Goal: Task Accomplishment & Management: Use online tool/utility

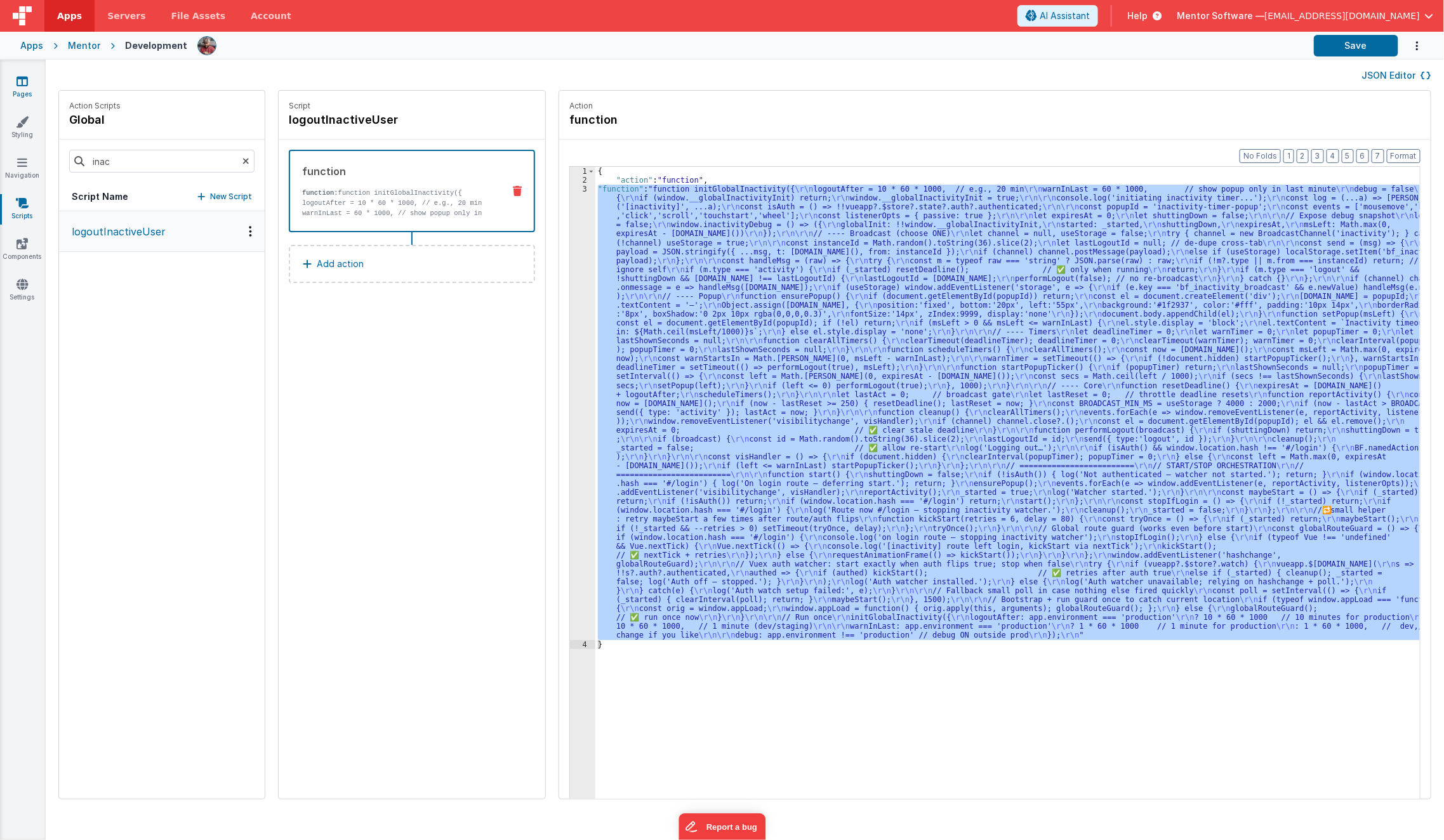
click at [16, 90] on link "Pages" at bounding box center [22, 87] width 46 height 26
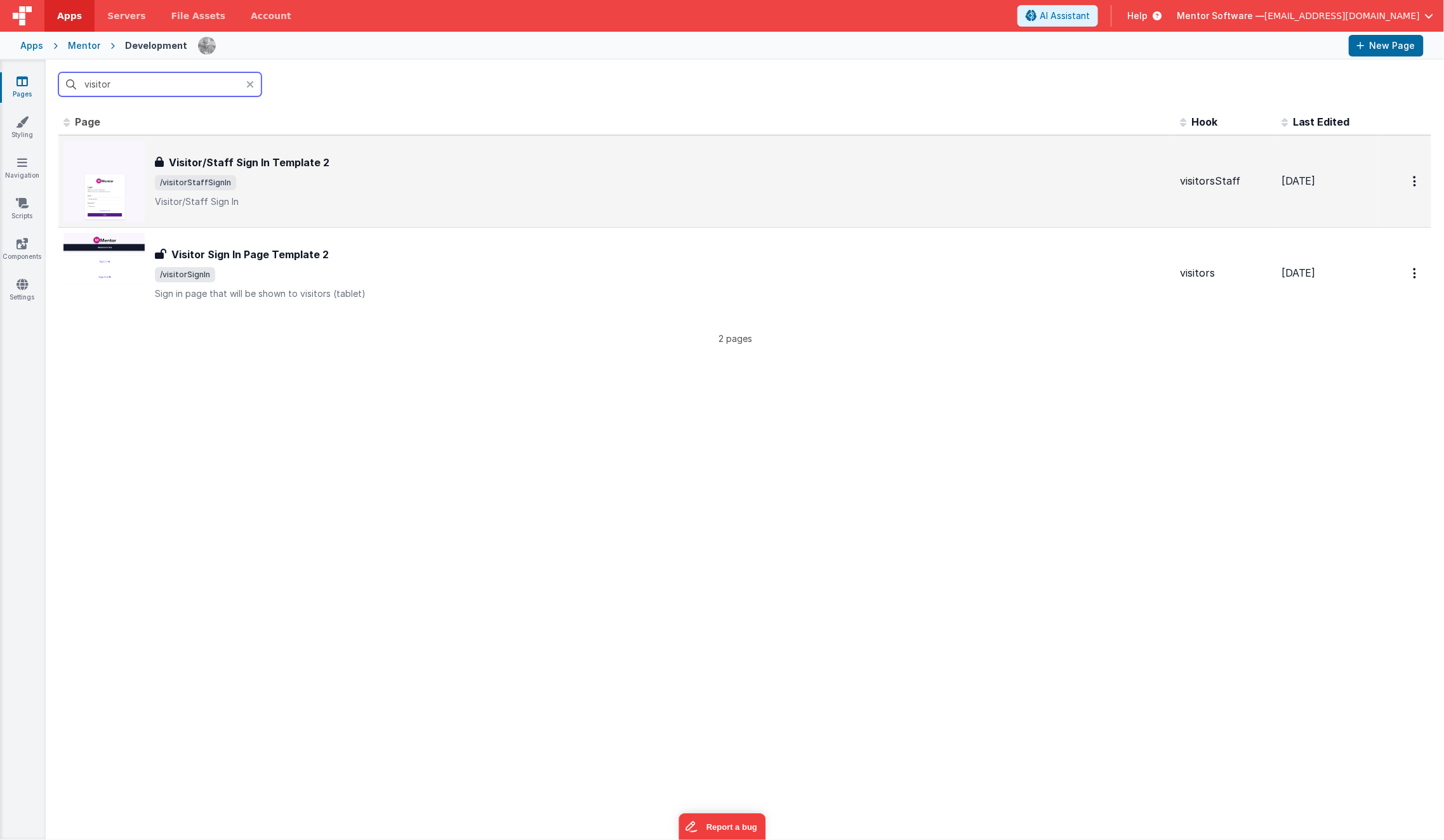
type input "visitor"
click at [266, 169] on div "Visitor/Staff Sign In Template 2 Visitor/Staff Sign In Template 2 /visitorStaff…" at bounding box center [663, 182] width 1015 height 53
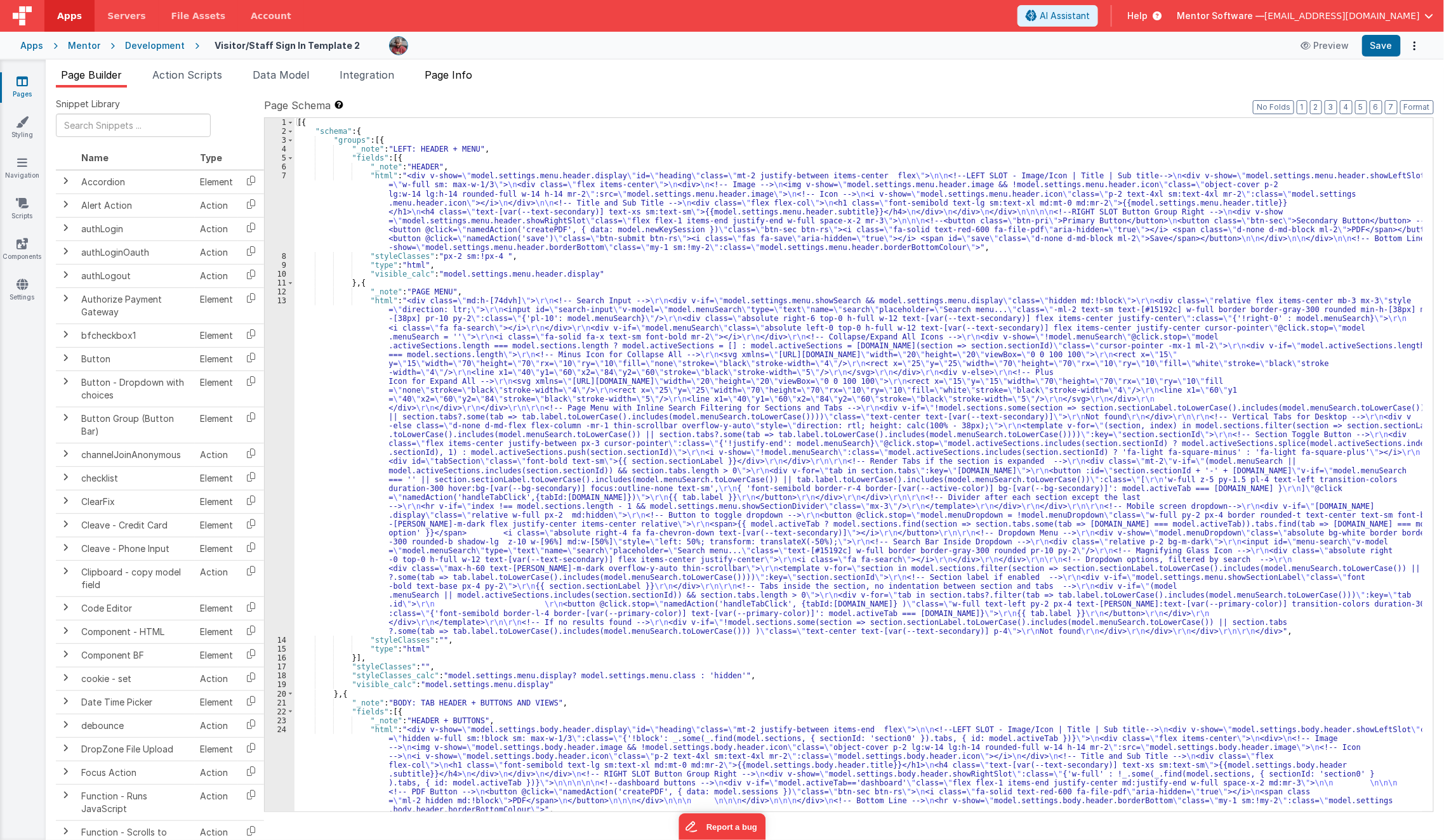
click at [439, 77] on span "Page Info" at bounding box center [449, 75] width 48 height 12
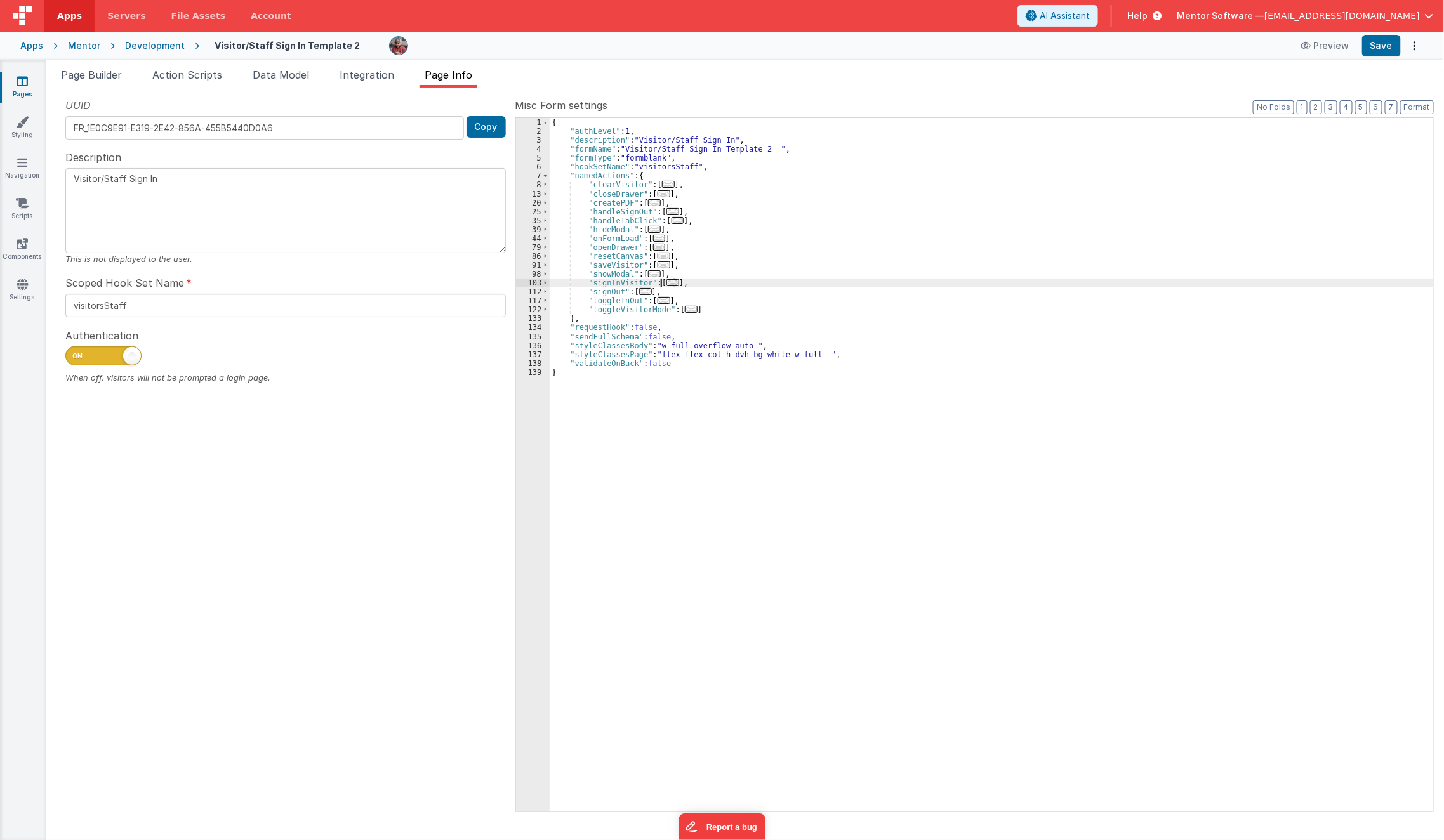
click at [667, 280] on span "..." at bounding box center [673, 283] width 12 height 7
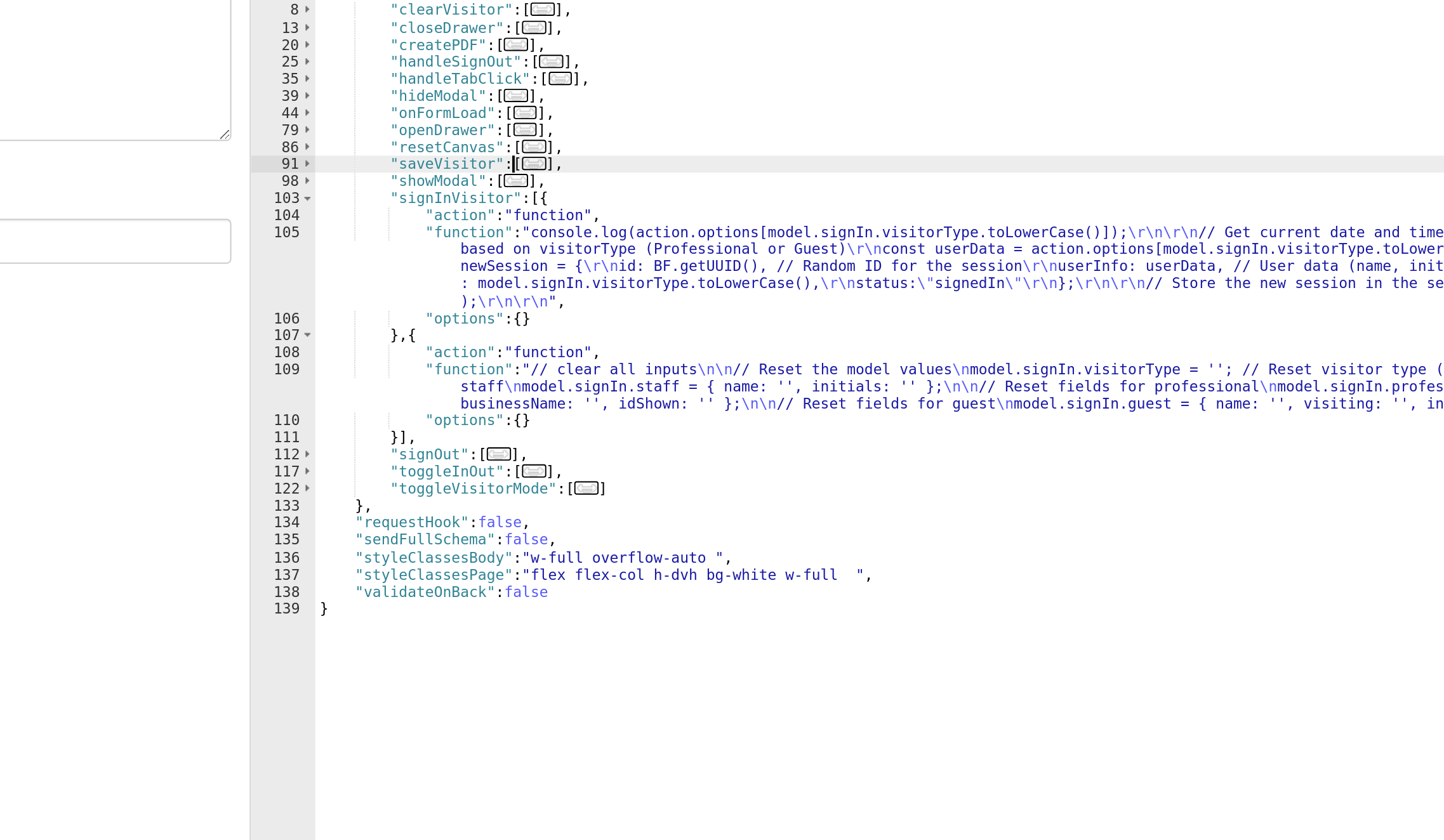
click at [659, 263] on span "..." at bounding box center [664, 265] width 12 height 7
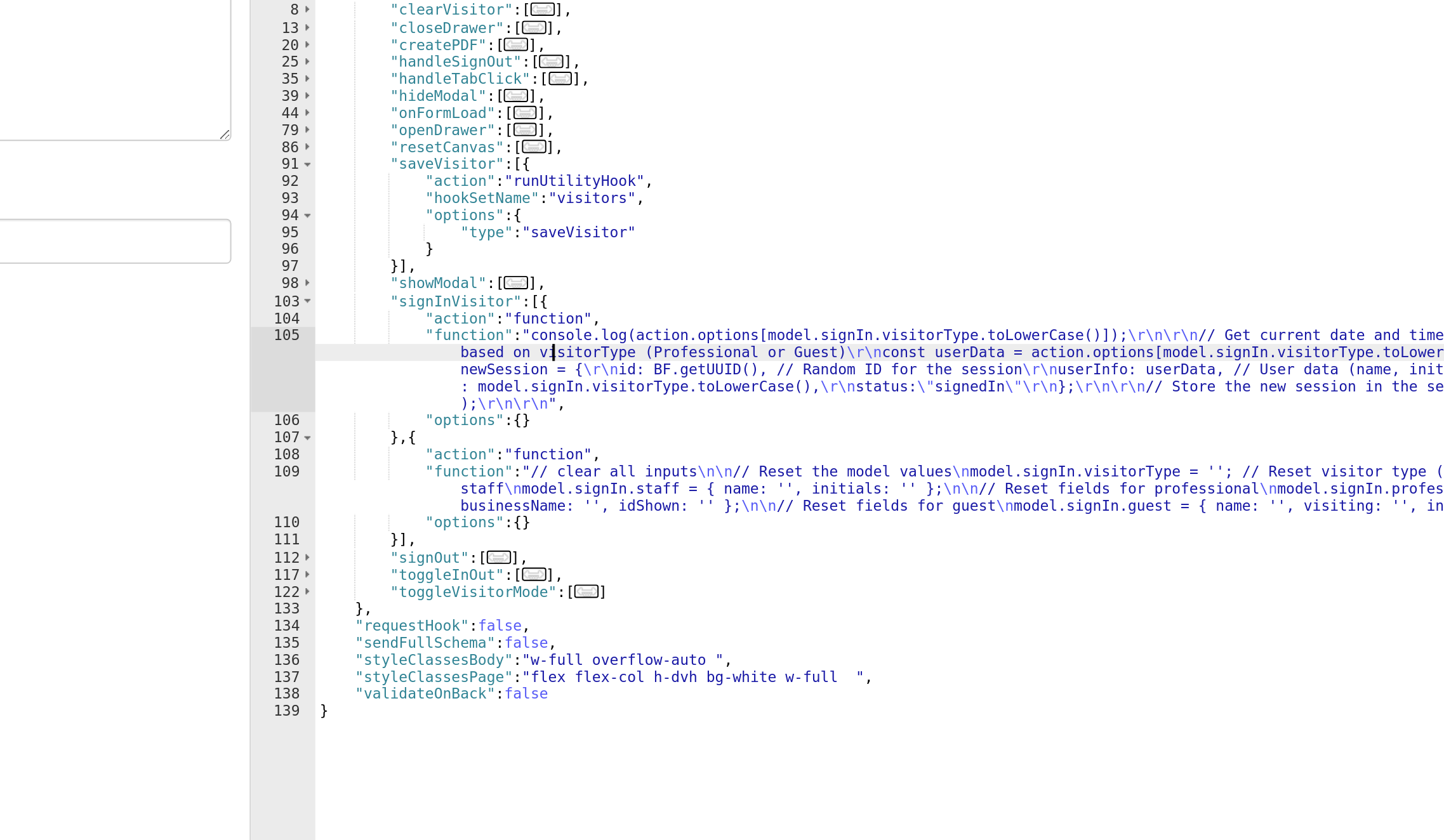
click at [675, 365] on div "{ "authLevel" : 1 , "description" : "Visitor/Staff Sign In" , "formName" : "Vis…" at bounding box center [991, 474] width 884 height 712
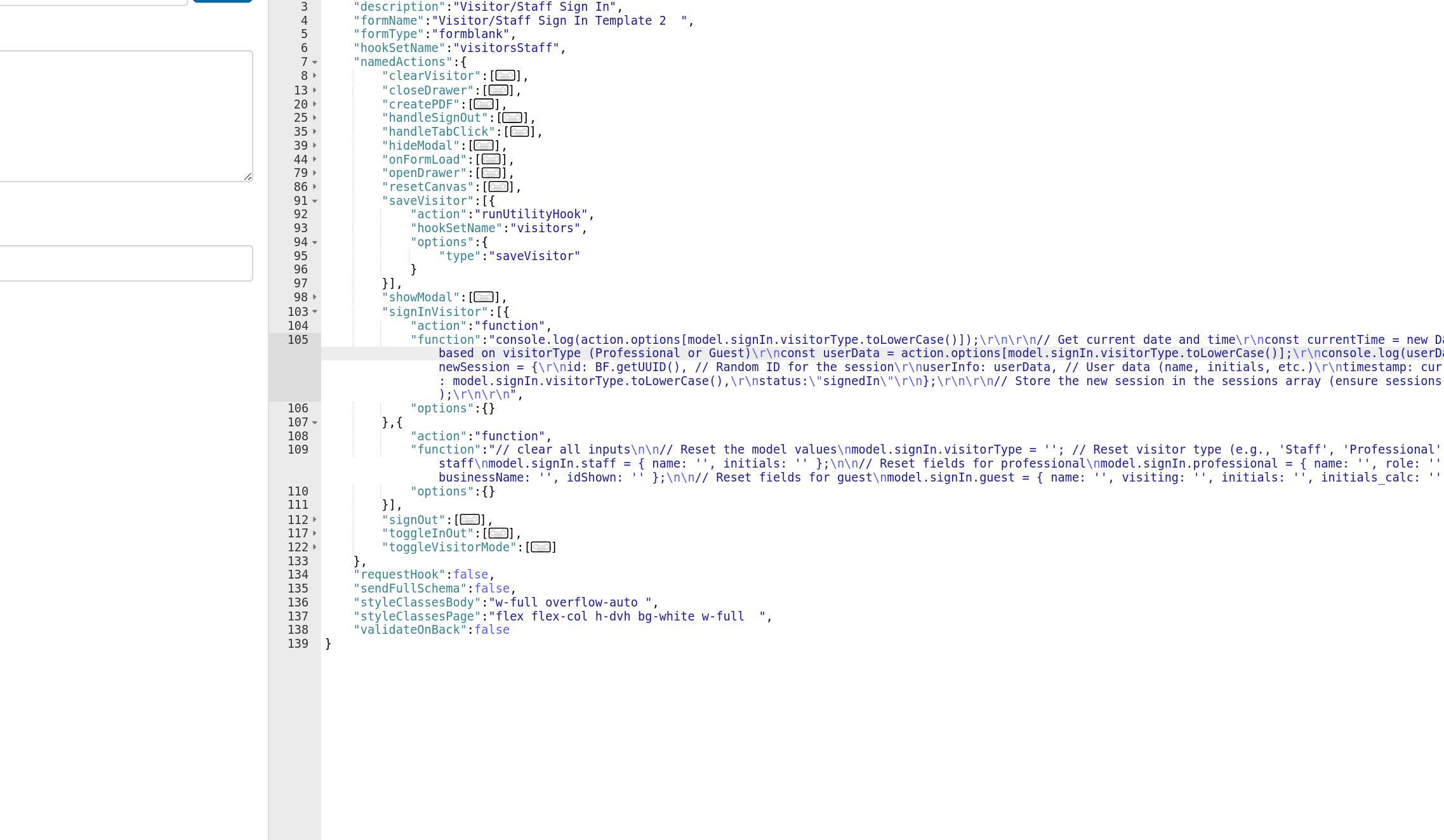
click at [657, 371] on div "{ "authLevel" : 1 , "description" : "Visitor/Staff Sign In" , "formName" : "Vis…" at bounding box center [991, 474] width 884 height 712
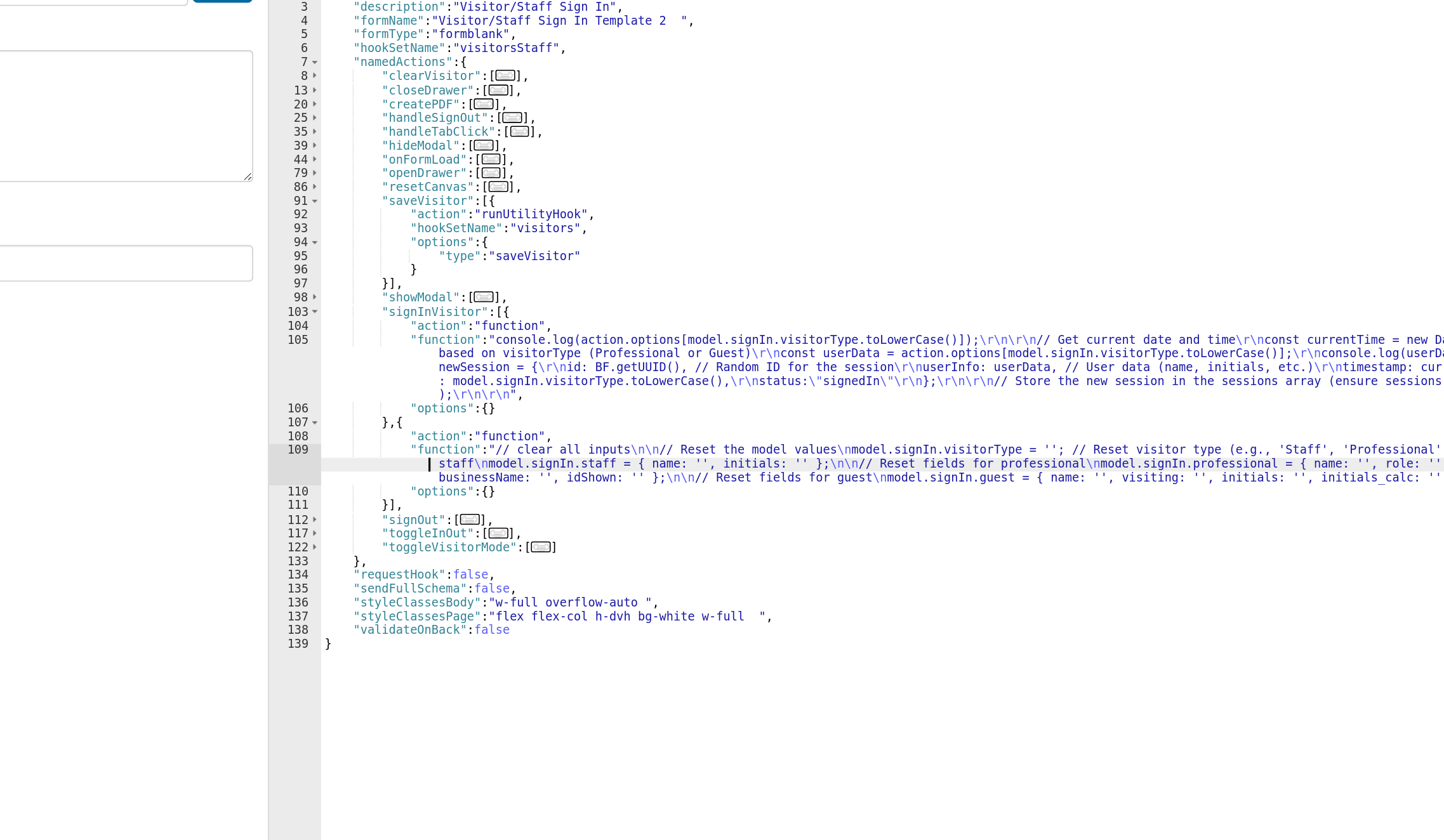
click at [570, 434] on div "{ "authLevel" : 1 , "description" : "Visitor/Staff Sign In" , "formName" : "Vis…" at bounding box center [991, 474] width 884 height 712
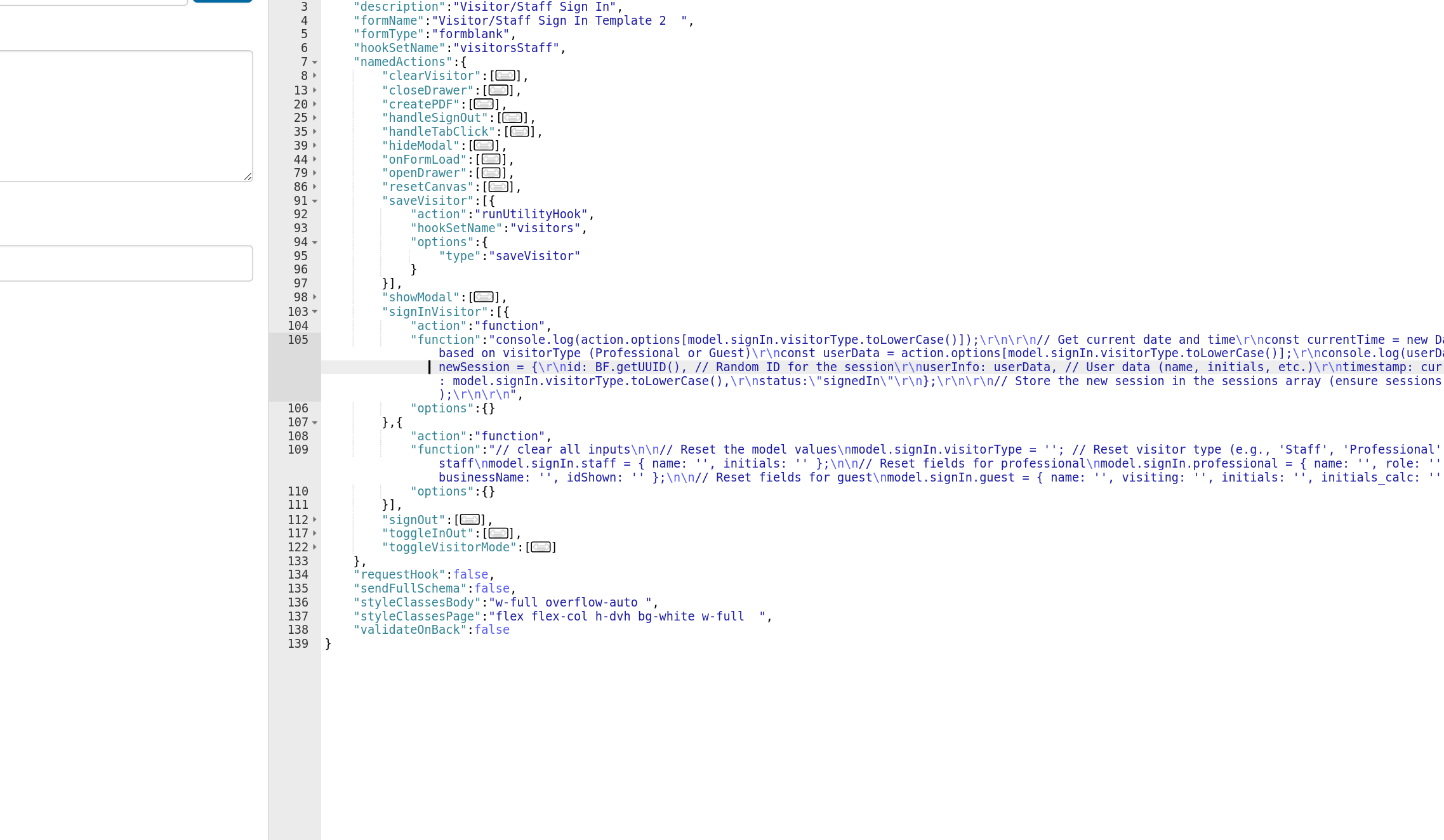
click at [564, 375] on div "{ "authLevel" : 1 , "description" : "Visitor/Staff Sign In" , "formName" : "Vis…" at bounding box center [991, 474] width 884 height 712
click at [568, 369] on div "{ "authLevel" : 1 , "description" : "Visitor/Staff Sign In" , "formName" : "Vis…" at bounding box center [991, 474] width 884 height 712
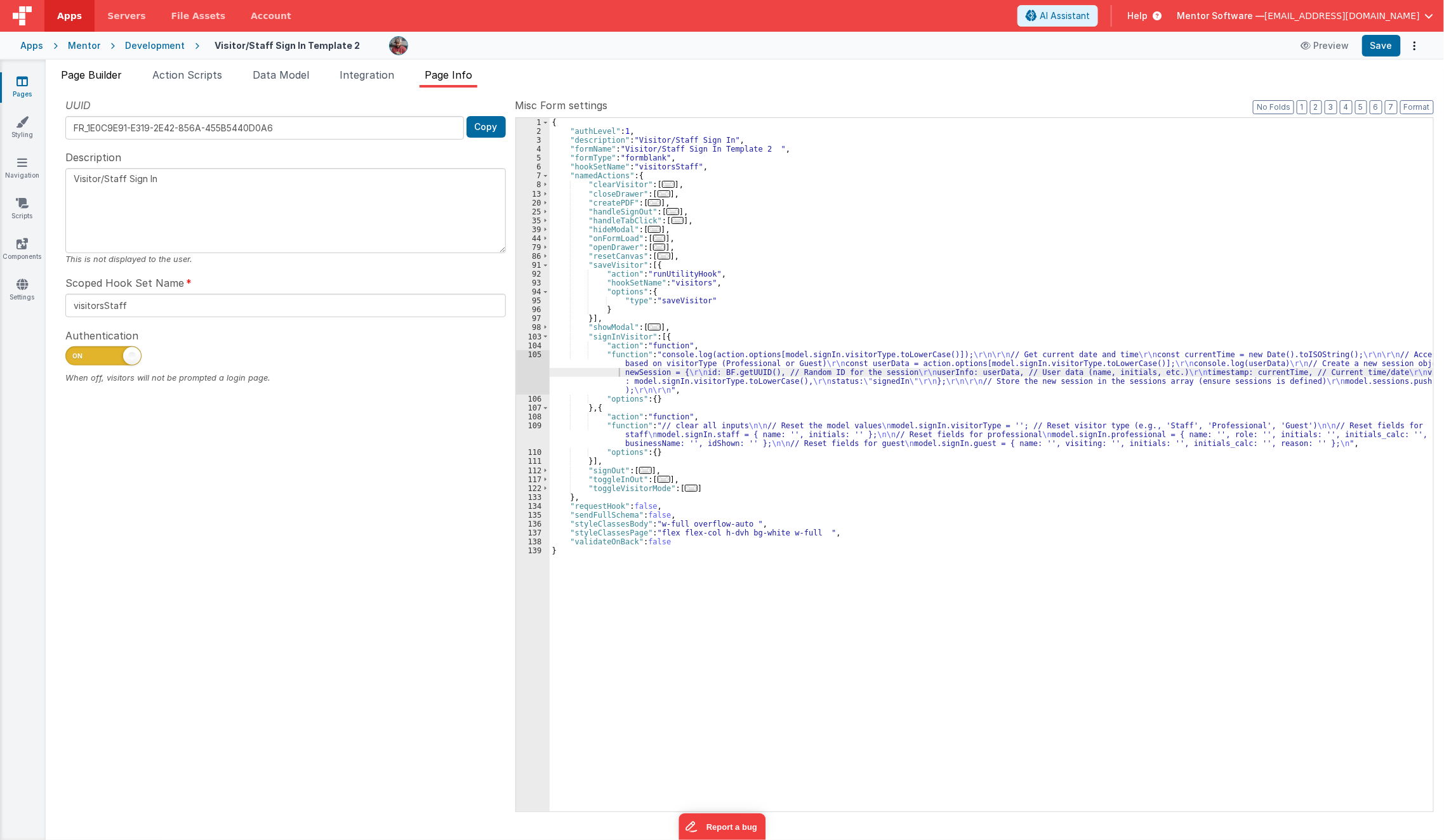
click at [104, 75] on span "Page Builder" at bounding box center [91, 75] width 61 height 12
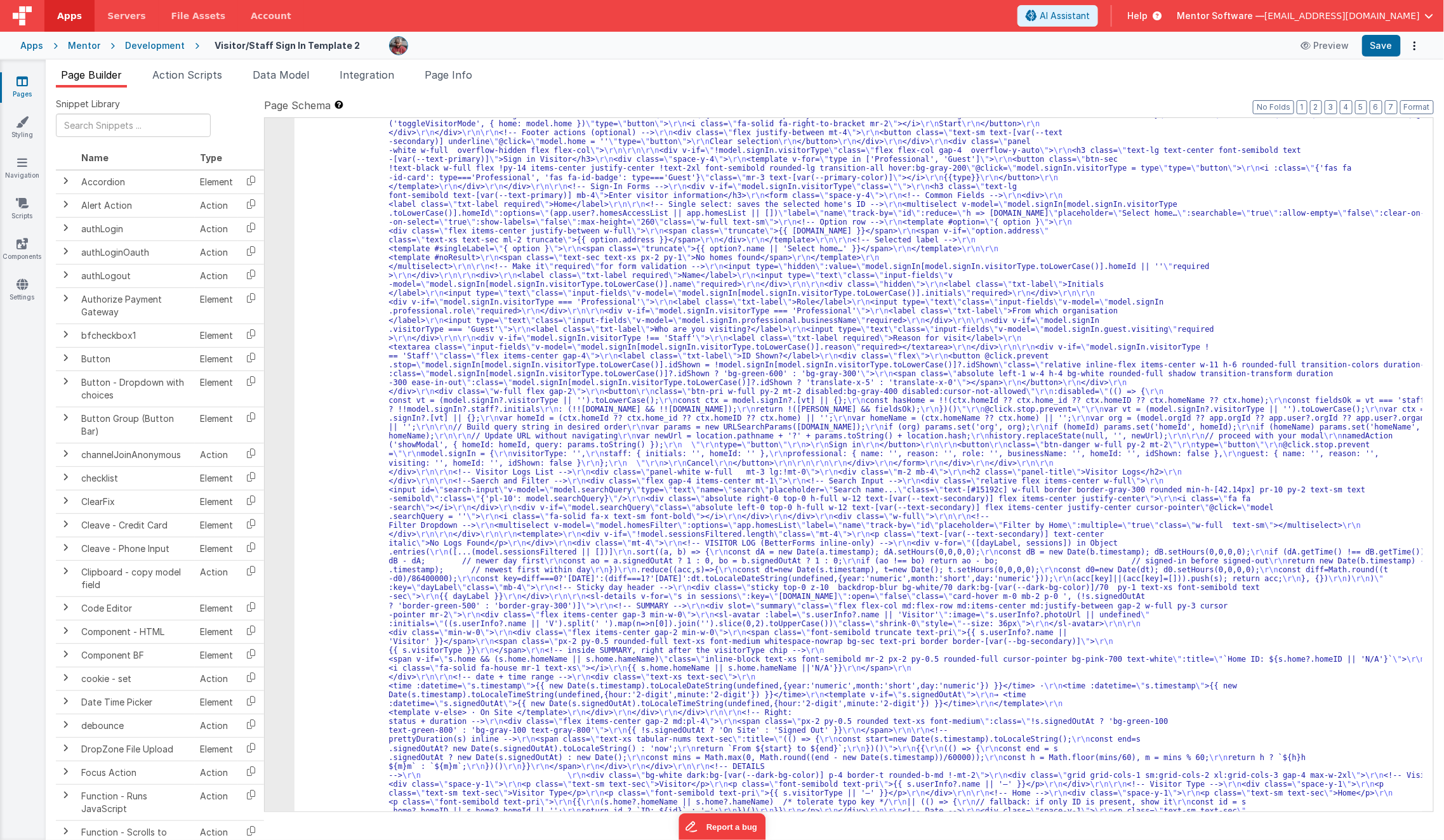
scroll to position [828, 0]
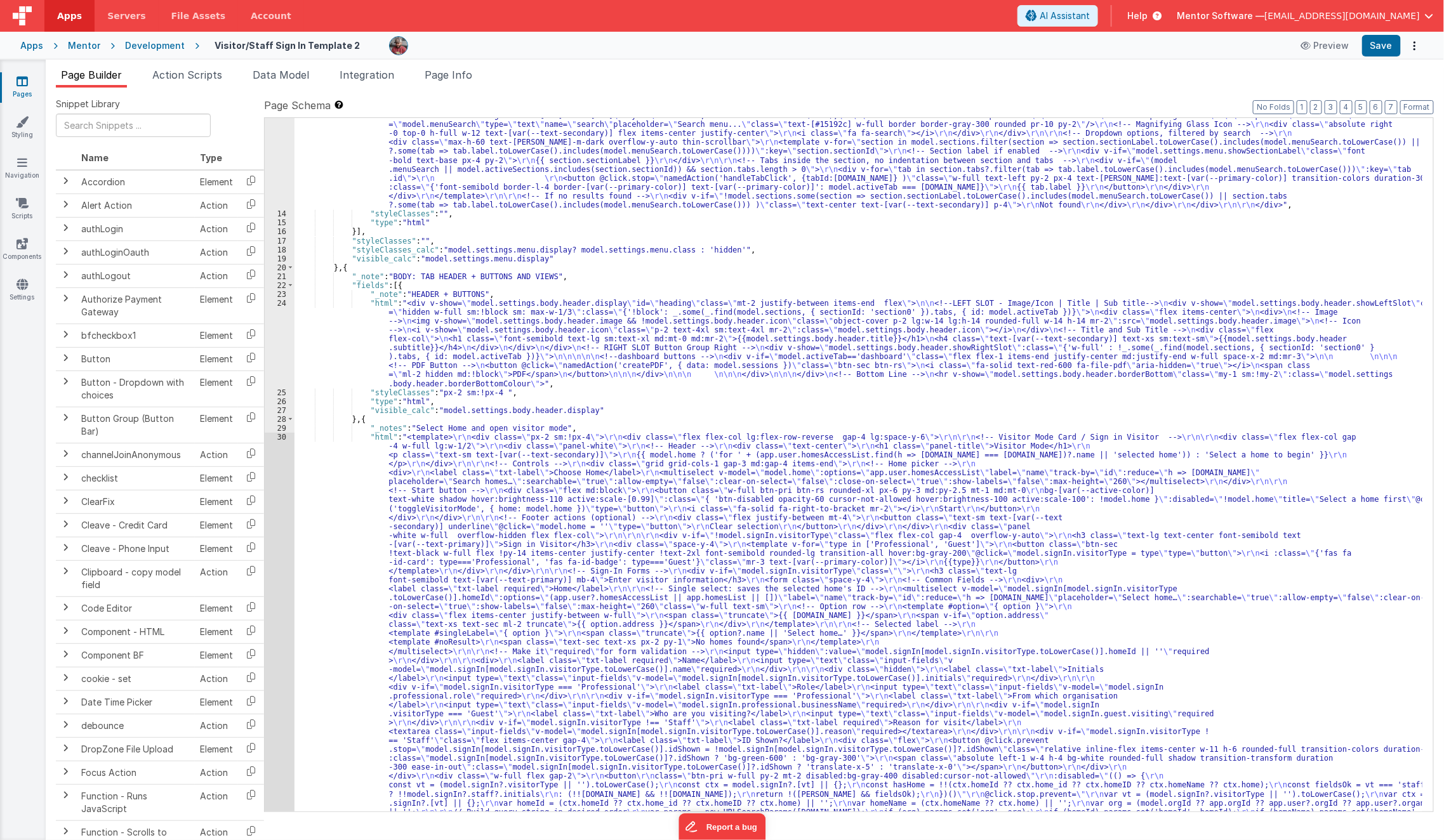
scroll to position [426, 0]
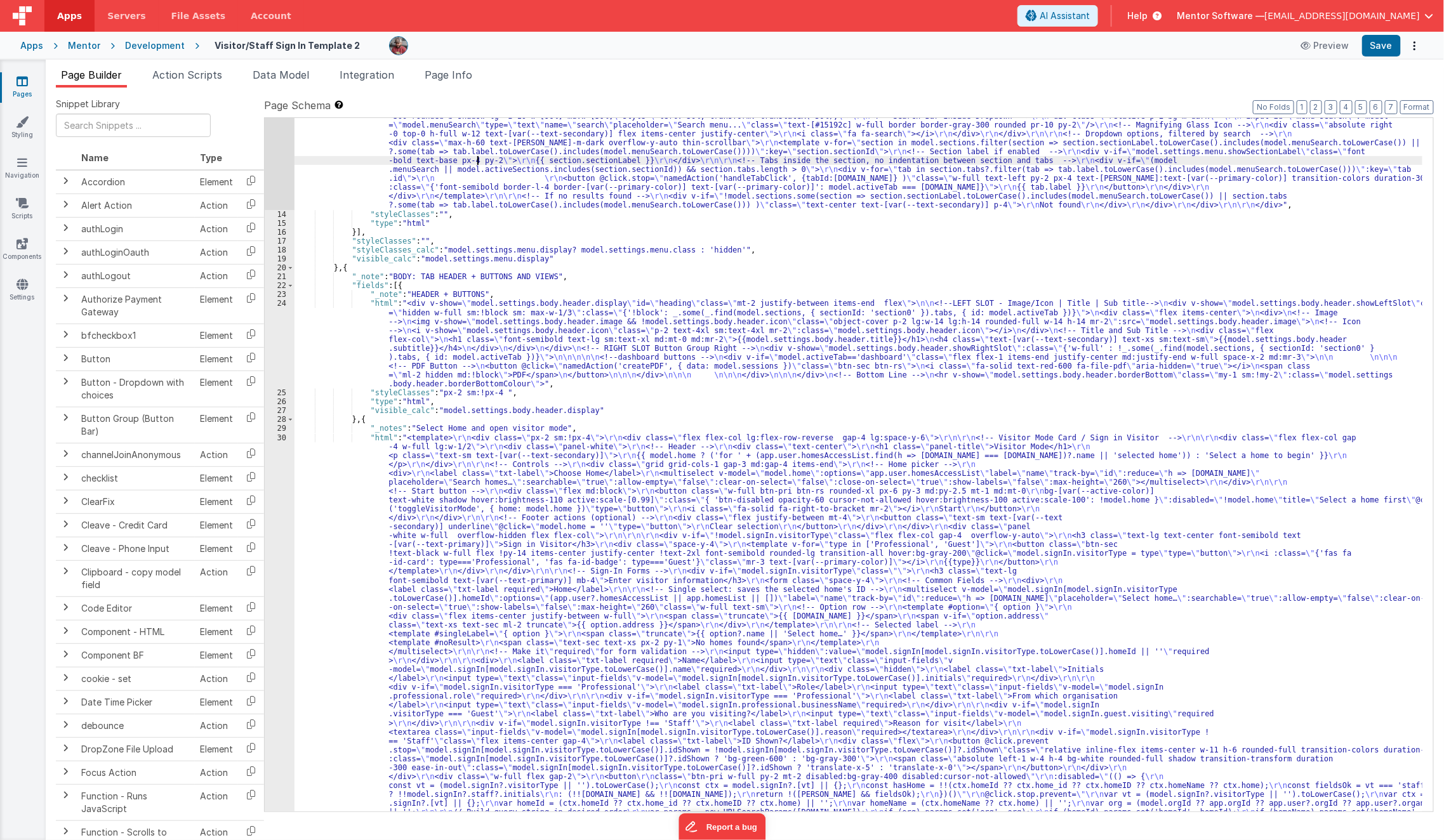
click at [478, 163] on div ""html" : "<div class= \" md:h-[74dvh] \" > \r\n <!-- Search Input --> \r\n <div…" at bounding box center [859, 843] width 1129 height 1944
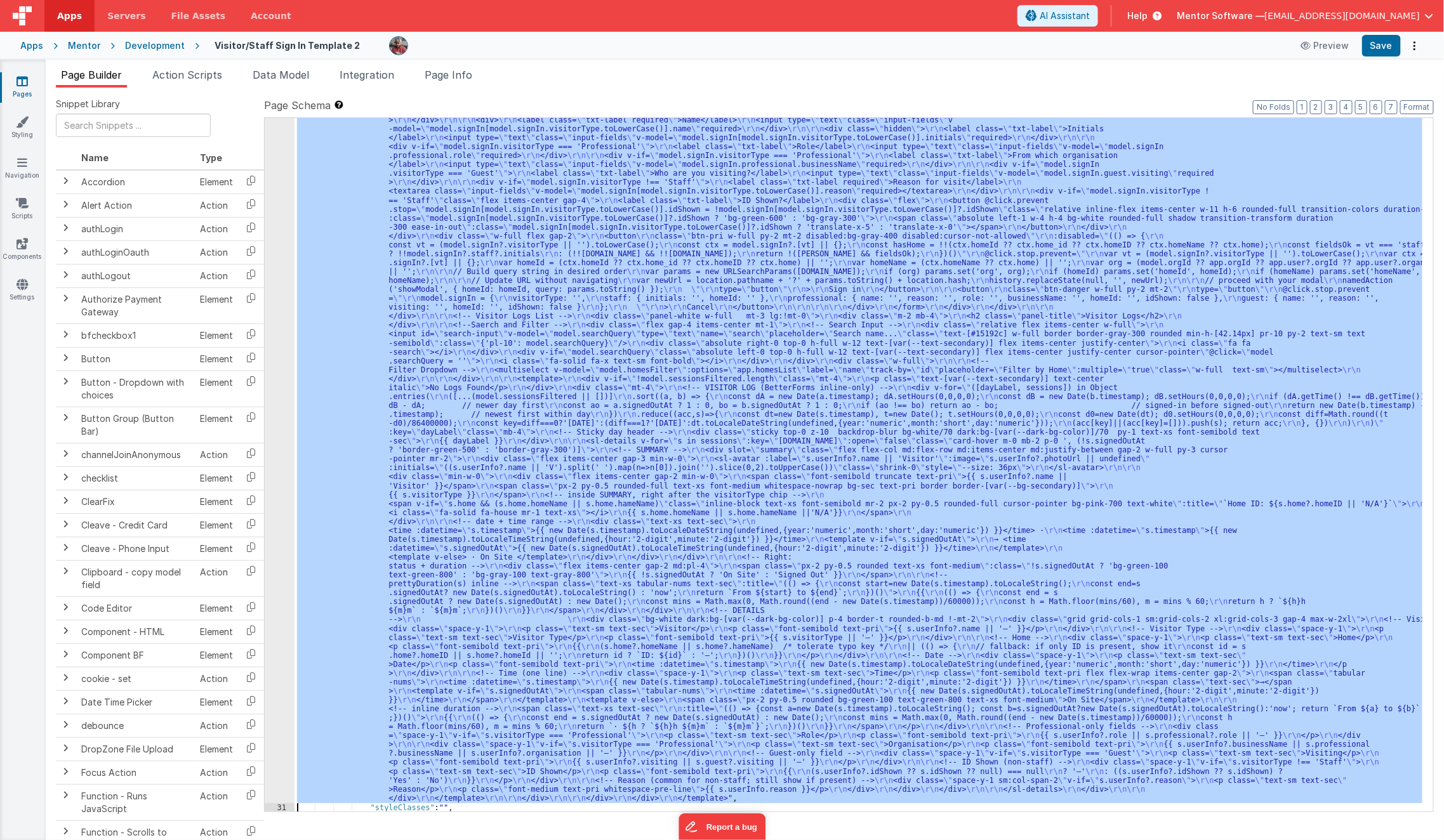
click at [273, 561] on div "30 31 32 33 34 35 36 37 38 39 40 41 42 43 44 45 46 47 48 49 50 51 52 53 54 55 5…" at bounding box center [280, 699] width 30 height 1614
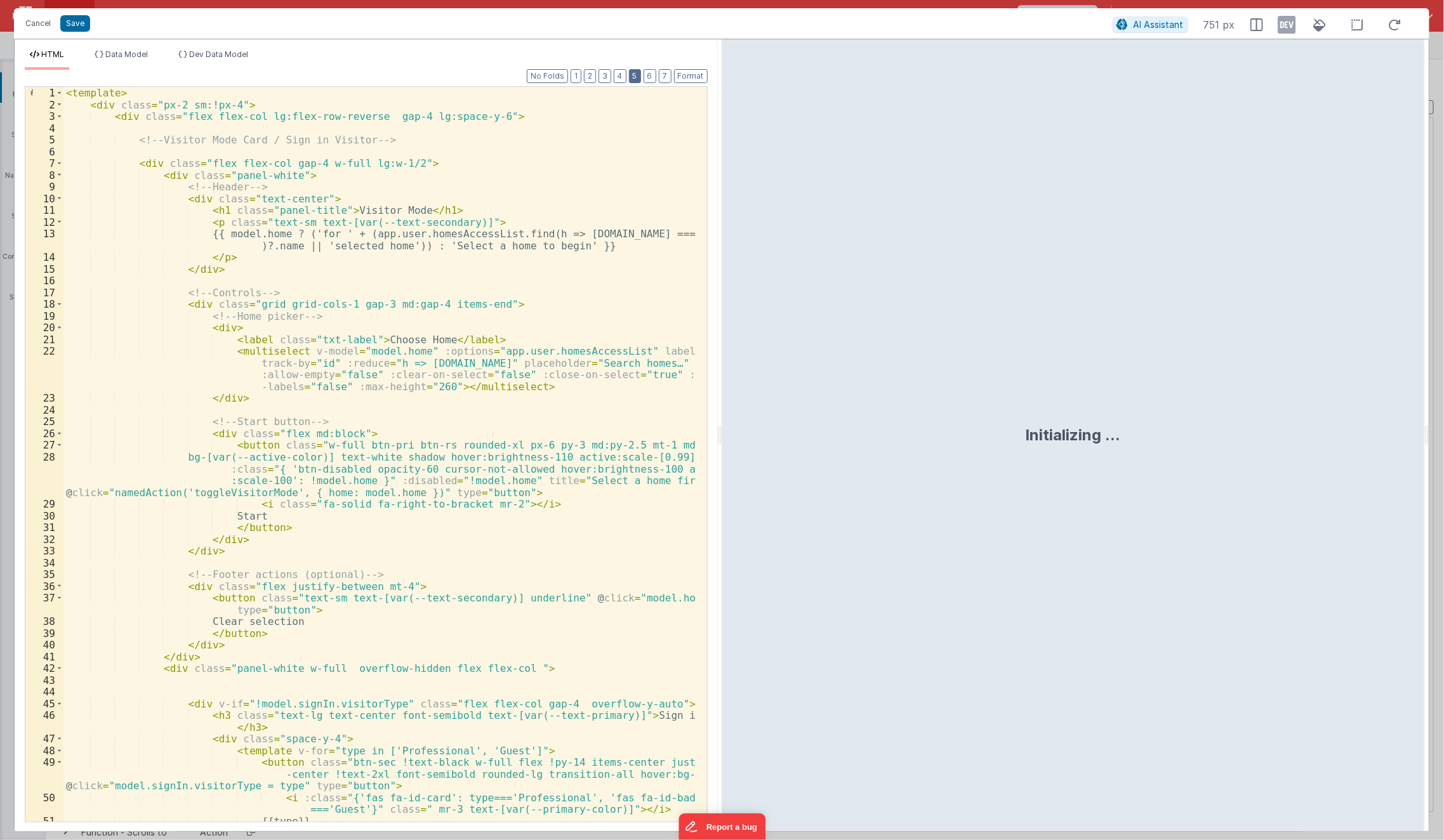
click at [638, 71] on button "5" at bounding box center [635, 76] width 12 height 14
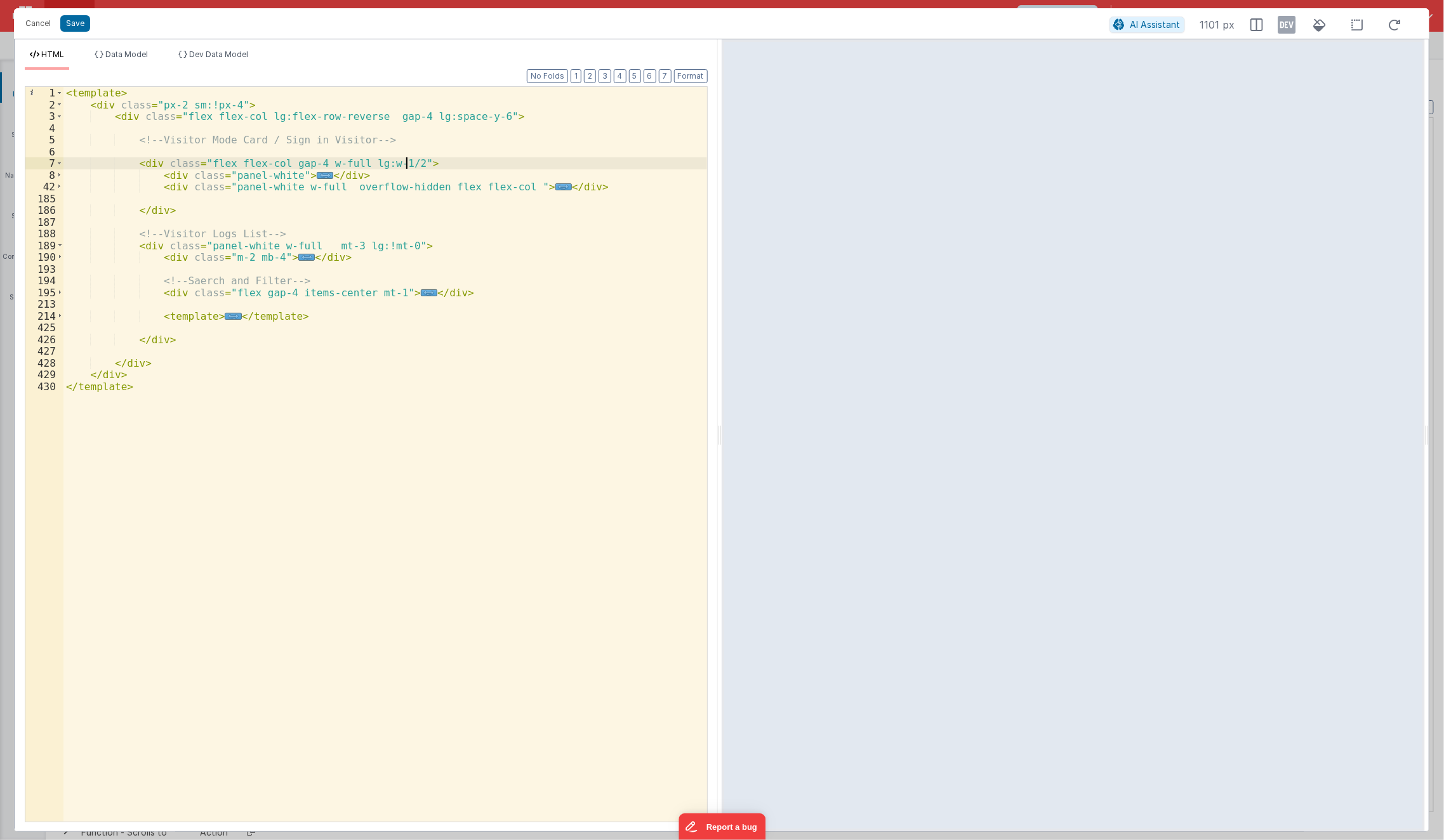
click at [445, 164] on div "< template > < div class = "px-2 sm:!px-4" > < div class = "flex flex-col lg:fl…" at bounding box center [386, 467] width 644 height 759
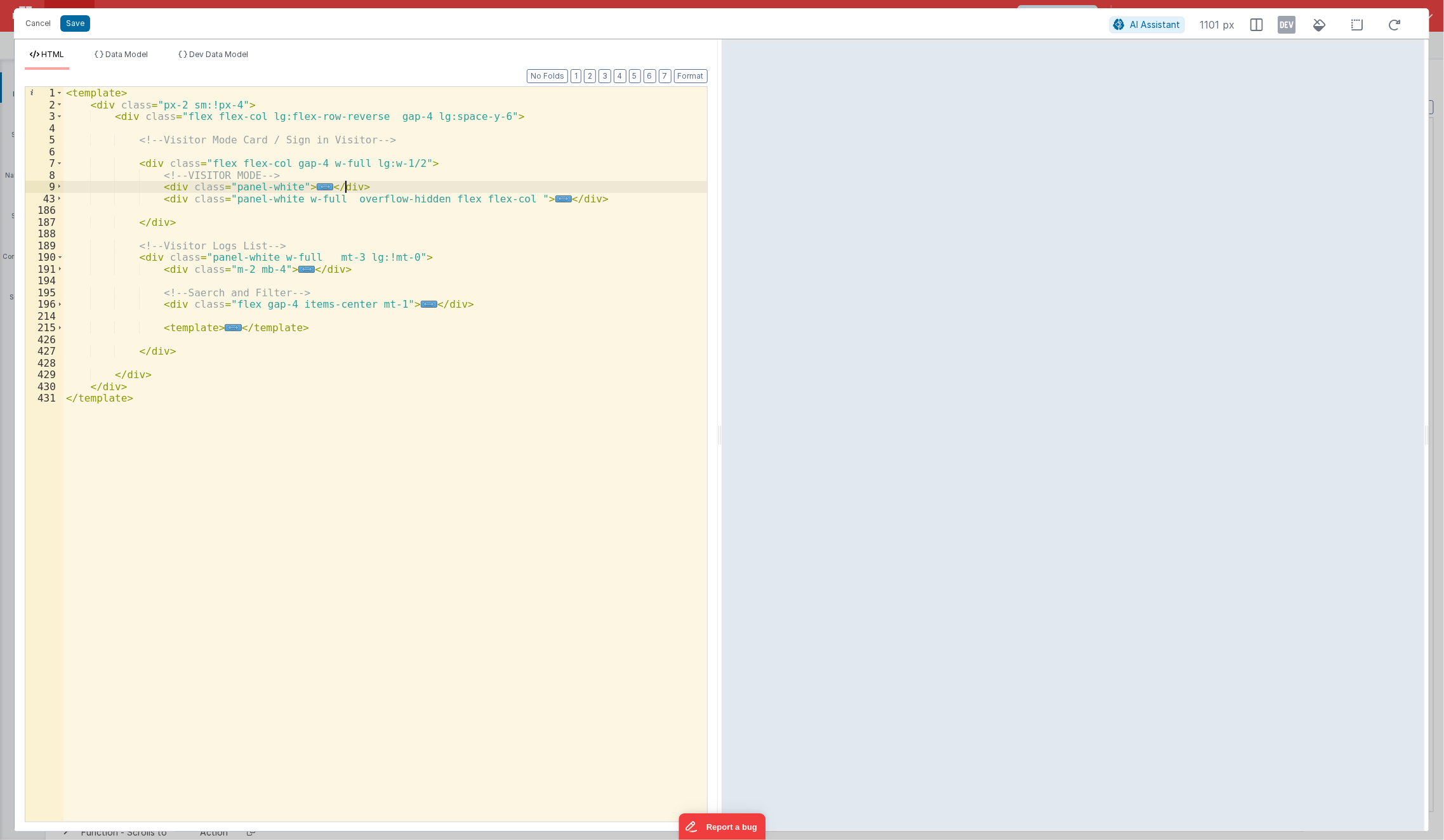
click at [428, 189] on div "< template > < div class = "px-2 sm:!px-4" > < div class = "flex flex-col lg:fl…" at bounding box center [386, 467] width 644 height 759
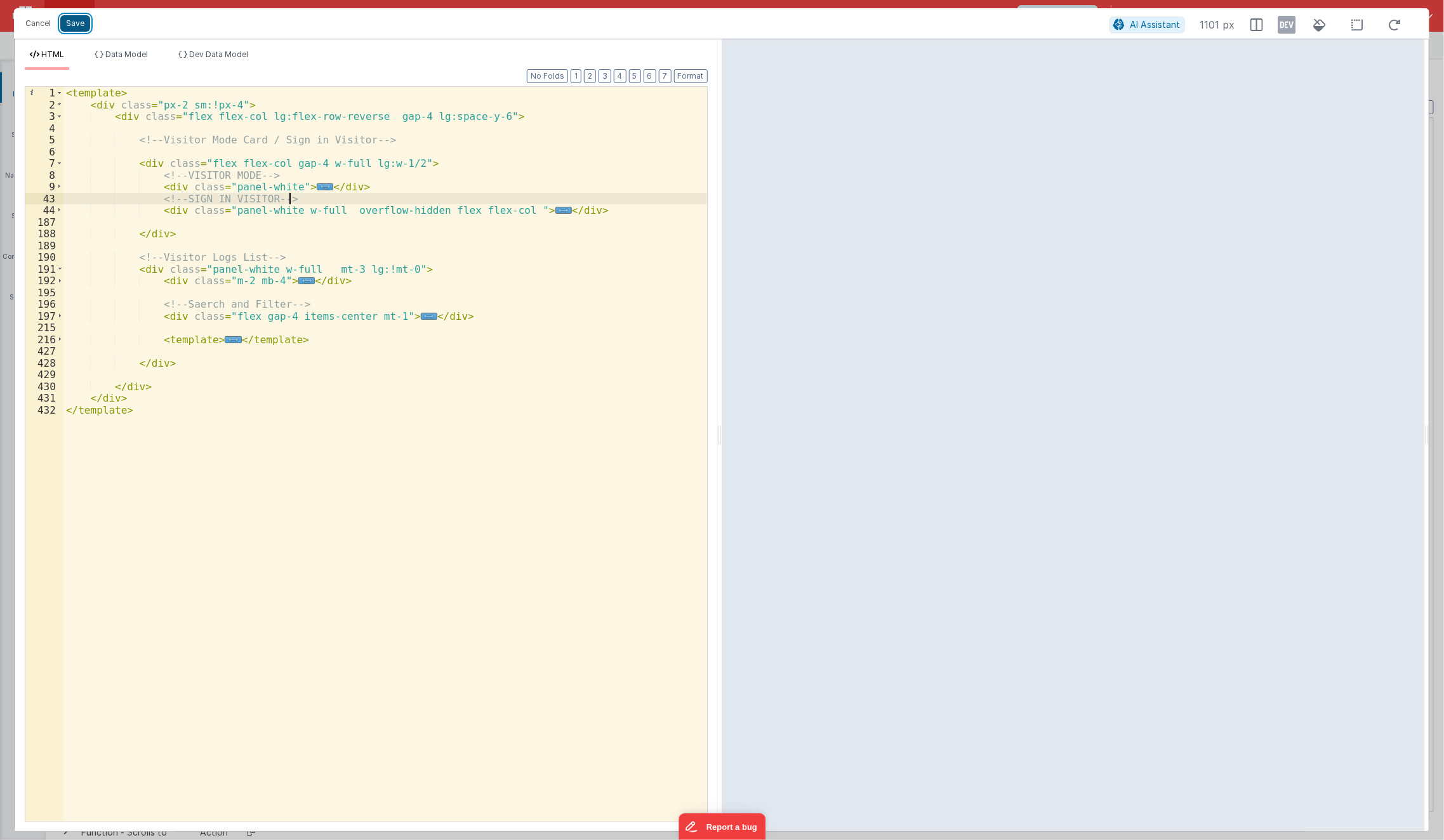
click at [77, 30] on button "Save" at bounding box center [75, 23] width 30 height 17
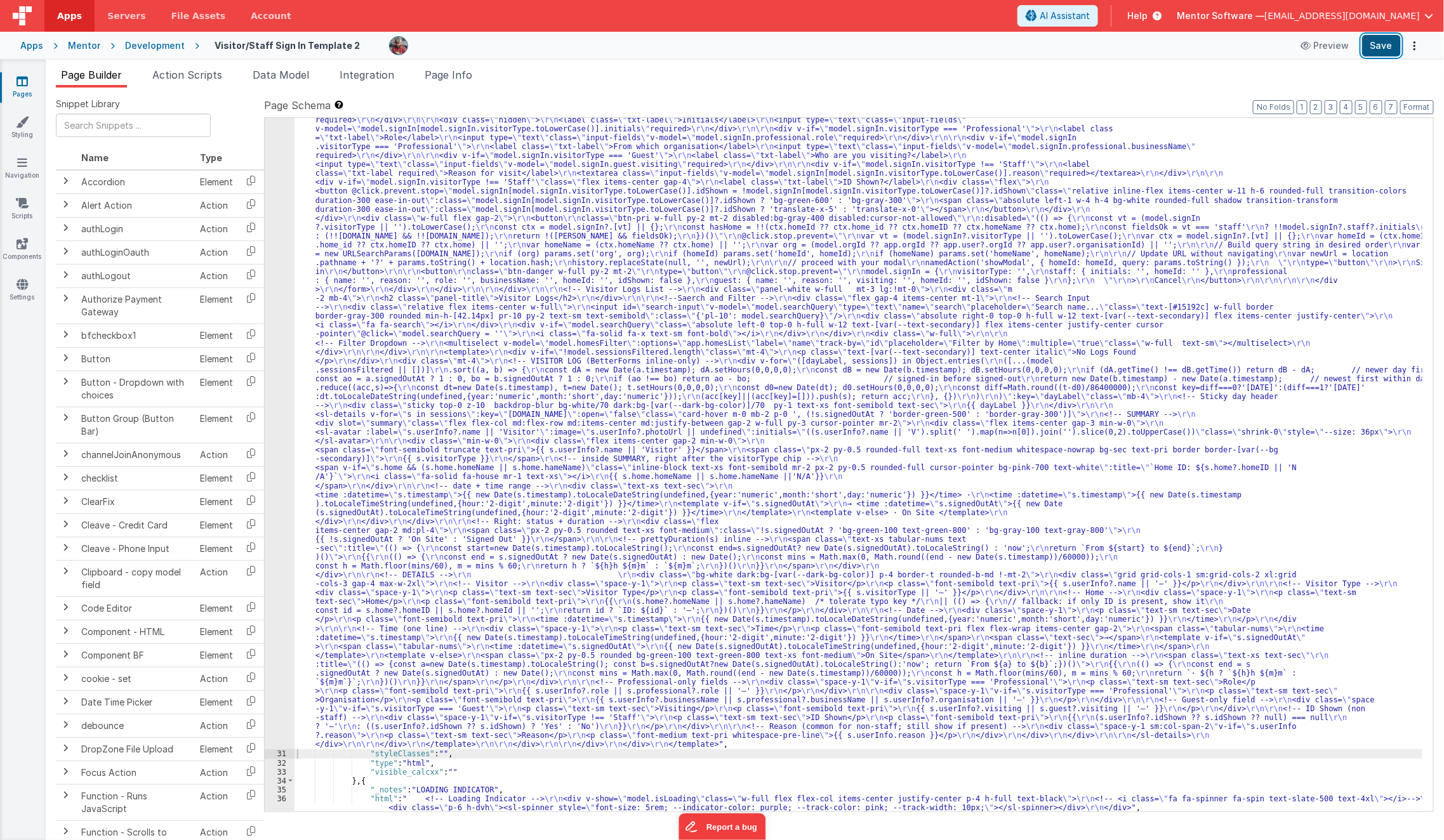
click at [1393, 39] on button "Save" at bounding box center [1382, 45] width 39 height 21
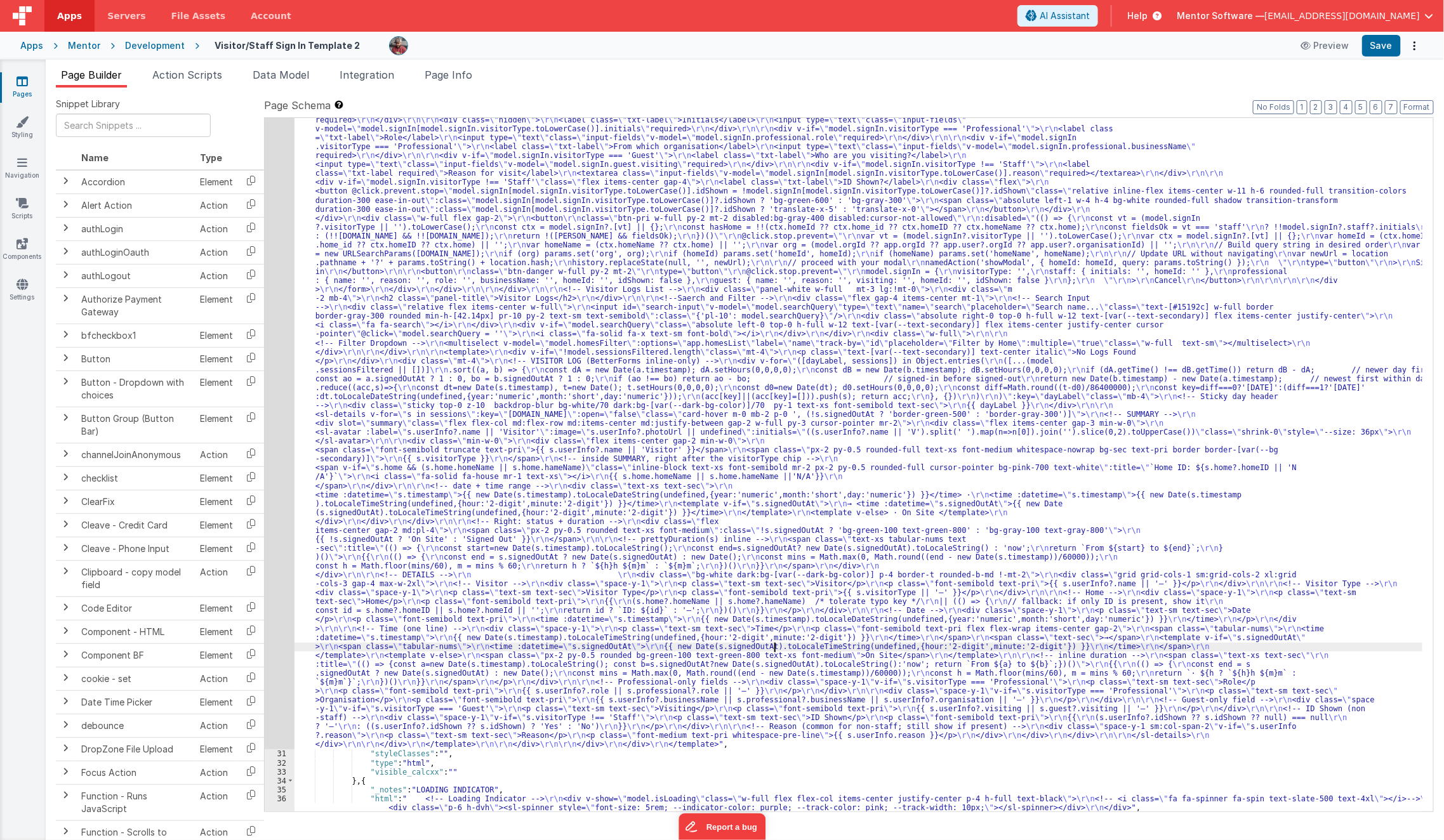
click at [773, 646] on div ""html" : "<template> \r\n <div class= \" px-2 sm:!px-4 \" > \r\n <div class= \"…" at bounding box center [859, 671] width 1129 height 1560
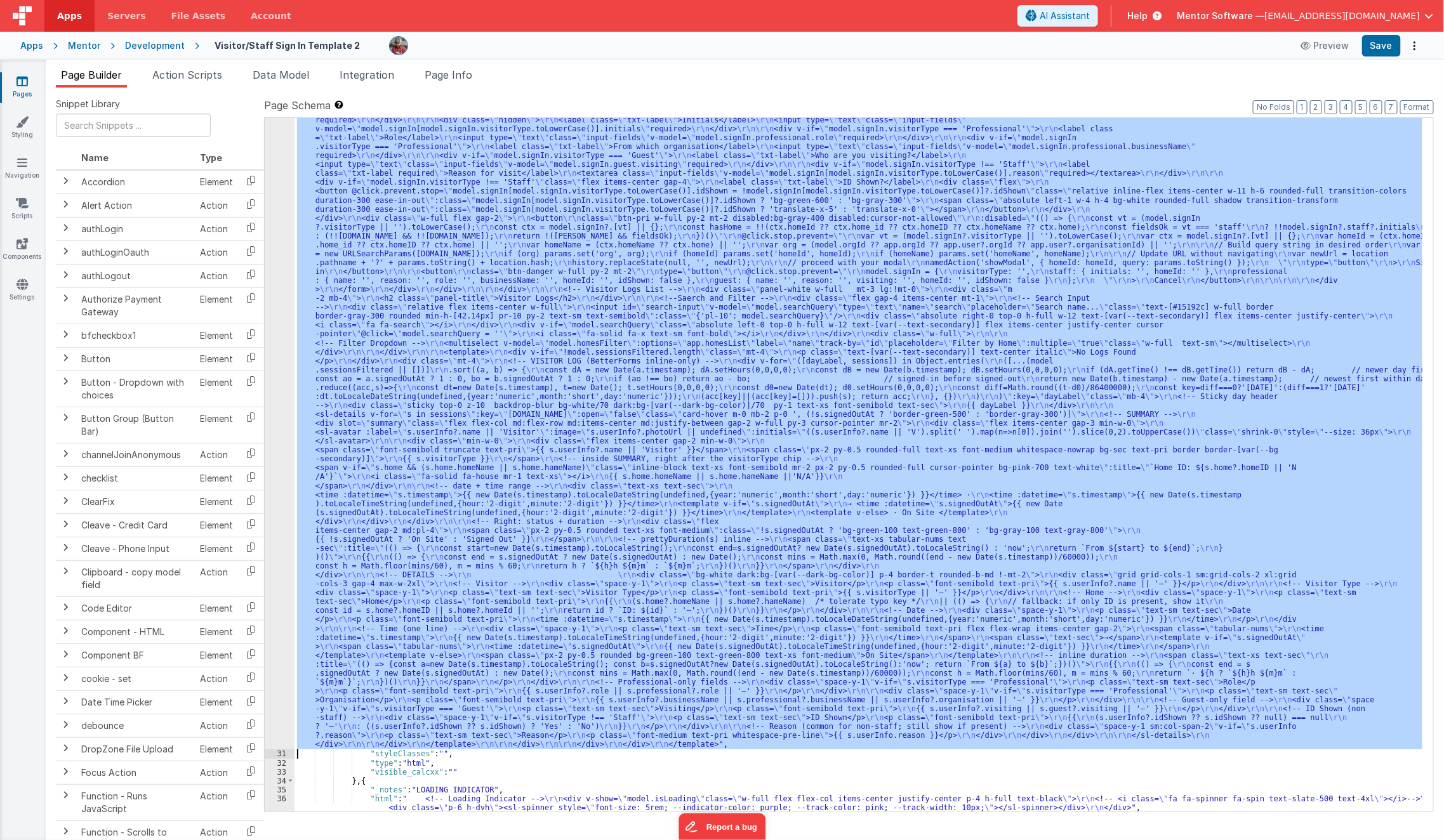
click at [269, 643] on div "30" at bounding box center [280, 320] width 30 height 857
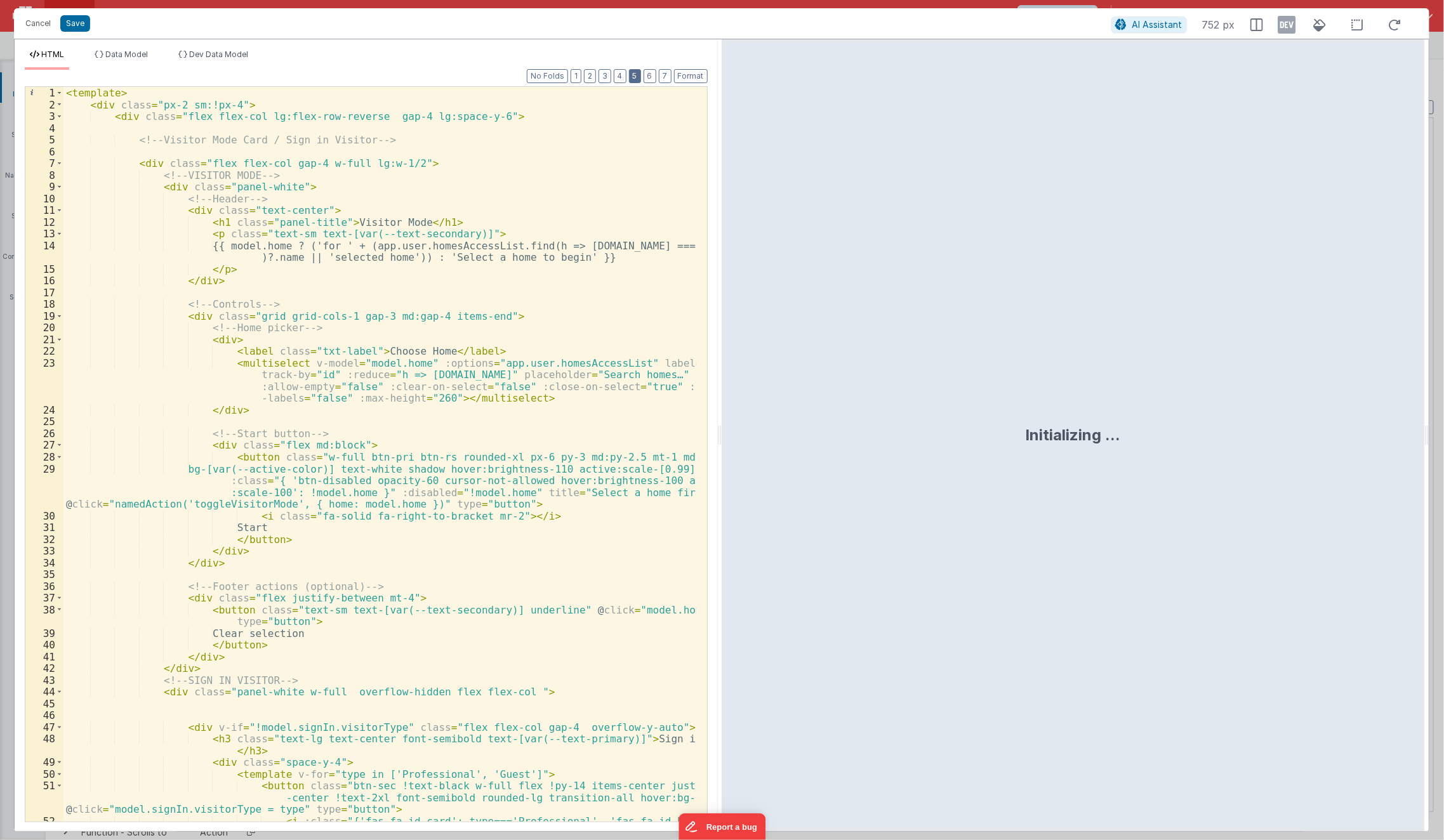
click at [636, 75] on button "5" at bounding box center [635, 76] width 12 height 14
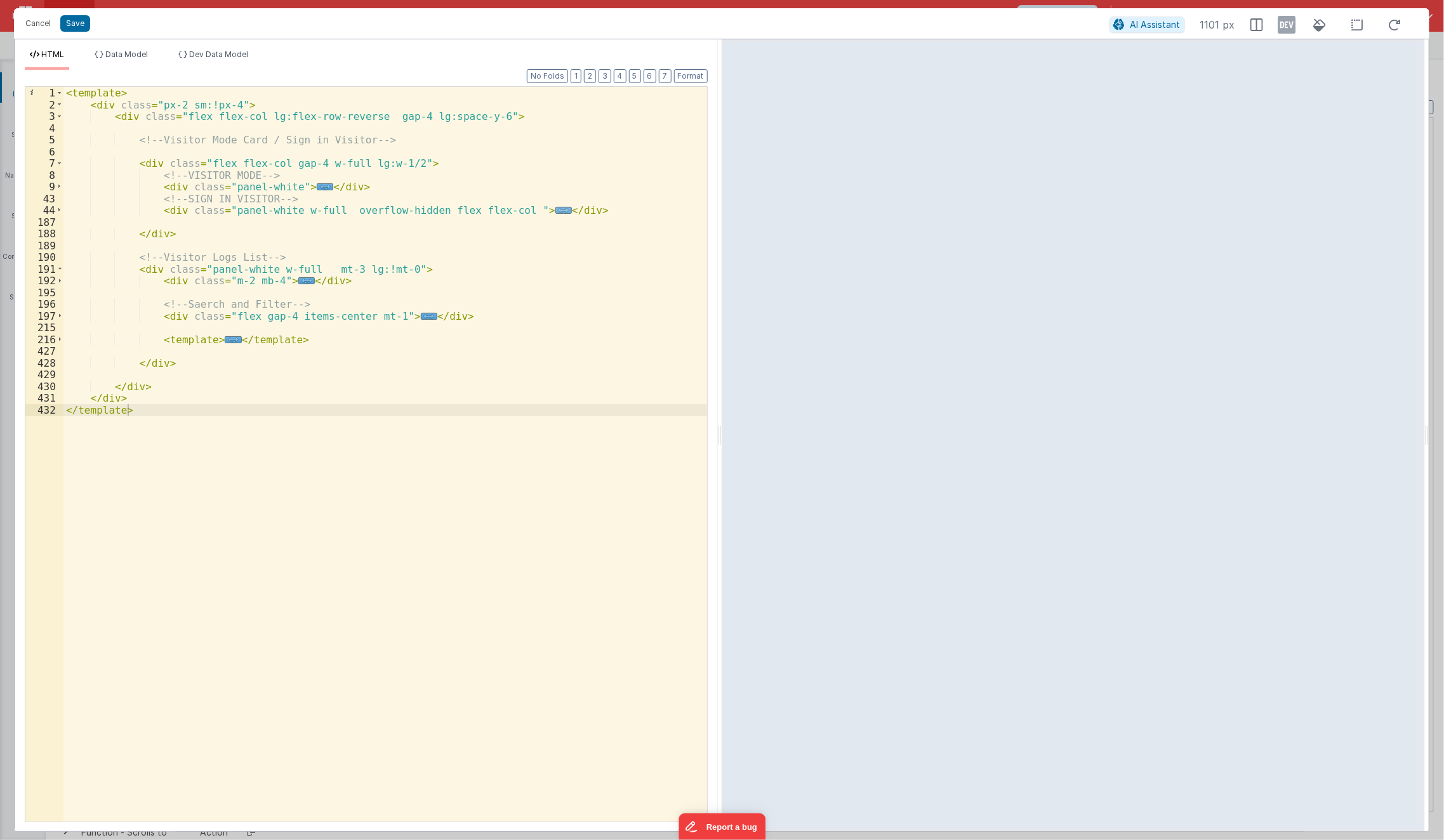
click at [556, 209] on span "..." at bounding box center [564, 210] width 17 height 7
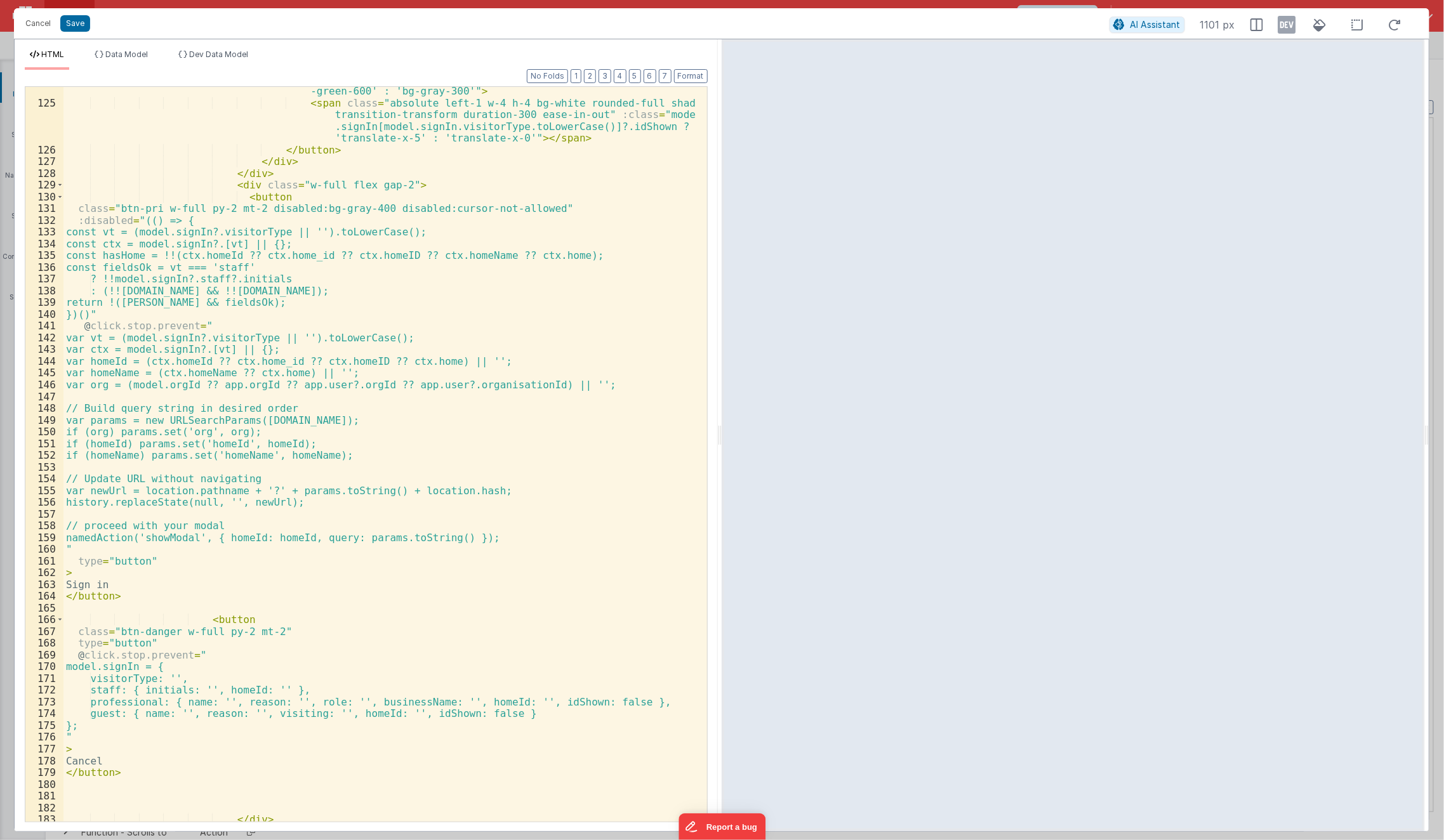
scroll to position [1312, 0]
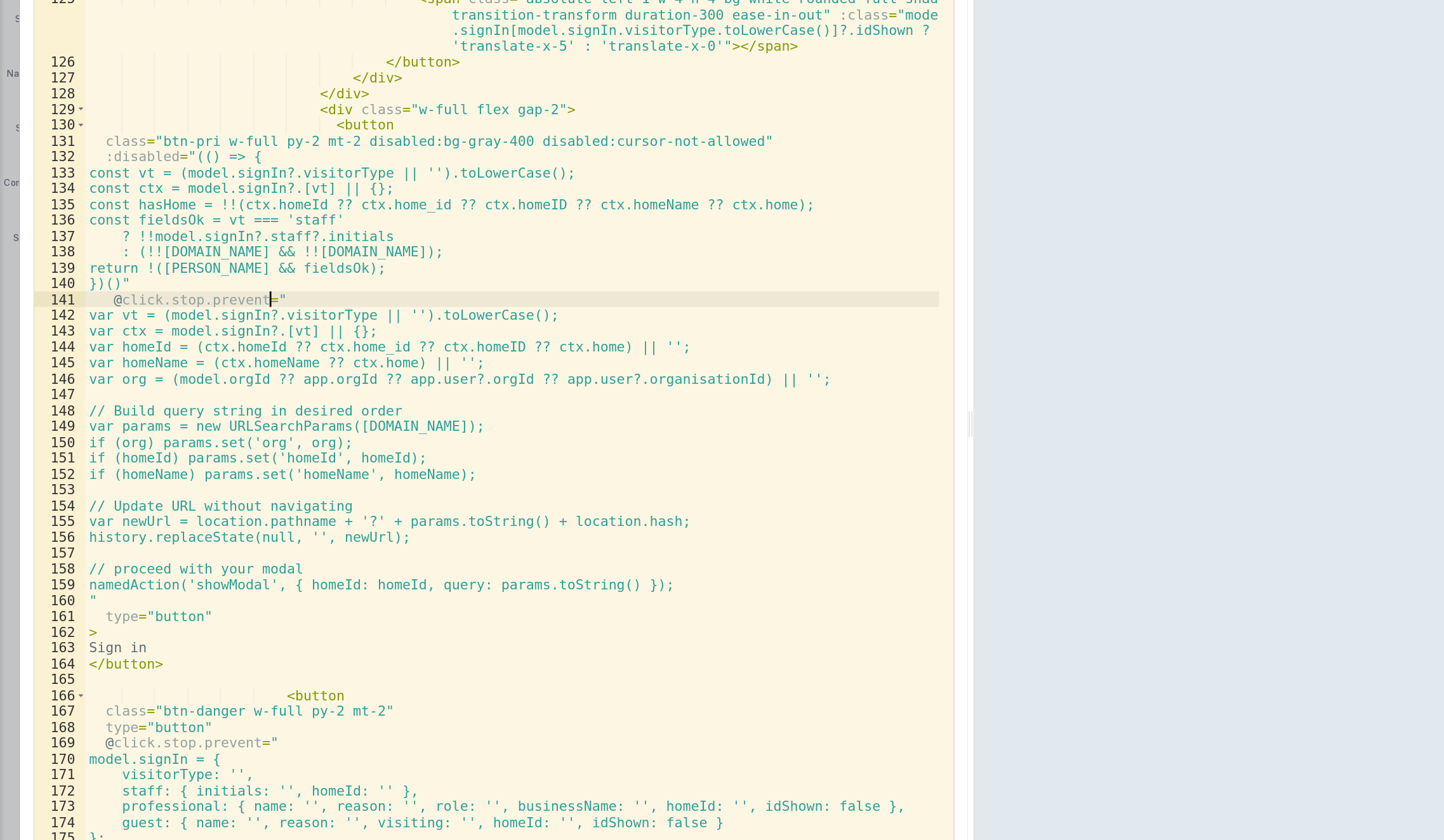
click at [253, 344] on div "< button @ click.prevent.stop = "model.signIn[model.signIn.visitorType .toLower…" at bounding box center [381, 452] width 634 height 818
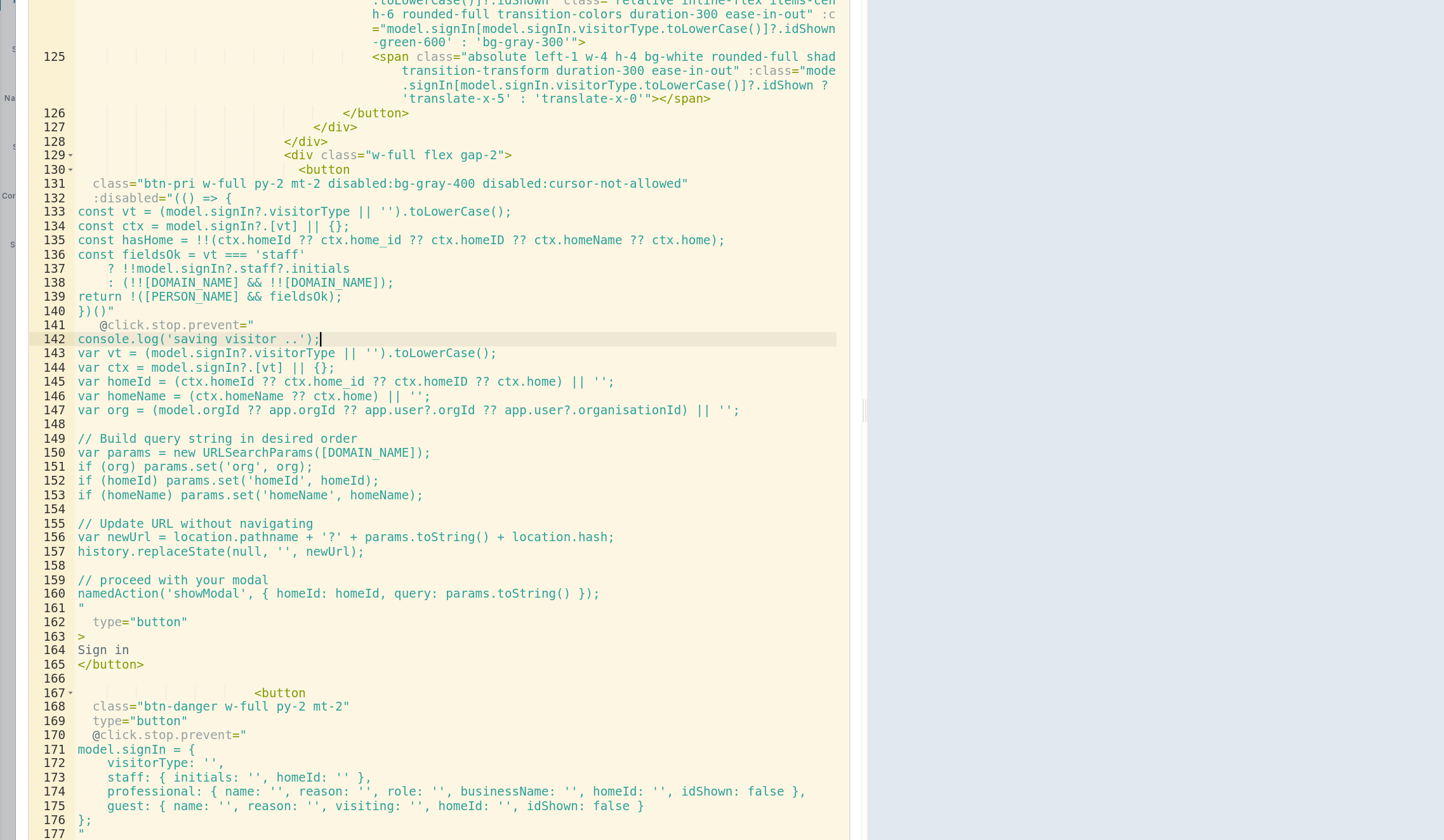
scroll to position [1291, 0]
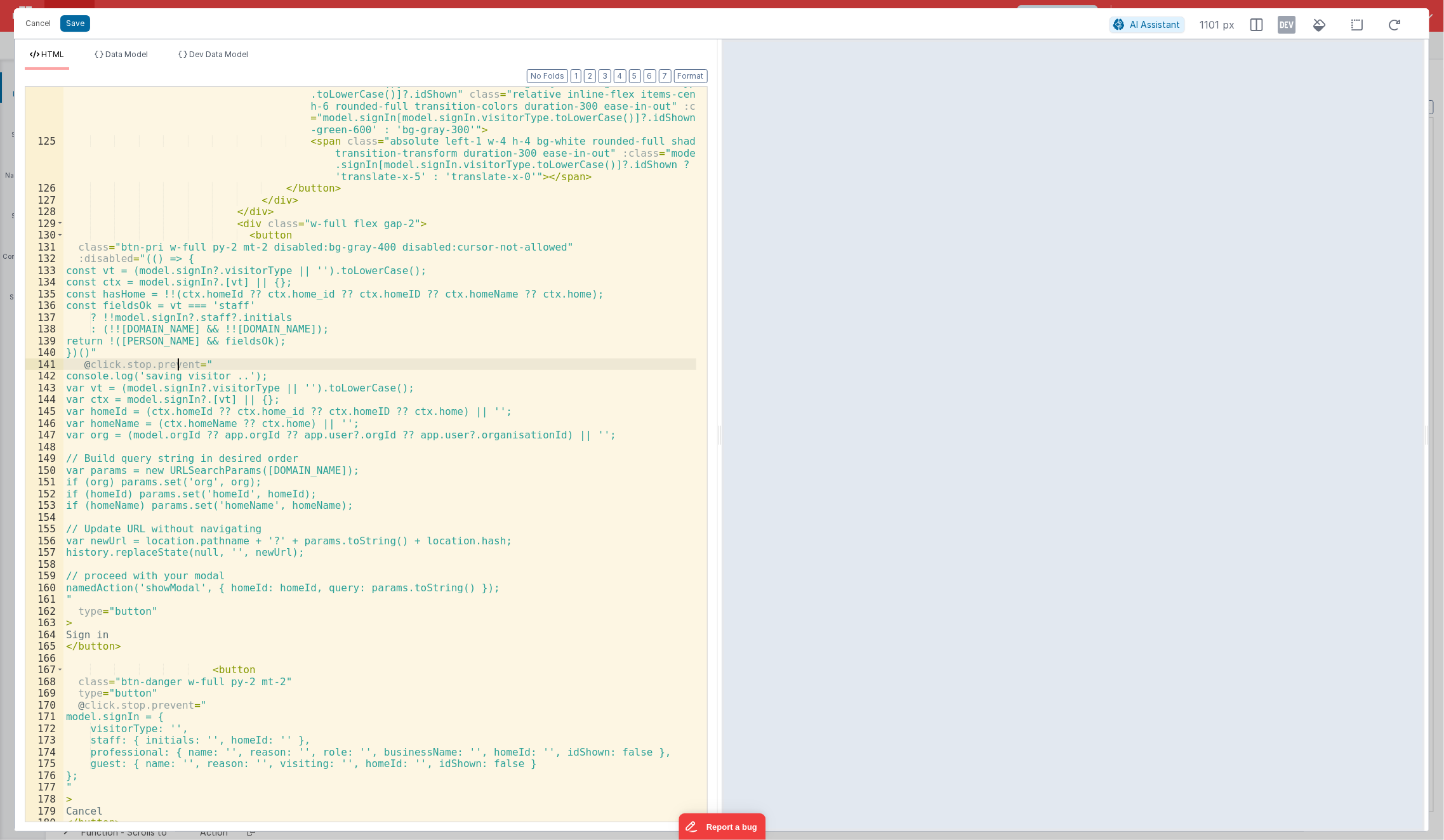
click at [179, 361] on div "< button @ click.prevent.stop = "model.signIn[model.signIn.visitorType .toLower…" at bounding box center [381, 474] width 634 height 818
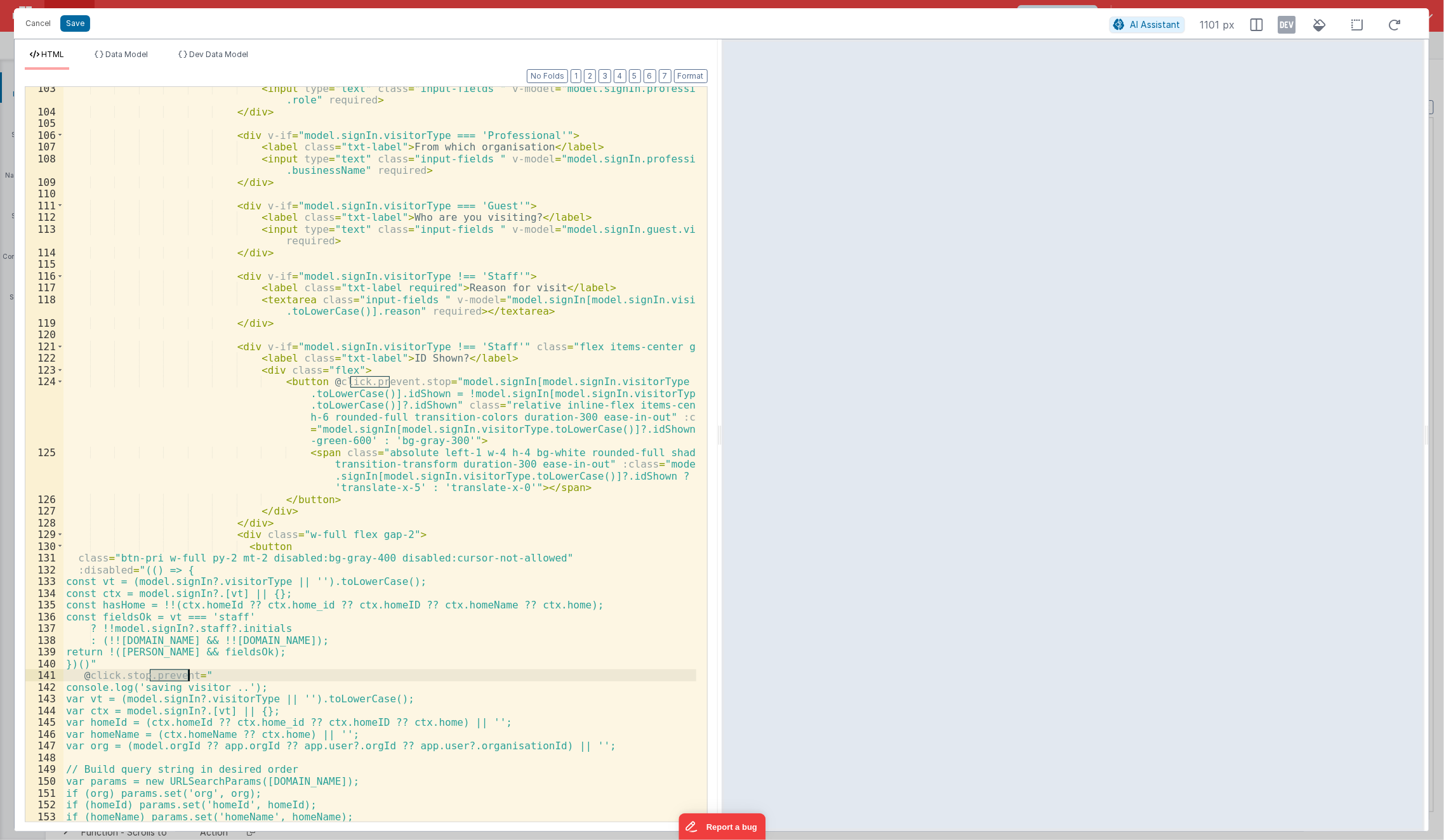
scroll to position [1140, 0]
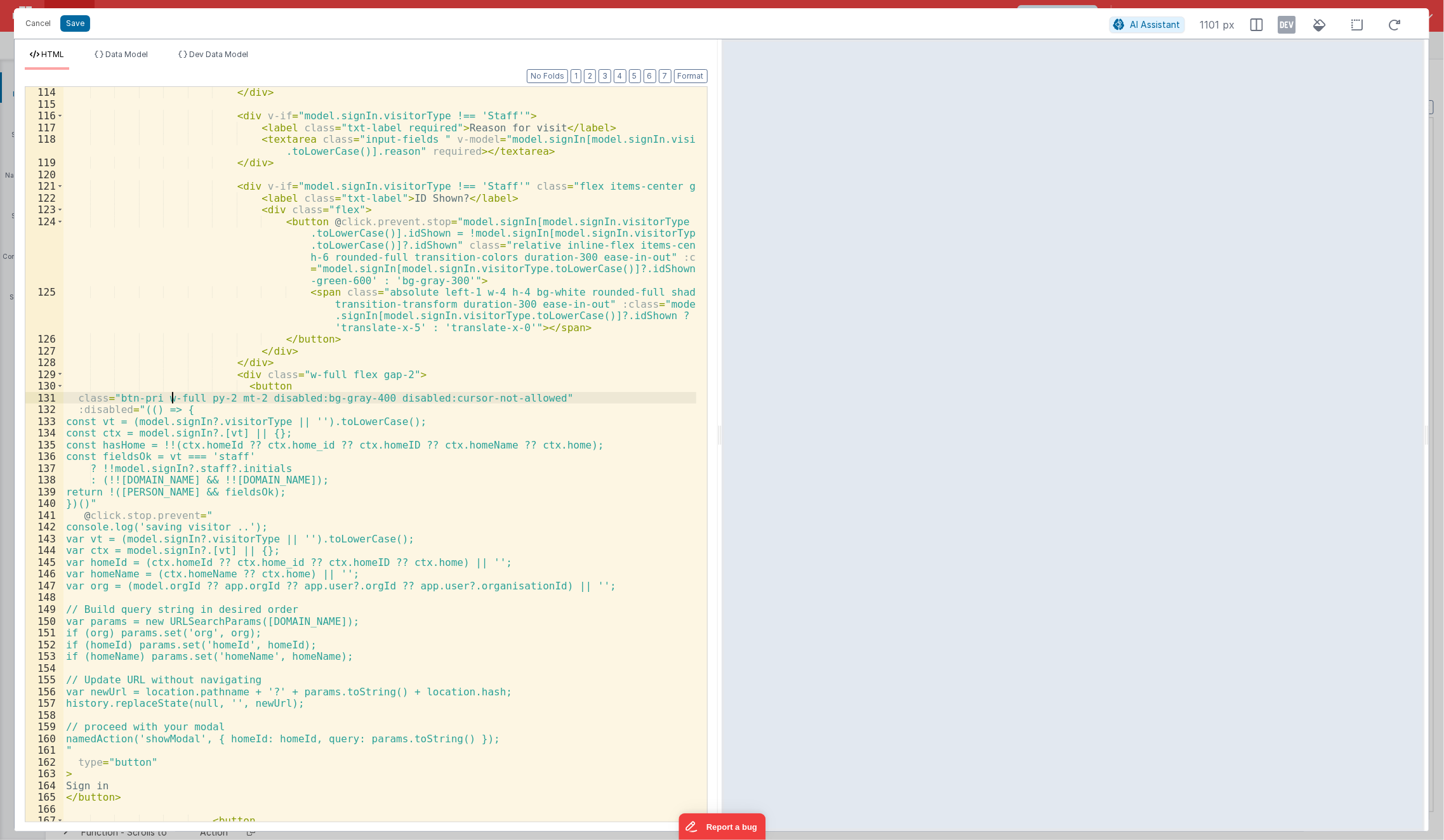
click at [170, 395] on div "</ div > < div v-if = "model.signIn.visitorType !== 'Staff'" > < label class = …" at bounding box center [381, 466] width 634 height 759
click at [79, 19] on button "Save" at bounding box center [75, 23] width 30 height 17
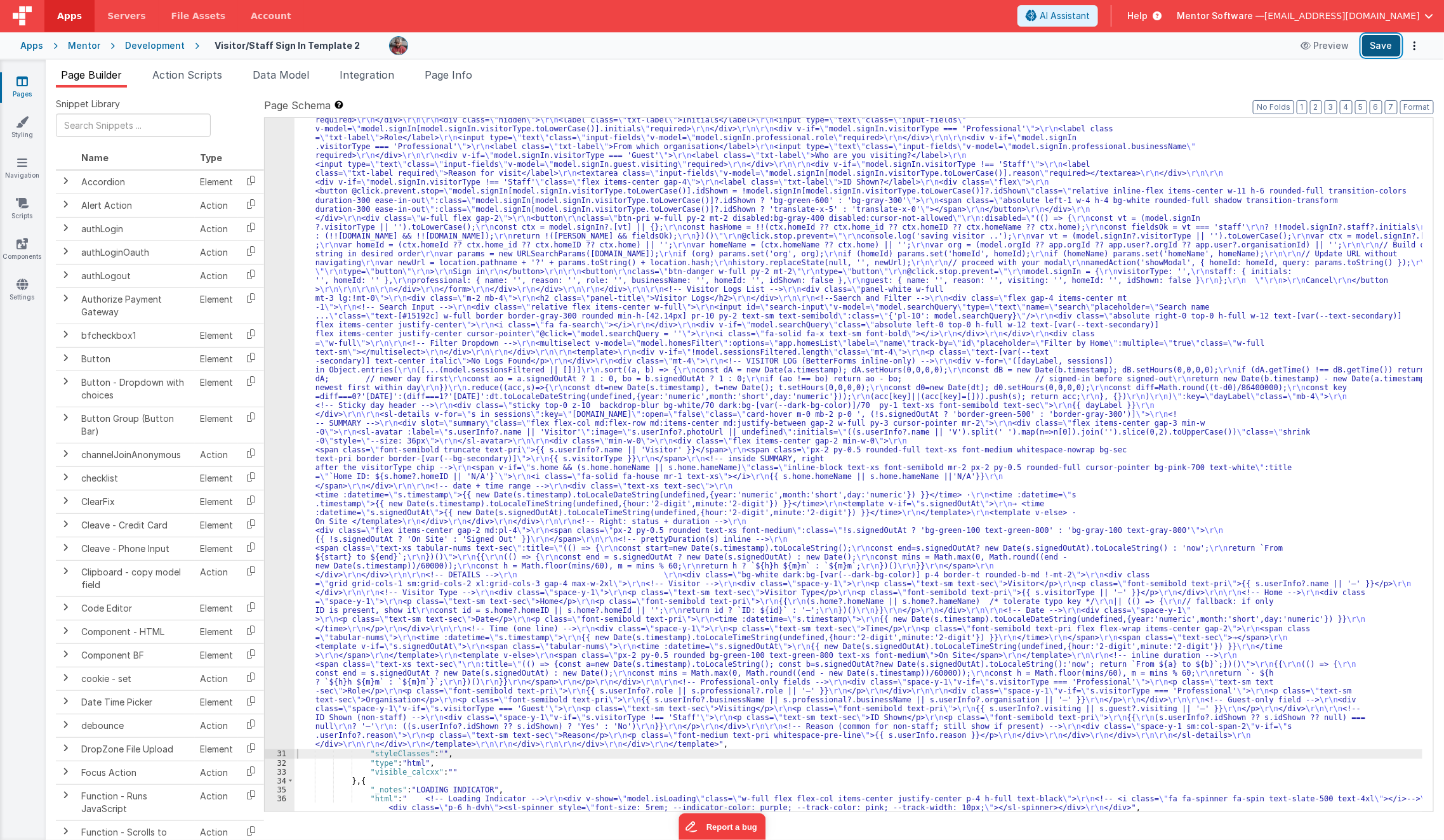
click at [1386, 48] on button "Save" at bounding box center [1382, 45] width 39 height 21
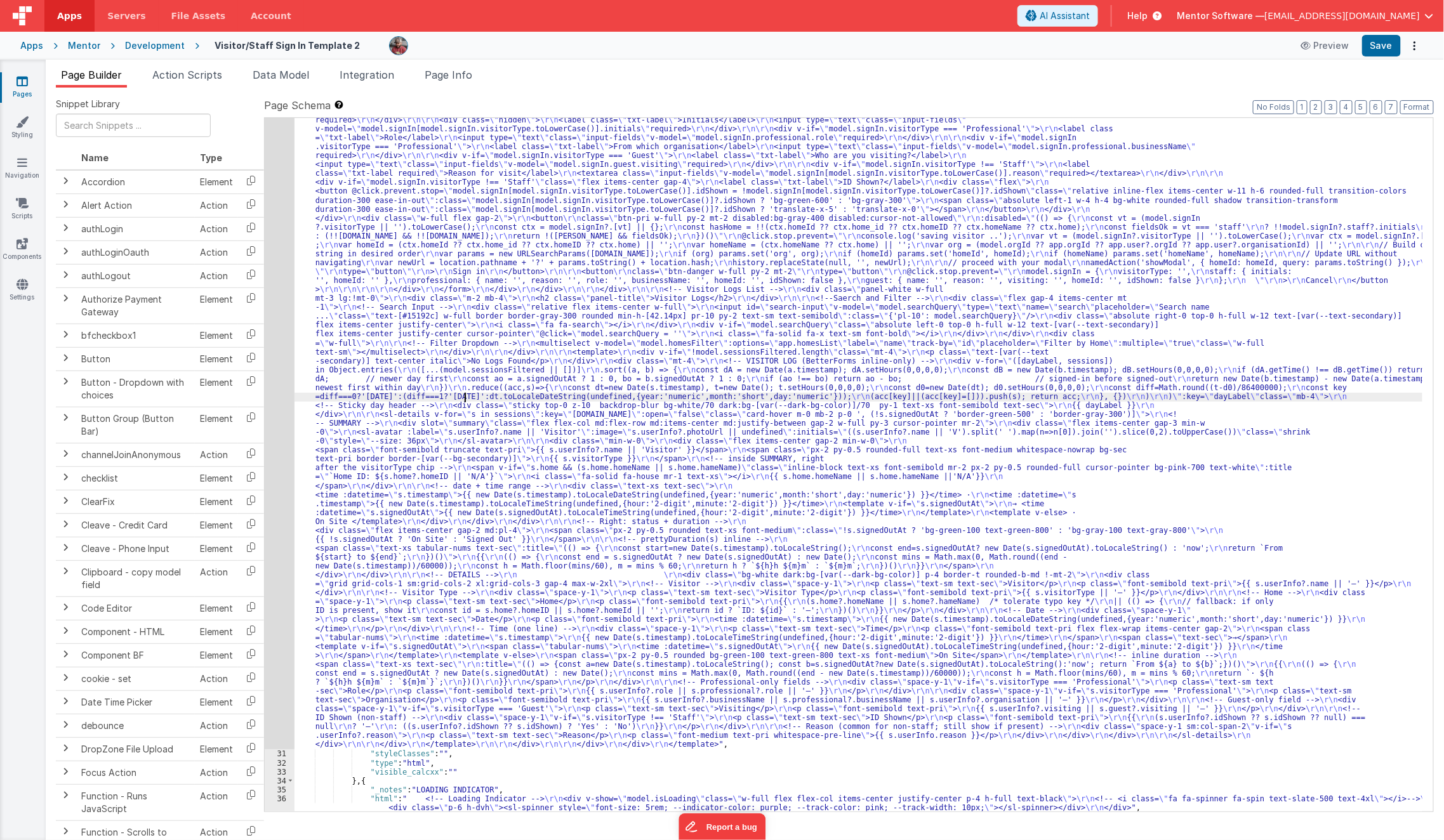
click at [466, 400] on div ""html" : "<template> \r\n <div class= \" px-2 sm:!px-4 \" > \r\n <div class= \"…" at bounding box center [859, 671] width 1129 height 1560
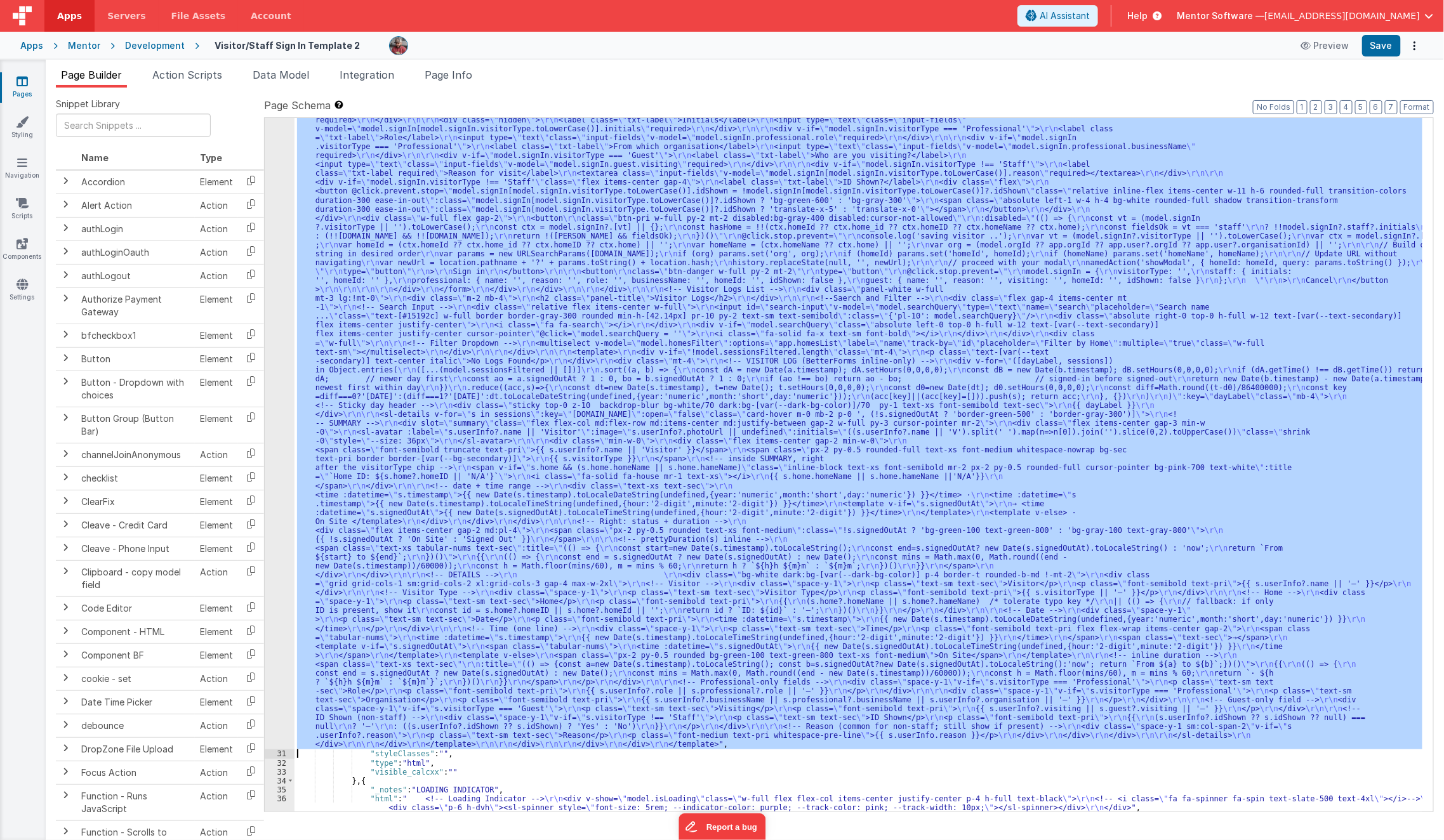
click at [280, 453] on div "30" at bounding box center [280, 320] width 30 height 857
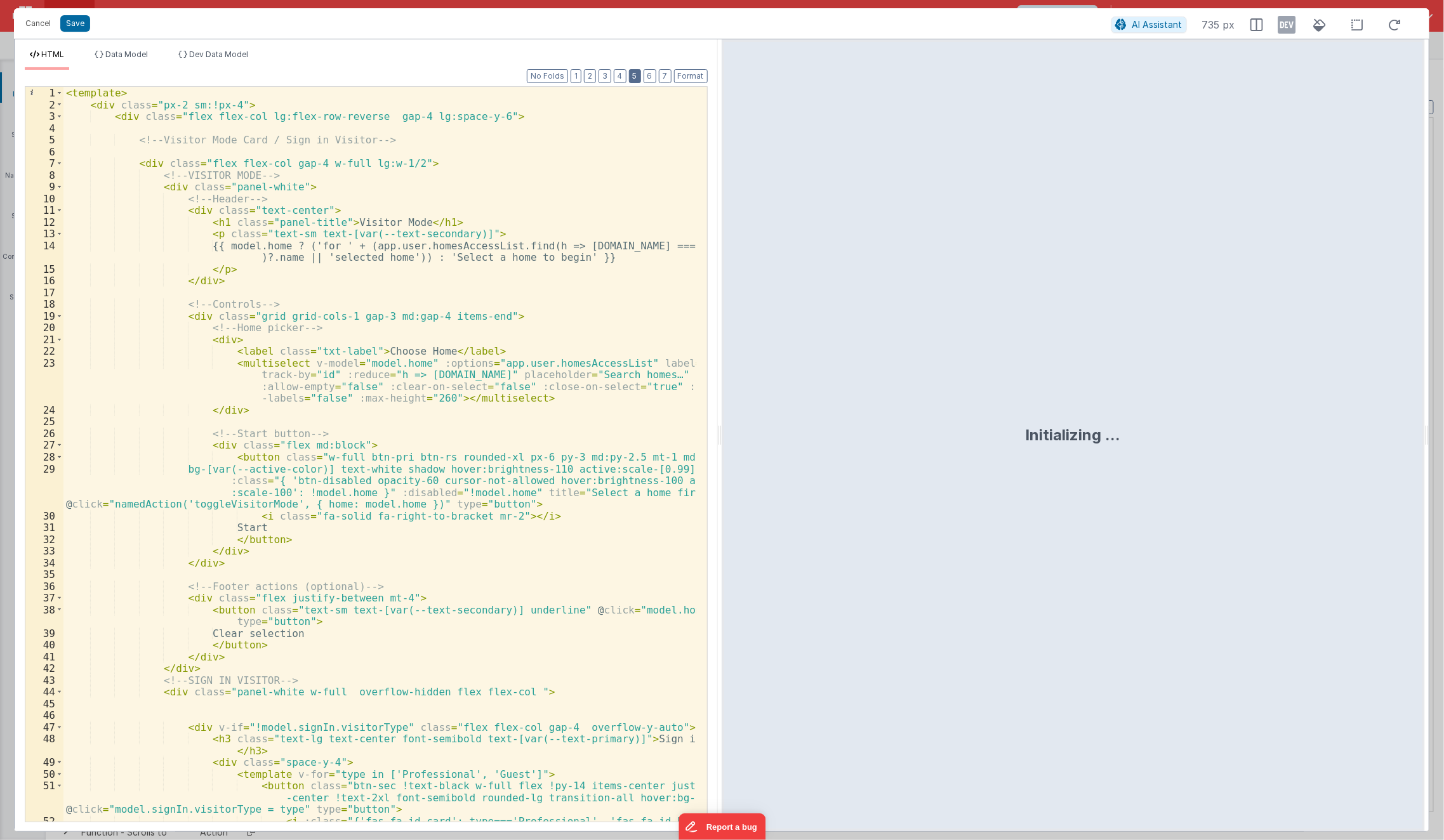
click at [635, 75] on button "5" at bounding box center [635, 76] width 12 height 14
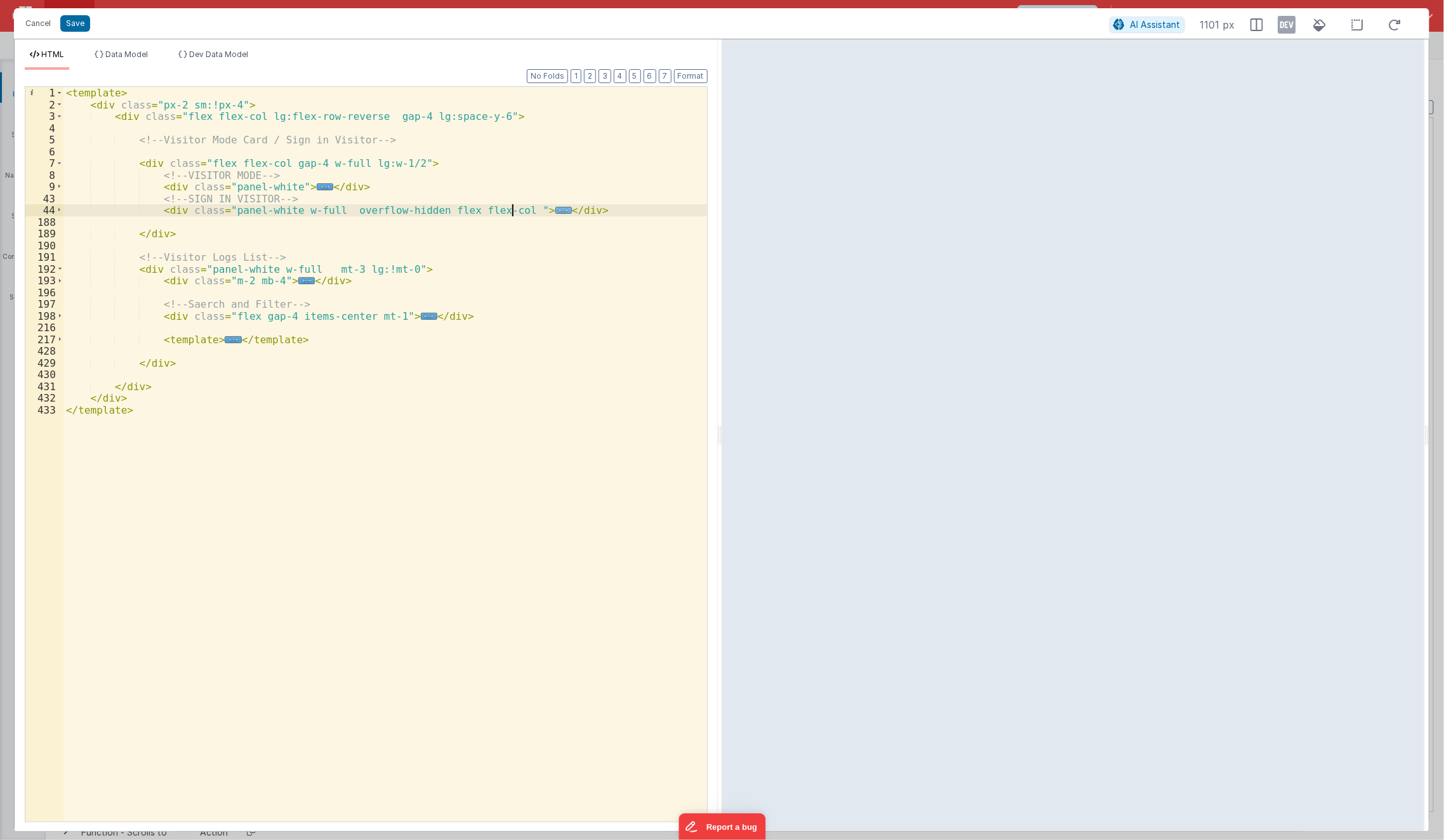
click at [556, 210] on span "..." at bounding box center [564, 210] width 17 height 7
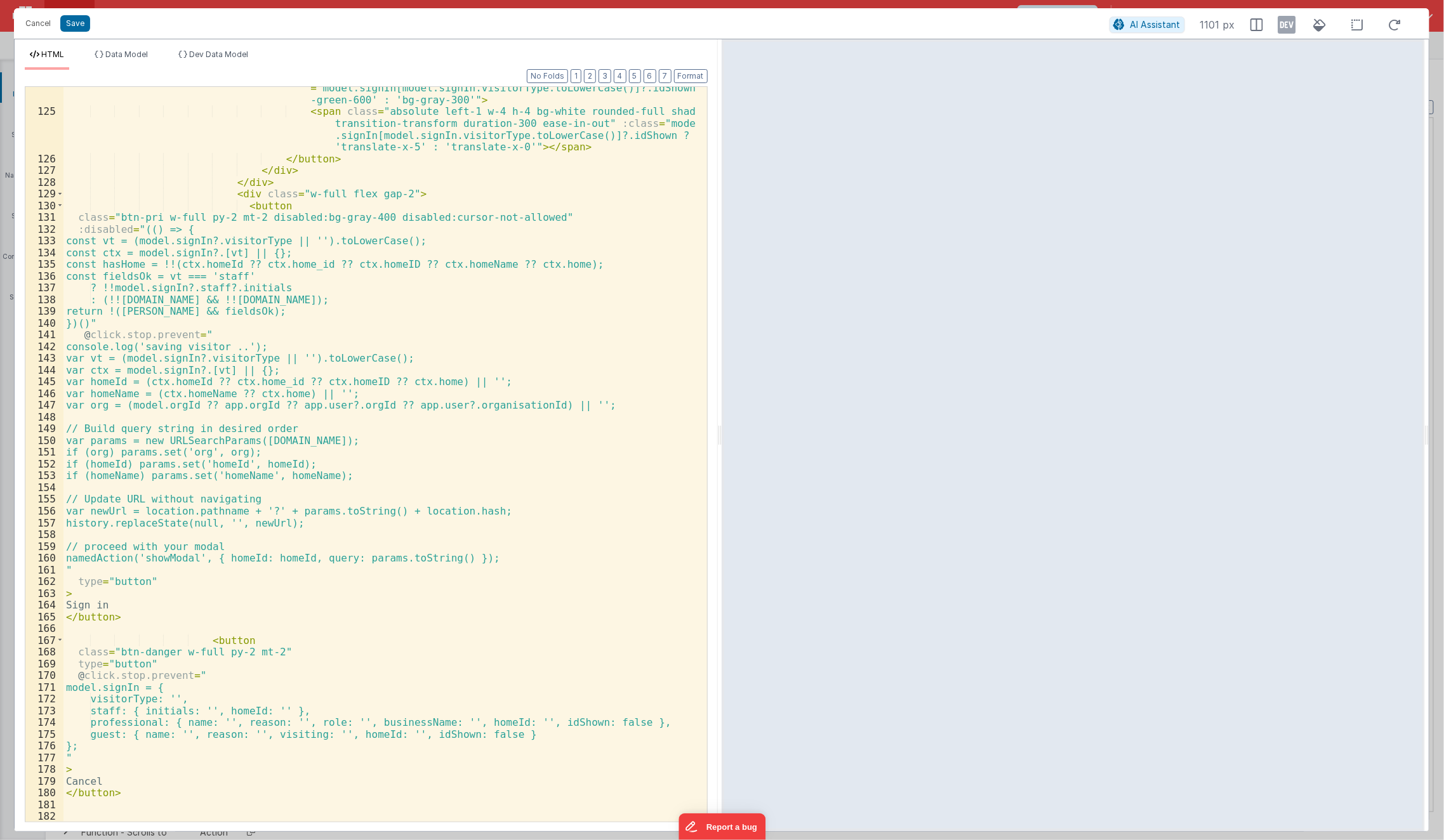
scroll to position [1321, 0]
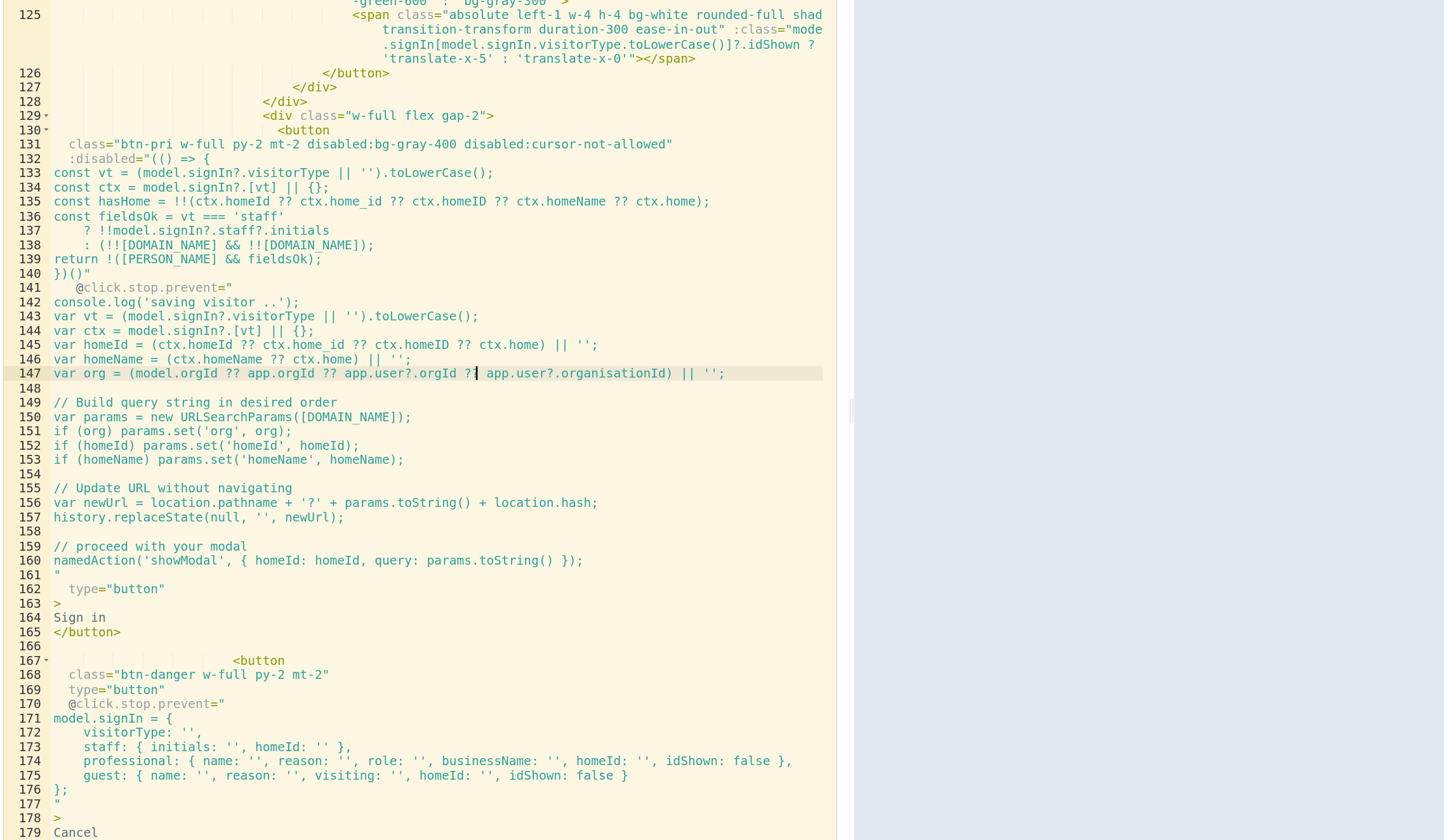
click at [409, 403] on div "< button @ click.prevent.stop = "model.signIn[model.signIn.visitorType .toLower…" at bounding box center [381, 444] width 634 height 818
drag, startPoint x: 87, startPoint y: 512, endPoint x: 305, endPoint y: 522, distance: 218.2
click at [305, 522] on div "< button @ click.prevent.stop = "model.signIn[model.signIn.visitorType .toLower…" at bounding box center [381, 444] width 634 height 818
click at [298, 569] on div "< button @ click.prevent.stop = "model.signIn[model.signIn.visitorType .toLower…" at bounding box center [381, 444] width 634 height 818
click at [152, 401] on div "< button @ click.prevent.stop = "model.signIn[model.signIn.visitorType .toLower…" at bounding box center [381, 444] width 634 height 818
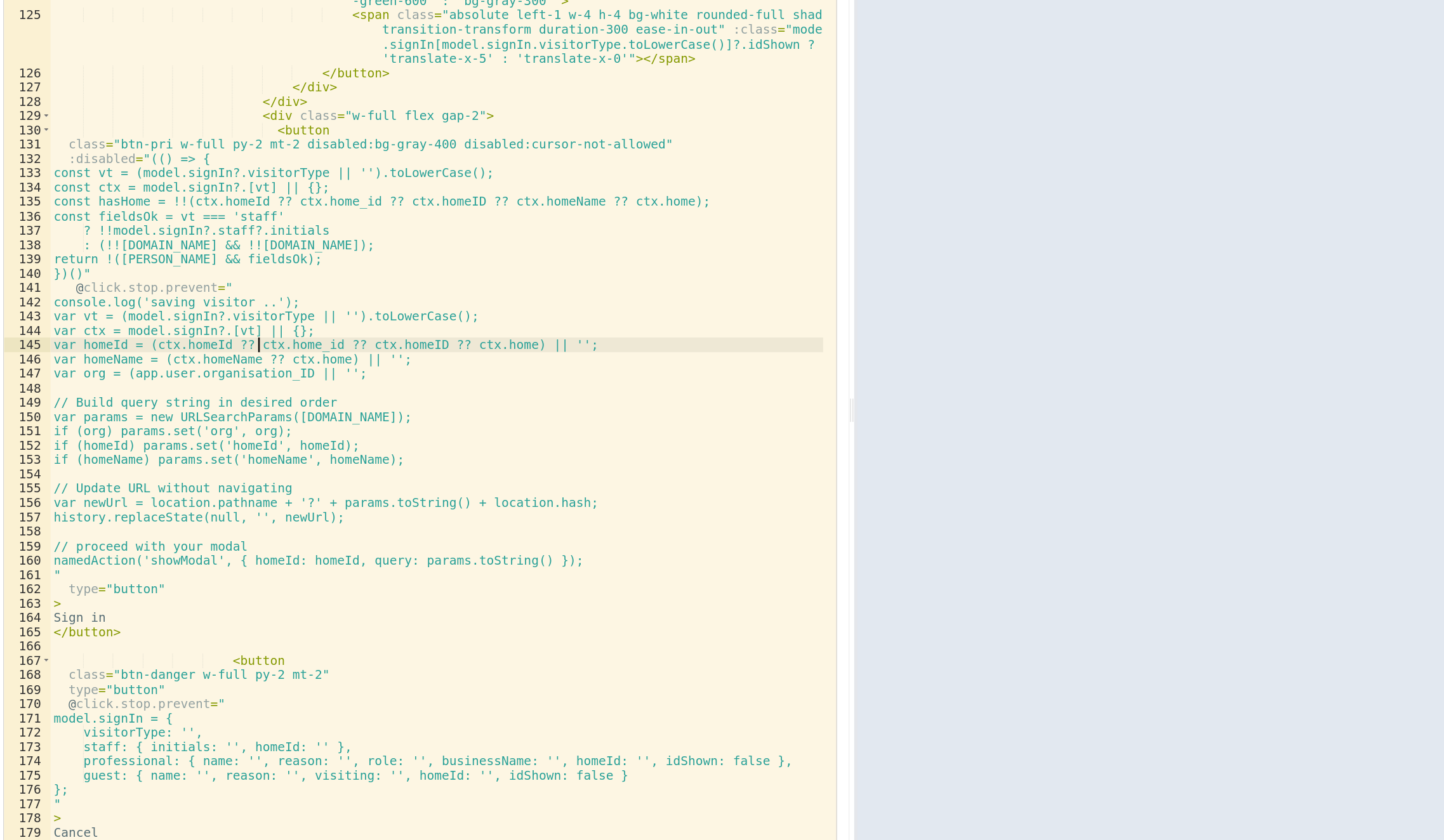
click at [233, 381] on div "< button @ click.prevent.stop = "model.signIn[model.signIn.visitorType .toLower…" at bounding box center [381, 444] width 634 height 818
click at [226, 381] on div "< button @ click.prevent.stop = "model.signIn[model.signIn.visitorType .toLower…" at bounding box center [381, 444] width 634 height 818
click at [204, 384] on div "< button @ click.prevent.stop = "model.signIn[model.signIn.visitorType .toLower…" at bounding box center [381, 444] width 634 height 818
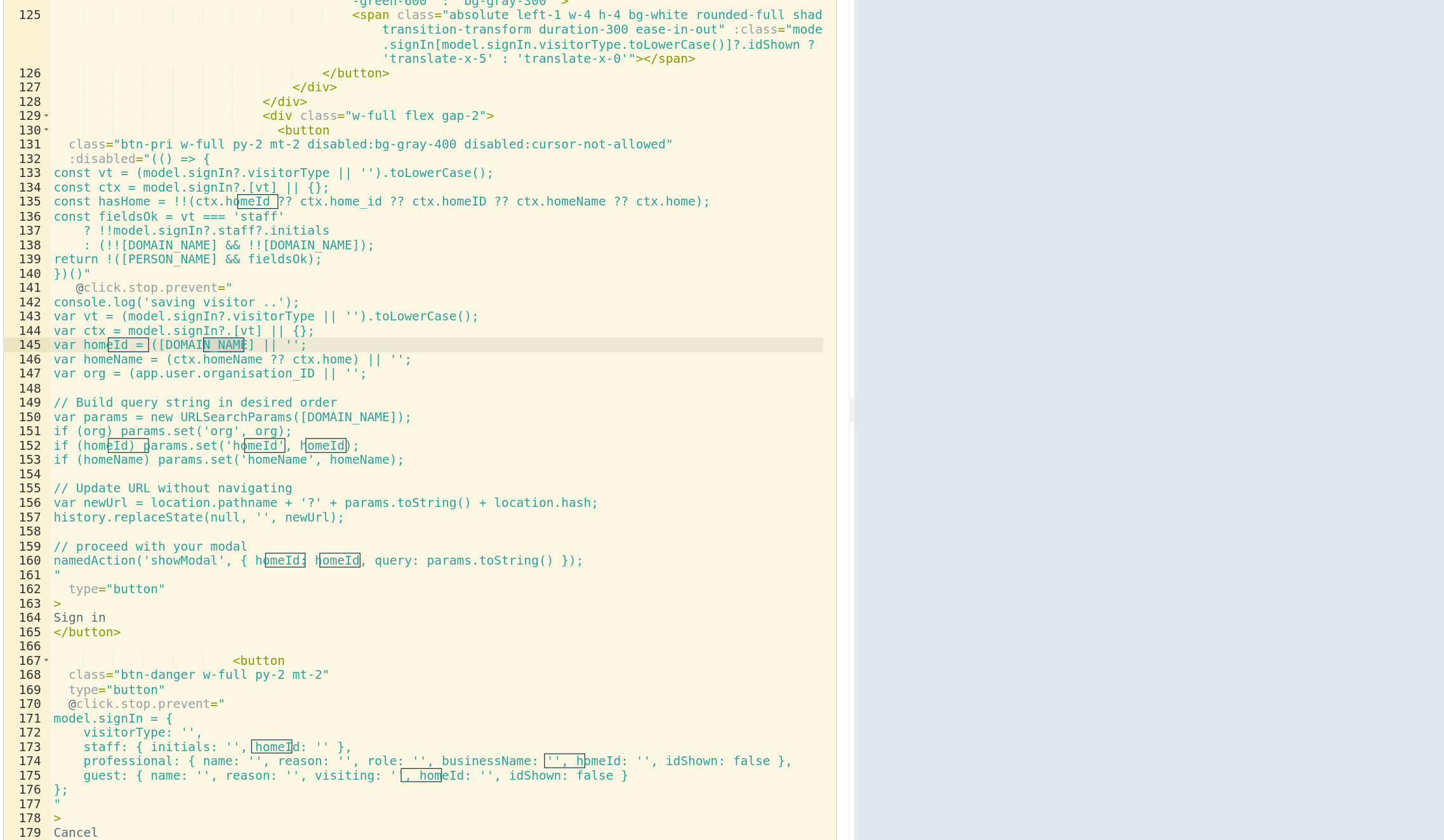
click at [219, 396] on div "< button @ click.prevent.stop = "model.signIn[model.signIn.visitorType .toLower…" at bounding box center [381, 444] width 634 height 818
paste textarea
click at [271, 383] on div "< button @ click.prevent.stop = "model.signIn[model.signIn.visitorType .toLower…" at bounding box center [381, 444] width 634 height 818
click at [164, 378] on div "< button @ click.prevent.stop = "model.signIn[model.signIn.visitorType .toLower…" at bounding box center [381, 444] width 634 height 818
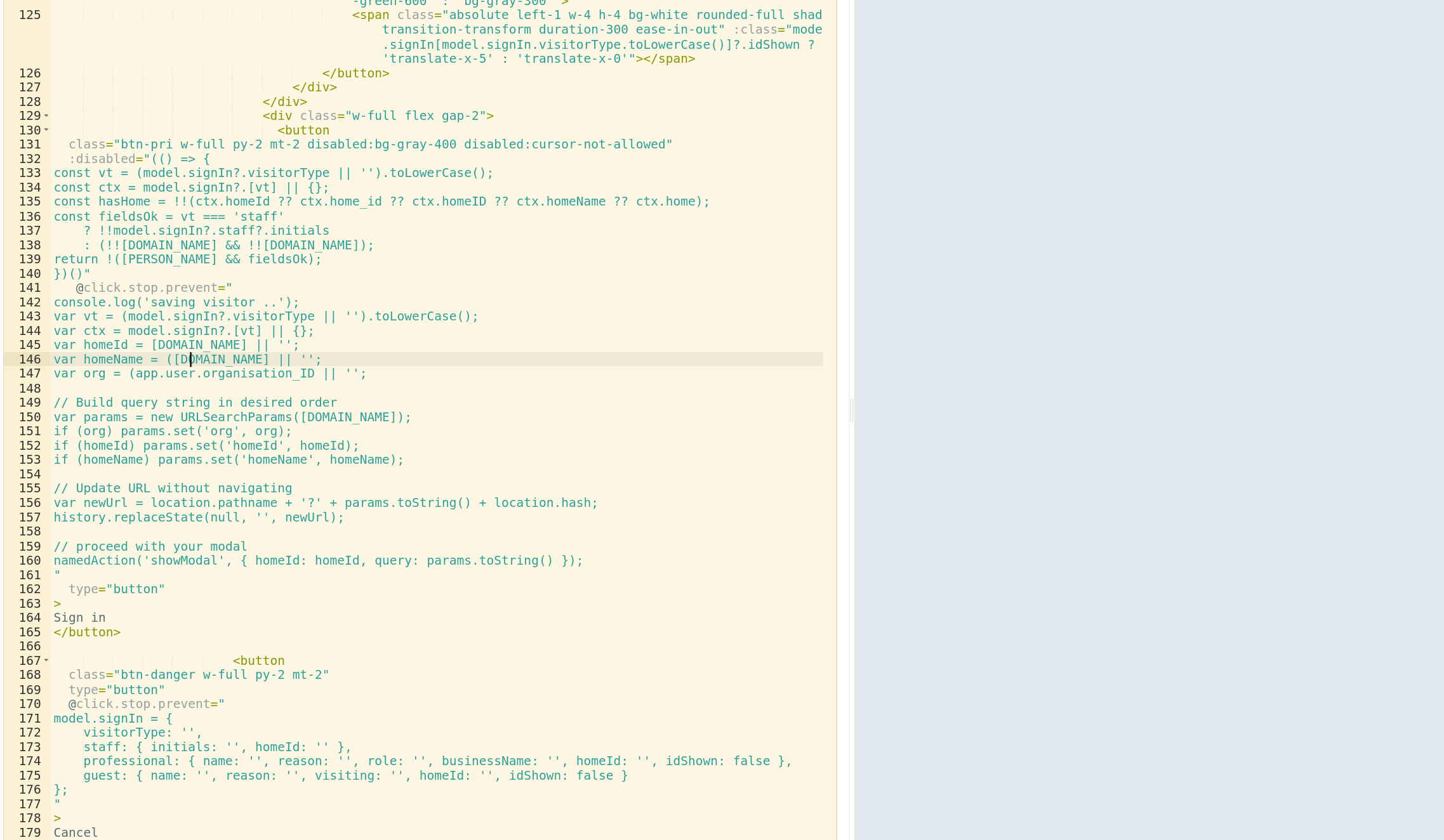
click at [178, 394] on div "< button @ click.prevent.stop = "model.signIn[model.signIn.visitorType .toLower…" at bounding box center [381, 444] width 634 height 818
click at [146, 406] on div "< button @ click.prevent.stop = "model.signIn[model.signIn.visitorType .toLower…" at bounding box center [381, 444] width 634 height 818
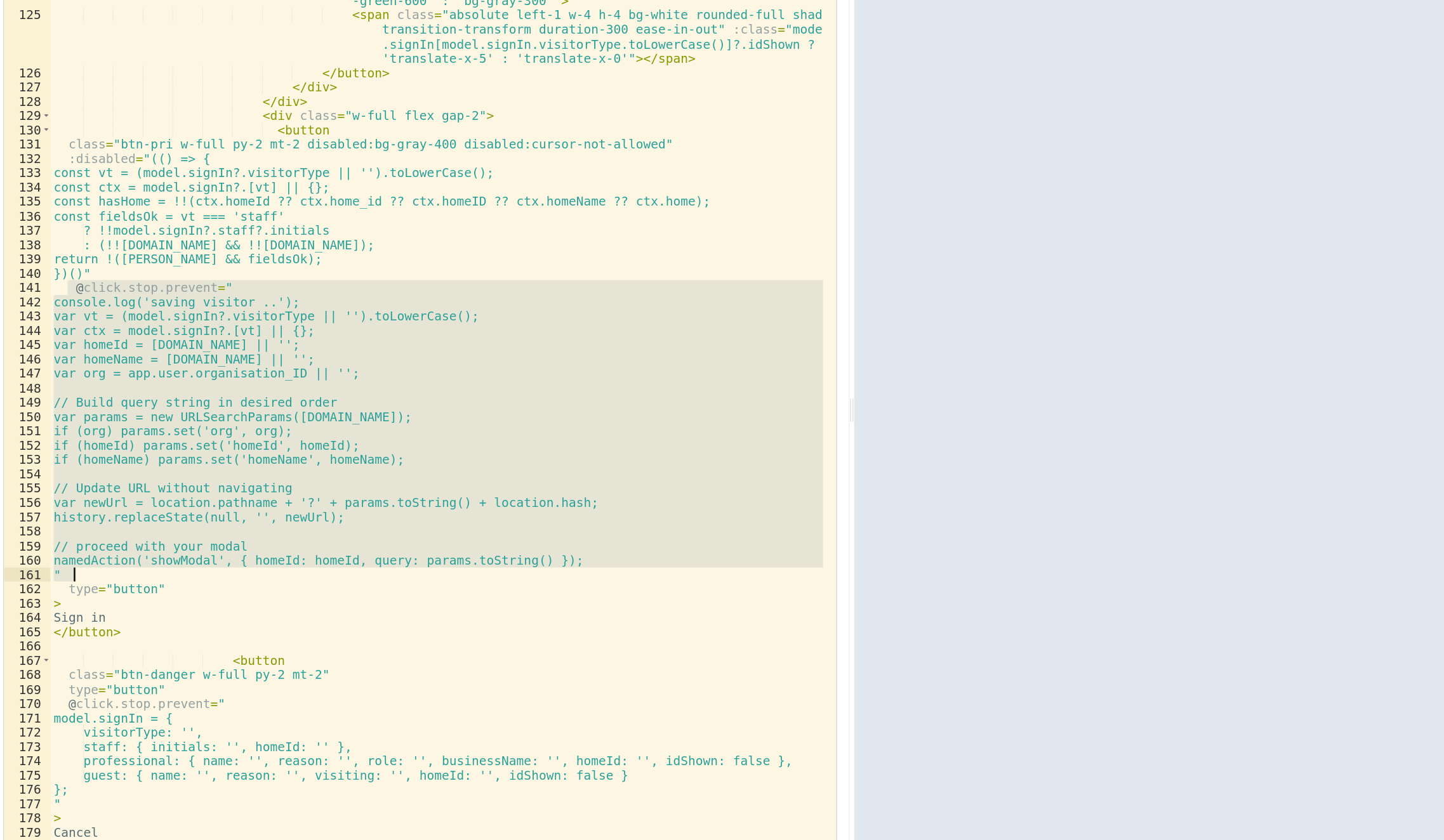
drag, startPoint x: 77, startPoint y: 334, endPoint x: 130, endPoint y: 570, distance: 241.9
click at [130, 570] on div "< button @ click.prevent.stop = "model.signIn[model.signIn.visitorType .toLower…" at bounding box center [381, 444] width 634 height 818
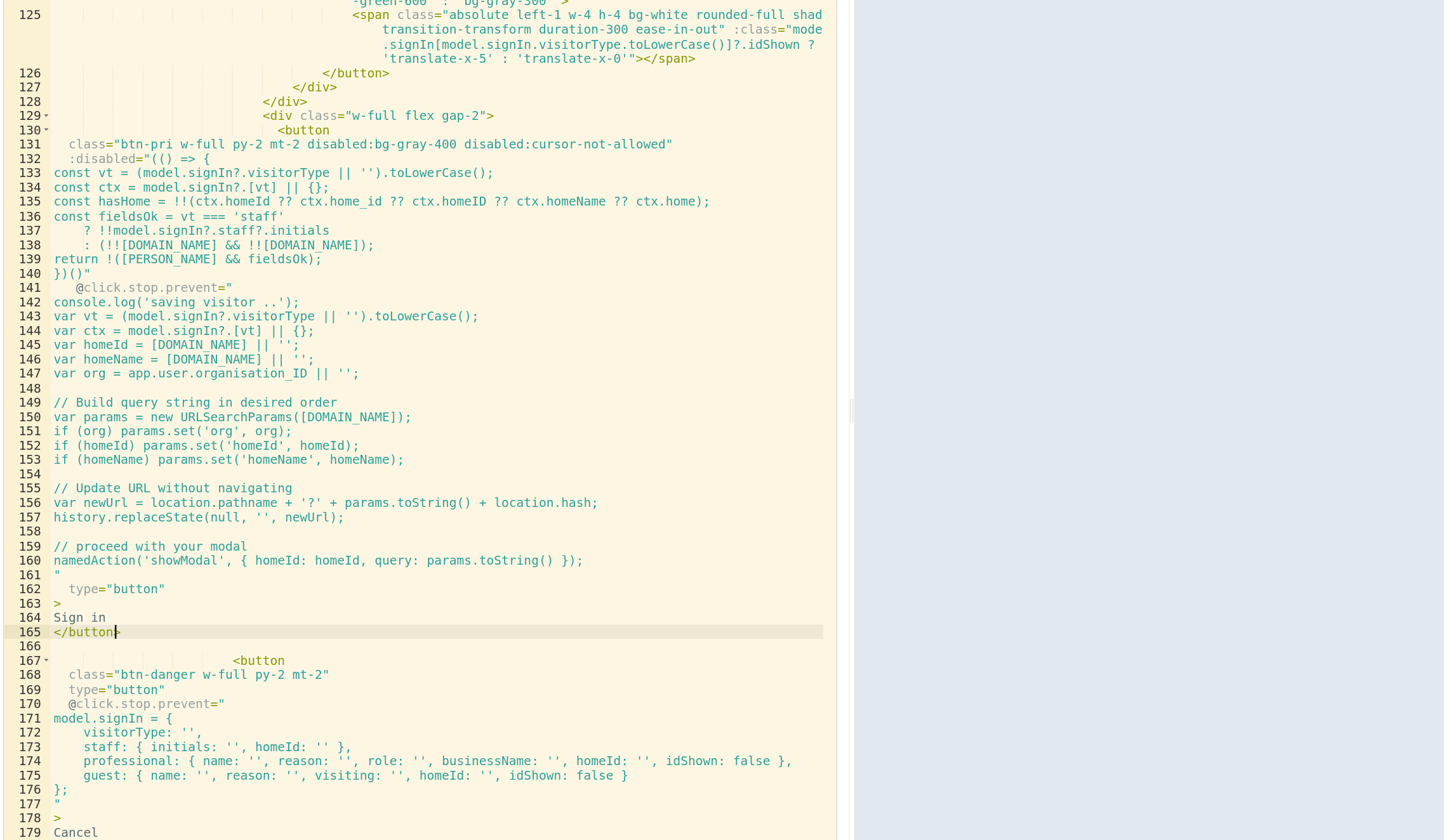
click at [522, 618] on div "< button @ click.prevent.stop = "model.signIn[model.signIn.visitorType .toLower…" at bounding box center [381, 444] width 634 height 818
click at [513, 556] on div "< button @ click.prevent.stop = "model.signIn[model.signIn.visitorType .toLower…" at bounding box center [381, 444] width 634 height 818
click at [527, 507] on div "< button @ click.prevent.stop = "model.signIn[model.signIn.visitorType .toLower…" at bounding box center [381, 444] width 634 height 818
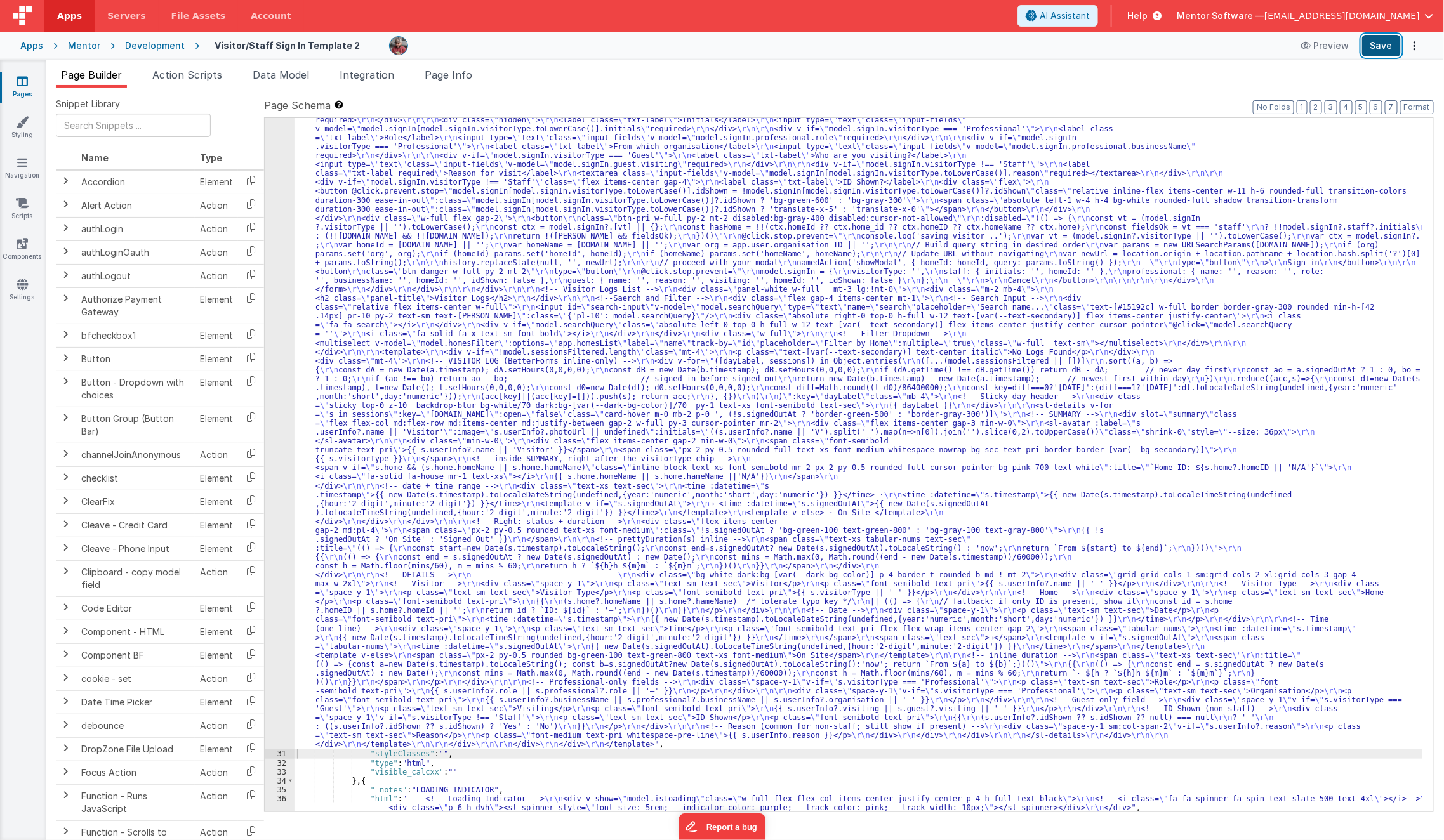
click at [1375, 49] on button "Save" at bounding box center [1382, 45] width 39 height 21
click at [458, 79] on span "Page Info" at bounding box center [449, 75] width 48 height 12
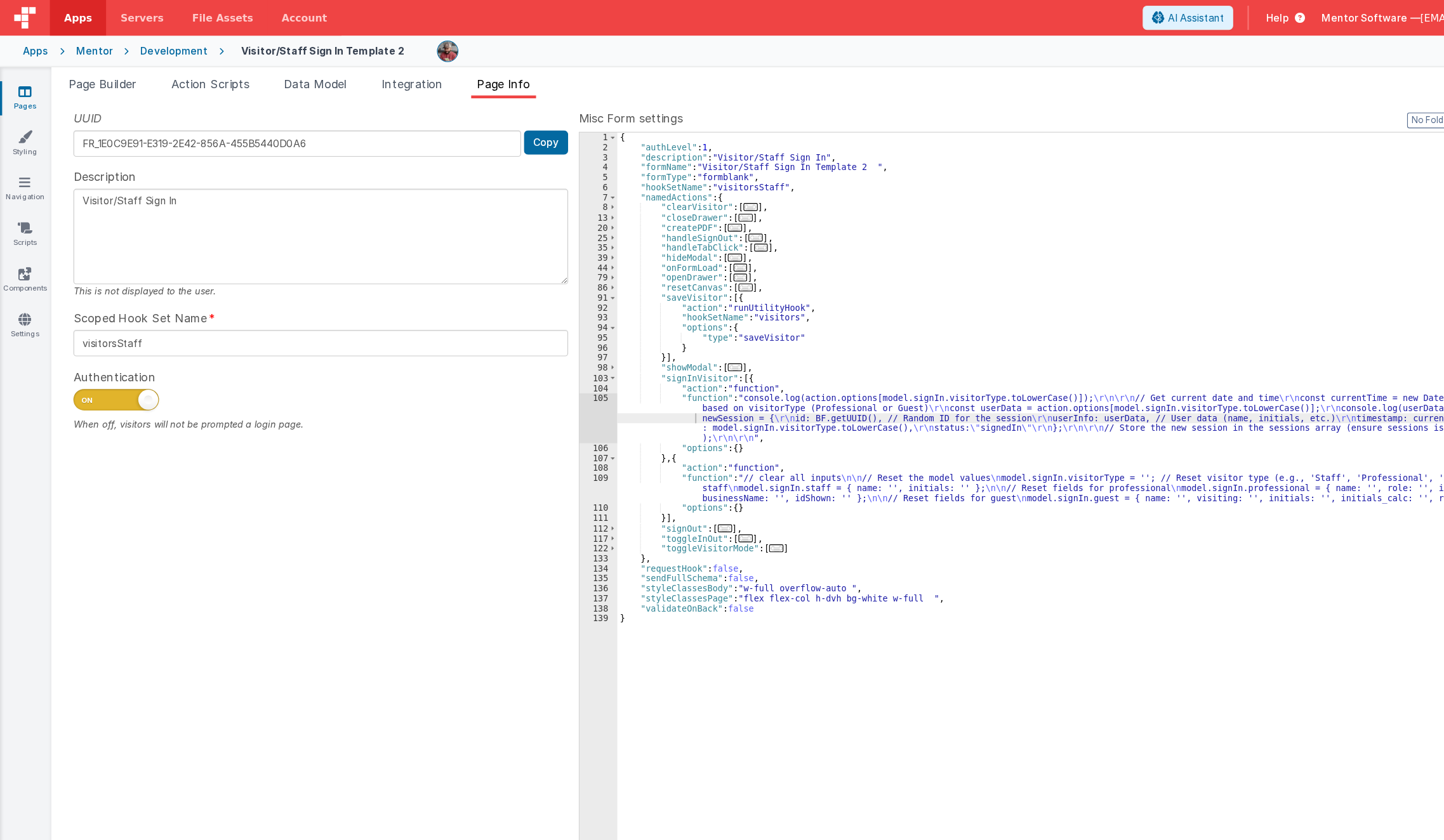
click at [666, 137] on div "{ "authLevel" : 1 , "description" : "Visitor/Staff Sign In" , "formName" : "Vis…" at bounding box center [991, 474] width 884 height 712
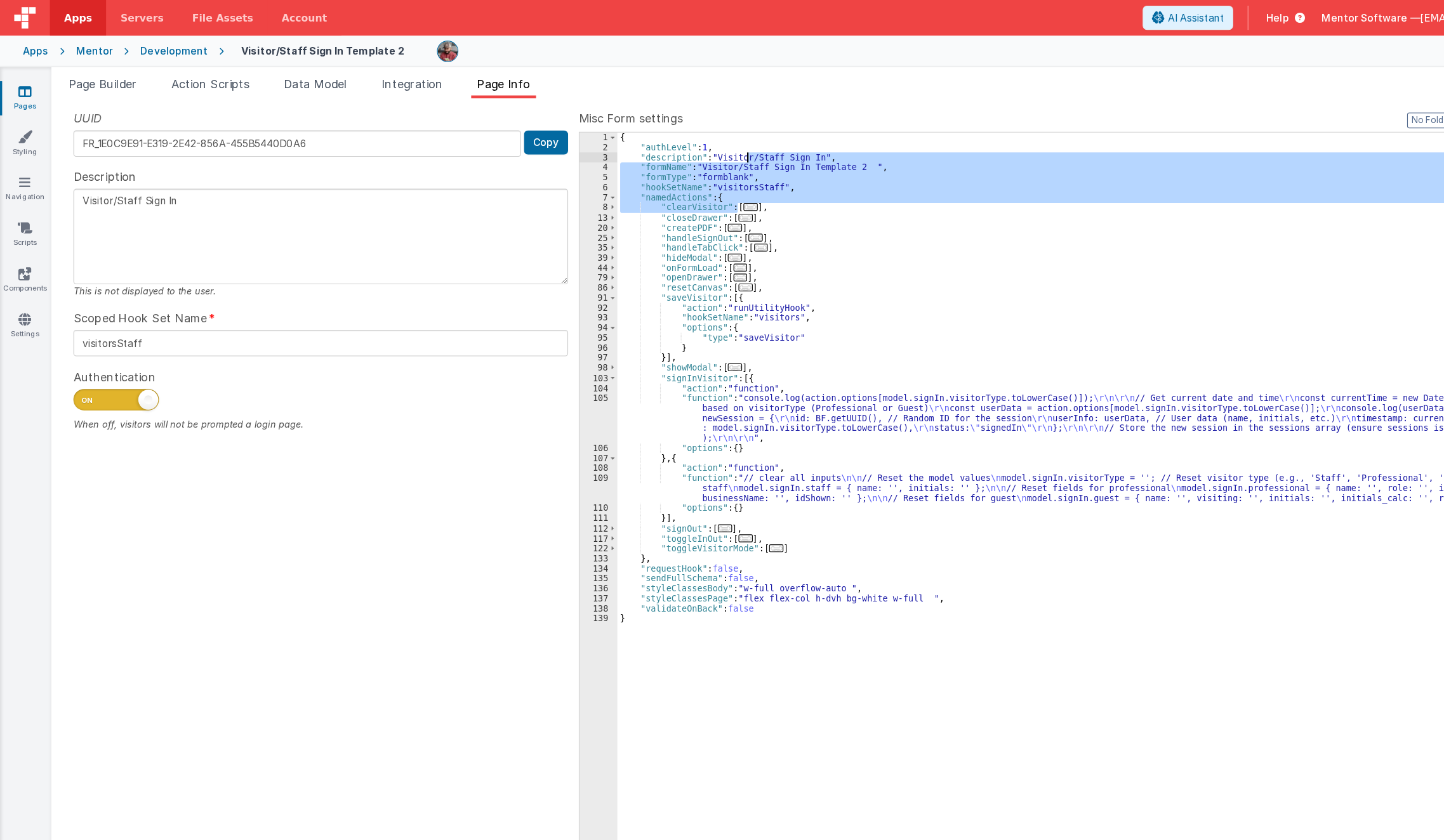
click at [662, 182] on div "{ "authLevel" : 1 , "description" : "Visitor/Staff Sign In" , "formName" : "Vis…" at bounding box center [991, 465] width 884 height 694
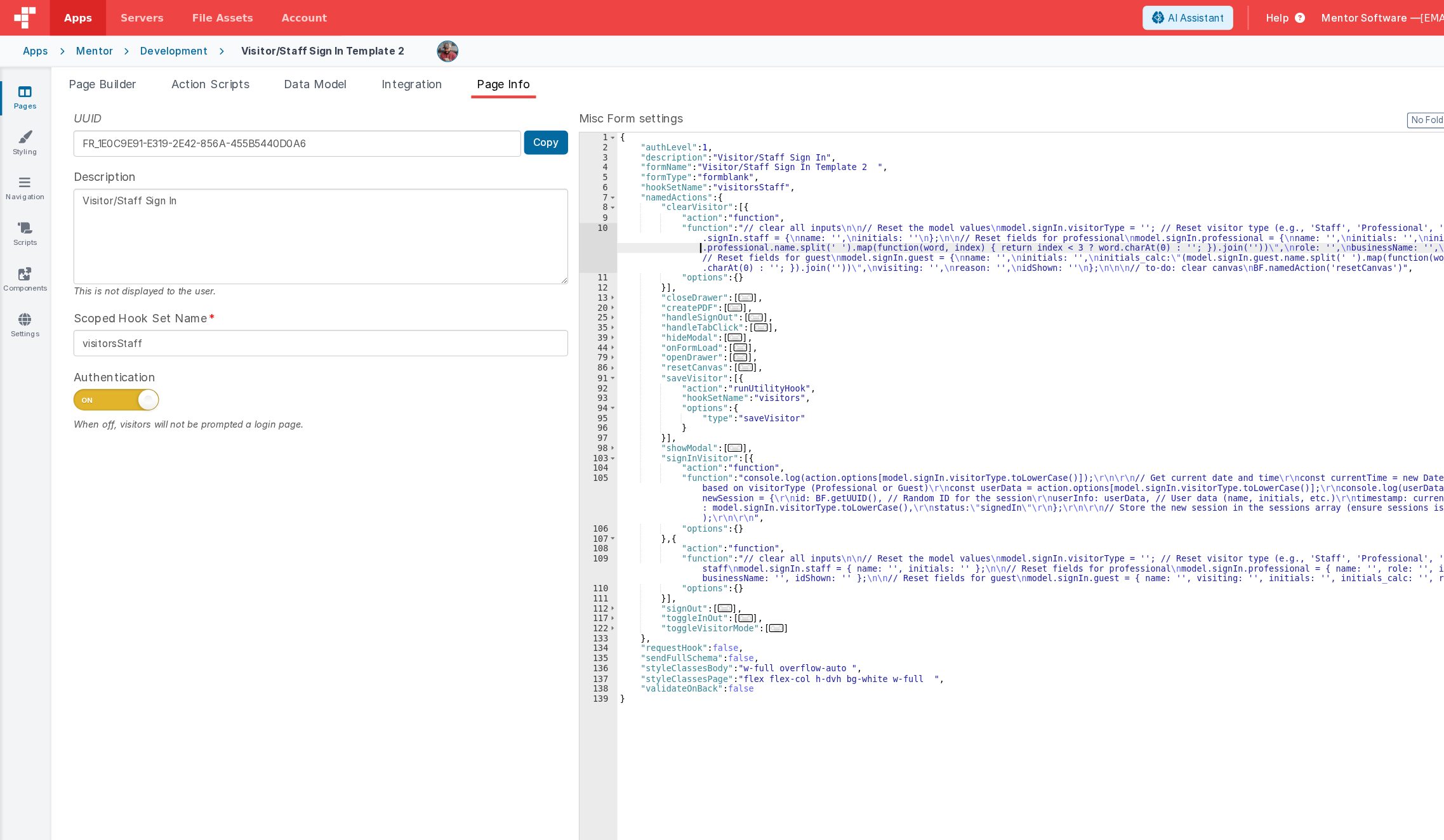
click at [625, 219] on div "{ "authLevel" : 1 , "description" : "Visitor/Staff Sign In" , "formName" : "Vis…" at bounding box center [991, 474] width 884 height 712
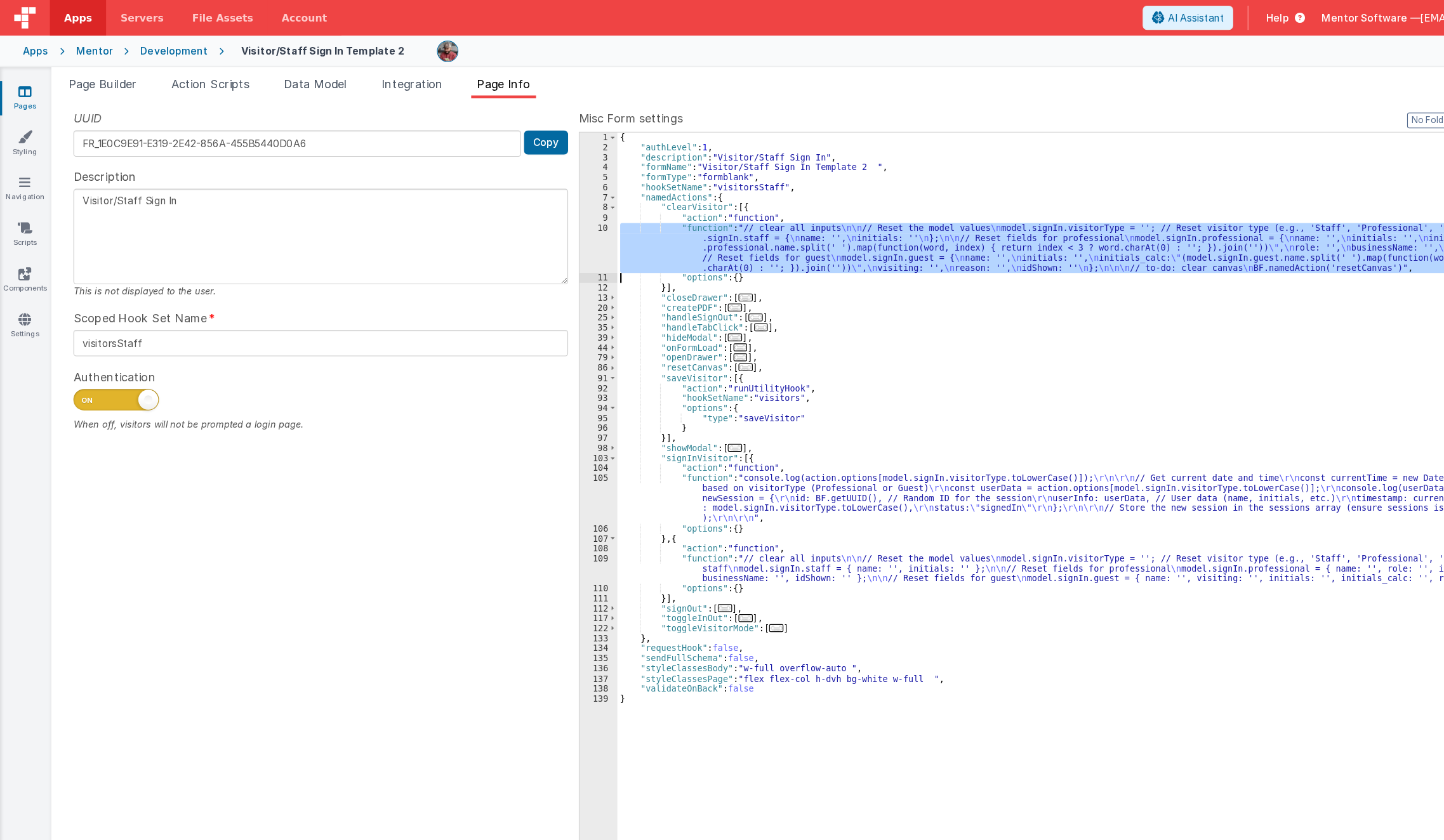
click at [519, 224] on div "10" at bounding box center [533, 221] width 34 height 44
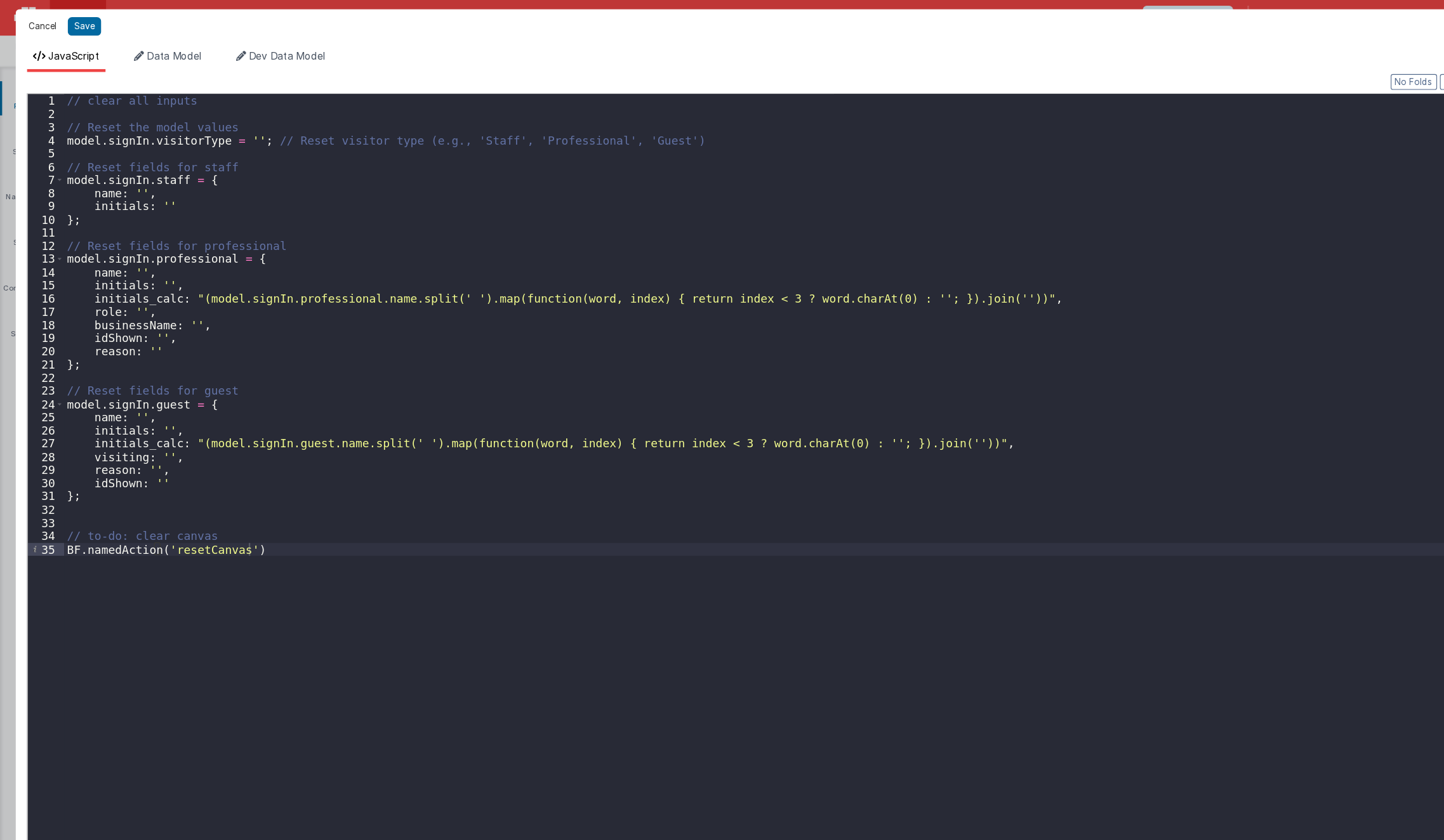
click at [26, 19] on button "Cancel" at bounding box center [37, 23] width 38 height 18
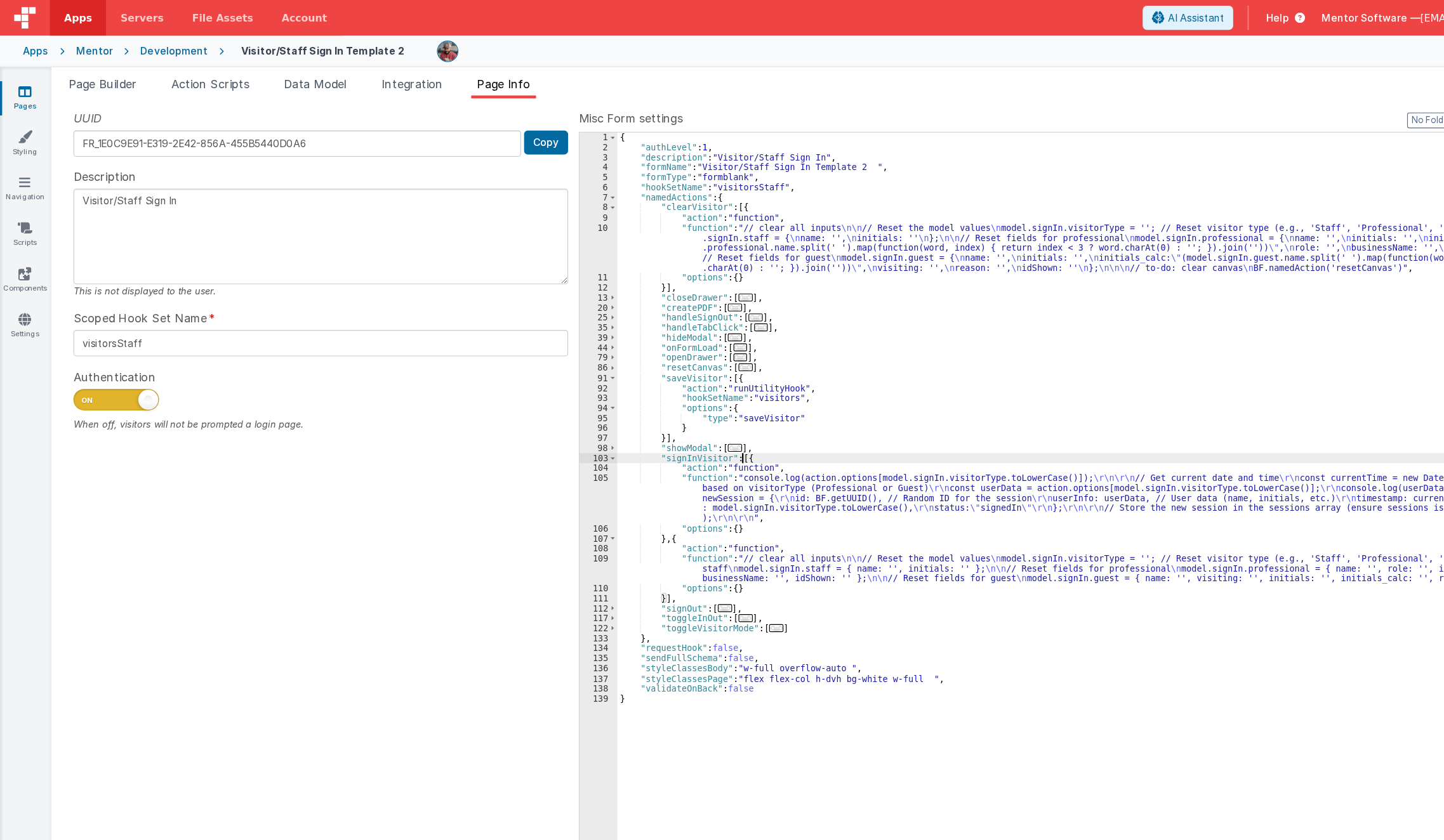
click at [661, 410] on div "{ "authLevel" : 1 , "description" : "Visitor/Staff Sign In" , "formName" : "Vis…" at bounding box center [991, 474] width 884 height 712
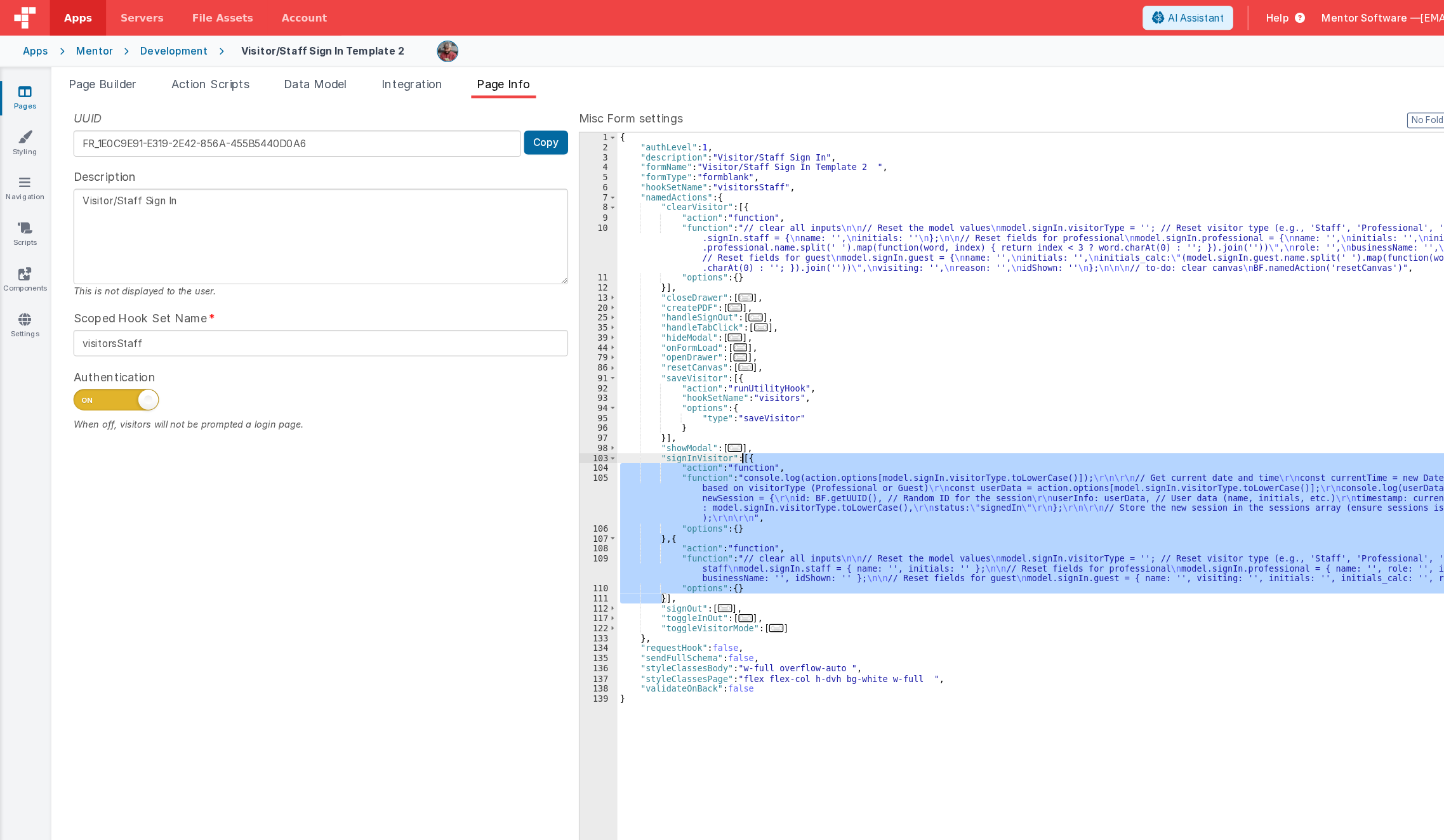
click at [661, 410] on div "{ "authLevel" : 1 , "description" : "Visitor/Staff Sign In" , "formName" : "Vis…" at bounding box center [991, 474] width 884 height 712
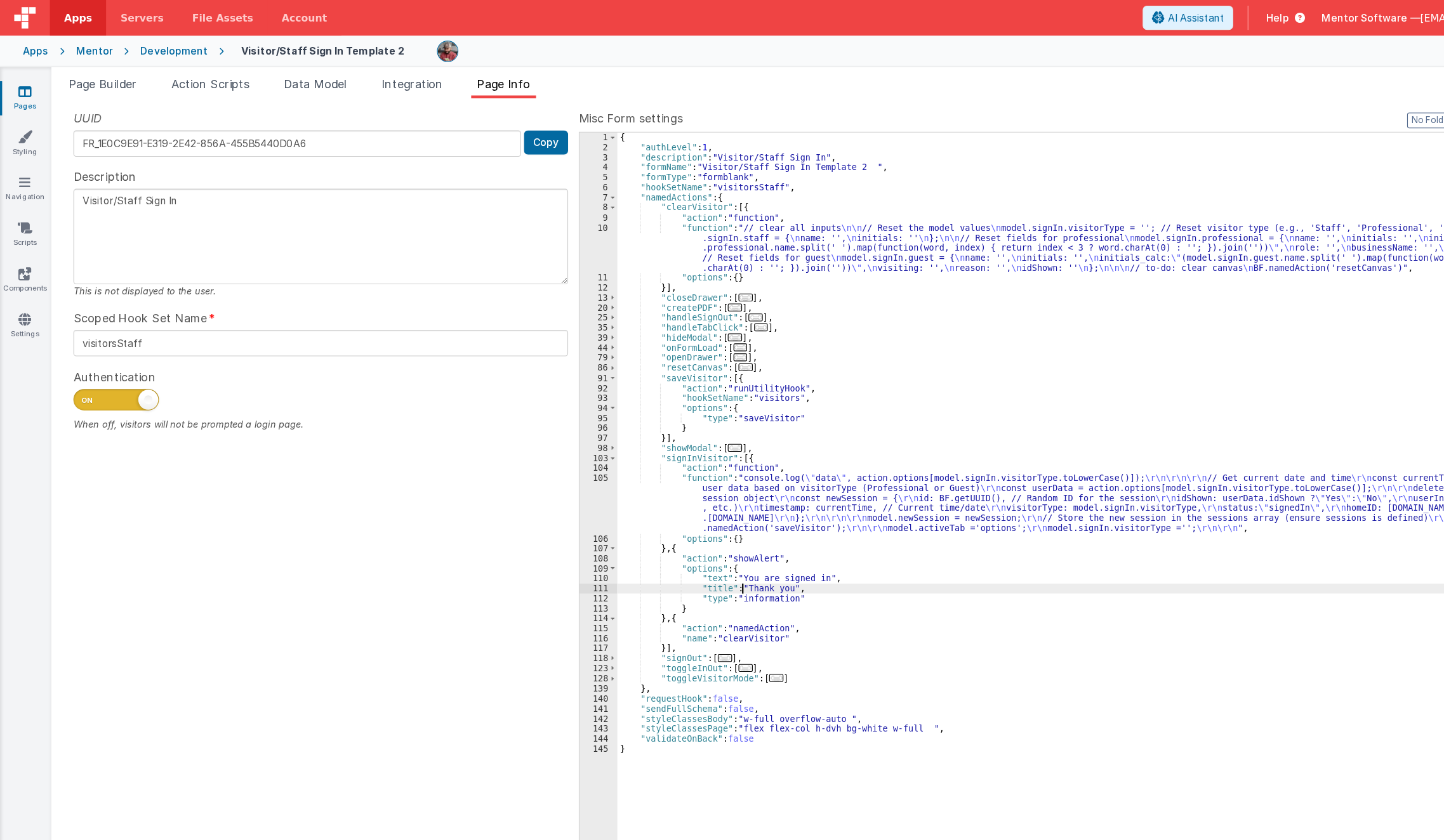
click at [661, 521] on div "{ "authLevel" : 1 , "description" : "Visitor/Staff Sign In" , "formName" : "Vis…" at bounding box center [991, 474] width 884 height 712
click at [664, 514] on div "{ "authLevel" : 1 , "description" : "Visitor/Staff Sign In" , "formName" : "Vis…" at bounding box center [991, 474] width 884 height 712
click at [666, 530] on div "{ "authLevel" : 1 , "description" : "Visitor/Staff Sign In" , "formName" : "Vis…" at bounding box center [991, 474] width 884 height 712
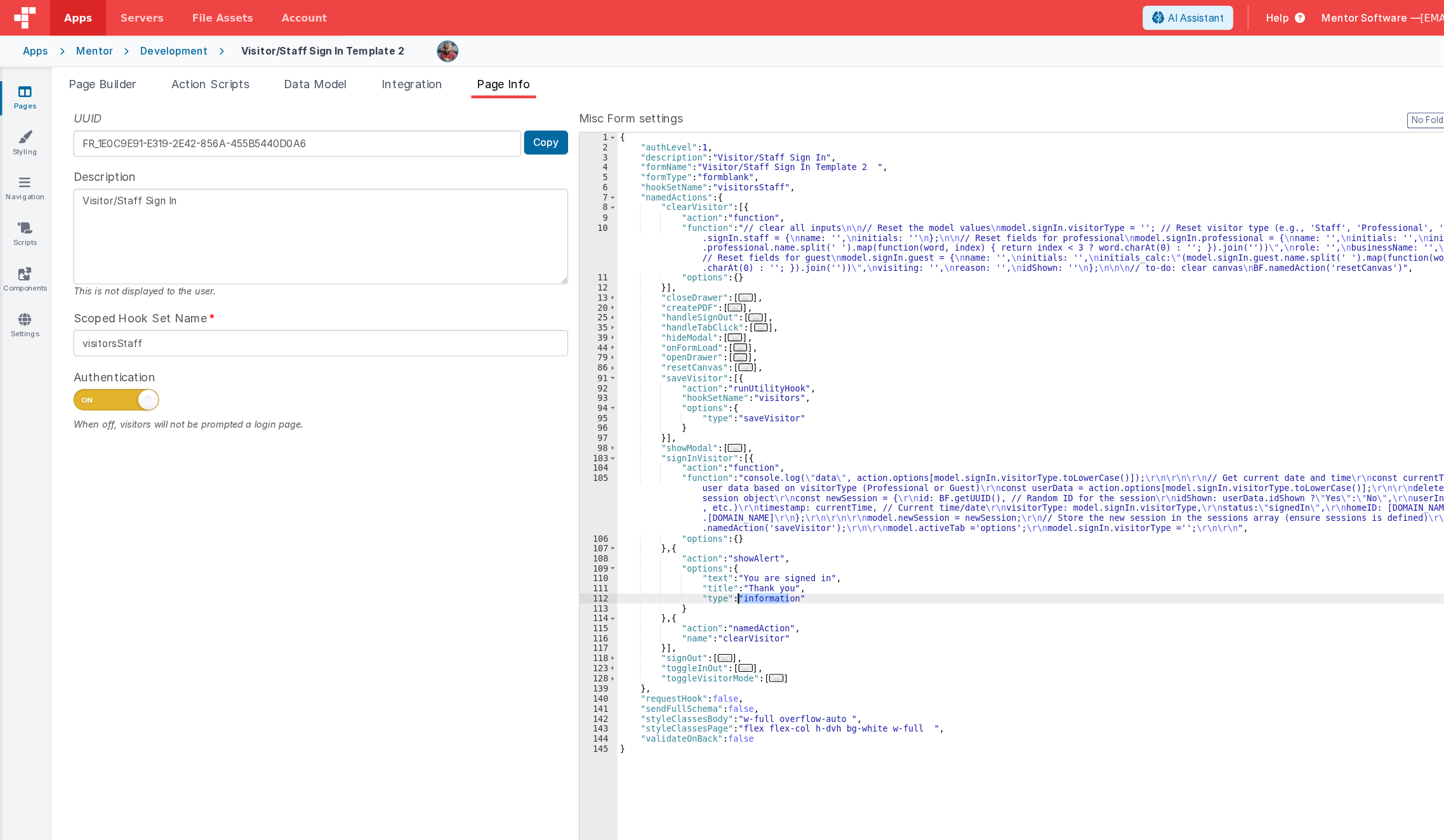
click at [666, 530] on div "{ "authLevel" : 1 , "description" : "Visitor/Staff Sign In" , "formName" : "Vis…" at bounding box center [991, 474] width 884 height 712
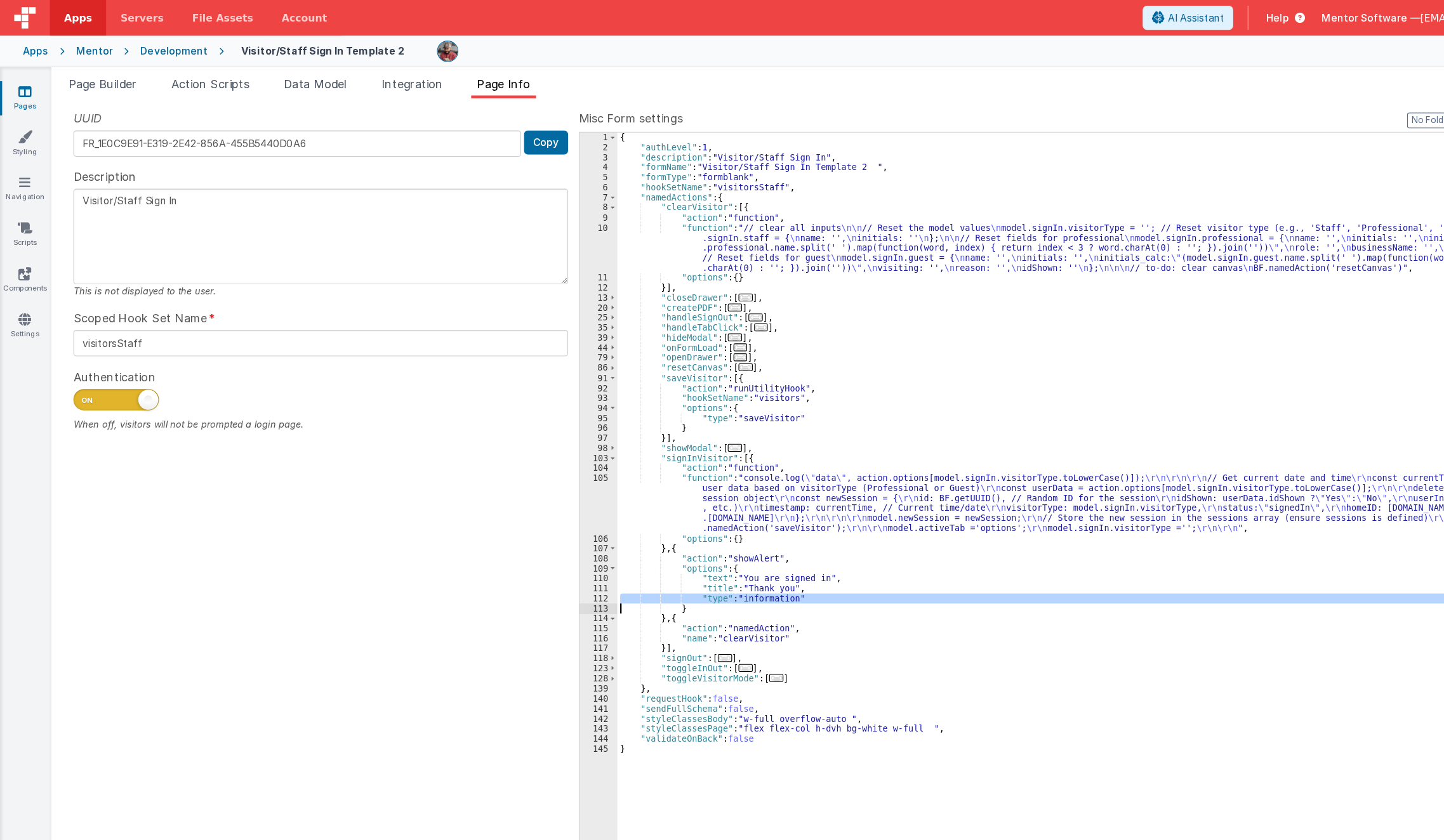
click at [666, 530] on div "{ "authLevel" : 1 , "description" : "Visitor/Staff Sign In" , "formName" : "Vis…" at bounding box center [991, 474] width 884 height 712
click at [683, 539] on div "{ "authLevel" : 1 , "description" : "Visitor/Staff Sign In" , "formName" : "Vis…" at bounding box center [991, 474] width 884 height 712
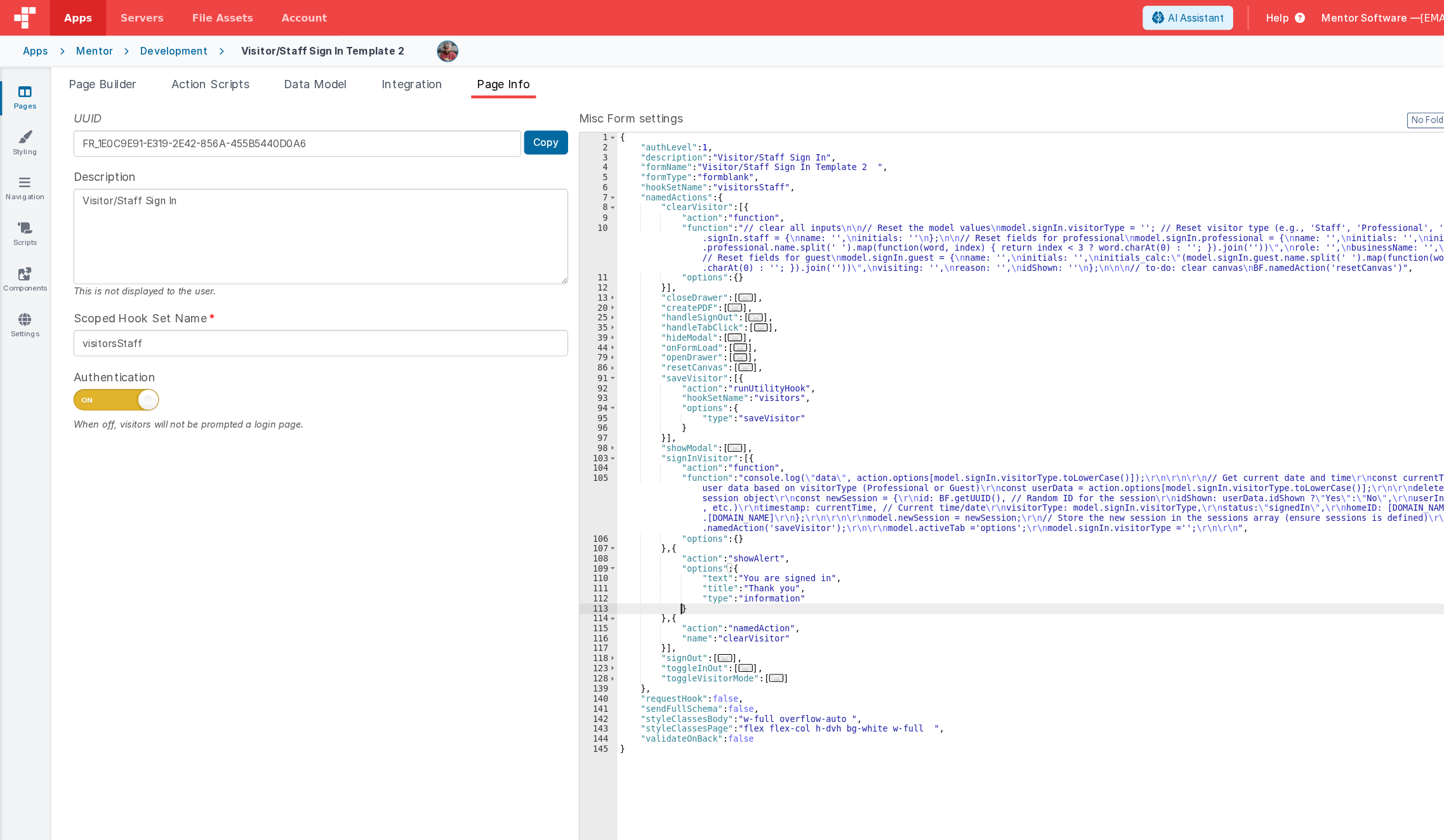
click at [683, 539] on div "{ "authLevel" : 1 , "description" : "Visitor/Staff Sign In" , "formName" : "Vis…" at bounding box center [991, 474] width 884 height 712
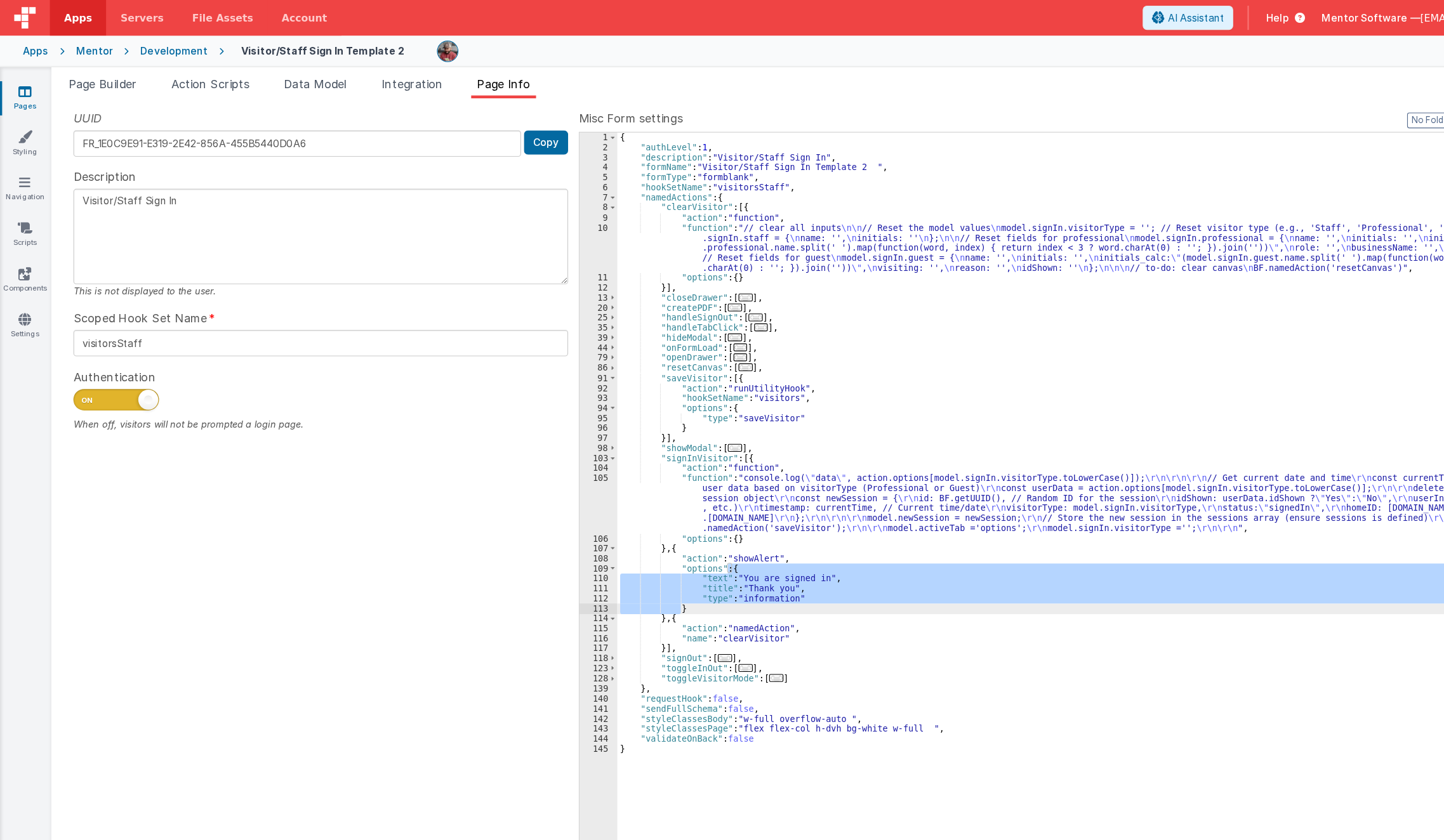
click at [683, 532] on div "{ "authLevel" : 1 , "description" : "Visitor/Staff Sign In" , "formName" : "Vis…" at bounding box center [991, 465] width 884 height 694
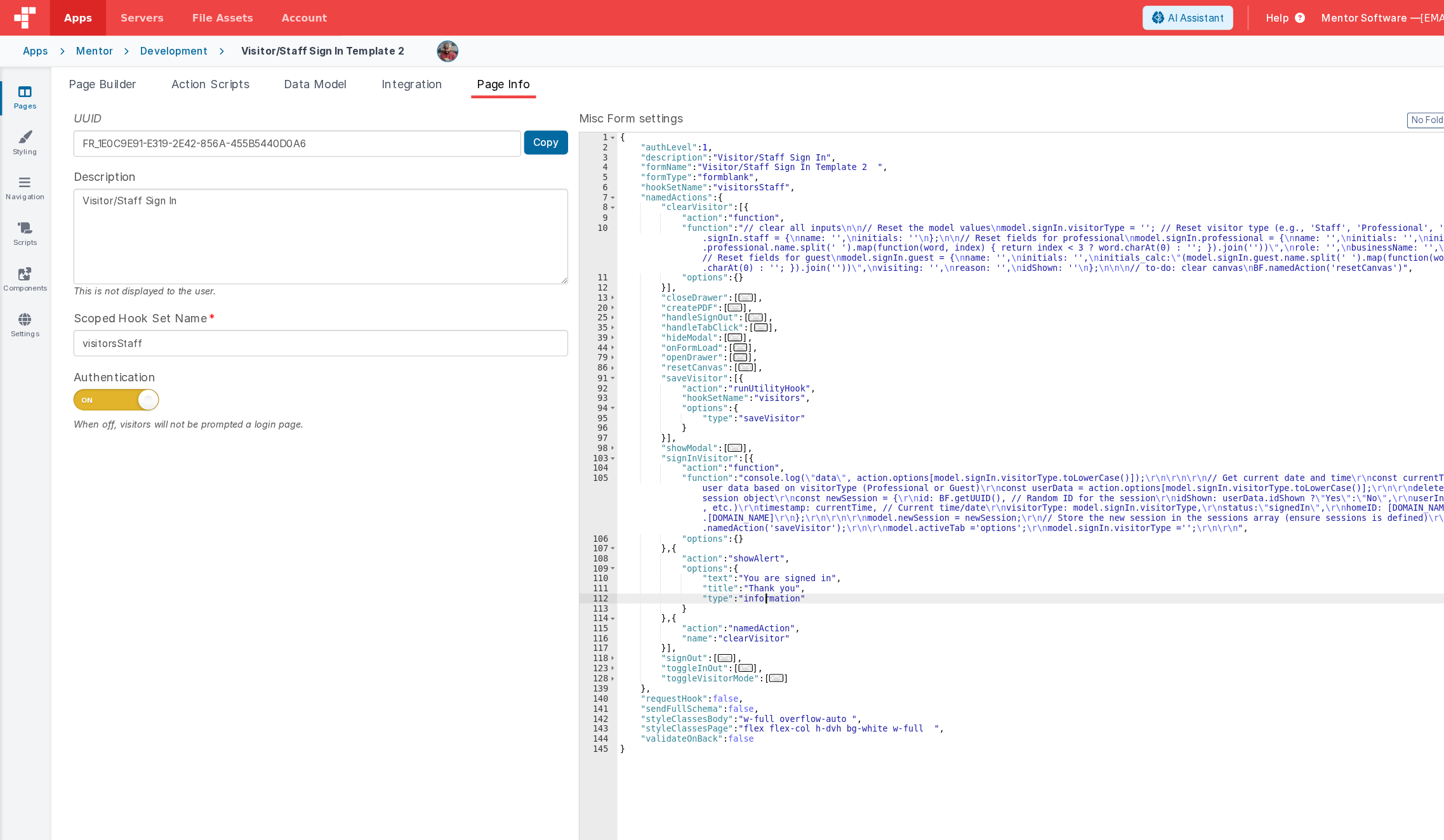
click at [683, 532] on div "{ "authLevel" : 1 , "description" : "Visitor/Staff Sign In" , "formName" : "Vis…" at bounding box center [991, 474] width 884 height 712
click at [661, 522] on div "{ "authLevel" : 1 , "description" : "Visitor/Staff Sign In" , "formName" : "Vis…" at bounding box center [991, 474] width 884 height 712
click at [666, 514] on div "{ "authLevel" : 1 , "description" : "Visitor/Staff Sign In" , "formName" : "Vis…" at bounding box center [991, 474] width 884 height 712
click at [675, 521] on div "{ "authLevel" : 1 , "description" : "Visitor/Staff Sign In" , "formName" : "Vis…" at bounding box center [991, 474] width 884 height 712
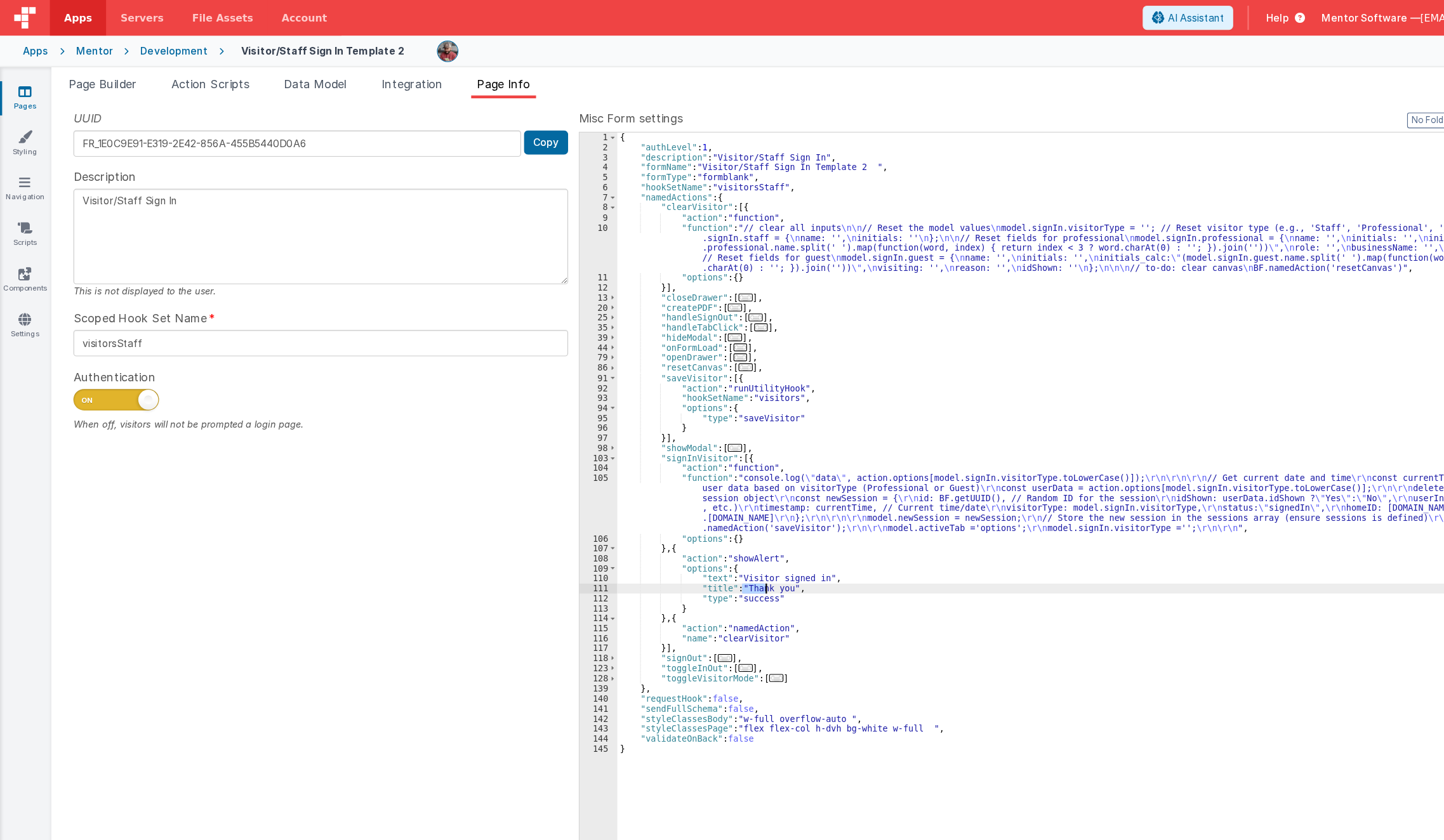
click at [675, 521] on div "{ "authLevel" : 1 , "description" : "Visitor/Staff Sign In" , "formName" : "Vis…" at bounding box center [991, 474] width 884 height 712
click at [706, 453] on div "{ "authLevel" : 1 , "description" : "Visitor/Staff Sign In" , "formName" : "Vis…" at bounding box center [991, 474] width 884 height 712
click at [523, 456] on div "105" at bounding box center [533, 448] width 34 height 53
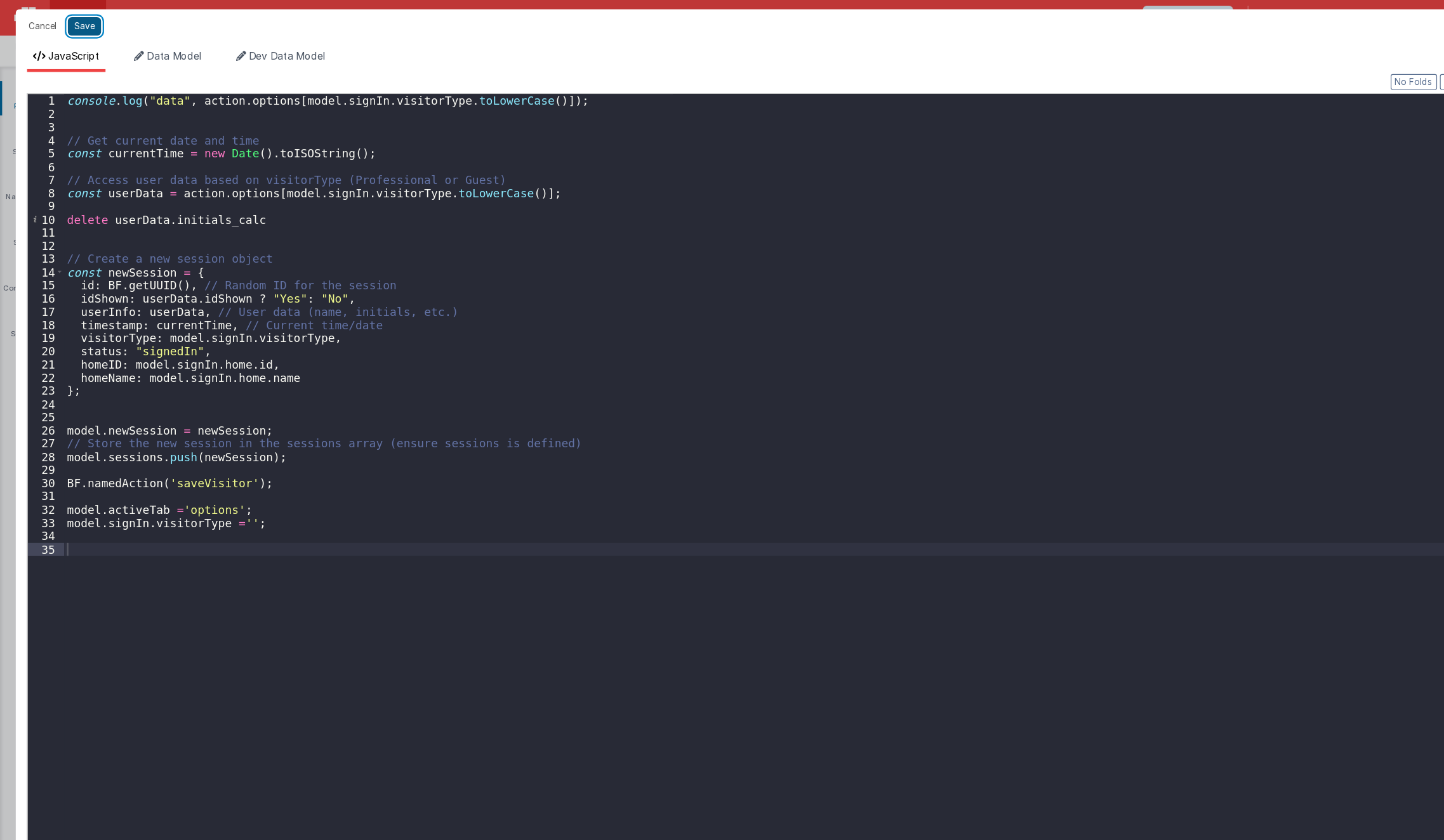
click at [74, 19] on button "Save" at bounding box center [75, 23] width 30 height 17
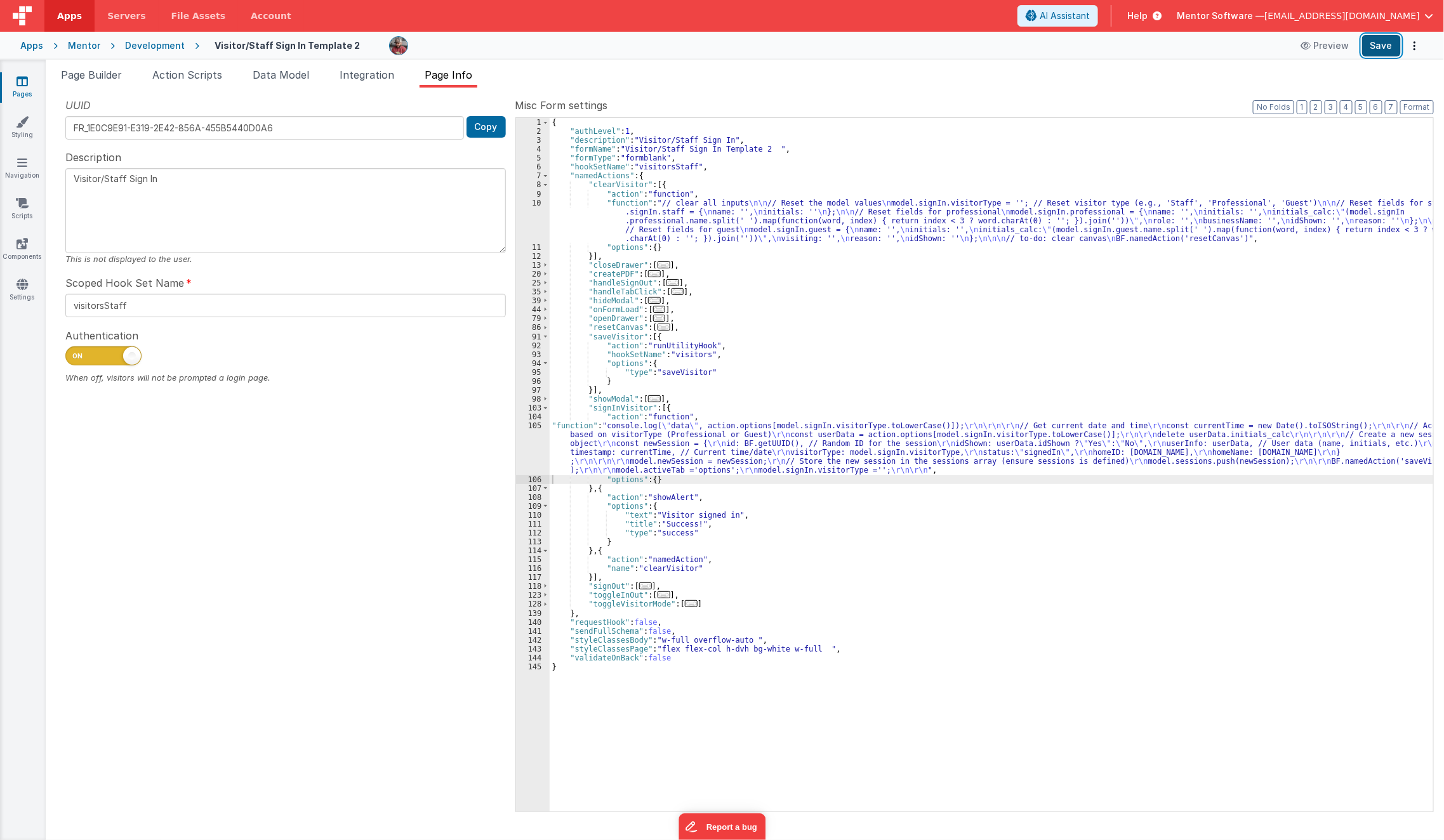
click at [1395, 42] on button "Save" at bounding box center [1382, 45] width 39 height 21
click at [77, 75] on span "Page Builder" at bounding box center [91, 75] width 61 height 12
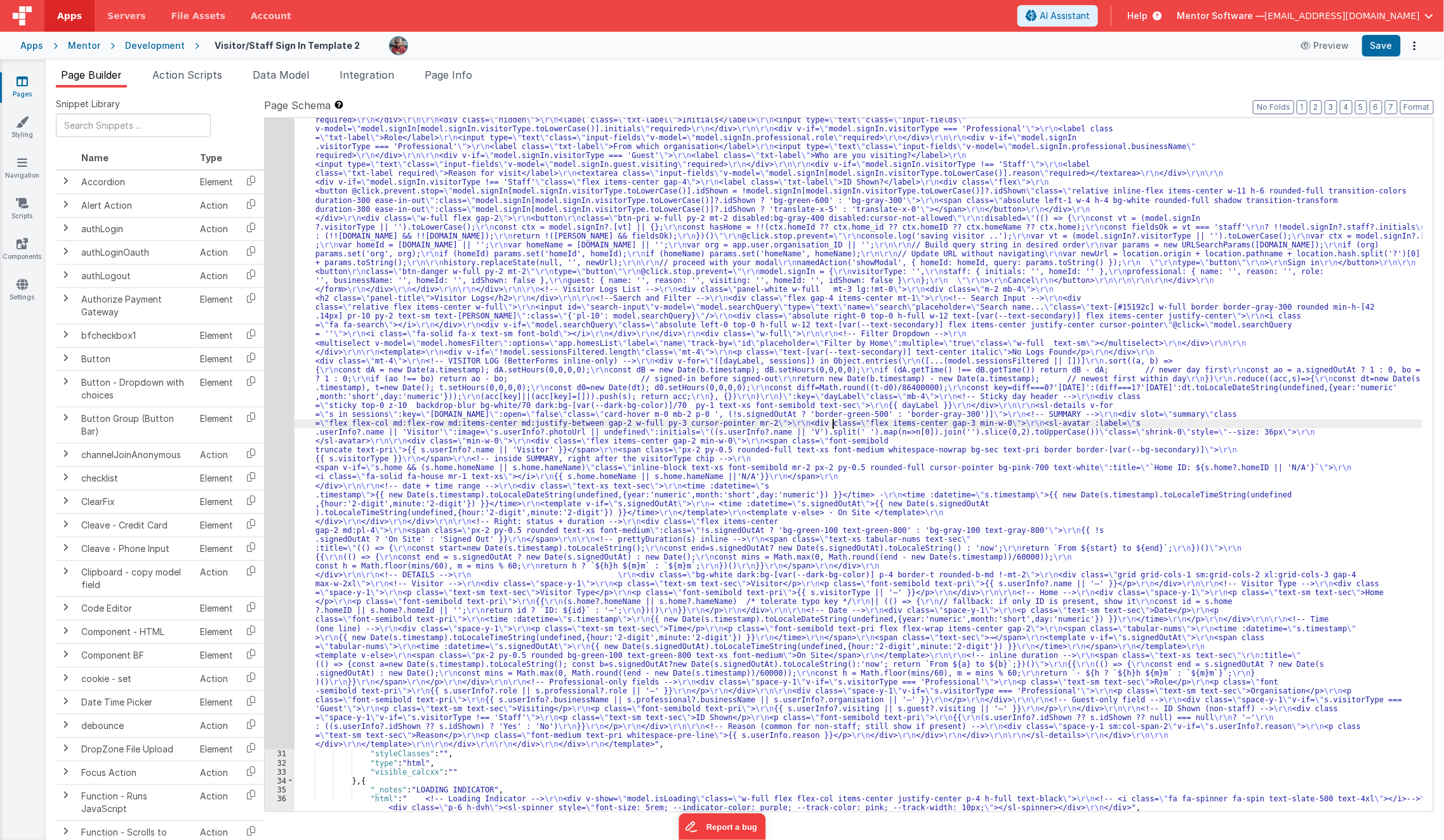
click at [832, 427] on div ""html" : "<template> \r\n <div class= \" px-2 sm:!px-4 \" > \r\n <div class= \"…" at bounding box center [859, 671] width 1129 height 1560
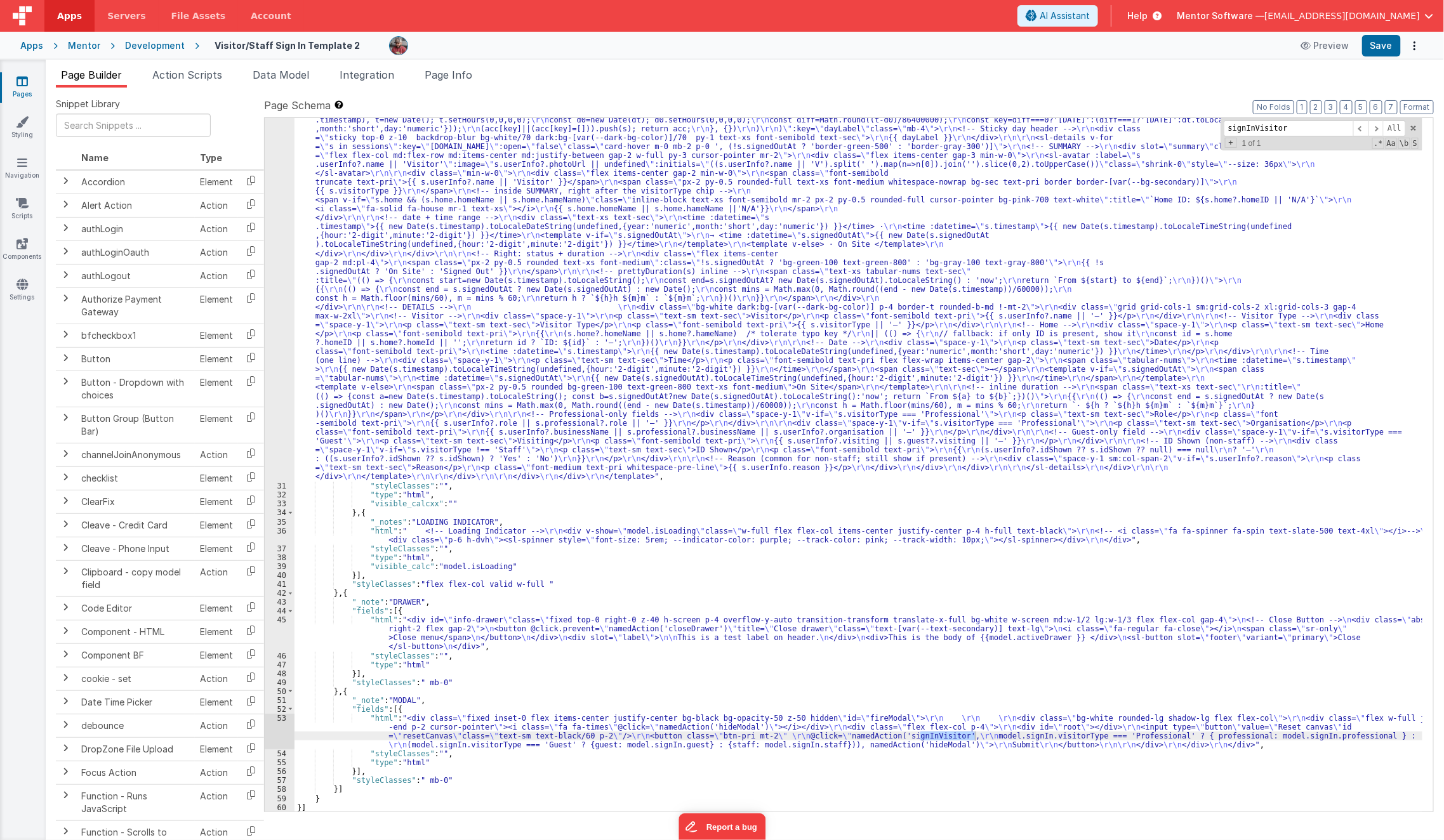
scroll to position [1234, 0]
type input "signInVisitor"
click at [1374, 51] on button "Save" at bounding box center [1382, 45] width 39 height 21
click at [444, 77] on span "Page Info" at bounding box center [449, 75] width 48 height 12
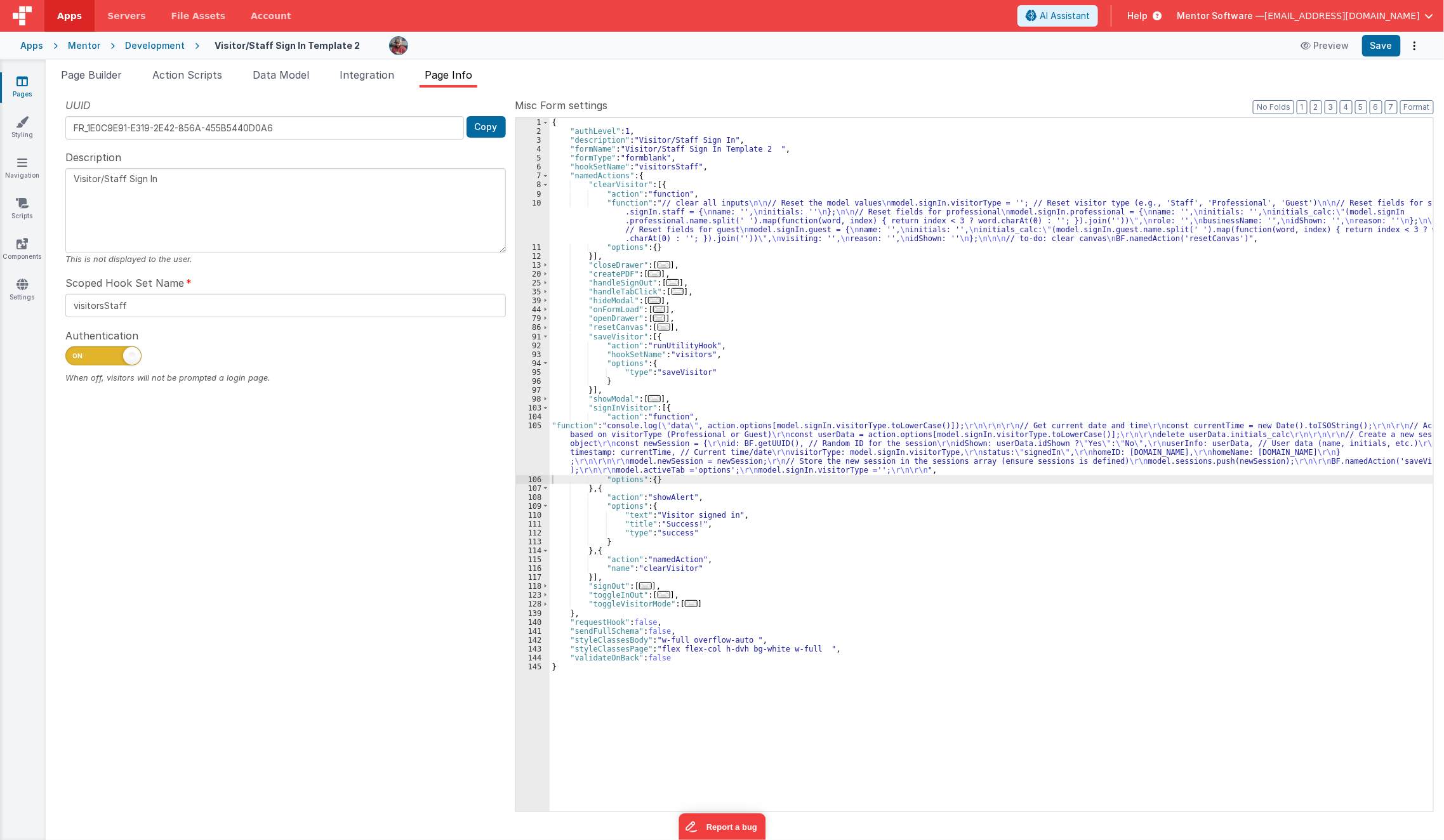
click at [652, 340] on div "{ "authLevel" : 1 , "description" : "Visitor/Staff Sign In" , "formName" : "Vis…" at bounding box center [991, 474] width 884 height 712
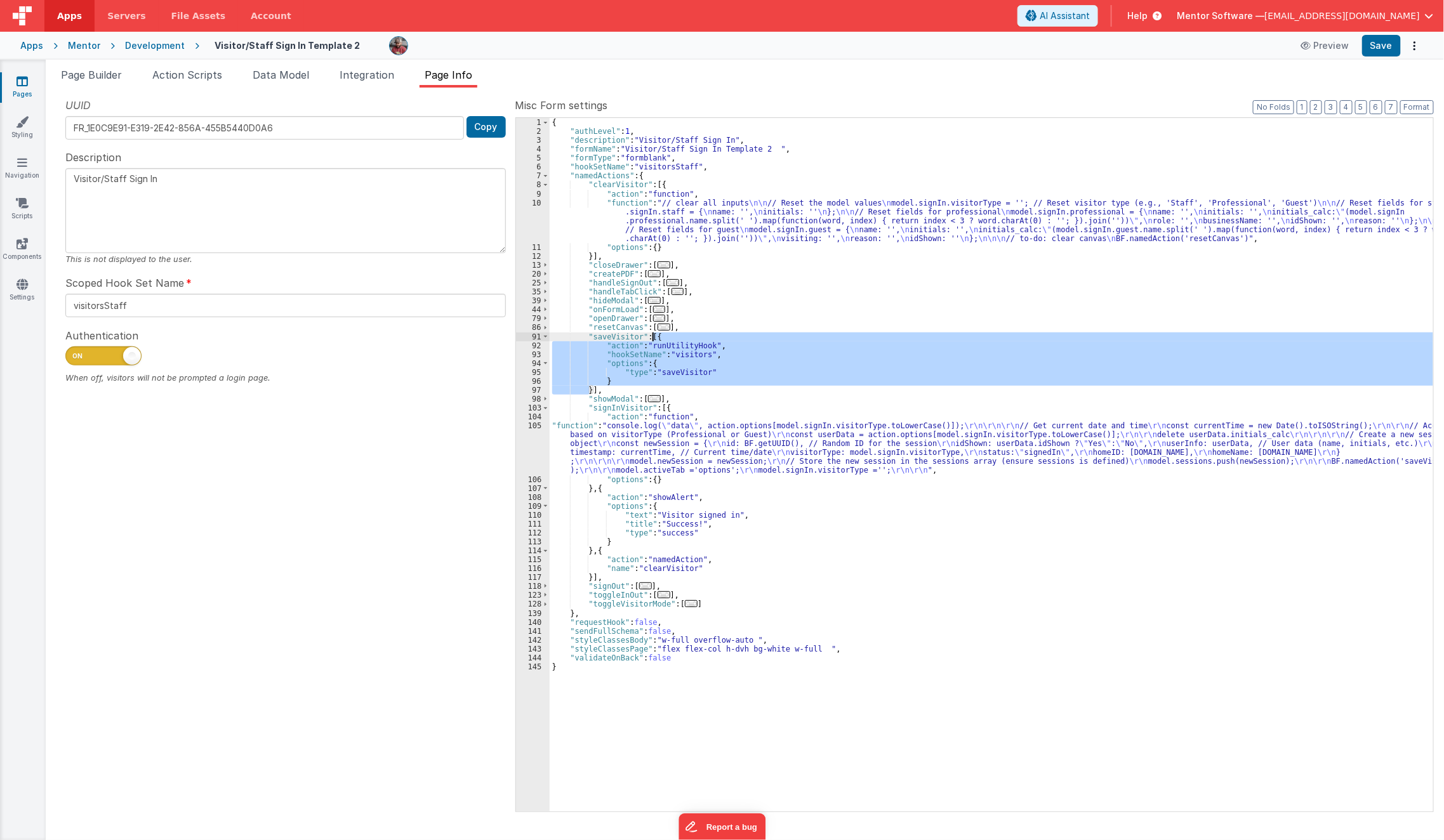
click at [589, 371] on div "{ "authLevel" : 1 , "description" : "Visitor/Staff Sign In" , "formName" : "Vis…" at bounding box center [991, 465] width 884 height 694
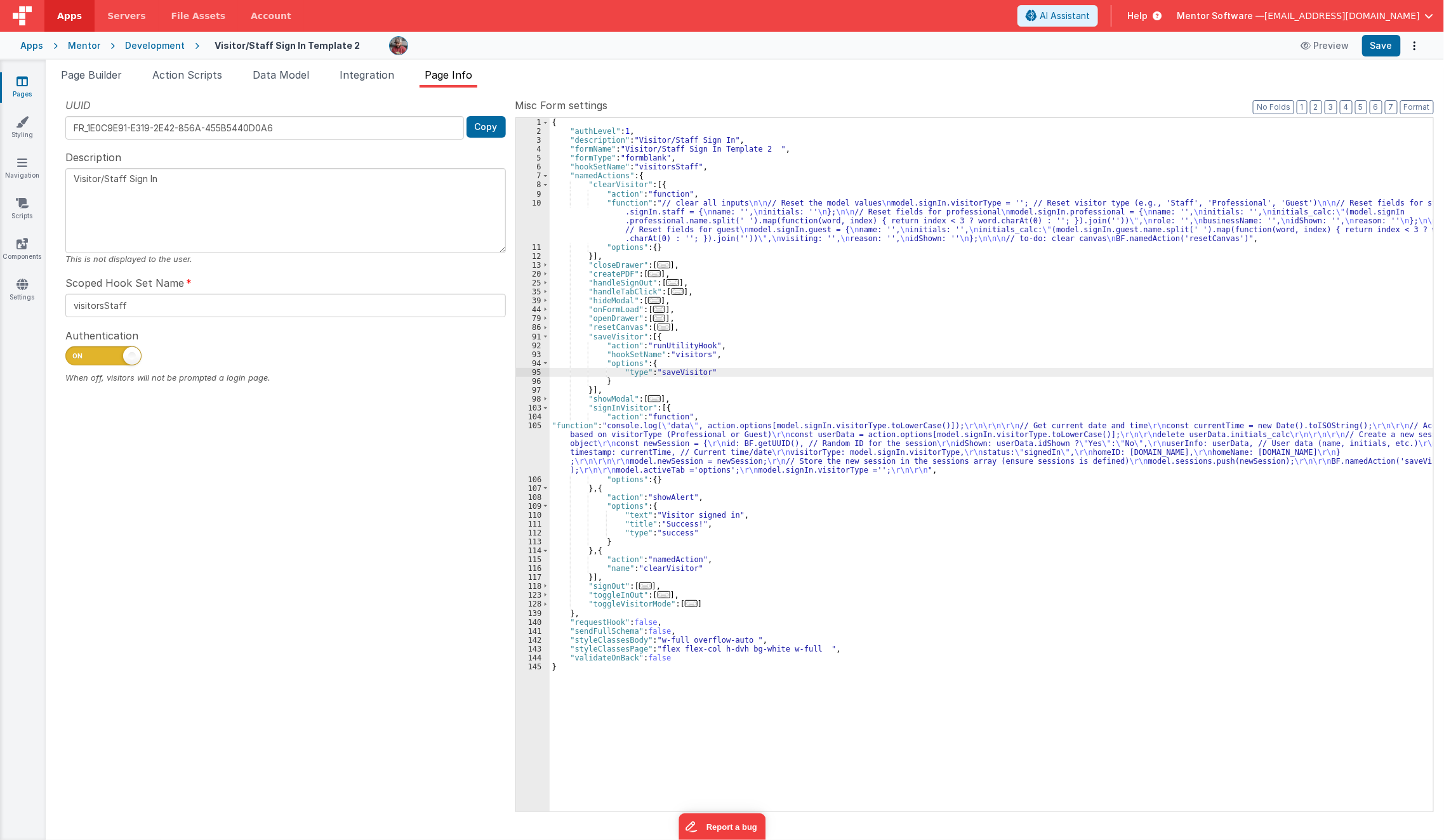
click at [595, 380] on div "{ "authLevel" : 1 , "description" : "Visitor/Staff Sign In" , "formName" : "Vis…" at bounding box center [991, 474] width 884 height 712
click at [596, 389] on div "{ "authLevel" : 1 , "description" : "Visitor/Staff Sign In" , "formName" : "Vis…" at bounding box center [991, 474] width 884 height 712
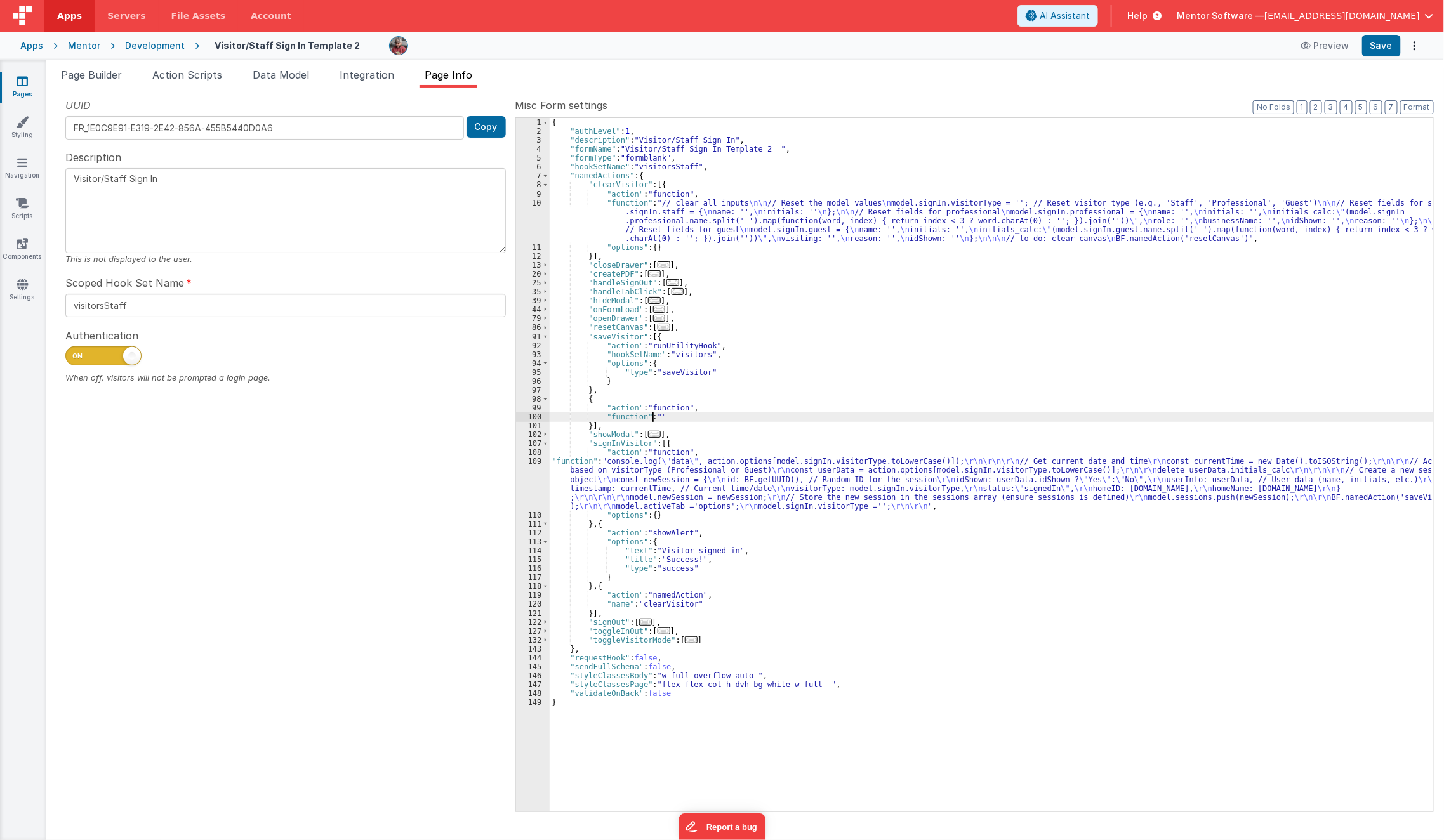
click at [525, 413] on div "100" at bounding box center [533, 417] width 34 height 9
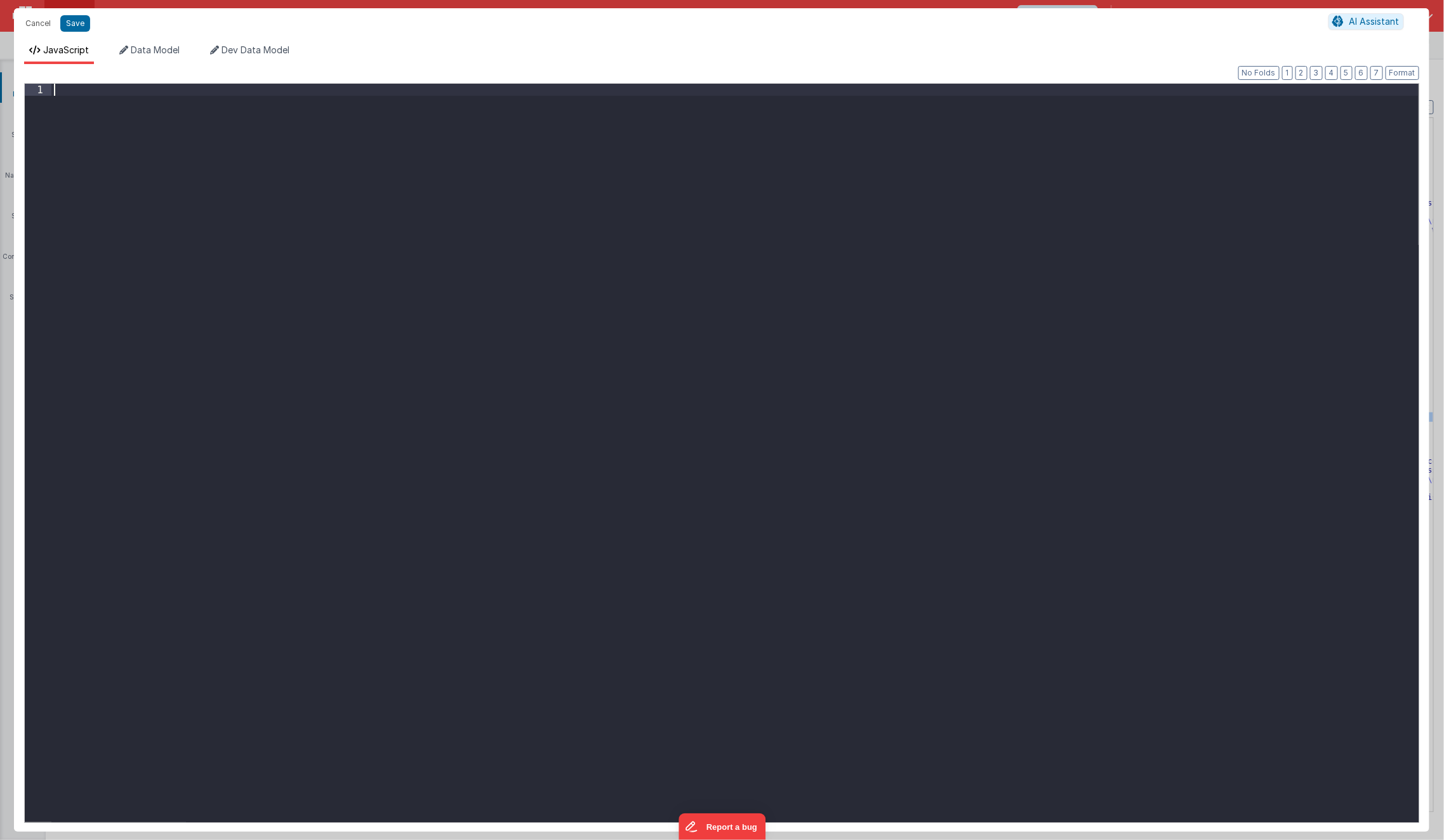
click at [525, 413] on div at bounding box center [735, 464] width 1368 height 762
click at [331, 302] on div at bounding box center [735, 464] width 1368 height 762
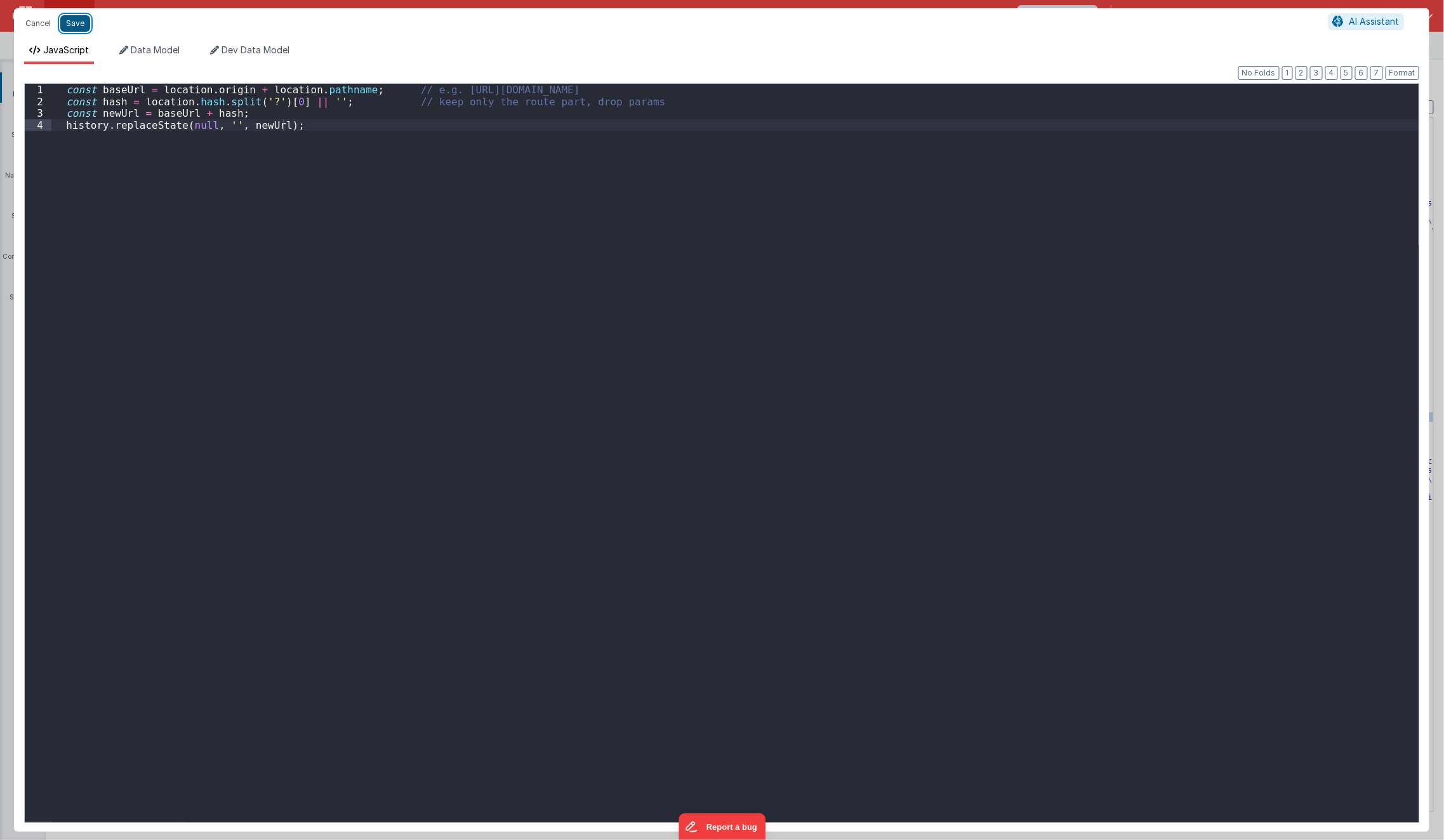
click at [74, 29] on button "Save" at bounding box center [75, 23] width 30 height 17
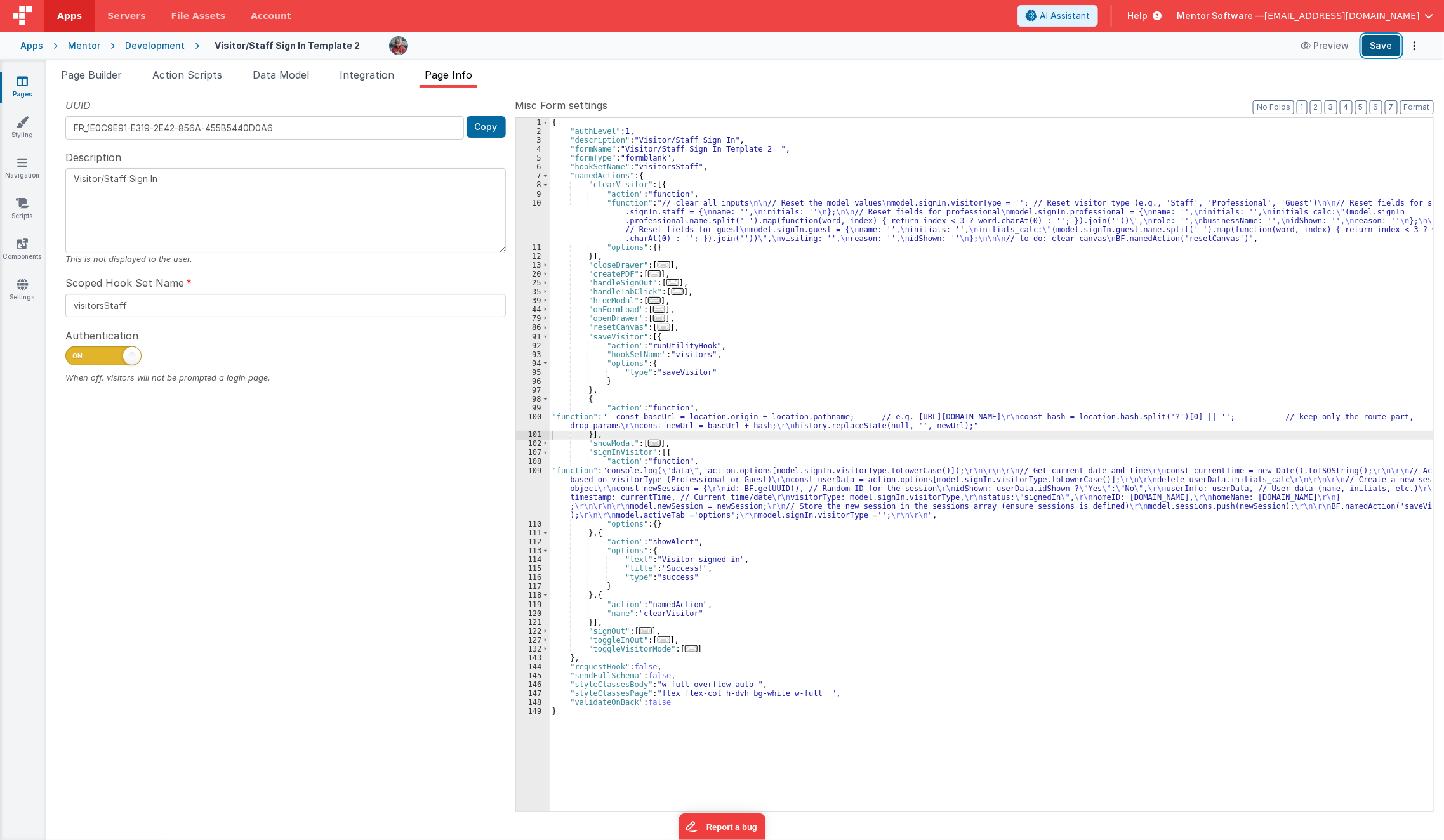
click at [1372, 51] on button "Save" at bounding box center [1382, 45] width 39 height 21
click at [1148, 10] on span "Help" at bounding box center [1137, 16] width 20 height 12
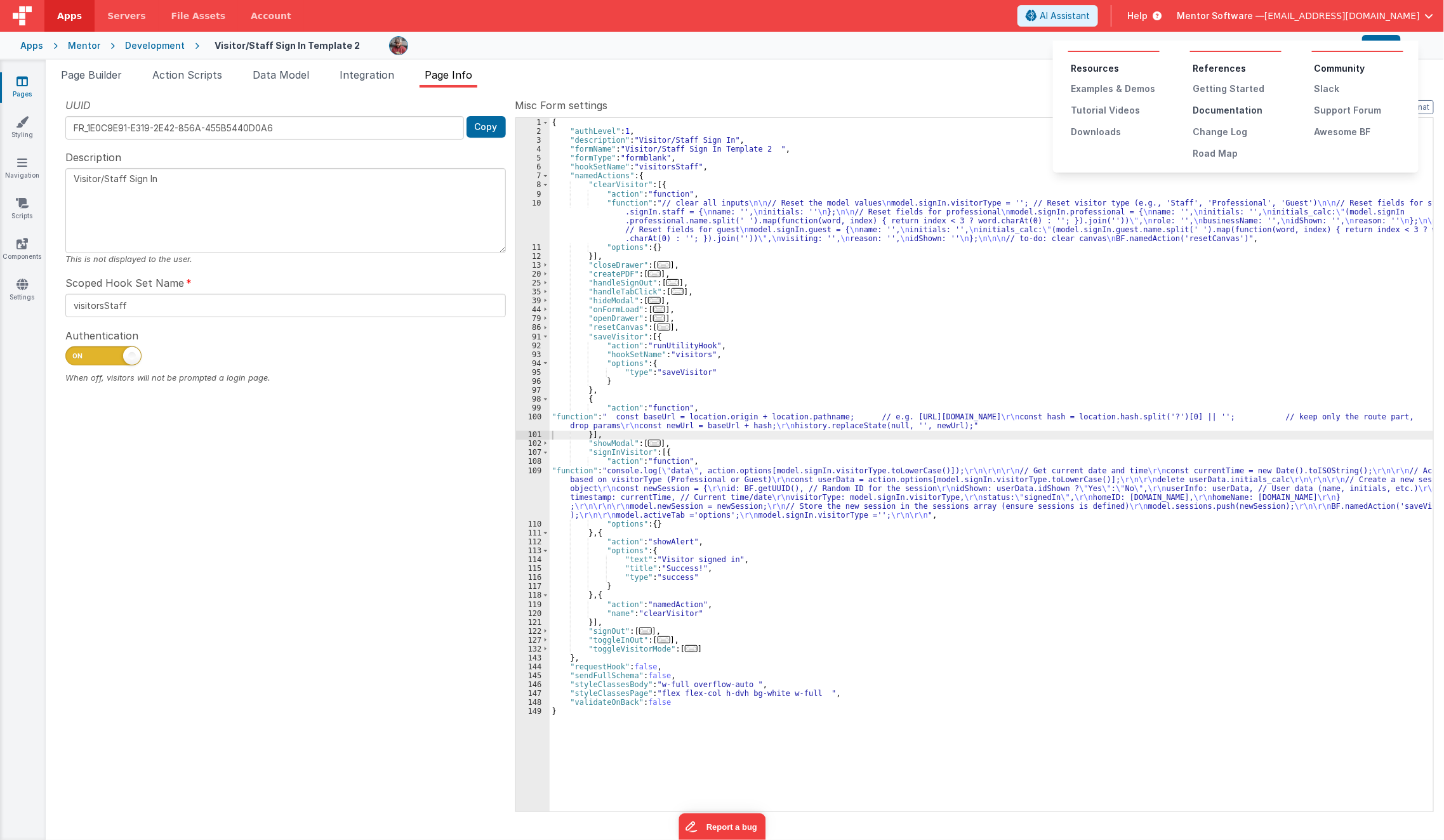
click at [1243, 113] on div "Documentation" at bounding box center [1237, 110] width 89 height 12
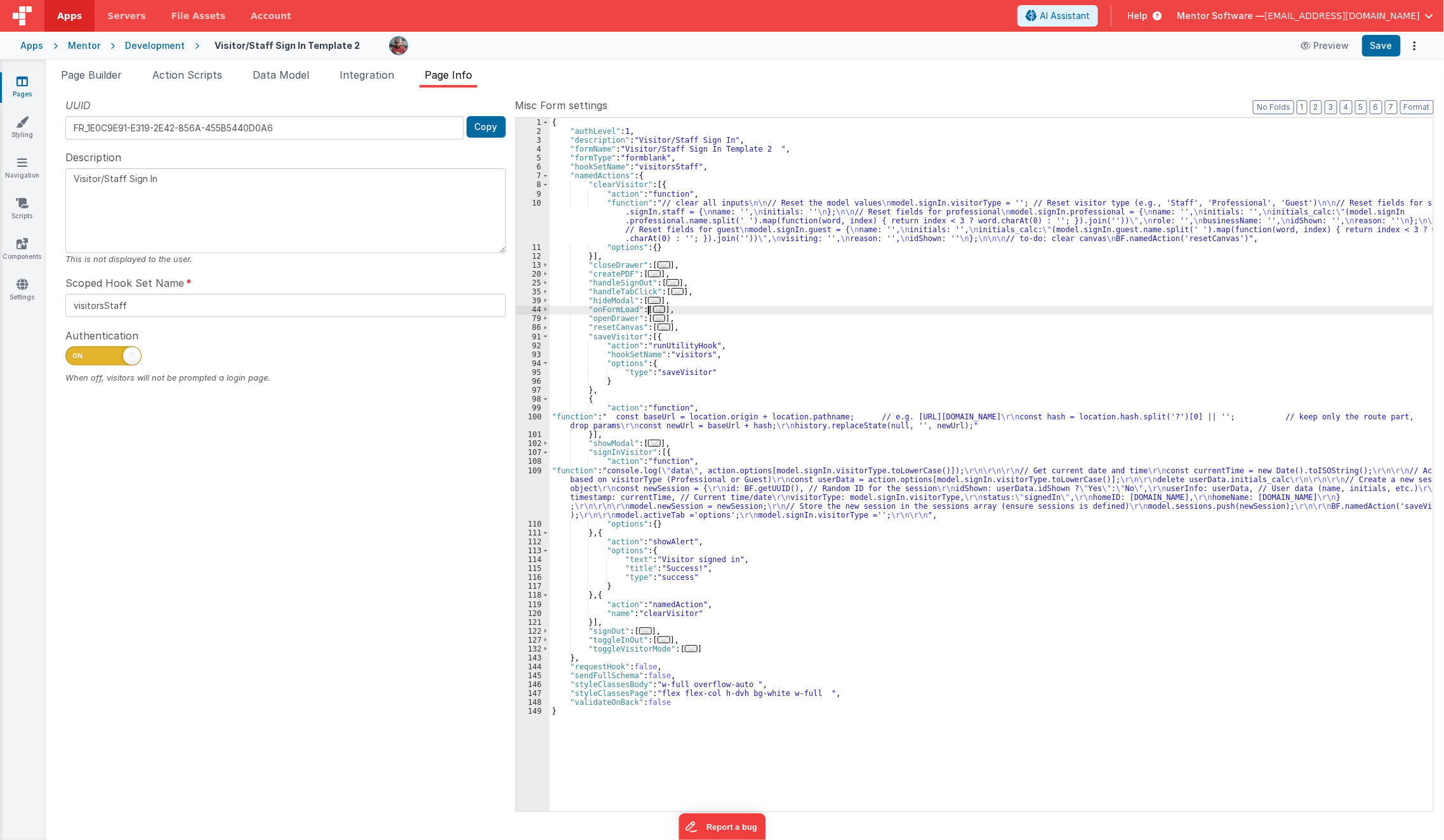
click at [654, 310] on span "..." at bounding box center [659, 310] width 12 height 7
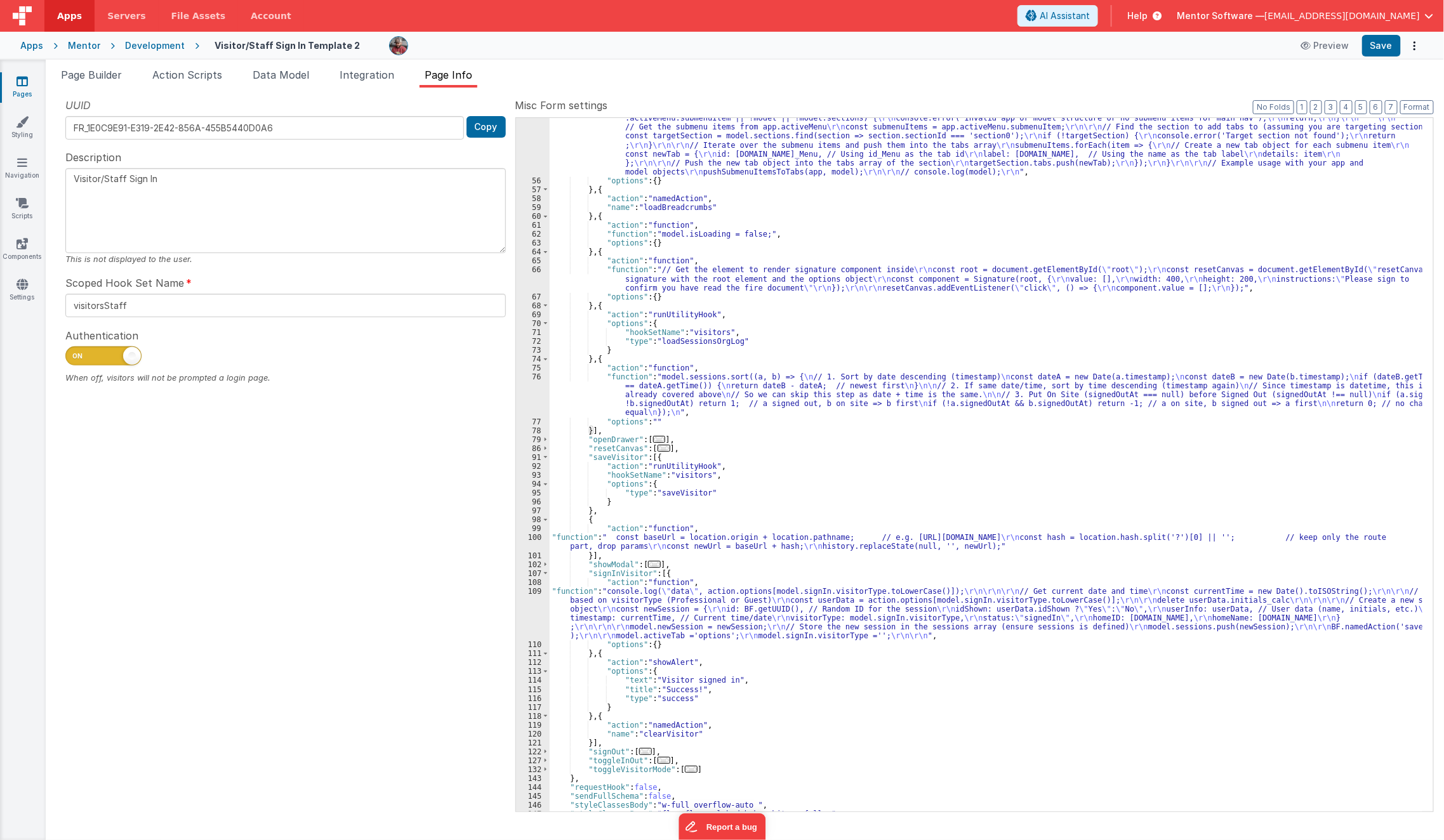
scroll to position [342, 0]
click at [601, 476] on div ""function" : "function pushSubmenuItemsToTabs(app, model) { \r\n // Ensure the …" at bounding box center [986, 492] width 873 height 774
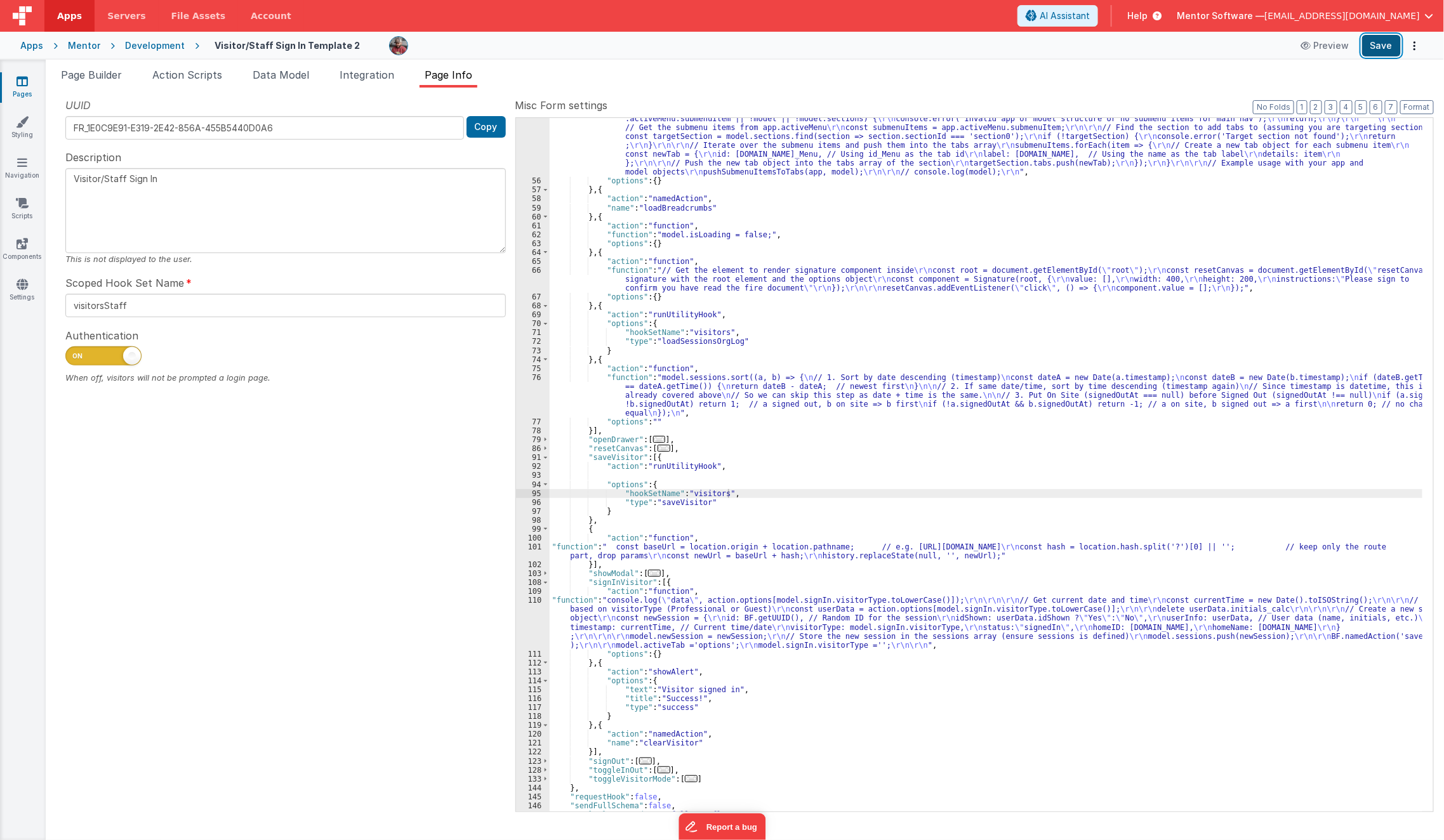
click at [1384, 43] on button "Save" at bounding box center [1382, 45] width 39 height 21
click at [100, 75] on span "Page Builder" at bounding box center [91, 75] width 61 height 12
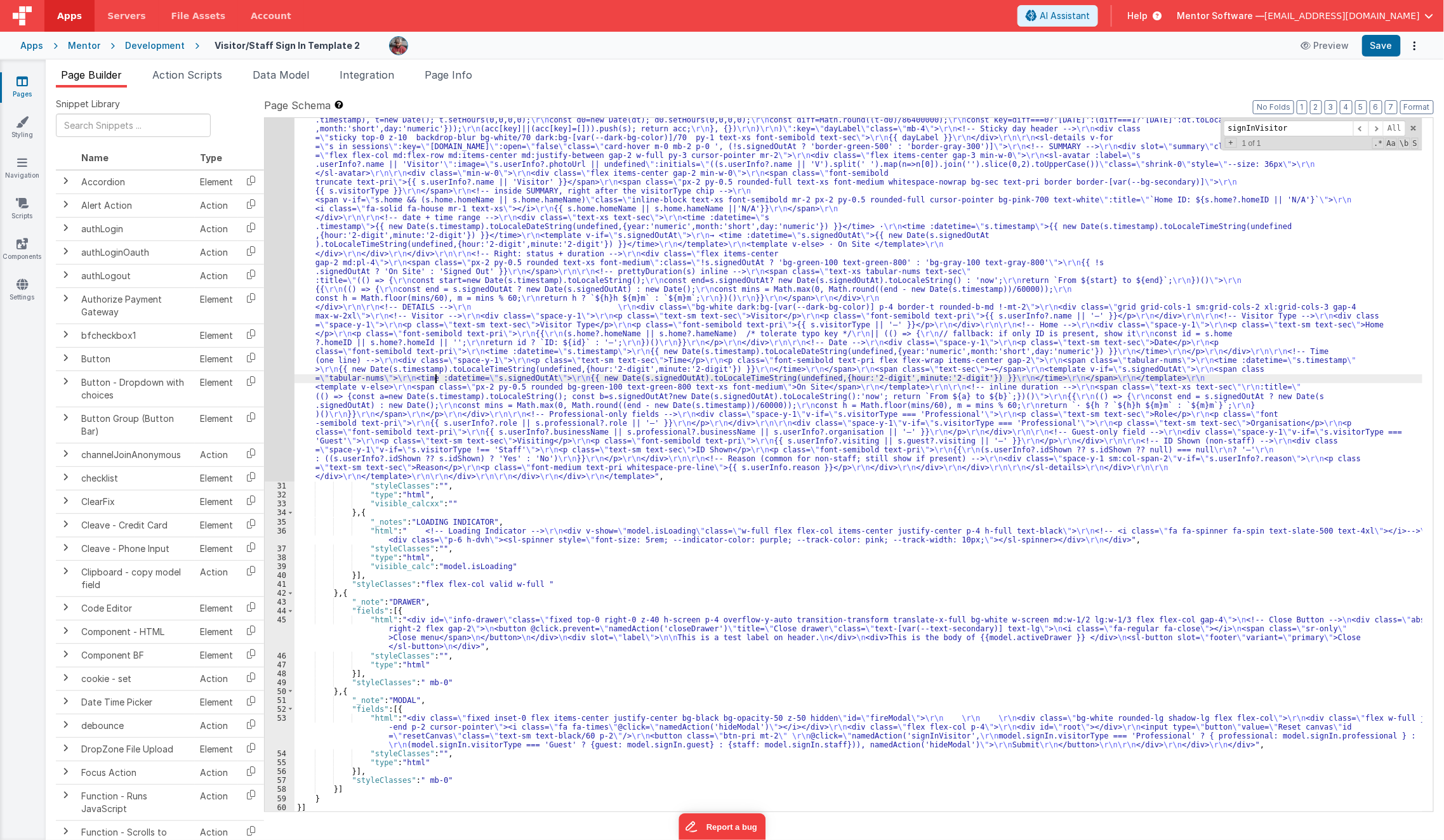
click at [437, 376] on div ""html" : "<template> \r\n <div class= \" px-2 sm:!px-4 \" > \r\n <div class= \"…" at bounding box center [859, 404] width 1129 height 1560
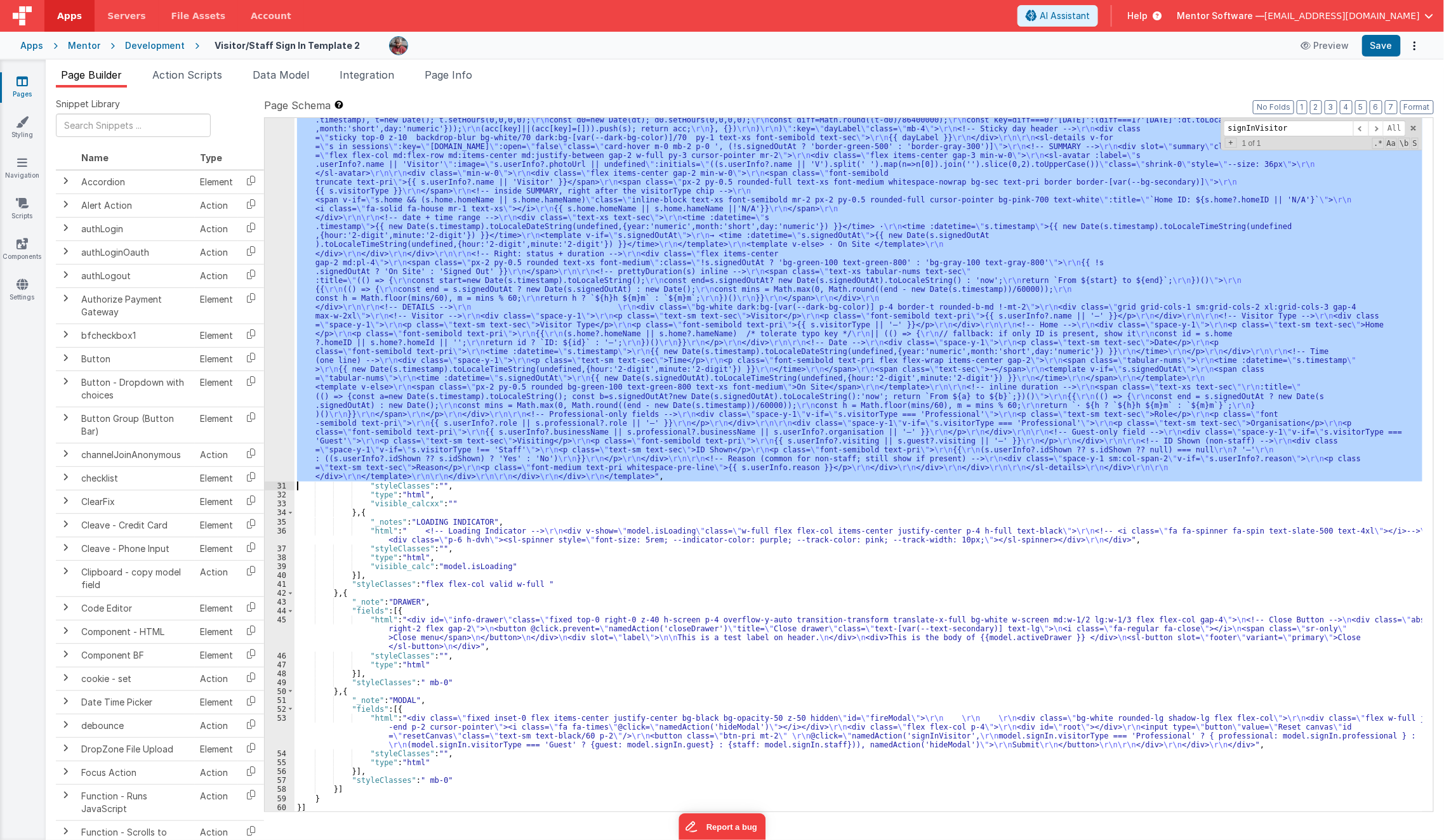
click at [275, 406] on div "30" at bounding box center [280, 53] width 30 height 857
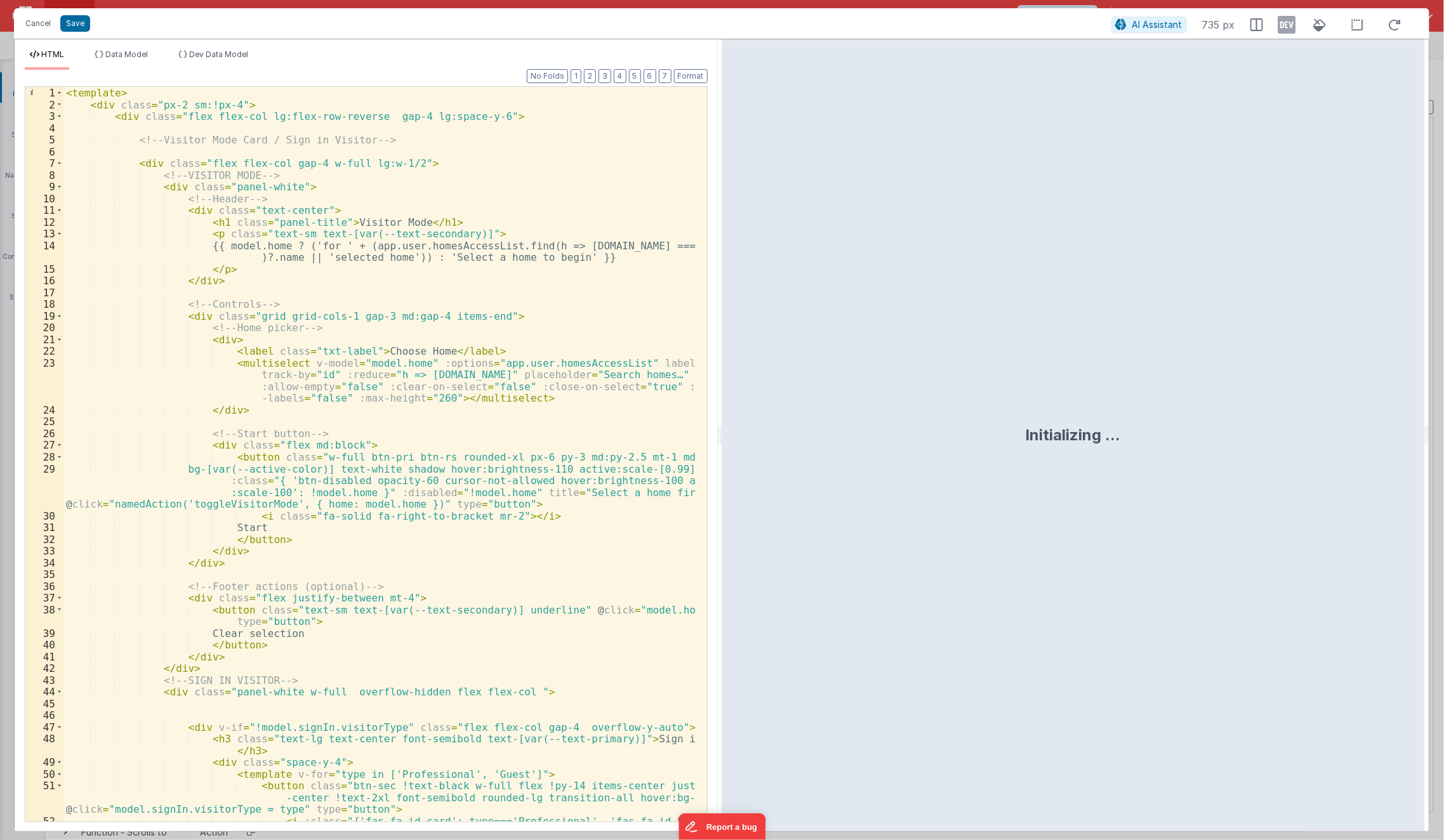
type input ""html": "<template>\r\n <div class=\"px-2 sm:!px-4\">\r\n <div class=\"flex fle…"
click at [349, 321] on div "< template > < div class = "px-2 sm:!px-4" > < div class = "flex flex-col lg:fl…" at bounding box center [381, 472] width 634 height 771
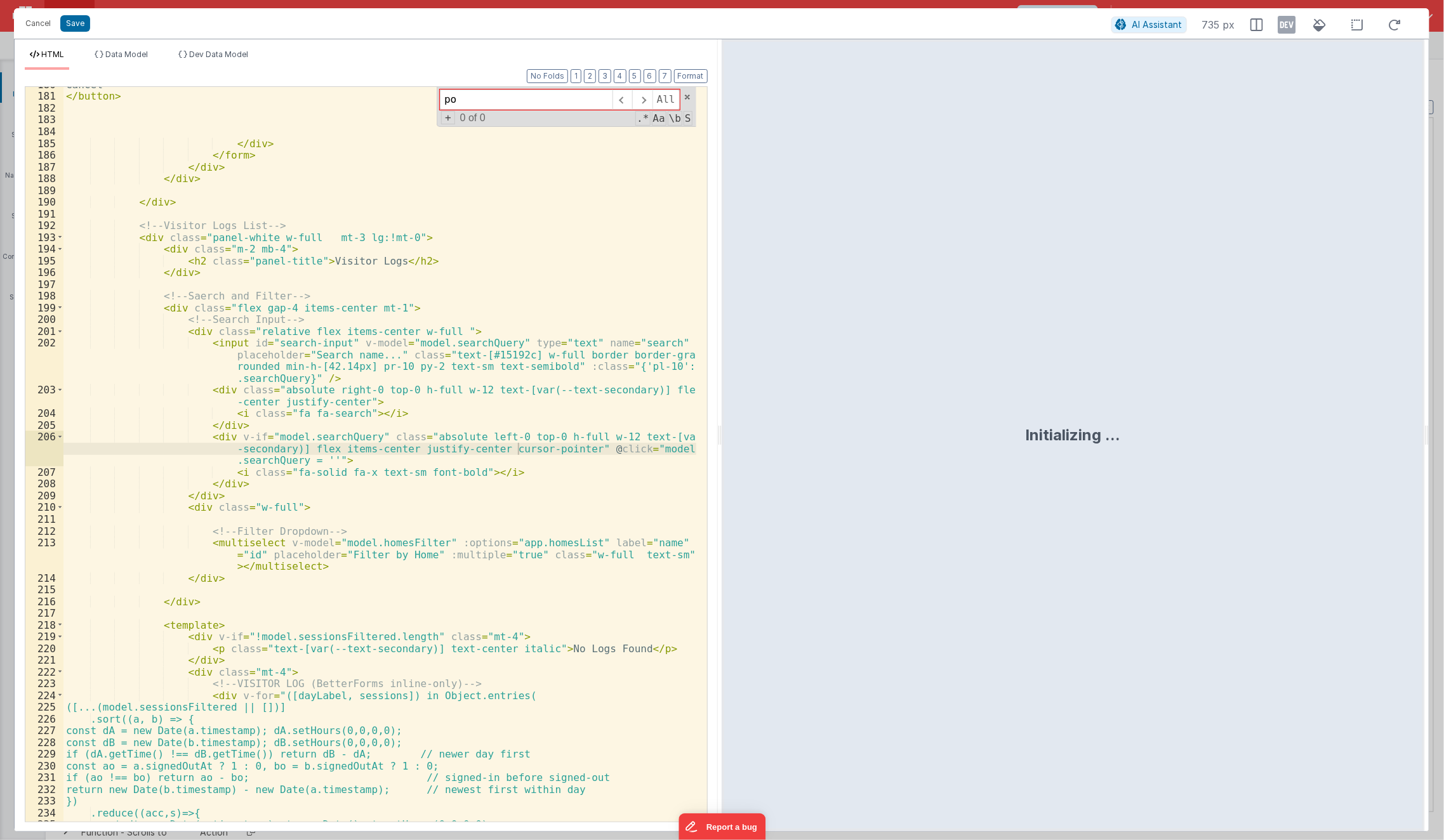
type input "p"
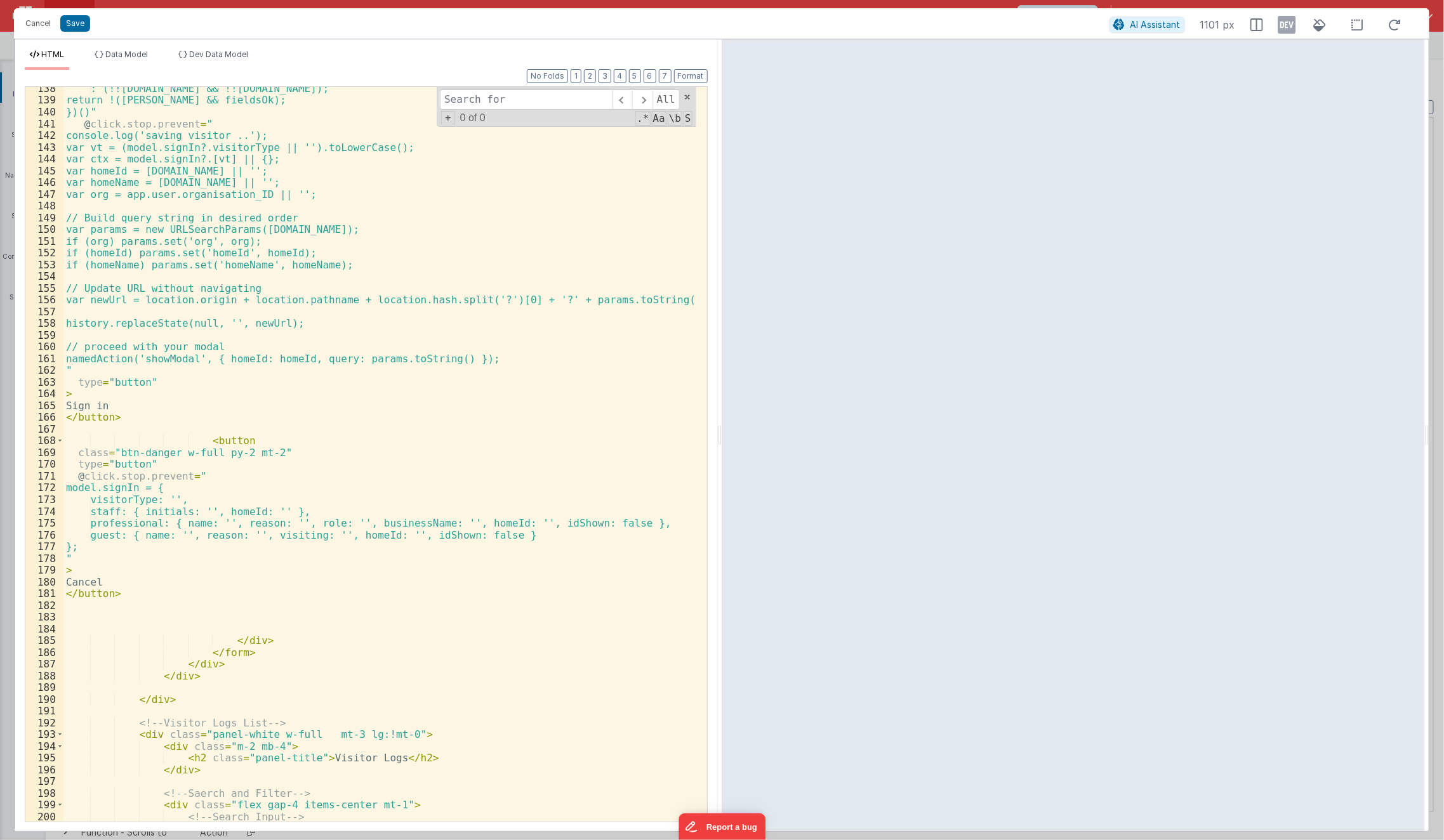
scroll to position [2006, 0]
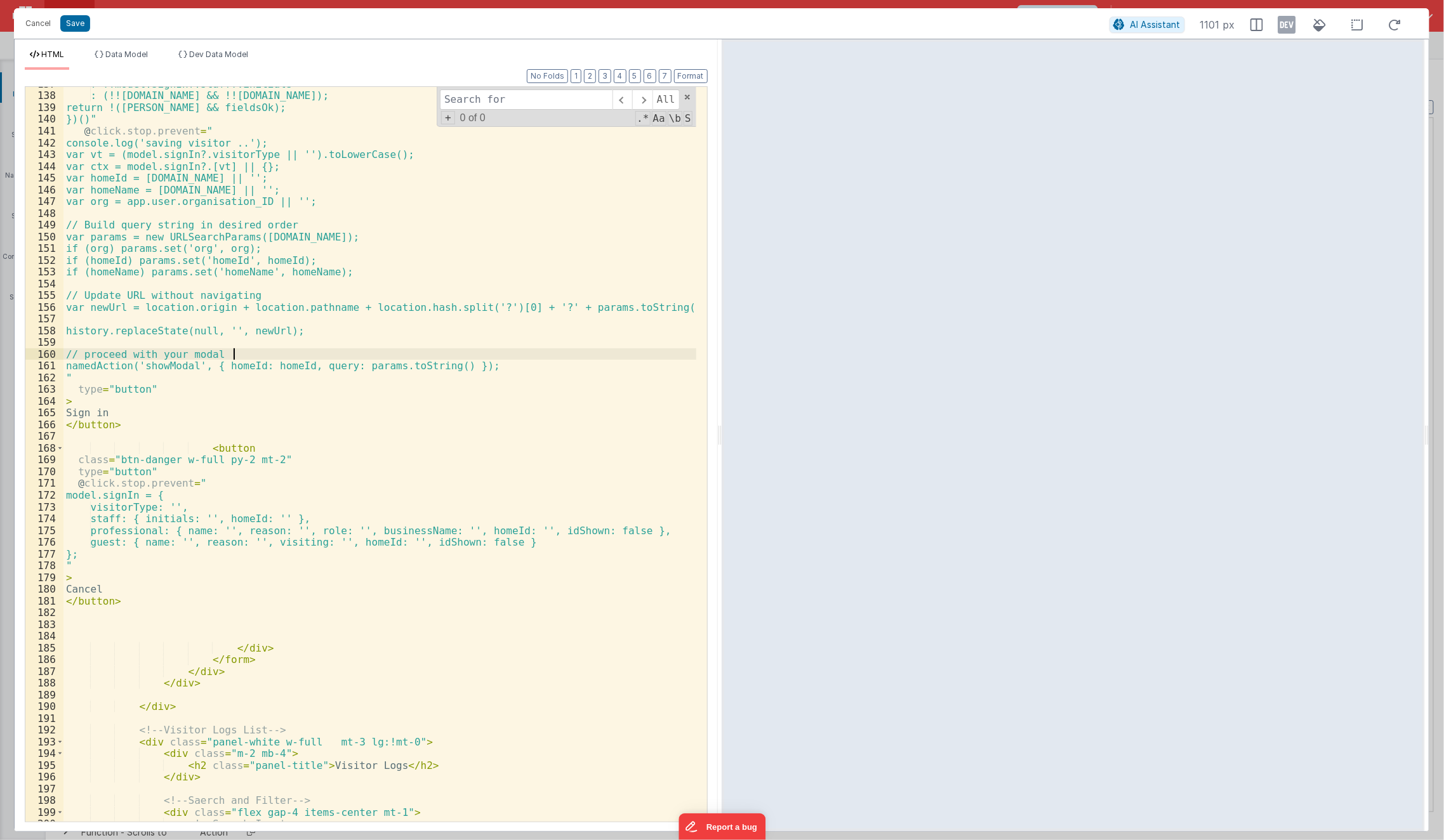
click at [390, 352] on div "? !!model.signIn?.staff?.initials : (!!ctx.name && !!ctx.reason); return !(hasH…" at bounding box center [381, 458] width 634 height 759
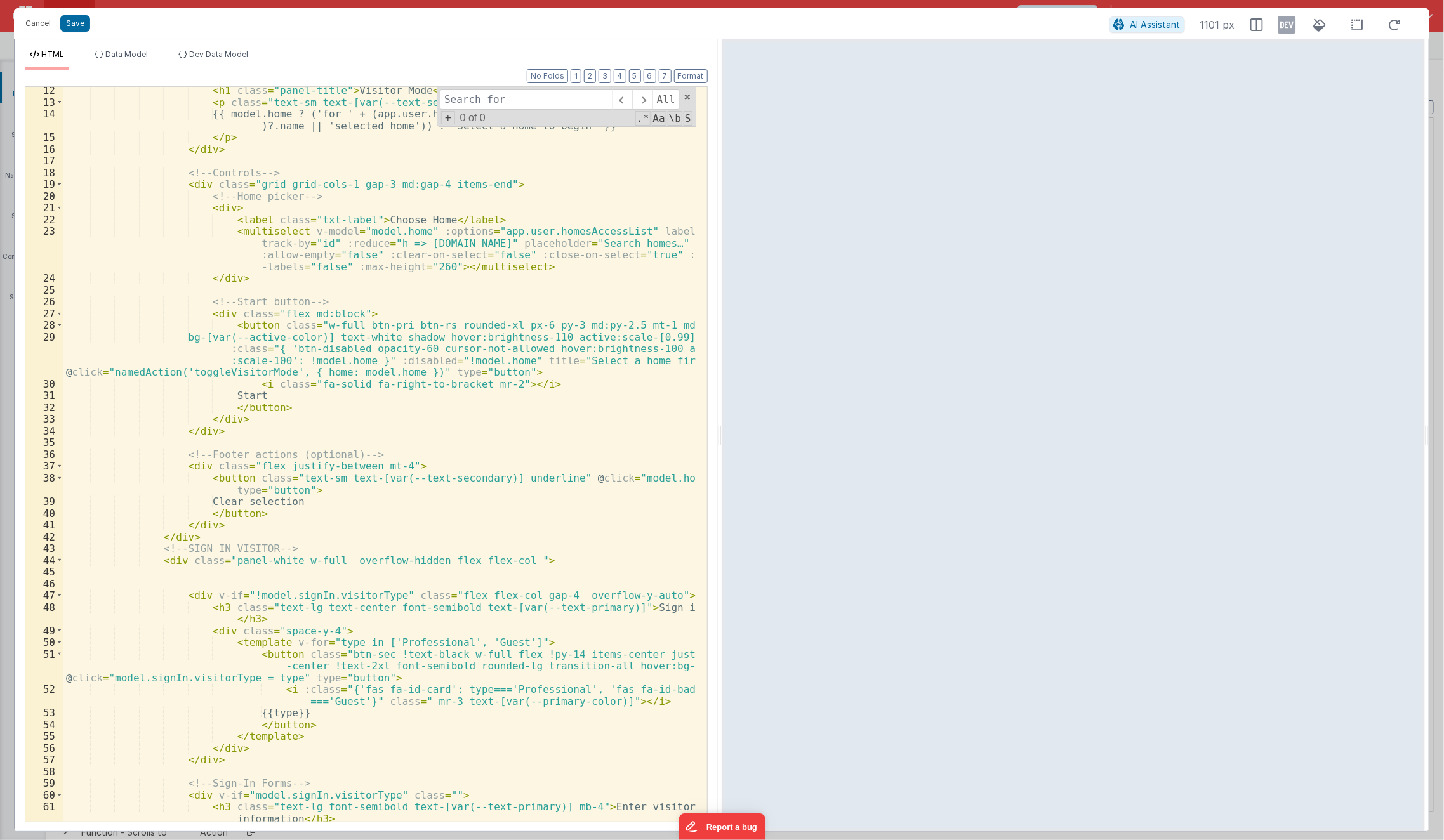
scroll to position [149, 0]
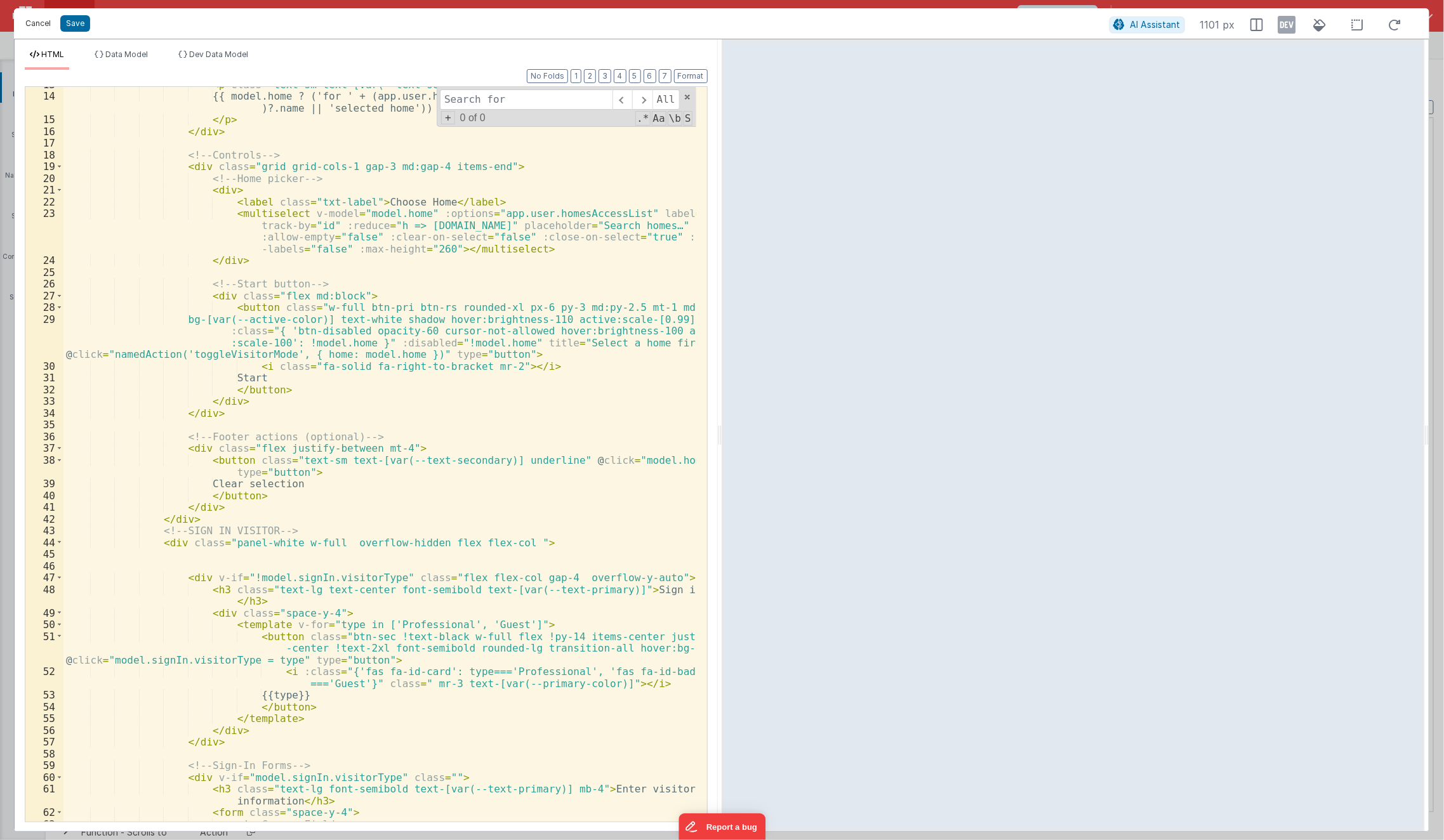
click at [42, 23] on button "Cancel" at bounding box center [37, 23] width 38 height 18
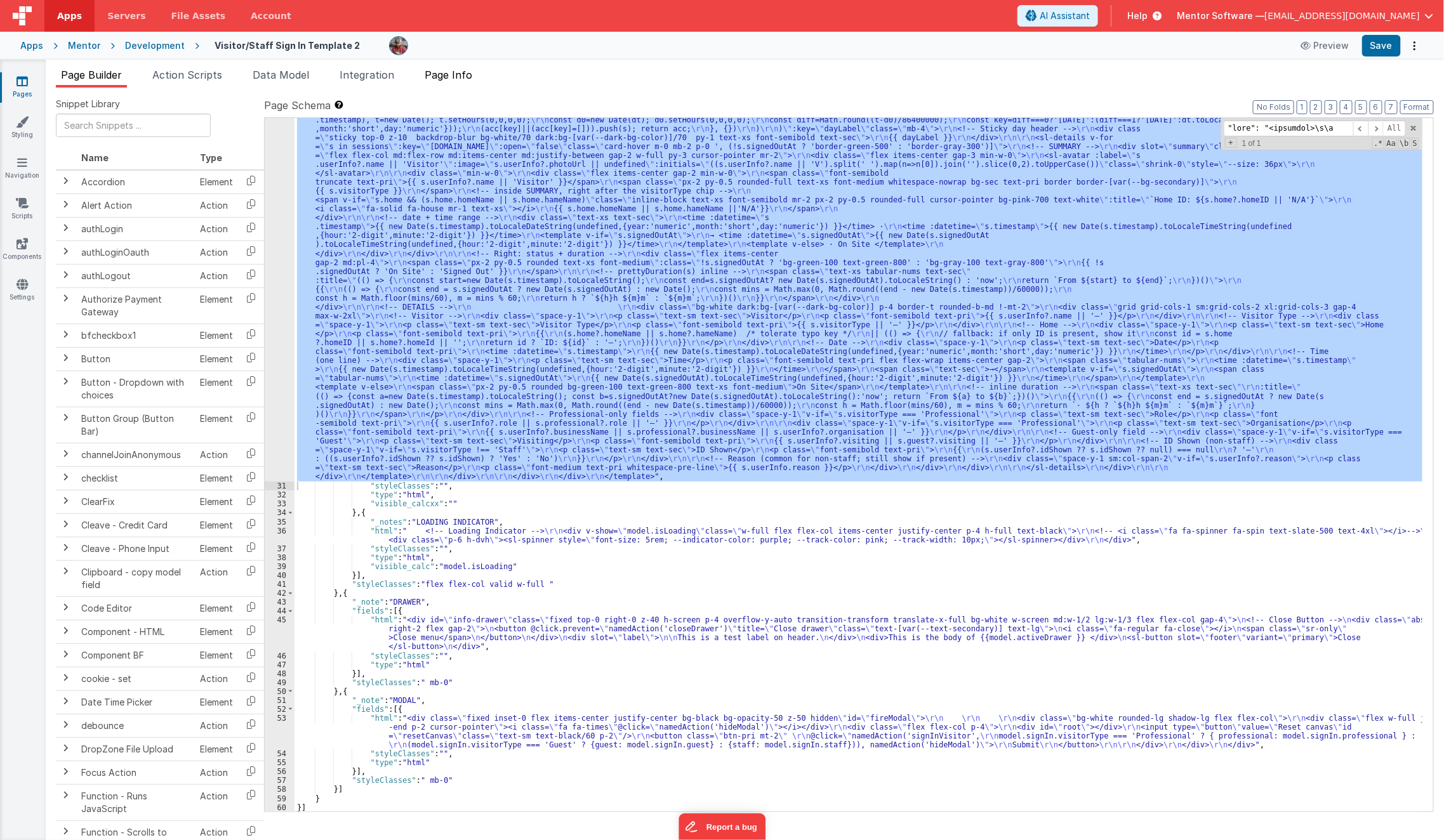
click at [447, 75] on span "Page Info" at bounding box center [449, 75] width 48 height 12
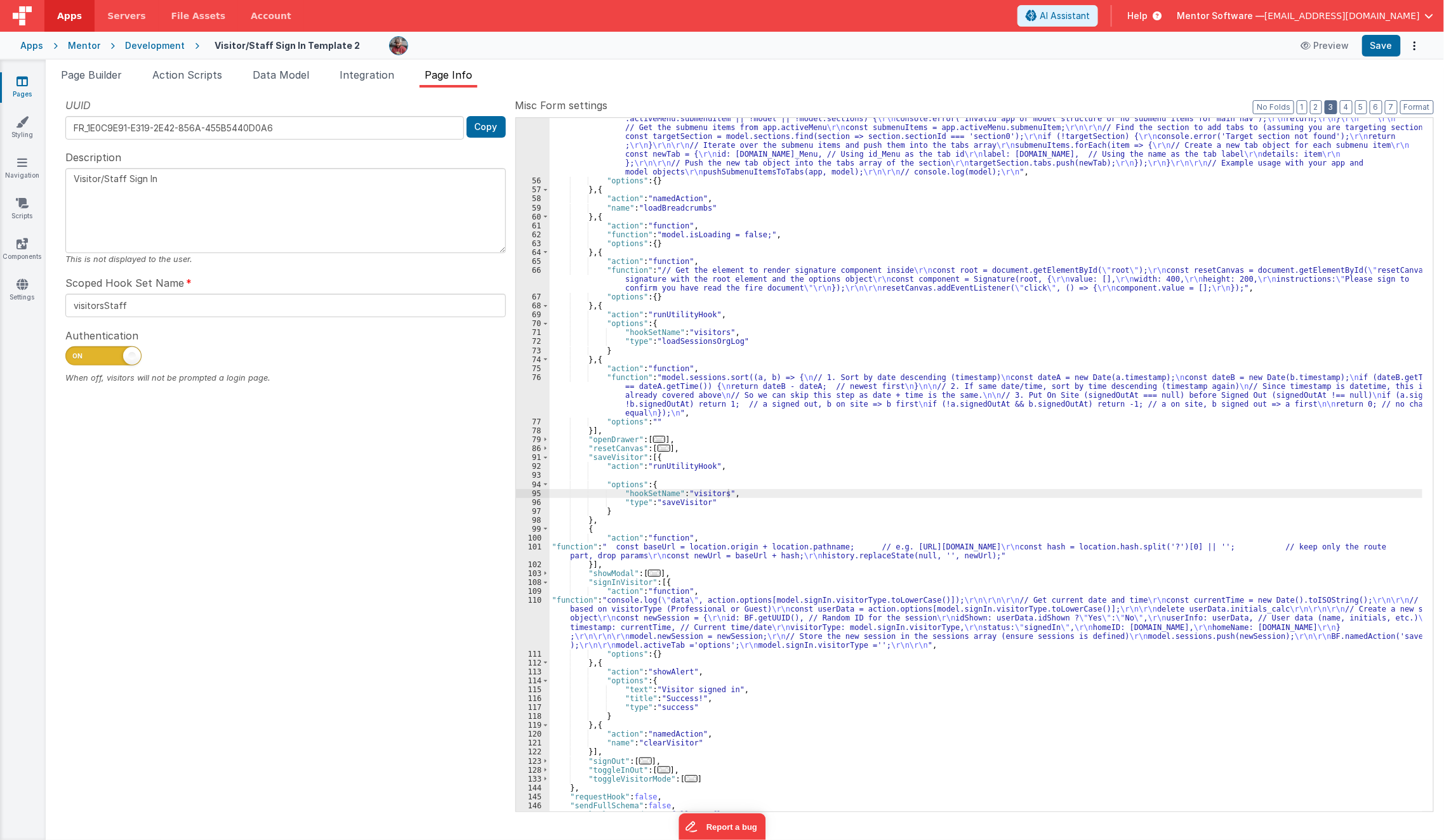
click at [1337, 109] on button "3" at bounding box center [1331, 107] width 12 height 14
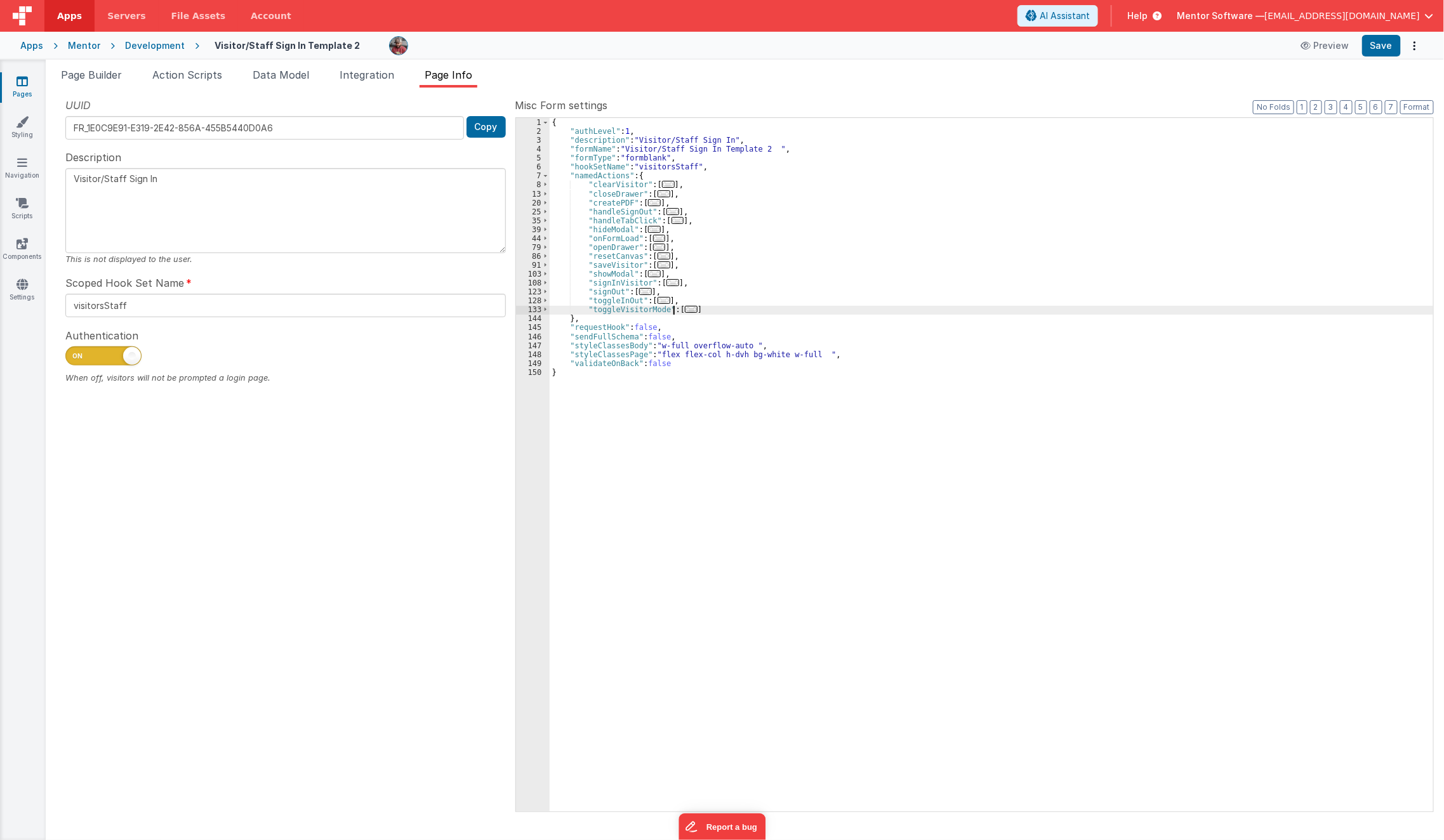
click at [673, 306] on div "{ "authLevel" : 1 , "description" : "Visitor/Staff Sign In" , "formName" : "Vis…" at bounding box center [991, 474] width 884 height 712
click at [677, 307] on div "{ "authLevel" : 1 , "description" : "Visitor/Staff Sign In" , "formName" : "Vis…" at bounding box center [991, 474] width 884 height 712
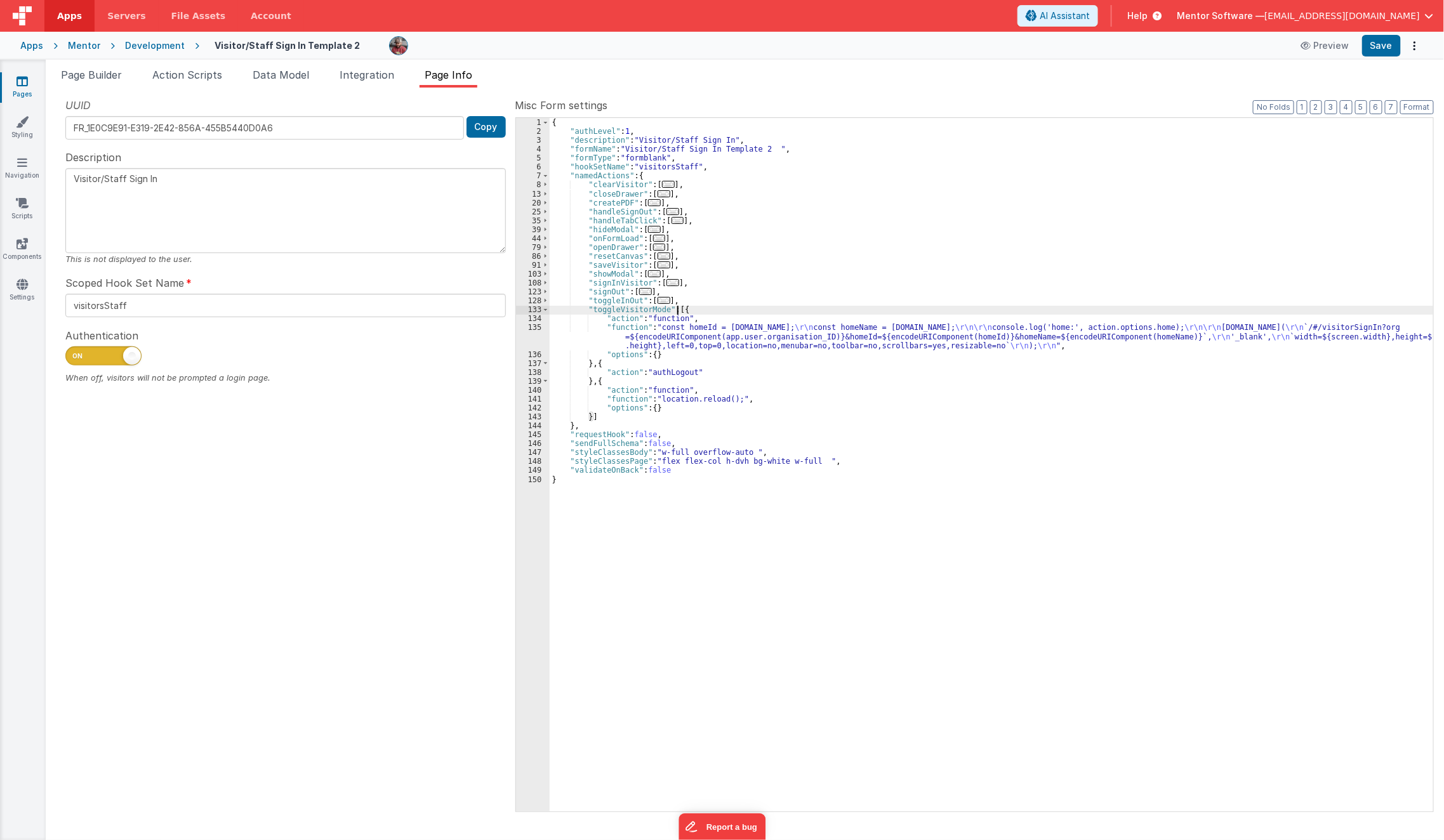
click at [611, 347] on div "{ "authLevel" : 1 , "description" : "Visitor/Staff Sign In" , "formName" : "Vis…" at bounding box center [991, 474] width 884 height 712
click at [531, 340] on div "135" at bounding box center [533, 336] width 34 height 27
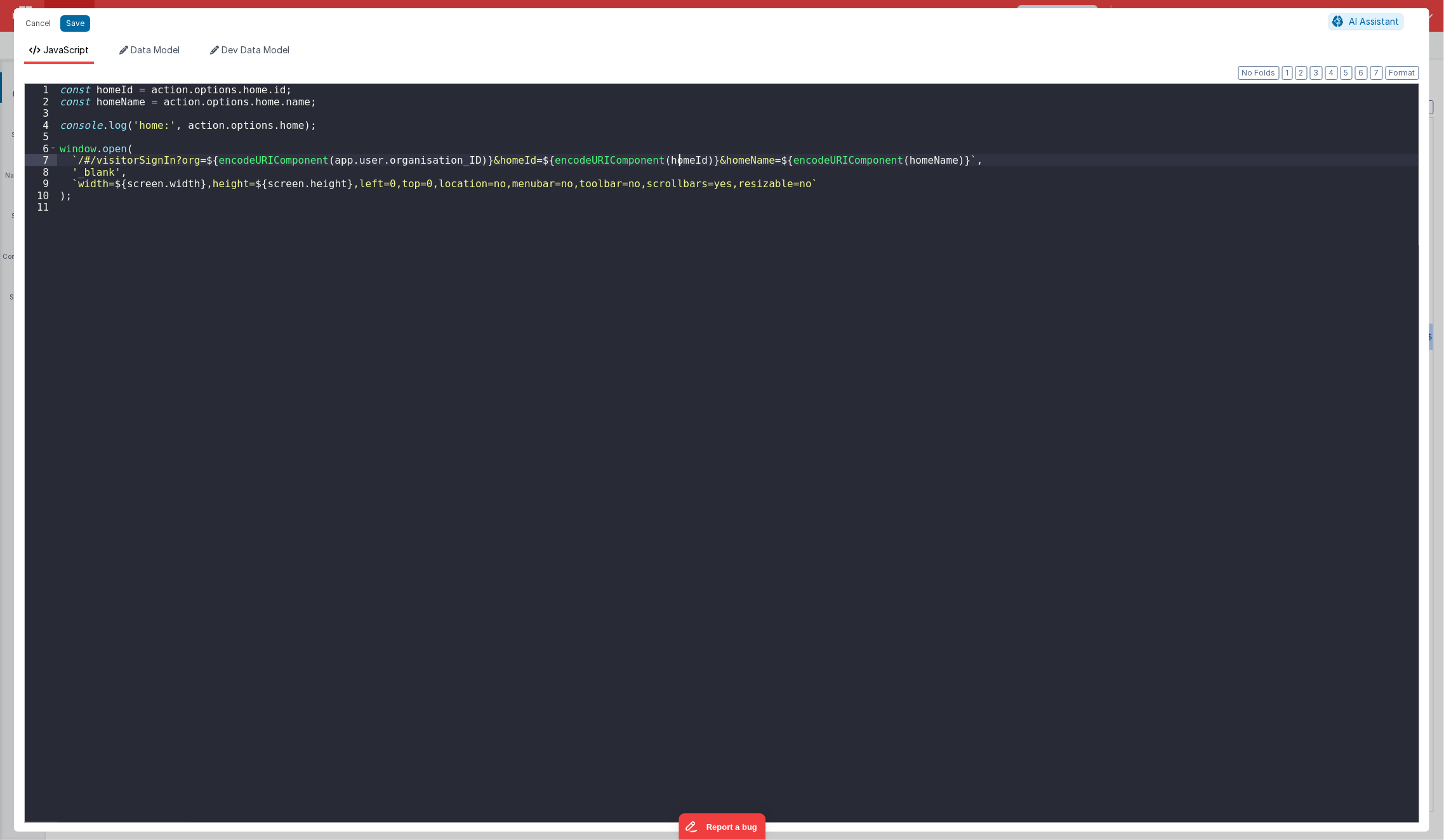
click at [680, 160] on div "const homeId = action . options . home . id ; const homeName = action . options…" at bounding box center [738, 464] width 1361 height 762
click at [668, 161] on div "const homeId = action . options . home . id ; const homeName = action . options…" at bounding box center [738, 464] width 1361 height 762
click at [760, 192] on div "const homeId = action . options . home . id ; const homeName = action . options…" at bounding box center [738, 464] width 1361 height 762
click at [195, 314] on div "const homeId = action . options . home . id ; const homeName = action . options…" at bounding box center [738, 464] width 1361 height 762
click at [26, 26] on button "Cancel" at bounding box center [37, 23] width 38 height 18
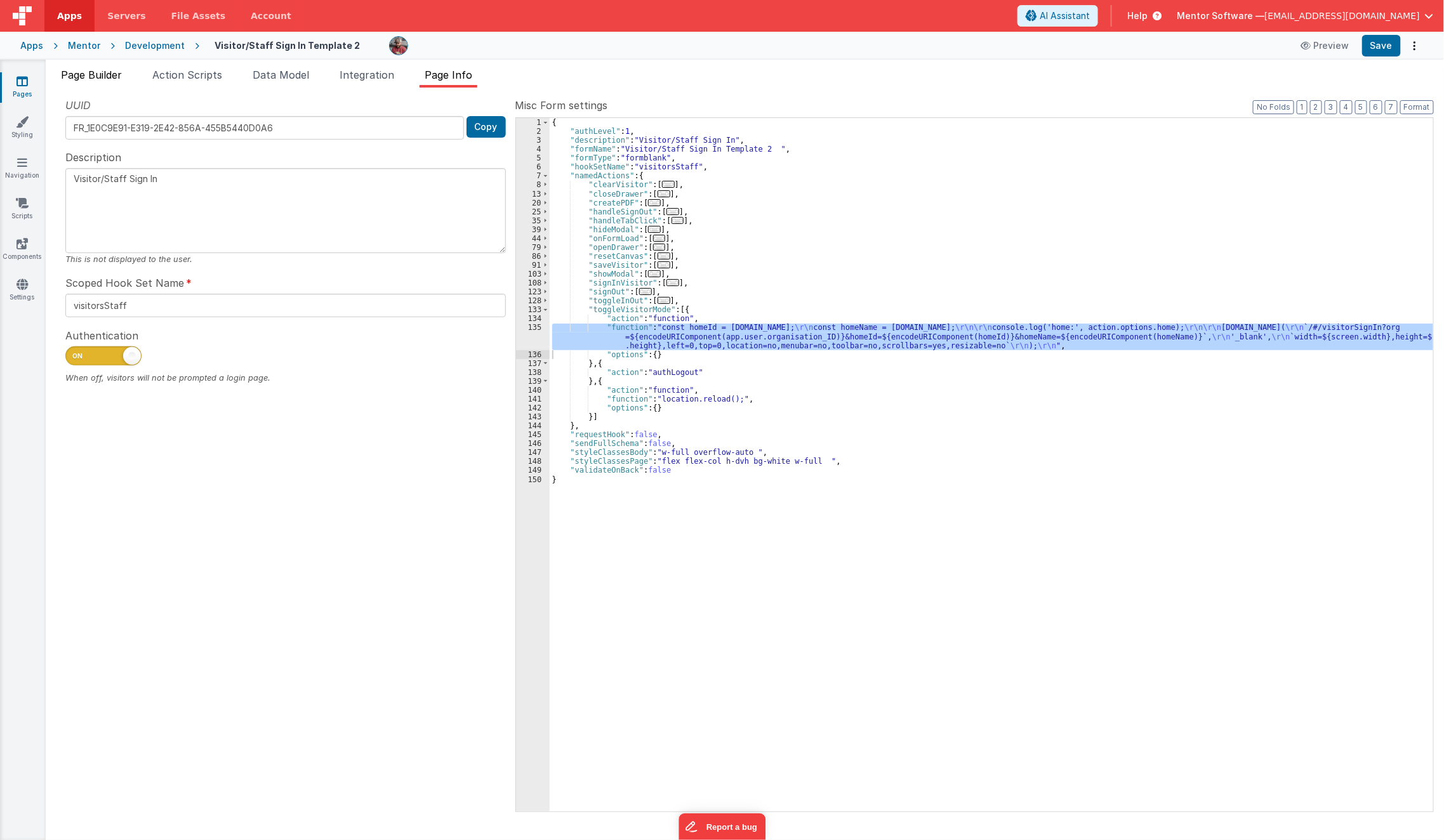
click at [99, 80] on span "Page Builder" at bounding box center [91, 75] width 61 height 12
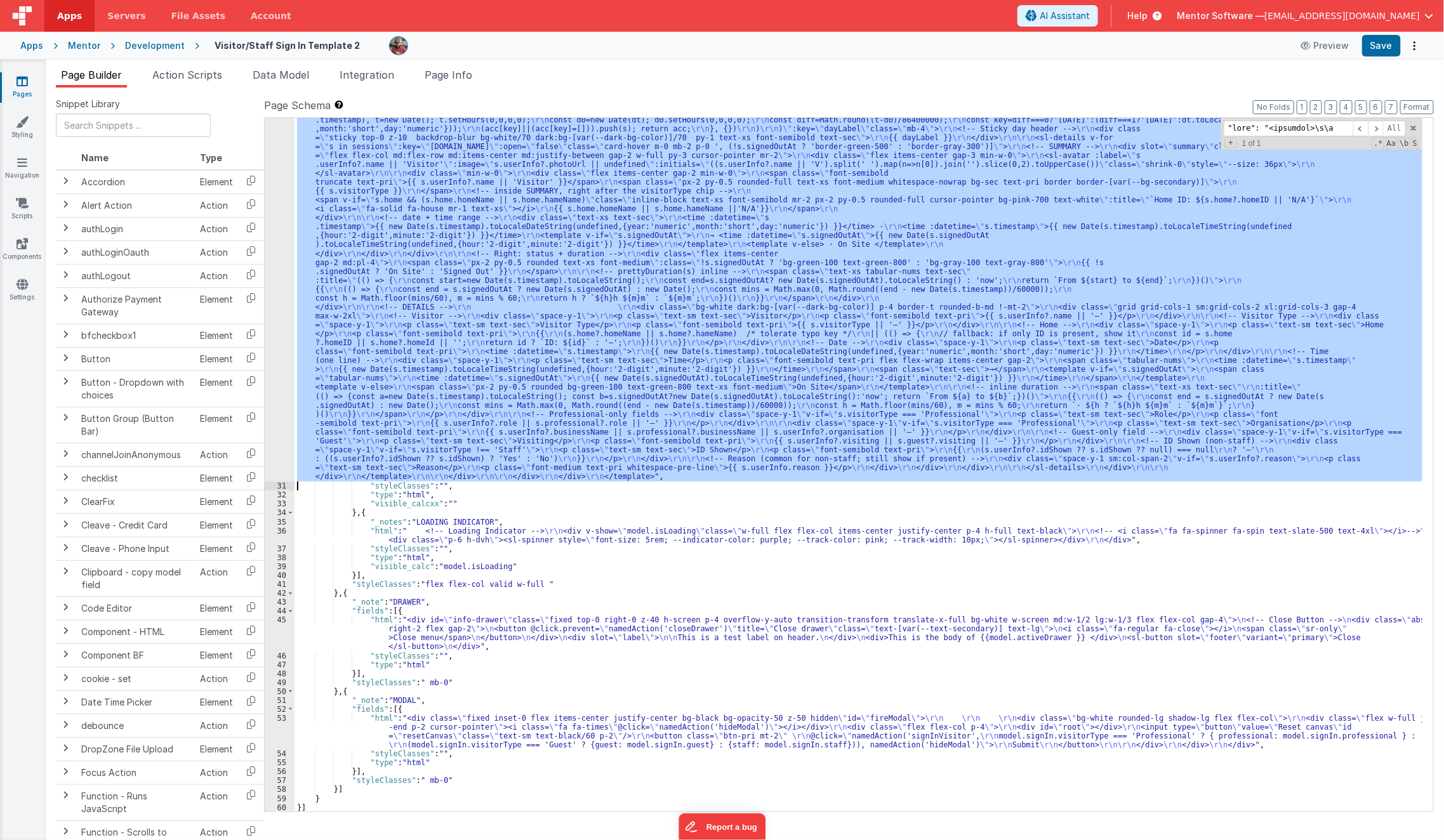
click at [371, 370] on div ""html" : "<template> \r\n <div class= \" px-2 sm:!px-4 \" > \r\n <div class= \"…" at bounding box center [858, 465] width 1128 height 694
click at [273, 404] on div "30" at bounding box center [280, 53] width 30 height 857
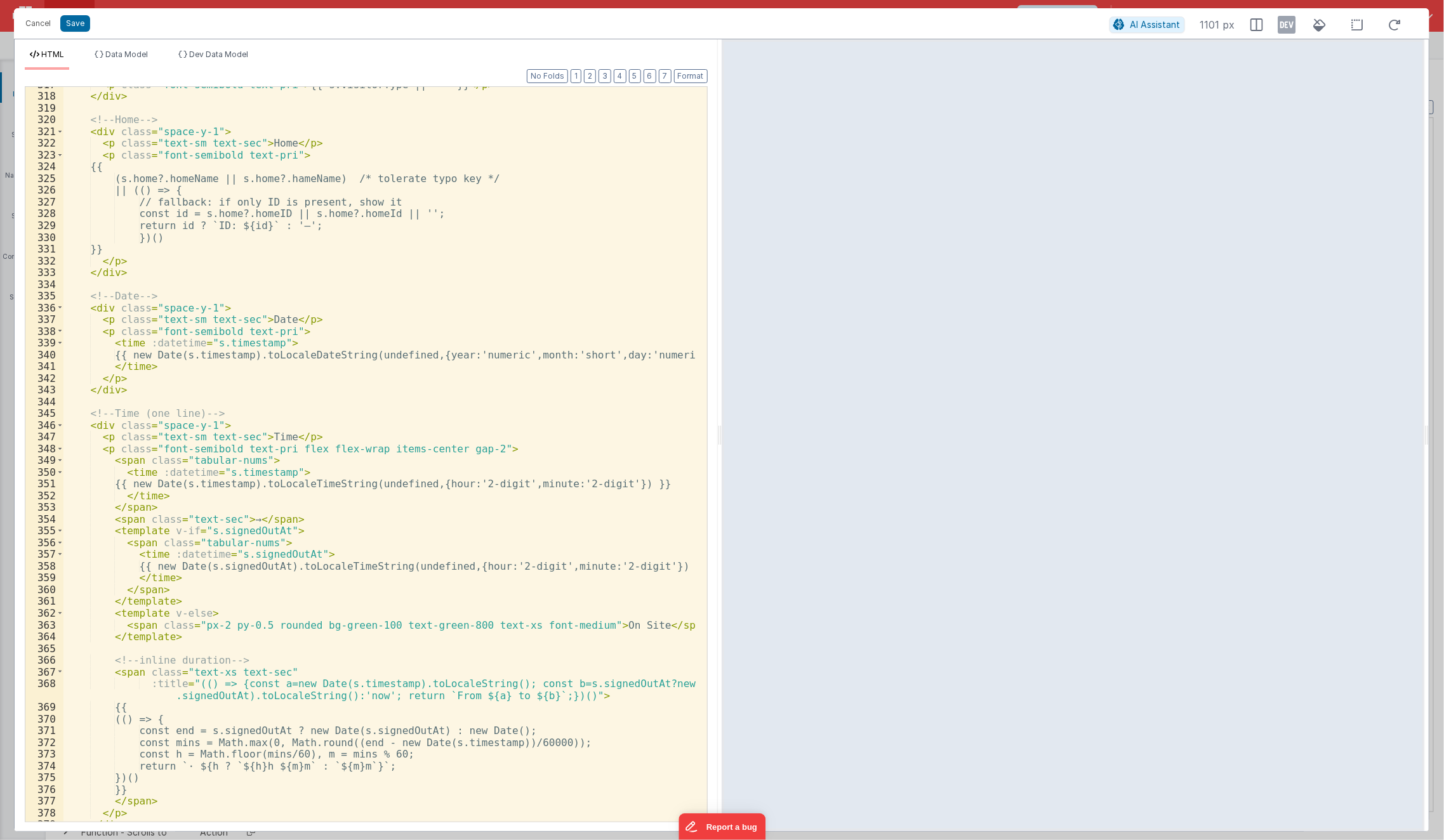
scroll to position [4461, 0]
click at [360, 430] on div "< p class = "font-semibold text-pri" > {{ s.visitorType || '—' }} </ p > </ div…" at bounding box center [381, 459] width 634 height 759
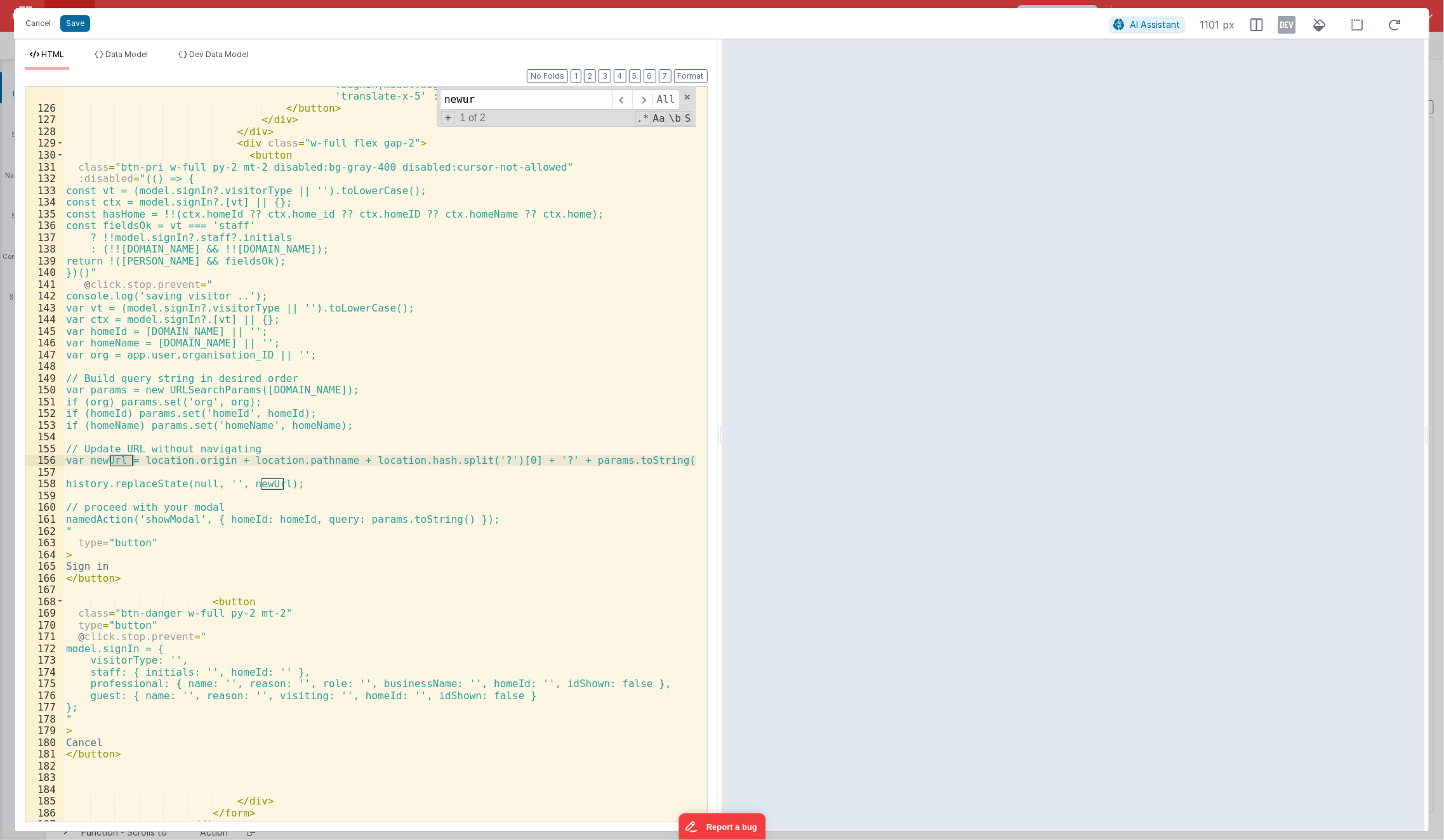
scroll to position [1853, 0]
type input "newurl"
click at [327, 499] on div "< span class = "absolute left-1 w-4 h-4 bg-white rounded-full shadow transition…" at bounding box center [381, 452] width 634 height 795
click at [225, 523] on div "< span class = "absolute left-1 w-4 h-4 bg-white rounded-full shadow transition…" at bounding box center [381, 452] width 634 height 795
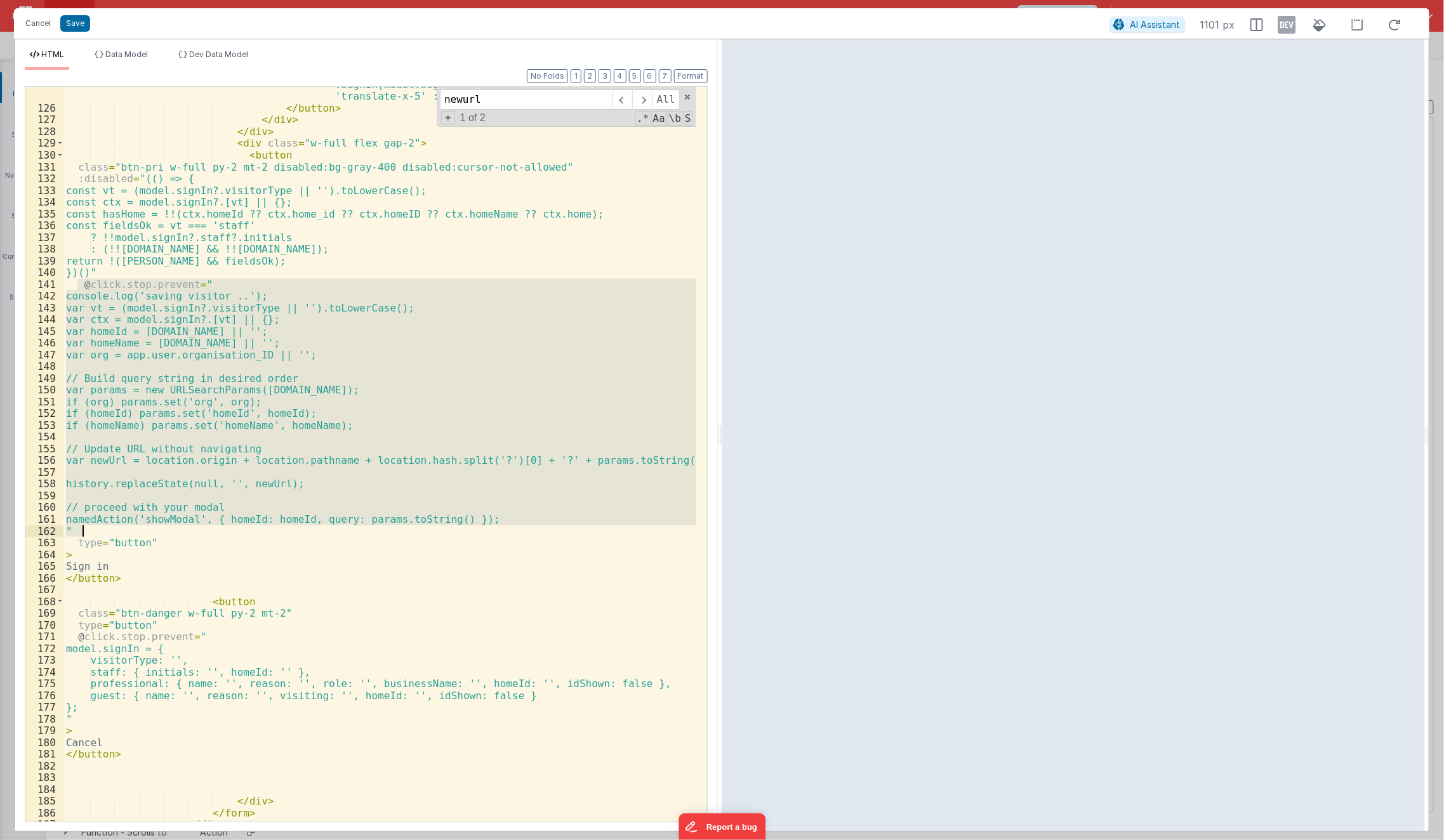
drag, startPoint x: 75, startPoint y: 287, endPoint x: 143, endPoint y: 530, distance: 252.3
click at [143, 530] on div "< span class = "absolute left-1 w-4 h-4 bg-white rounded-full shadow transition…" at bounding box center [381, 452] width 634 height 795
click at [79, 297] on div "< span class = "absolute left-1 w-4 h-4 bg-white rounded-full shadow transition…" at bounding box center [380, 454] width 633 height 734
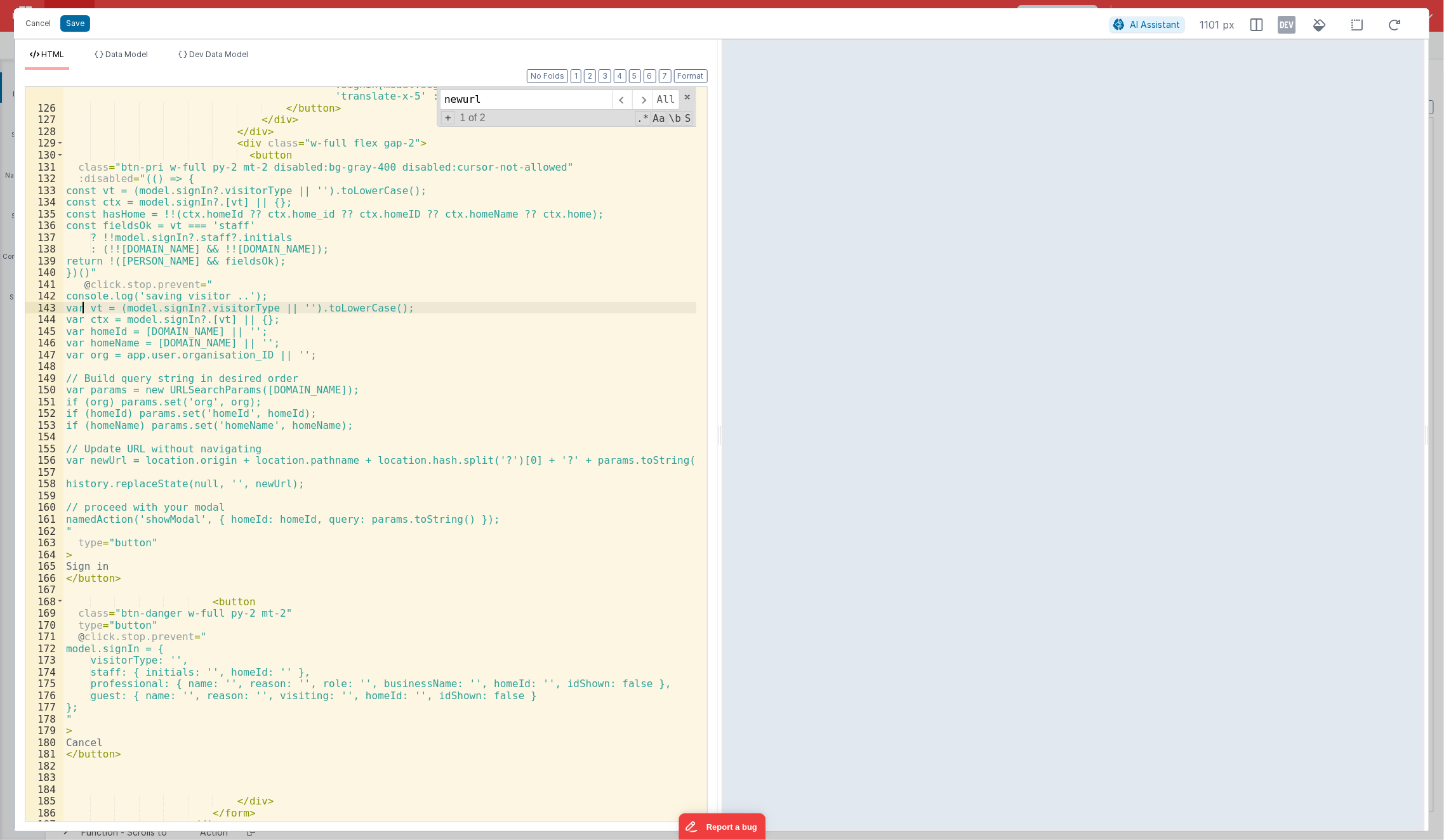
click at [83, 304] on div "< span class = "absolute left-1 w-4 h-4 bg-white rounded-full shadow transition…" at bounding box center [381, 452] width 634 height 795
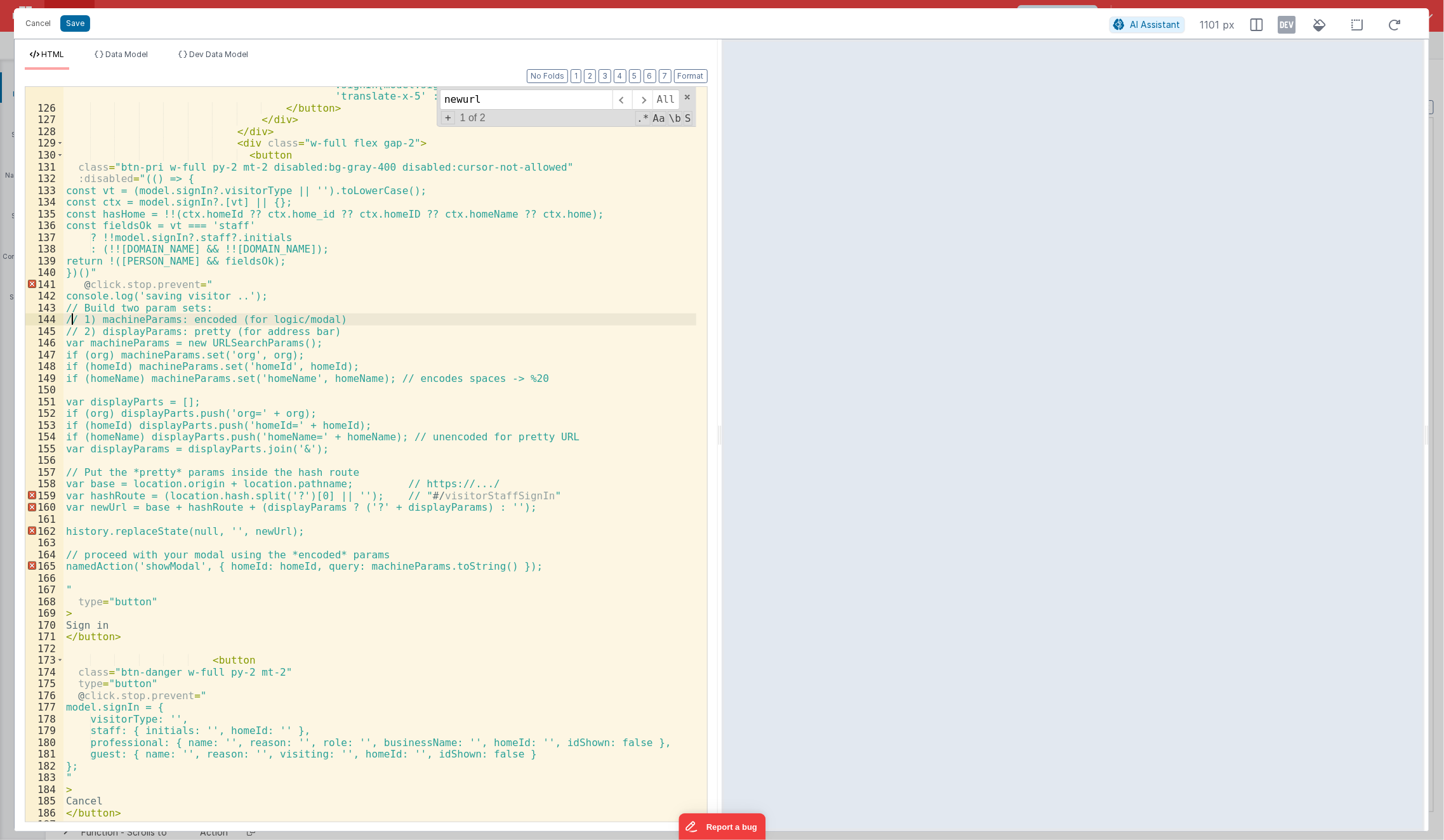
click at [68, 318] on div "< span class = "absolute left-1 w-4 h-4 bg-white rounded-full shadow transition…" at bounding box center [381, 452] width 634 height 795
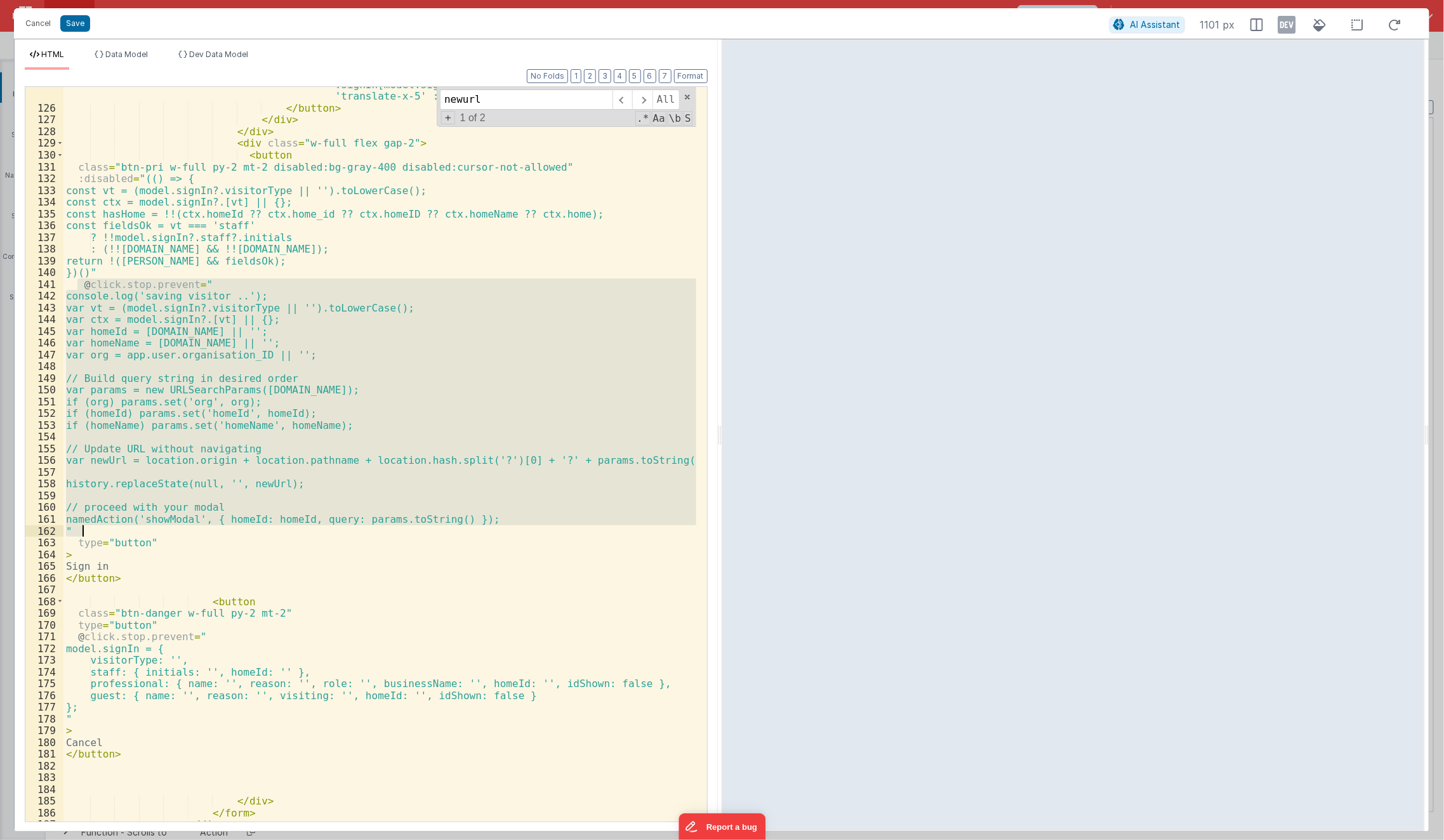
drag, startPoint x: 79, startPoint y: 278, endPoint x: 146, endPoint y: 530, distance: 260.8
click at [146, 530] on div "< span class = "absolute left-1 w-4 h-4 bg-white rounded-full shadow transition…" at bounding box center [381, 452] width 634 height 795
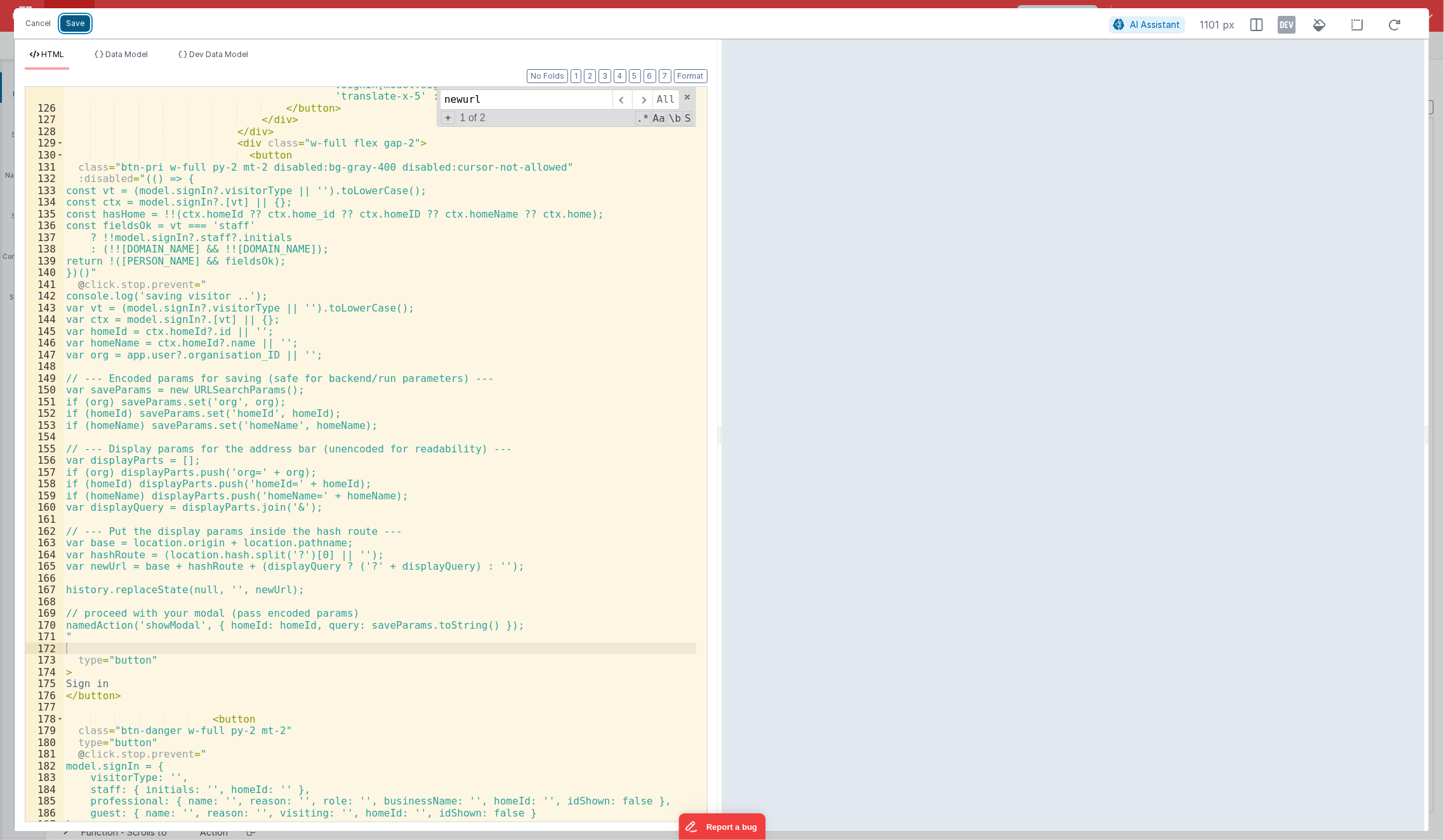
click at [70, 24] on button "Save" at bounding box center [75, 23] width 30 height 17
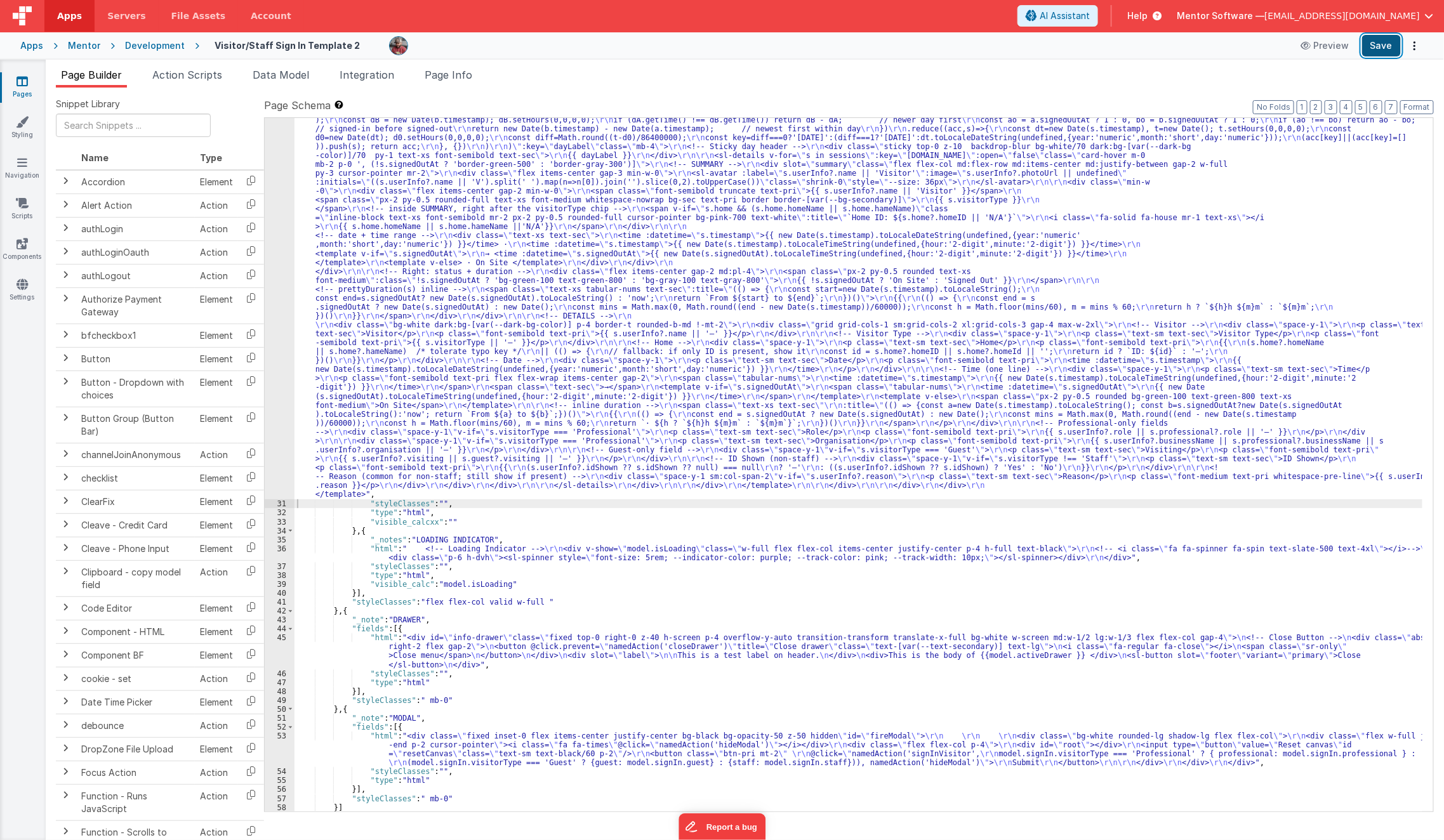
click at [1389, 39] on button "Save" at bounding box center [1382, 45] width 39 height 21
click at [466, 71] on span "Page Info" at bounding box center [449, 75] width 48 height 12
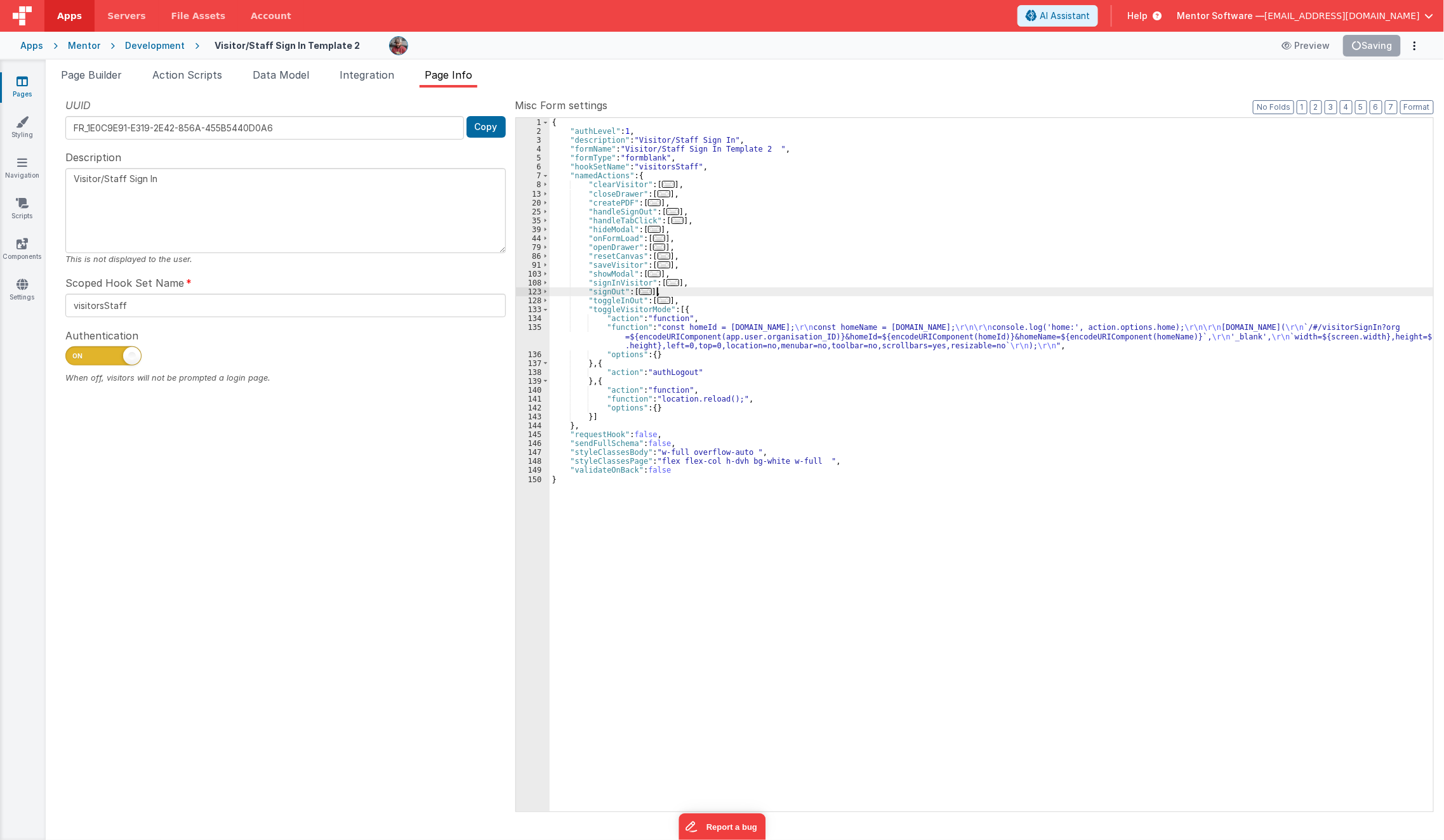
click at [683, 289] on div "{ "authLevel" : 1 , "description" : "Visitor/Staff Sign In" , "formName" : "Vis…" at bounding box center [991, 474] width 884 height 712
click at [623, 335] on div "{ "authLevel" : 1 , "description" : "Visitor/Staff Sign In" , "formName" : "Vis…" at bounding box center [991, 474] width 884 height 712
click at [670, 281] on span "..." at bounding box center [673, 283] width 12 height 7
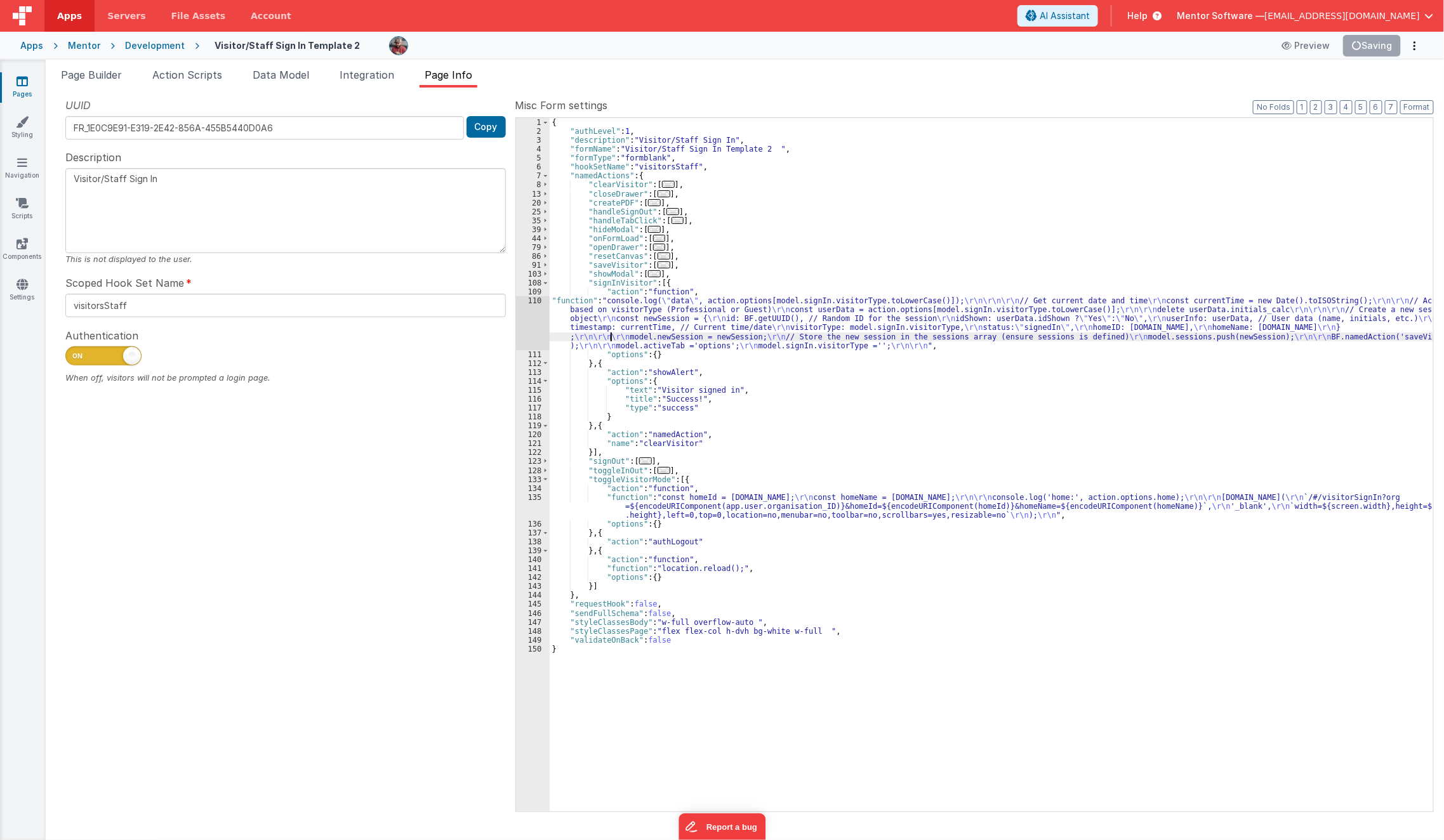
click at [611, 334] on div "{ "authLevel" : 1 , "description" : "Visitor/Staff Sign In" , "formName" : "Vis…" at bounding box center [991, 474] width 884 height 712
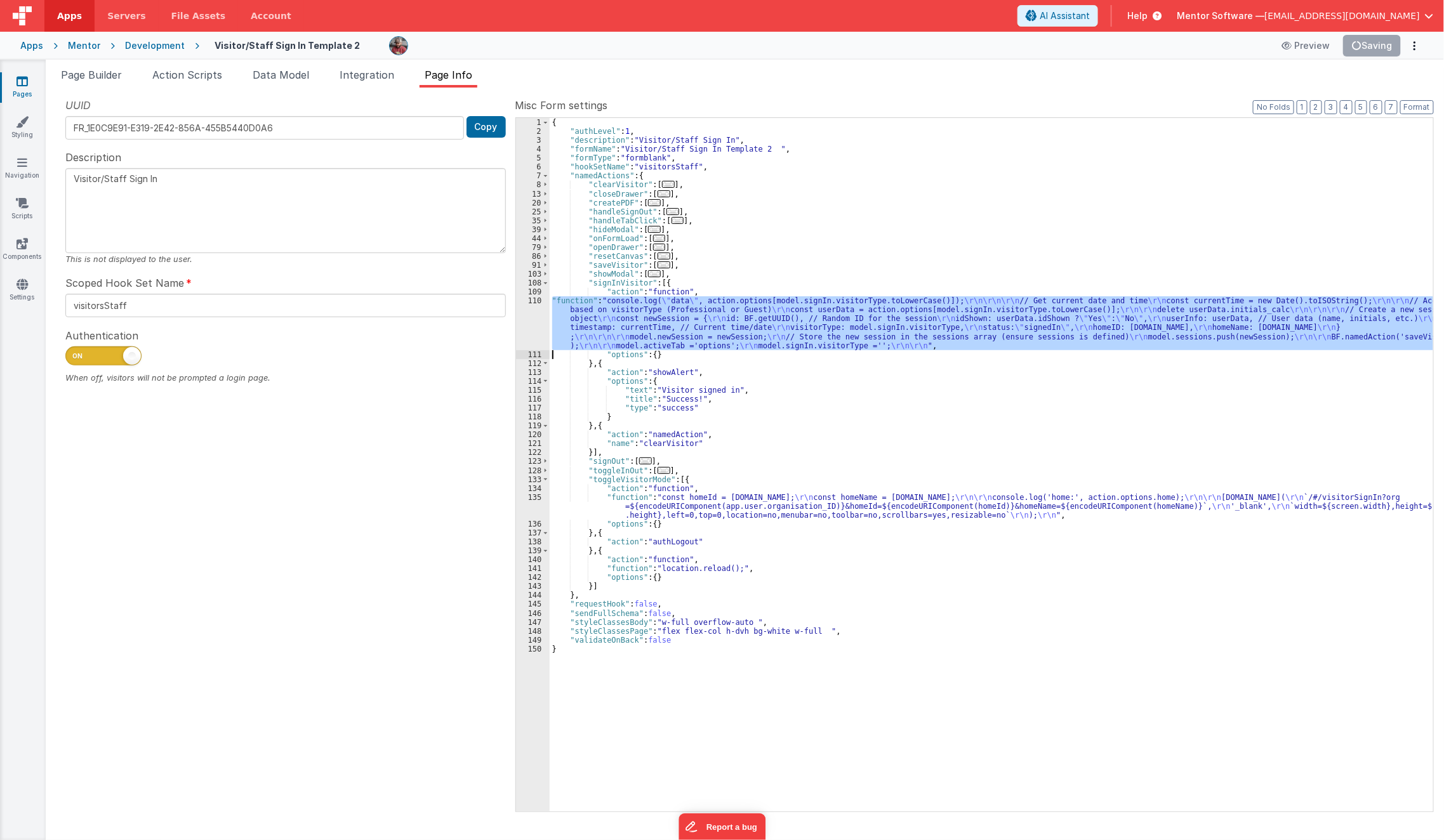
click at [517, 333] on div "110" at bounding box center [533, 323] width 34 height 53
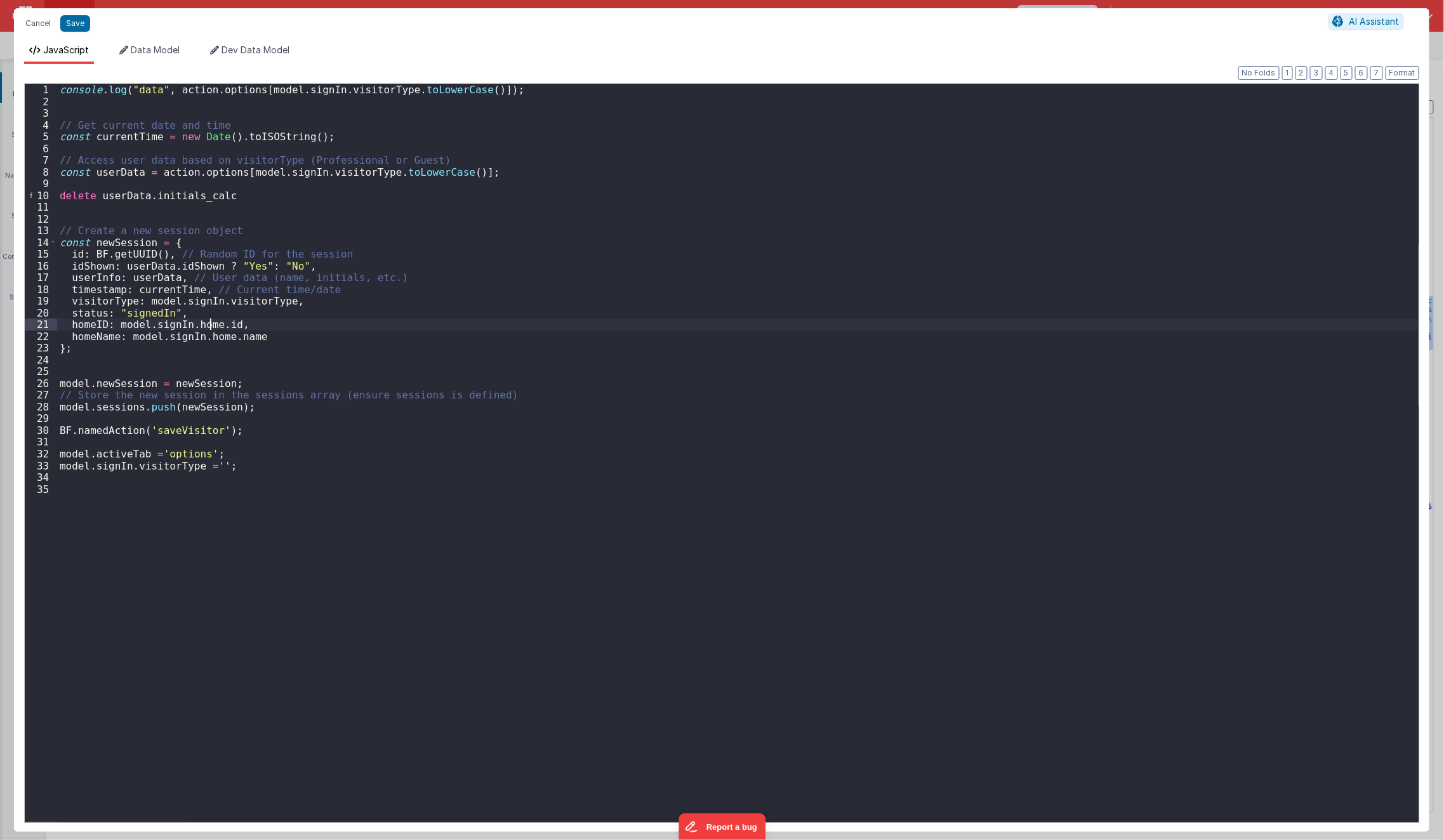
click at [210, 326] on div "console . log ( "data" , action . options [ model . signIn . visitorType . toLo…" at bounding box center [738, 464] width 1361 height 762
click at [203, 324] on div "console . log ( "data" , action . options [ model . signIn . visitorType . toLo…" at bounding box center [738, 464] width 1361 height 762
click at [215, 335] on div "console . log ( "data" , action . options [ model . signIn . visitorType . toLo…" at bounding box center [738, 464] width 1361 height 762
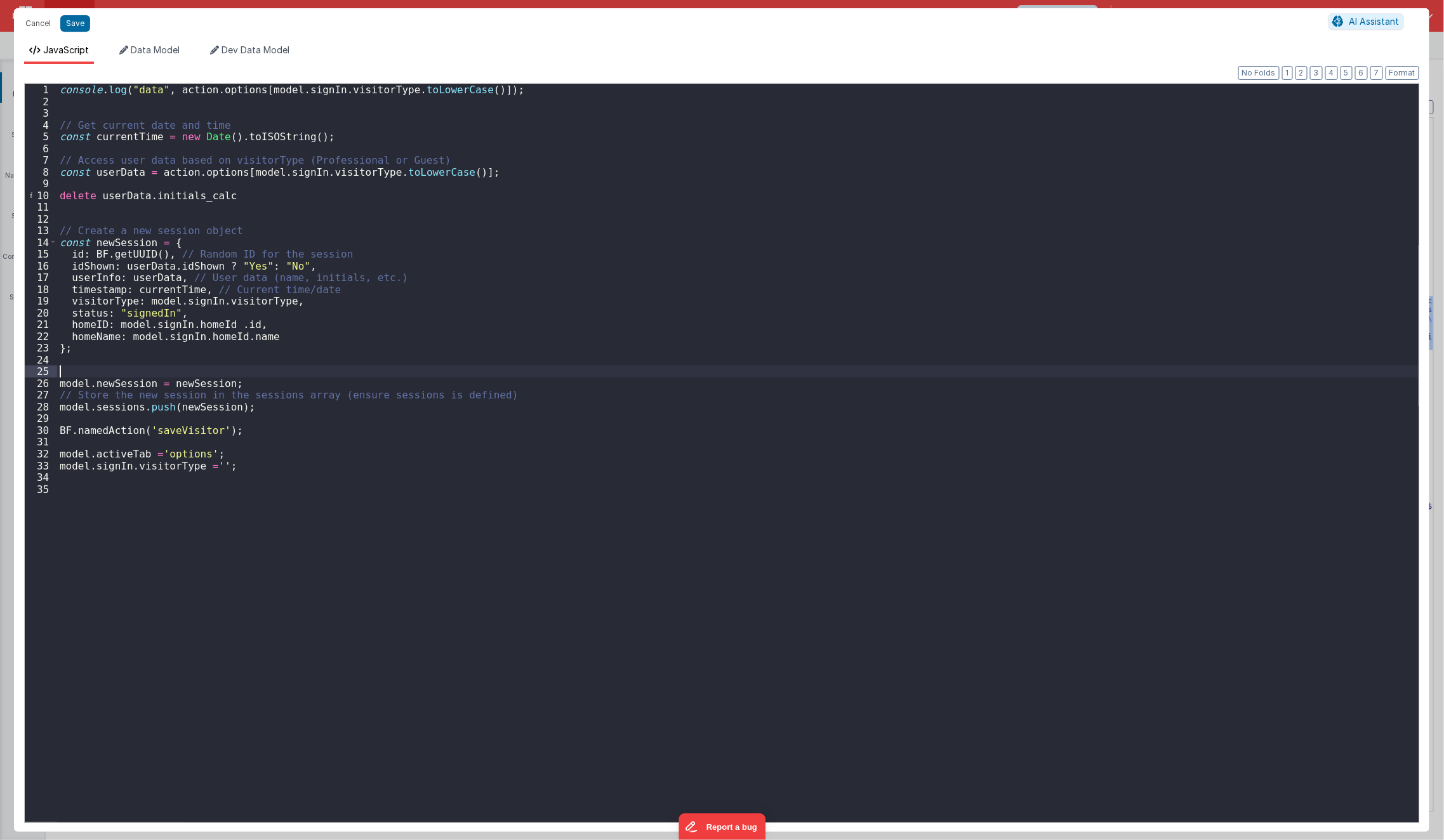
click at [277, 373] on div "console . log ( "data" , action . options [ model . signIn . visitorType . toLo…" at bounding box center [738, 464] width 1361 height 762
click at [77, 22] on button "Save" at bounding box center [75, 23] width 30 height 17
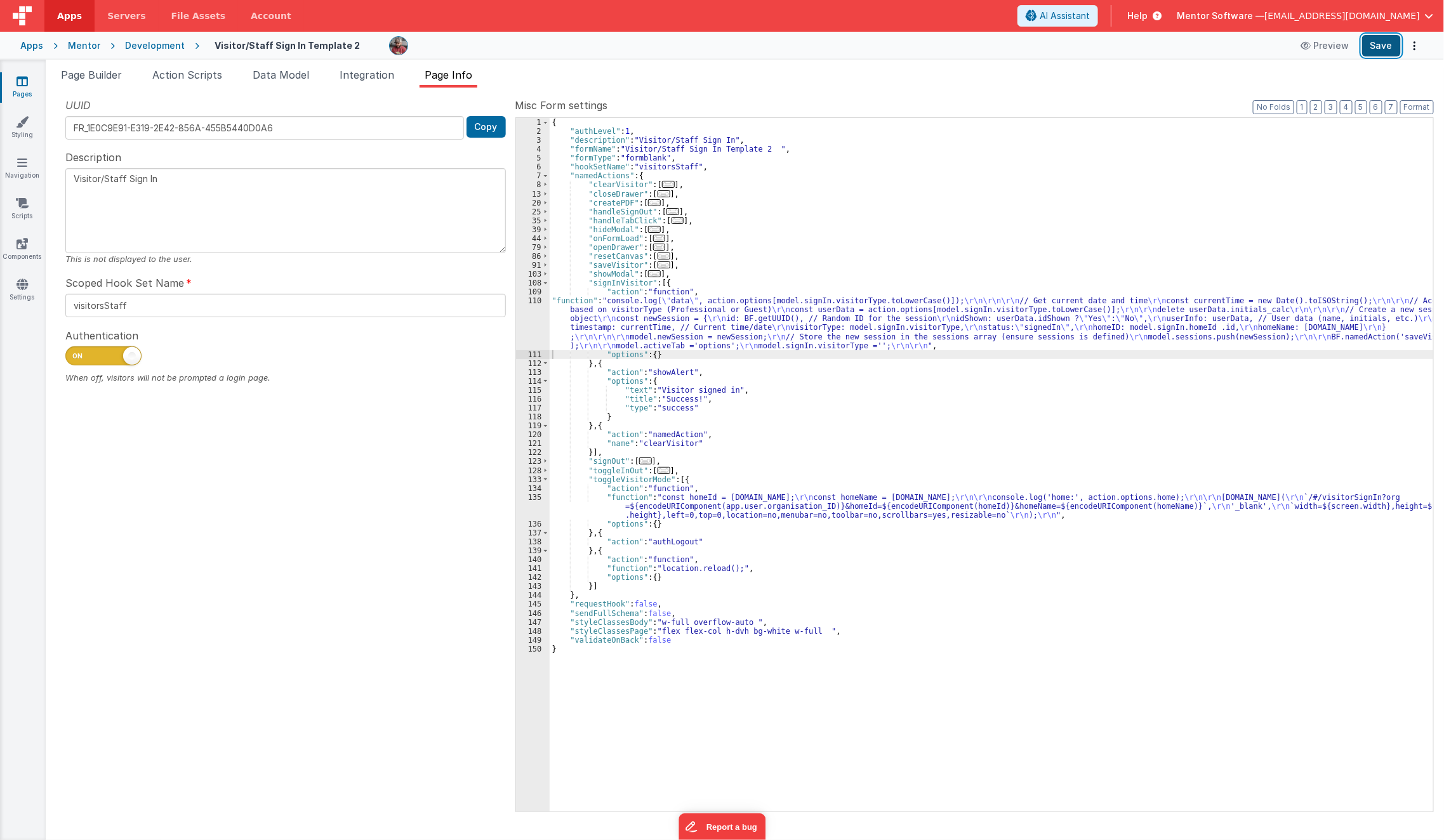
click at [1384, 38] on button "Save" at bounding box center [1382, 45] width 39 height 21
click at [714, 306] on div "{ "authLevel" : 1 , "description" : "Visitor/Staff Sign In" , "formName" : "Vis…" at bounding box center [991, 474] width 884 height 712
click at [527, 320] on div "110" at bounding box center [533, 323] width 34 height 53
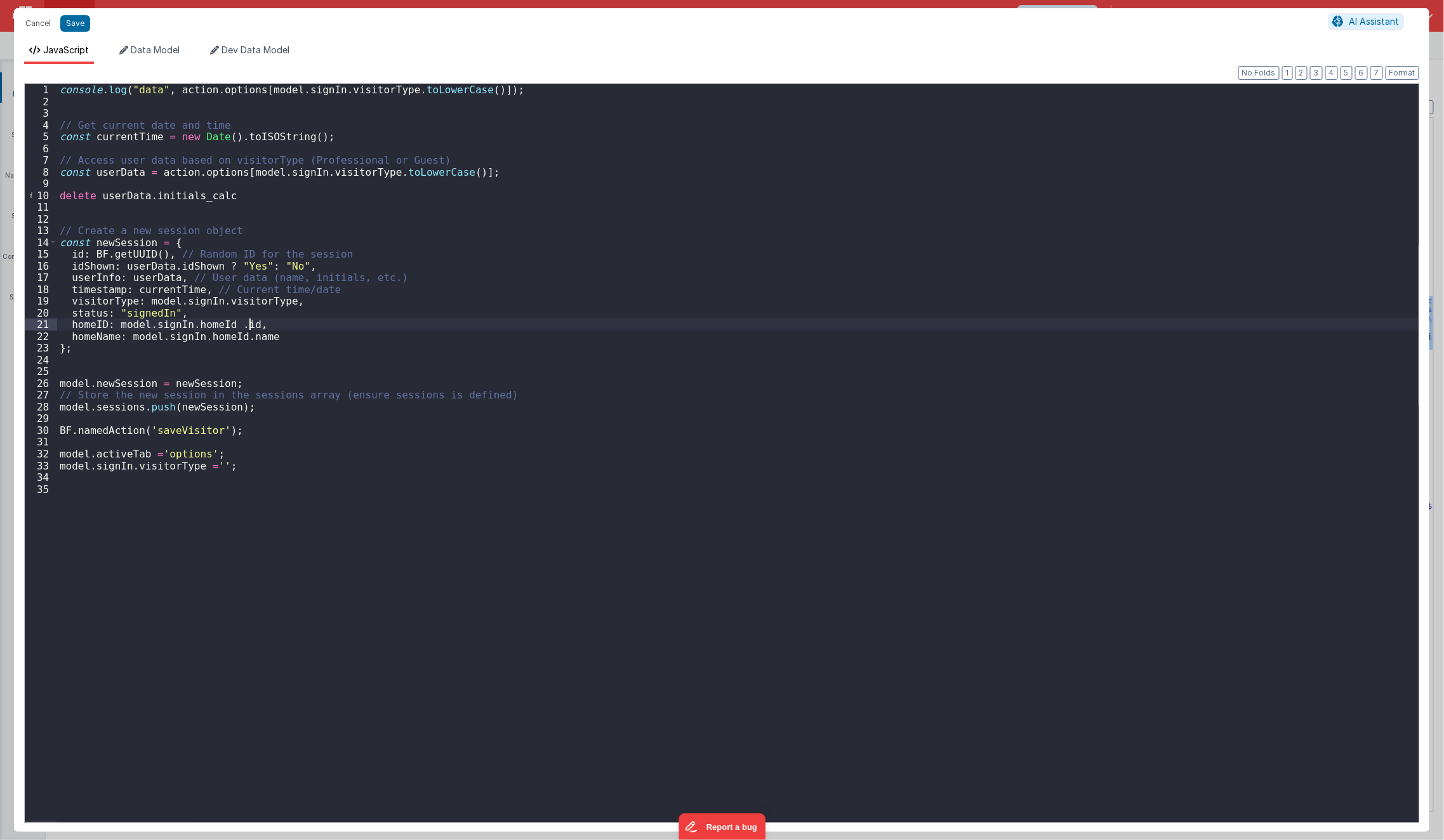
click at [519, 322] on div "console . log ( "data" , action . options [ model . signIn . visitorType . toLo…" at bounding box center [738, 464] width 1361 height 762
click at [42, 22] on button "Cancel" at bounding box center [37, 23] width 38 height 18
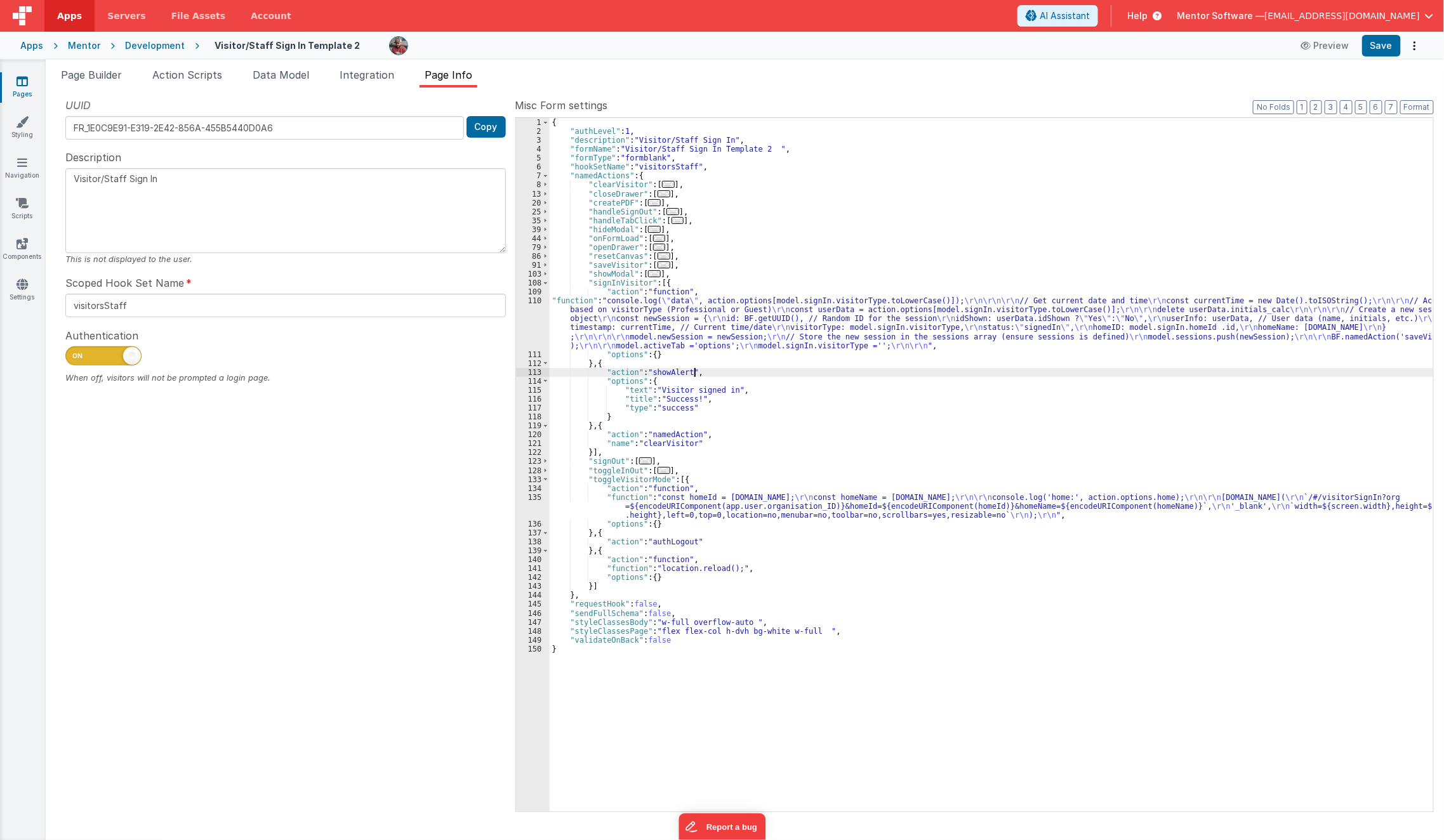
click at [714, 369] on div "{ "authLevel" : 1 , "description" : "Visitor/Staff Sign In" , "formName" : "Vis…" at bounding box center [991, 474] width 884 height 712
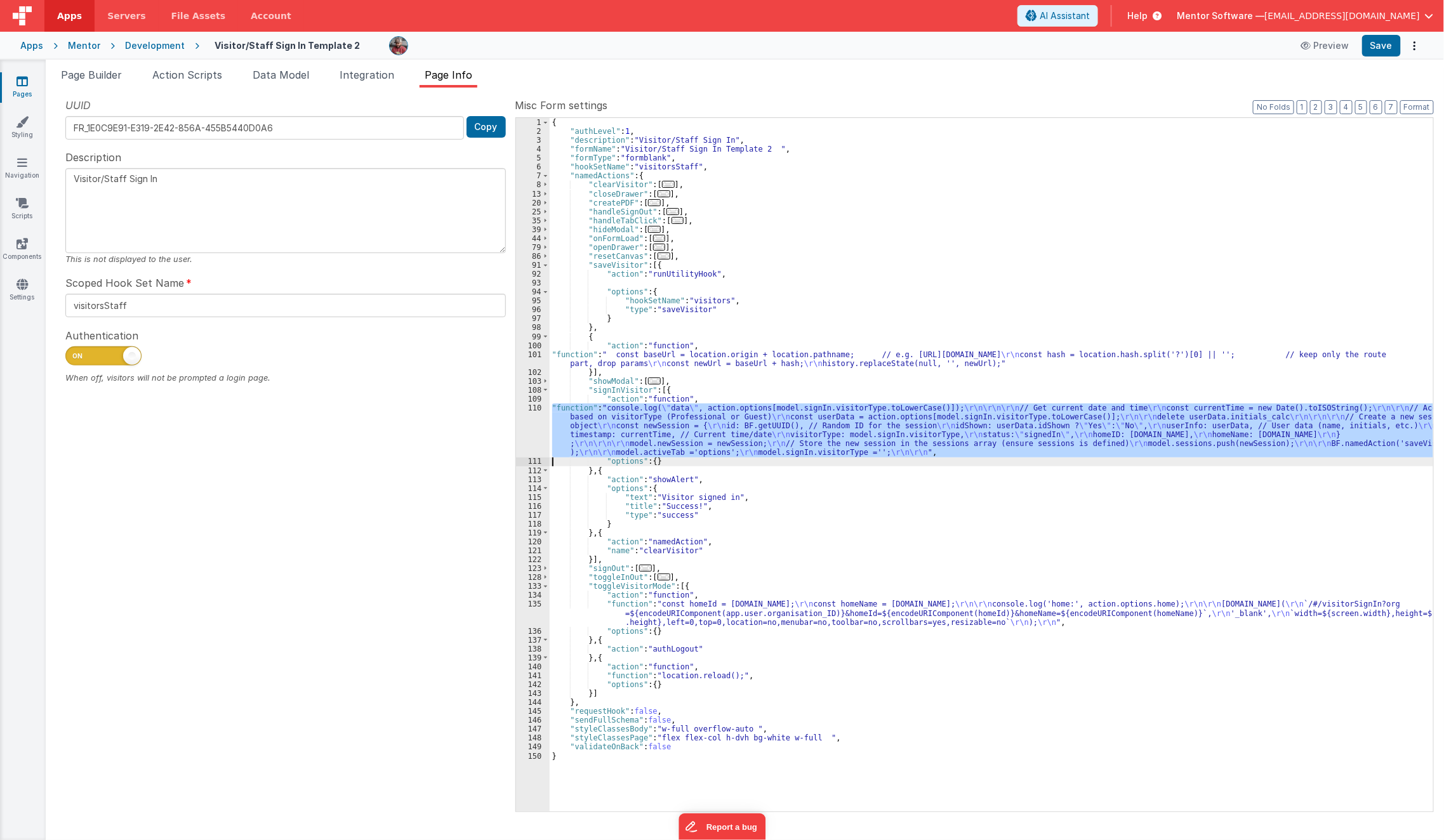
click at [605, 424] on div "{ "authLevel" : 1 , "description" : "Visitor/Staff Sign In" , "formName" : "Vis…" at bounding box center [991, 465] width 884 height 694
click at [534, 428] on div "110" at bounding box center [533, 430] width 34 height 53
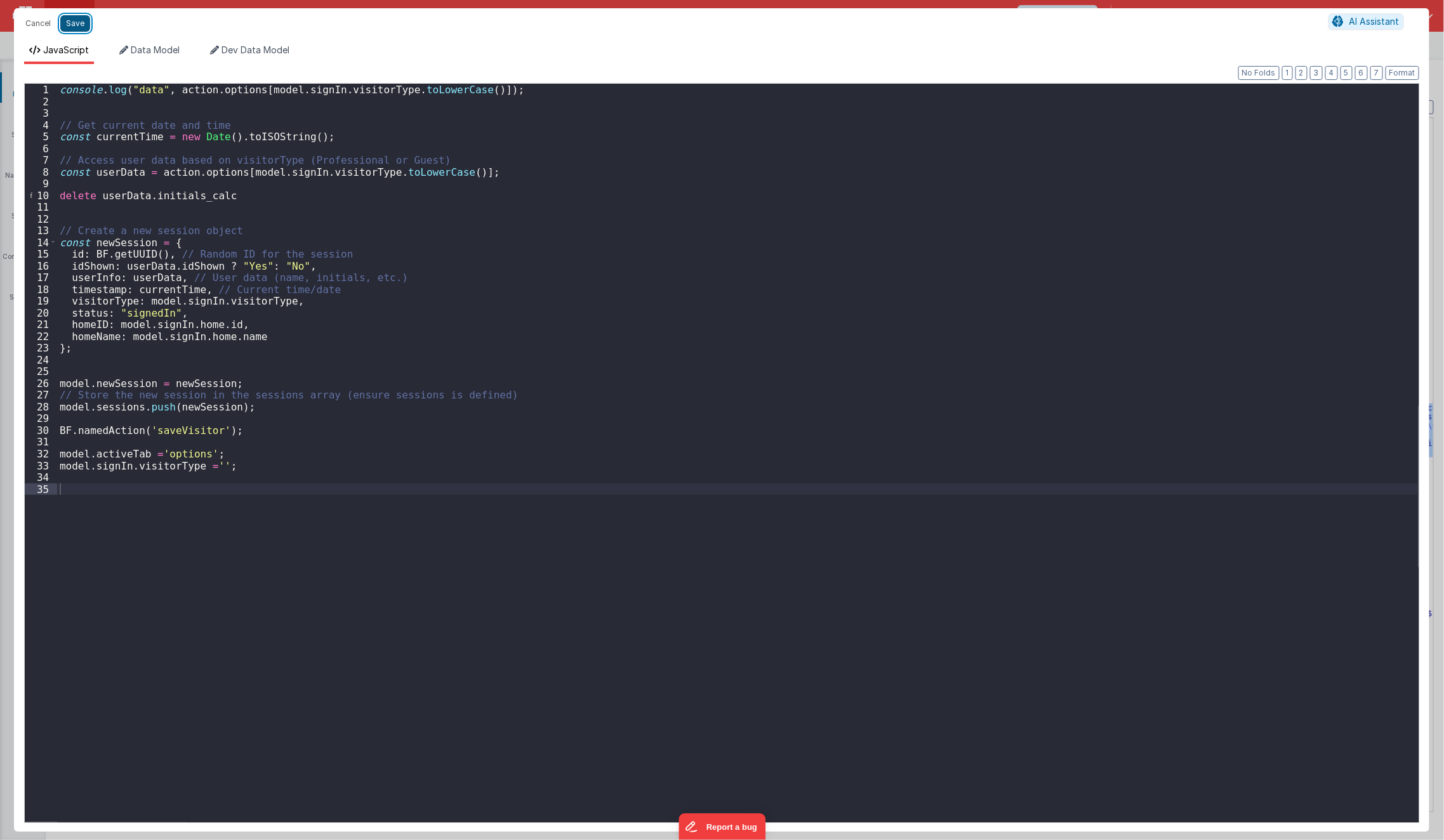
click at [69, 28] on button "Save" at bounding box center [75, 23] width 30 height 17
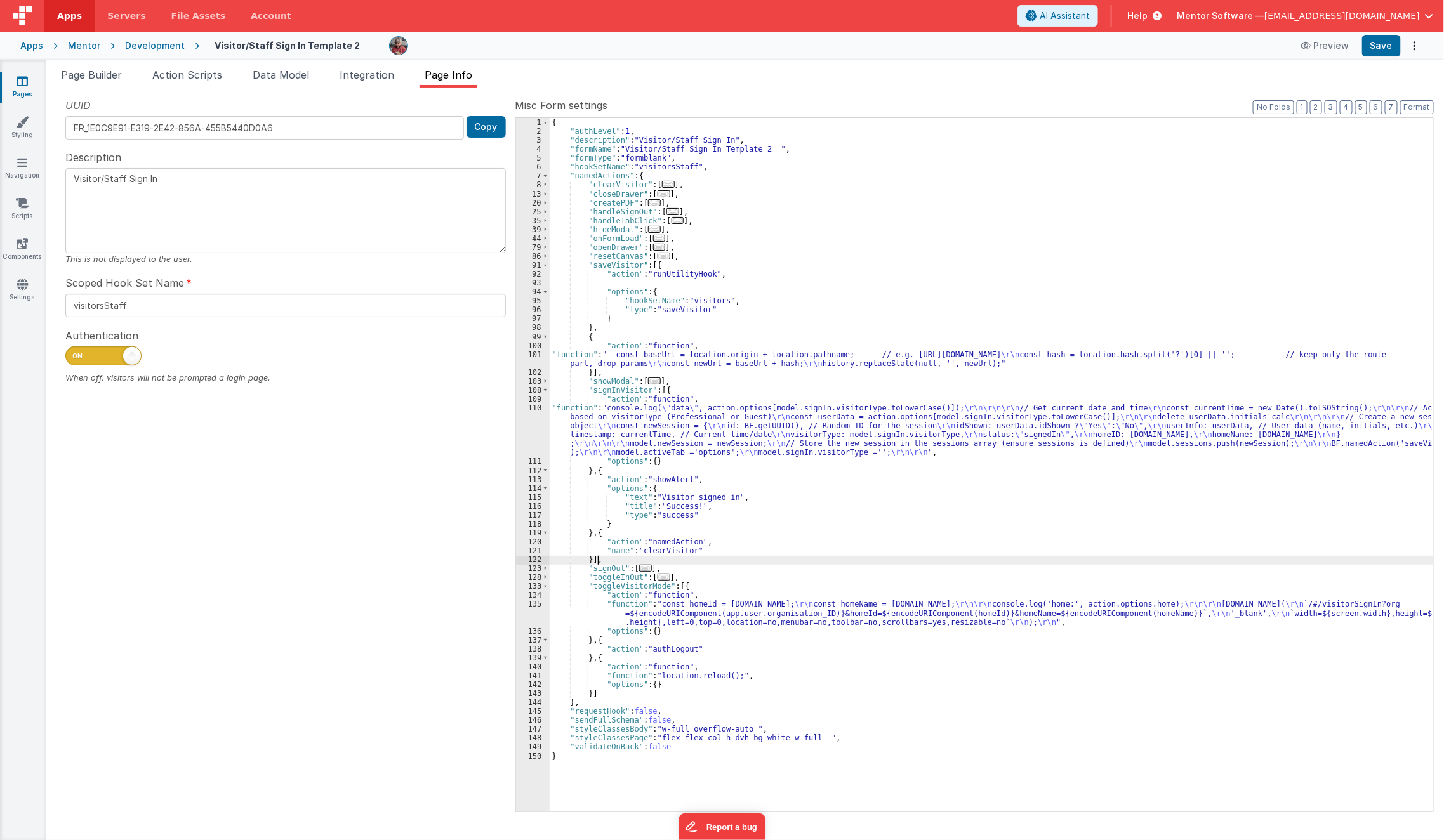
click at [638, 563] on div "{ "authLevel" : 1 , "description" : "Visitor/Staff Sign In" , "formName" : "Vis…" at bounding box center [991, 474] width 884 height 712
click at [653, 238] on span "..." at bounding box center [659, 239] width 12 height 7
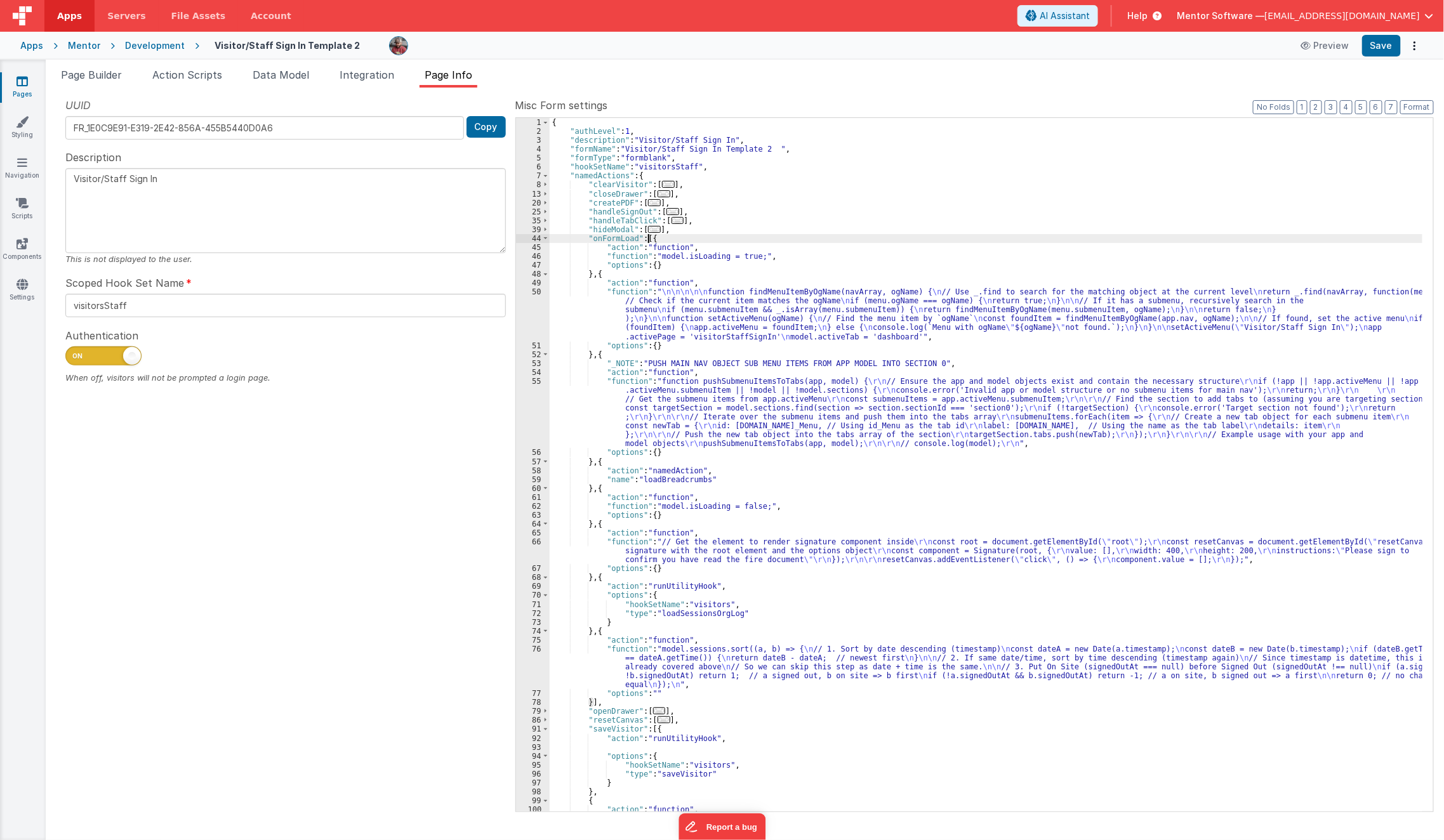
scroll to position [0, 0]
click at [598, 521] on div "{ "authLevel" : 1 , "description" : "Visitor/Staff Sign In" , "formName" : "Vis…" at bounding box center [986, 478] width 873 height 721
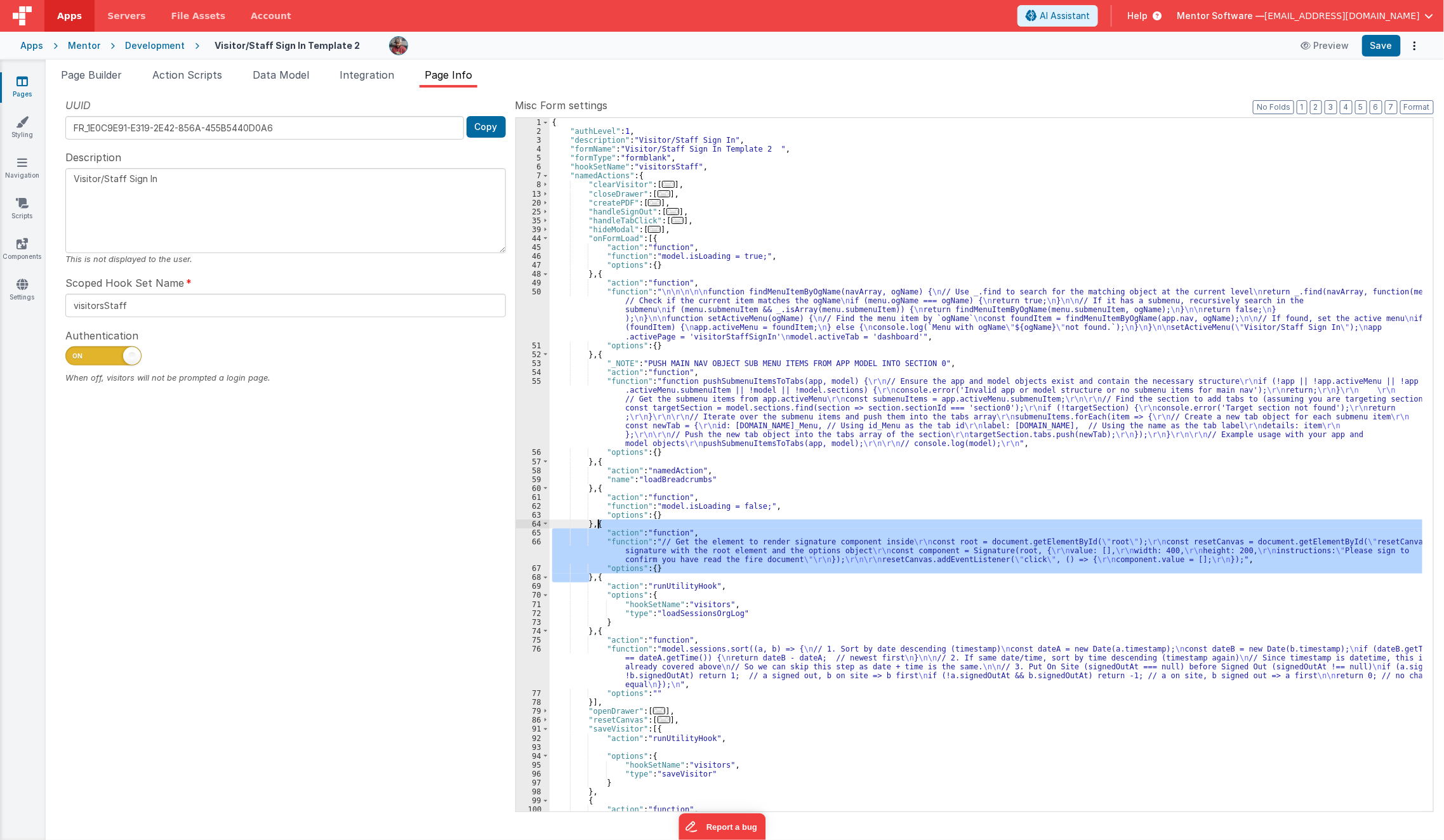
click at [598, 521] on div "{ "authLevel" : 1 , "description" : "Visitor/Staff Sign In" , "formName" : "Vis…" at bounding box center [986, 478] width 873 height 721
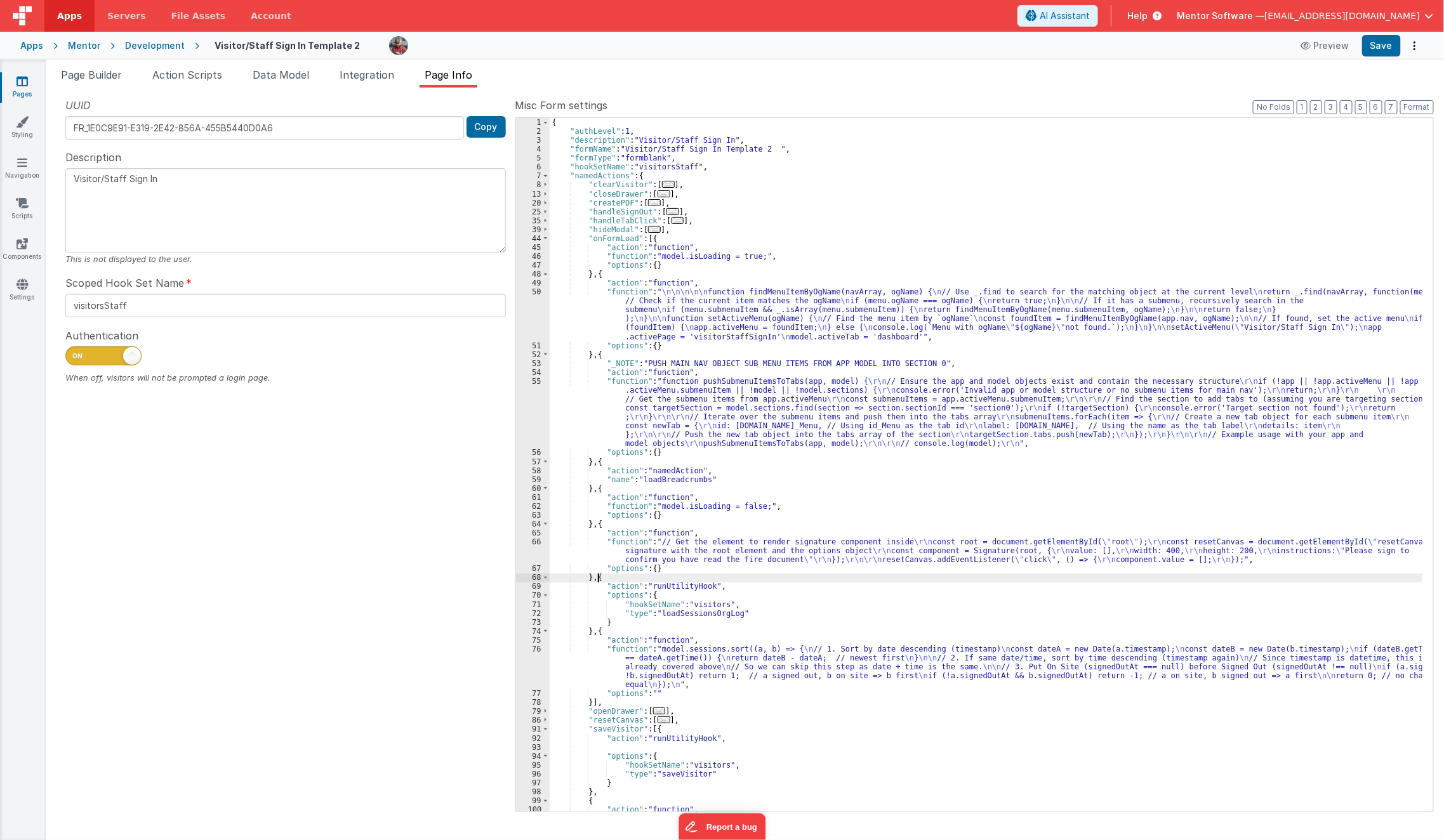
click at [597, 576] on div "{ "authLevel" : 1 , "description" : "Visitor/Staff Sign In" , "formName" : "Vis…" at bounding box center [986, 478] width 873 height 721
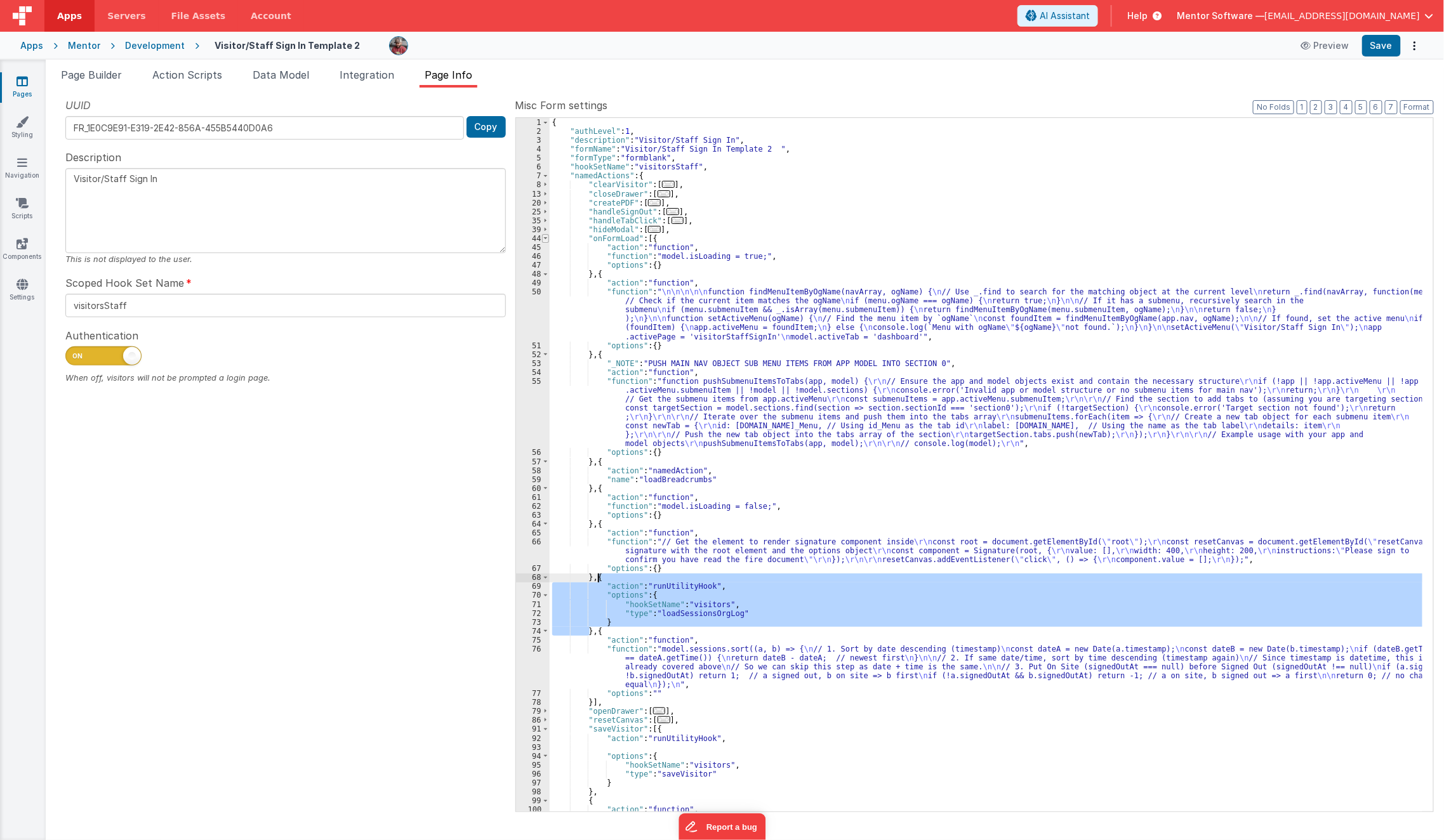
click at [546, 238] on span at bounding box center [546, 239] width 7 height 9
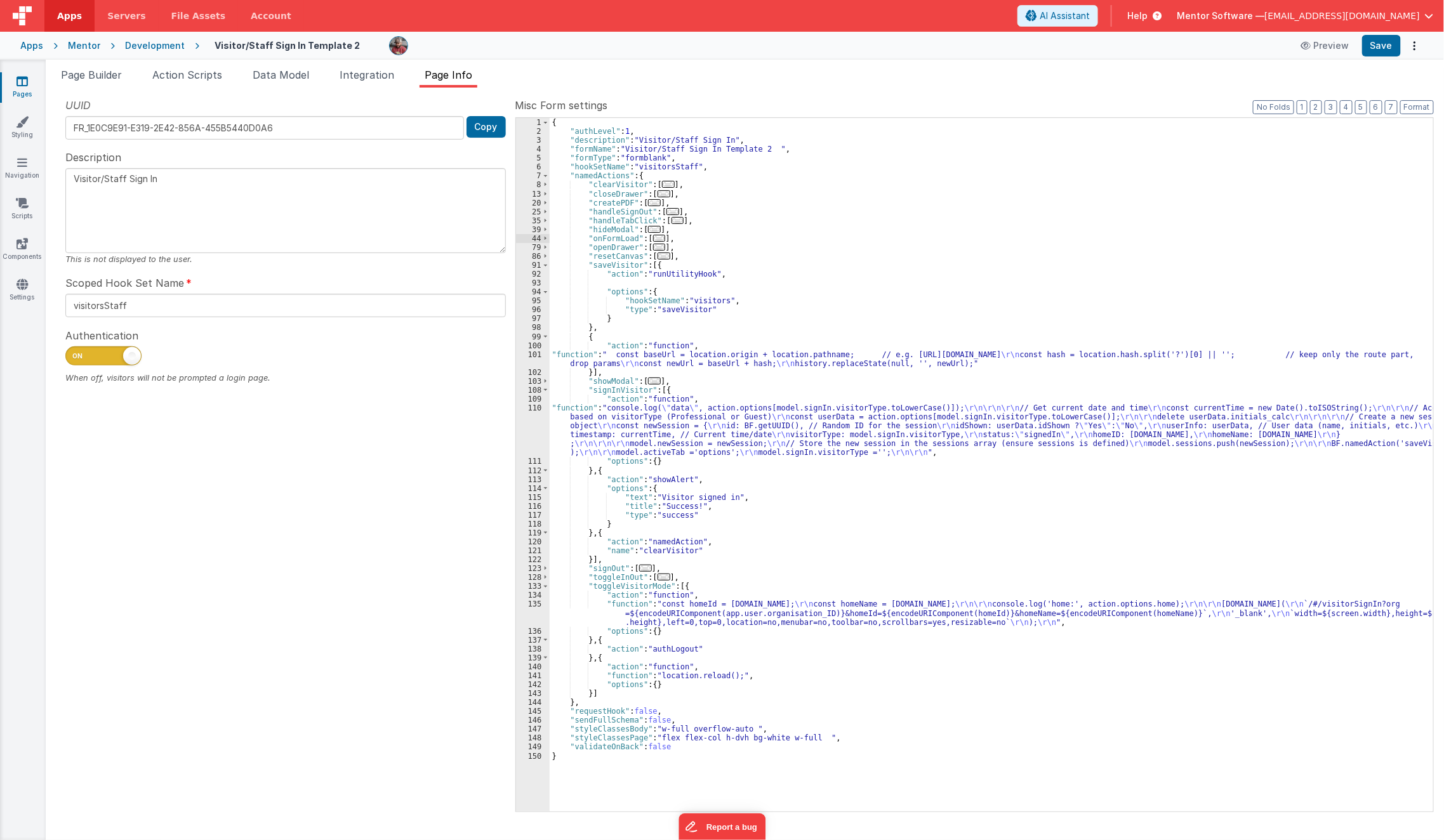
click at [586, 374] on div "{ "authLevel" : 1 , "description" : "Visitor/Staff Sign In" , "formName" : "Vis…" at bounding box center [991, 474] width 884 height 712
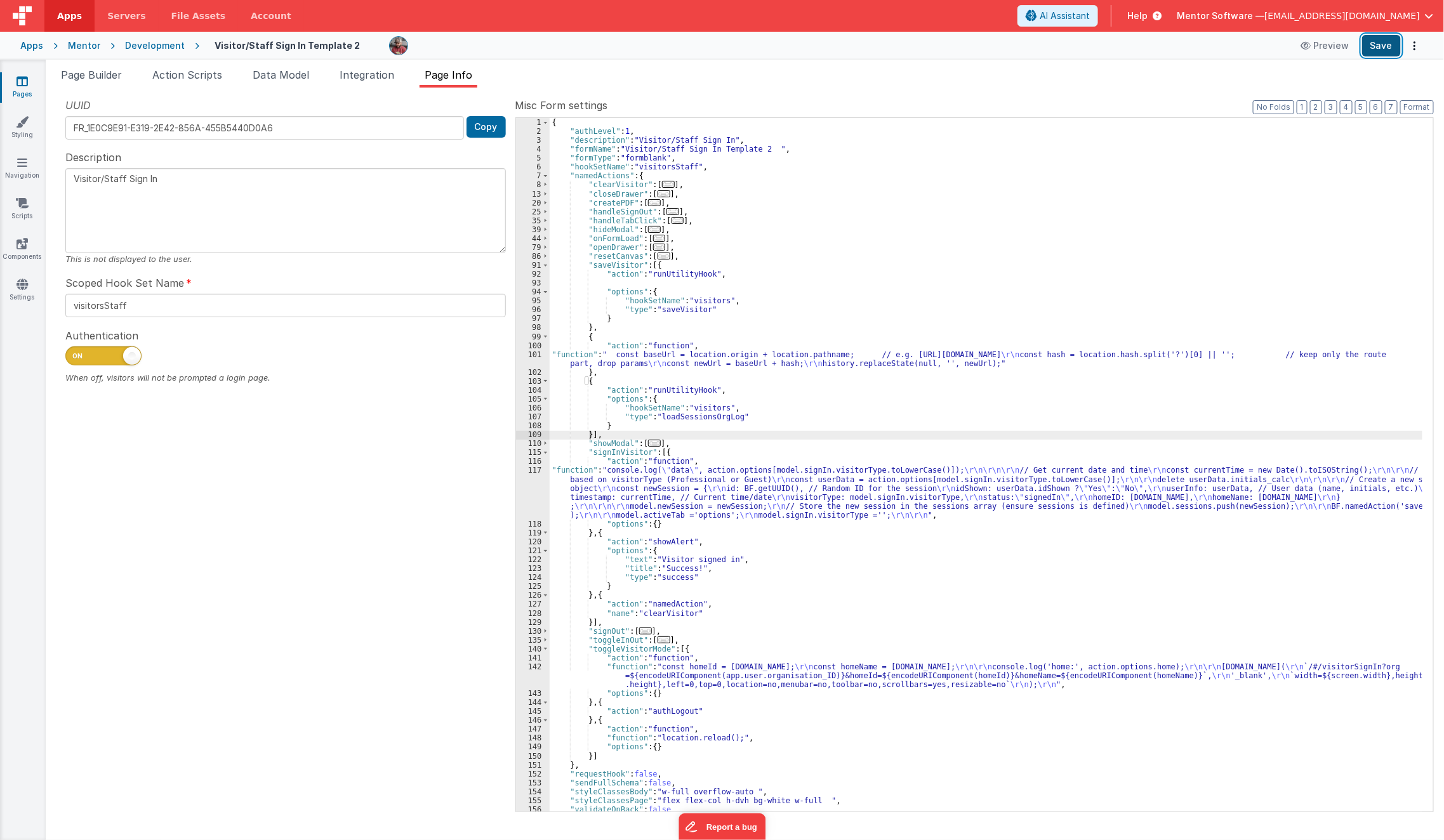
click at [1389, 46] on button "Save" at bounding box center [1382, 45] width 39 height 21
click at [99, 75] on span "Page Builder" at bounding box center [91, 75] width 61 height 12
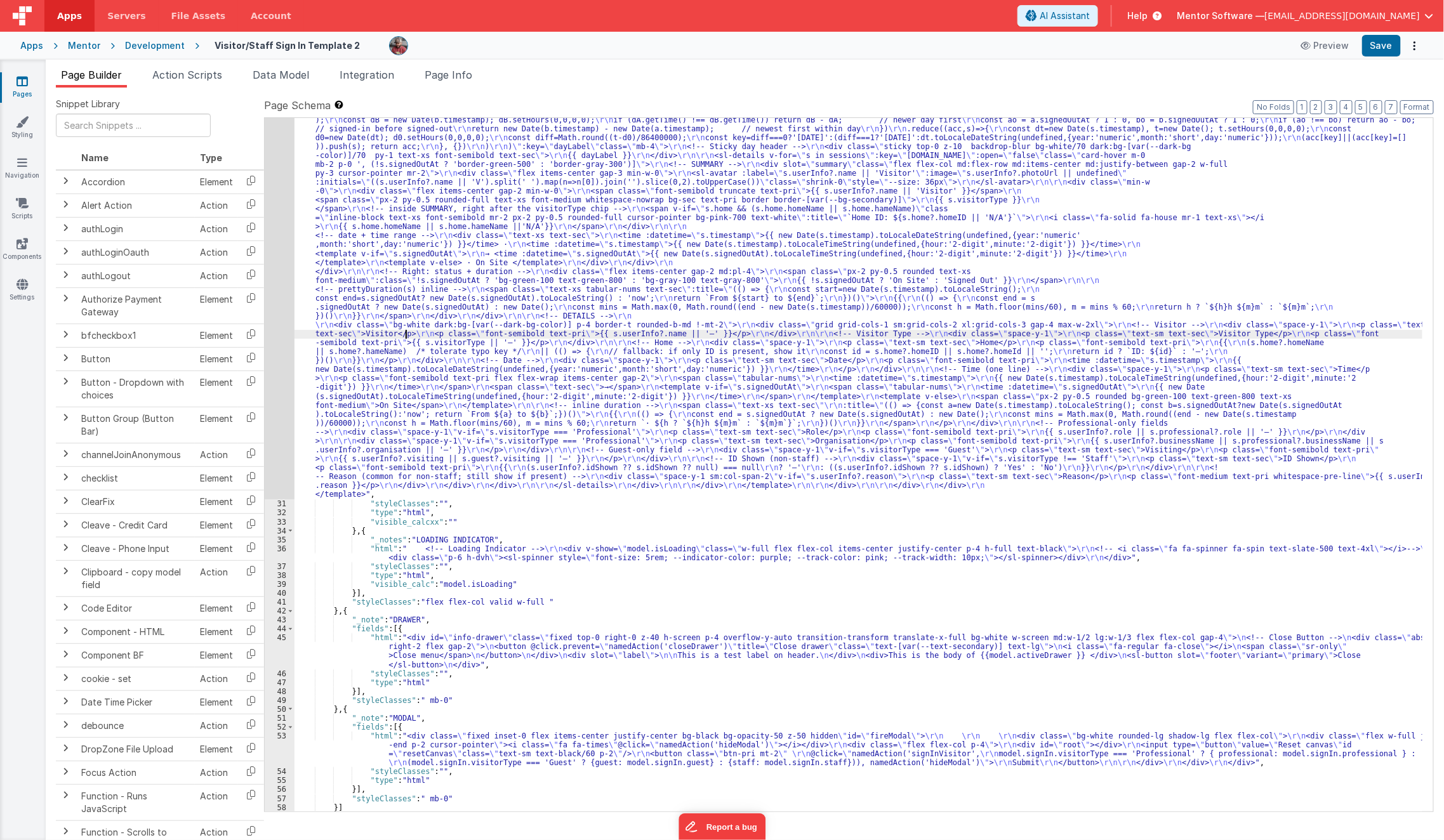
click at [407, 334] on div ""html" : "<template> \r\n <div class= \" px-2 sm:!px-4 \" > \r\n <div class= \"…" at bounding box center [859, 413] width 1129 height 1578
click at [272, 383] on div "30" at bounding box center [280, 62] width 30 height 875
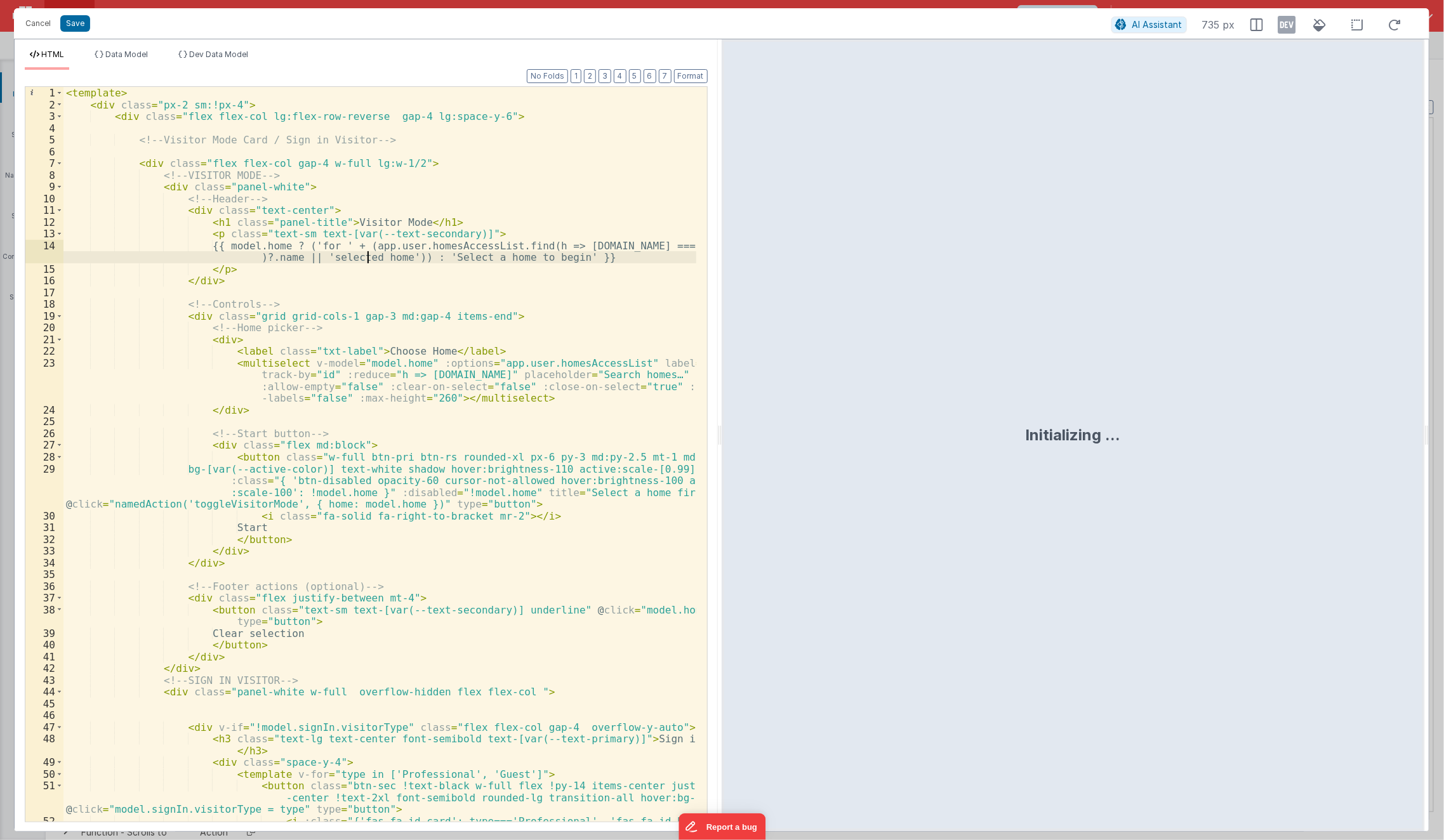
click at [367, 259] on div "< template > < div class = "px-2 sm:!px-4" > < div class = "flex flex-col lg:fl…" at bounding box center [381, 472] width 634 height 771
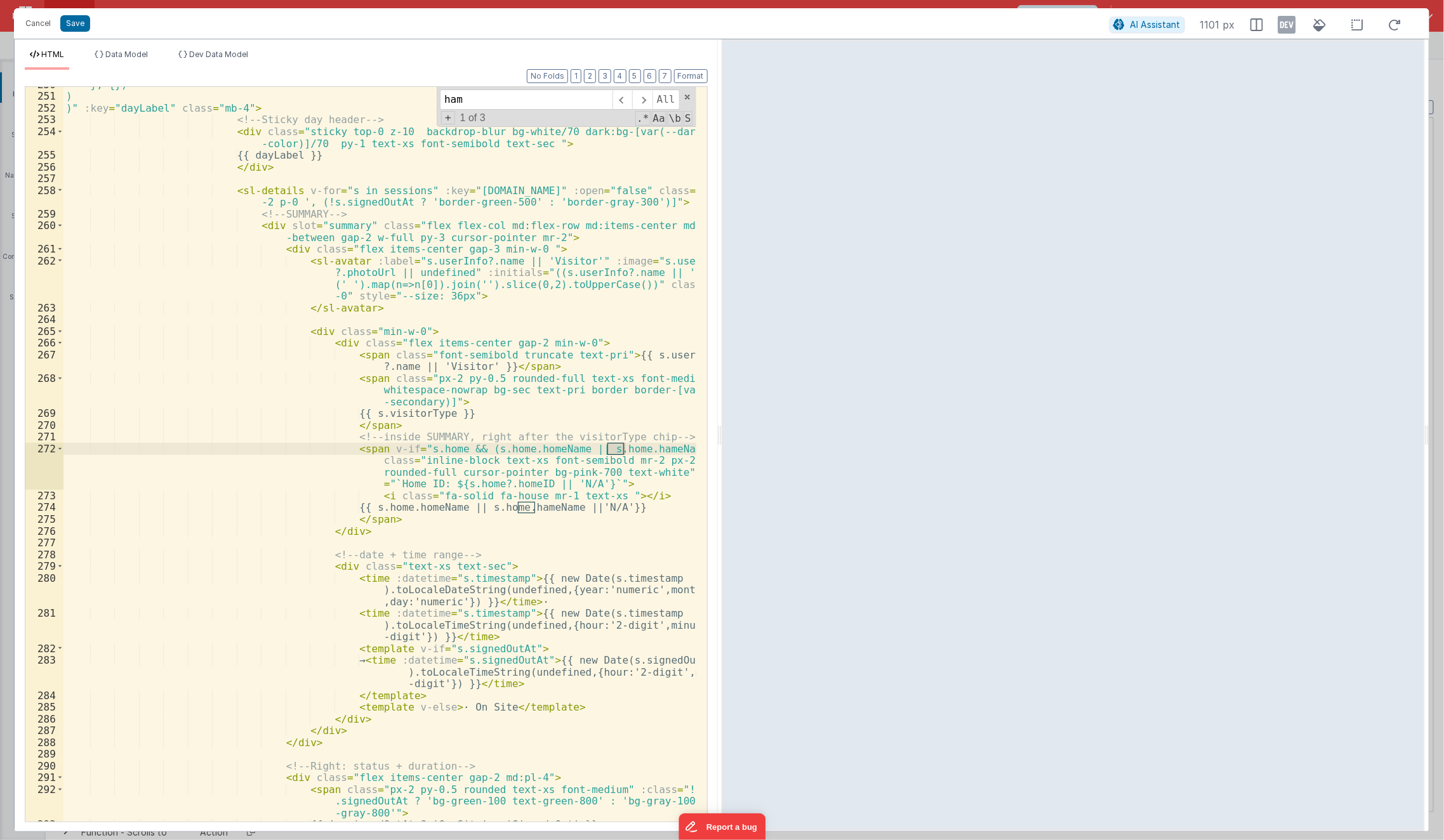
scroll to position [3439, 0]
type input "hame"
click at [297, 538] on div "}, {}) ) )" :key = "dayLabel" class = "mb-4" > <!-- Sticky day header --> < div…" at bounding box center [381, 459] width 634 height 759
click at [316, 479] on div "}, {}) ) )" :key = "dayLabel" class = "mb-4" > <!-- Sticky day header --> < div…" at bounding box center [381, 459] width 634 height 759
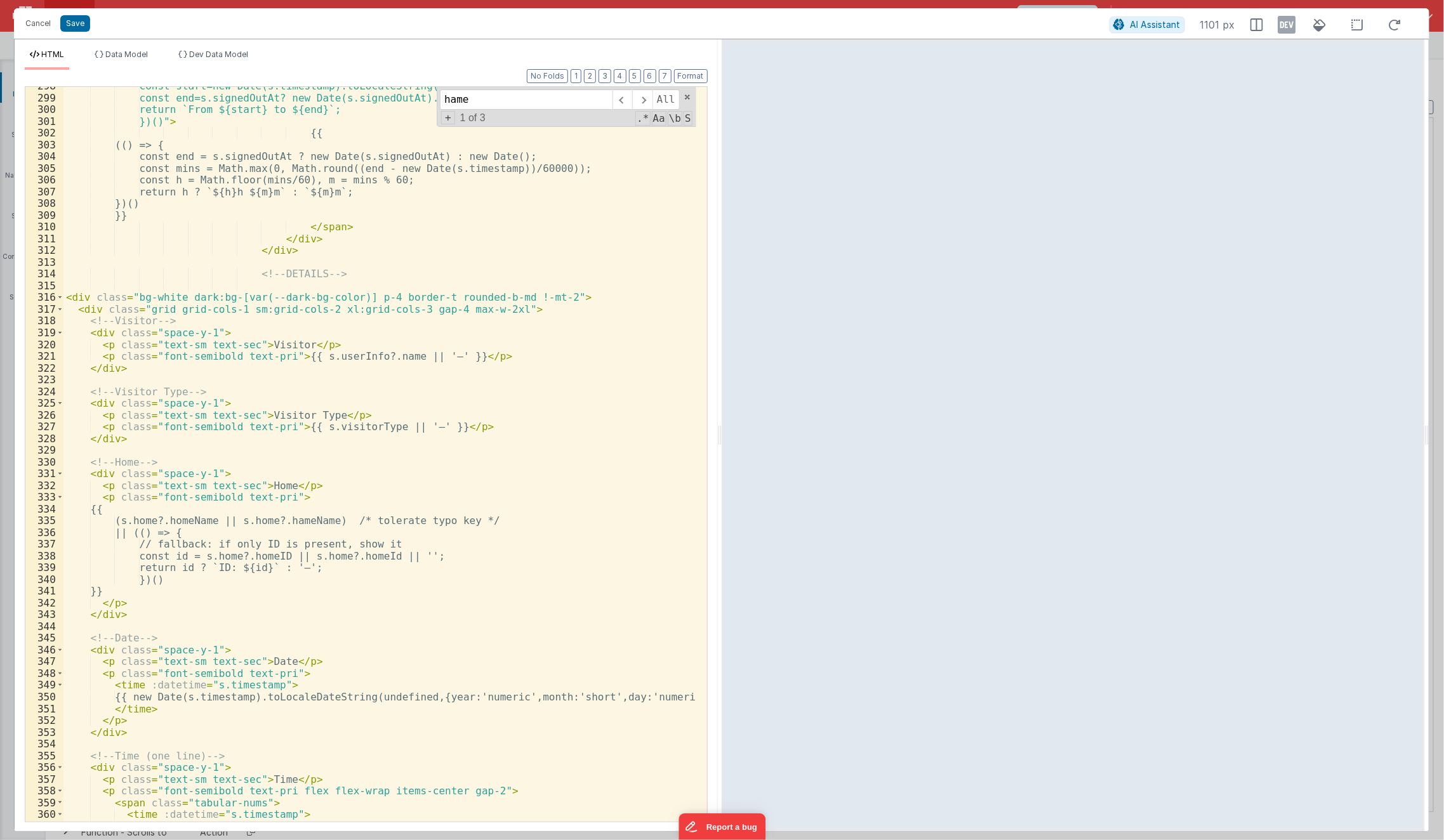
scroll to position [4236, 0]
click at [47, 30] on button "Cancel" at bounding box center [37, 23] width 38 height 18
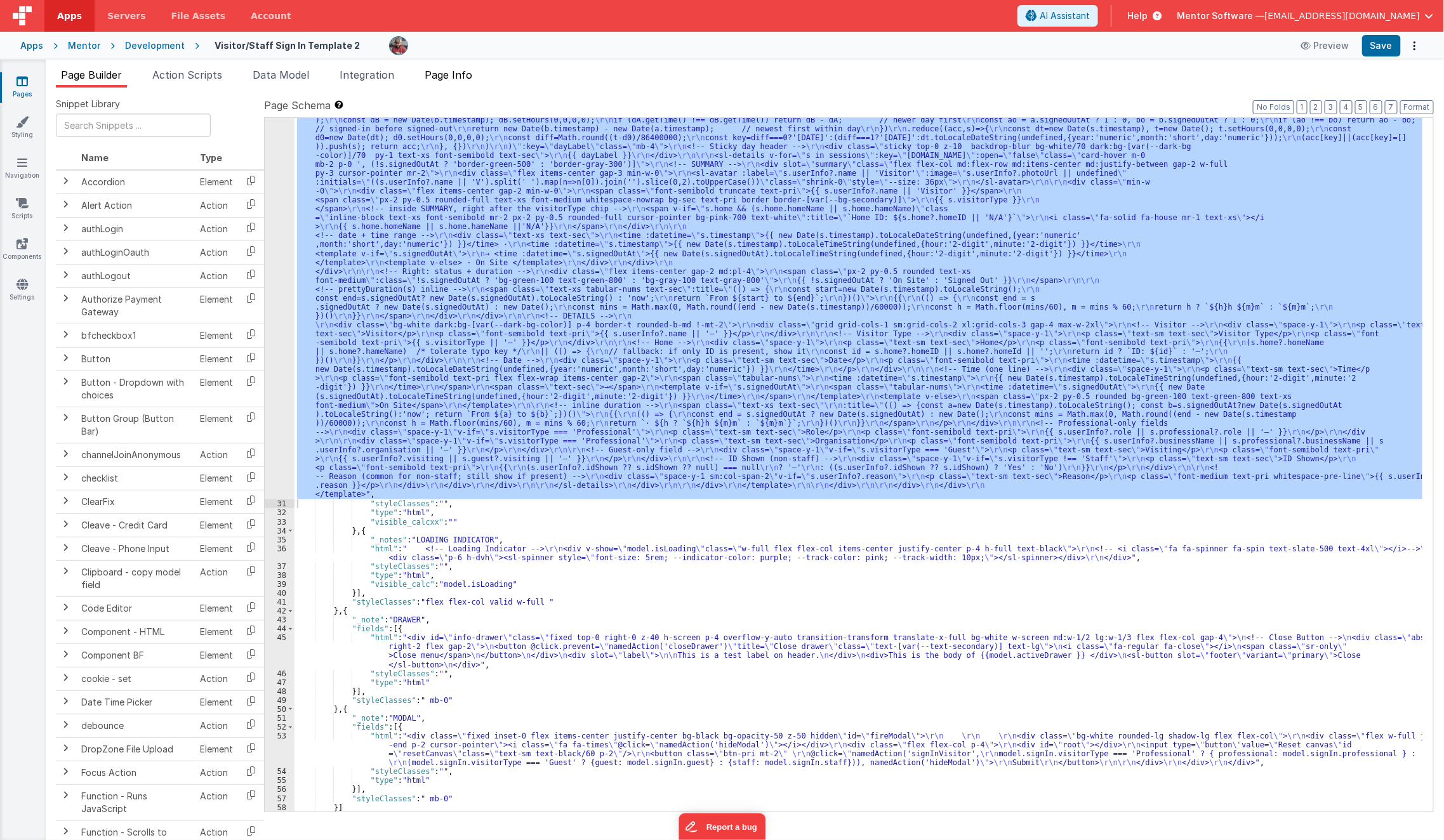
click at [457, 75] on span "Page Info" at bounding box center [449, 75] width 48 height 12
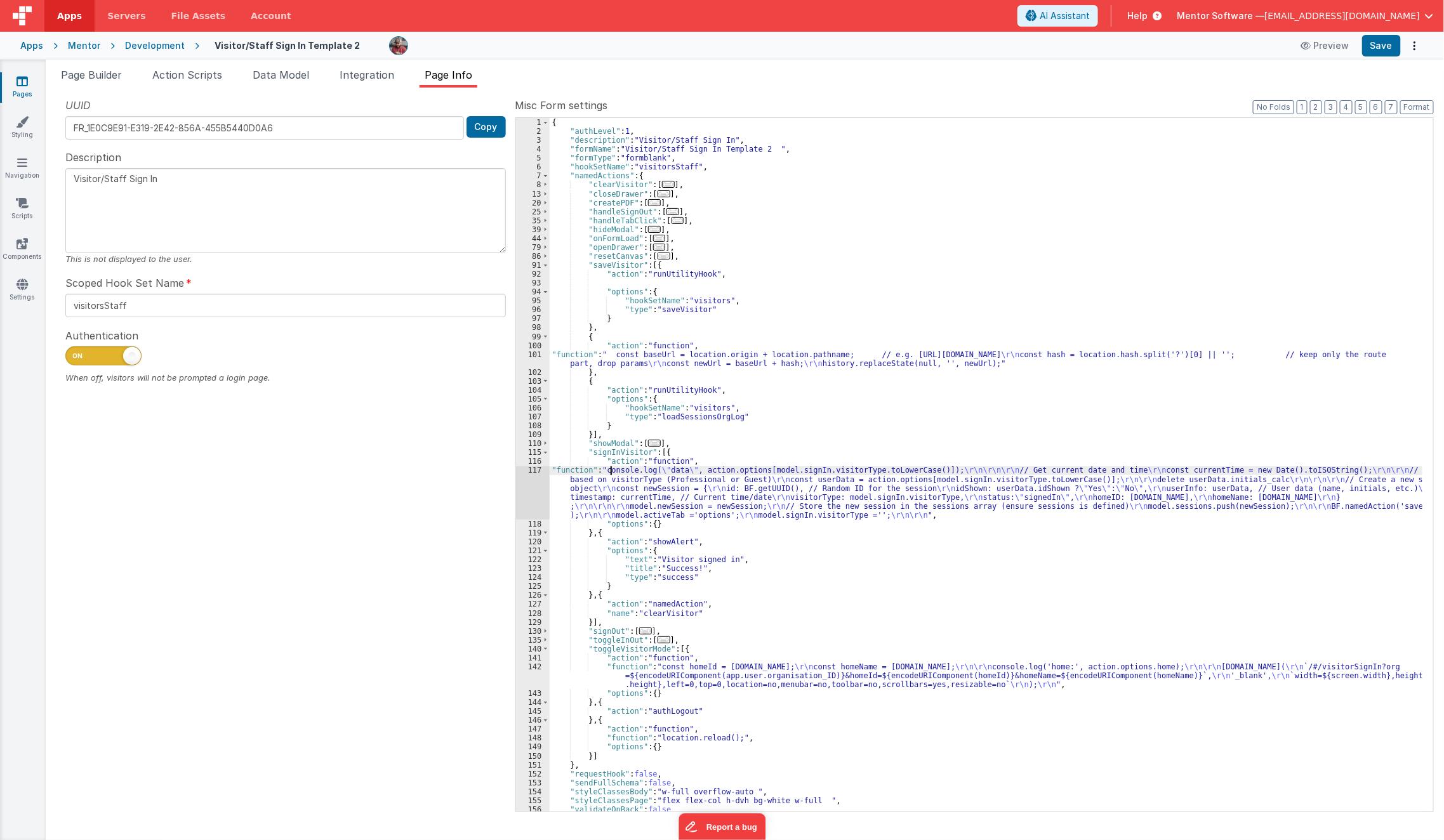
click at [612, 470] on div "{ "authLevel" : 1 , "description" : "Visitor/Staff Sign In" , "formName" : "Vis…" at bounding box center [986, 474] width 873 height 712
click at [587, 345] on div "{ "authLevel" : 1 , "description" : "Visitor/Staff Sign In" , "formName" : "Vis…" at bounding box center [986, 474] width 873 height 712
click at [586, 356] on div "{ "authLevel" : 1 , "description" : "Visitor/Staff Sign In" , "formName" : "Vis…" at bounding box center [986, 474] width 873 height 712
click at [569, 531] on div "{ "authLevel" : 1 , "description" : "Visitor/Staff Sign In" , "formName" : "Vis…" at bounding box center [986, 474] width 873 height 712
click at [584, 491] on div "{ "authLevel" : 1 , "description" : "Visitor/Staff Sign In" , "formName" : "Vis…" at bounding box center [986, 474] width 873 height 712
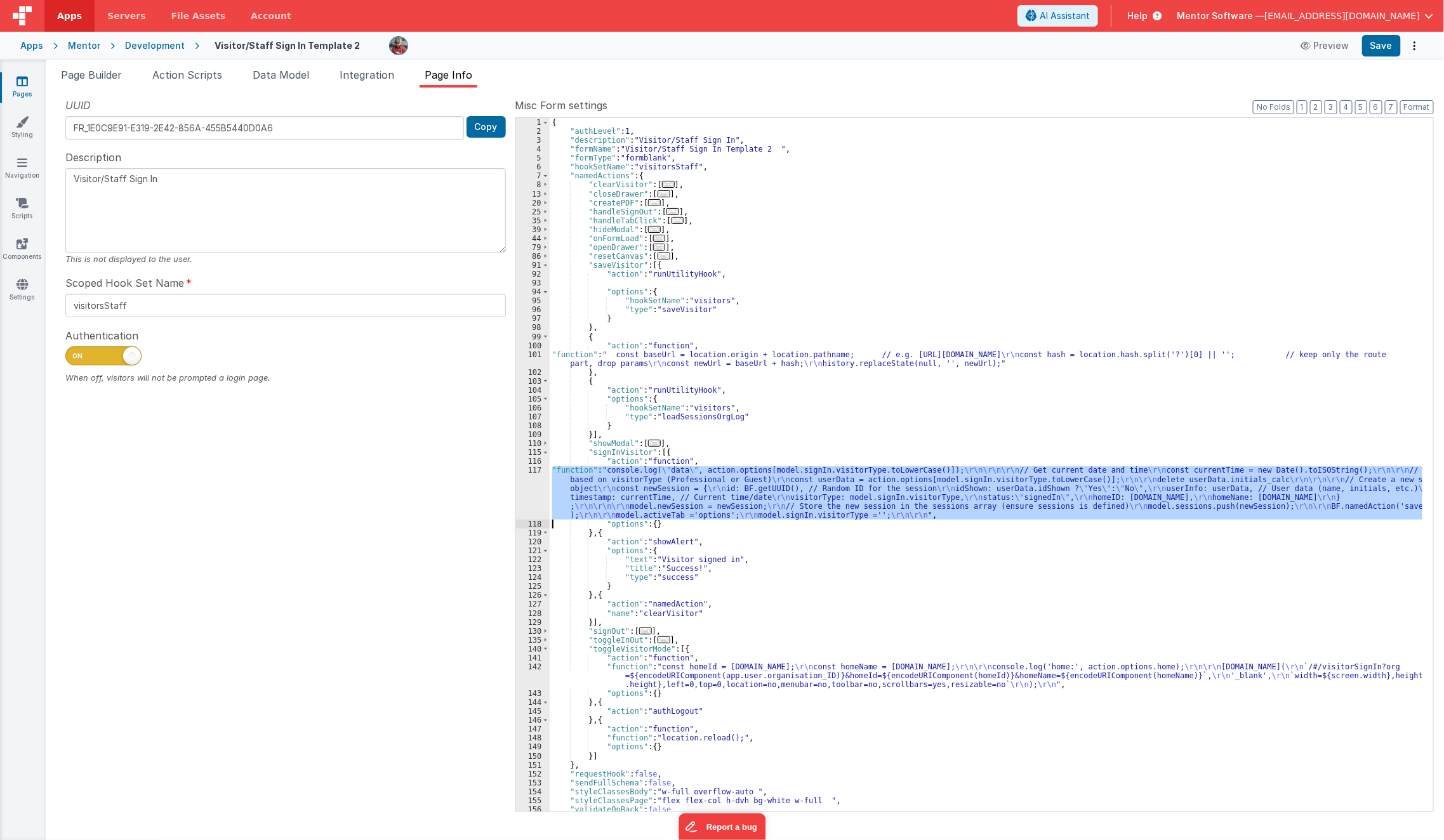
click at [530, 510] on div "117" at bounding box center [533, 492] width 34 height 53
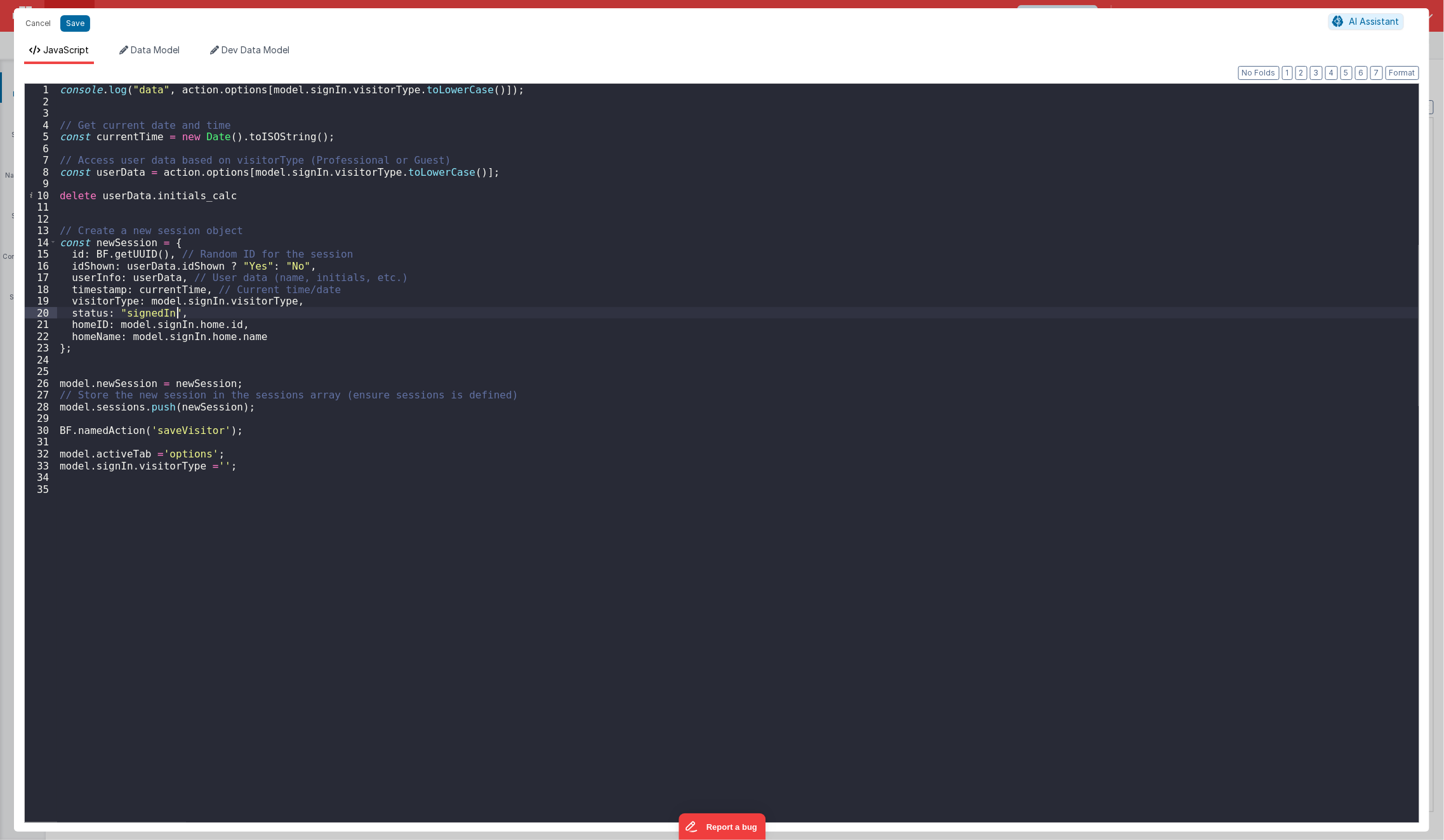
click at [218, 312] on div "console . log ( "data" , action . options [ model . signIn . visitorType . toLo…" at bounding box center [738, 464] width 1361 height 762
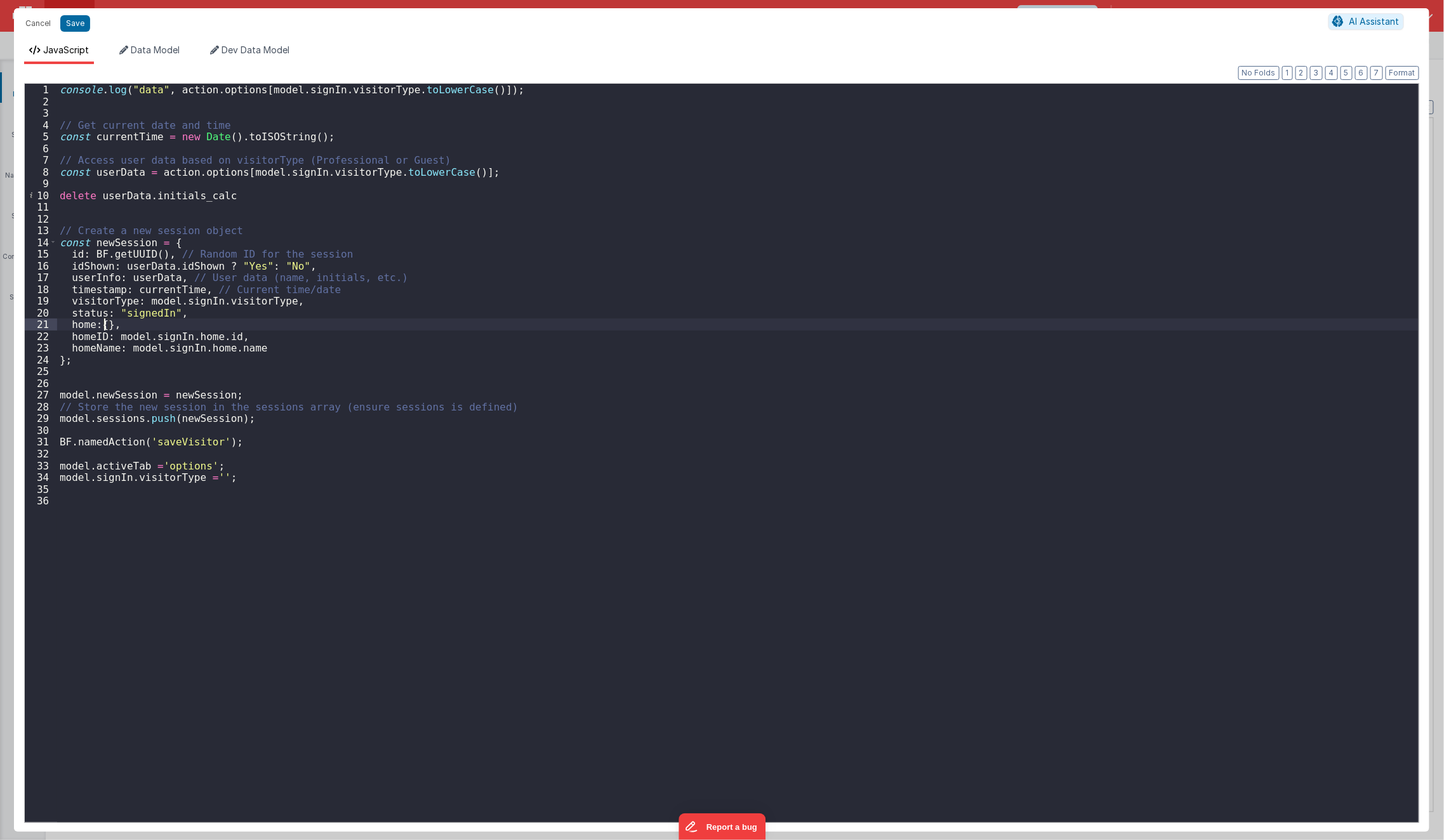
click at [105, 326] on div "console . log ( "data" , action . options [ model . signIn . visitorType . toLo…" at bounding box center [738, 464] width 1361 height 762
click at [242, 358] on div "console . log ( "data" , action . options [ model . signIn . visitorType . toLo…" at bounding box center [738, 464] width 1361 height 762
click at [105, 325] on div "console . log ( "data" , action . options [ model . signIn . visitorType . toLo…" at bounding box center [738, 464] width 1361 height 762
click at [146, 302] on div "console . log ( "data" , action . options [ model . signIn . visitorType . toLo…" at bounding box center [738, 464] width 1361 height 762
click at [101, 326] on div "console . log ( "data" , action . options [ model . signIn . visitorType . toLo…" at bounding box center [738, 464] width 1361 height 762
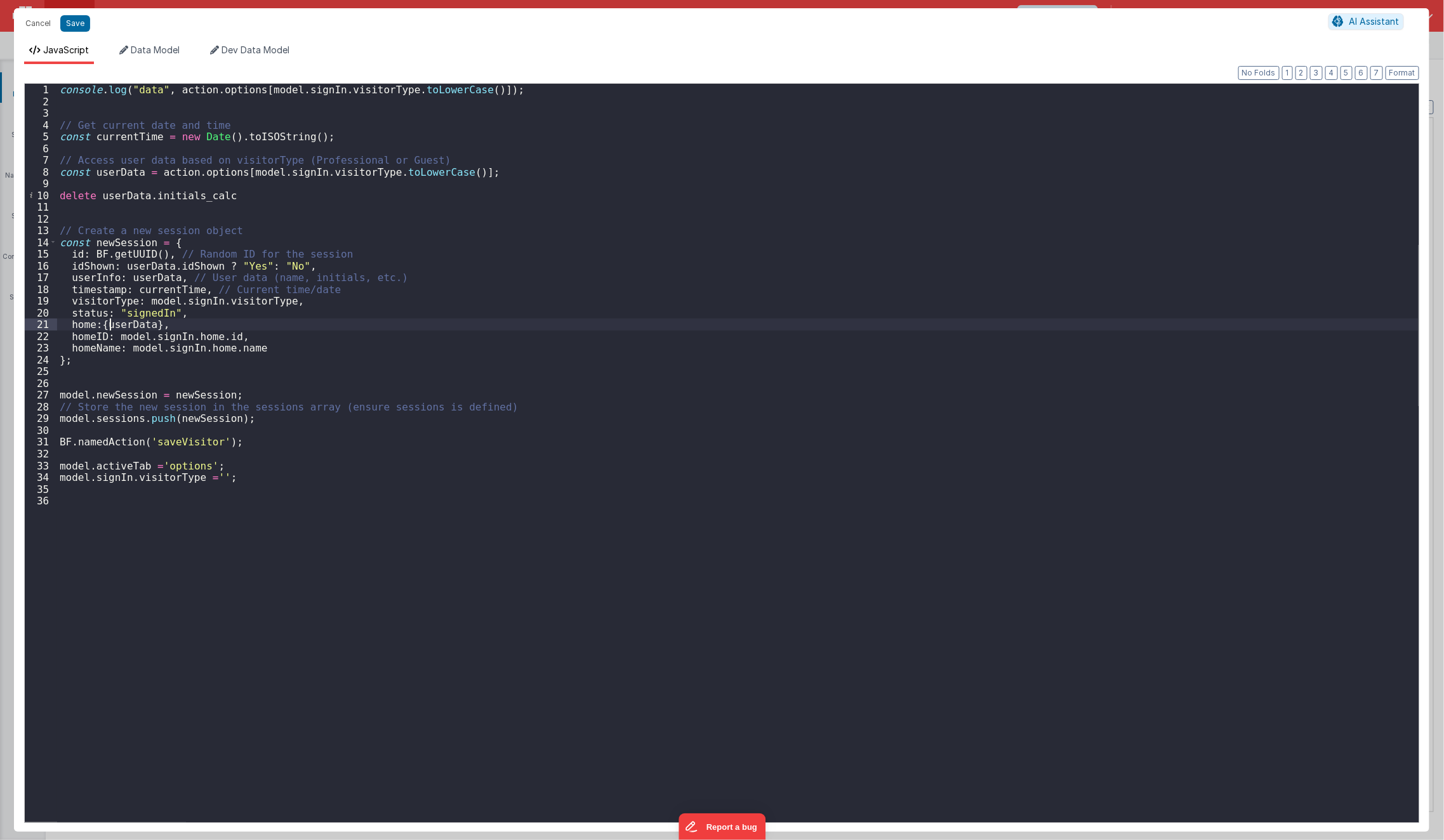
click at [112, 320] on div "console . log ( "data" , action . options [ model . signIn . visitorType . toLo…" at bounding box center [738, 464] width 1361 height 762
paste textarea
click at [249, 326] on div "console . log ( "data" , action . options [ model . signIn . visitorType . toLo…" at bounding box center [738, 464] width 1361 height 762
paste textarea
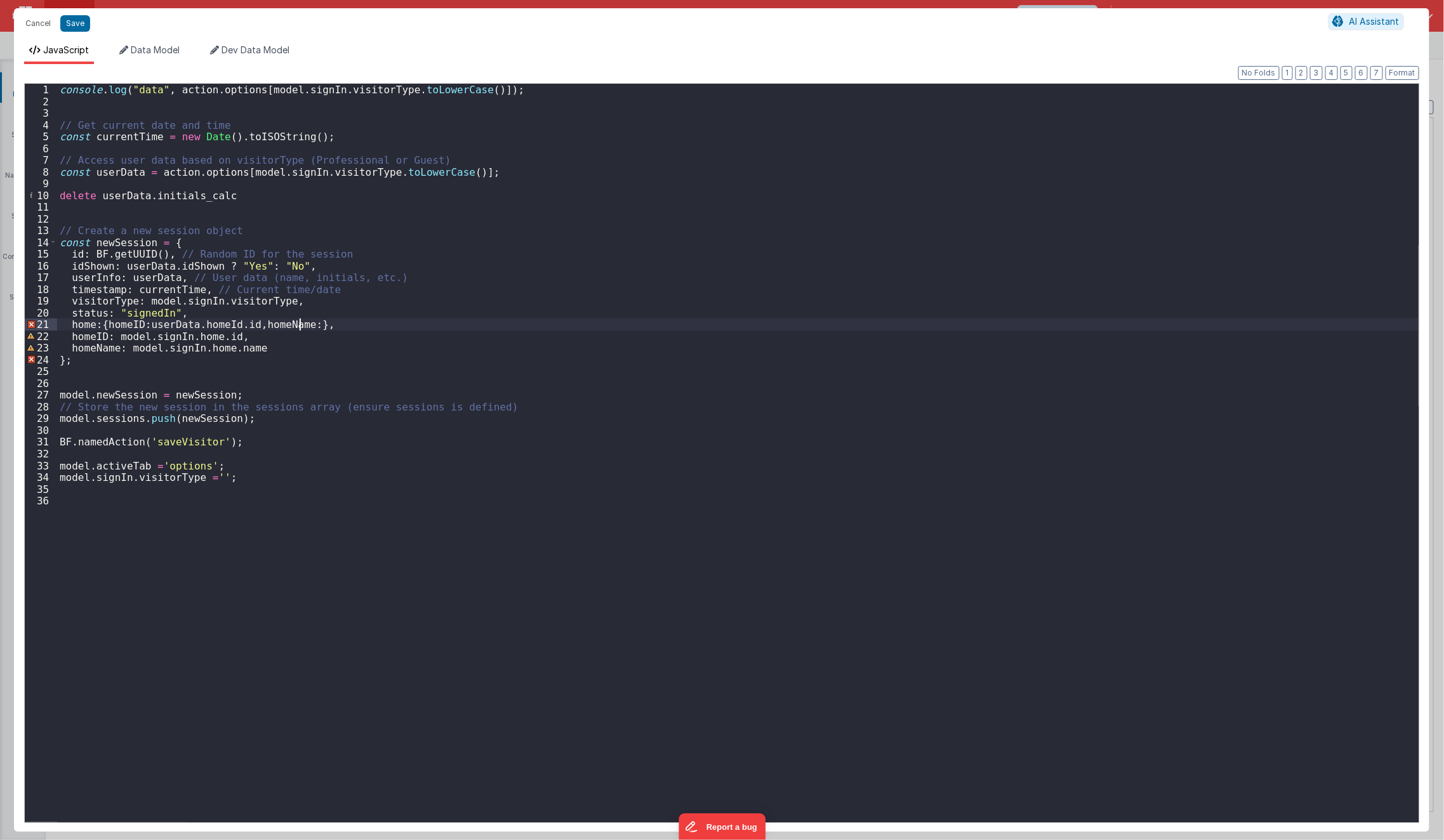
click at [297, 328] on div "console . log ( "data" , action . options [ model . signIn . visitorType . toLo…" at bounding box center [738, 464] width 1361 height 762
click at [648, 496] on div "console . log ( "data" , action . options [ model . signIn . visitorType . toLo…" at bounding box center [738, 464] width 1361 height 762
click at [81, 29] on button "Save" at bounding box center [75, 23] width 30 height 17
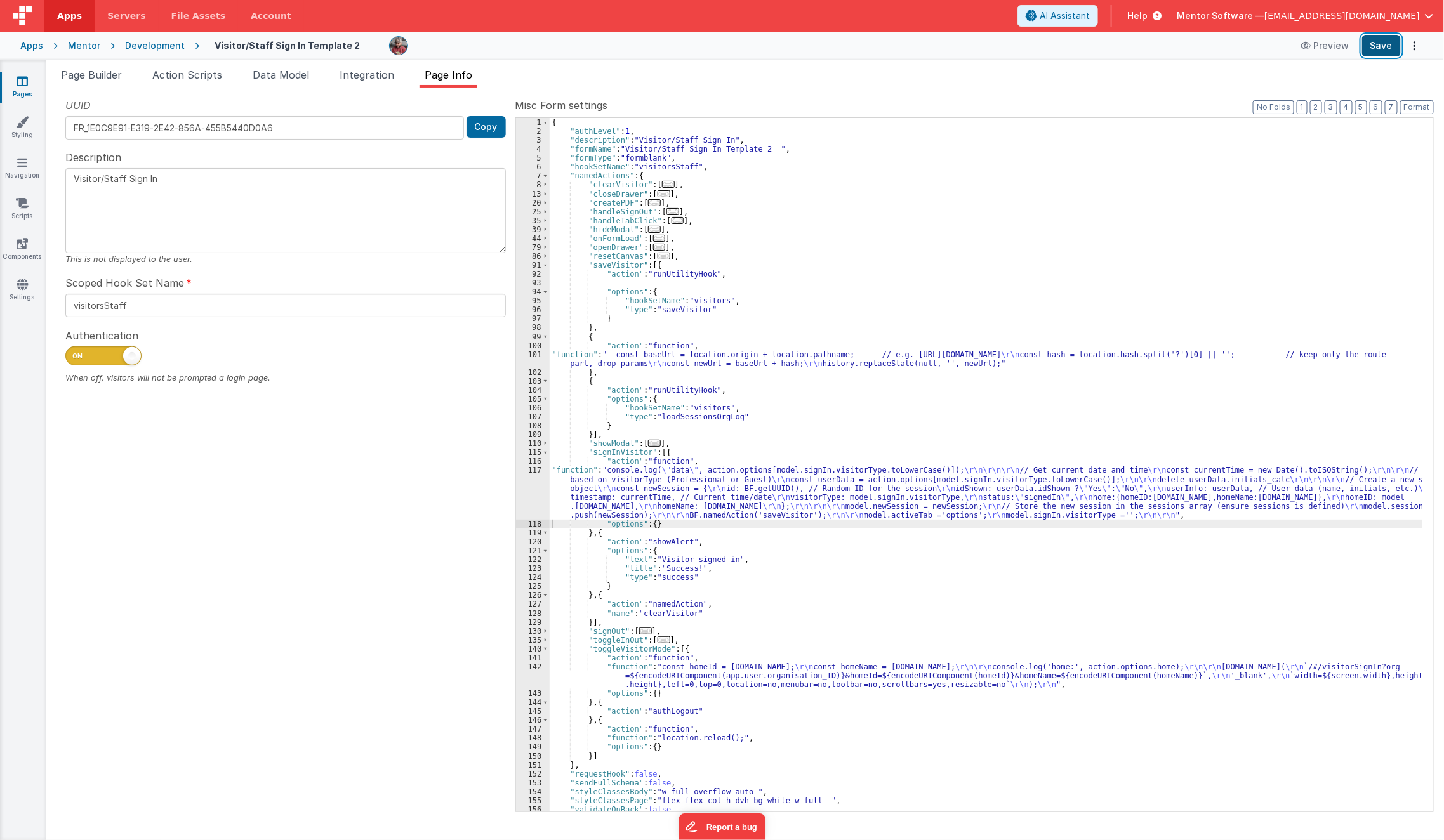
click at [1391, 39] on button "Save" at bounding box center [1382, 45] width 39 height 21
click at [302, 85] on li "Data Model" at bounding box center [280, 77] width 67 height 20
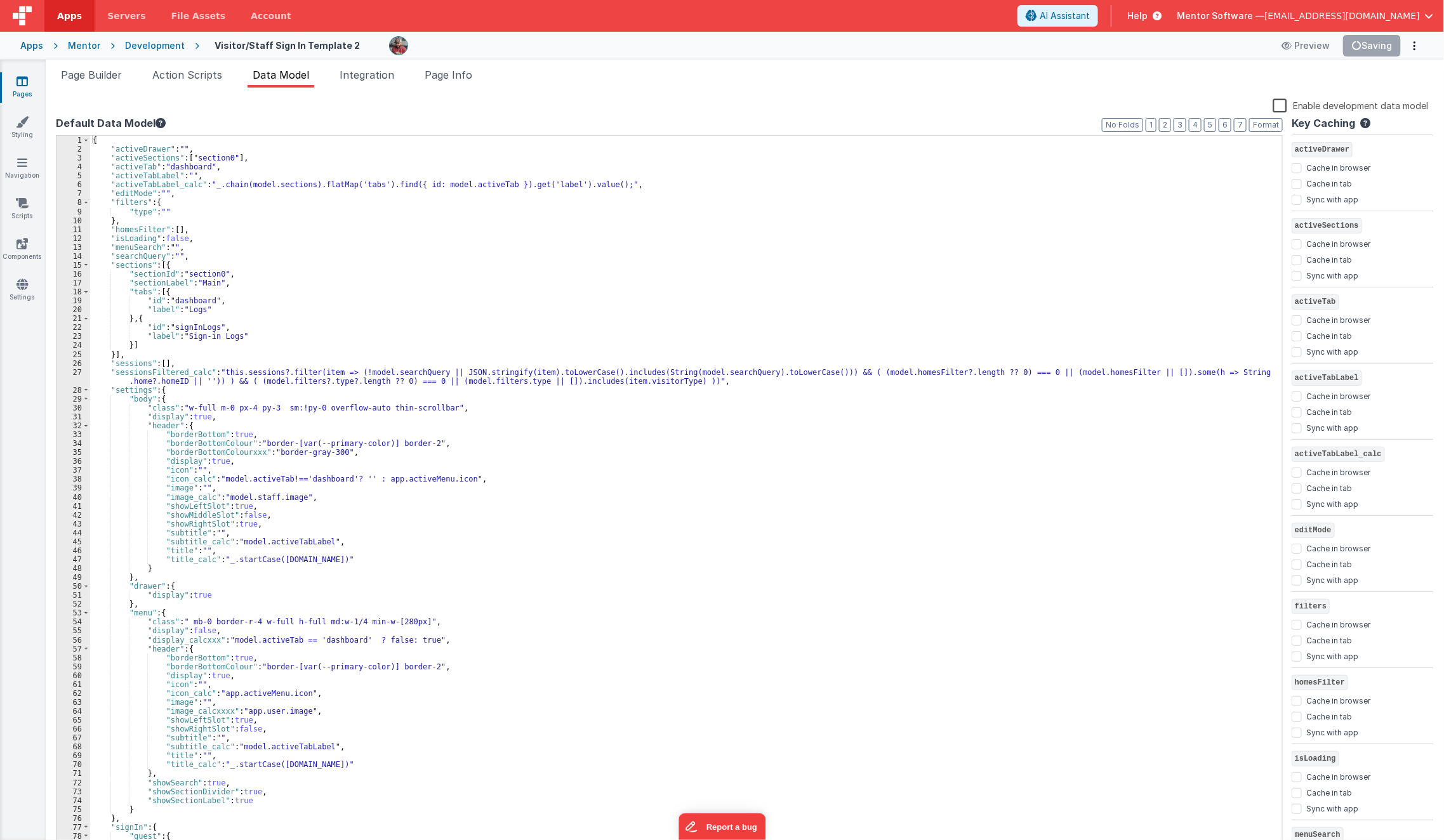
click at [99, 62] on div "Page Builder Action Scripts Data Model Integration Page Info Snippet Library Na…" at bounding box center [746, 450] width 1399 height 781
click at [103, 68] on li "Page Builder" at bounding box center [91, 77] width 71 height 20
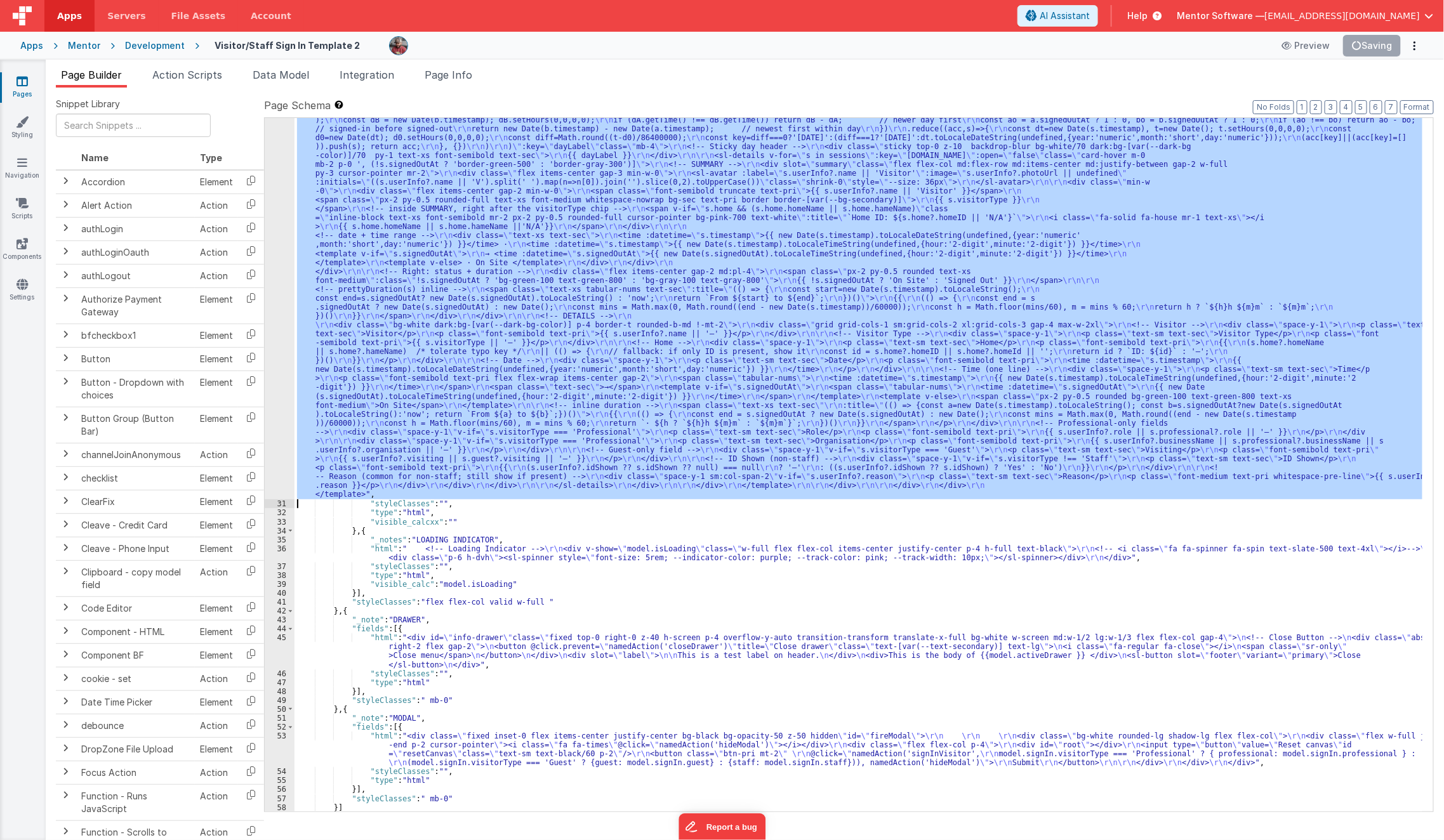
click at [709, 284] on div ""html" : "<template> \r\n <div class= \" px-2 sm:!px-4 \" > \r\n <div class= \"…" at bounding box center [858, 465] width 1128 height 694
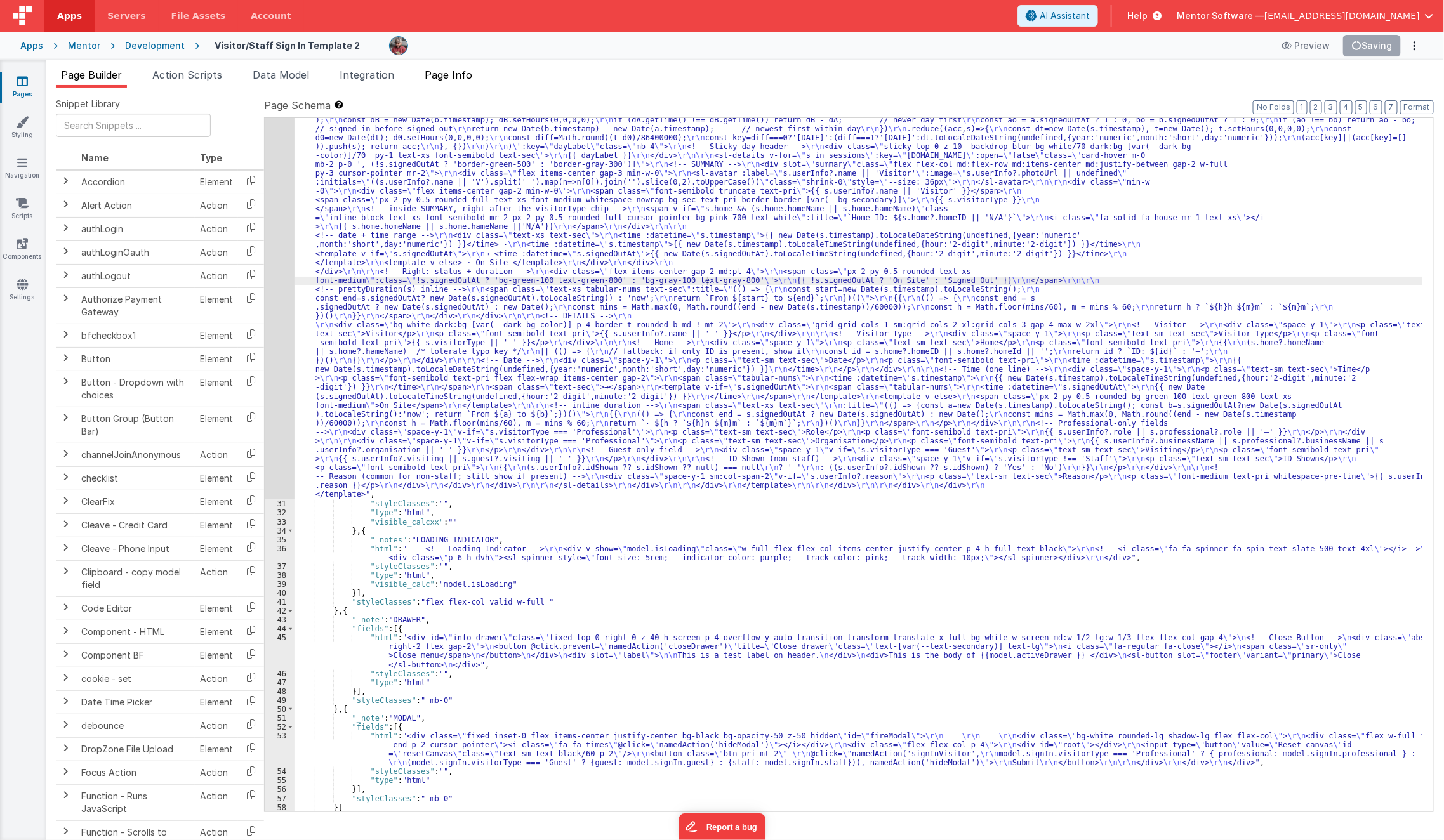
click at [446, 72] on span "Page Info" at bounding box center [449, 75] width 48 height 12
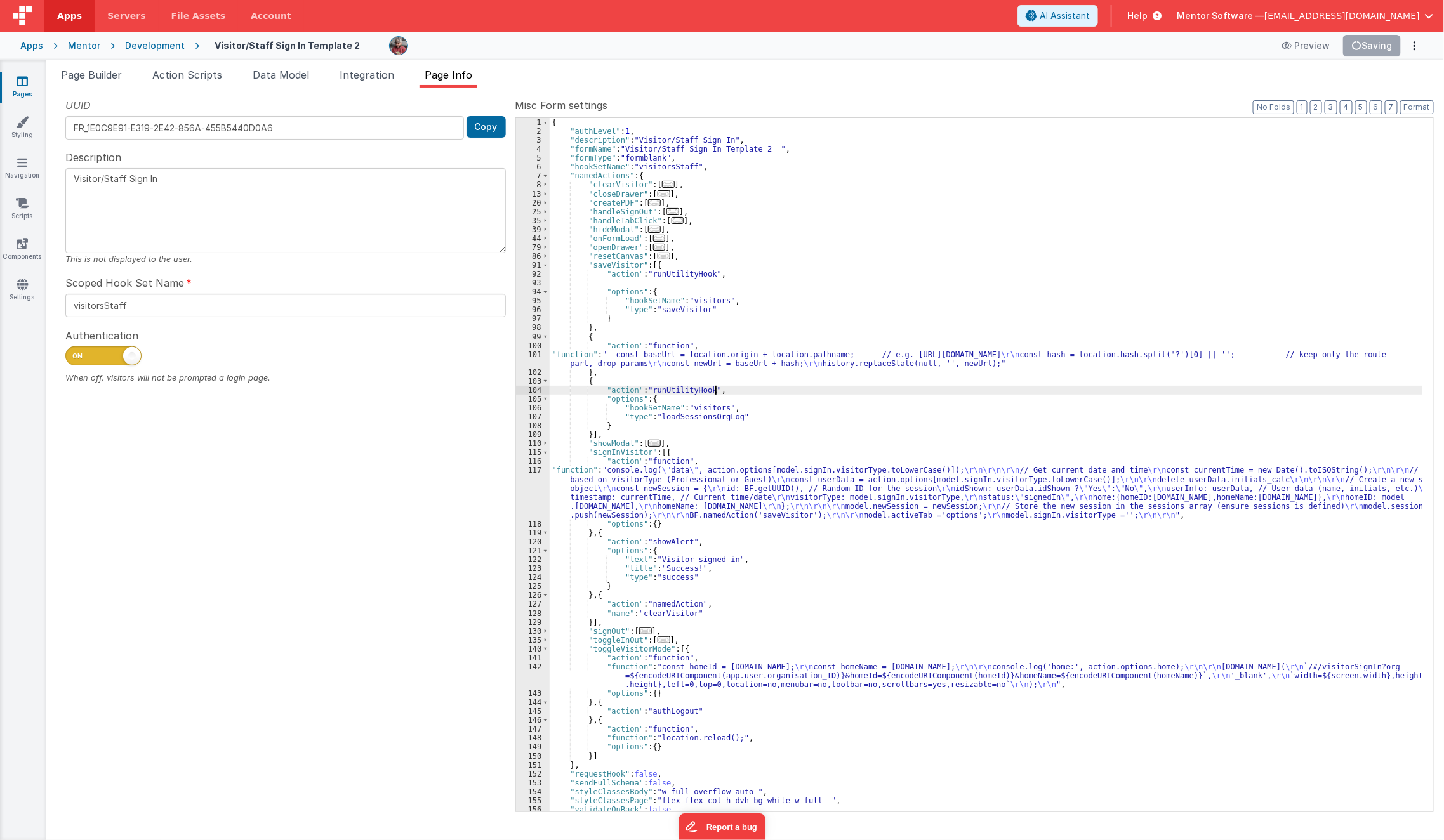
click at [831, 387] on div "{ "authLevel" : 1 , "description" : "Visitor/Staff Sign In" , "formName" : "Vis…" at bounding box center [986, 474] width 873 height 712
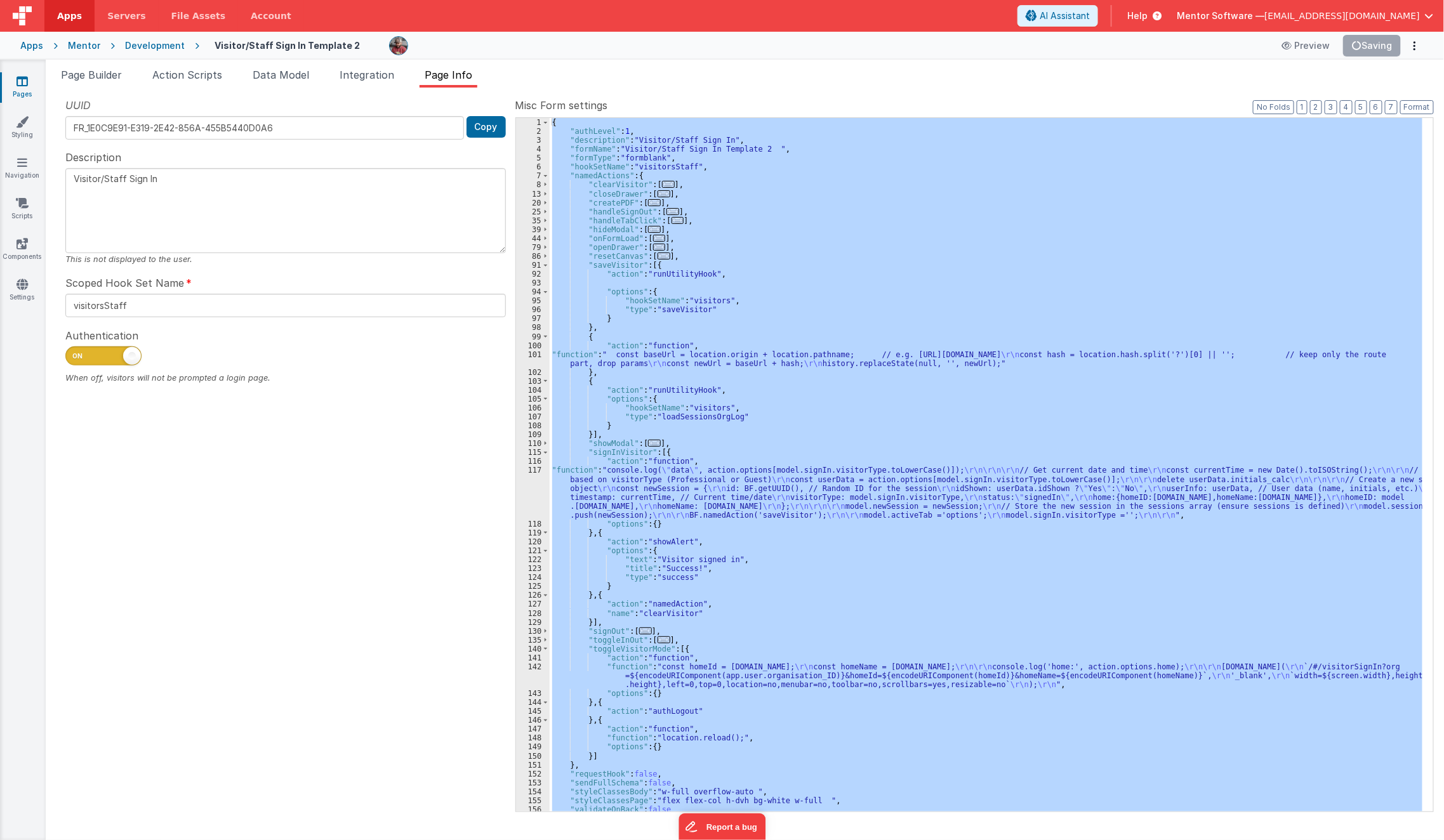
click at [770, 270] on div "{ "authLevel" : 1 , "description" : "Visitor/Staff Sign In" , "formName" : "Vis…" at bounding box center [986, 465] width 873 height 694
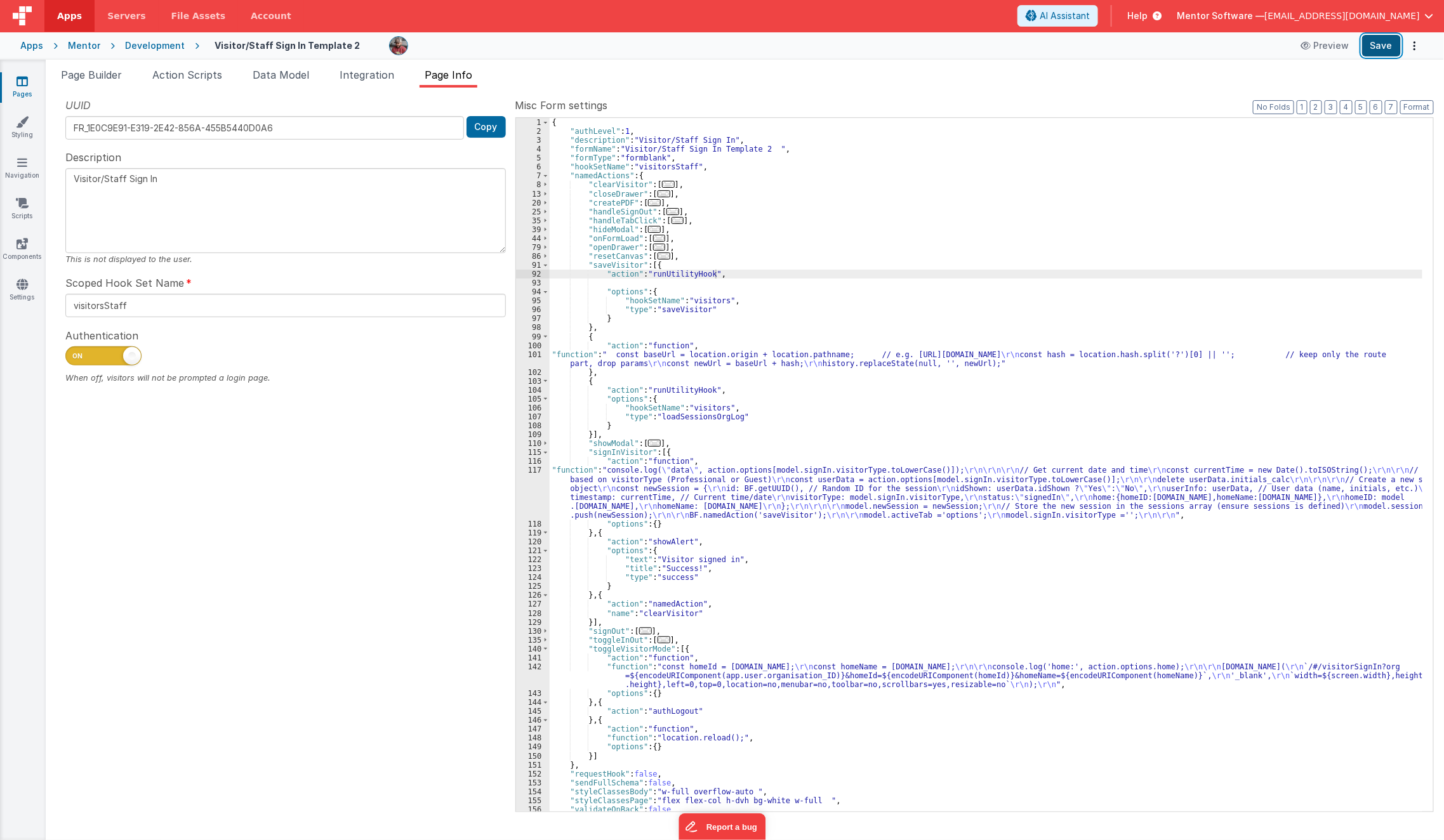
click at [1390, 49] on button "Save" at bounding box center [1382, 45] width 39 height 21
click at [1188, 384] on div "{ "authLevel" : 1 , "description" : "Visitor/Staff Sign In" , "formName" : "Vis…" at bounding box center [986, 474] width 873 height 712
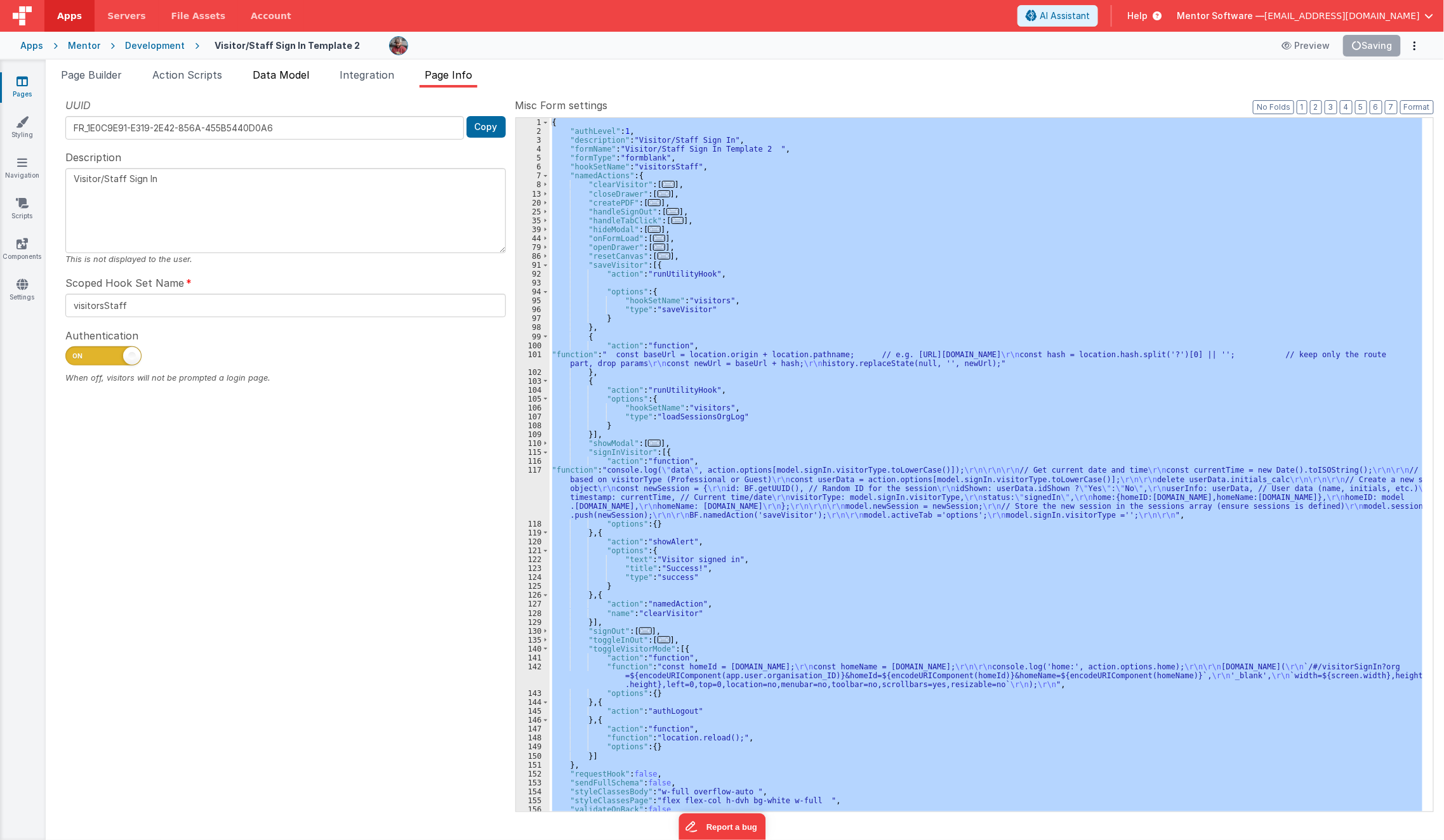
click at [273, 79] on span "Data Model" at bounding box center [281, 75] width 57 height 12
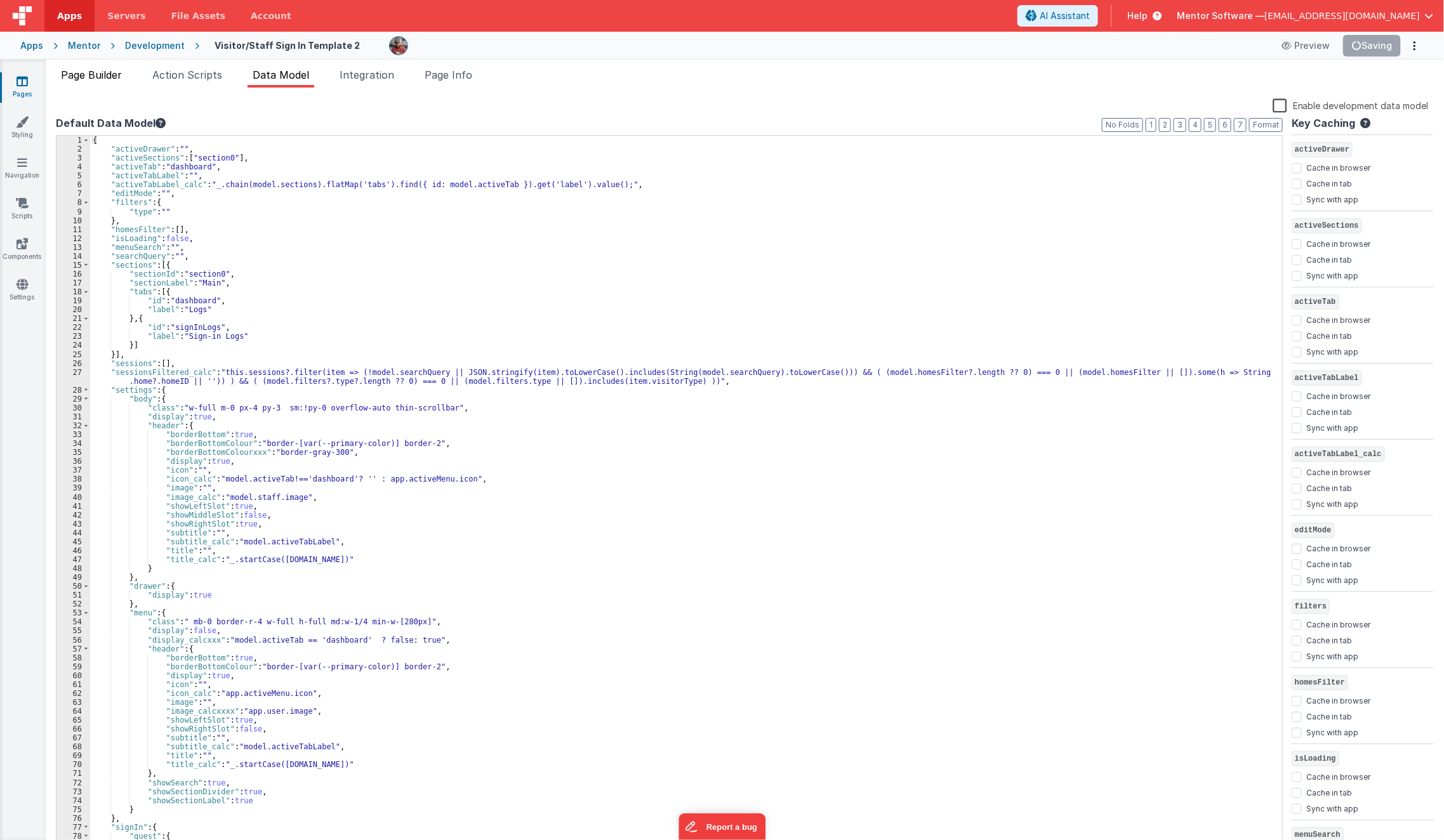
click at [95, 70] on span "Page Builder" at bounding box center [91, 75] width 61 height 12
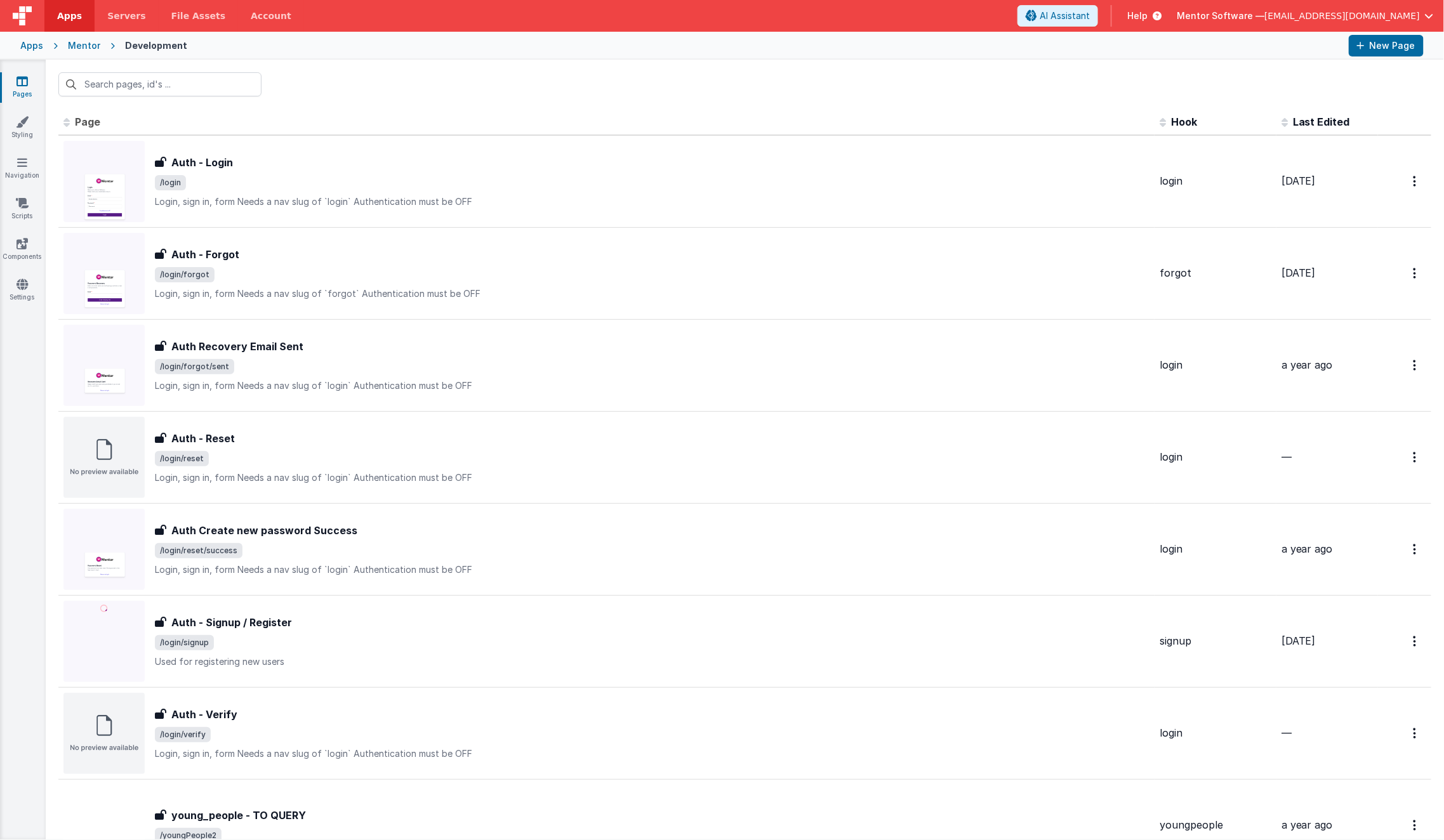
click at [191, 97] on div at bounding box center [746, 84] width 1399 height 50
click at [194, 90] on input "text" at bounding box center [160, 84] width 203 height 24
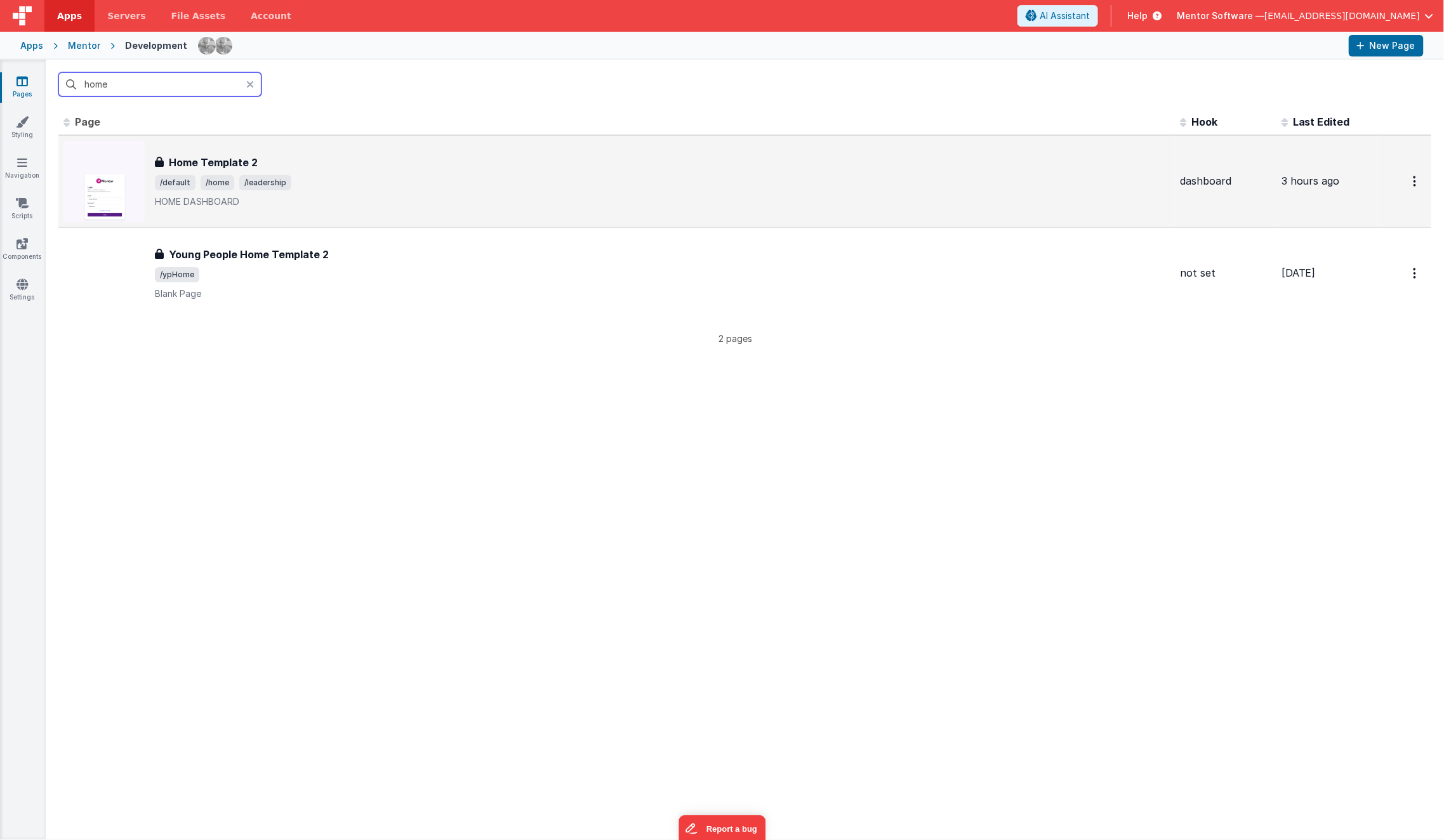
type input "home"
click at [252, 148] on div "Home Template 2 Home Template 2 /default /home /leadership HOME DASHBOARD" at bounding box center [617, 182] width 1107 height 82
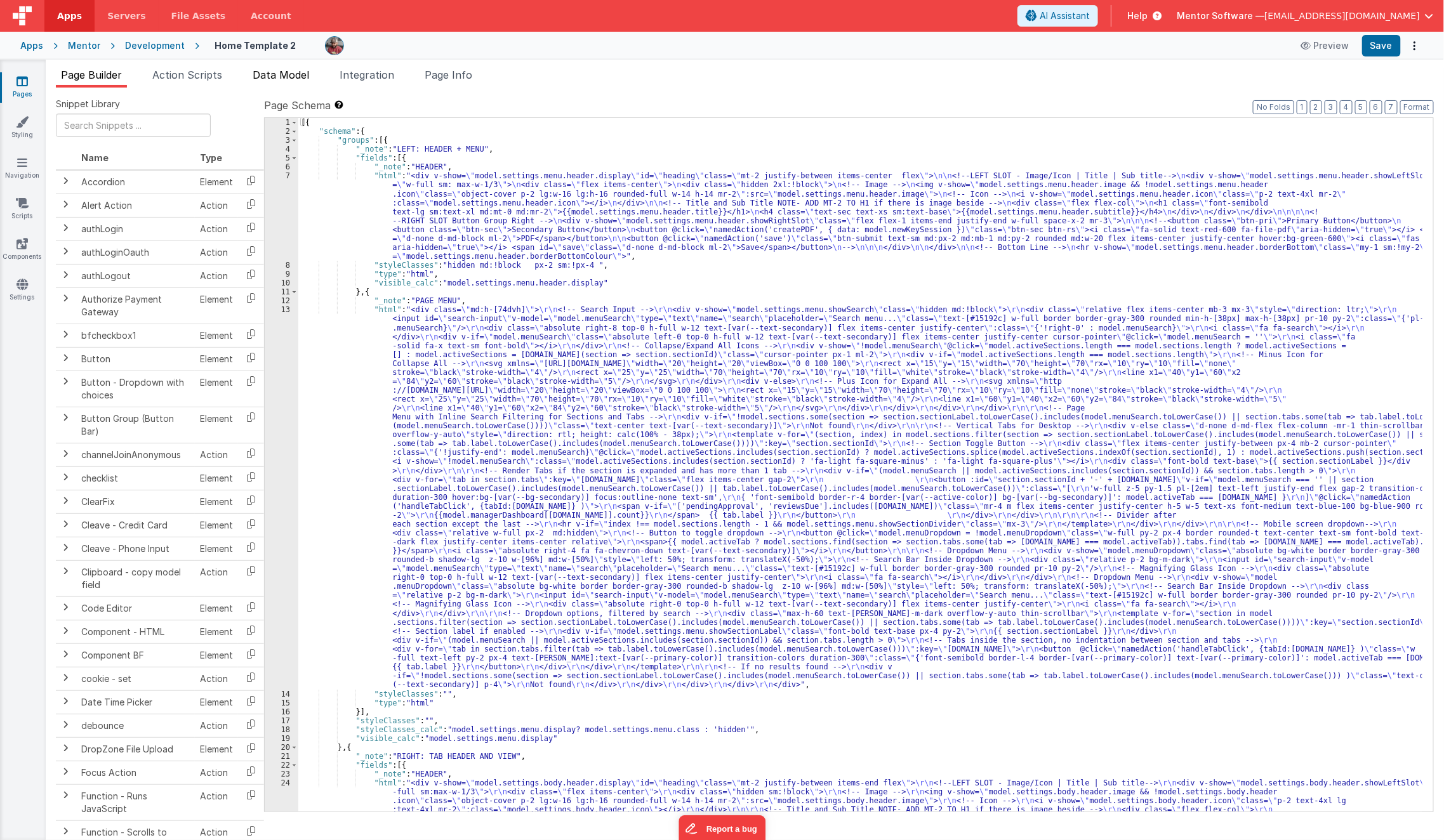
click at [276, 82] on li "Data Model" at bounding box center [280, 77] width 67 height 20
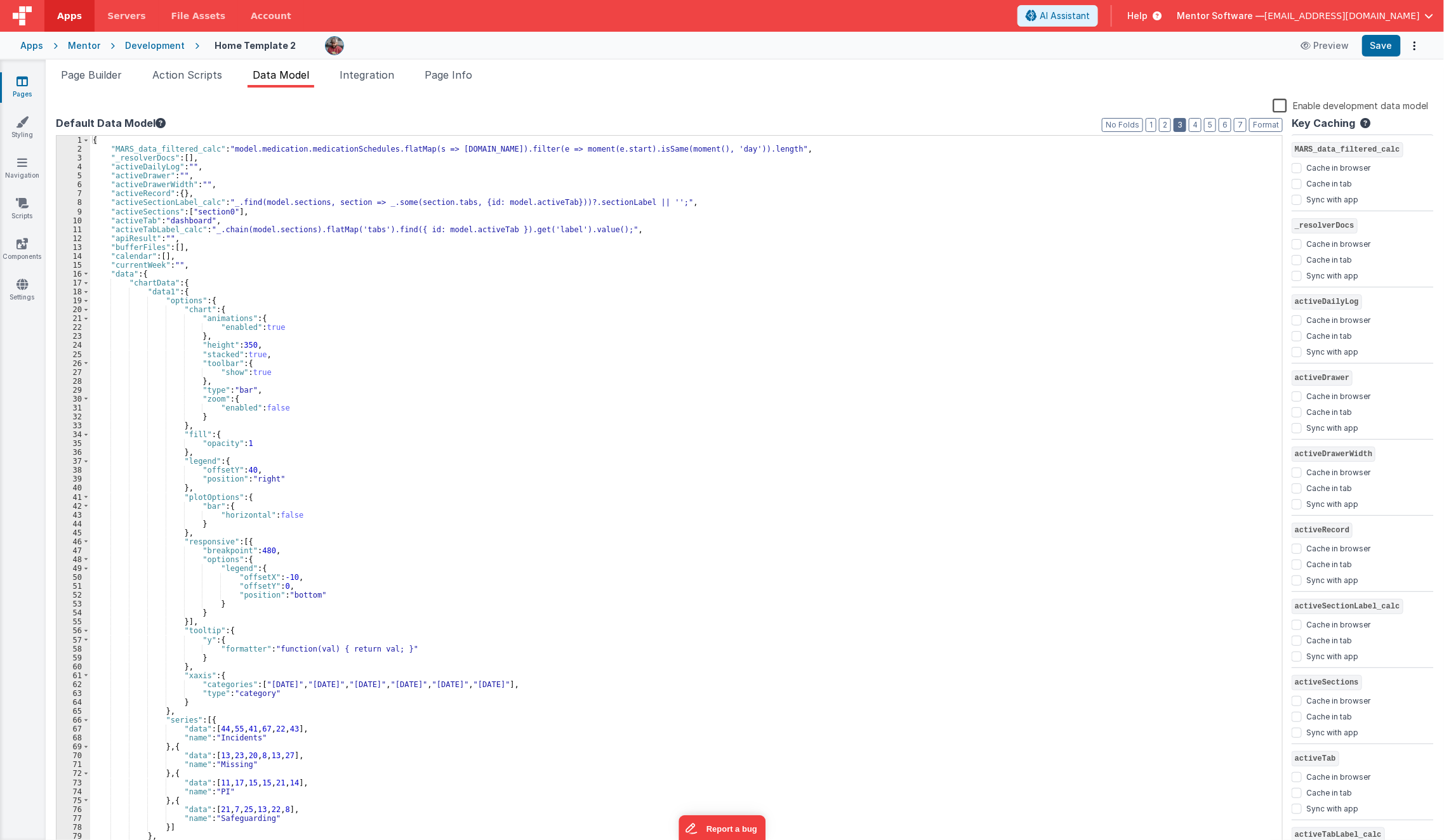
click at [1180, 126] on button "3" at bounding box center [1180, 125] width 12 height 14
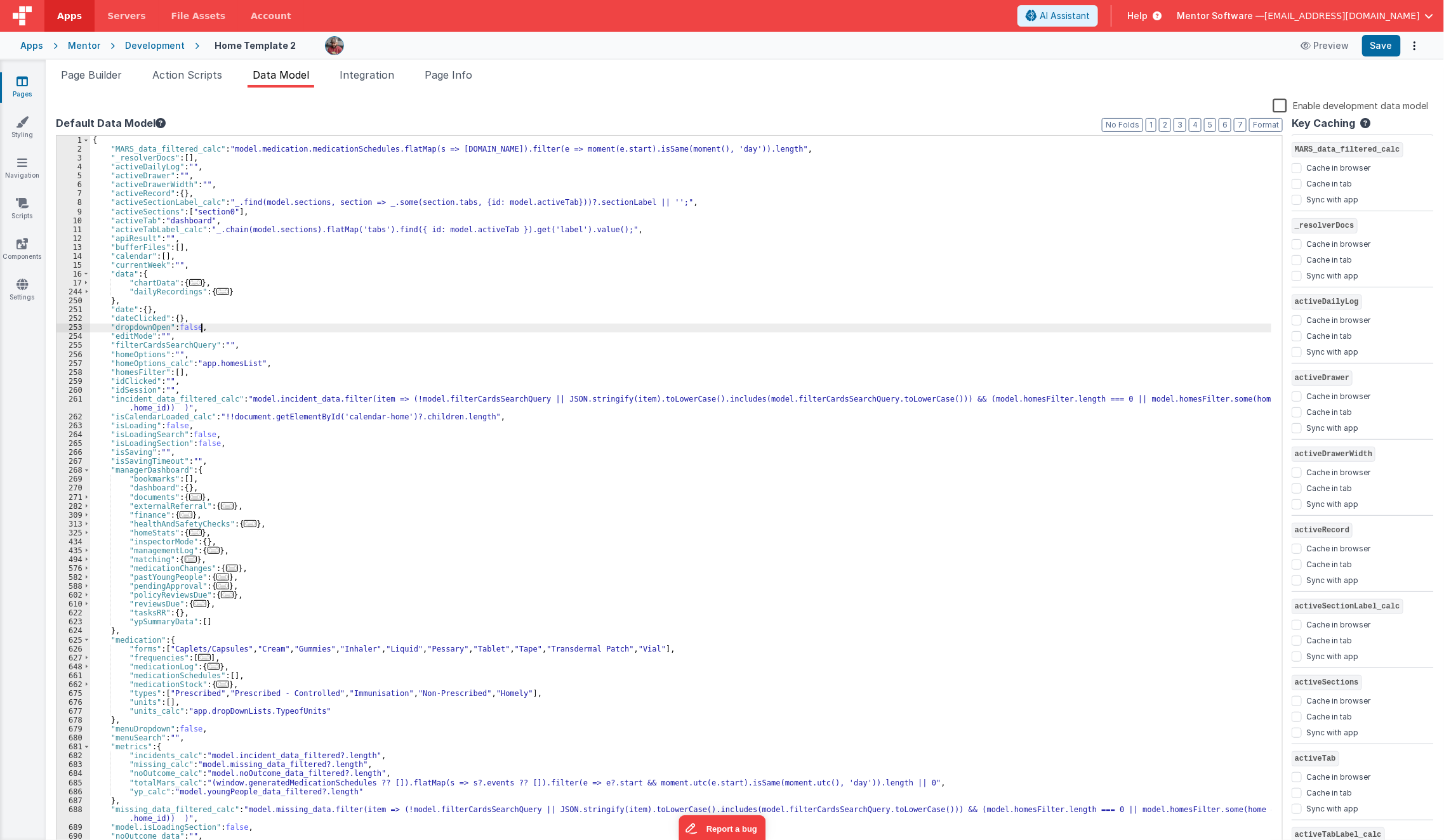
click at [648, 329] on div "{ "MARS_data_filtered_calc" : "model.medication.medicationSchedules.flatMap(s =…" at bounding box center [682, 502] width 1182 height 733
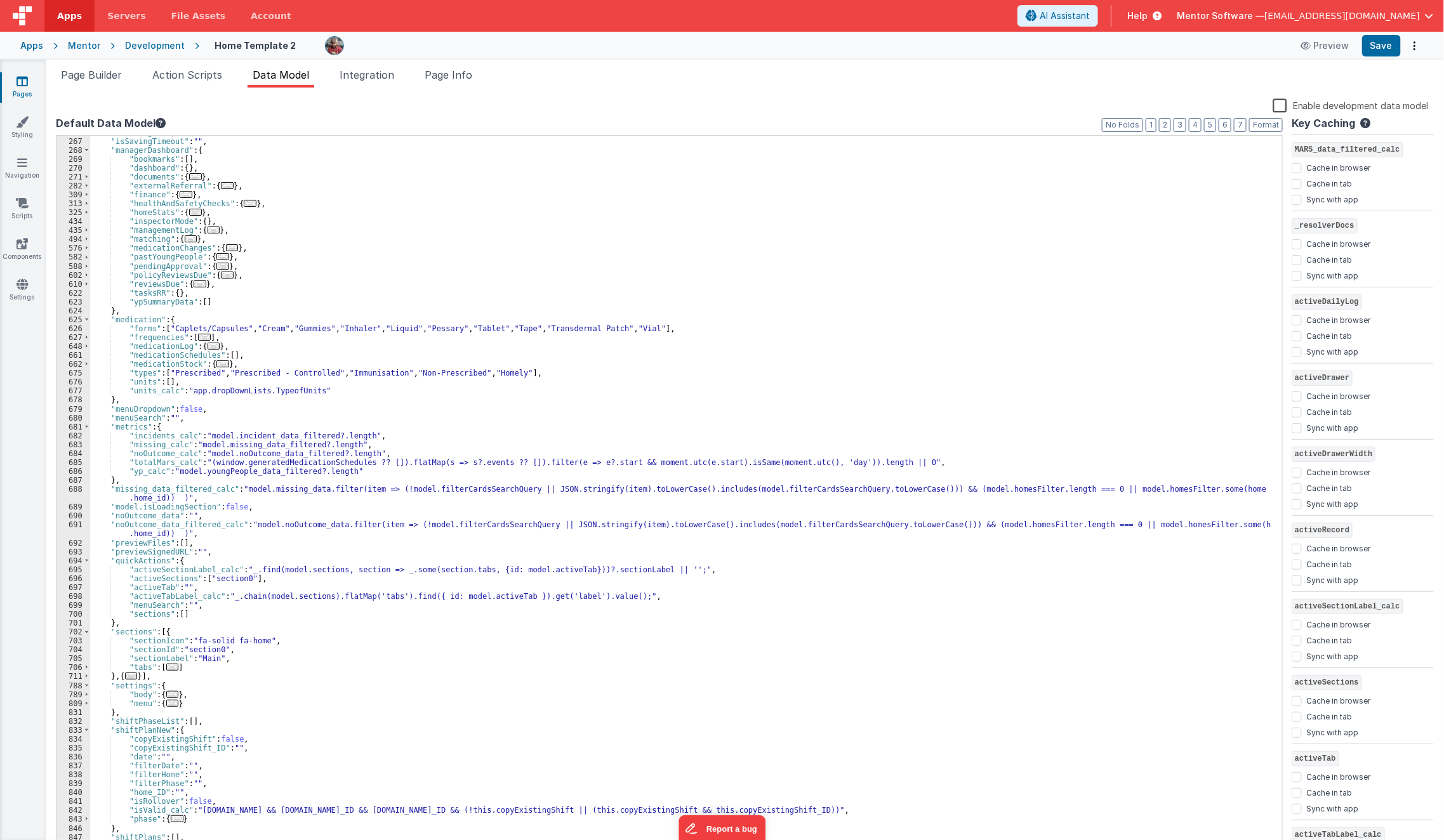
scroll to position [320, 0]
click at [664, 273] on div ""isSaving" : "" , "isSavingTimeout" : "" , "managerDashboard" : { "bookmarks" :…" at bounding box center [682, 494] width 1182 height 733
click at [26, 285] on icon at bounding box center [22, 284] width 12 height 12
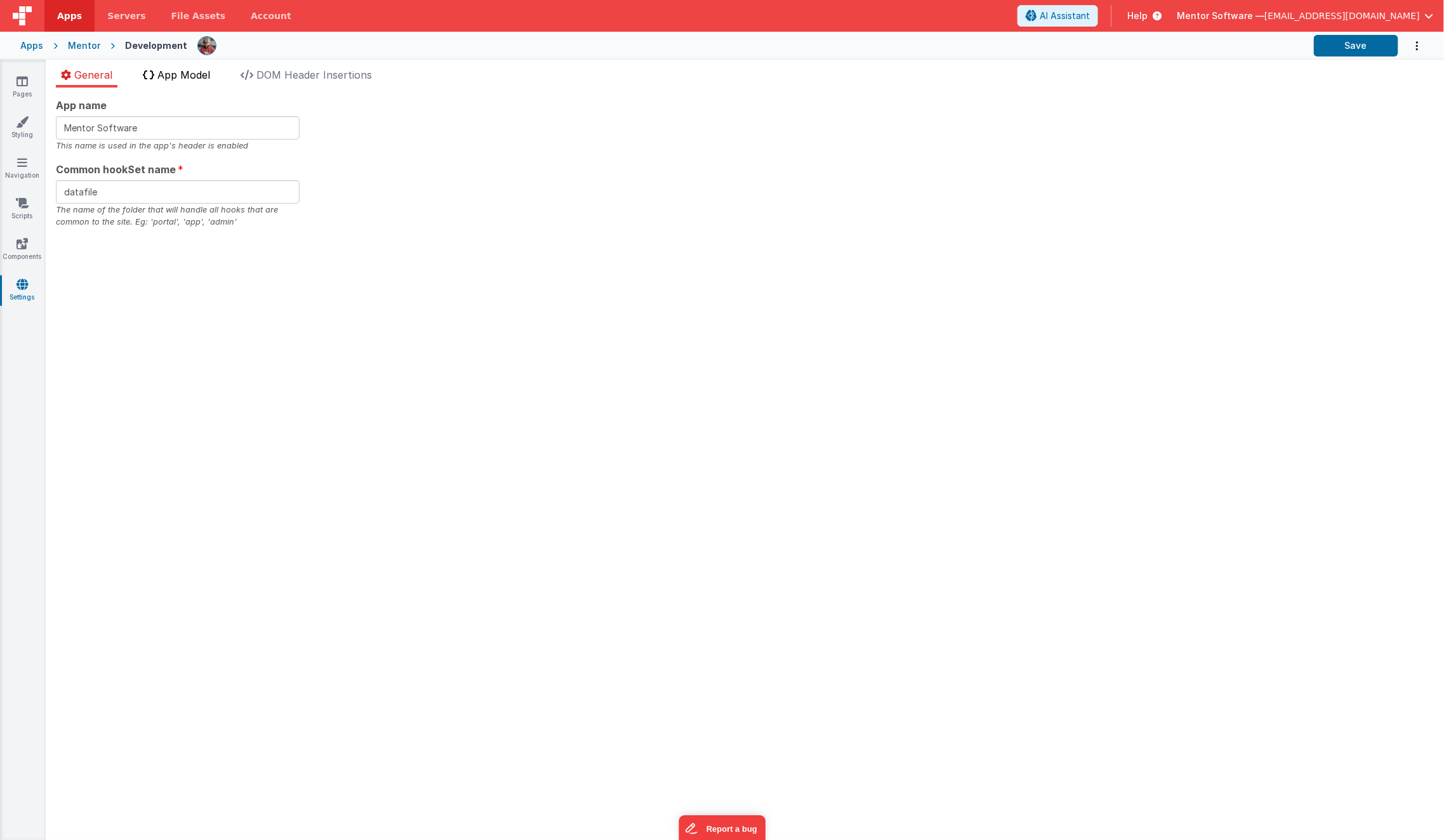
click at [205, 70] on span "App Model" at bounding box center [183, 75] width 52 height 12
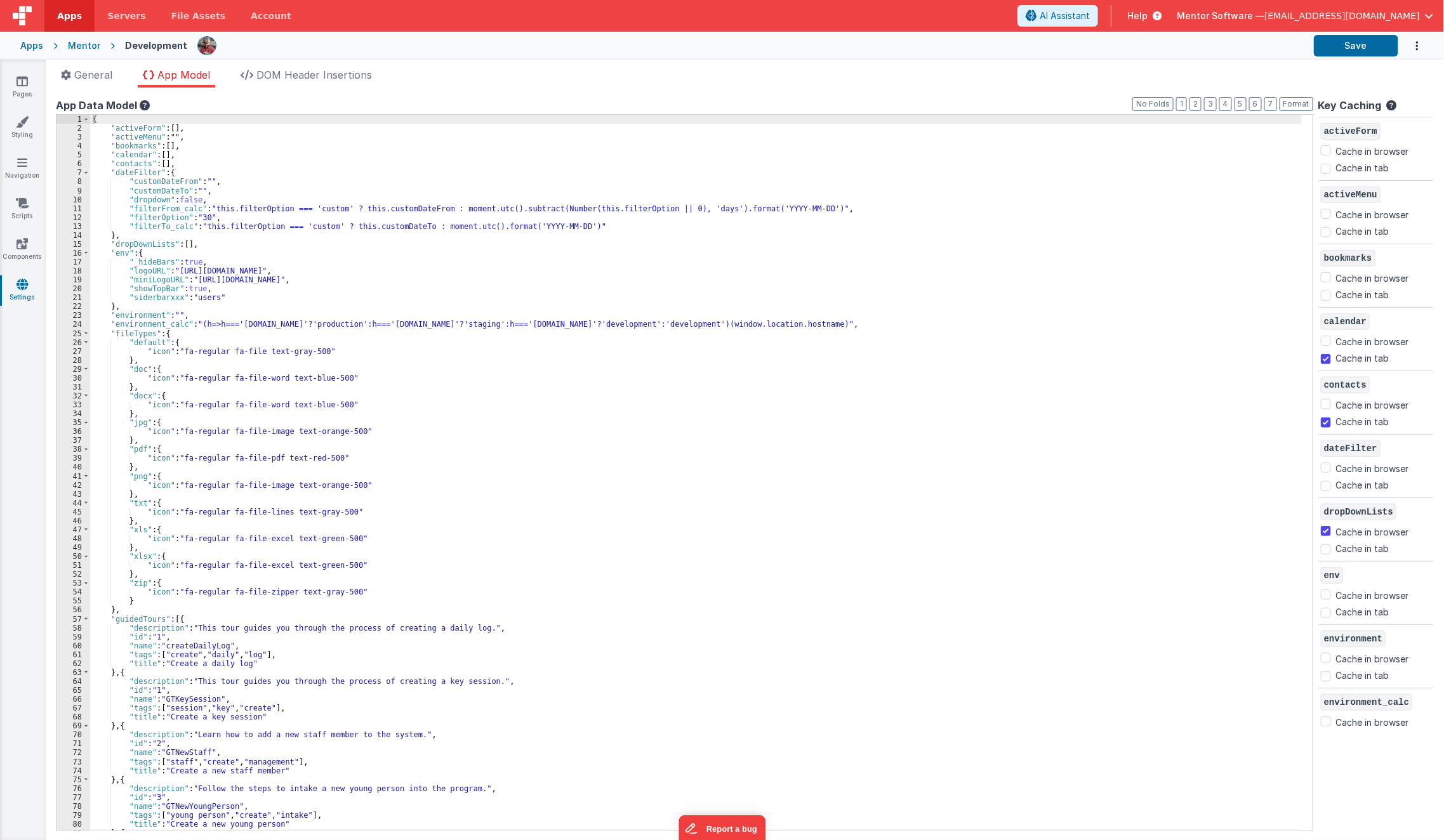
click at [346, 260] on div "{ "activeForm" : [ ] , "activeMenu" : "" , "bookmarks" : [ ] , "calendar" : [ ]…" at bounding box center [697, 482] width 1212 height 734
type input "bookmarks"
click at [21, 86] on icon at bounding box center [22, 81] width 12 height 12
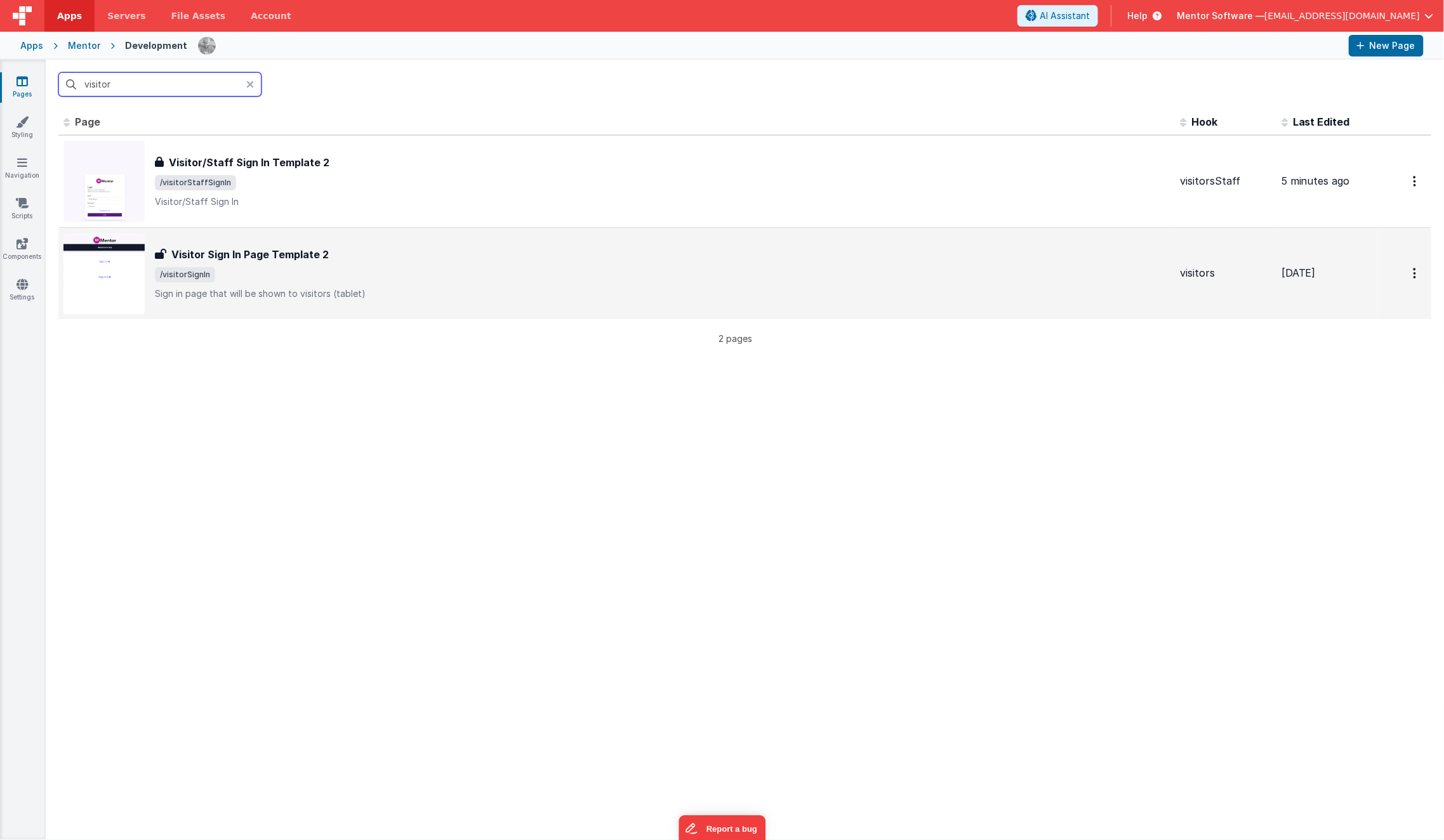
type input "visitor"
click at [275, 264] on div "Visitor Sign In Page Template 2 Visitor Sign In Page Template 2 /visitorSignIn …" at bounding box center [663, 273] width 1015 height 53
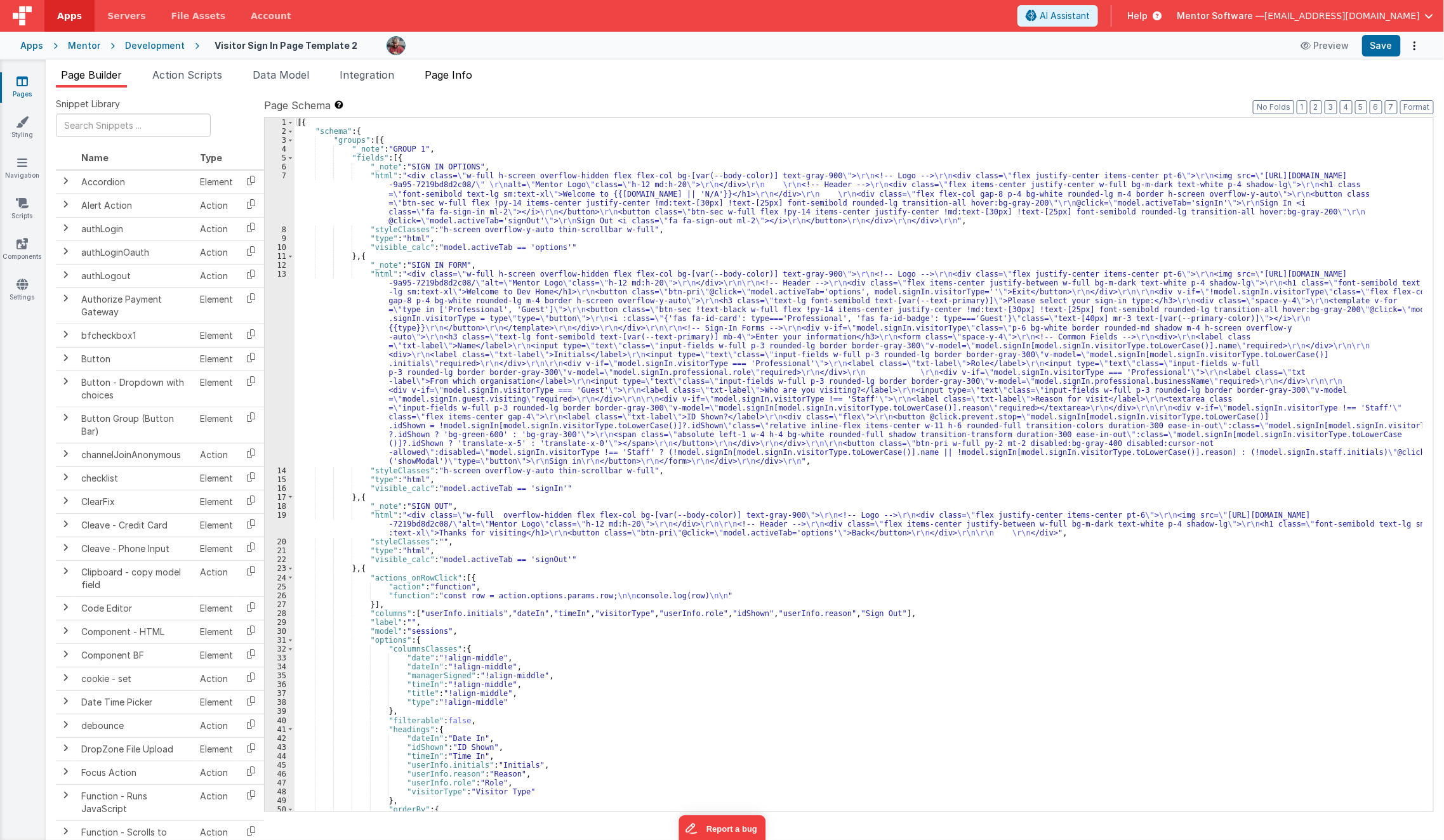
click at [467, 71] on span "Page Info" at bounding box center [449, 75] width 48 height 12
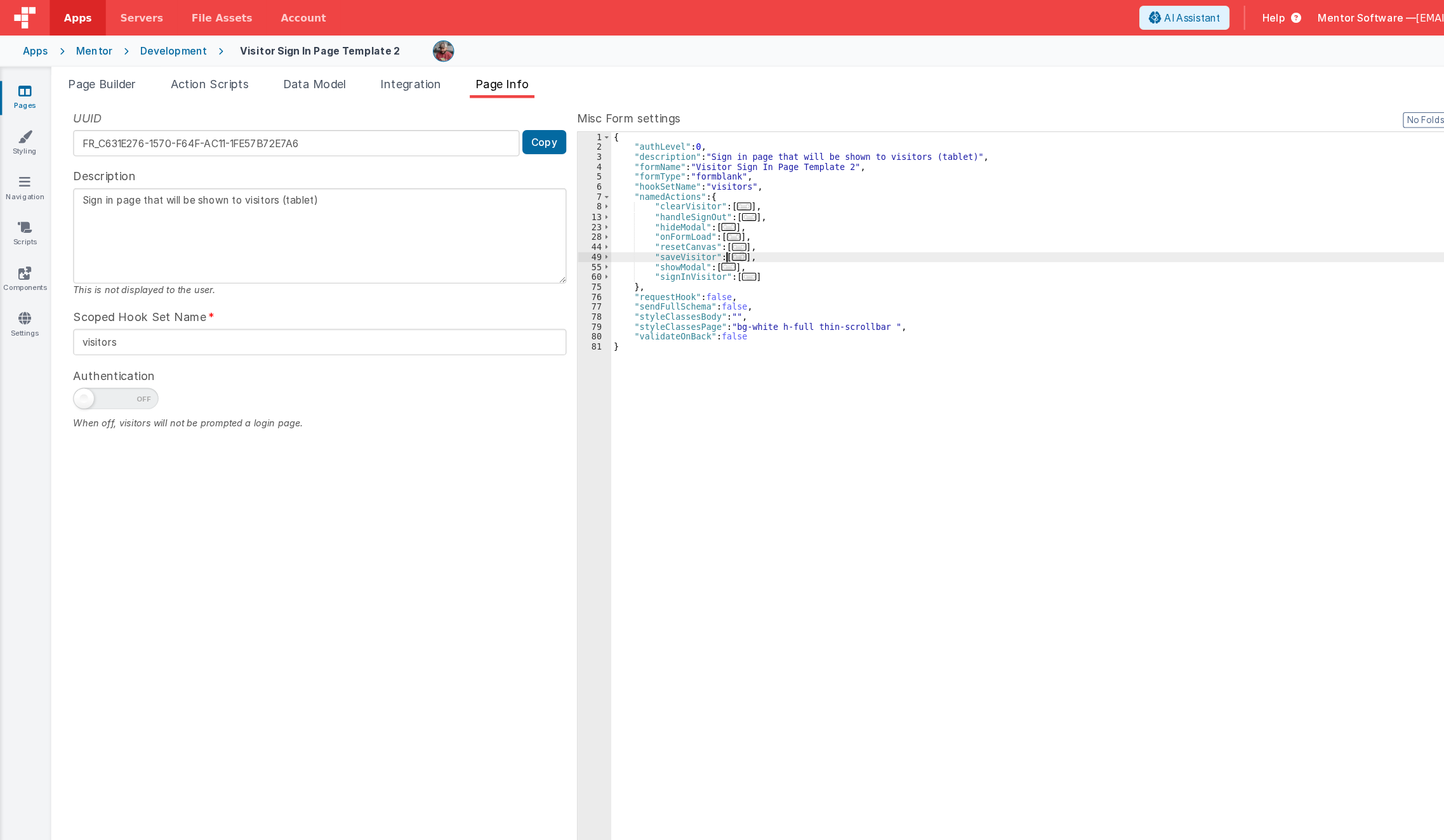
click at [588, 202] on div "{ "authLevel" : 0 , "description" : "Sign in page that will be shown to visitor…" at bounding box center [990, 474] width 888 height 712
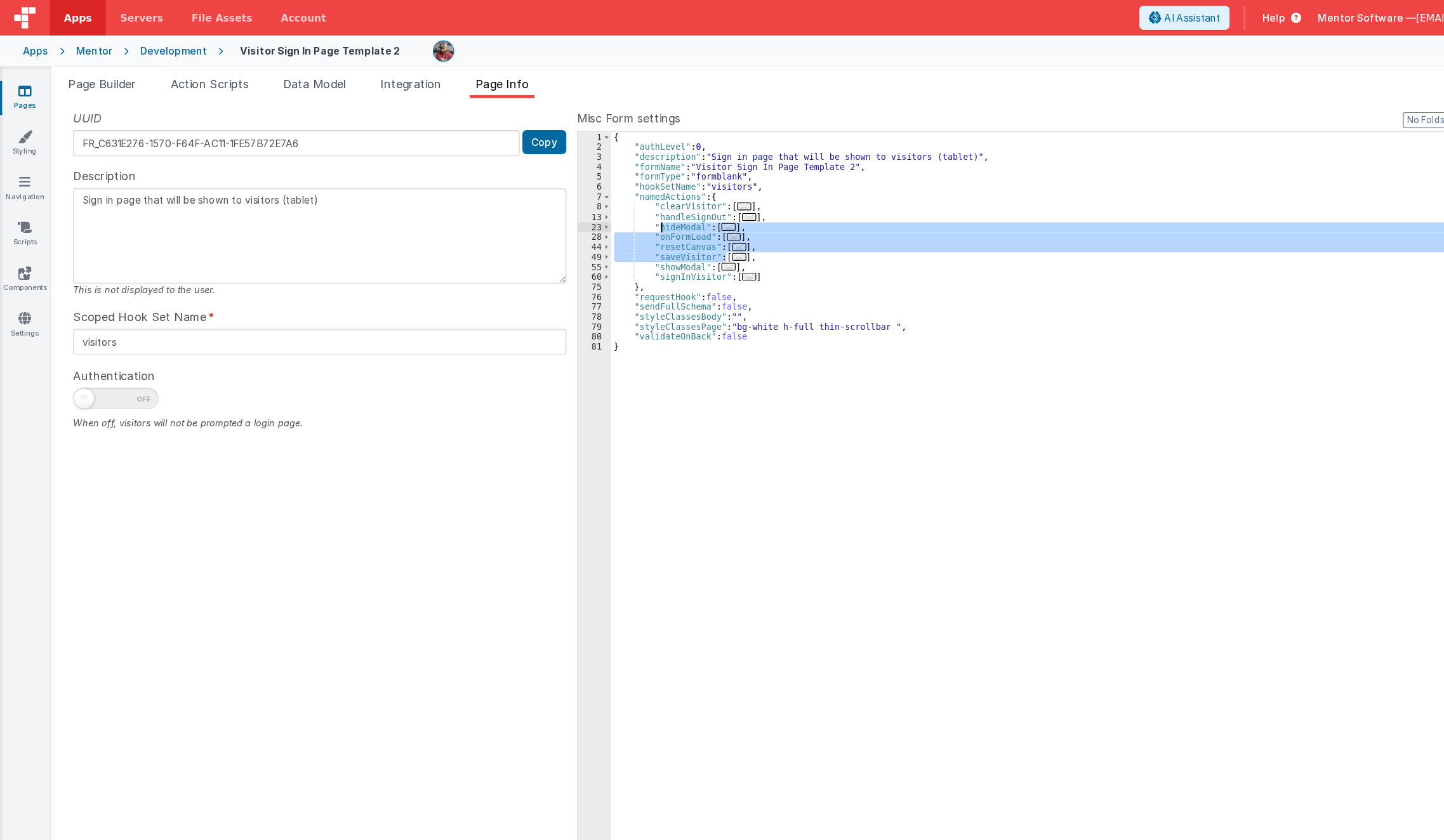
click at [653, 227] on div "{ "authLevel" : 0 , "description" : "Sign in page that will be shown to visitor…" at bounding box center [990, 465] width 888 height 694
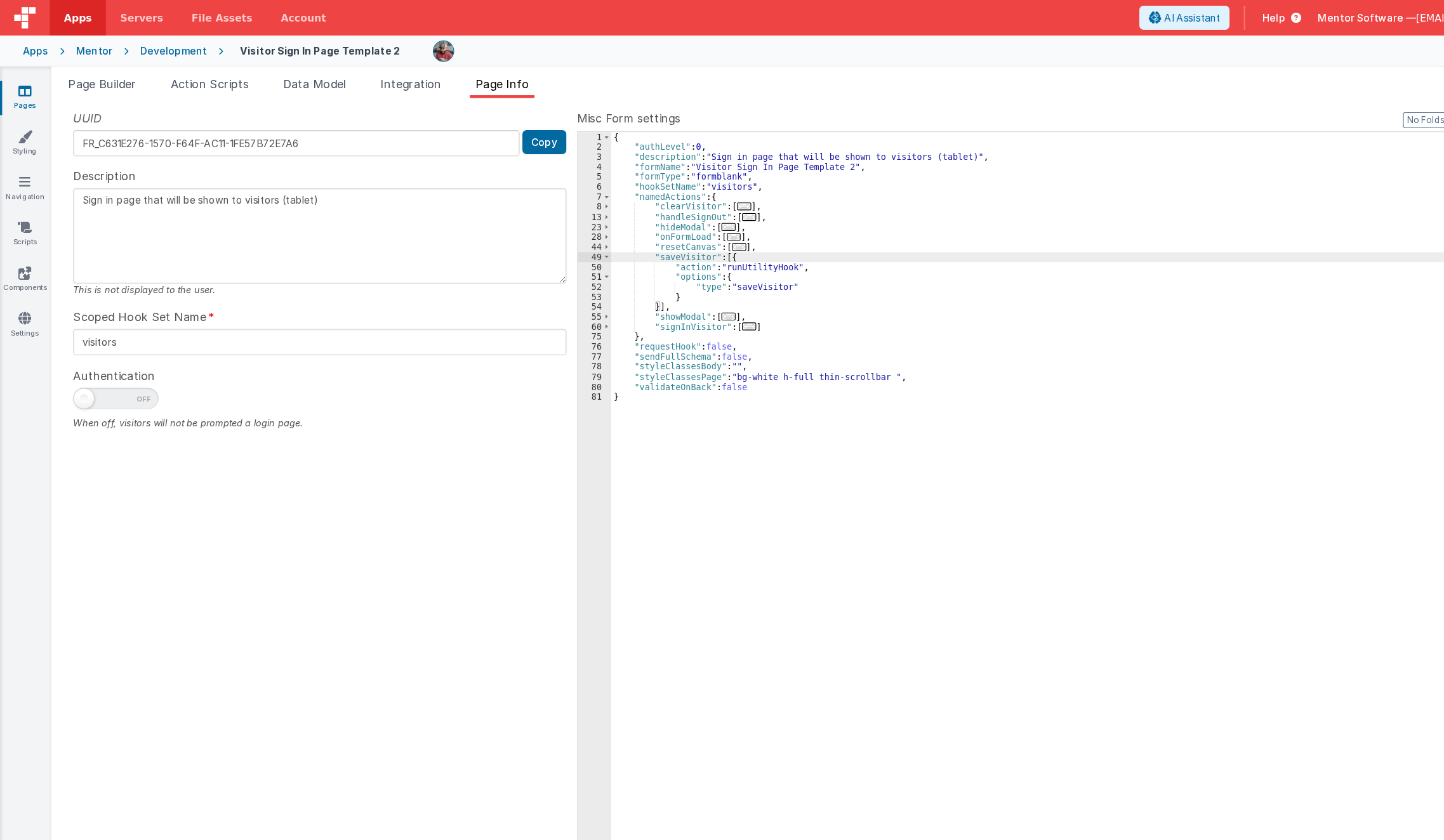
click at [783, 247] on div "{ "authLevel" : 0 , "description" : "Sign in page that will be shown to visitor…" at bounding box center [990, 474] width 888 height 712
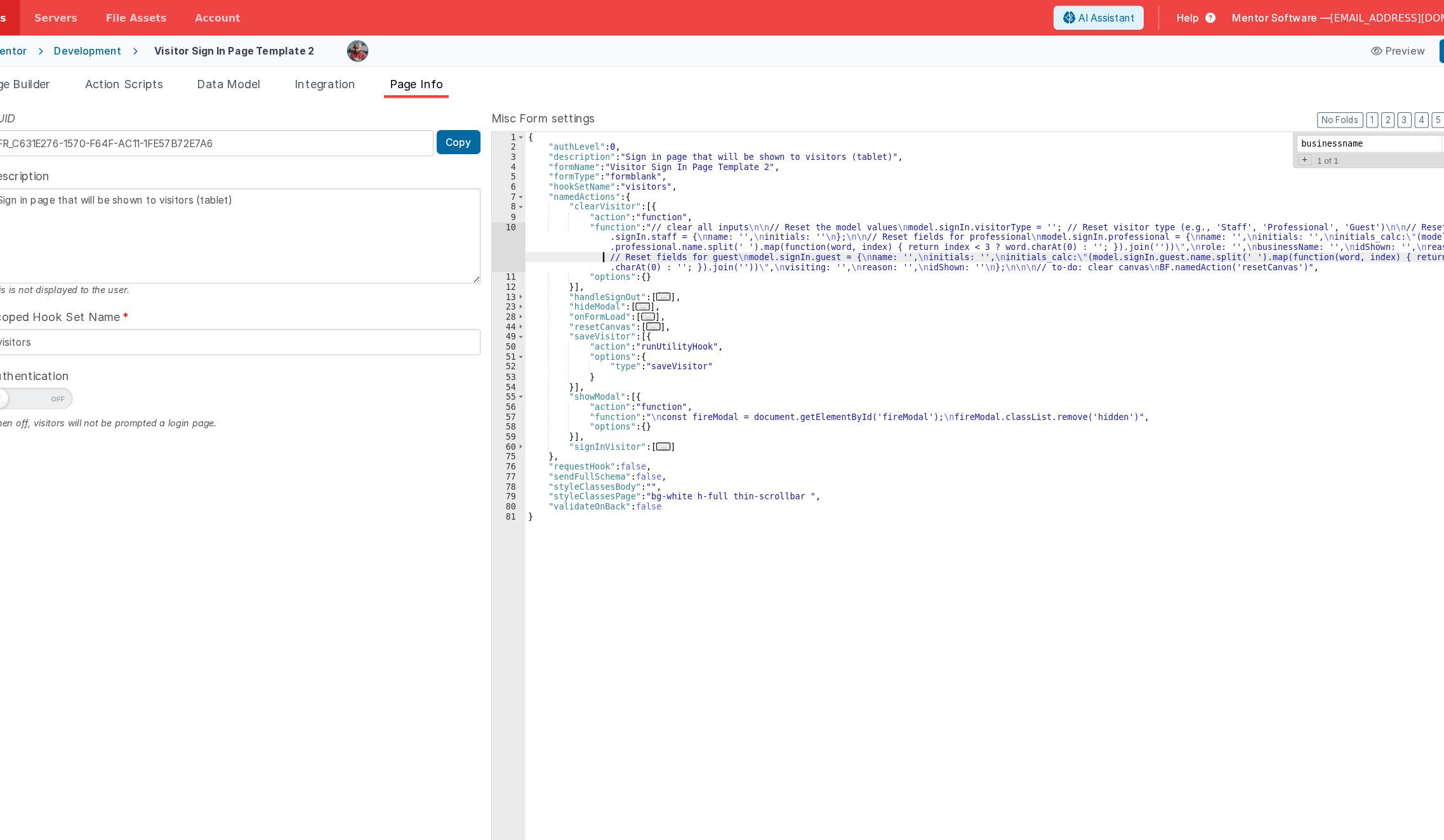
click at [568, 226] on div "{ "authLevel" : 0 , "description" : "Sign in page that will be shown to visitor…" at bounding box center [990, 474] width 888 height 712
click at [523, 227] on div "10" at bounding box center [532, 221] width 30 height 44
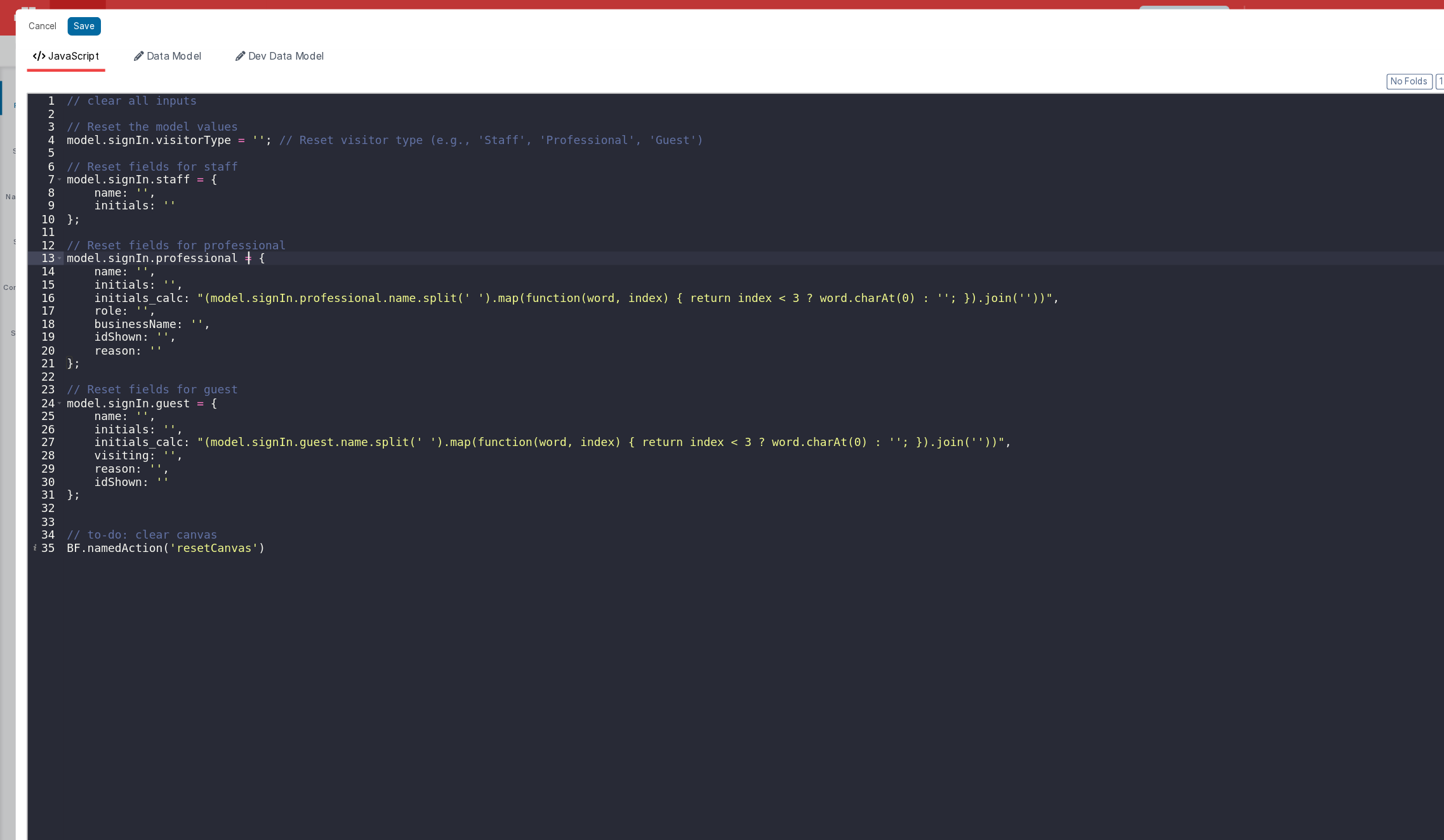
click at [446, 227] on div "// clear all inputs // Reset the model values model . signIn . visitorType = ''…" at bounding box center [738, 464] width 1361 height 762
click at [36, 25] on button "Cancel" at bounding box center [37, 23] width 38 height 18
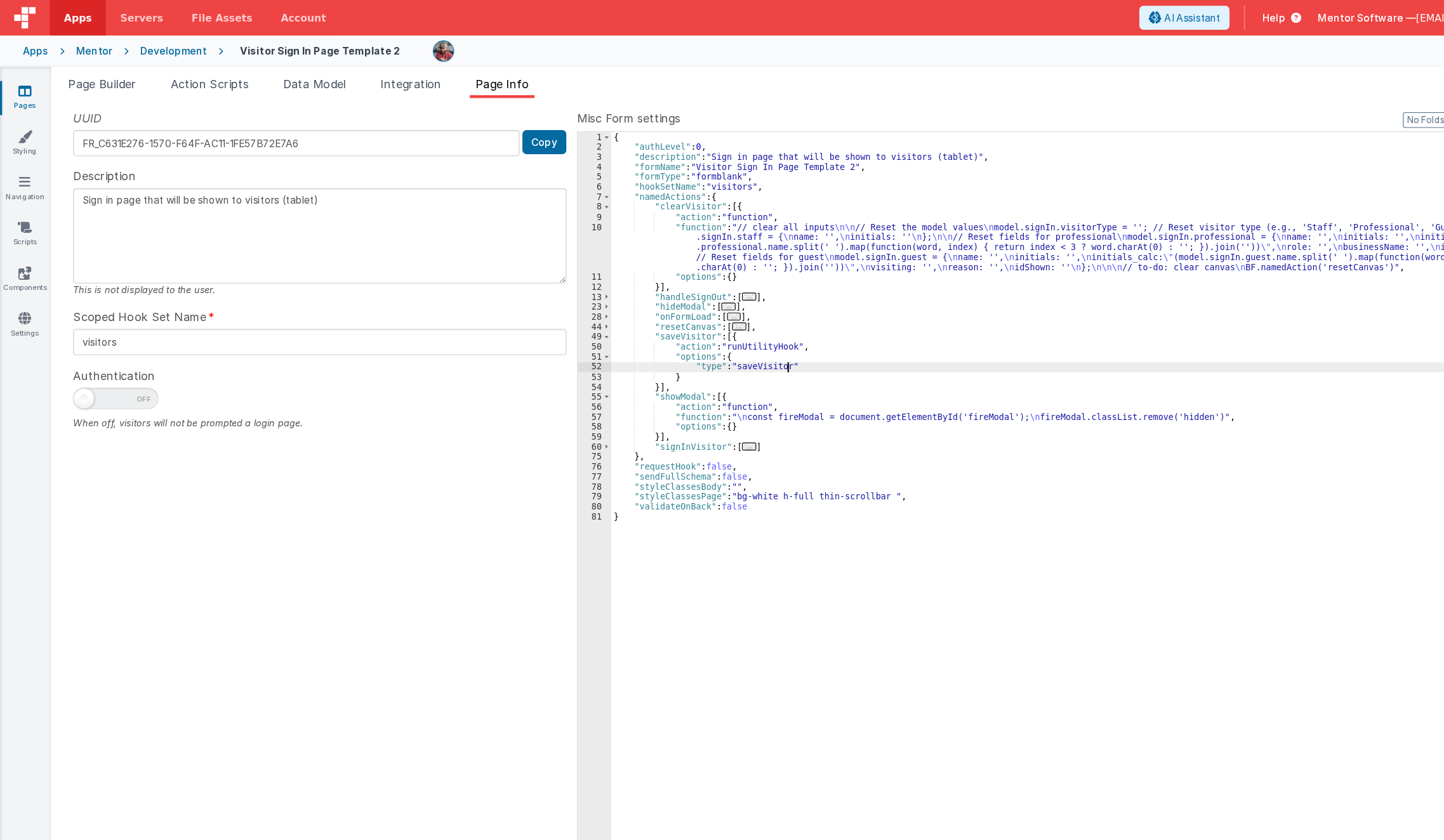
click at [772, 331] on div "{ "authLevel" : 0 , "description" : "Sign in page that will be shown to visitor…" at bounding box center [990, 474] width 888 height 712
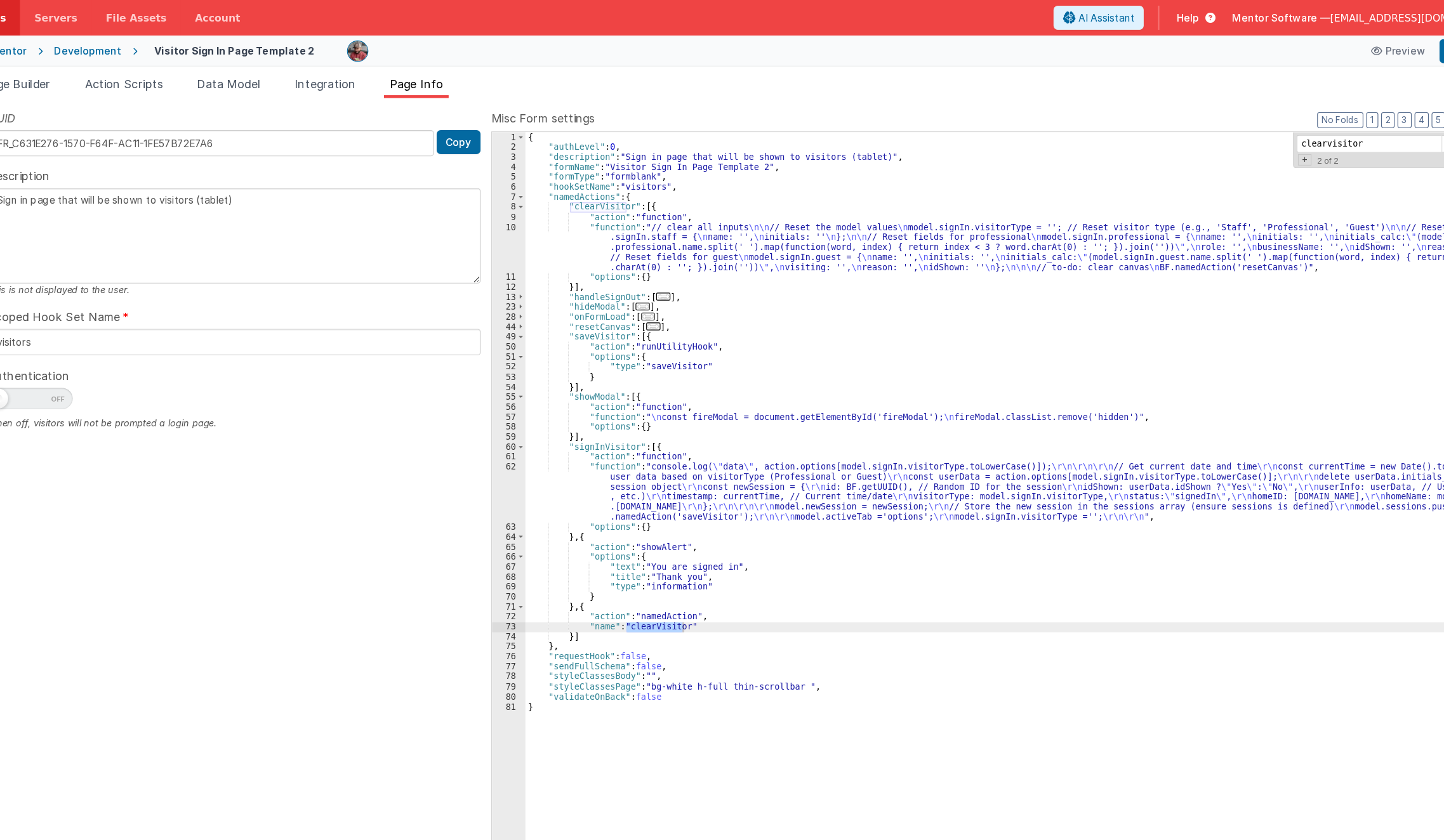
click at [657, 399] on div "{ "authLevel" : 0 , "description" : "Sign in page that will be shown to visitor…" at bounding box center [990, 474] width 888 height 712
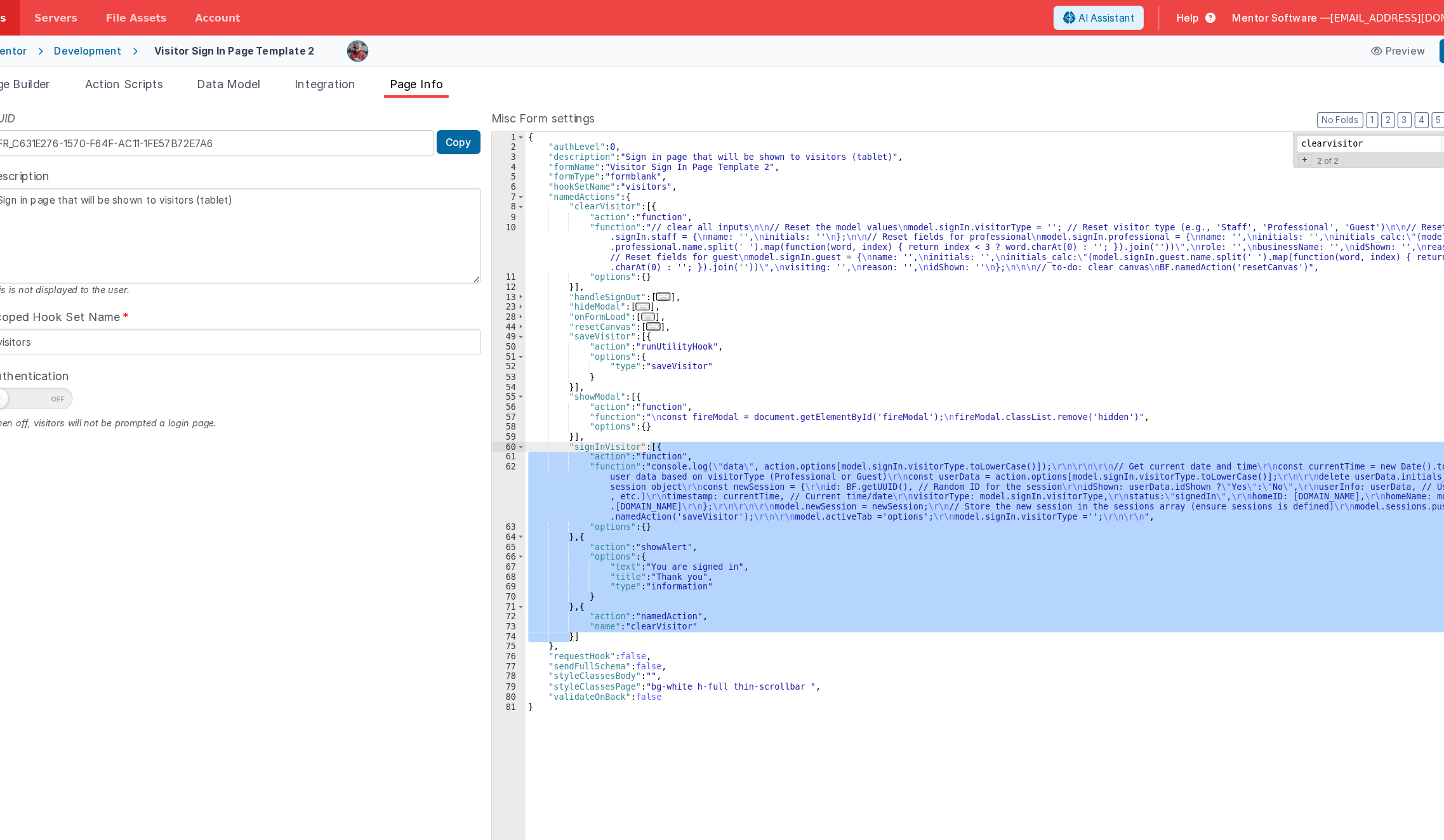
click at [614, 405] on div "{ "authLevel" : 0 , "description" : "Sign in page that will be shown to visitor…" at bounding box center [990, 465] width 888 height 694
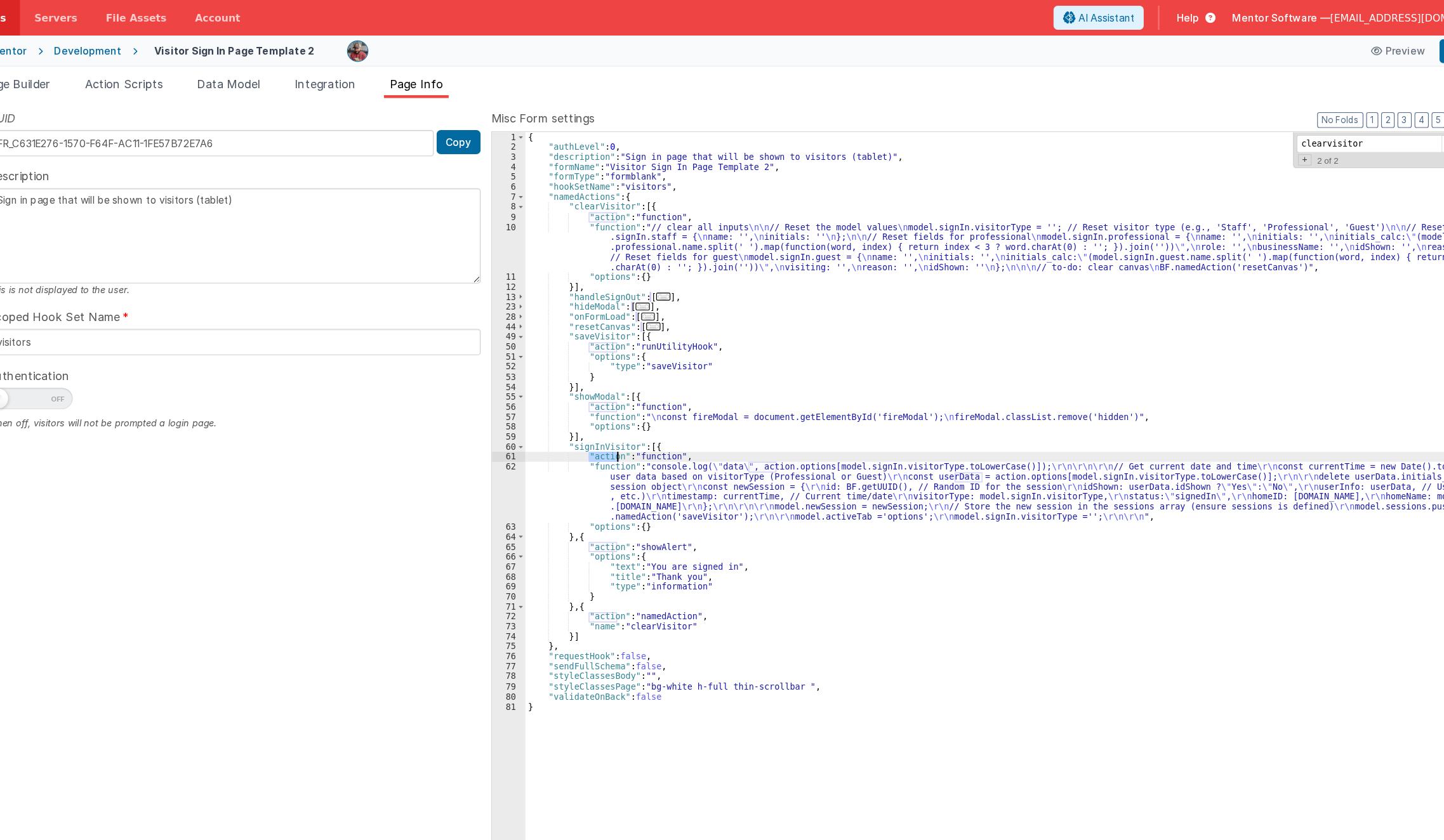
click at [614, 405] on div "{ "authLevel" : 0 , "description" : "Sign in page that will be shown to visitor…" at bounding box center [990, 474] width 888 height 712
click at [622, 398] on div "{ "authLevel" : 0 , "description" : "Sign in page that will be shown to visitor…" at bounding box center [990, 474] width 888 height 712
type input "signInVisitor"
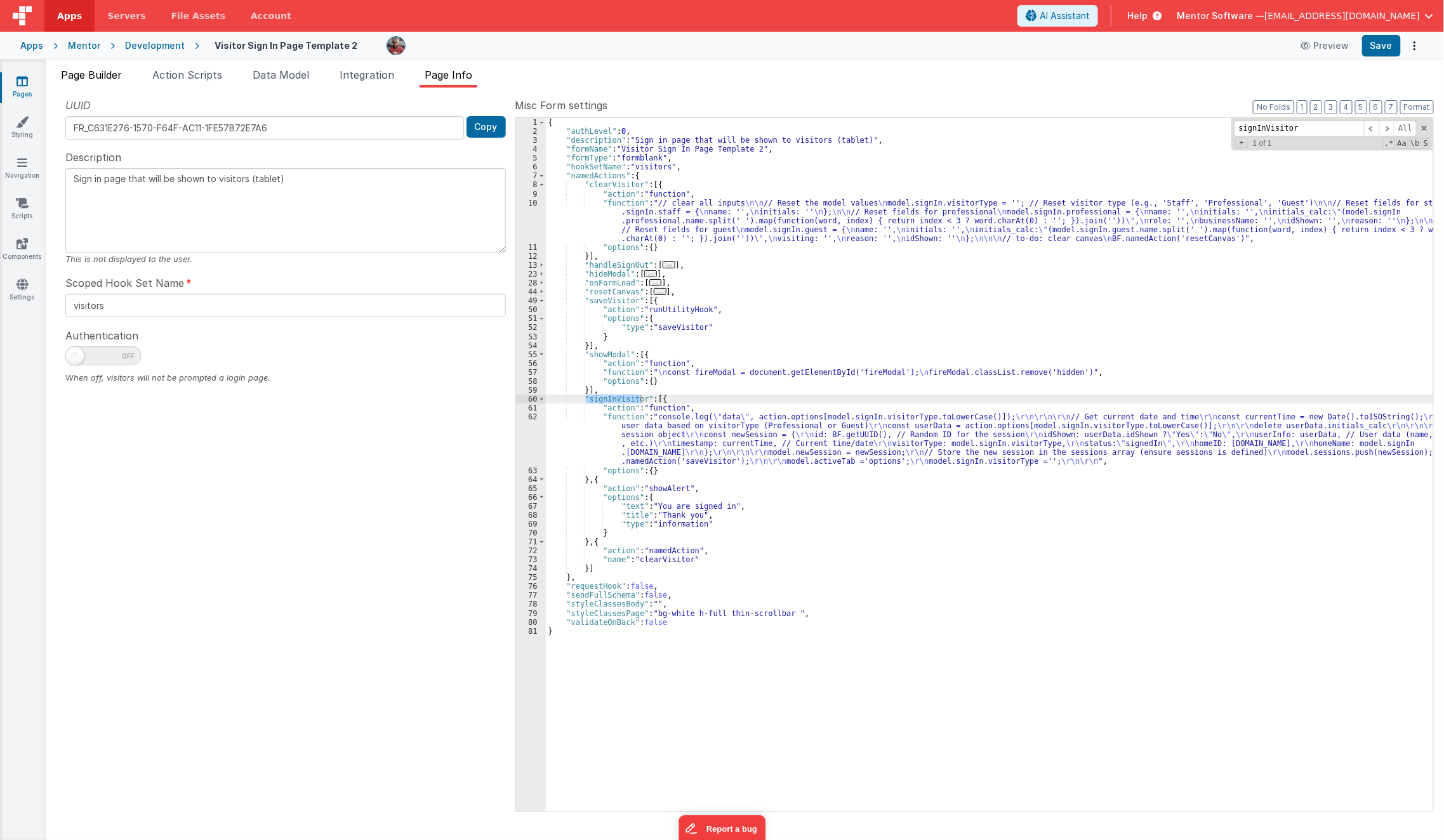
click at [98, 79] on span "Page Builder" at bounding box center [91, 75] width 61 height 12
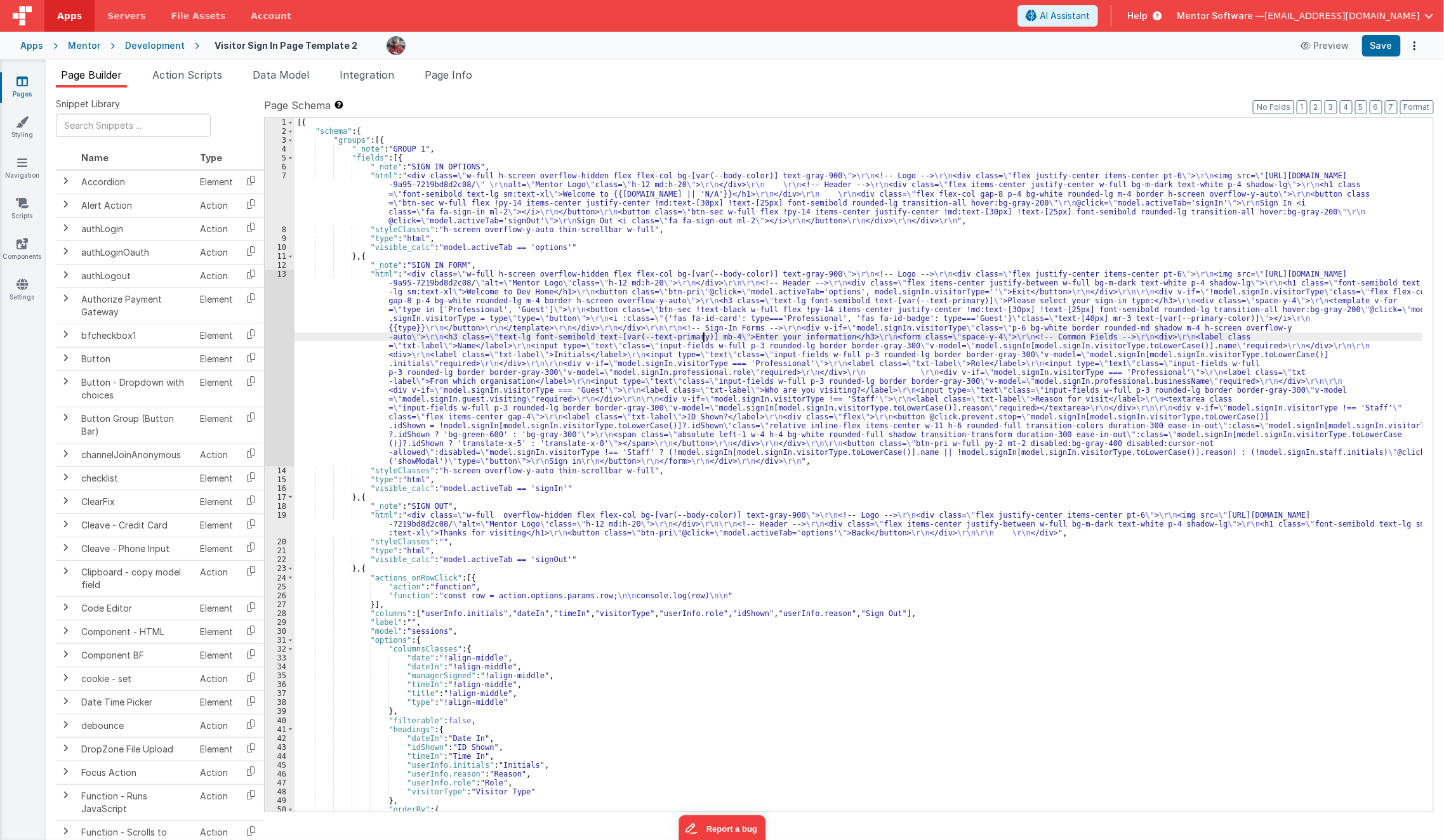
click at [703, 334] on div "[{ "schema" : { "groups" : [{ "_note" : "GROUP 1" , "fields" : [{ "_note" : "SI…" at bounding box center [859, 474] width 1129 height 712
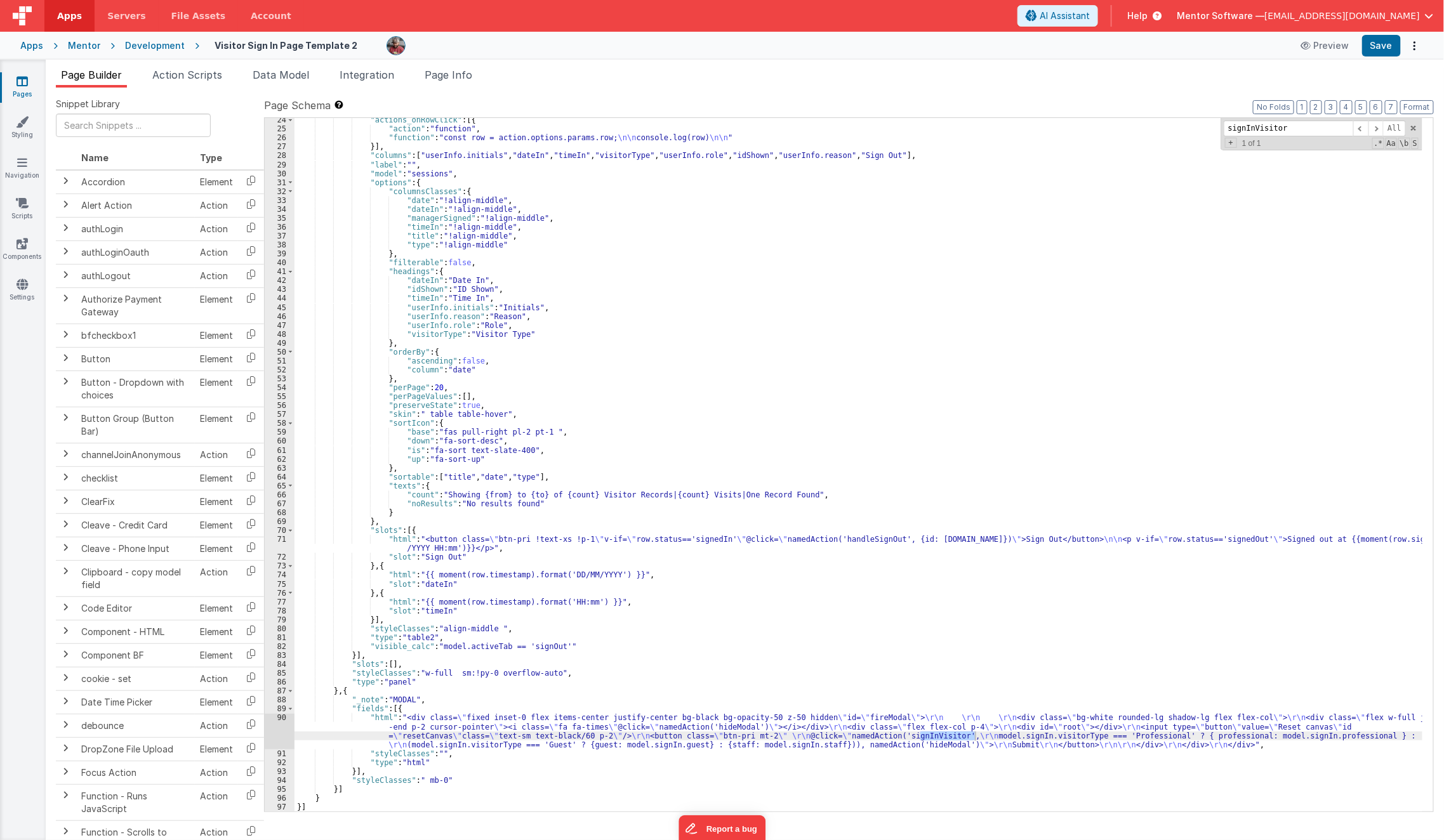
scroll to position [458, 0]
click at [1335, 104] on button "3" at bounding box center [1331, 107] width 12 height 14
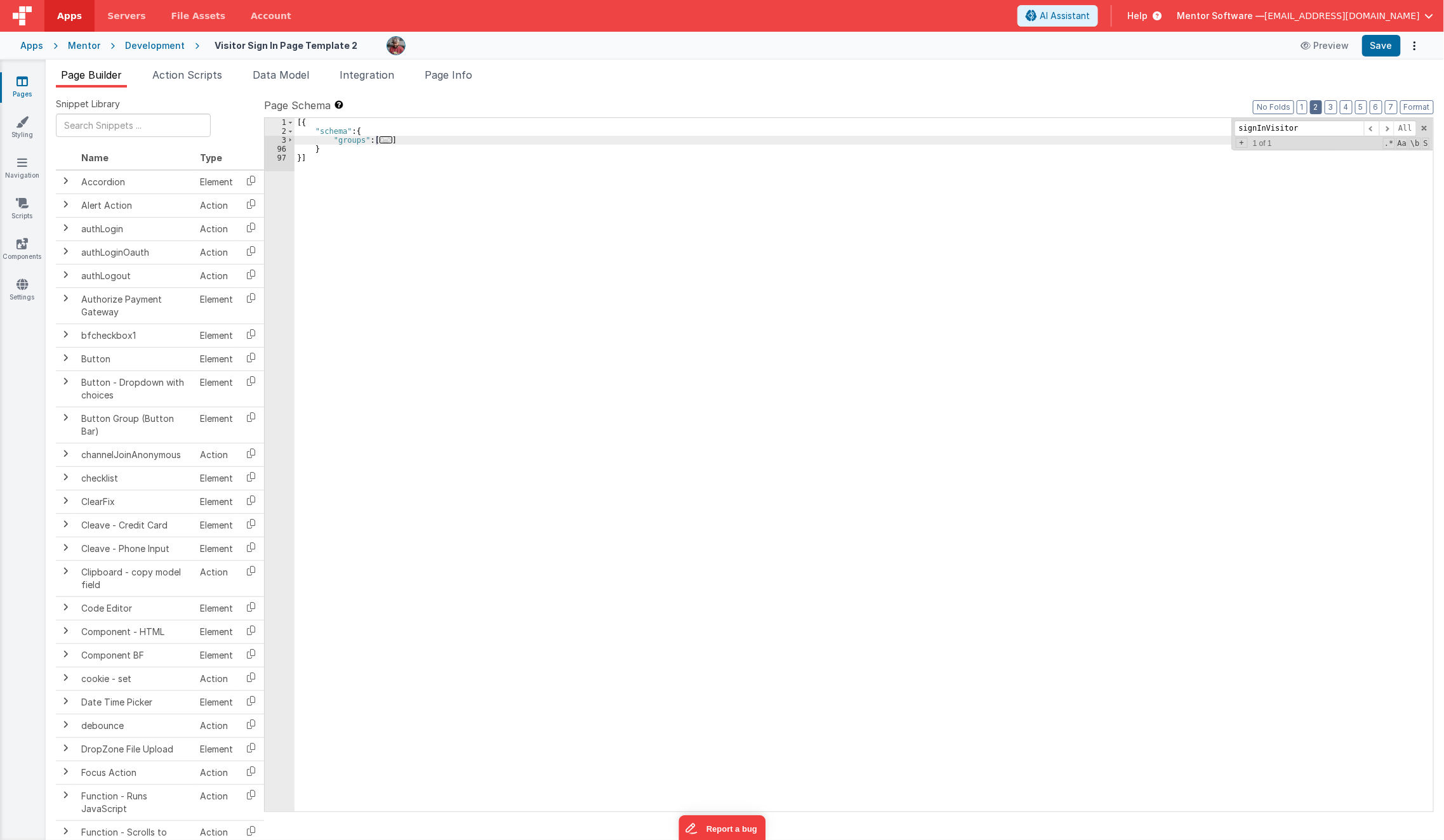
click at [1322, 106] on button "2" at bounding box center [1316, 107] width 12 height 14
click at [1337, 108] on button "3" at bounding box center [1331, 107] width 12 height 14
click at [1351, 108] on button "4" at bounding box center [1346, 107] width 12 height 14
click at [464, 75] on span "Page Info" at bounding box center [449, 75] width 48 height 12
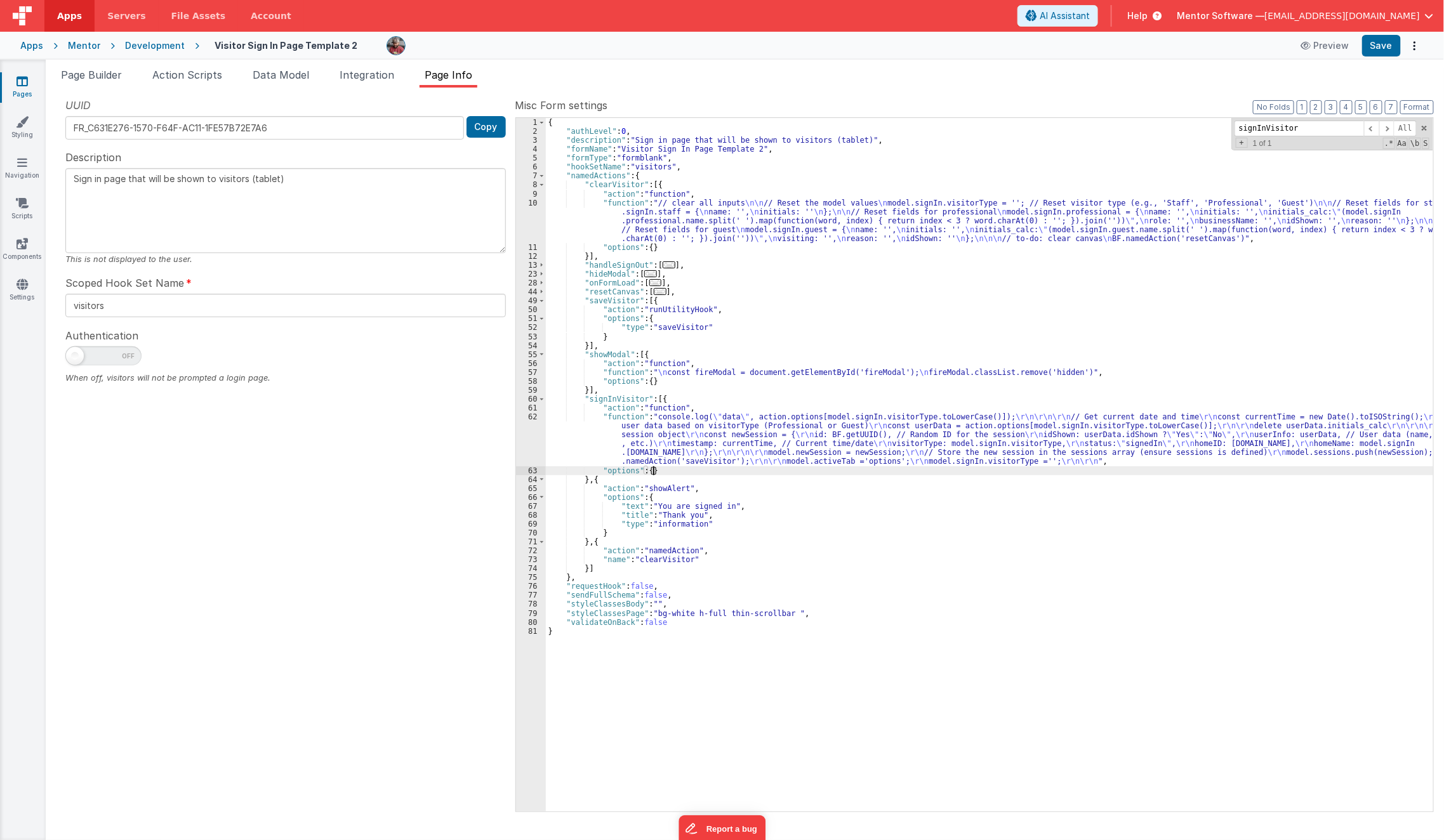
click at [737, 468] on div "{ "authLevel" : 0 , "description" : "Sign in page that will be shown to visitor…" at bounding box center [990, 474] width 888 height 712
click at [1330, 104] on button "3" at bounding box center [1331, 107] width 12 height 14
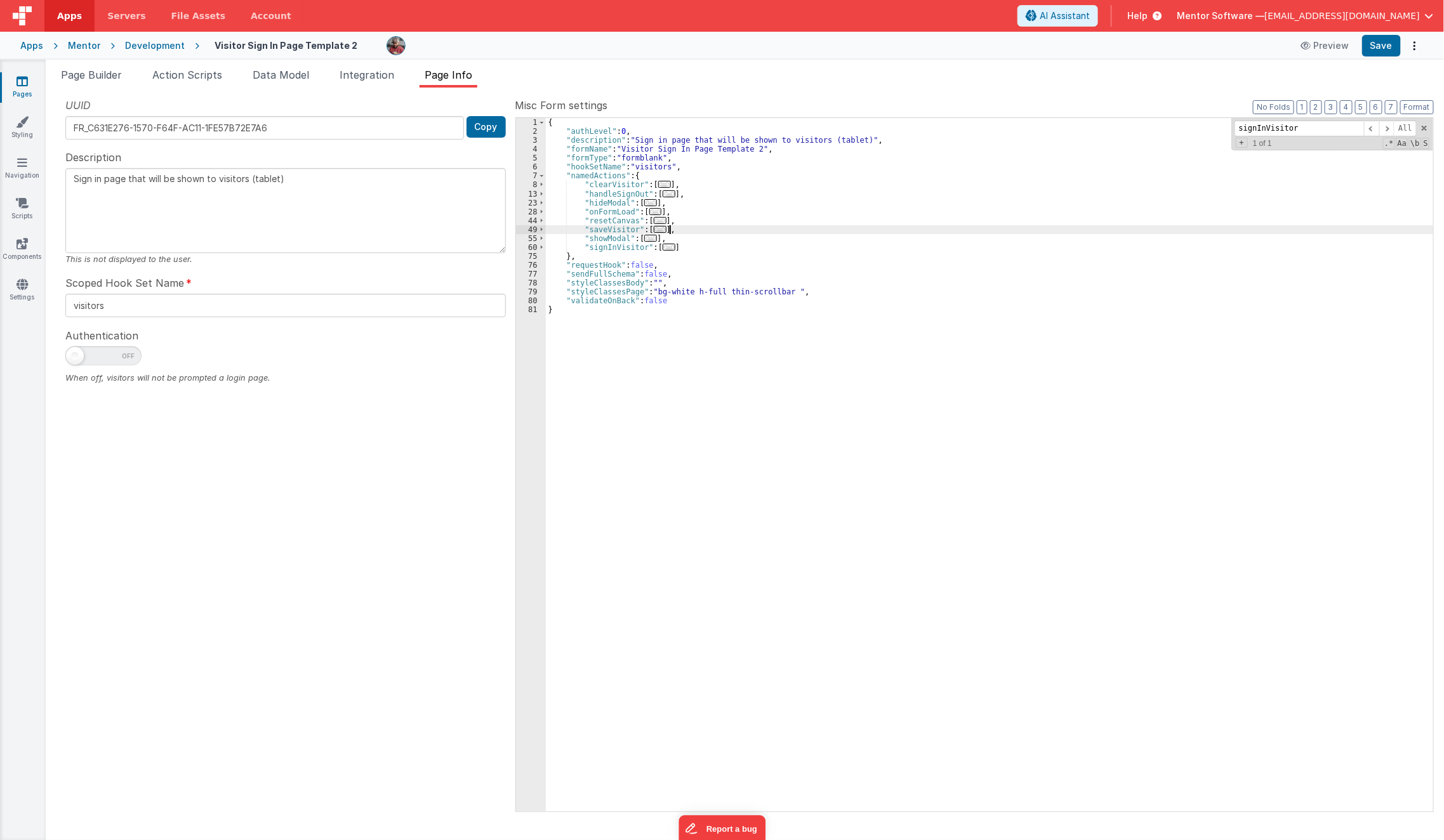
click at [671, 231] on div "{ "authLevel" : 0 , "description" : "Sign in page that will be shown to visitor…" at bounding box center [990, 474] width 888 height 712
click at [696, 200] on div "{ "authLevel" : 0 , "description" : "Sign in page that will be shown to visitor…" at bounding box center [990, 474] width 888 height 712
click at [655, 197] on div "{ "authLevel" : 0 , "description" : "Sign in page that will be shown to visitor…" at bounding box center [990, 474] width 888 height 712
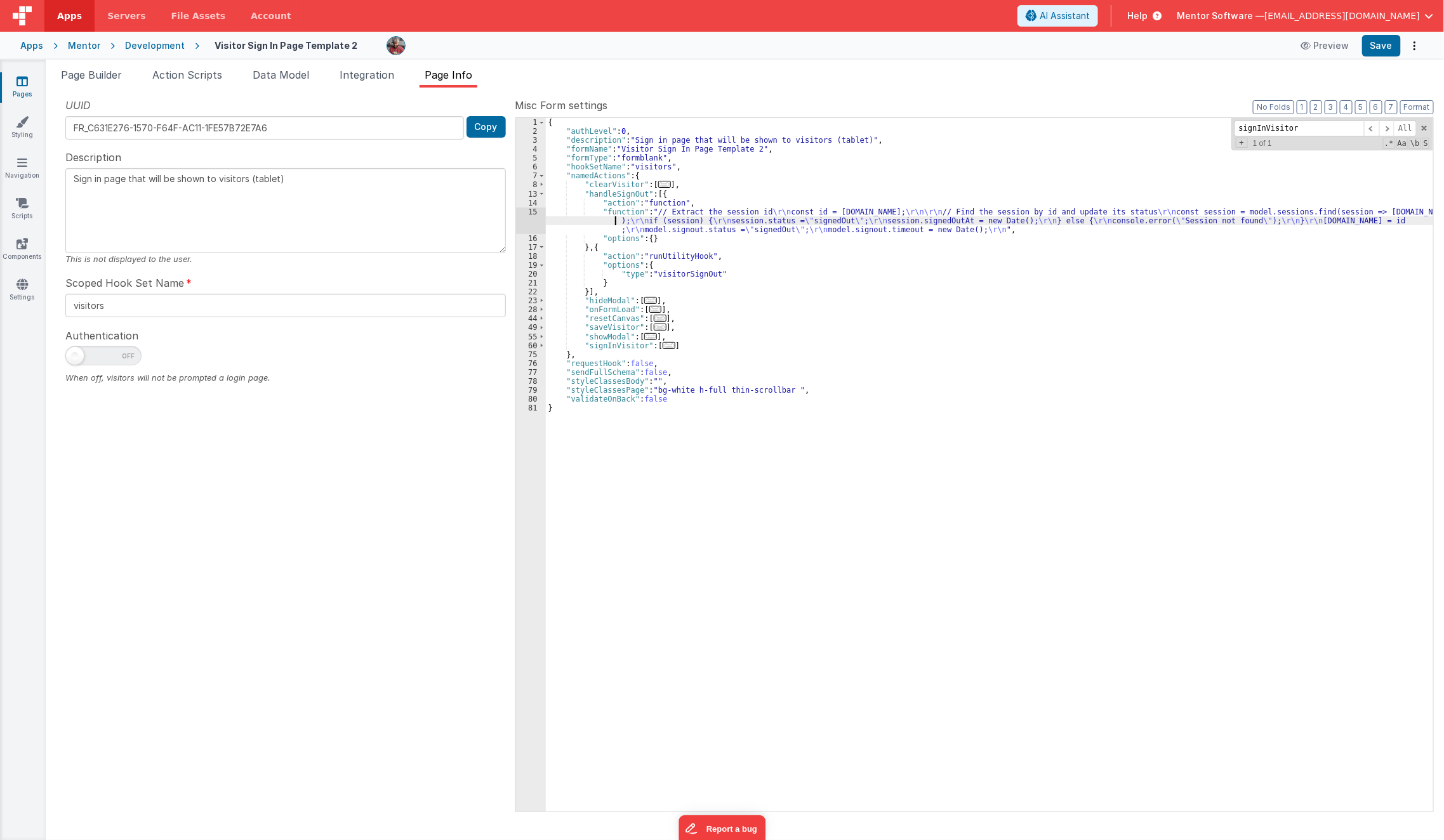
click at [589, 222] on div "{ "authLevel" : 0 , "description" : "Sign in page that will be shown to visitor…" at bounding box center [990, 474] width 888 height 712
click at [523, 225] on div "15" at bounding box center [532, 221] width 30 height 27
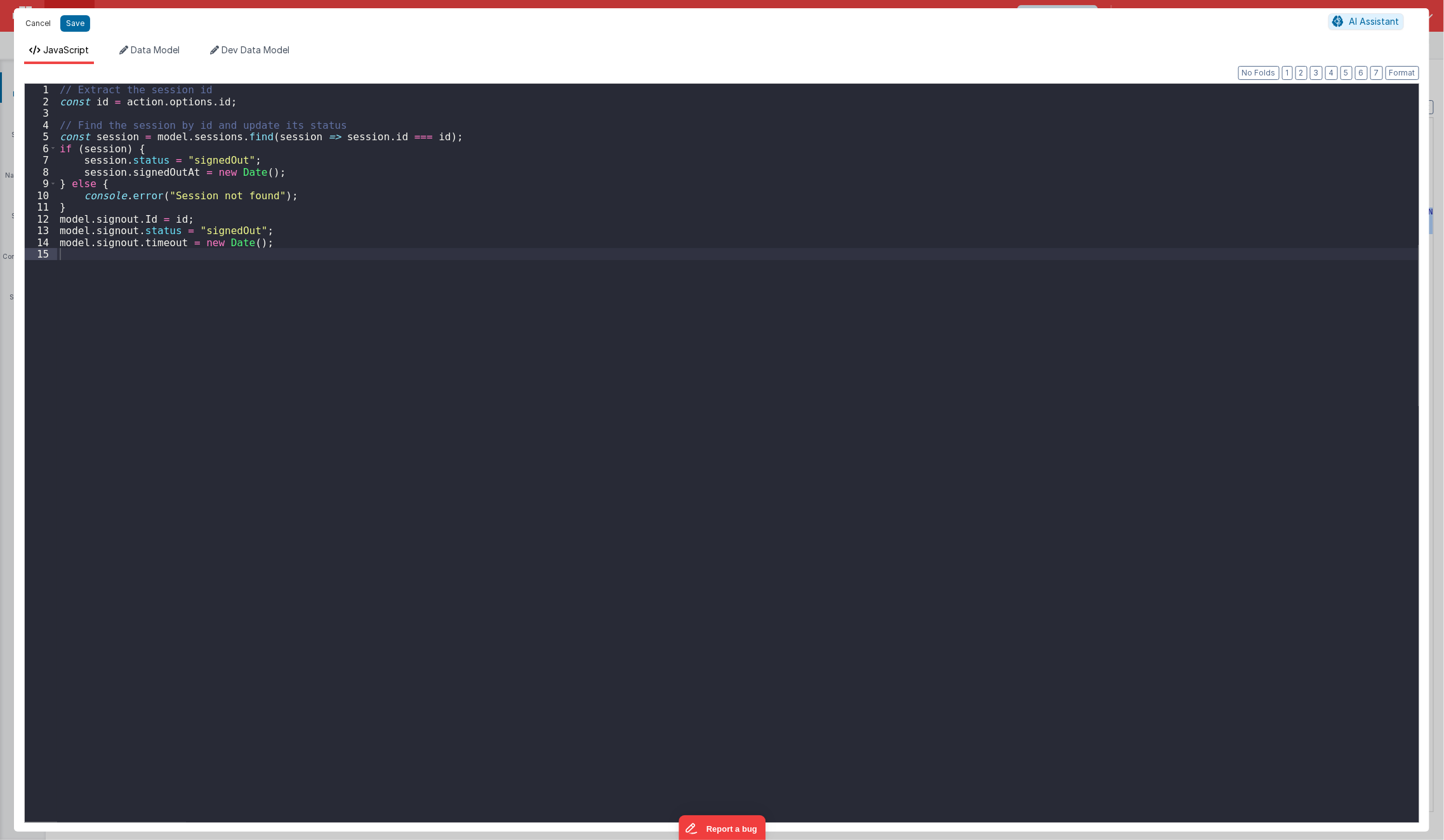
click at [41, 24] on button "Cancel" at bounding box center [37, 23] width 38 height 18
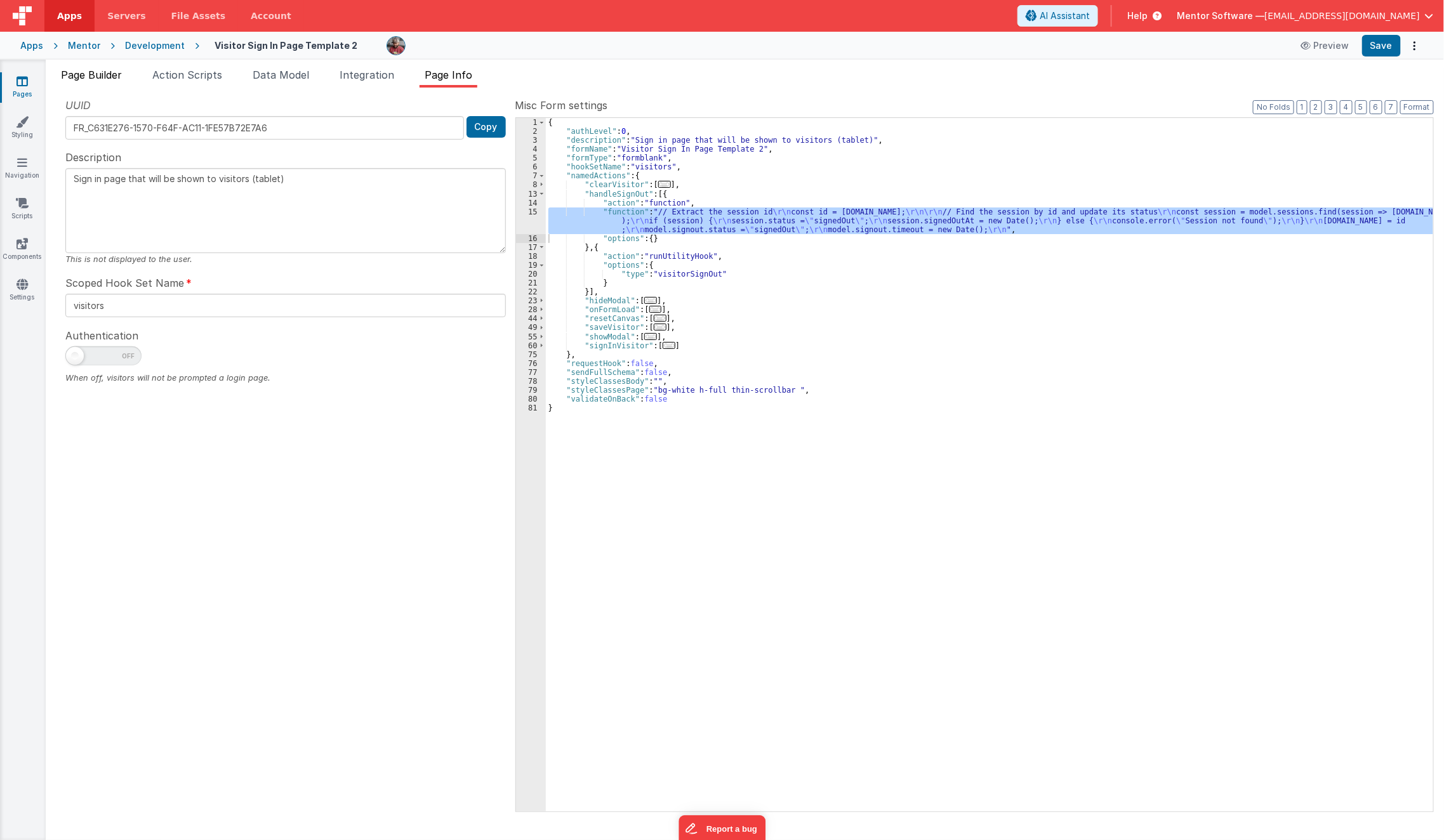
click at [70, 69] on span "Page Builder" at bounding box center [91, 75] width 61 height 12
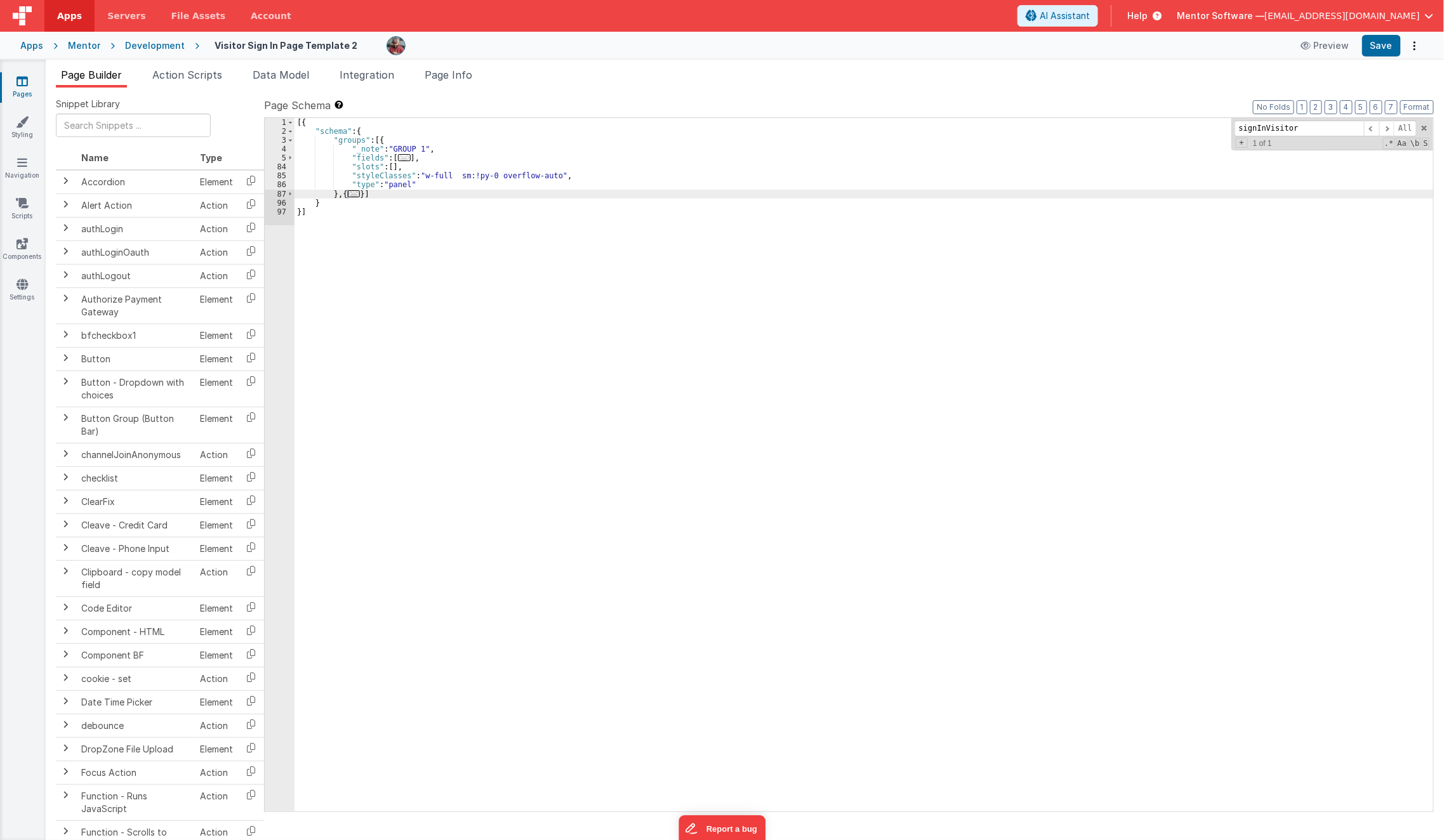
click at [593, 312] on div "[{ "schema" : { "groups" : [{ "_note" : "GROUP 1" , "fields" : [ ... ] , "slots…" at bounding box center [864, 474] width 1140 height 712
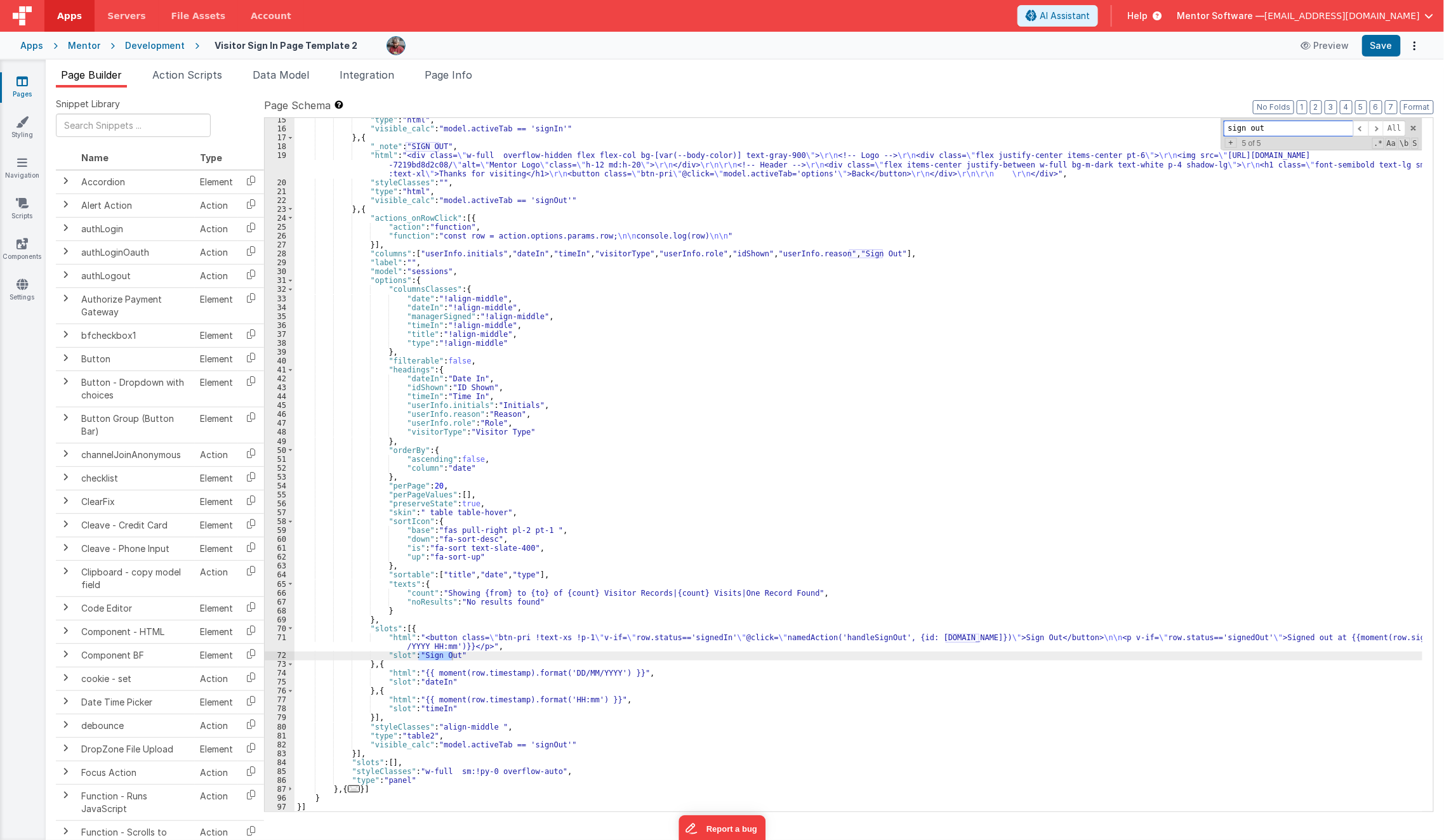
scroll to position [0, 0]
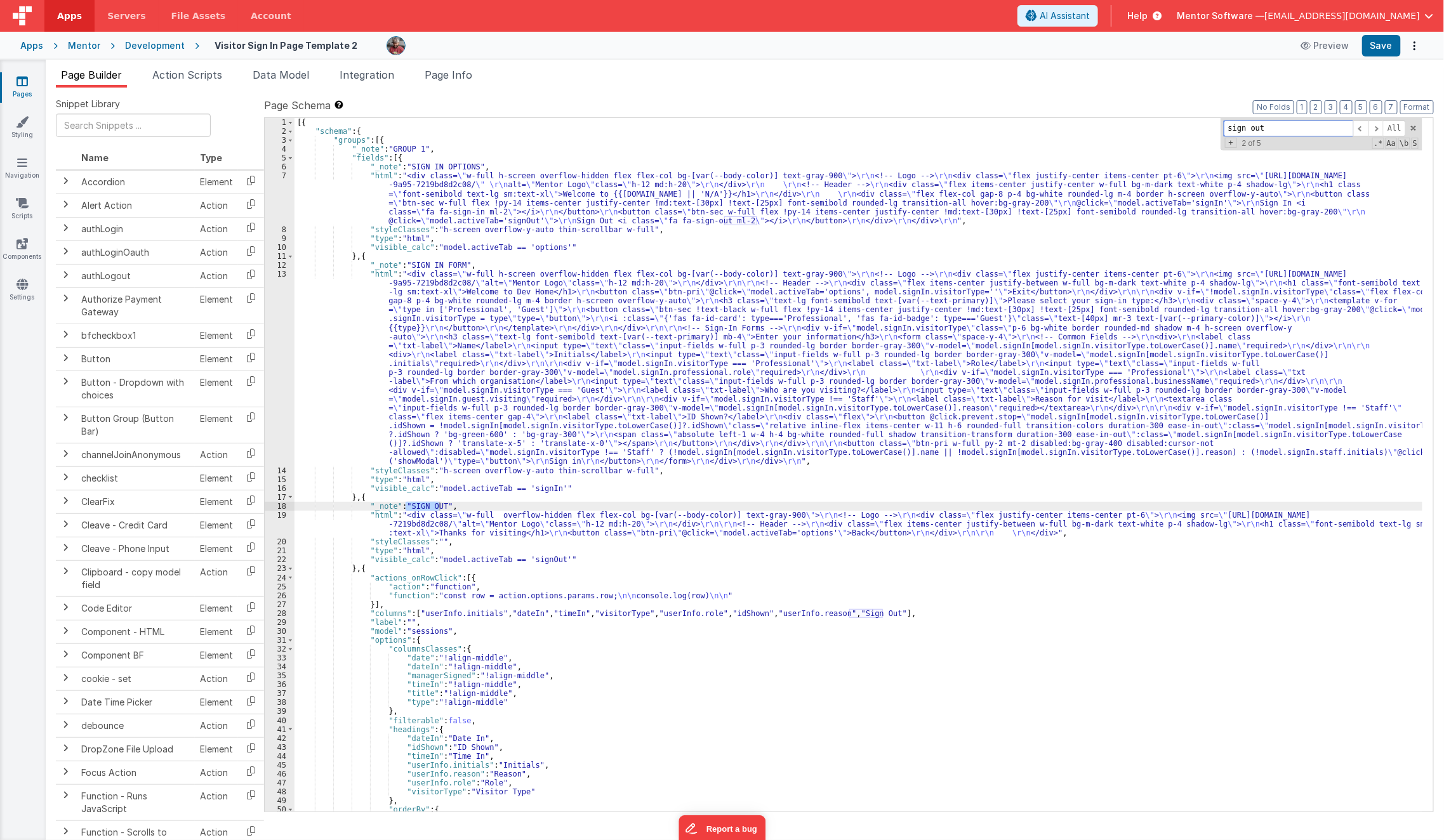
type input "sign out"
click at [591, 364] on div "[{ "schema" : { "groups" : [{ "_note" : "GROUP 1" , "fields" : [{ "_note" : "SI…" at bounding box center [859, 474] width 1129 height 712
click at [511, 368] on div "[{ "schema" : { "groups" : [{ "_note" : "GROUP 1" , "fields" : [{ "_note" : "SI…" at bounding box center [859, 474] width 1129 height 712
click at [465, 506] on div "[{ "schema" : { "groups" : [{ "_note" : "GROUP 1" , "fields" : [{ "_note" : "SI…" at bounding box center [859, 474] width 1129 height 712
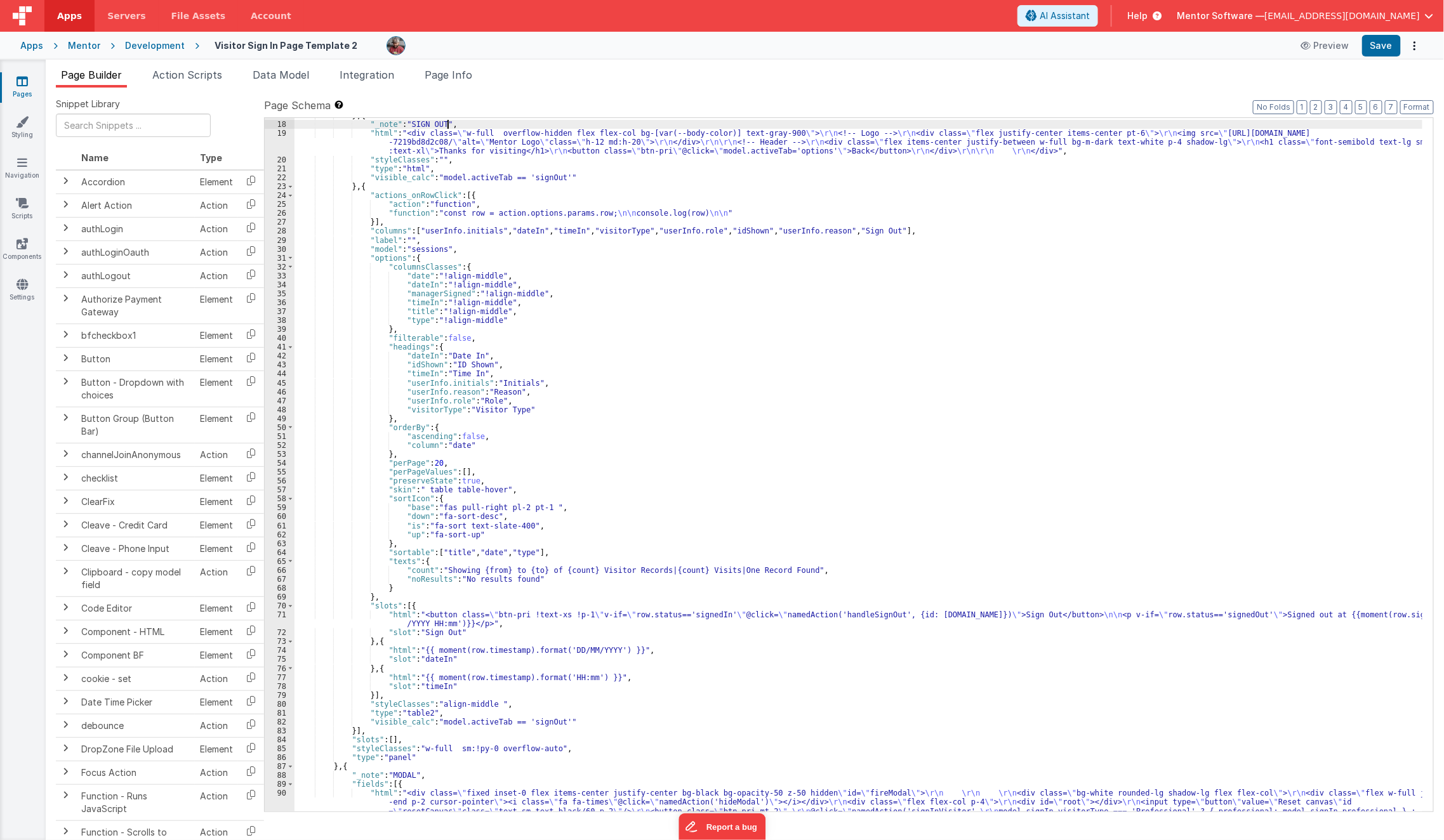
scroll to position [382, 0]
click at [447, 616] on div "} , { "_note" : "SIGN OUT" , "html" : "<div class= \" w-full overflow-hidden fl…" at bounding box center [859, 480] width 1129 height 739
click at [767, 615] on div "} , { "_note" : "SIGN OUT" , "html" : "<div class= \" w-full overflow-hidden fl…" at bounding box center [859, 480] width 1129 height 739
click at [764, 620] on div "} , { "_note" : "SIGN OUT" , "html" : "<div class= \" w-full overflow-hidden fl…" at bounding box center [859, 480] width 1129 height 739
click at [20, 79] on icon at bounding box center [22, 81] width 12 height 12
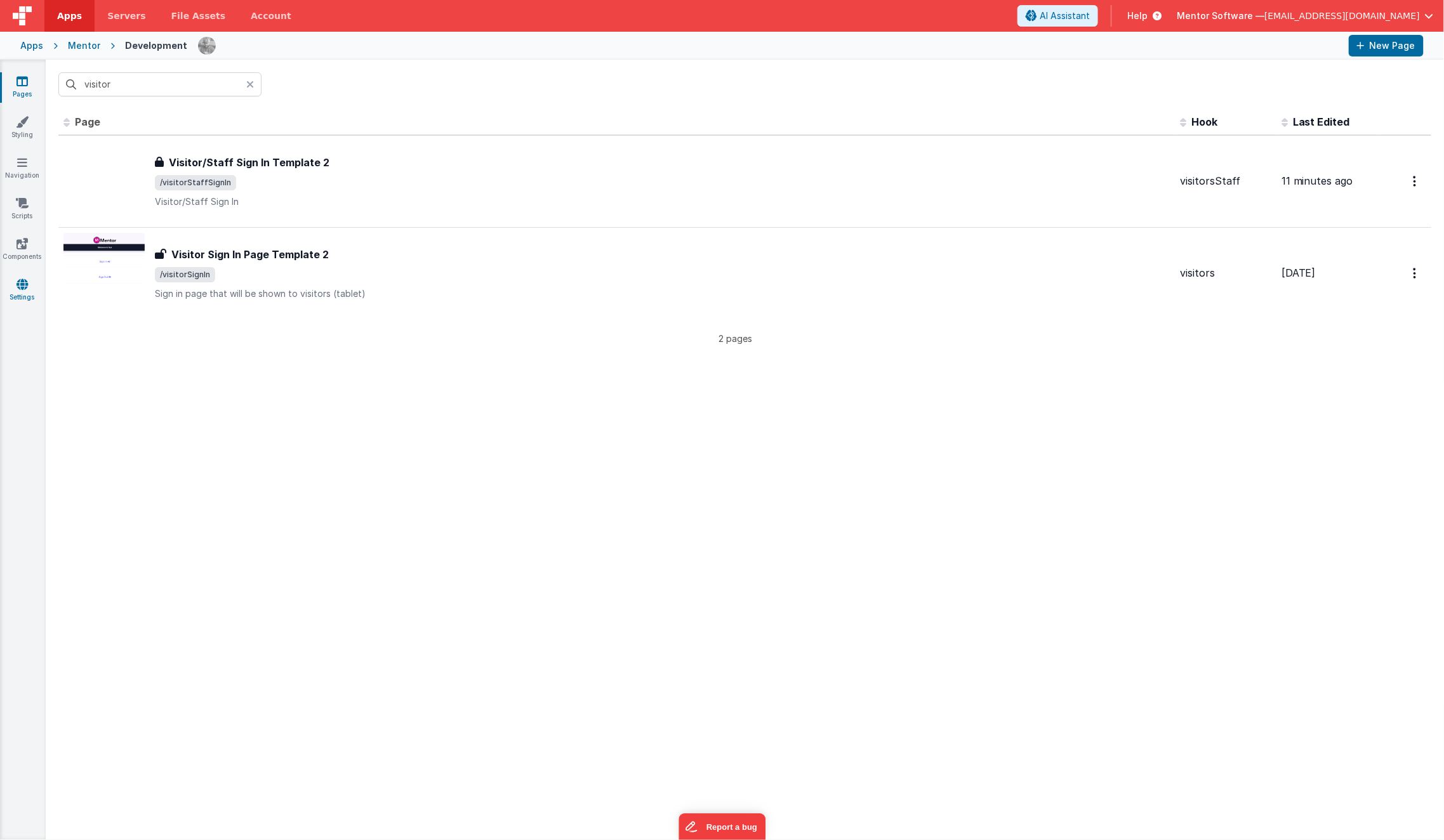
click at [14, 291] on link "Settings" at bounding box center [22, 290] width 46 height 26
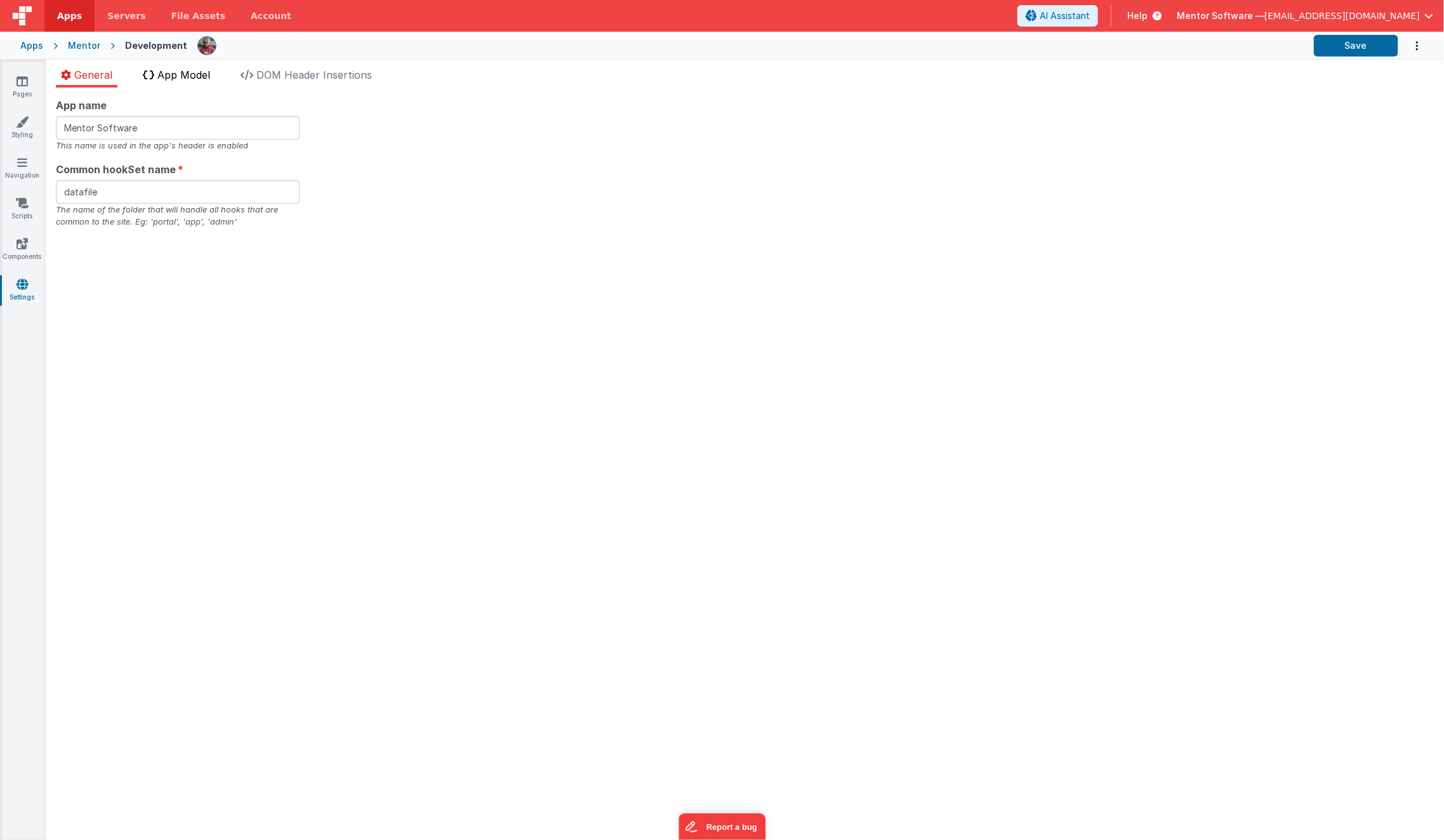
click at [172, 80] on span "App Model" at bounding box center [183, 75] width 52 height 12
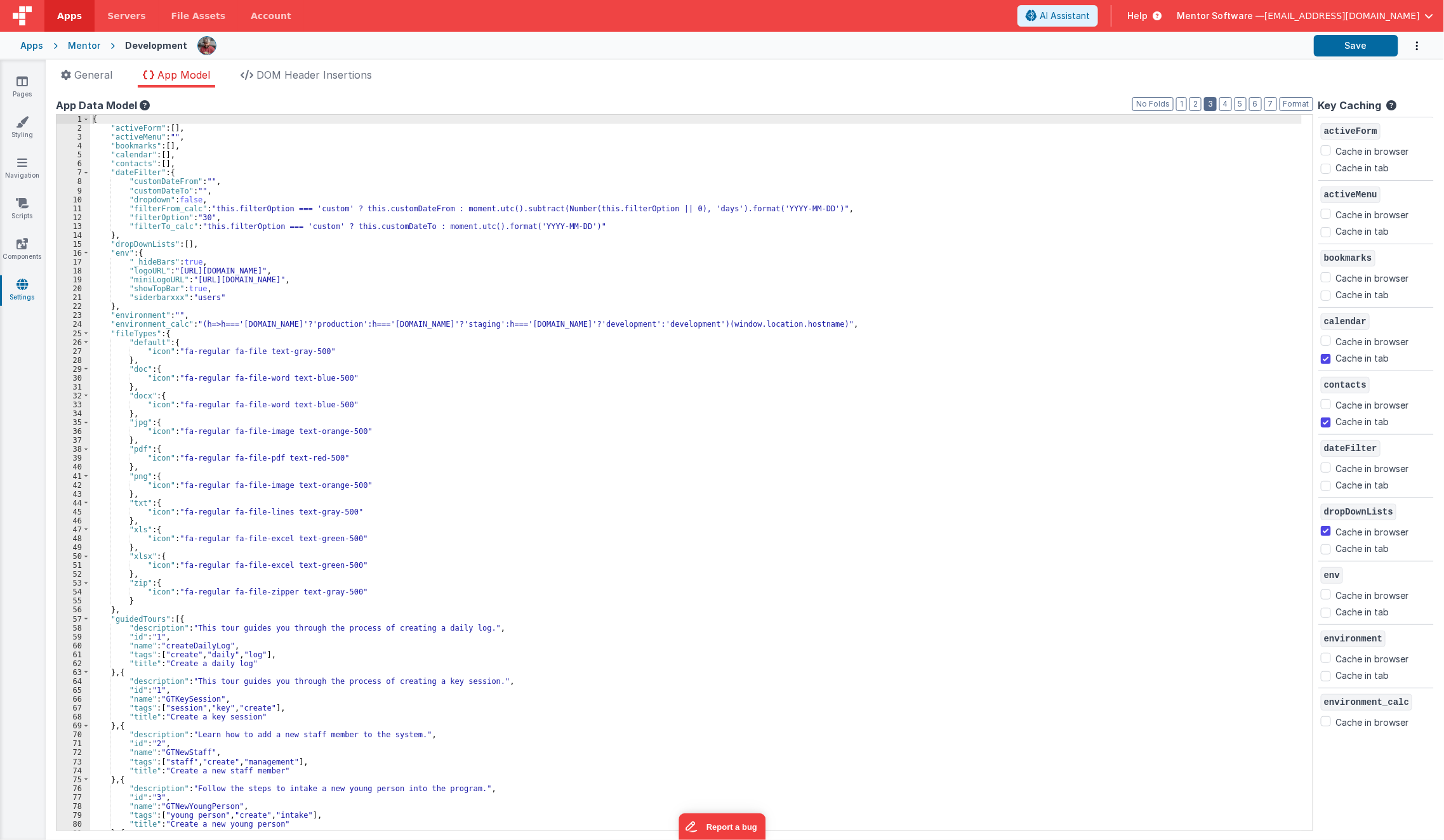
click at [1208, 106] on button "3" at bounding box center [1211, 104] width 12 height 14
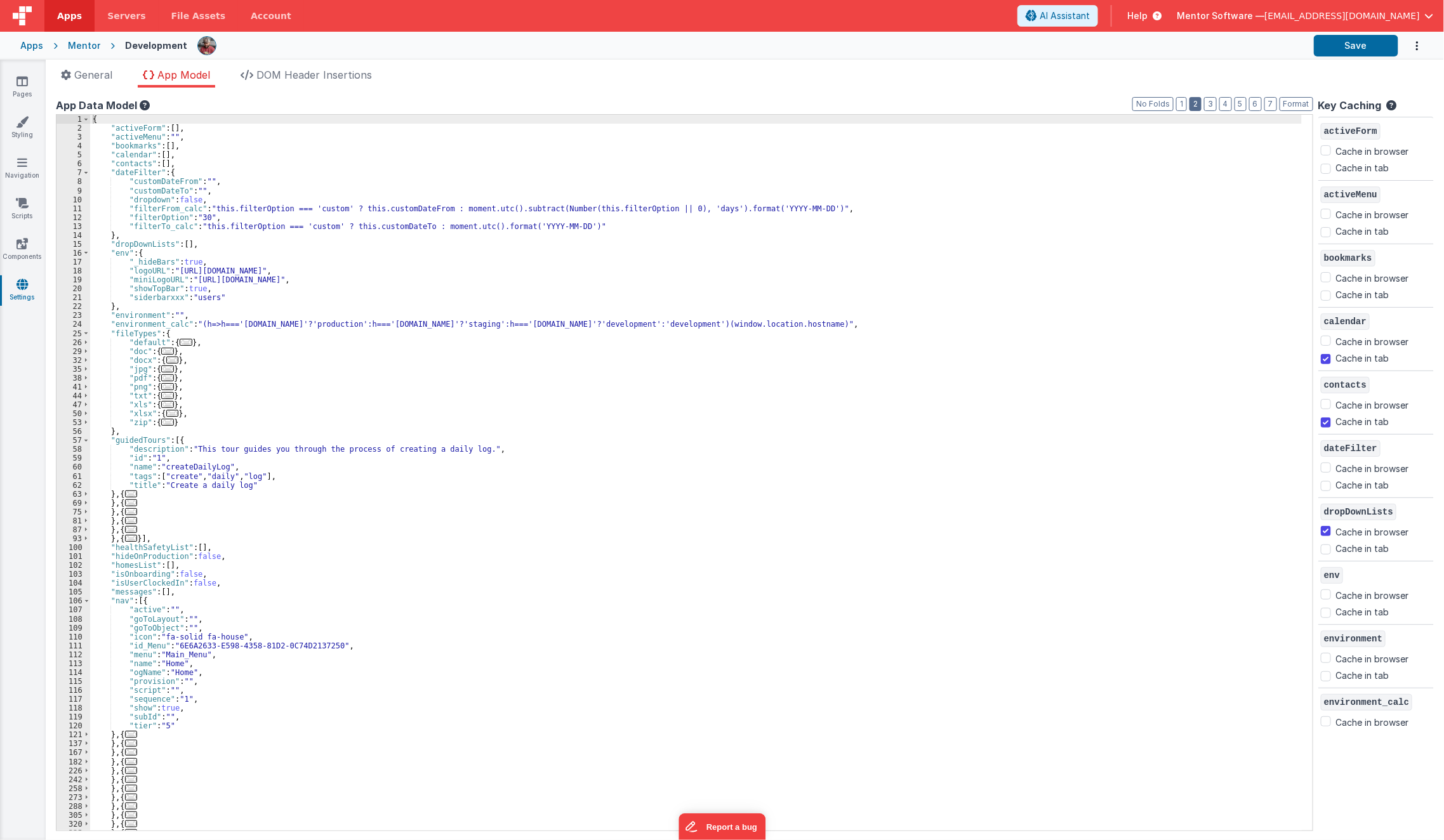
click at [1196, 106] on button "2" at bounding box center [1195, 104] width 12 height 14
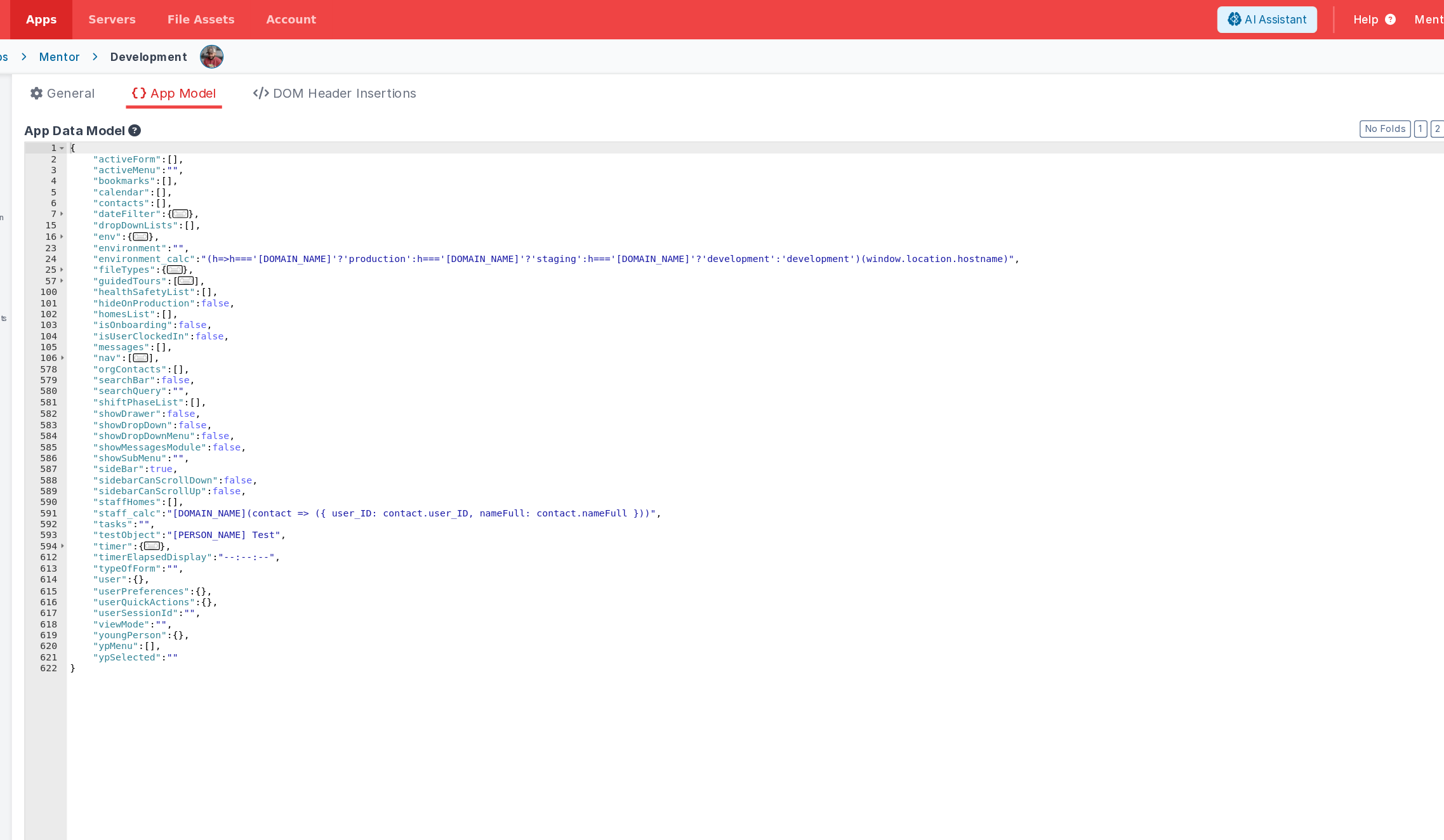
click at [148, 261] on div "{ "activeForm" : [ ] , "activeMenu" : "" , "bookmarks" : [ ] , "calendar" : [ ]…" at bounding box center [702, 482] width 1223 height 734
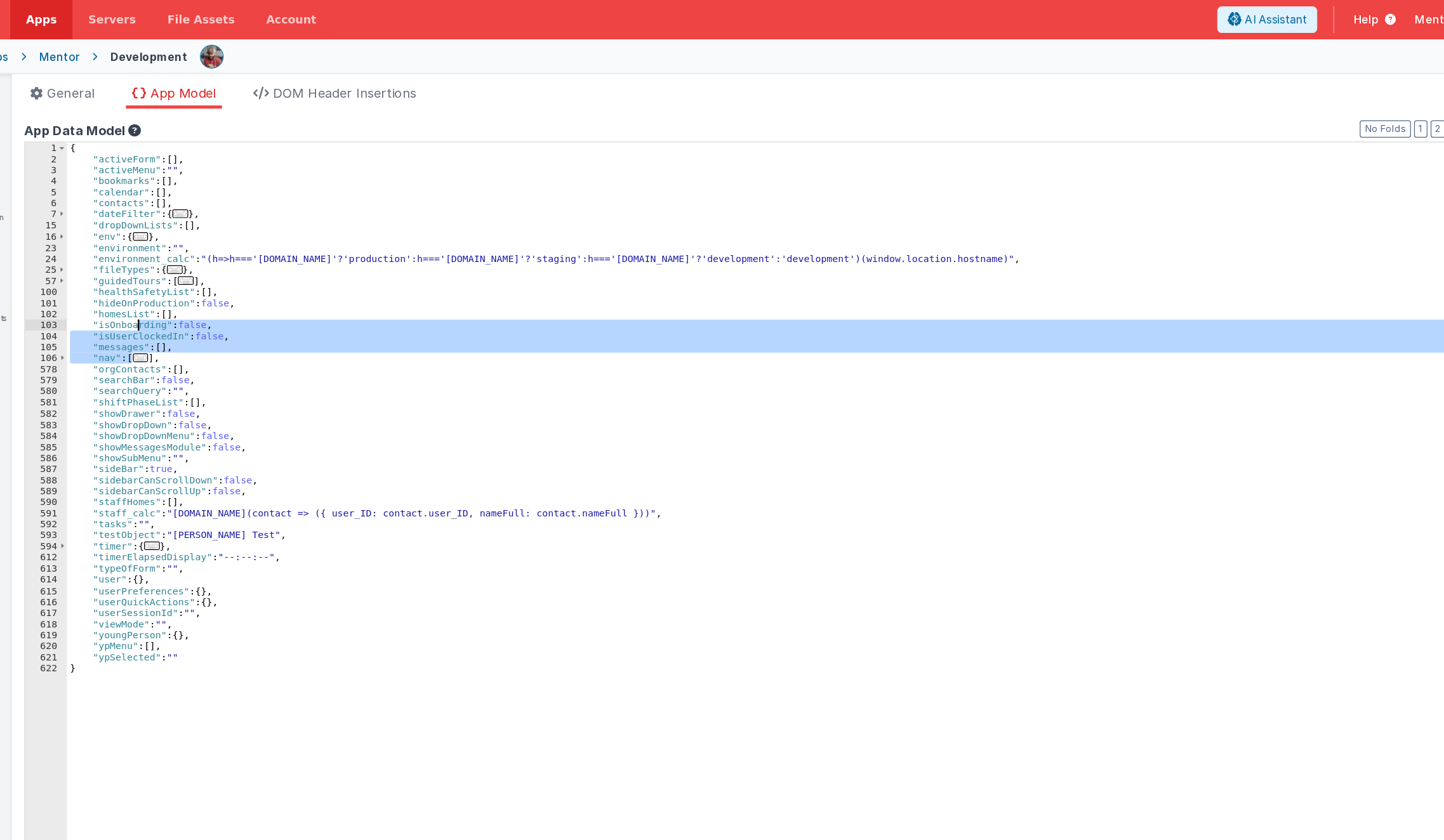
click at [150, 290] on div "{ "activeForm" : [ ] , "activeMenu" : "" , "bookmarks" : [ ] , "calendar" : [ ]…" at bounding box center [702, 472] width 1223 height 716
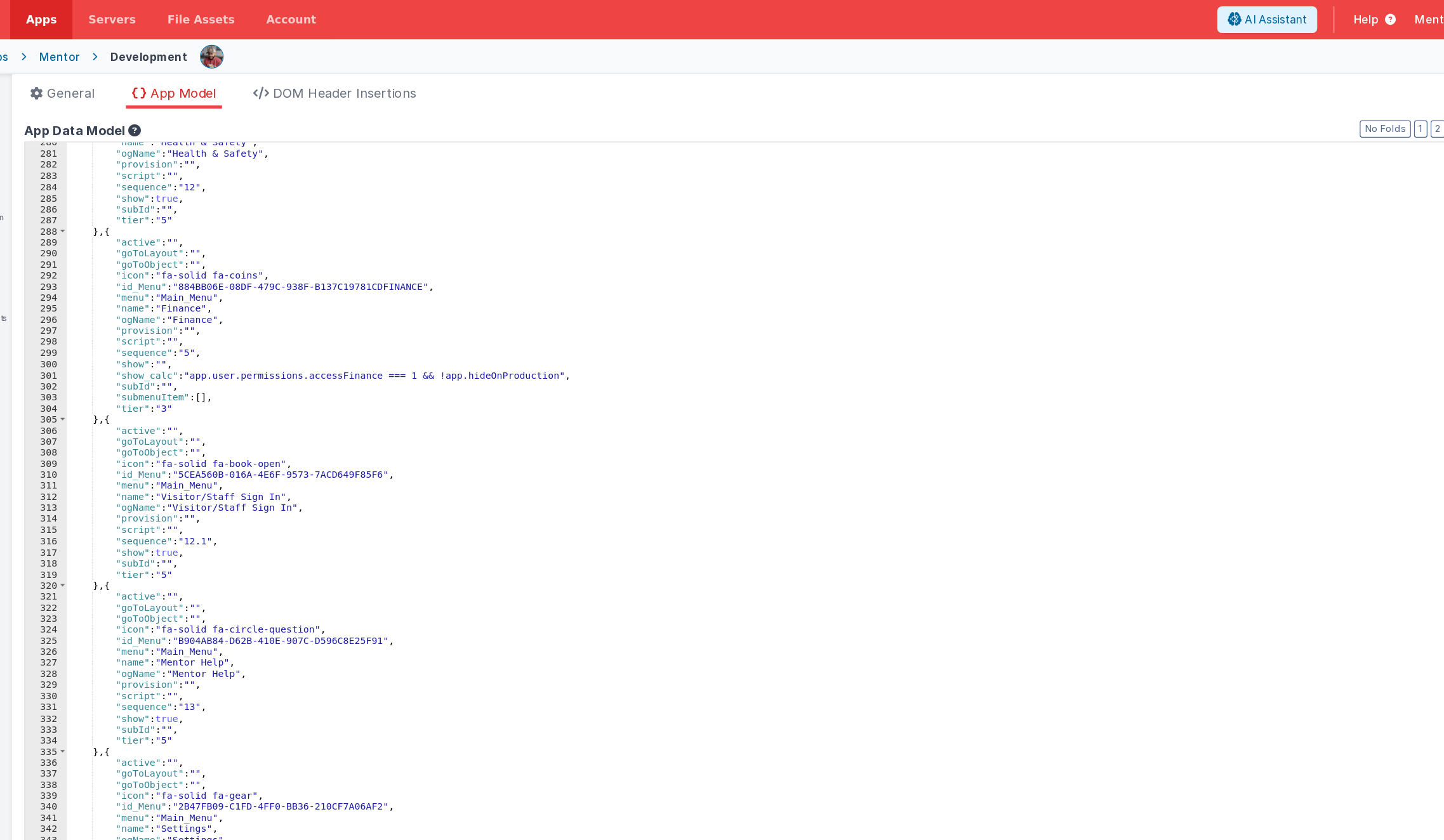
scroll to position [1727, 0]
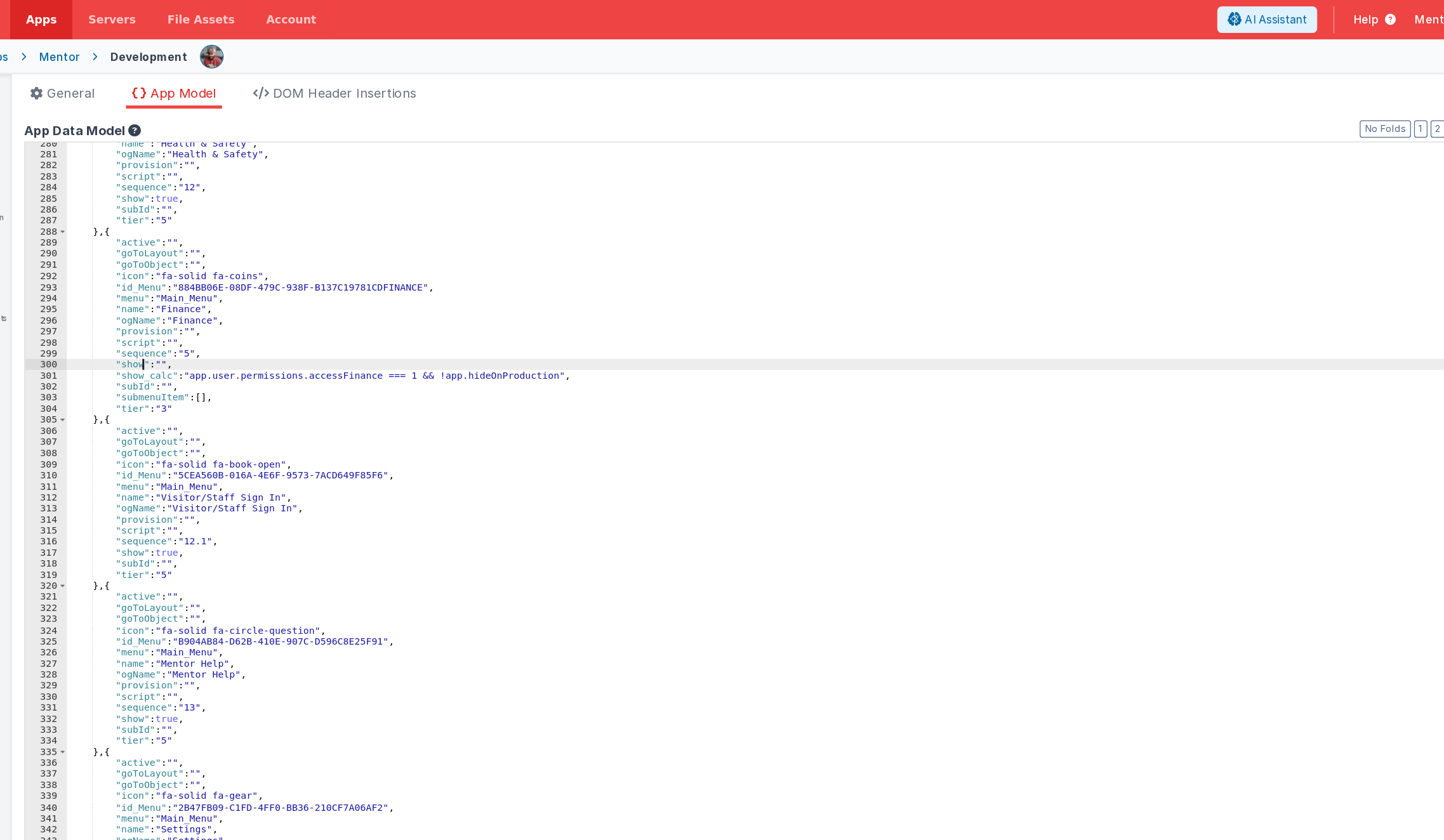
click at [150, 290] on div ""name" : "Health & Safety" , "ogName" : "Health & Safety" , "provision" : "" , …" at bounding box center [697, 478] width 1212 height 734
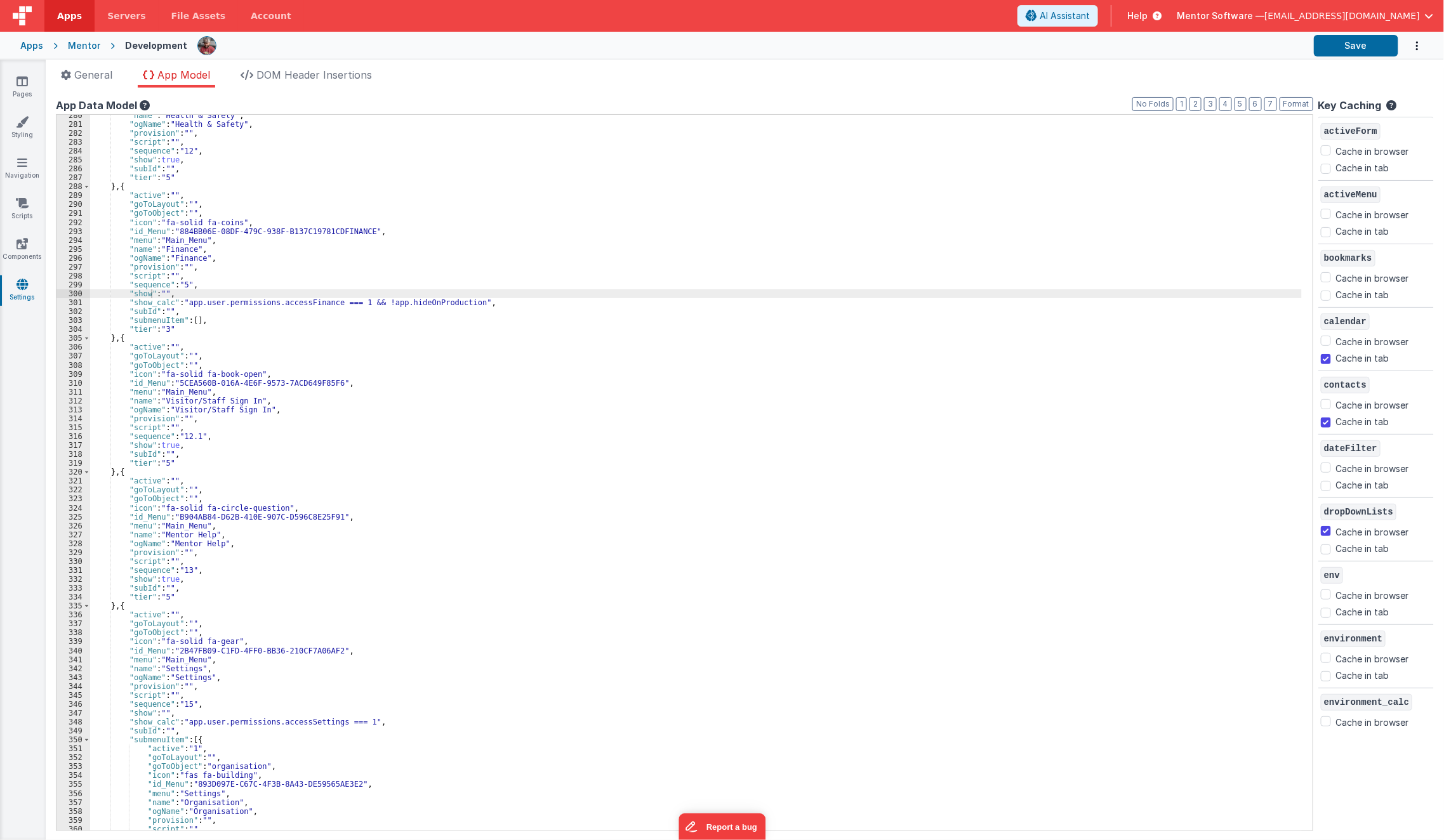
click at [21, 73] on div "Pages Styling Navigation Scripts Components Settings" at bounding box center [23, 450] width 46 height 781
click at [20, 88] on link "Pages" at bounding box center [22, 87] width 46 height 26
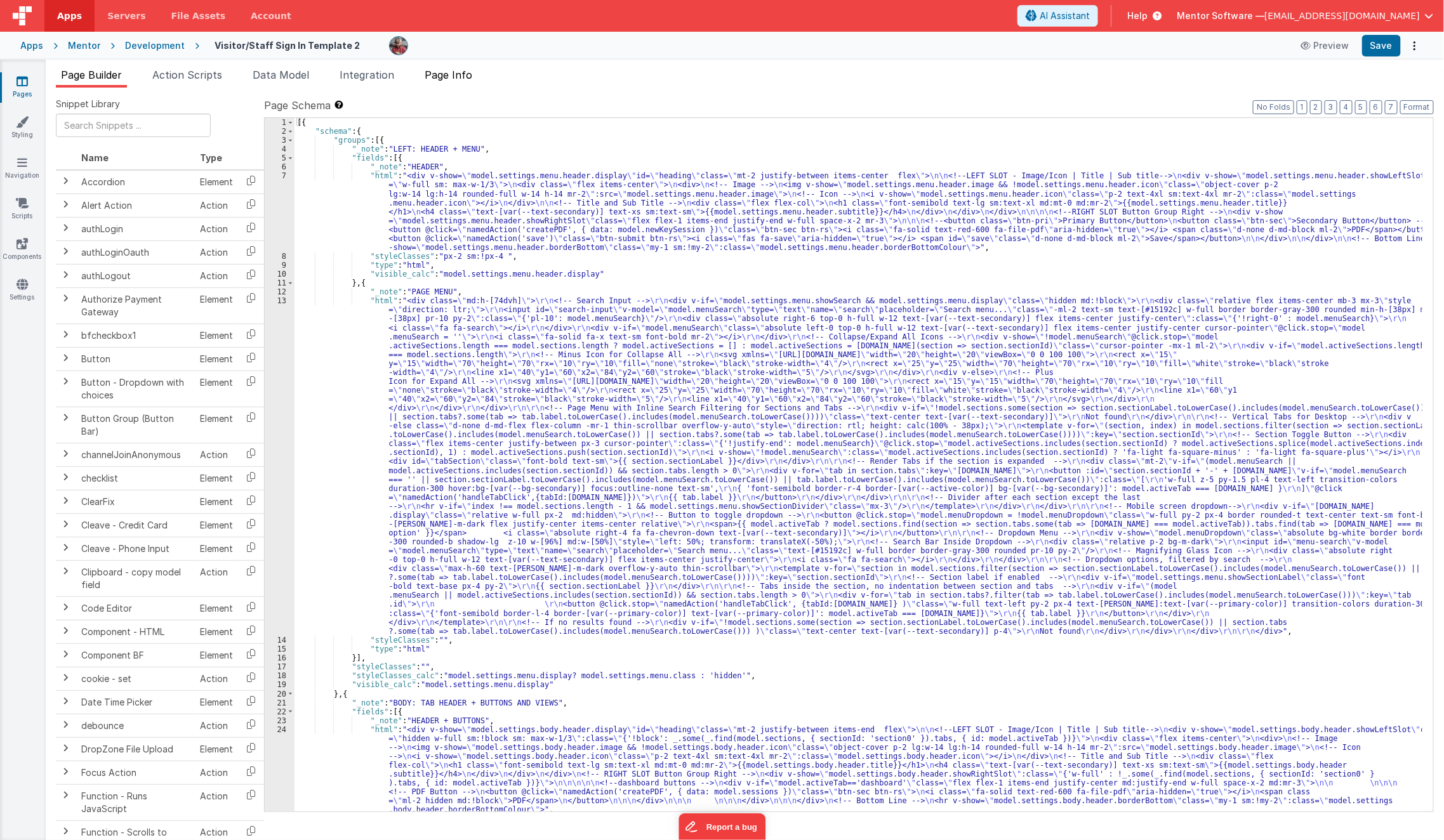
click at [468, 80] on span "Page Info" at bounding box center [449, 75] width 48 height 12
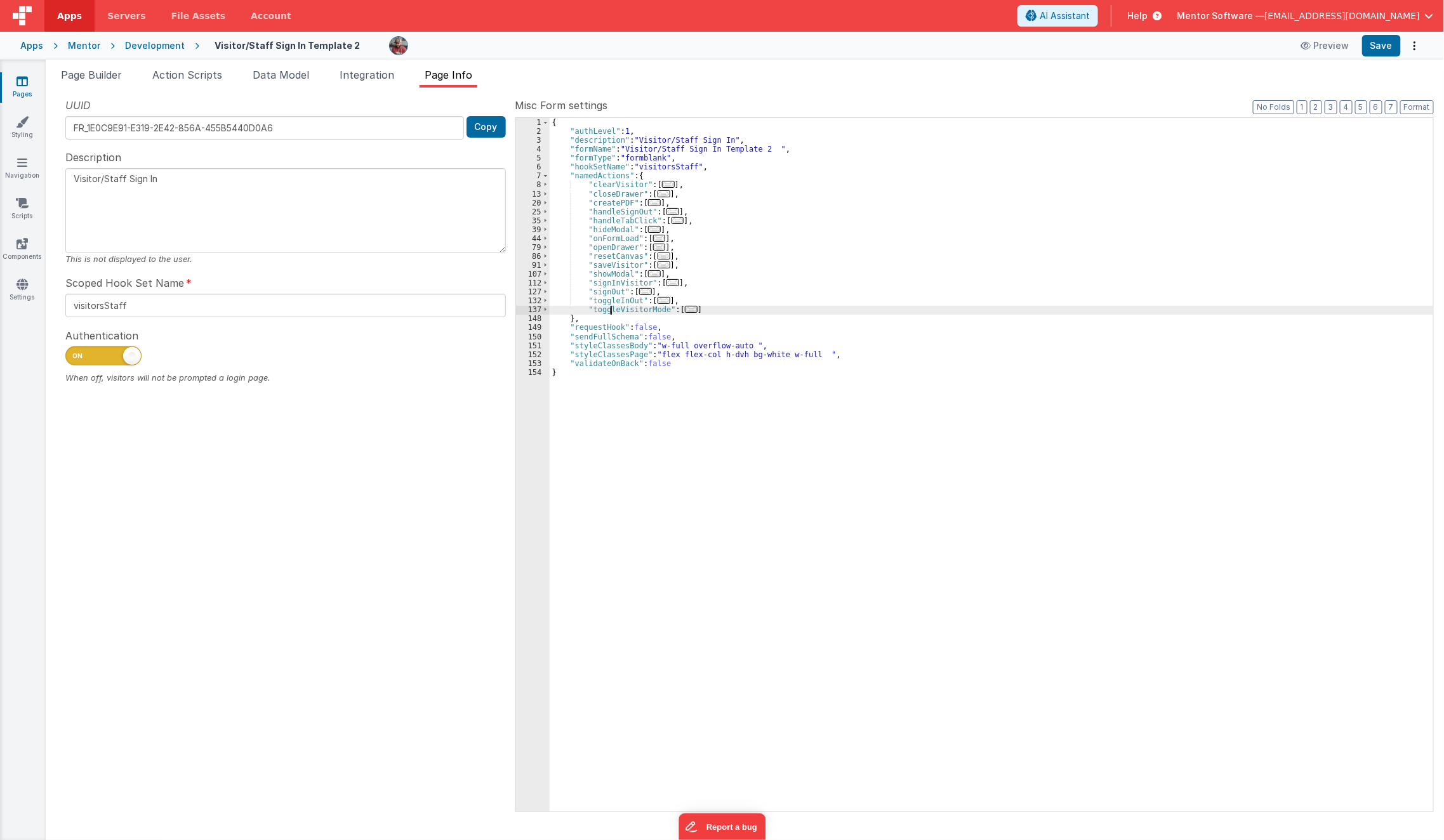
click at [610, 311] on div "{ "authLevel" : 1 , "description" : "Visitor/Staff Sign In" , "formName" : "Vis…" at bounding box center [991, 474] width 884 height 712
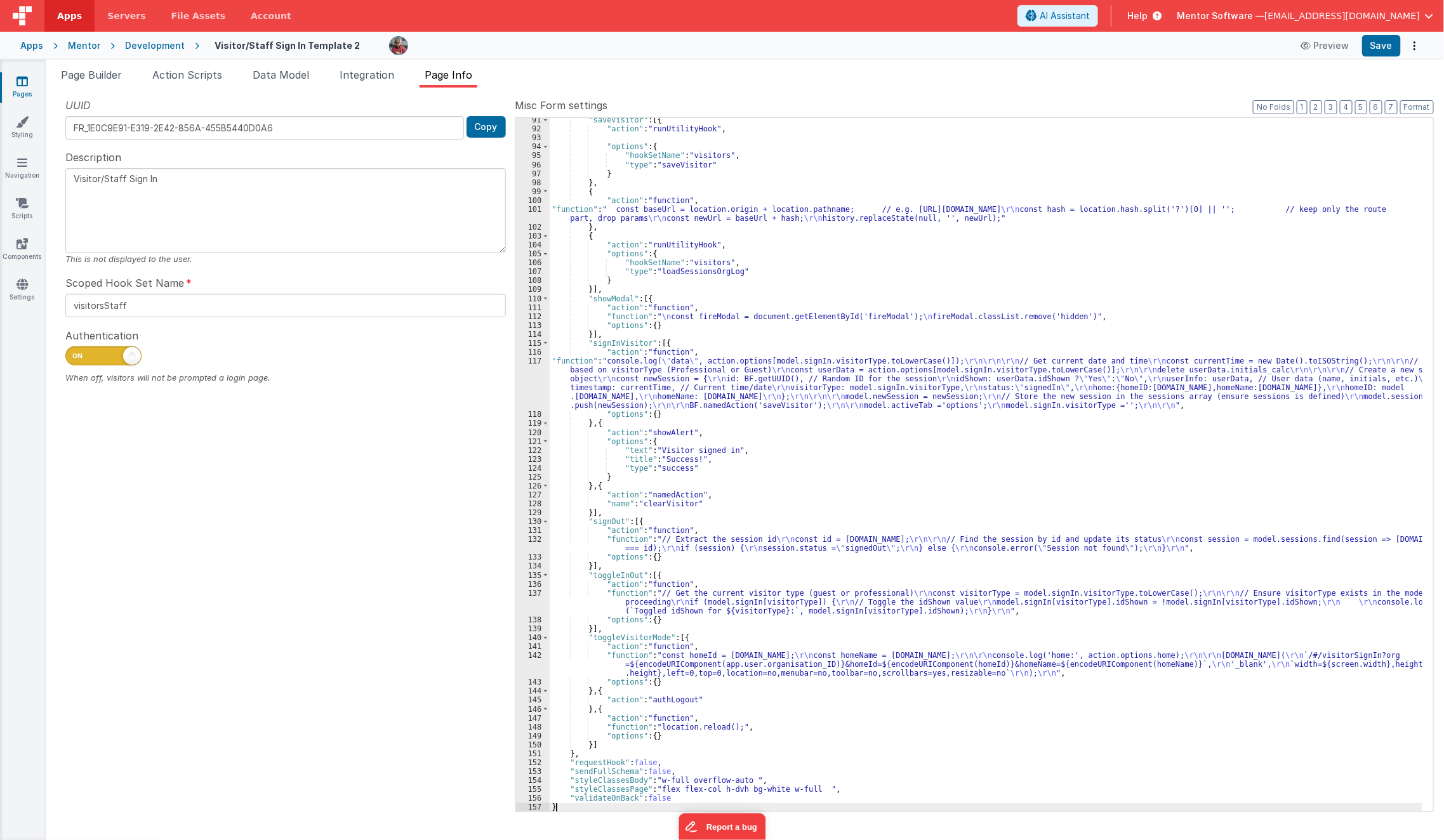
scroll to position [1279, 0]
click at [1387, 50] on button "Save" at bounding box center [1382, 45] width 39 height 21
click at [105, 82] on li "Page Builder" at bounding box center [91, 77] width 71 height 20
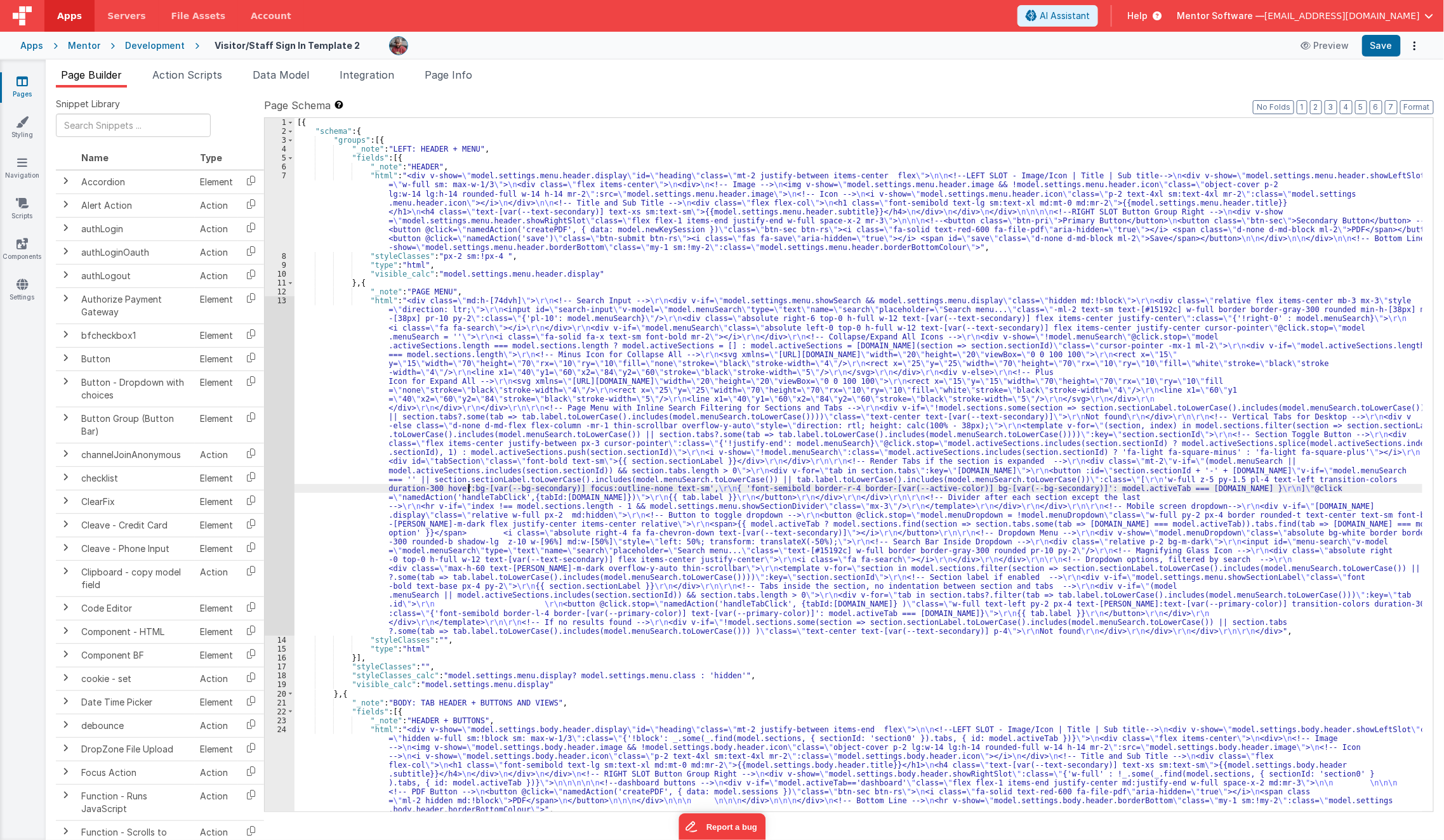
click at [470, 491] on div "[{ "schema" : { "groups" : [{ "_note" : "LEFT: HEADER + MENU" , "fields" : [{ "…" at bounding box center [859, 474] width 1129 height 712
click at [375, 555] on div "[{ "schema" : { "groups" : [{ "_note" : "LEFT: HEADER + MENU" , "fields" : [{ "…" at bounding box center [859, 474] width 1129 height 712
click at [396, 459] on div "[{ "schema" : { "groups" : [{ "_note" : "LEFT: HEADER + MENU" , "fields" : [{ "…" at bounding box center [859, 474] width 1129 height 712
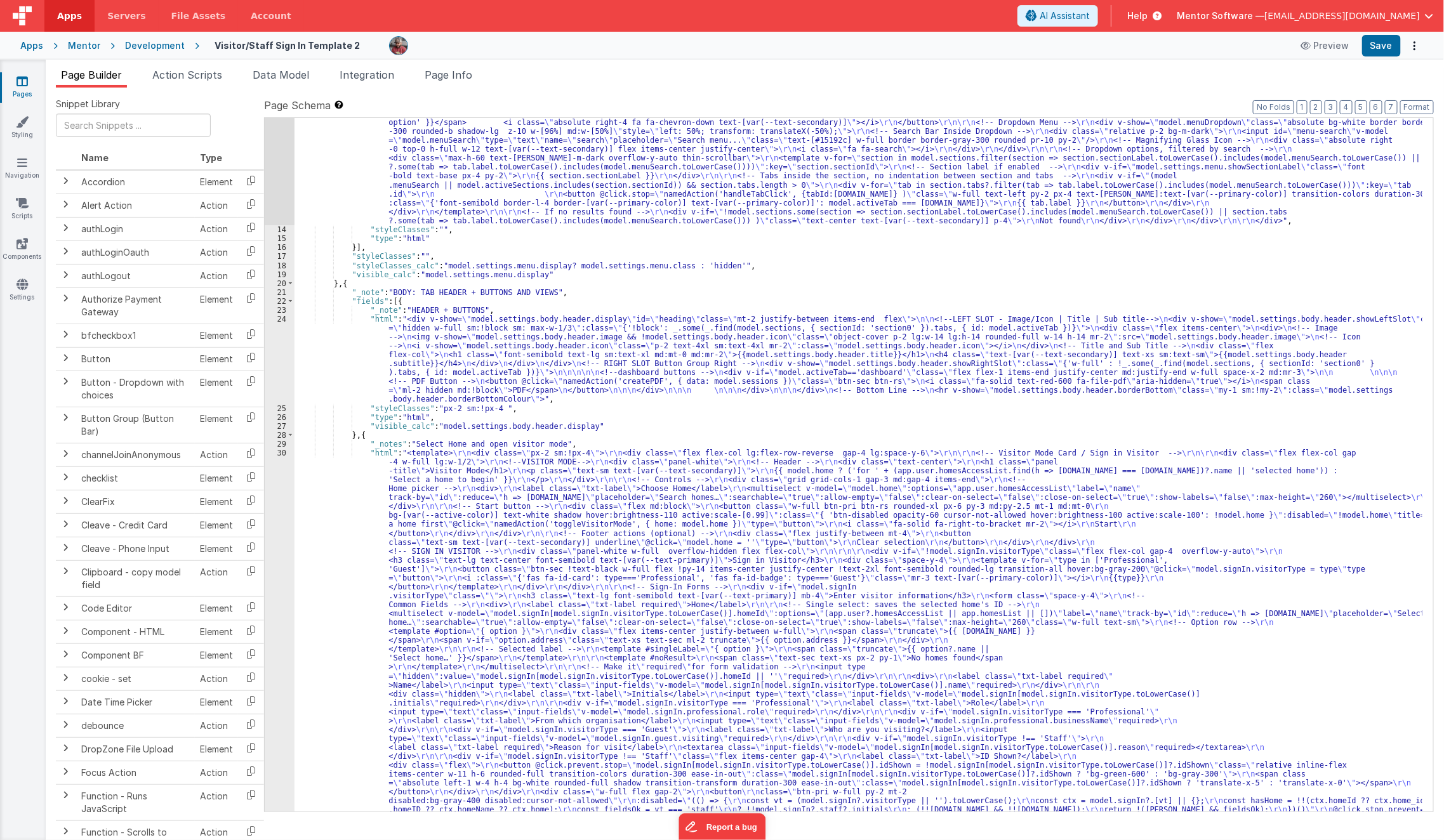
scroll to position [447, 0]
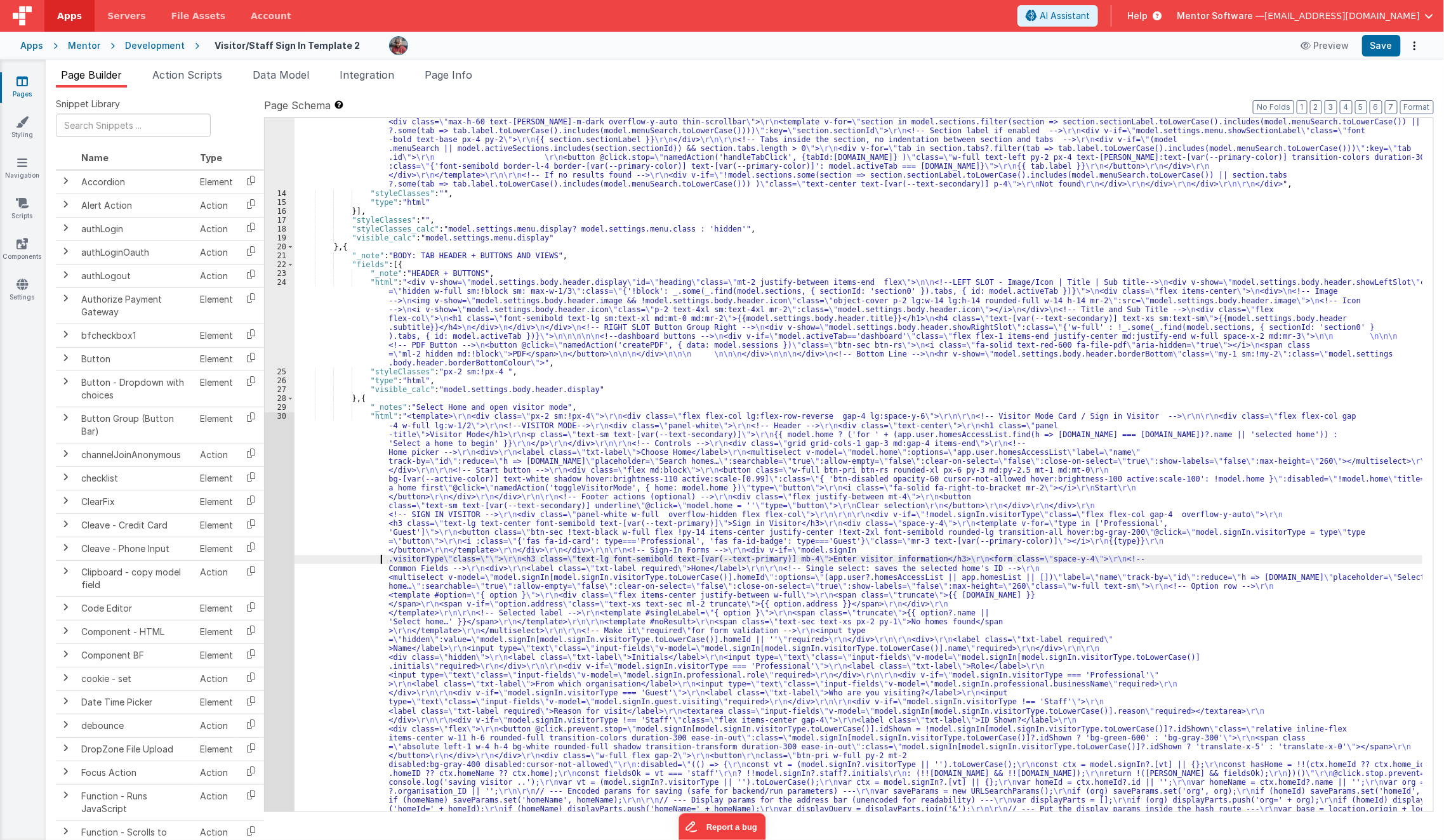
click at [374, 561] on div ""html" : "<div class= \" md:h-[74dvh] \" > \r\n <!-- Search Input --> \r\n <div…" at bounding box center [859, 830] width 1129 height 1962
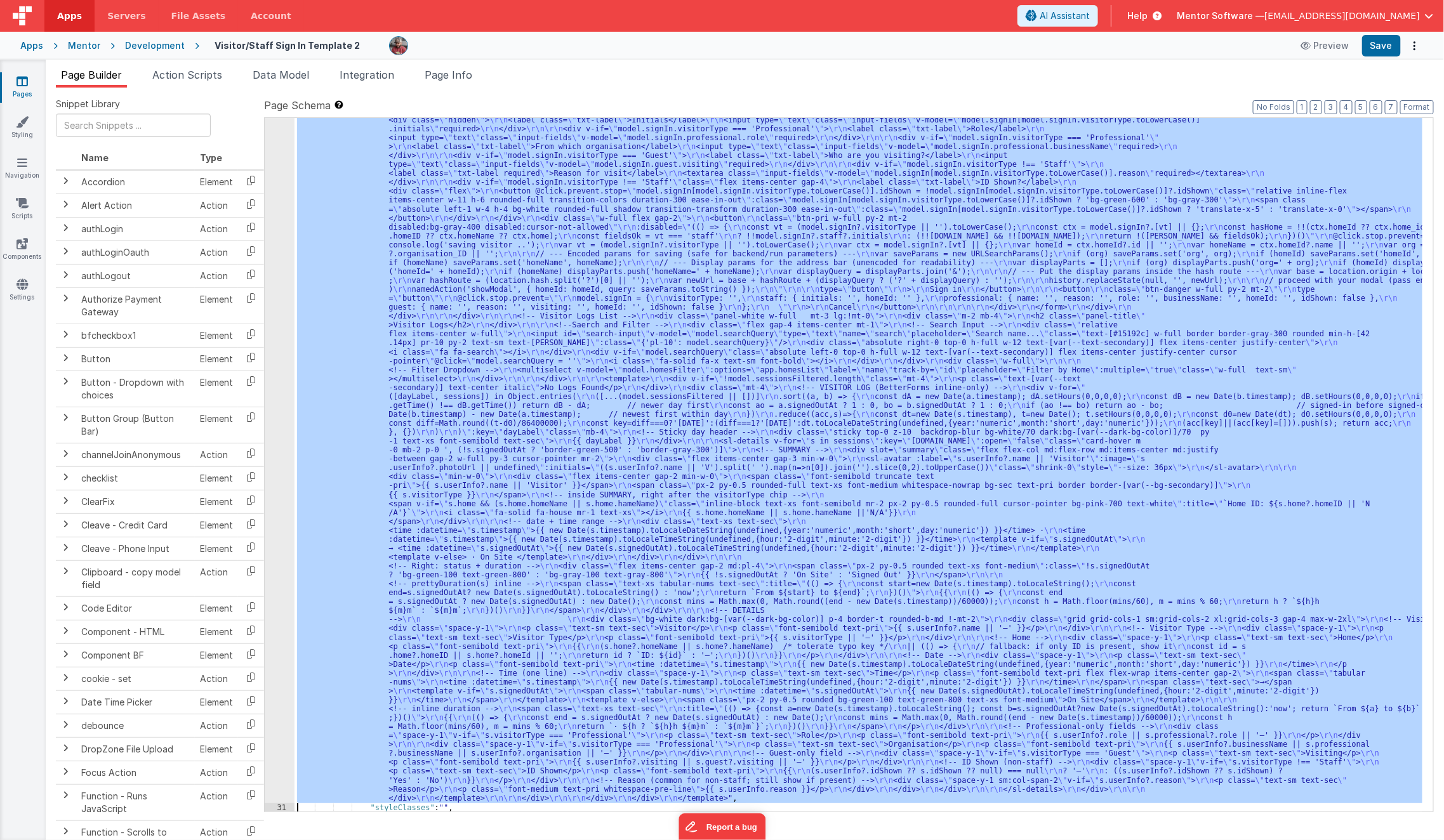
click at [270, 546] on div "30 31 32 33 34 35 36 37 38 39 40 41 42 43 44 45 46 47 48 49 50 51 52 53 54 55 5…" at bounding box center [280, 690] width 30 height 1632
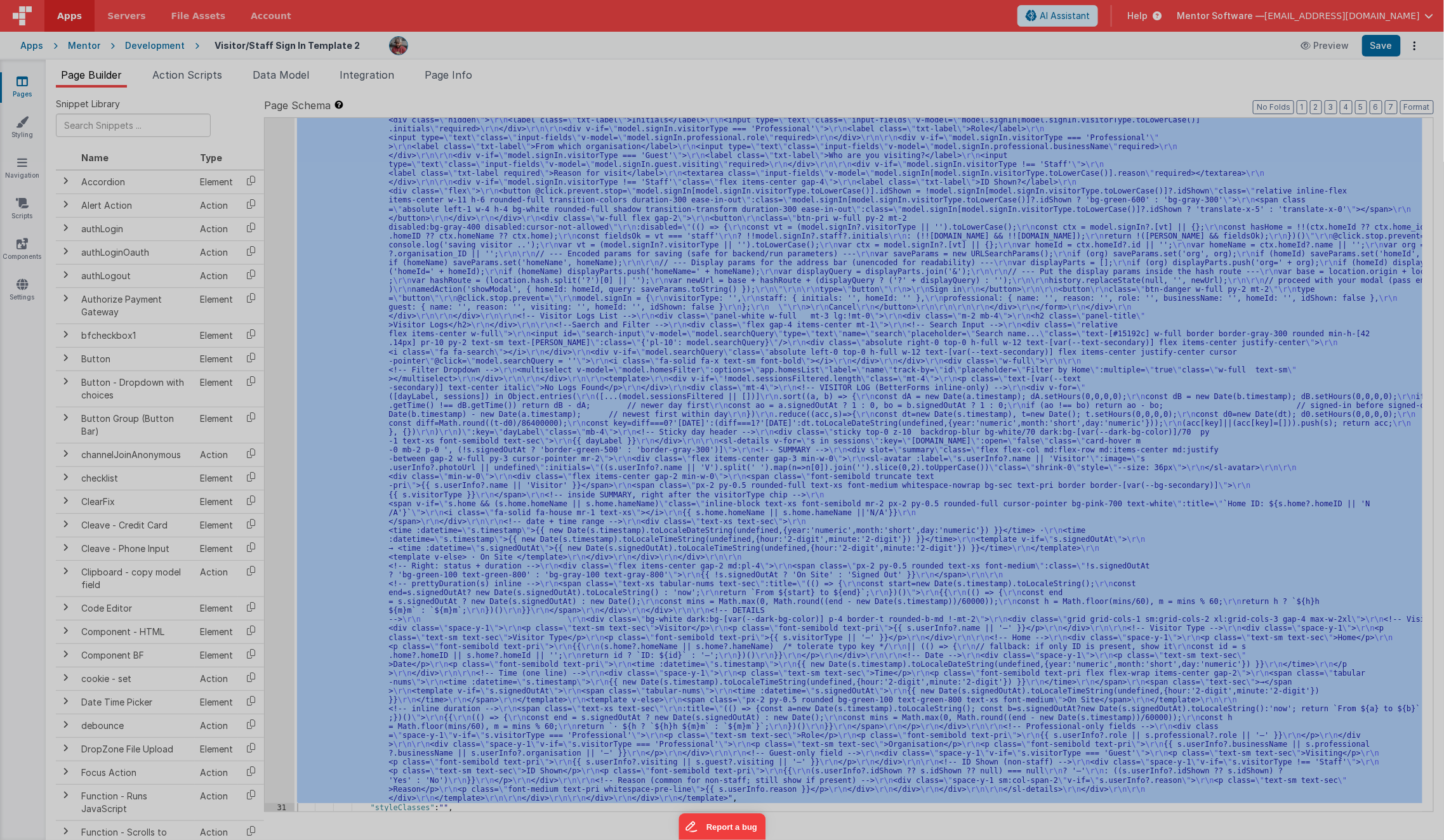
click at [321, 532] on div "< template > < div class = "px-2 sm:!px-4" > < div class = "flex flex-col lg:fl…" at bounding box center [380, 468] width 633 height 788
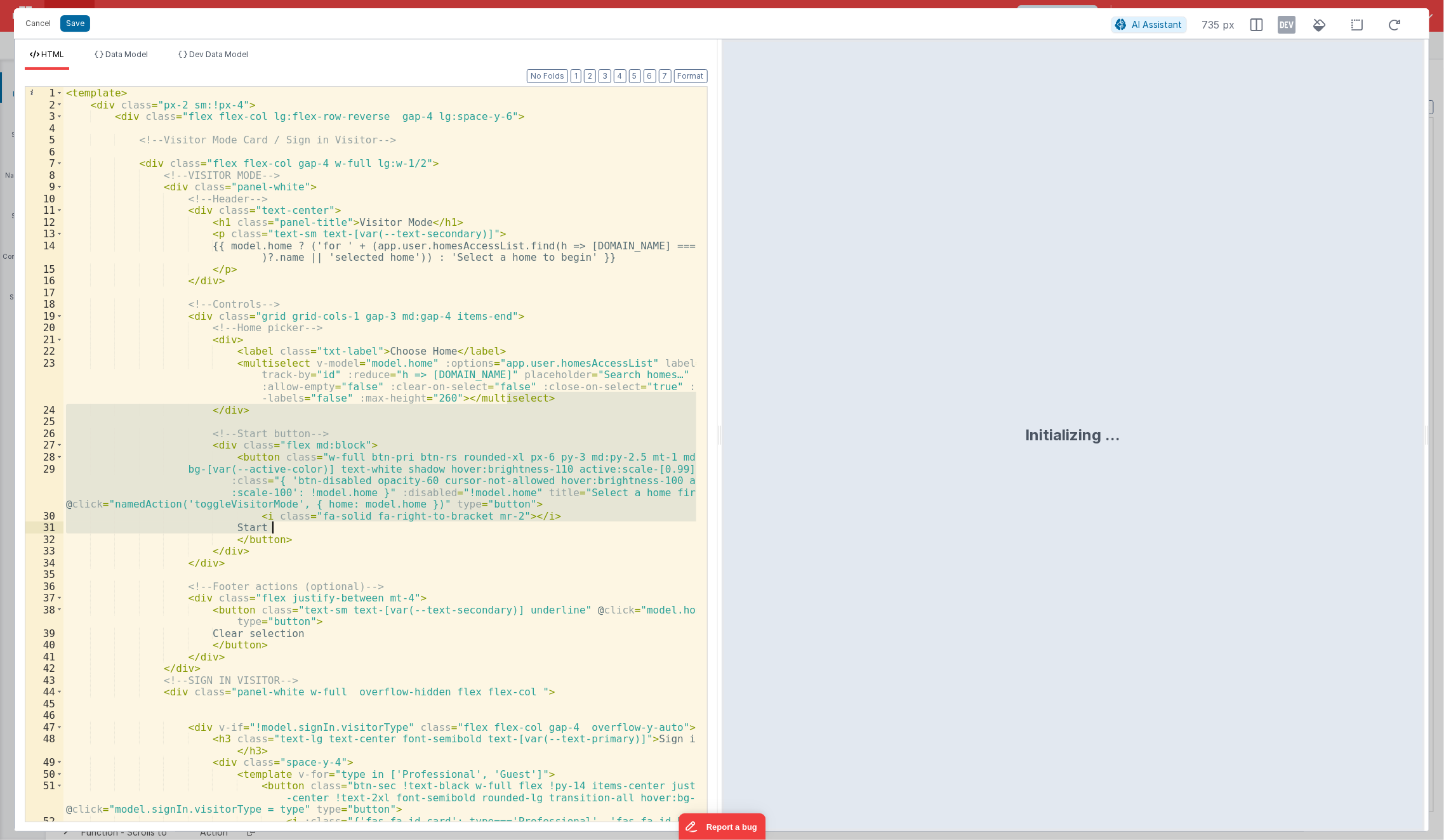
click at [321, 532] on div "< template > < div class = "px-2 sm:!px-4" > < div class = "flex flex-col lg:fl…" at bounding box center [381, 472] width 634 height 771
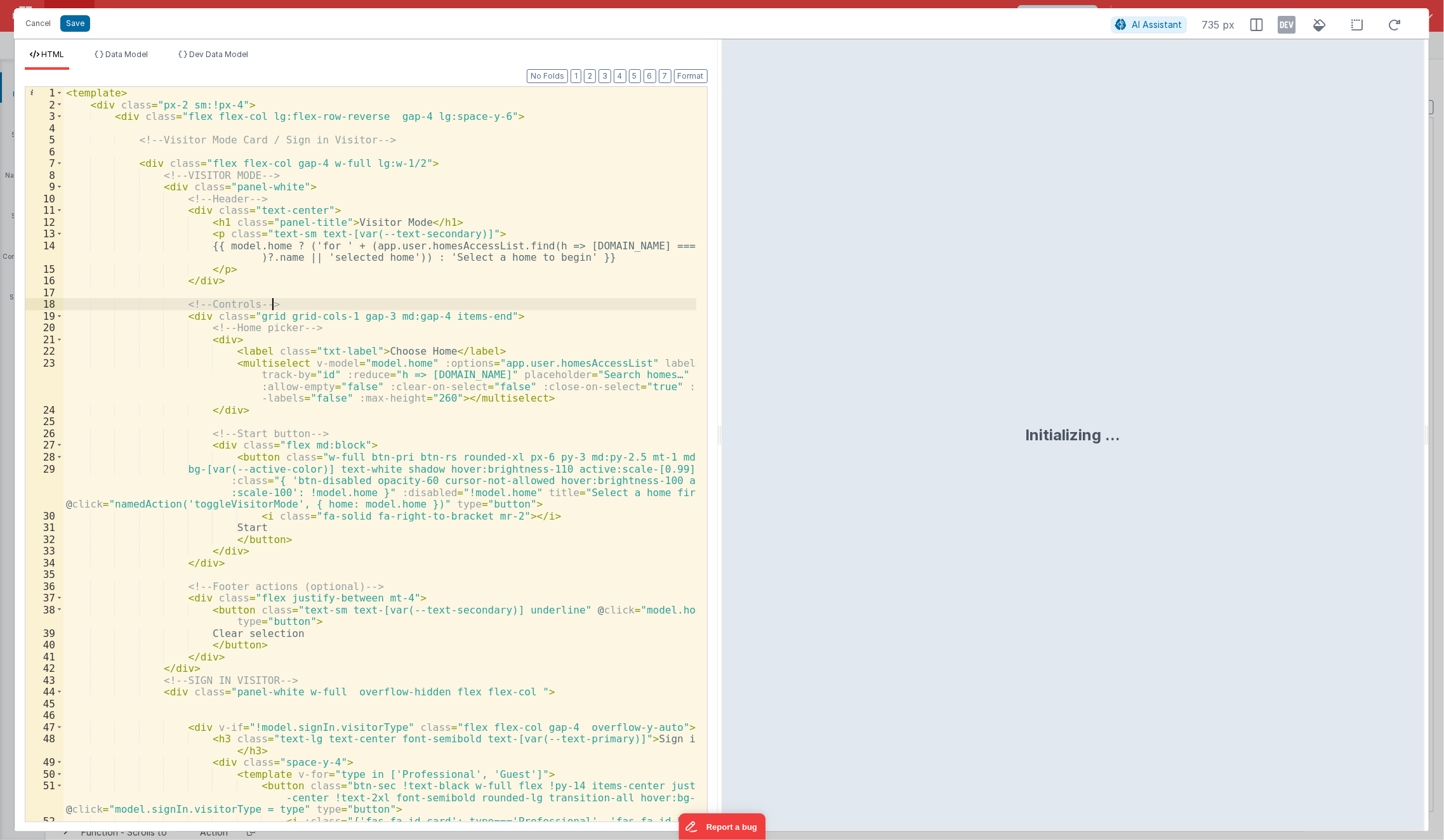
click at [320, 304] on div "< template > < div class = "px-2 sm:!px-4" > < div class = "flex flex-col lg:fl…" at bounding box center [381, 472] width 634 height 771
click at [59, 160] on span at bounding box center [59, 163] width 7 height 12
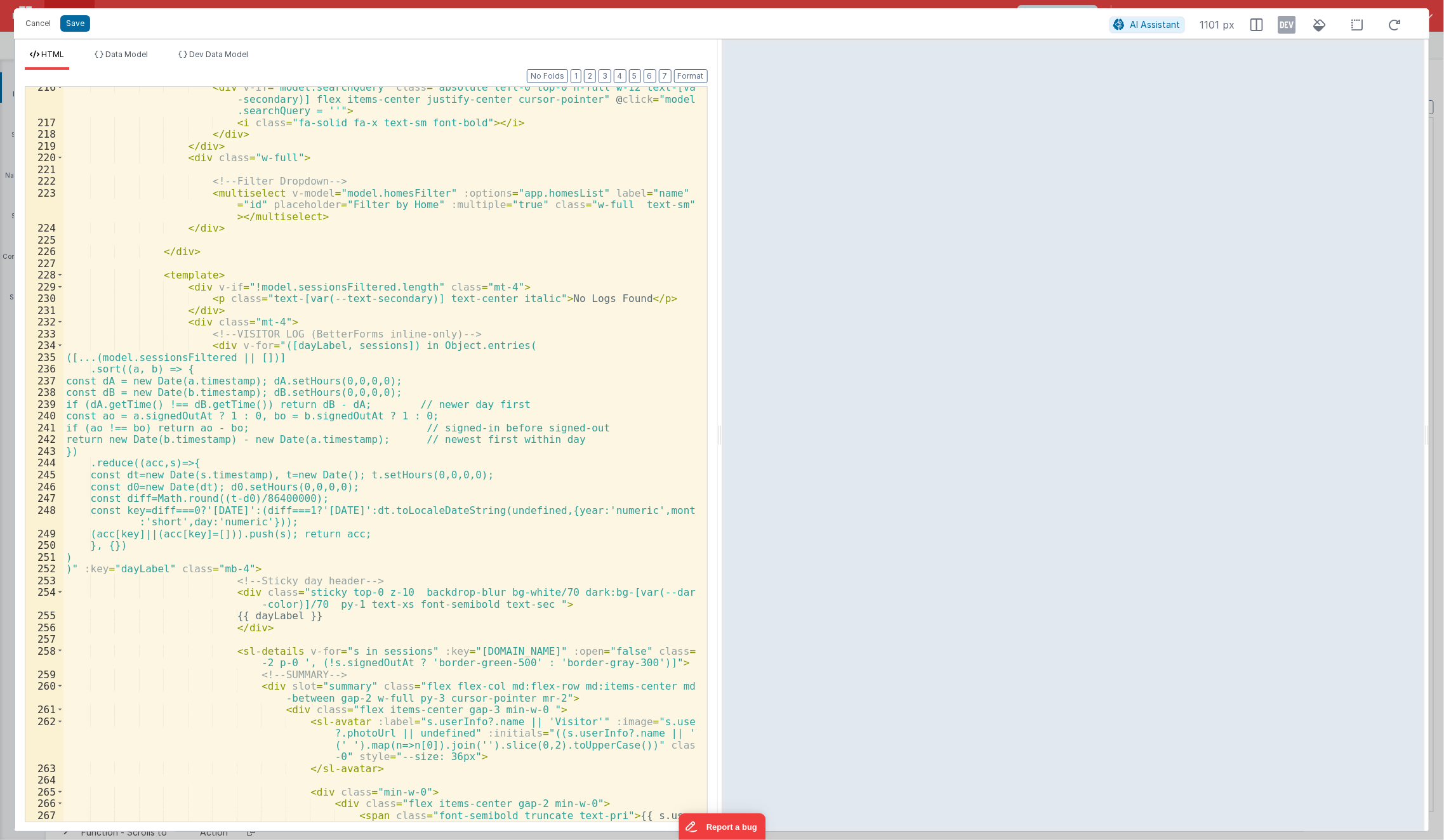
scroll to position [310, 0]
click at [1288, 33] on icon at bounding box center [1288, 24] width 18 height 20
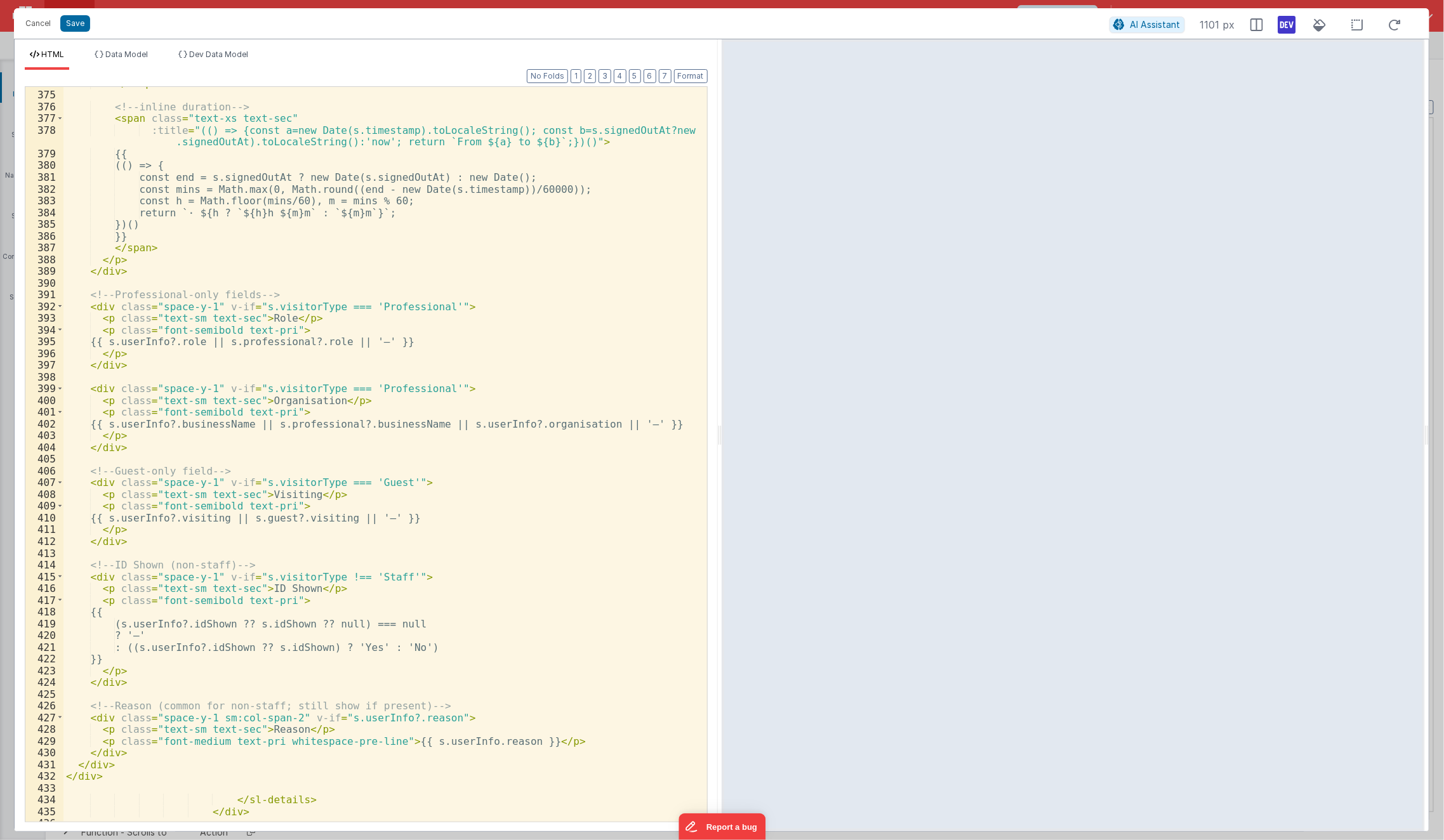
scroll to position [2501, 0]
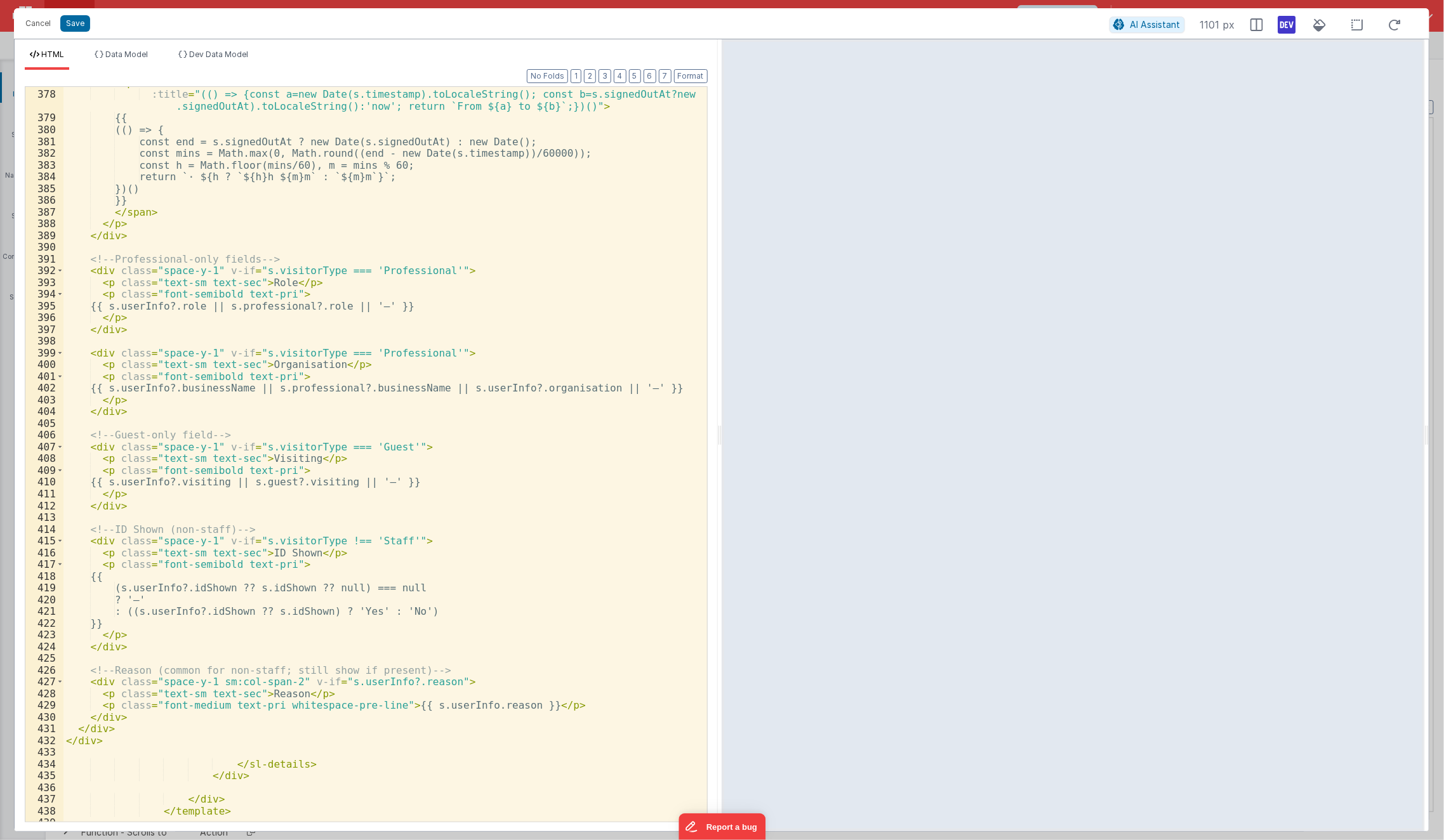
click at [155, 724] on div "< span class = "text-xs text-sec" :title = "(() => {const a=new Date(s.timestam…" at bounding box center [381, 457] width 634 height 759
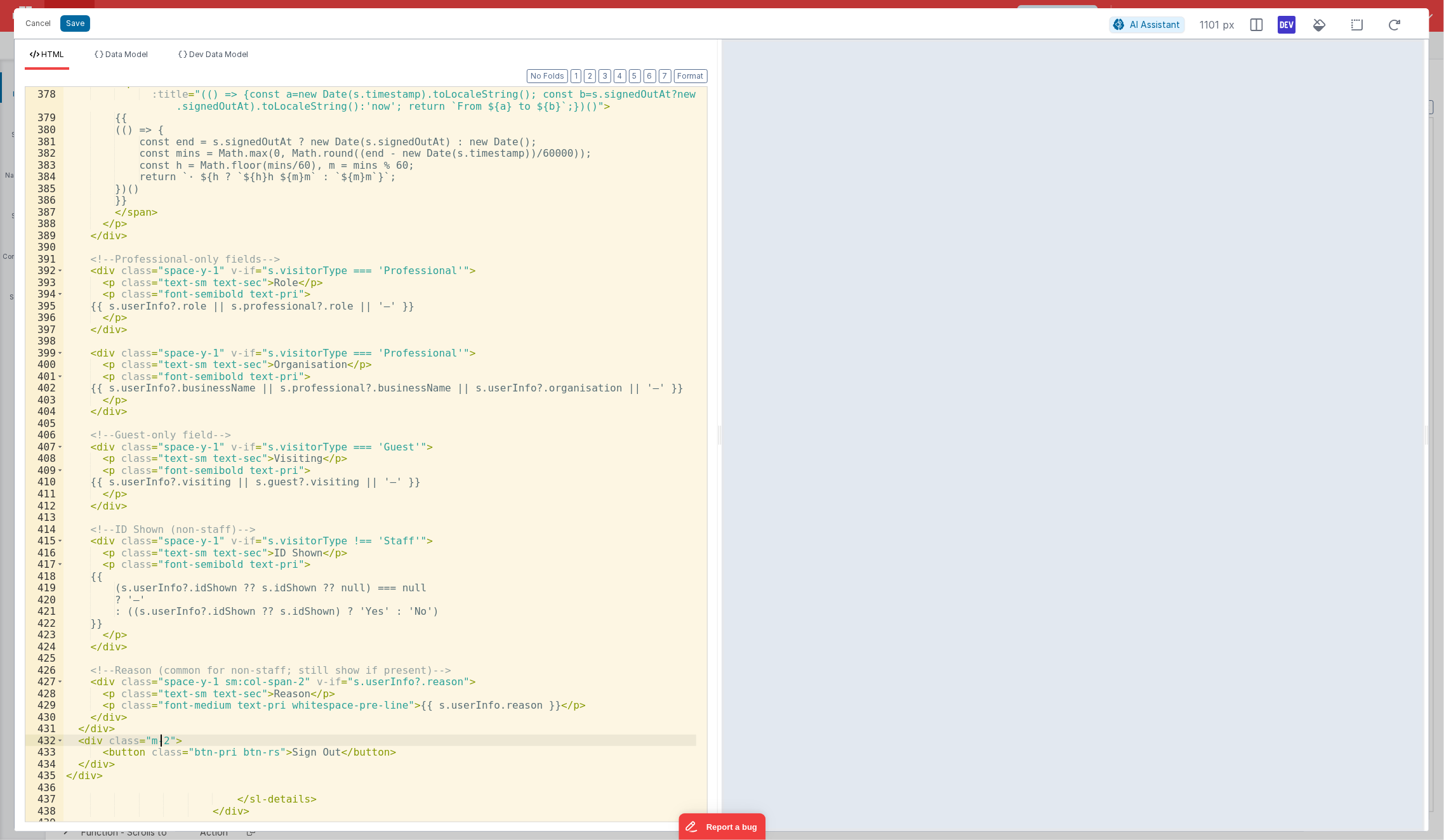
click at [158, 736] on div "< span class = "text-xs text-sec" :title = "(() => {const a=new Date(s.timestam…" at bounding box center [381, 457] width 634 height 759
click at [181, 743] on div "< span class = "text-xs text-sec" :title = "(() => {const a=new Date(s.timestam…" at bounding box center [381, 457] width 634 height 759
click at [139, 757] on div "< span class = "text-xs text-sec" :title = "(() => {const a=new Date(s.timestam…" at bounding box center [381, 457] width 634 height 759
click at [187, 268] on div "< span class = "text-xs text-sec" :title = "(() => {const a=new Date(s.timestam…" at bounding box center [381, 457] width 634 height 759
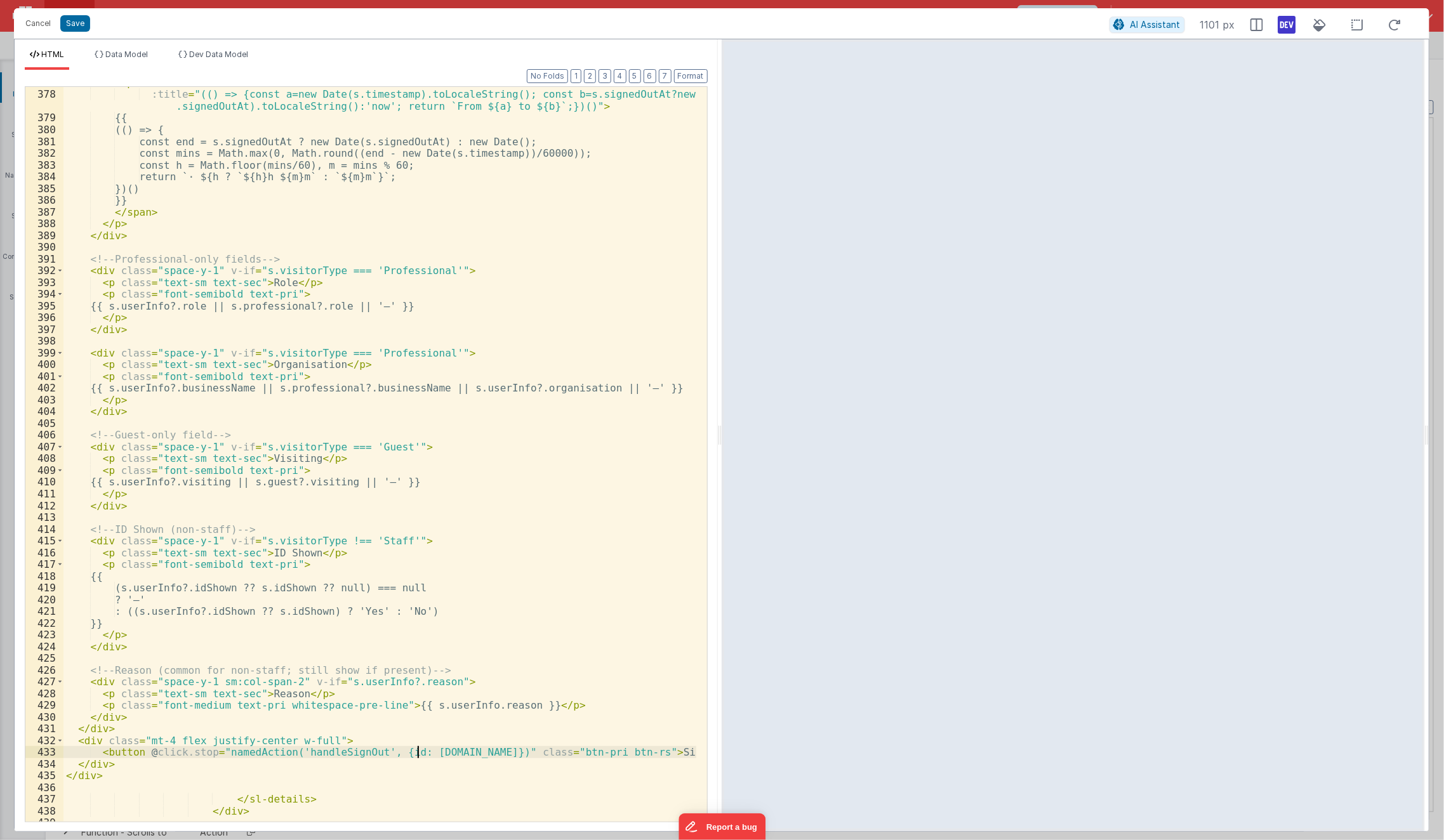
click at [416, 754] on div "< span class = "text-xs text-sec" :title = "(() => {const a=new Date(s.timestam…" at bounding box center [381, 457] width 634 height 759
click at [416, 786] on div "< span class = "text-xs text-sec" :title = "(() => {const a=new Date(s.timestam…" at bounding box center [381, 457] width 634 height 759
click at [1285, 19] on icon at bounding box center [1288, 24] width 18 height 20
click at [75, 26] on button "Save" at bounding box center [75, 23] width 30 height 17
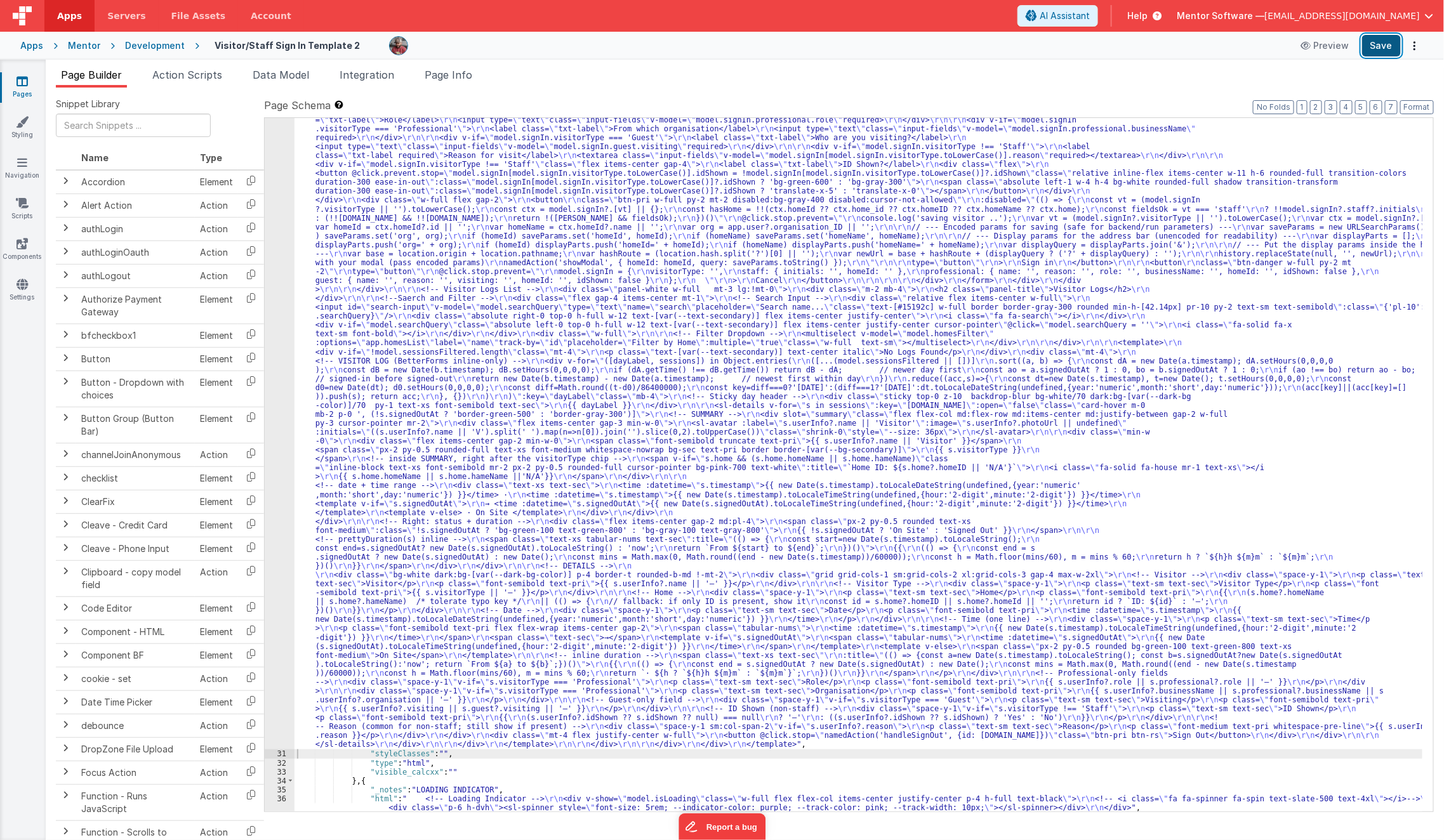
click at [1399, 46] on button "Save" at bounding box center [1382, 45] width 39 height 21
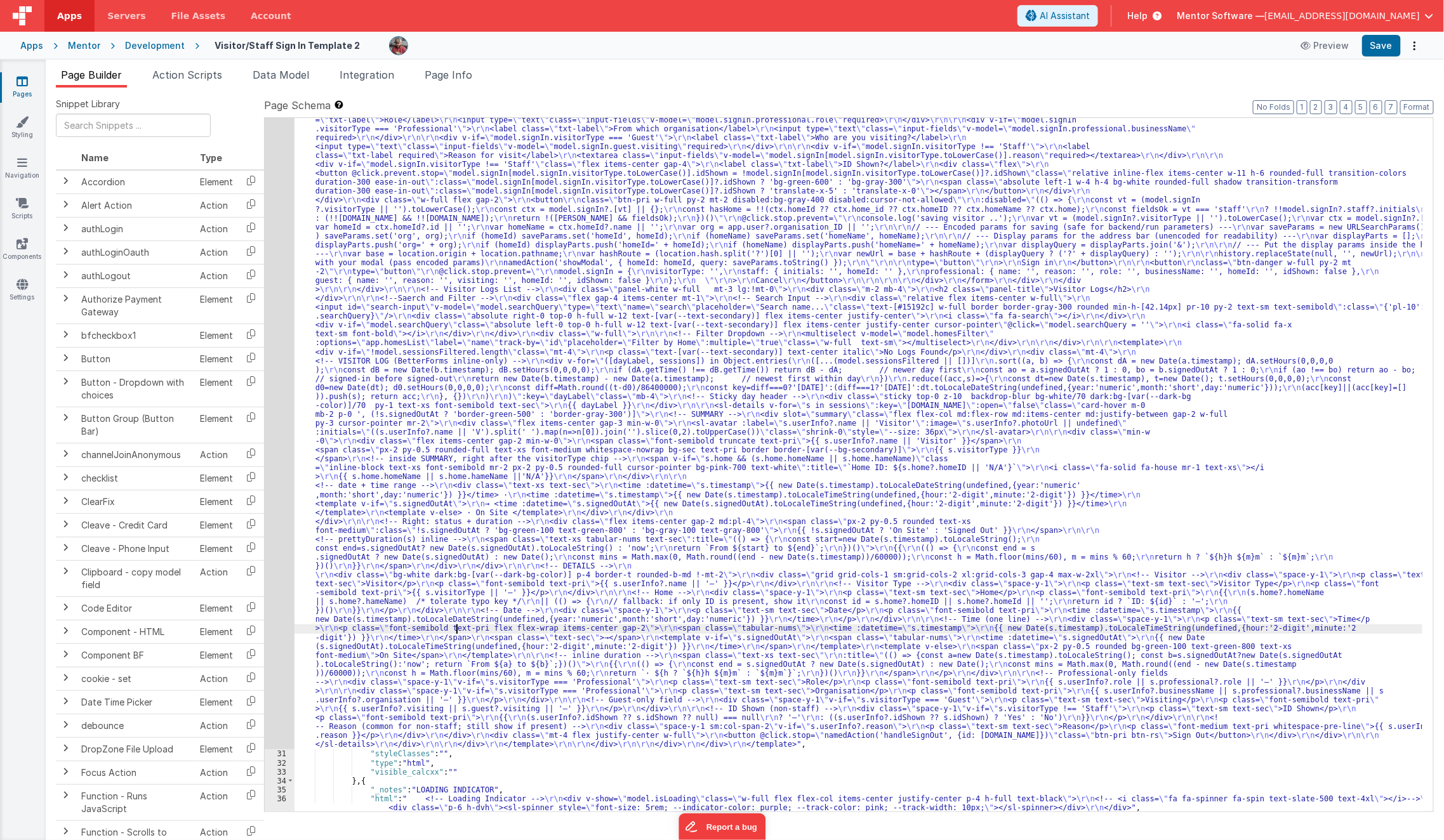
click at [454, 630] on div ""html" : "<template> \r\n <div class= \" px-2 sm:!px-4 \" > \r\n <div class= \"…" at bounding box center [859, 663] width 1129 height 1578
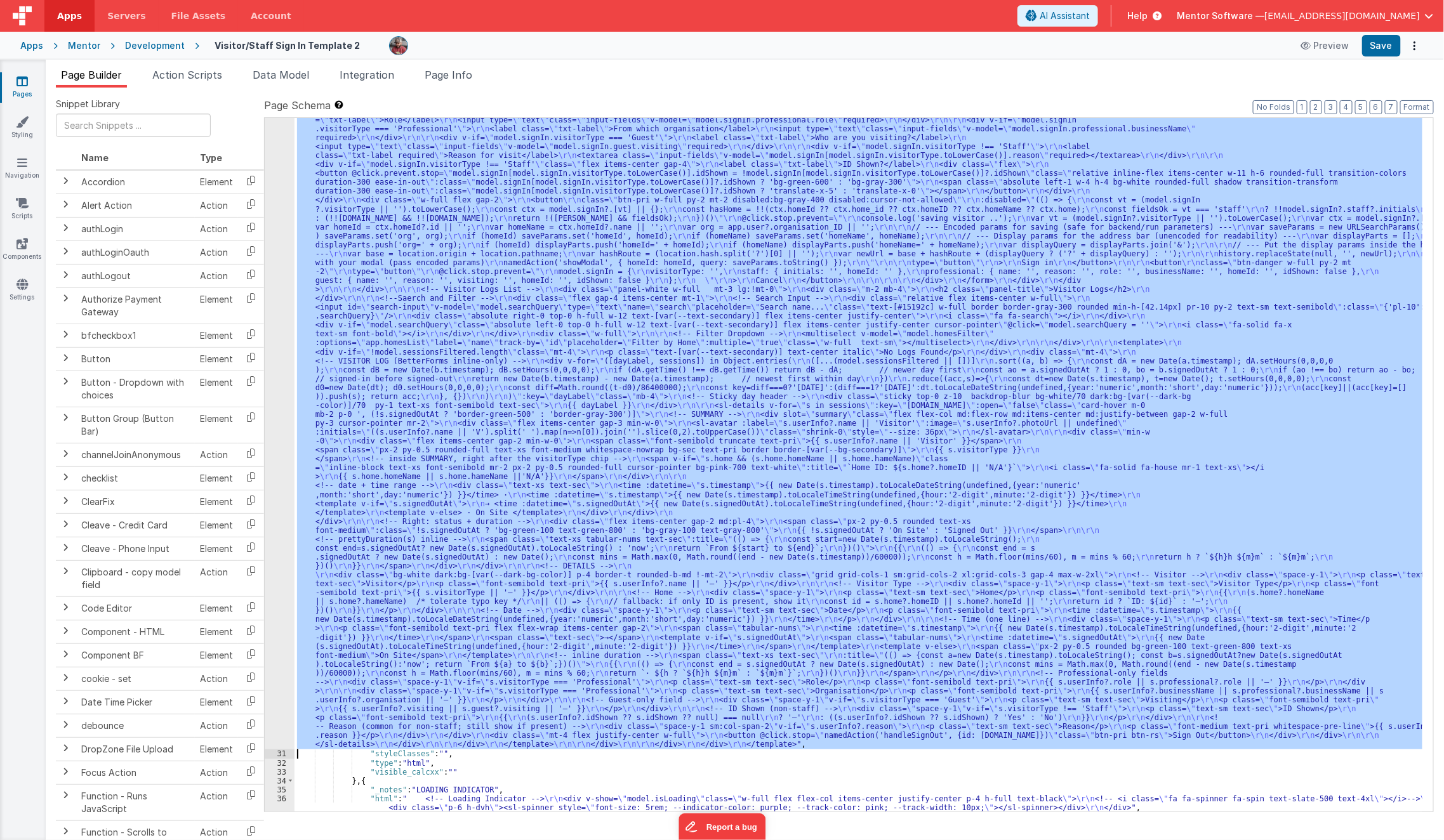
click at [280, 693] on div "30" at bounding box center [280, 311] width 30 height 875
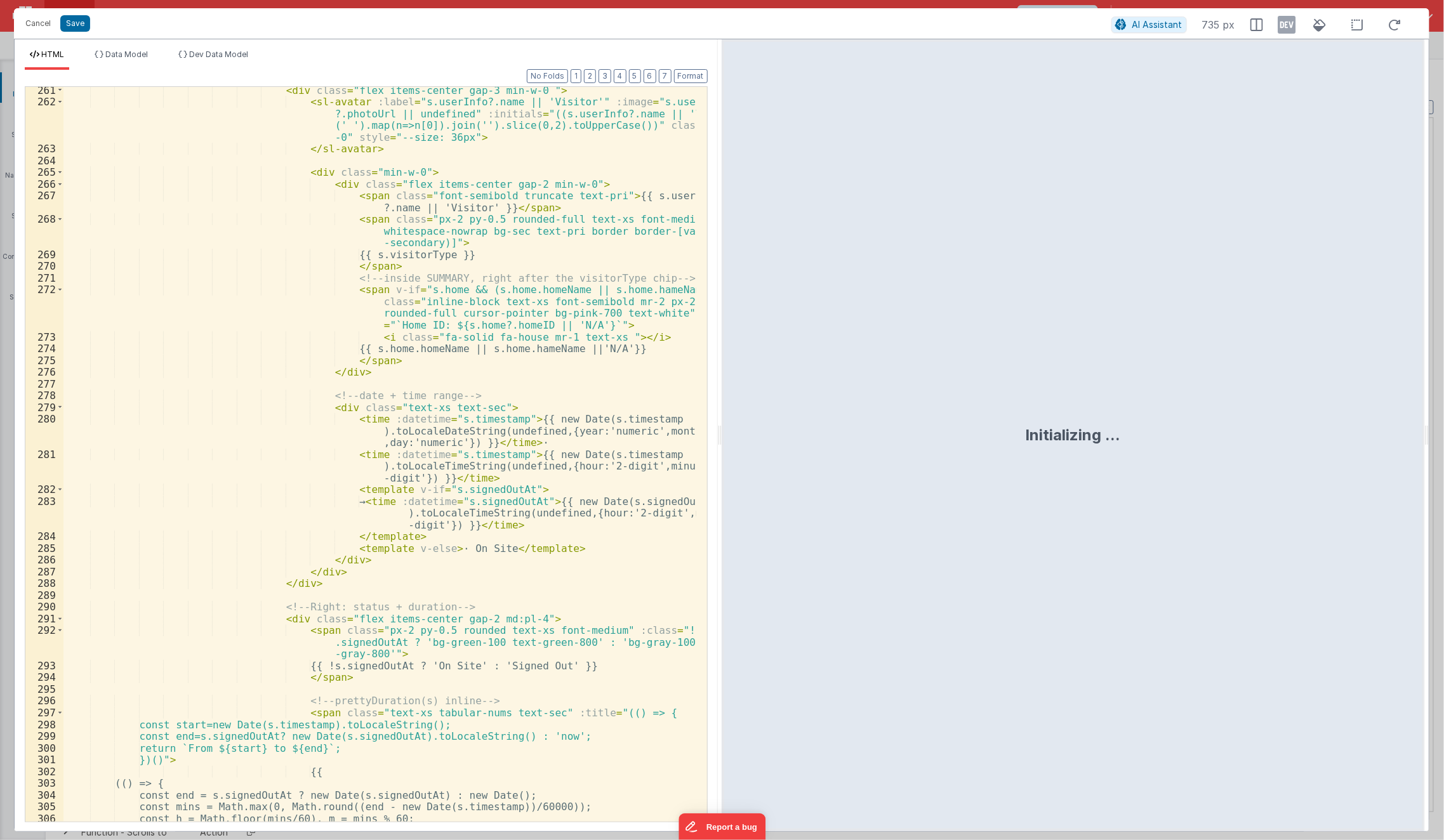
scroll to position [3598, 0]
click at [384, 654] on div "< div class = "flex items-center gap-3 min-w-0 " > < sl-avatar :label = "s.user…" at bounding box center [381, 463] width 634 height 759
click at [407, 661] on div "< div class = "flex items-center gap-3 min-w-0 " > < sl-avatar :label = "s.user…" at bounding box center [381, 463] width 634 height 759
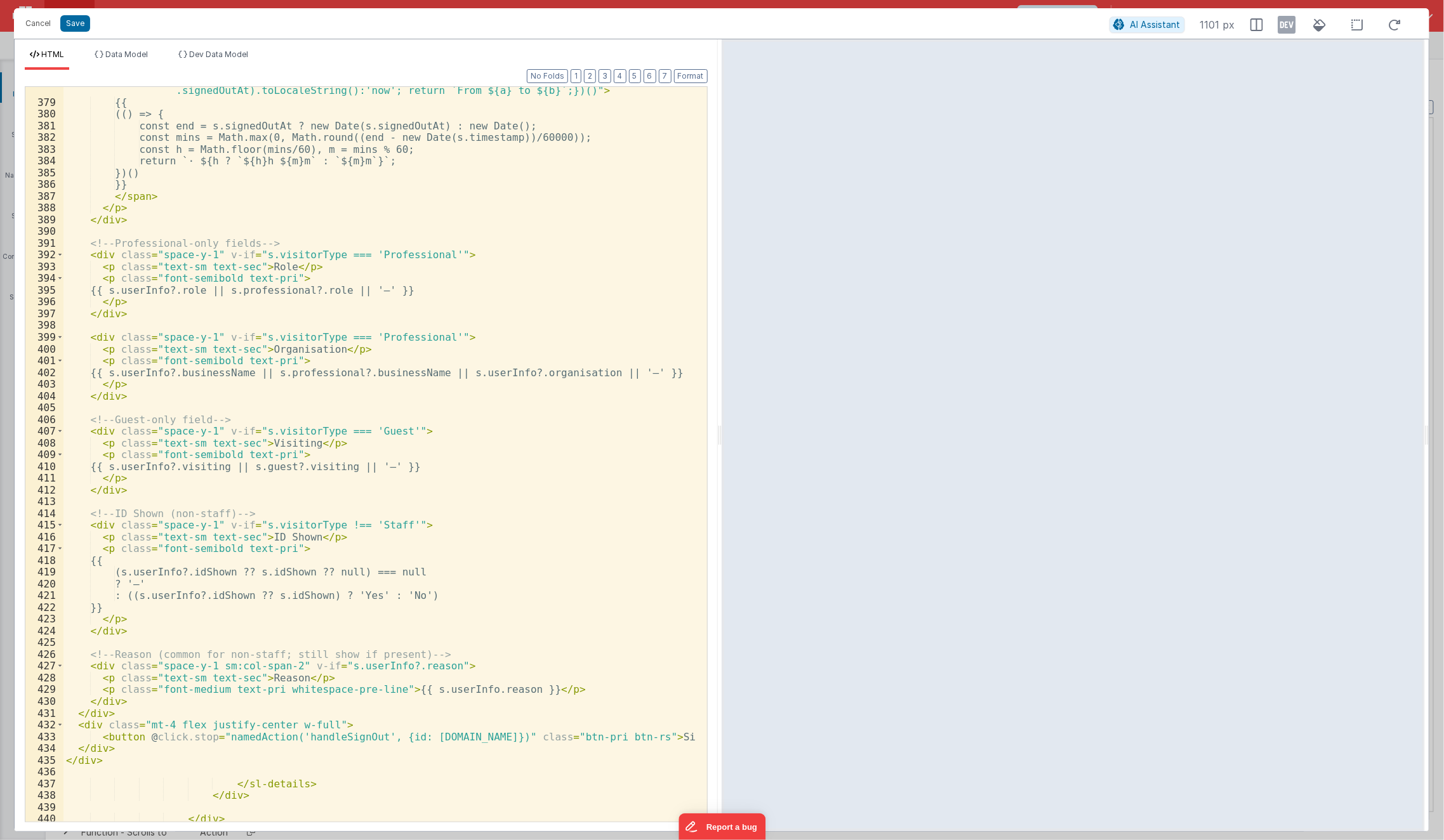
scroll to position [5268, 0]
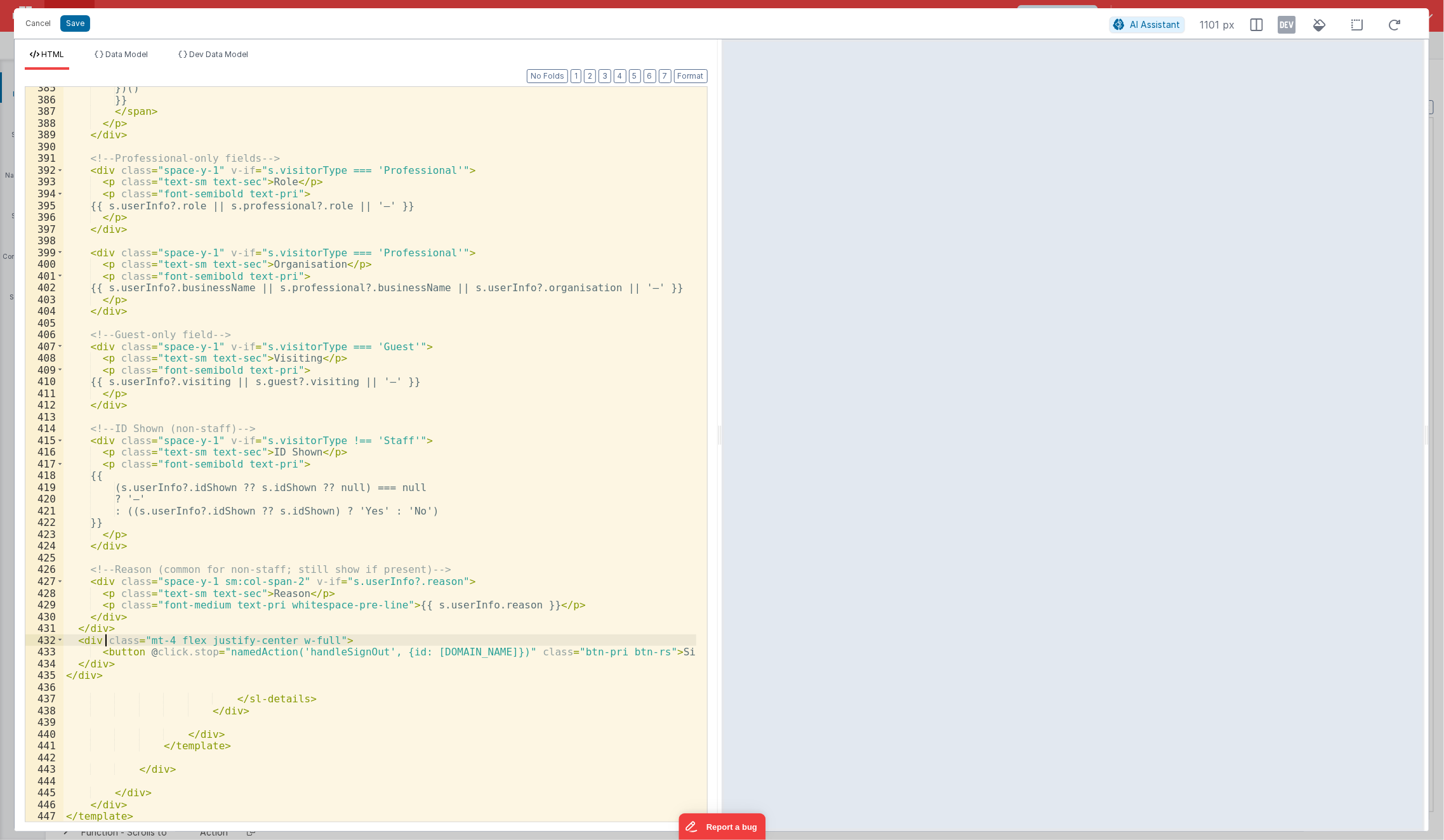
click at [104, 640] on div "})() }} </ span > </ p > </ div > <!-- Professional-only fields --> < div class…" at bounding box center [381, 461] width 634 height 759
click at [71, 26] on button "Save" at bounding box center [75, 23] width 30 height 17
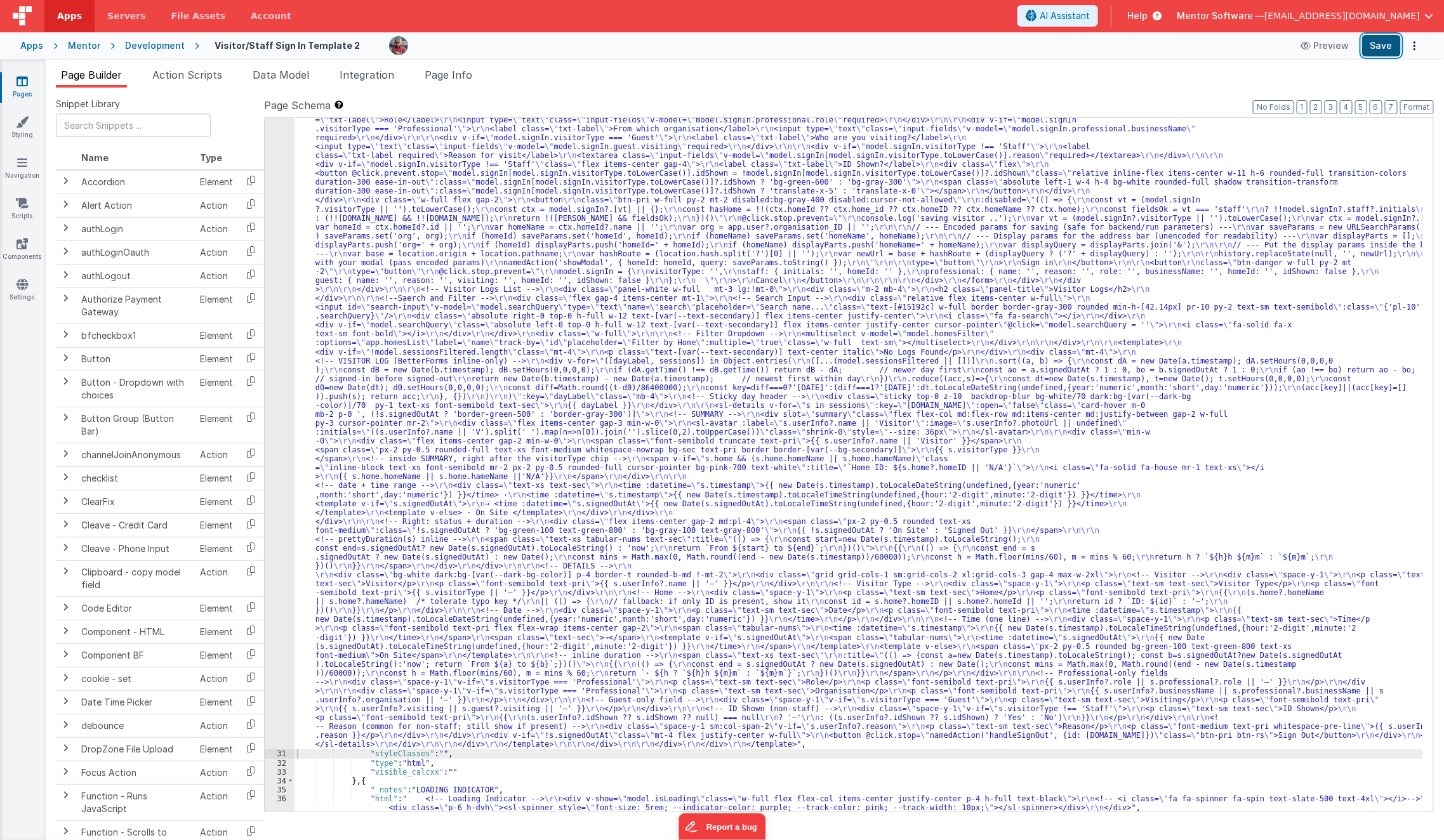
click at [1378, 55] on button "Save" at bounding box center [1382, 45] width 39 height 21
click at [437, 75] on span "Page Info" at bounding box center [449, 75] width 48 height 12
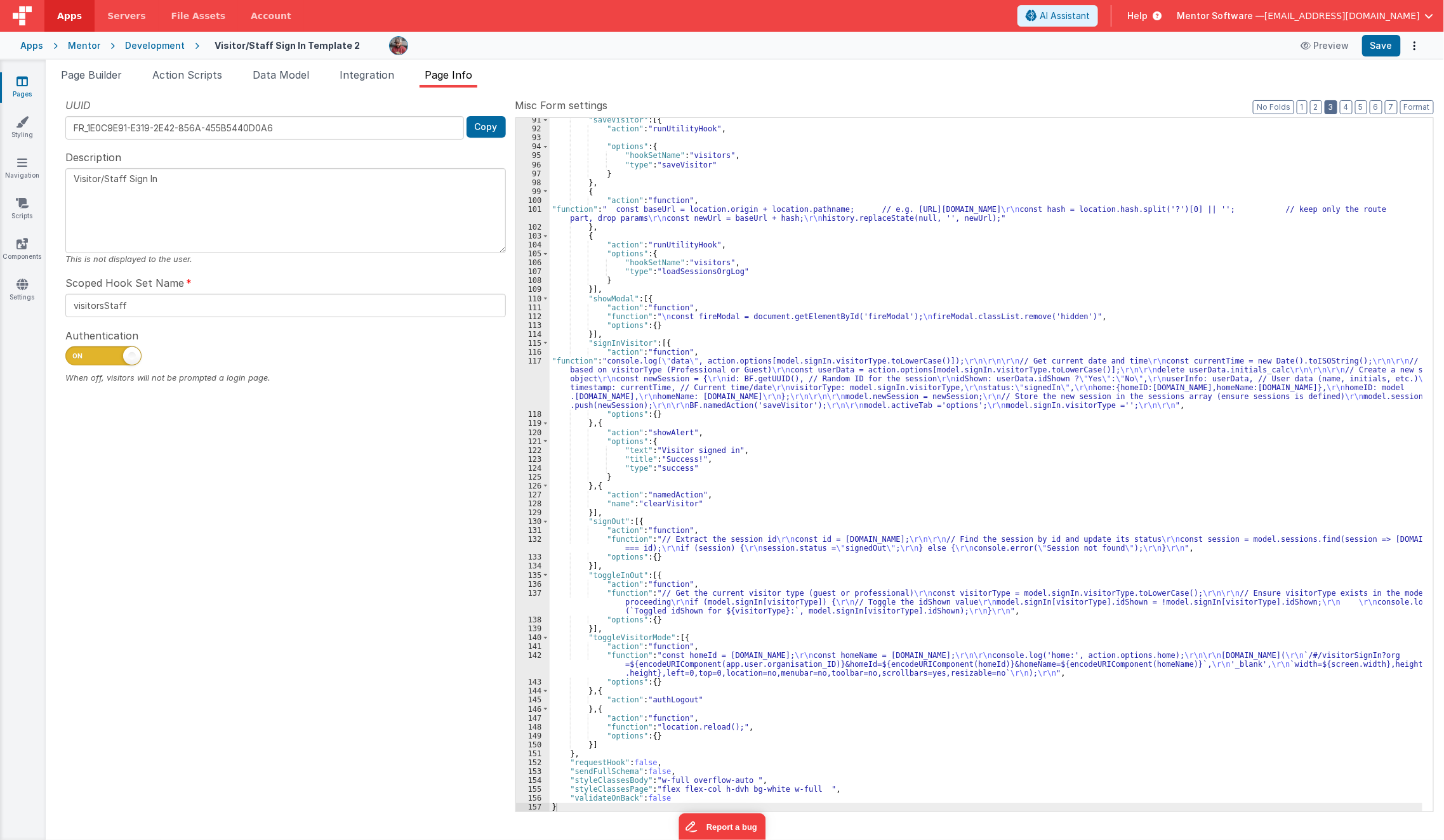
click at [1333, 108] on button "3" at bounding box center [1331, 107] width 12 height 14
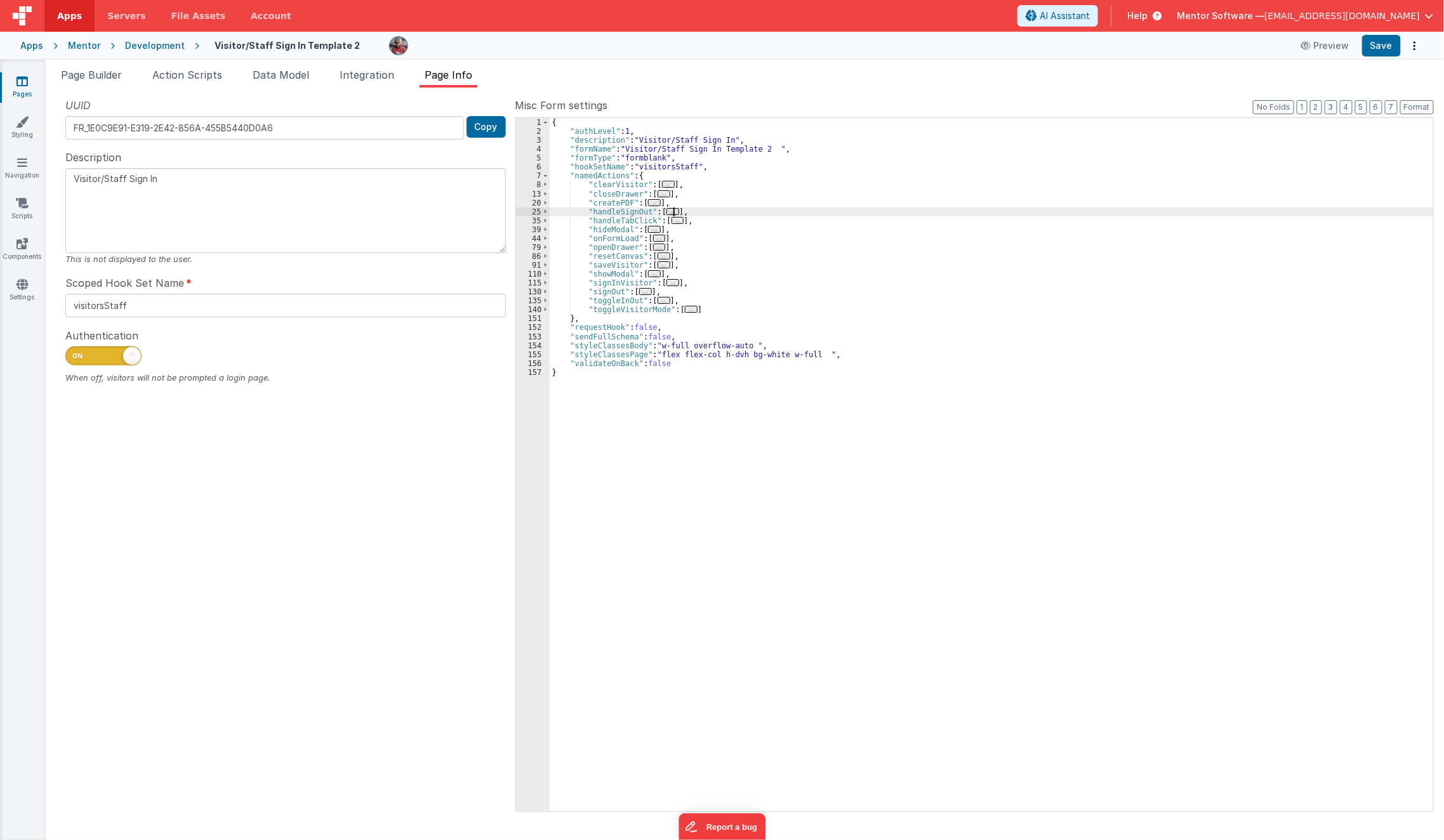
click at [672, 210] on span "..." at bounding box center [673, 212] width 12 height 7
click at [667, 211] on span "..." at bounding box center [673, 212] width 12 height 7
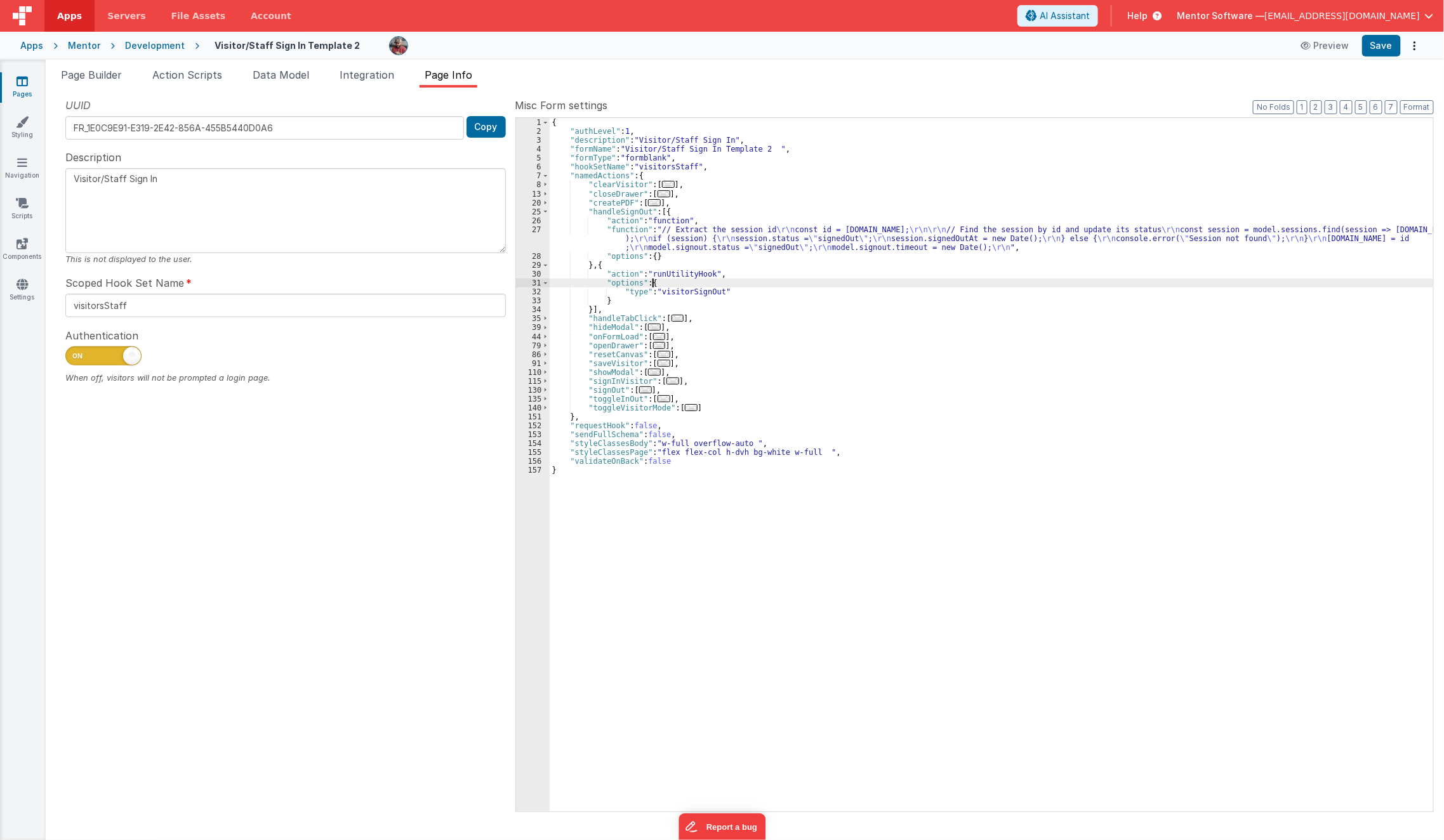
click at [709, 284] on div "{ "authLevel" : 1 , "description" : "Visitor/Staff Sign In" , "formName" : "Vis…" at bounding box center [991, 474] width 884 height 712
click at [661, 360] on span "..." at bounding box center [664, 364] width 12 height 7
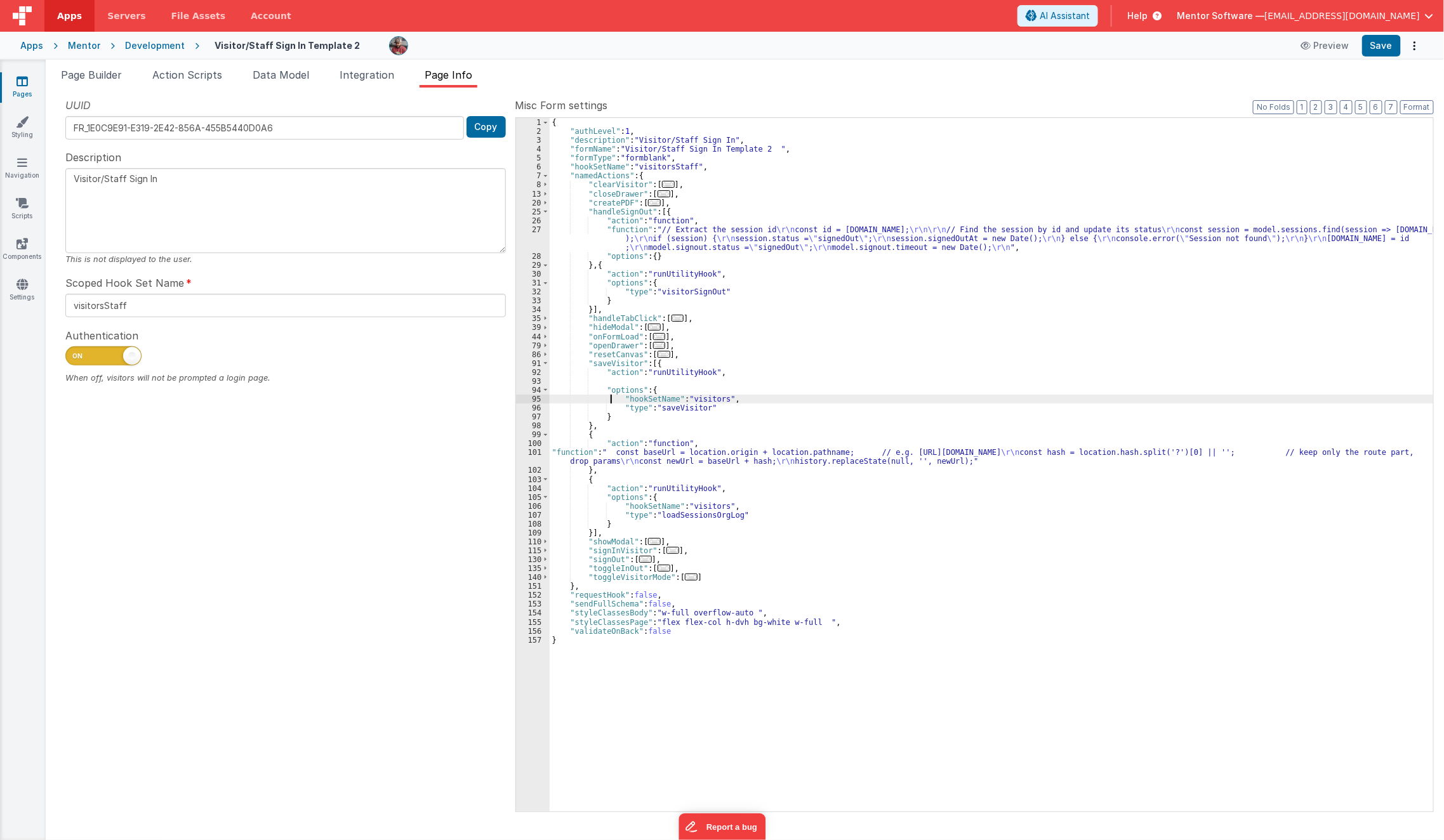
click at [611, 400] on div "{ "authLevel" : 1 , "description" : "Visitor/Staff Sign In" , "formName" : "Vis…" at bounding box center [991, 474] width 884 height 712
click at [673, 281] on div "{ "authLevel" : 1 , "description" : "Visitor/Staff Sign In" , "formName" : "Vis…" at bounding box center [991, 474] width 884 height 712
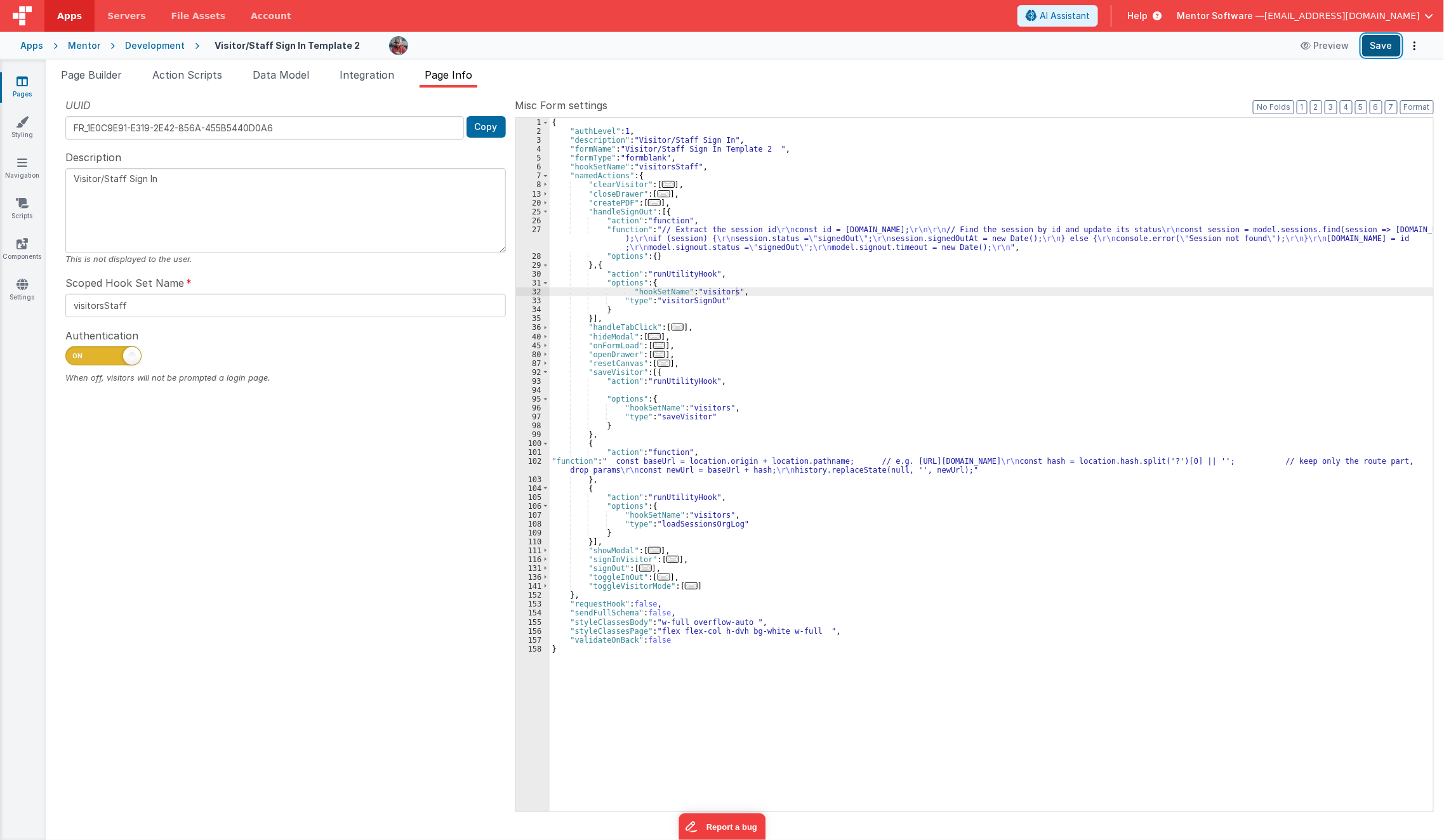
click at [1376, 55] on button "Save" at bounding box center [1382, 45] width 39 height 21
click at [642, 568] on span "..." at bounding box center [645, 569] width 12 height 7
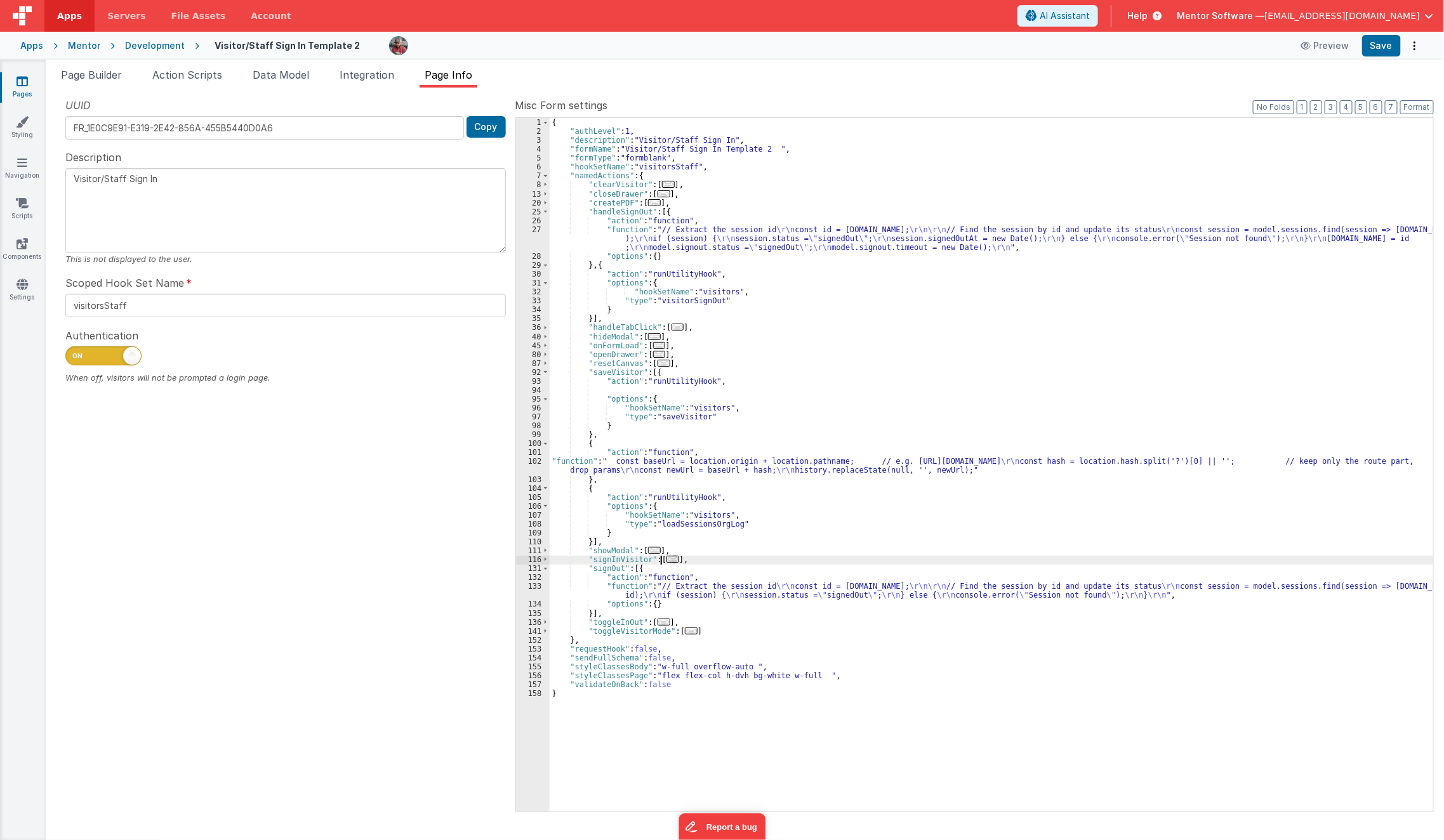
click at [667, 560] on span "..." at bounding box center [673, 560] width 12 height 7
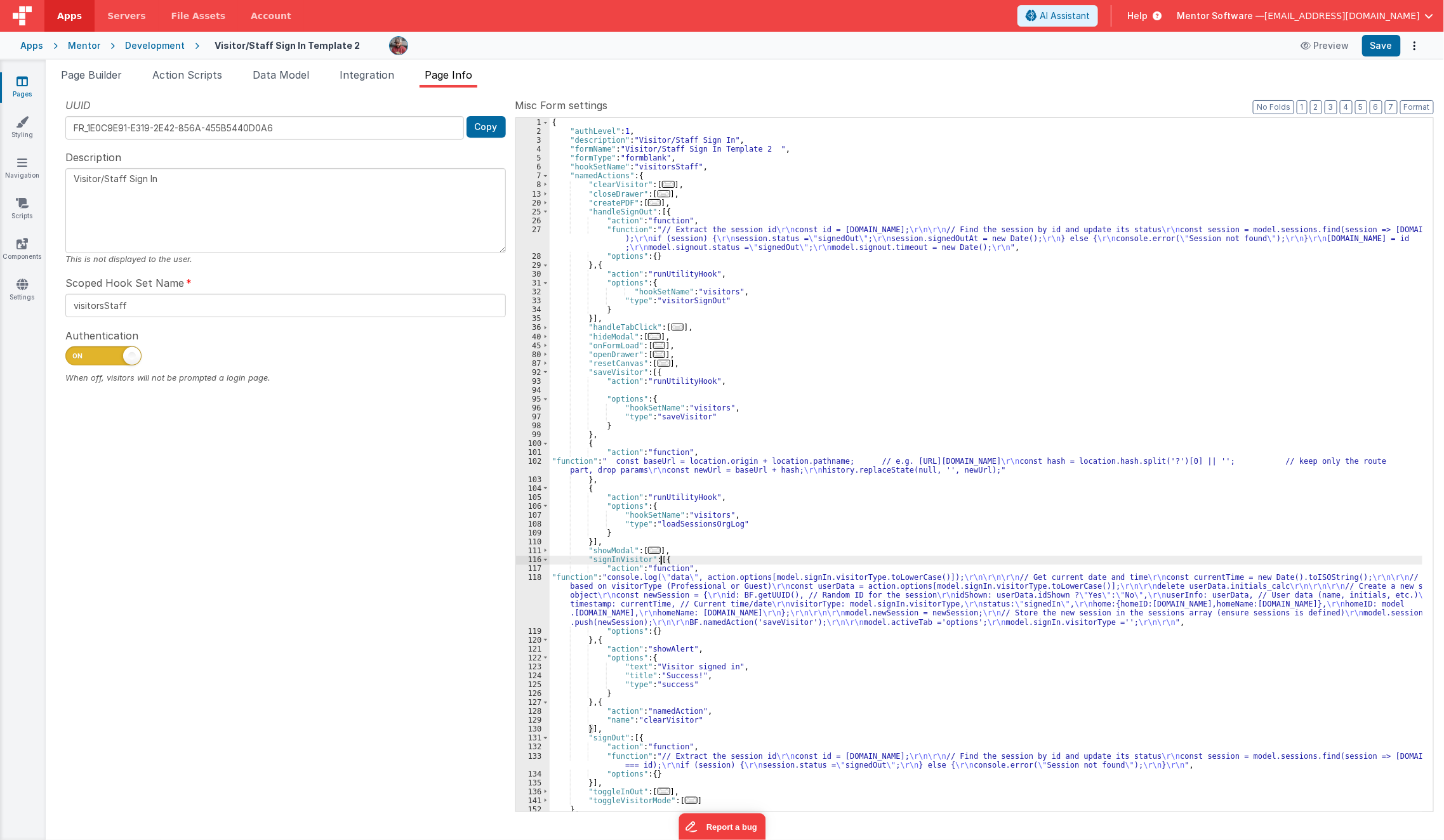
scroll to position [56, 0]
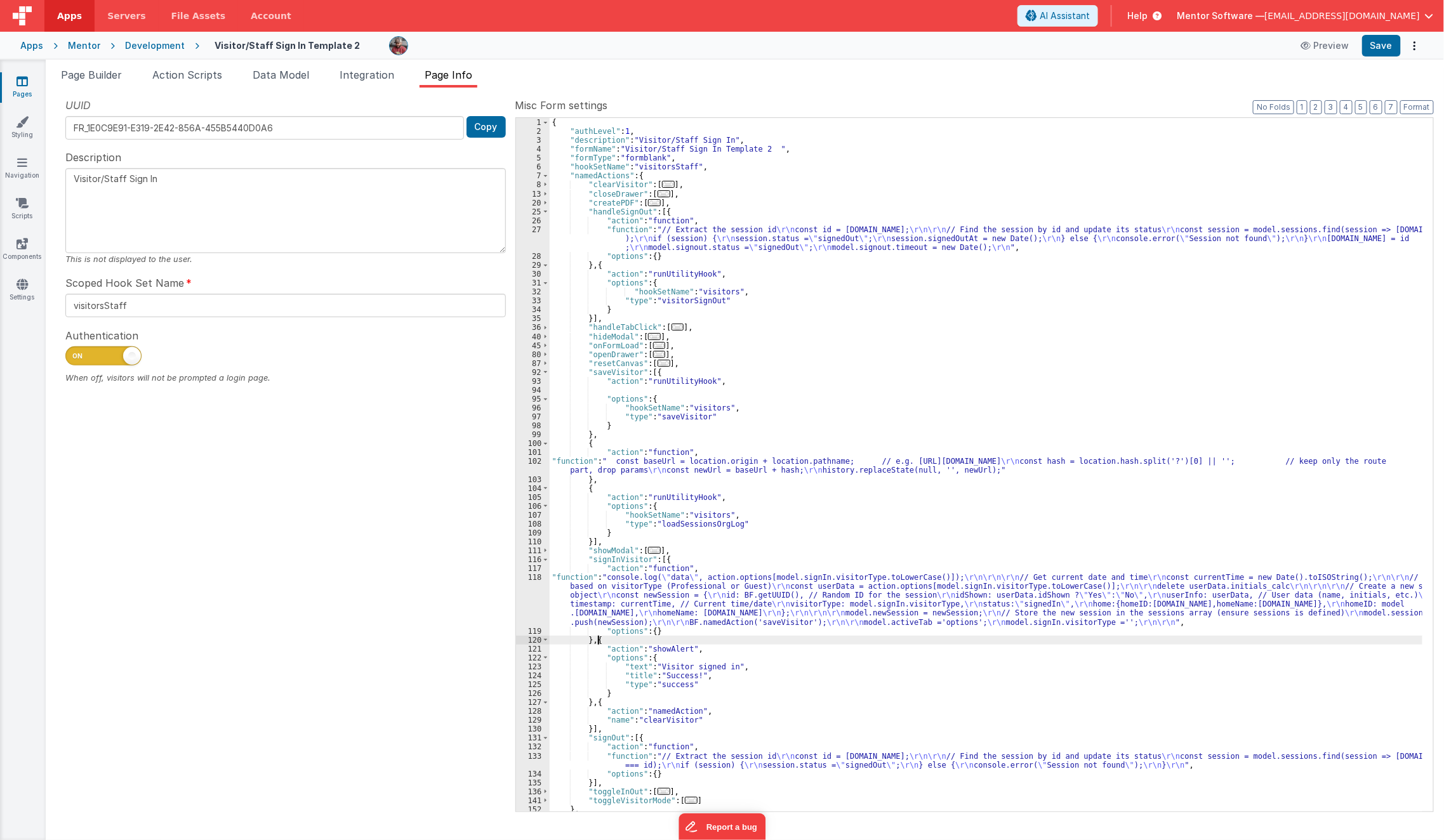
click at [596, 638] on div "{ "authLevel" : 1 , "description" : "Visitor/Staff Sign In" , "formName" : "Vis…" at bounding box center [986, 474] width 873 height 712
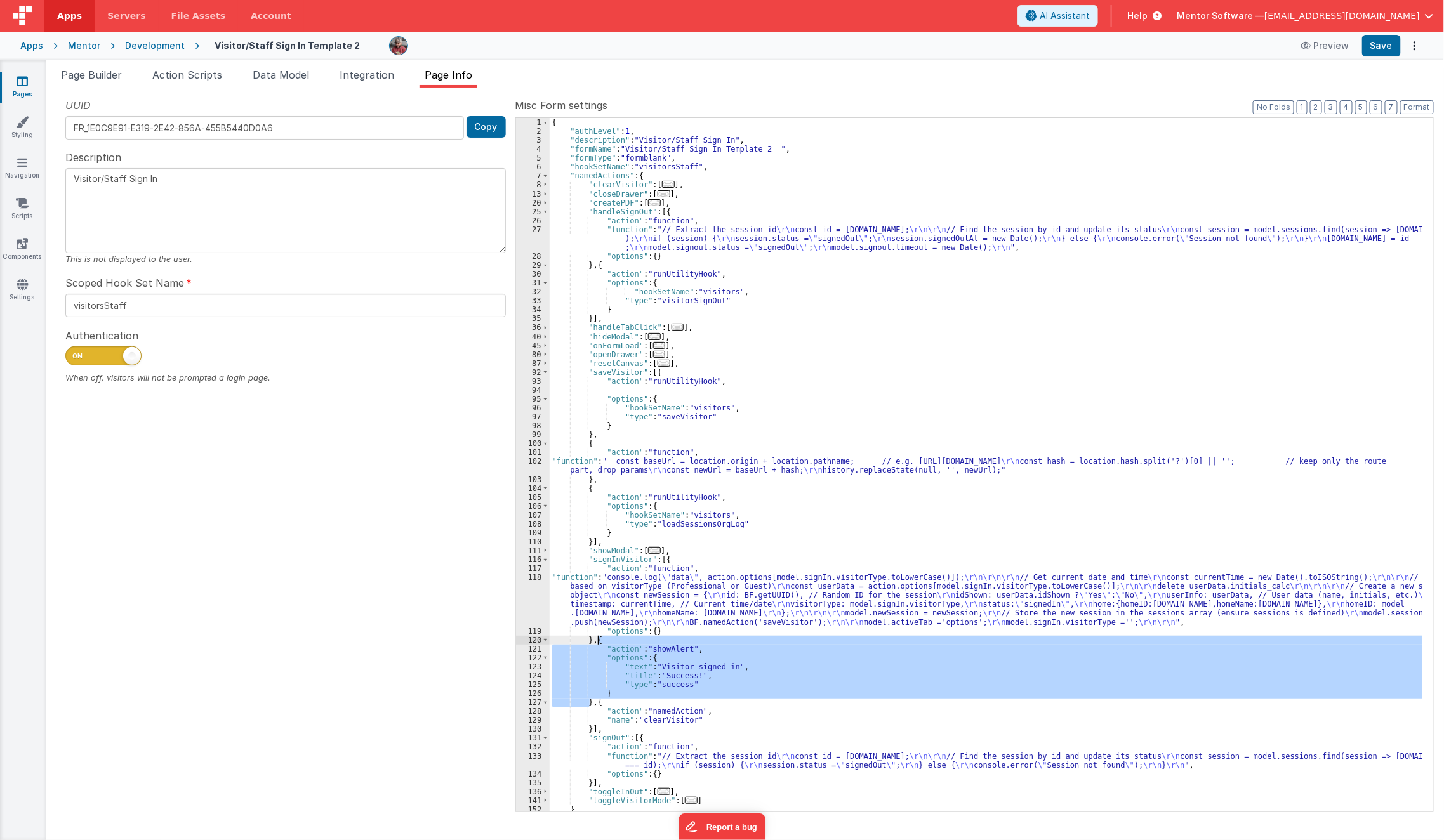
click at [596, 638] on div "{ "authLevel" : 1 , "description" : "Visitor/Staff Sign In" , "formName" : "Vis…" at bounding box center [986, 474] width 873 height 712
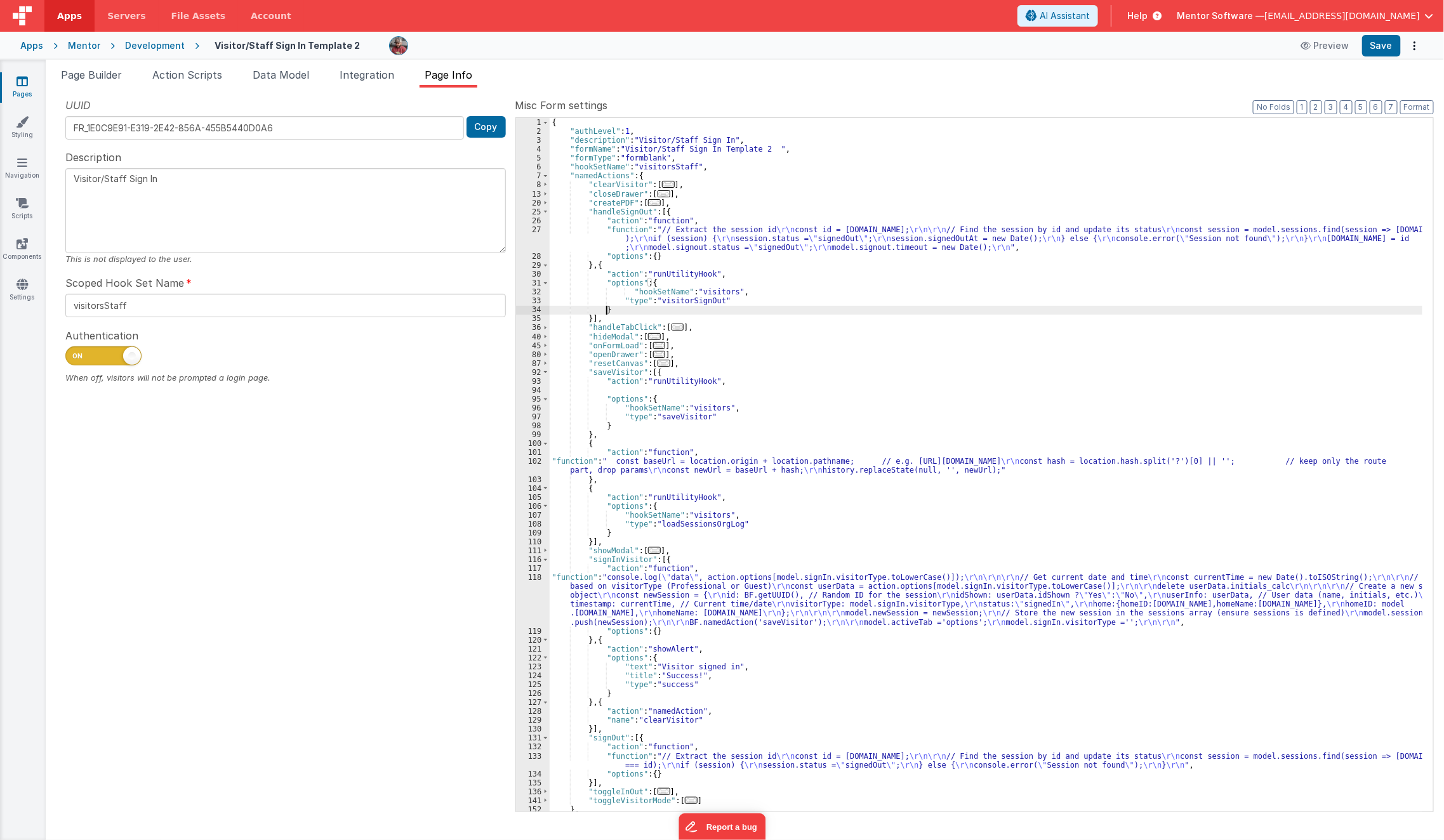
click at [612, 312] on div "{ "authLevel" : 1 , "description" : "Visitor/Staff Sign In" , "formName" : "Vis…" at bounding box center [986, 474] width 873 height 712
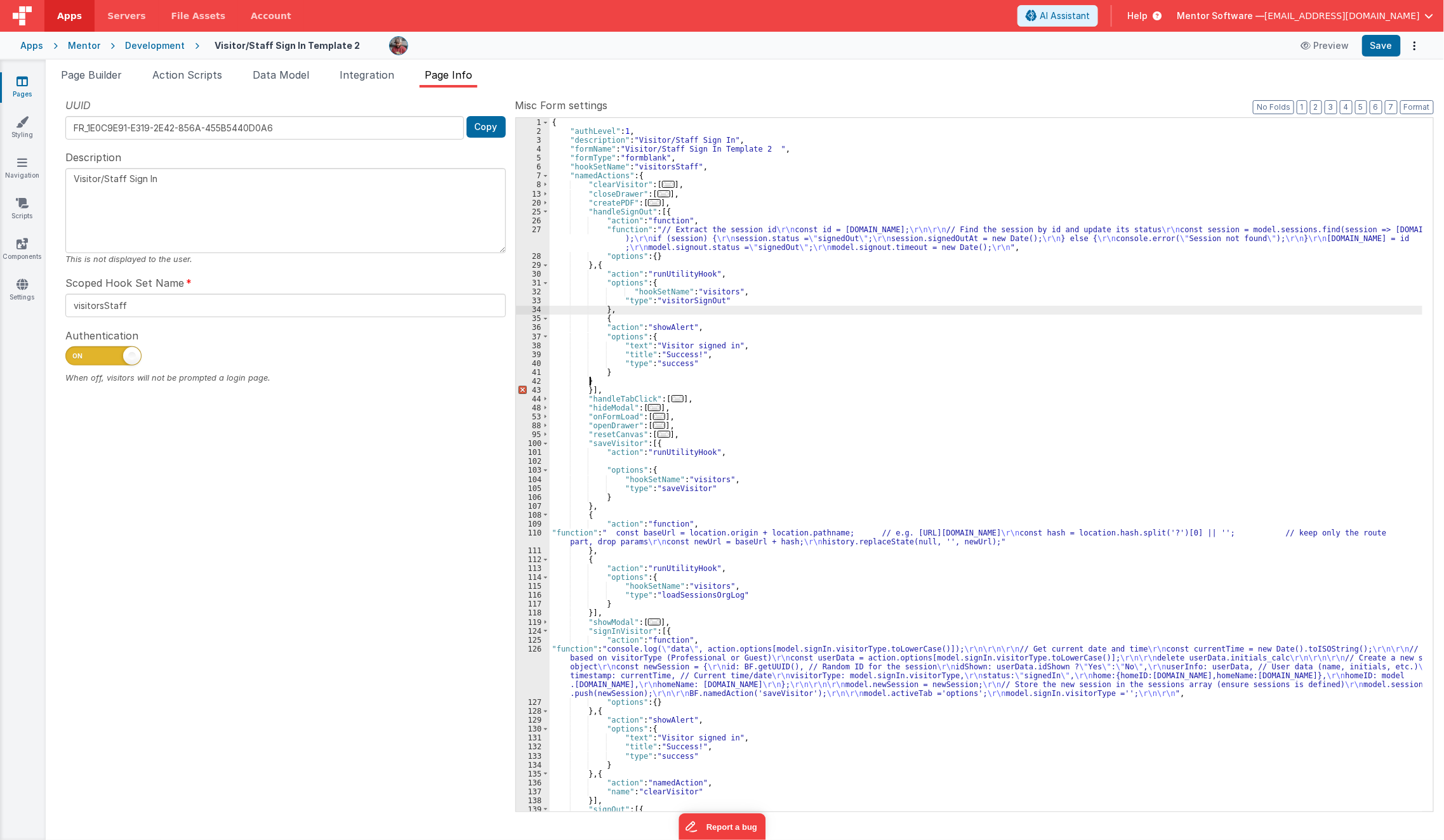
click at [612, 312] on div "{ "authLevel" : 1 , "description" : "Visitor/Staff Sign In" , "formName" : "Vis…" at bounding box center [986, 474] width 873 height 712
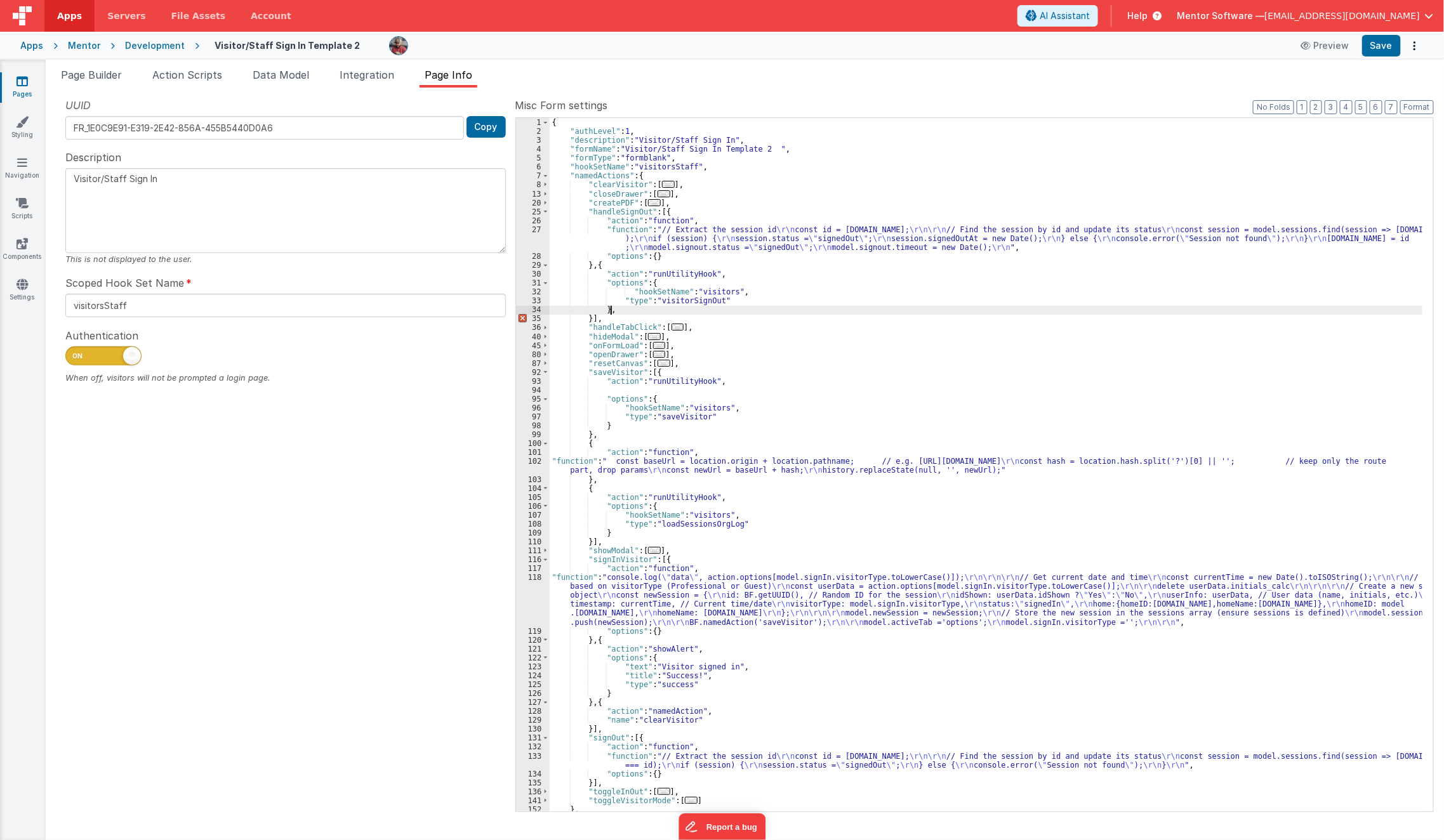
click at [590, 322] on div "{ "authLevel" : 1 , "description" : "Visitor/Staff Sign In" , "formName" : "Vis…" at bounding box center [986, 474] width 873 height 712
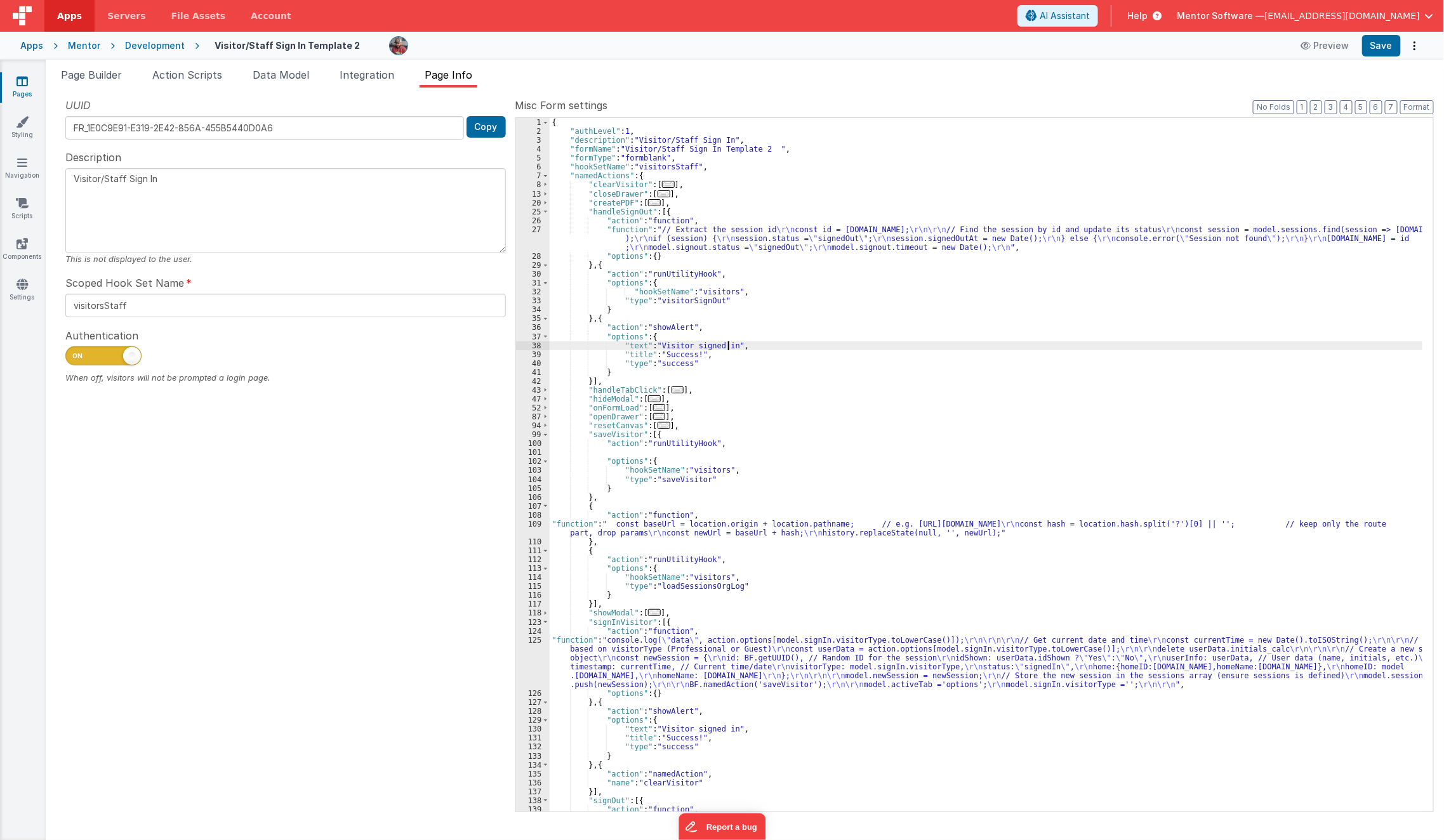
click at [726, 344] on div "{ "authLevel" : 1 , "description" : "Visitor/Staff Sign In" , "formName" : "Vis…" at bounding box center [986, 478] width 873 height 721
click at [848, 365] on div "{ "authLevel" : 1 , "description" : "Visitor/Staff Sign In" , "formName" : "Vis…" at bounding box center [986, 478] width 873 height 721
click at [1380, 39] on button "Save" at bounding box center [1382, 45] width 39 height 21
click at [651, 204] on span "..." at bounding box center [654, 203] width 12 height 7
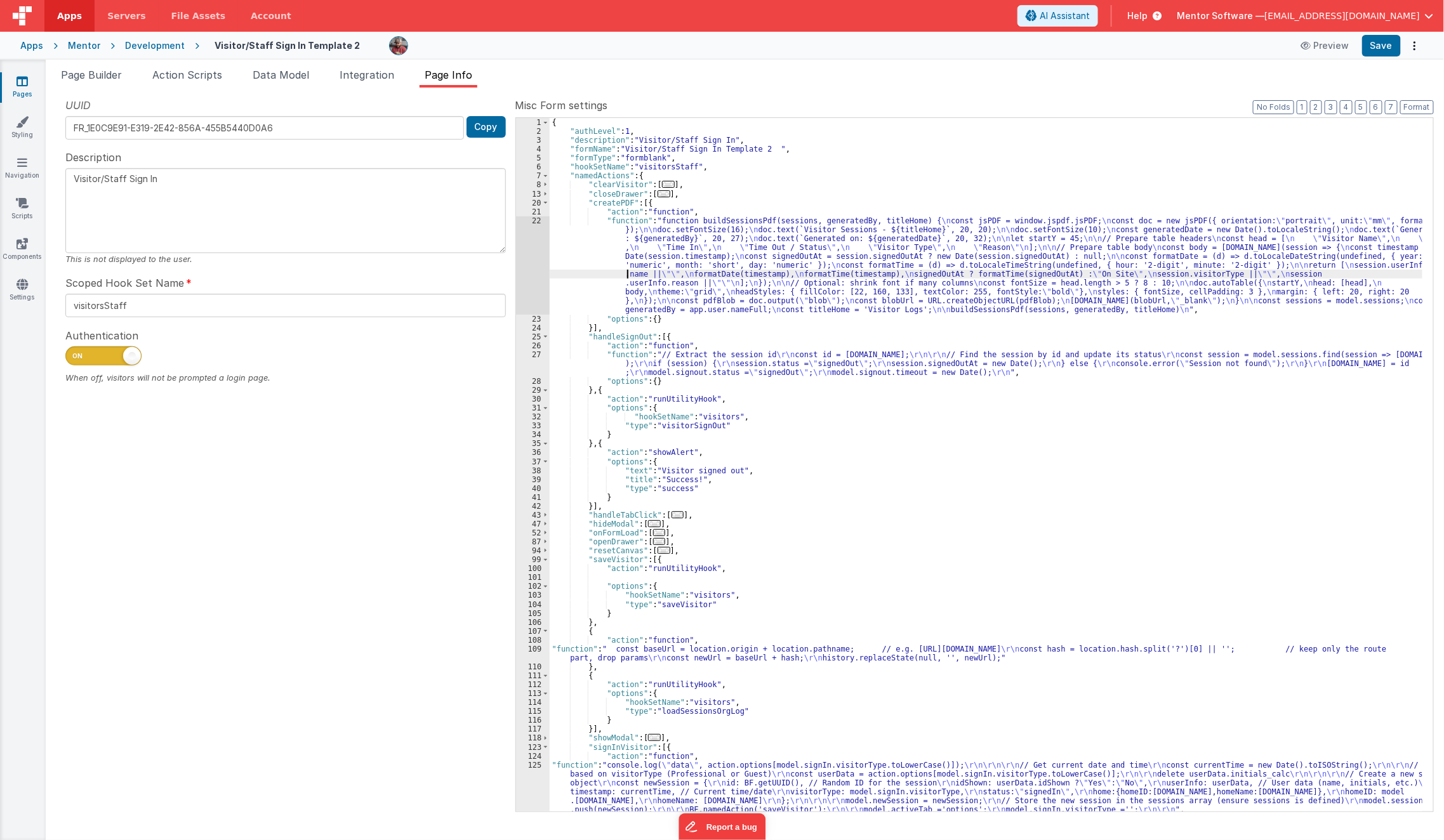
click at [629, 271] on div "{ "authLevel" : 1 , "description" : "Visitor/Staff Sign In" , "formName" : "Vis…" at bounding box center [986, 474] width 873 height 712
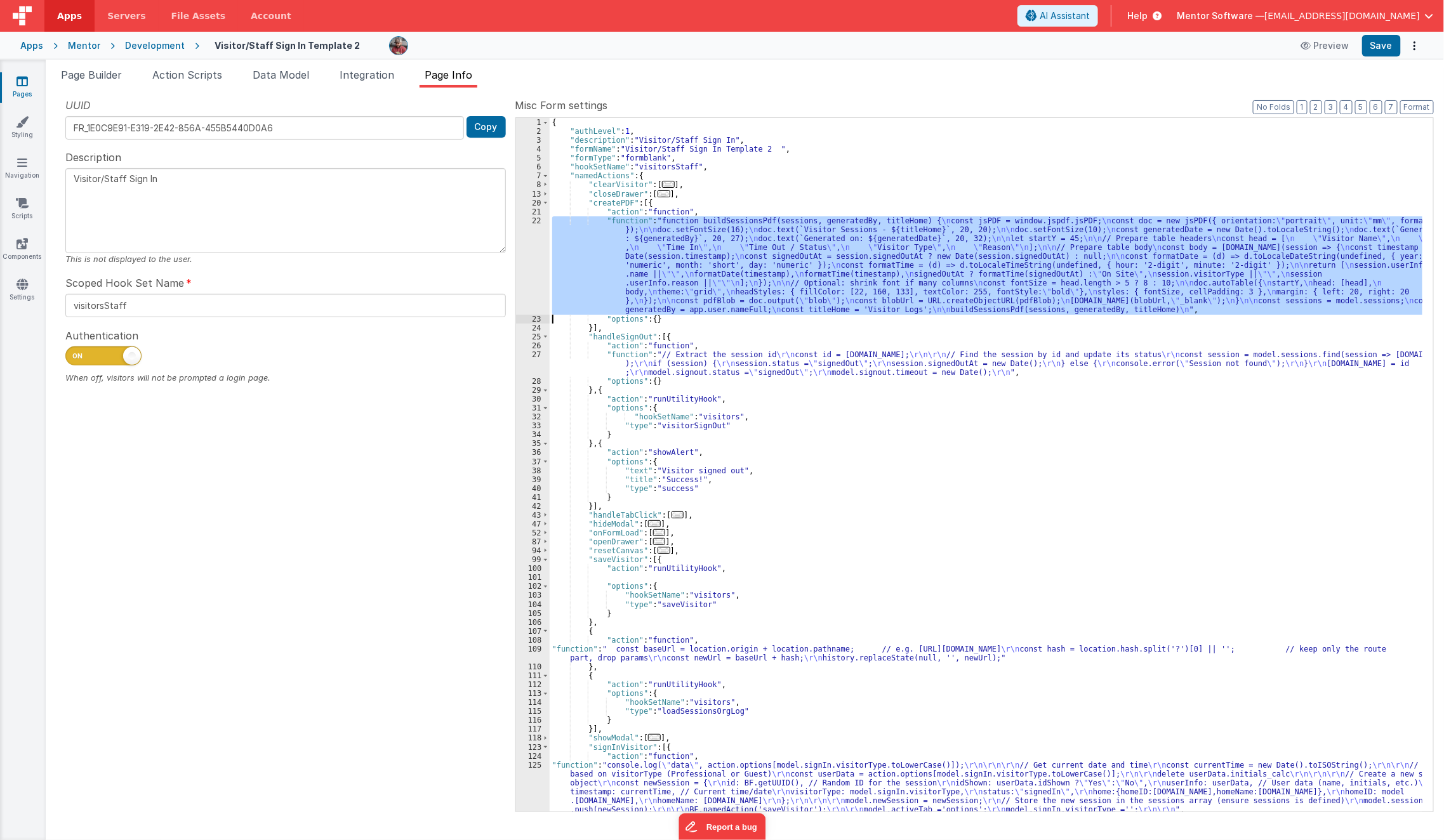
click at [525, 294] on div "22" at bounding box center [533, 265] width 34 height 98
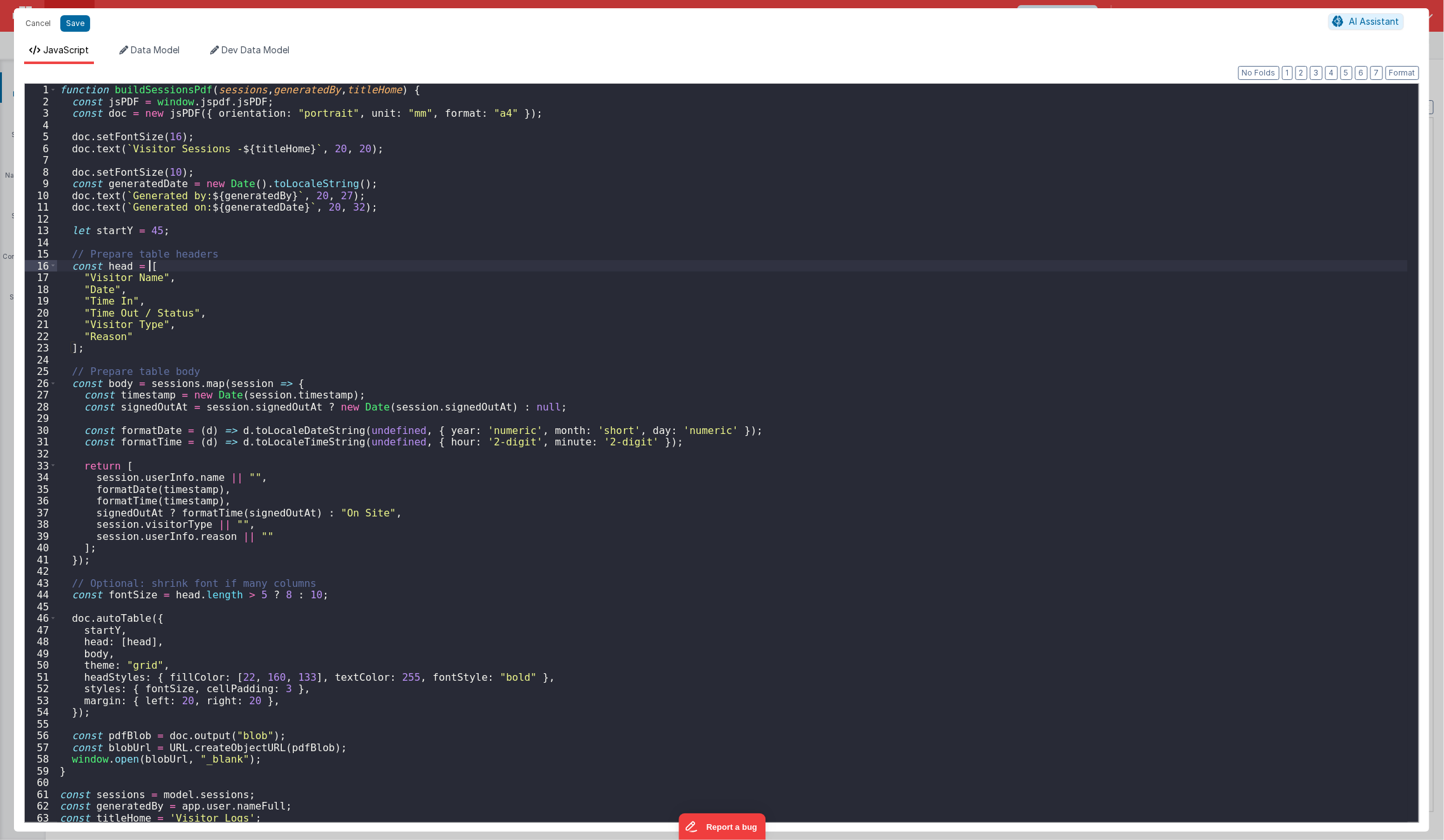
click at [185, 267] on div "function buildSessionsPdf ( sessions , generatedBy , titleHome ) { const jsPDF …" at bounding box center [732, 464] width 1351 height 762
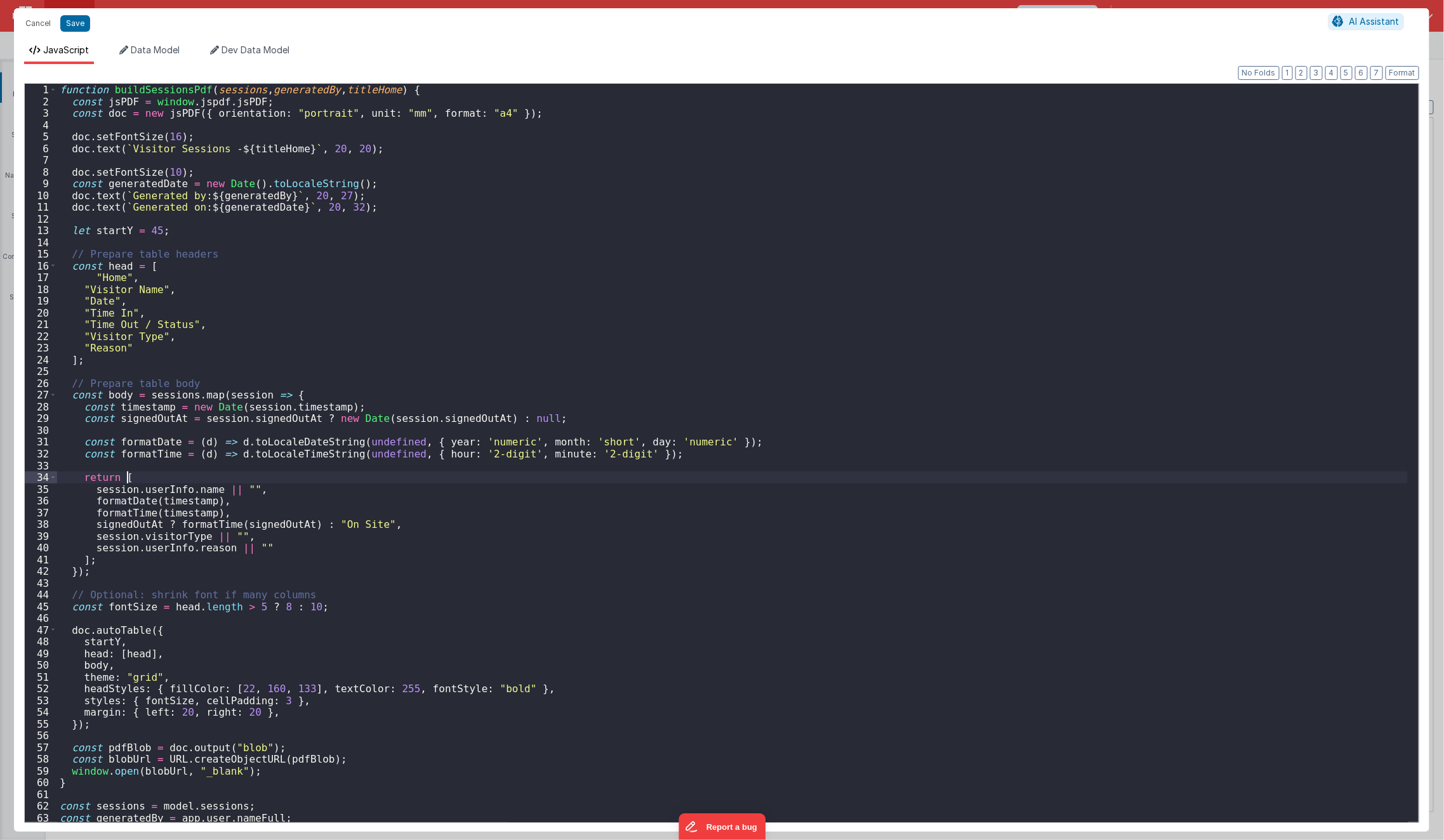
click at [154, 478] on div "function buildSessionsPdf ( sessions , generatedBy , titleHome ) { const jsPDF …" at bounding box center [732, 464] width 1351 height 762
click at [185, 394] on div "function buildSessionsPdf ( sessions , generatedBy , titleHome ) { const jsPDF …" at bounding box center [732, 464] width 1351 height 762
click at [163, 396] on div "function buildSessionsPdf ( sessions , generatedBy , titleHome ) { const jsPDF …" at bounding box center [732, 464] width 1351 height 762
click at [138, 475] on div "function buildSessionsPdf ( sessions , generatedBy , titleHome ) { const jsPDF …" at bounding box center [732, 464] width 1351 height 762
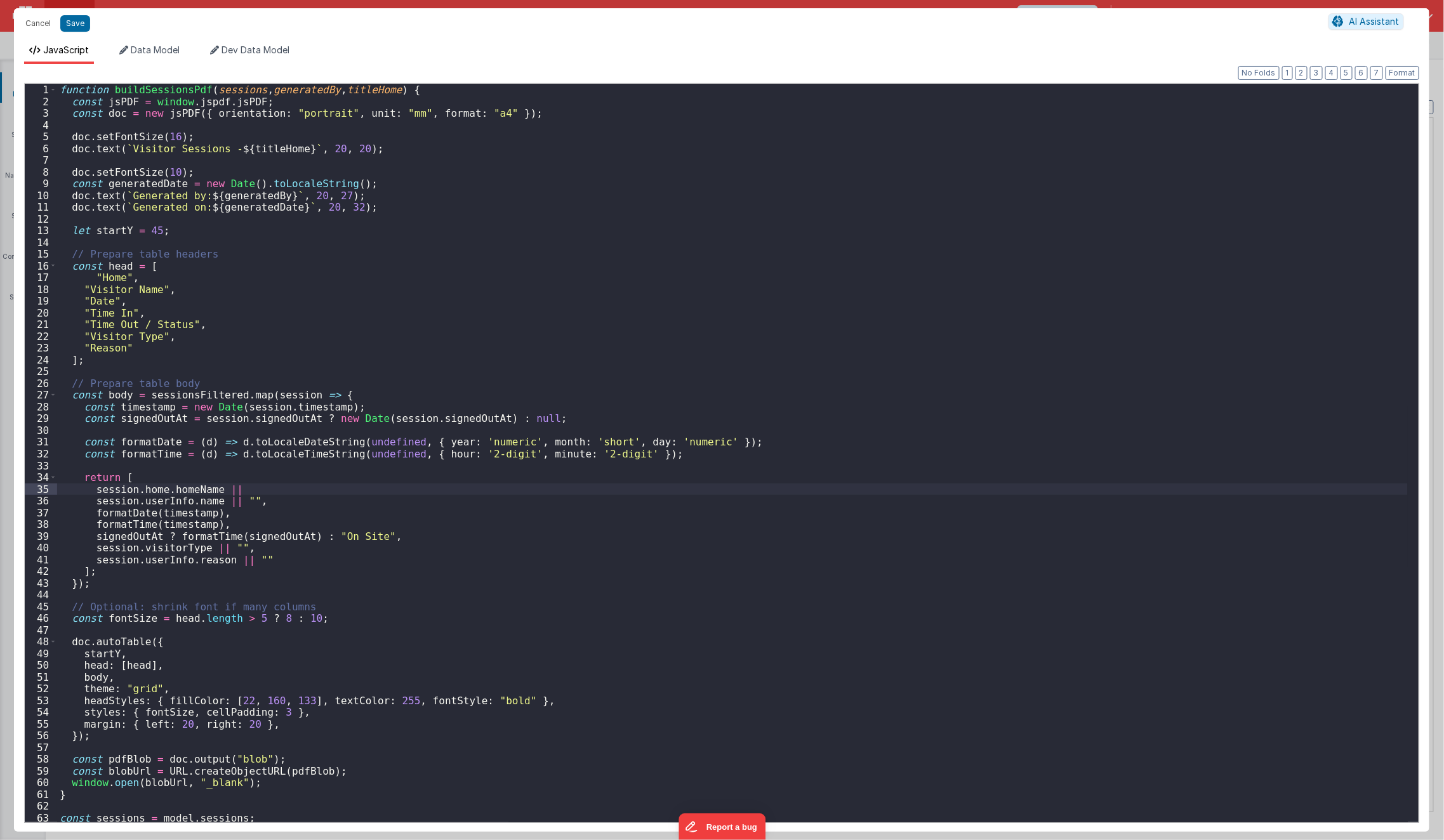
paste textarea
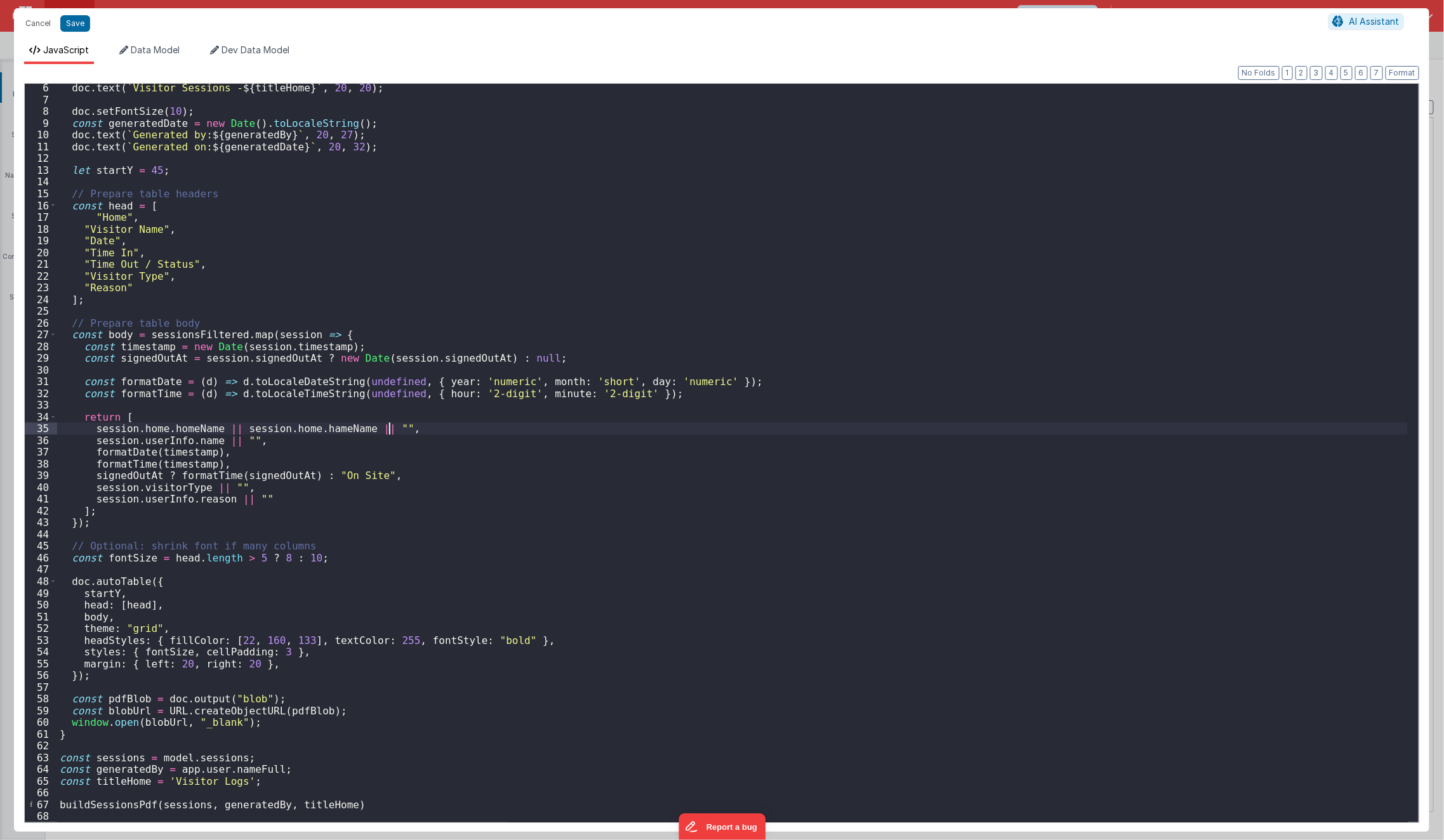
scroll to position [59, 0]
click at [173, 331] on div "doc . text ( ` Visitor Sessions - ${ titleHome } ` , 20 , 20 ) ; doc . setFontS…" at bounding box center [732, 463] width 1351 height 762
click at [282, 675] on div "doc . text ( ` Visitor Sessions - ${ titleHome } ` , 20 , 20 ) ; doc . setFontS…" at bounding box center [732, 463] width 1351 height 762
click at [224, 760] on div "doc . text ( ` Visitor Sessions - ${ titleHome } ` , 20 , 20 ) ; doc . setFontS…" at bounding box center [732, 463] width 1351 height 762
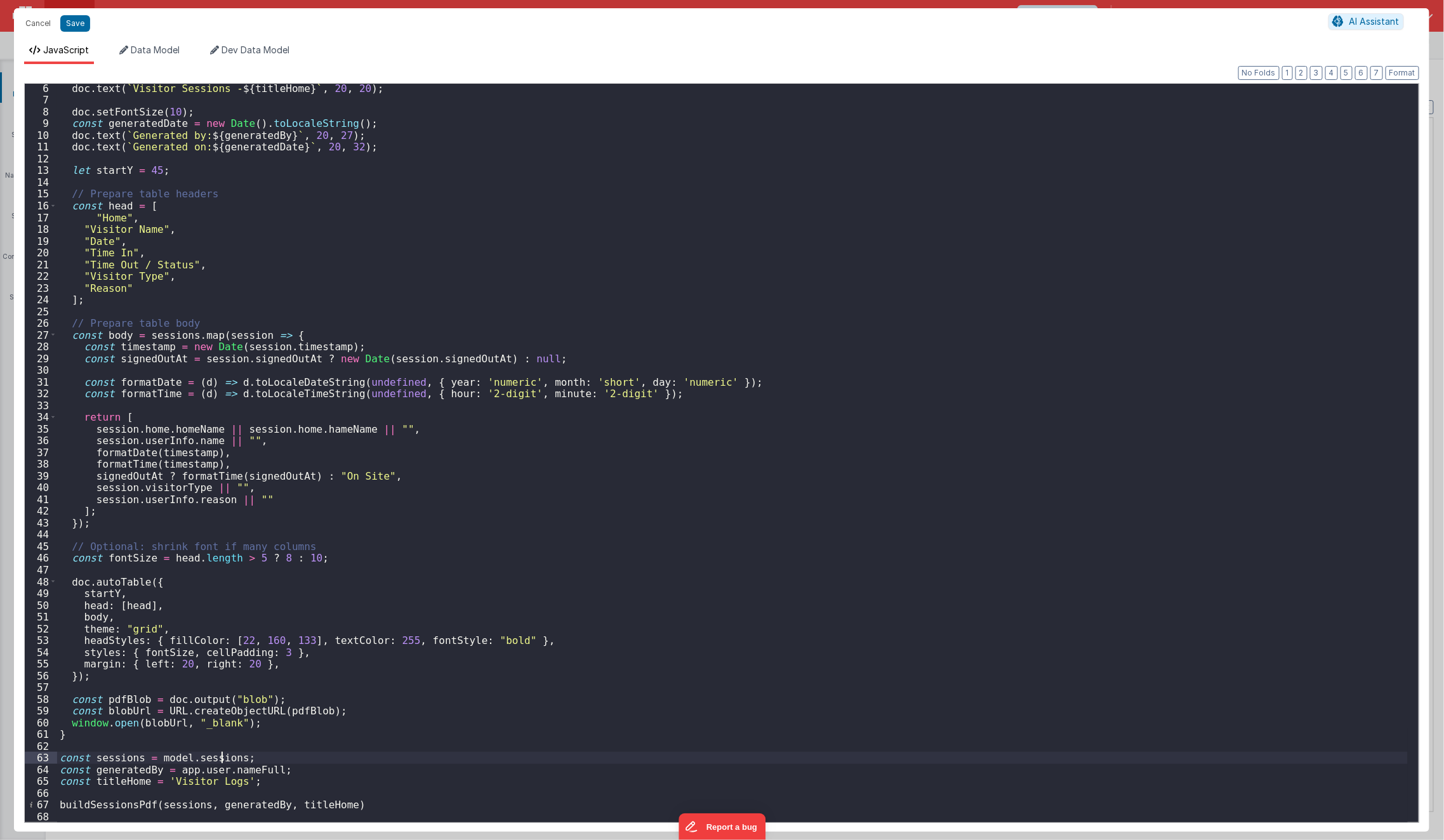
click at [224, 760] on div "doc . text ( ` Visitor Sessions - ${ titleHome } ` , 20 , 20 ) ; doc . setFontS…" at bounding box center [732, 463] width 1351 height 762
paste textarea
click at [212, 754] on div "doc . text ( ` Visitor Sessions - ${ titleHome } ` , 20 , 20 ) ; doc . setFontS…" at bounding box center [732, 452] width 1351 height 739
click at [212, 754] on div "doc . text ( ` Visitor Sessions - ${ titleHome } ` , 20 , 20 ) ; doc . setFontS…" at bounding box center [732, 463] width 1351 height 762
click at [425, 718] on div "doc . text ( ` Visitor Sessions - ${ titleHome } ` , 20 , 20 ) ; doc . setFontS…" at bounding box center [732, 463] width 1351 height 762
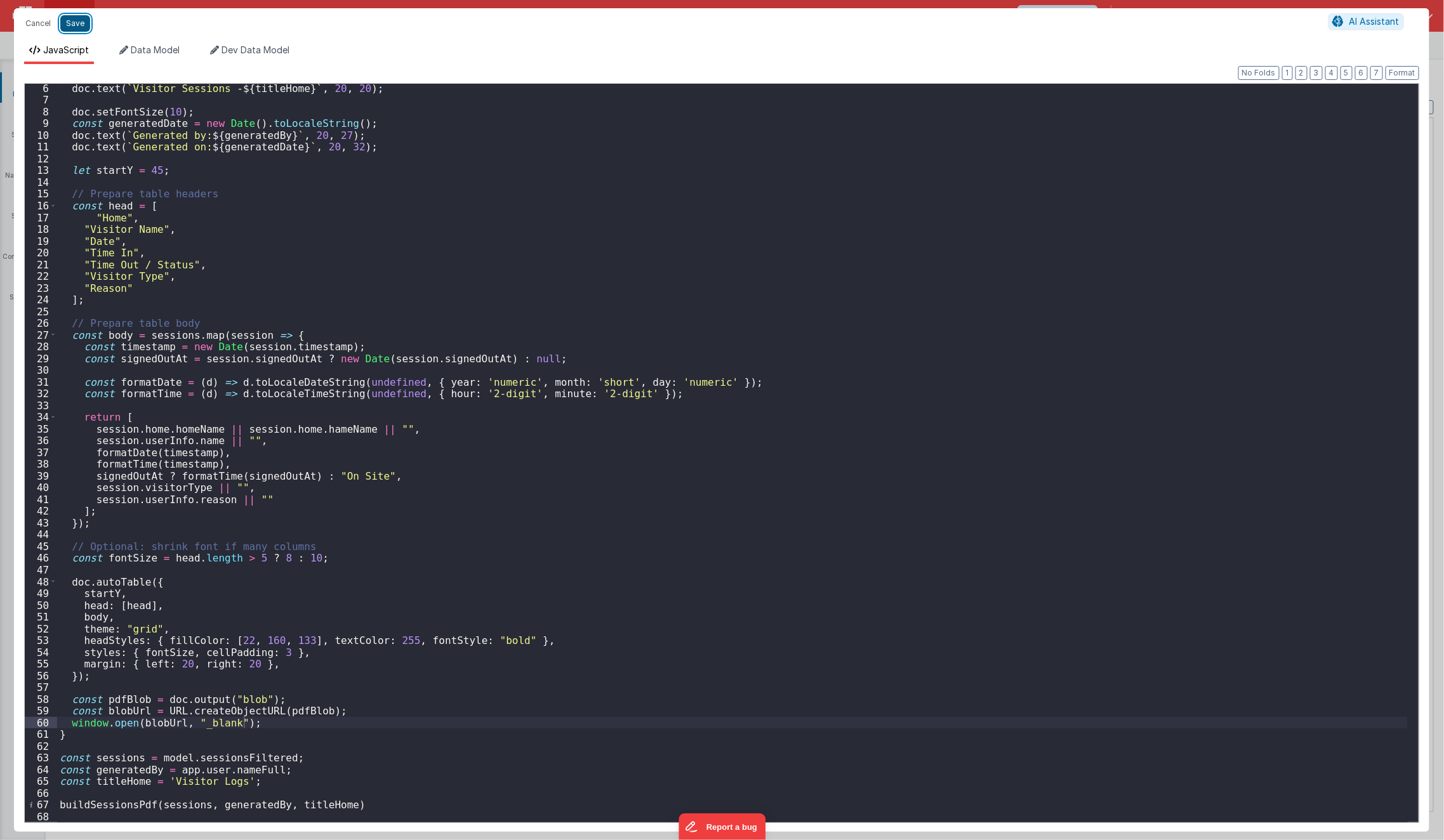
click at [76, 18] on button "Save" at bounding box center [75, 23] width 30 height 17
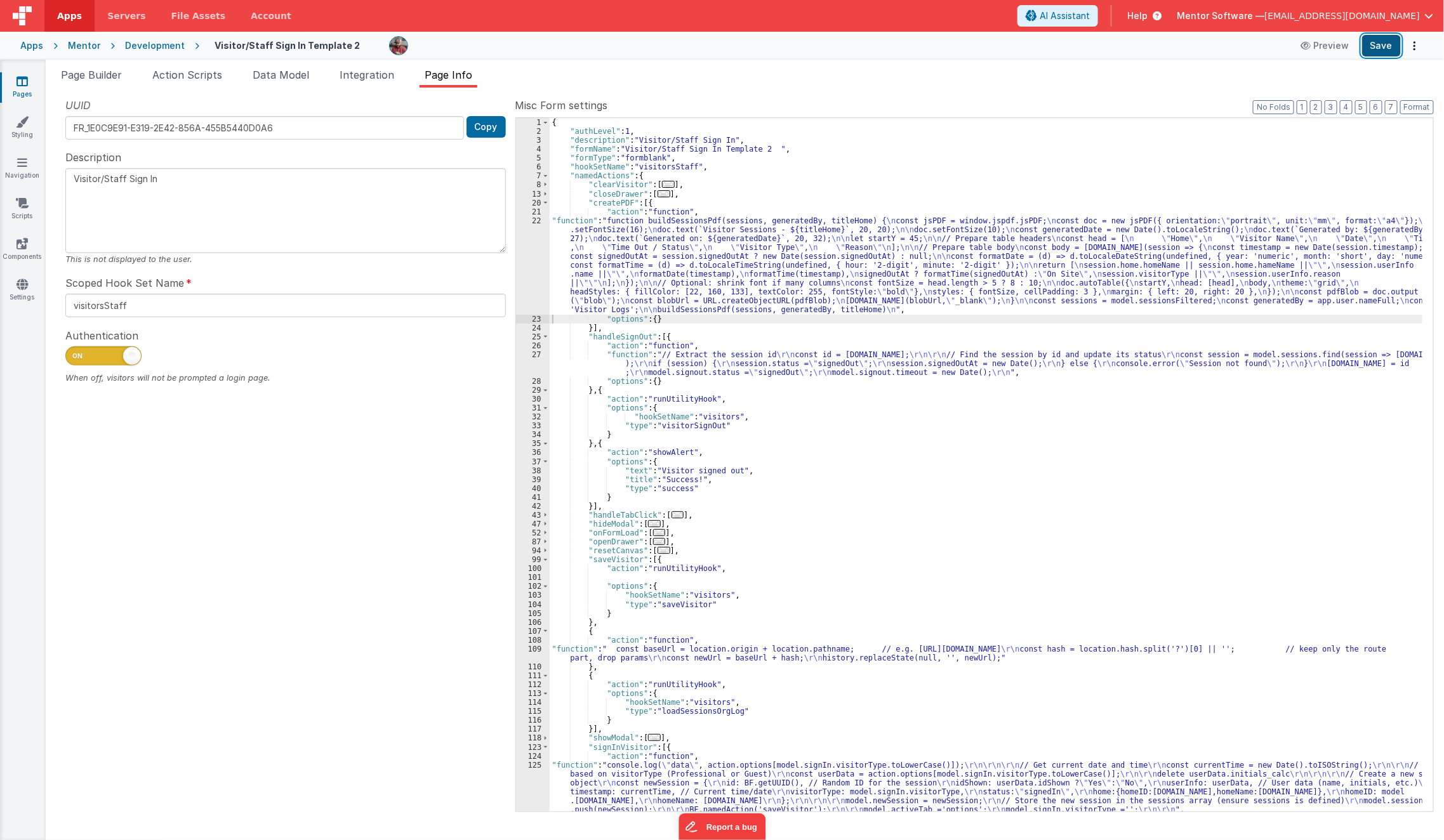
click at [1382, 48] on button "Save" at bounding box center [1382, 45] width 39 height 21
click at [14, 83] on link "Pages" at bounding box center [22, 87] width 46 height 26
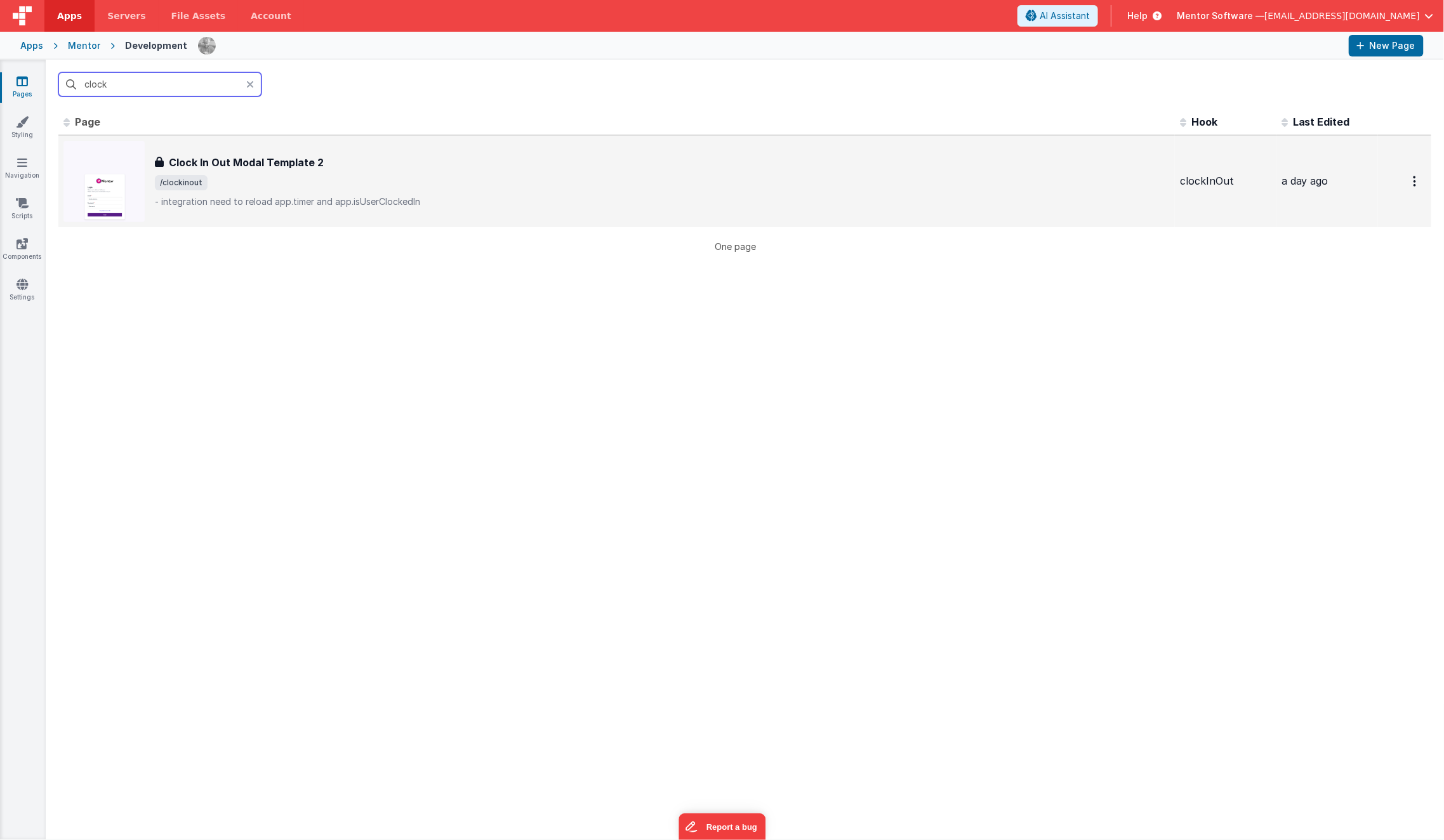
type input "clock"
click at [257, 210] on div "Clock In Out Modal Template 2 Clock In Out Modal Template 2 /clockinout - integ…" at bounding box center [617, 182] width 1107 height 82
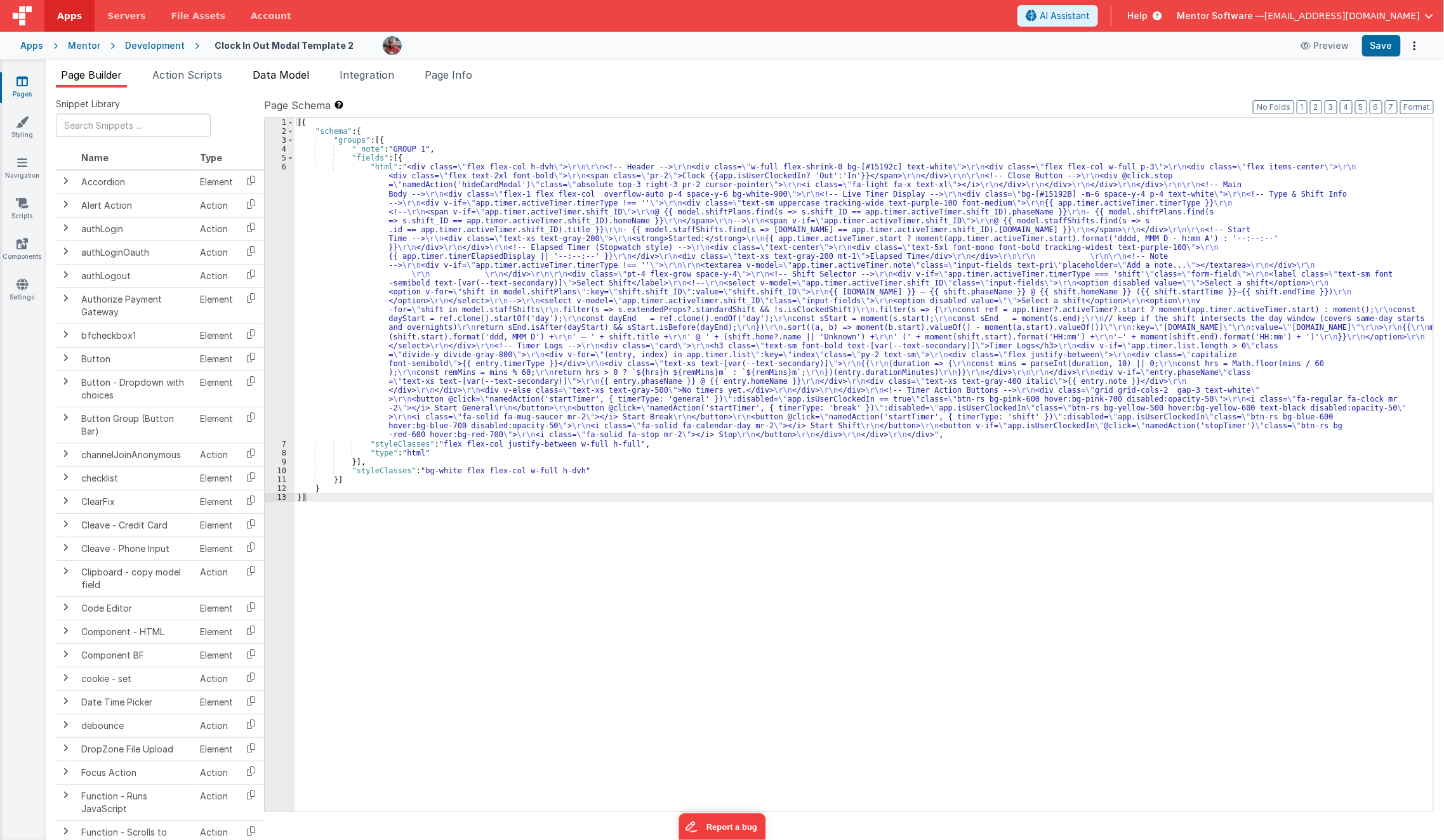
click at [282, 67] on li "Data Model" at bounding box center [280, 77] width 67 height 20
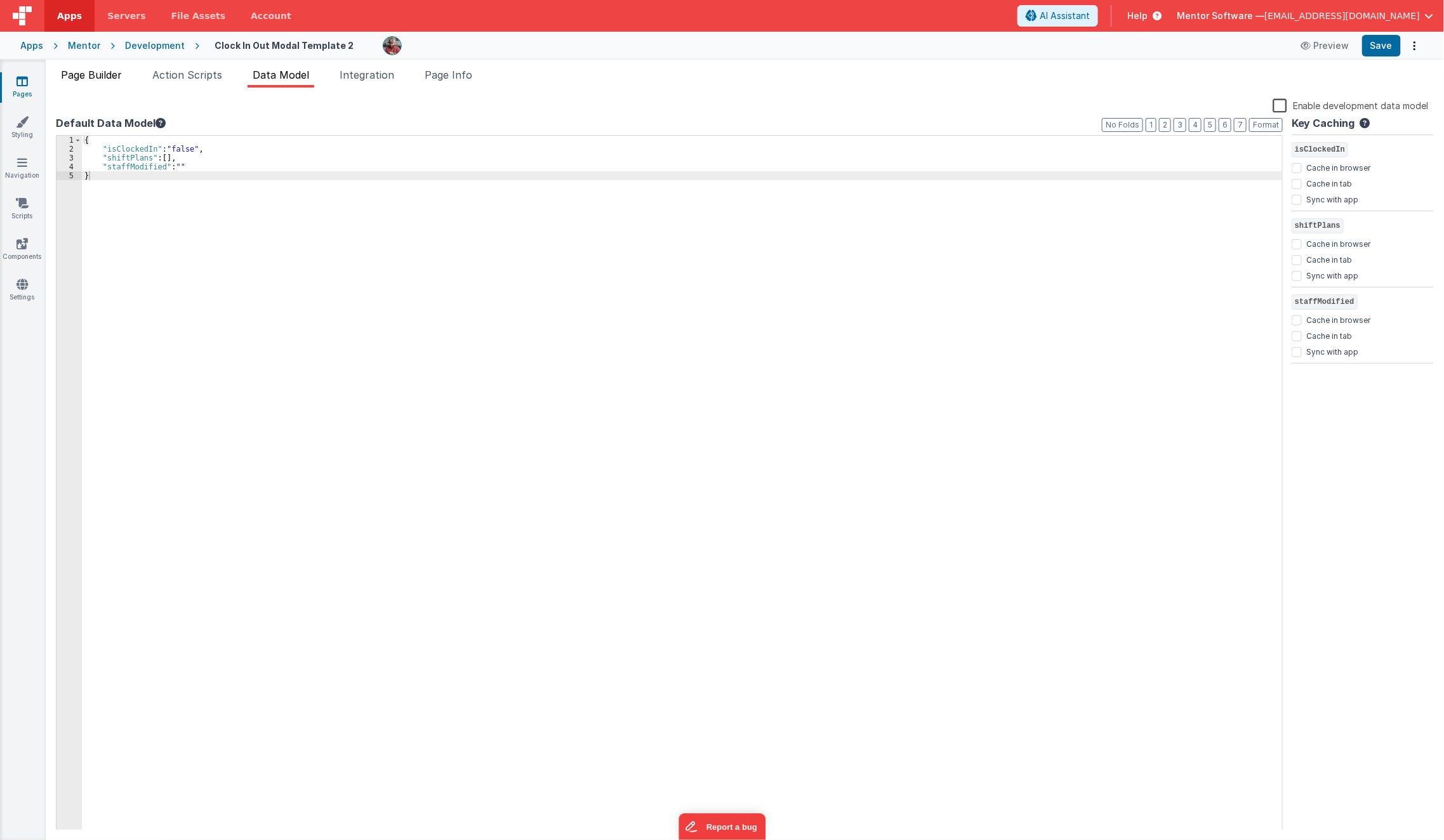
click at [98, 76] on span "Page Builder" at bounding box center [91, 75] width 61 height 12
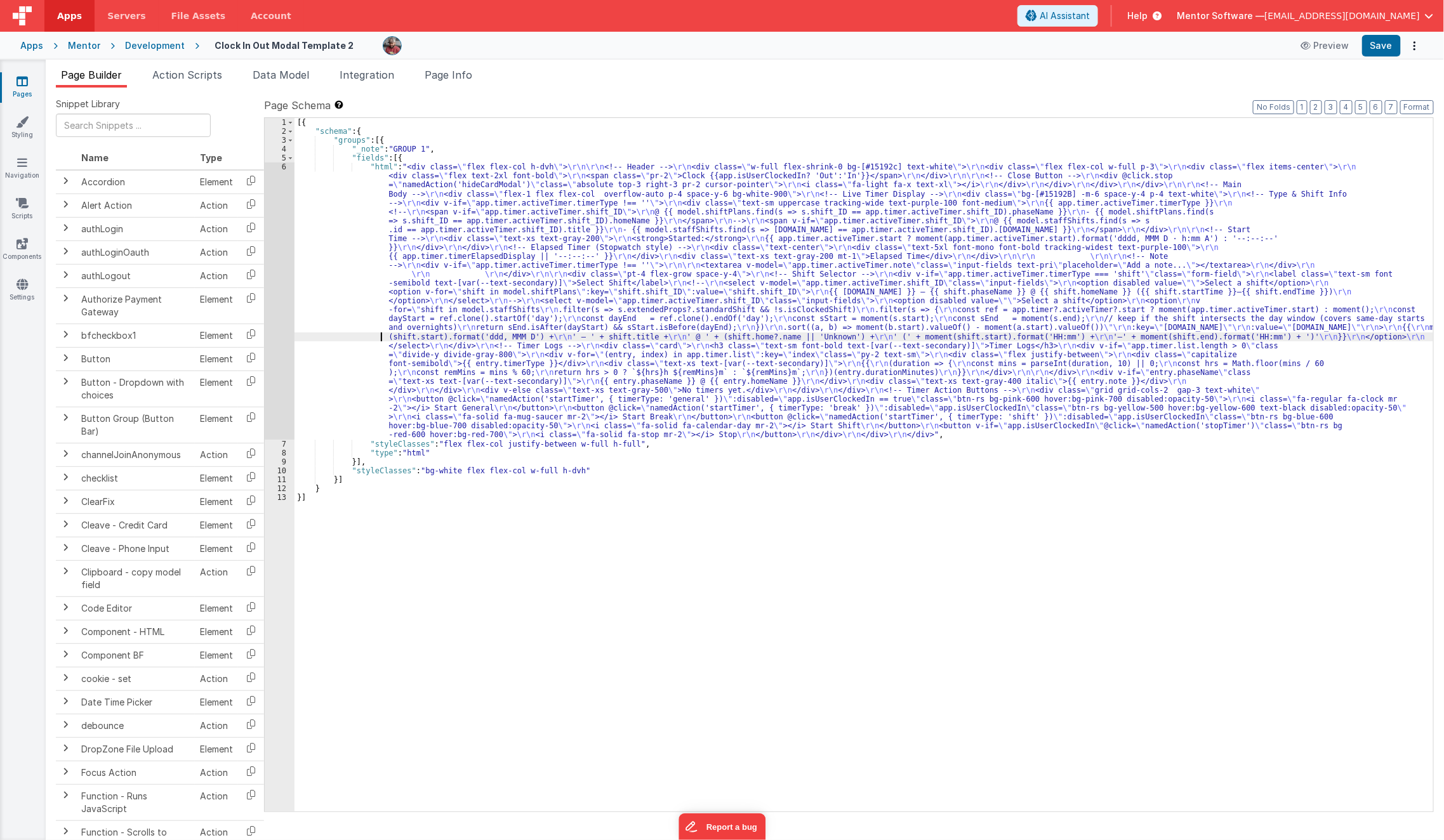
click at [369, 332] on div "[{ "schema" : { "groups" : [{ "_note" : "GROUP 1" , "fields" : [{ "html" : "<di…" at bounding box center [864, 474] width 1140 height 712
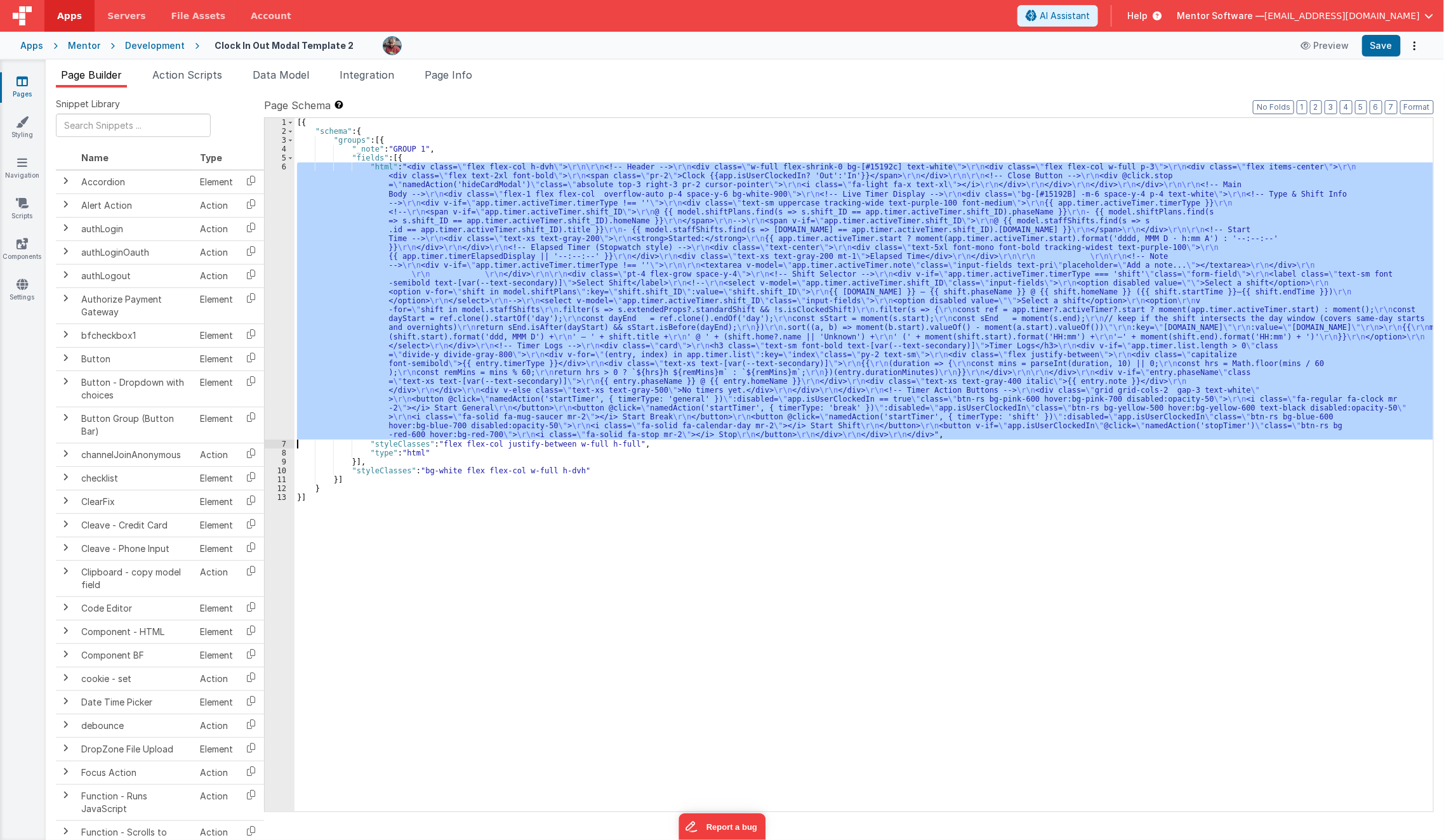
click at [280, 354] on div "6" at bounding box center [280, 301] width 30 height 277
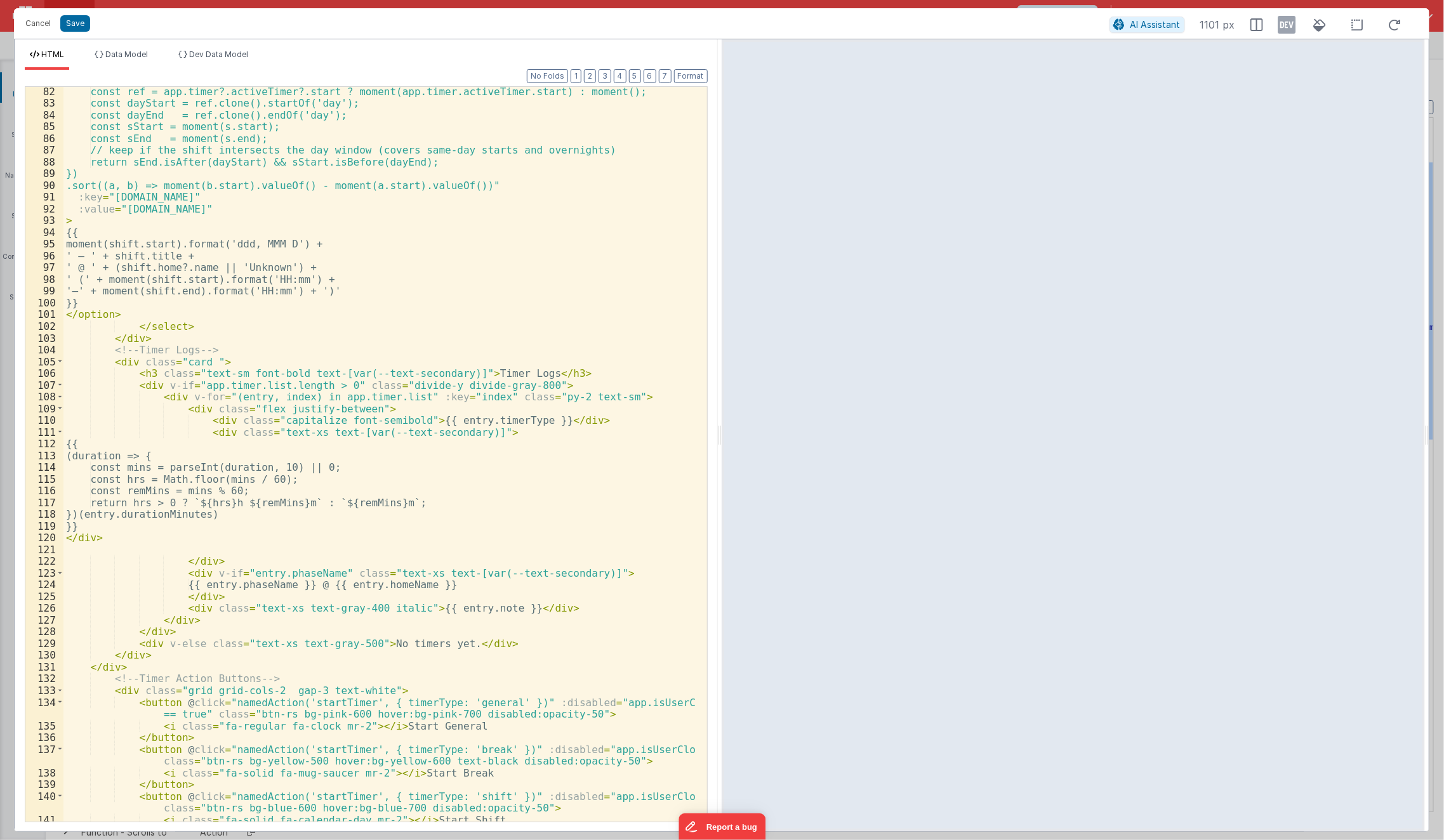
scroll to position [1023, 0]
click at [114, 632] on div "const ref = app.timer?.activeTimer?.start ? moment(app.timer.activeTimer.start)…" at bounding box center [381, 466] width 634 height 759
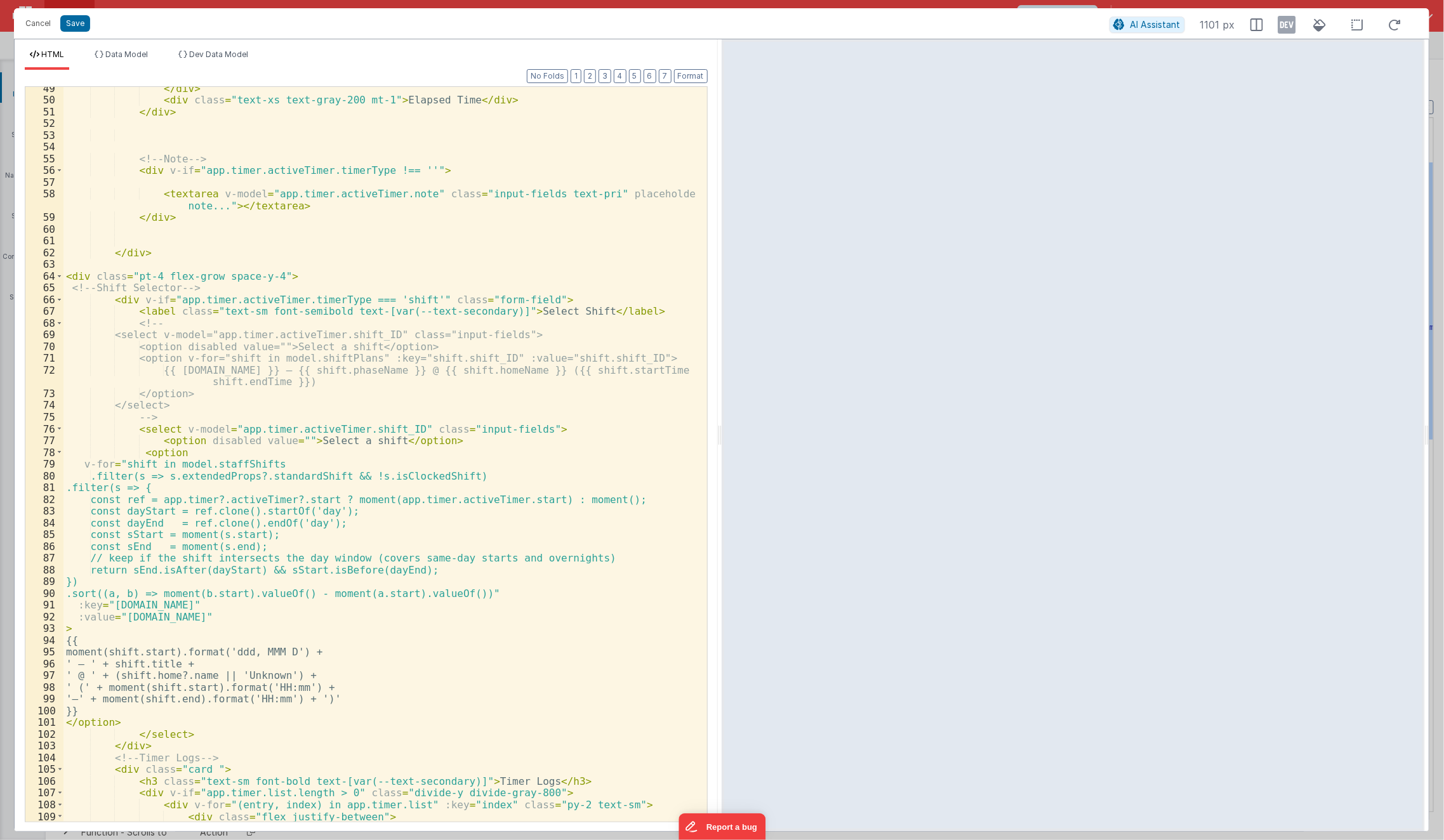
scroll to position [614, 0]
click at [698, 77] on button "Format" at bounding box center [691, 76] width 34 height 14
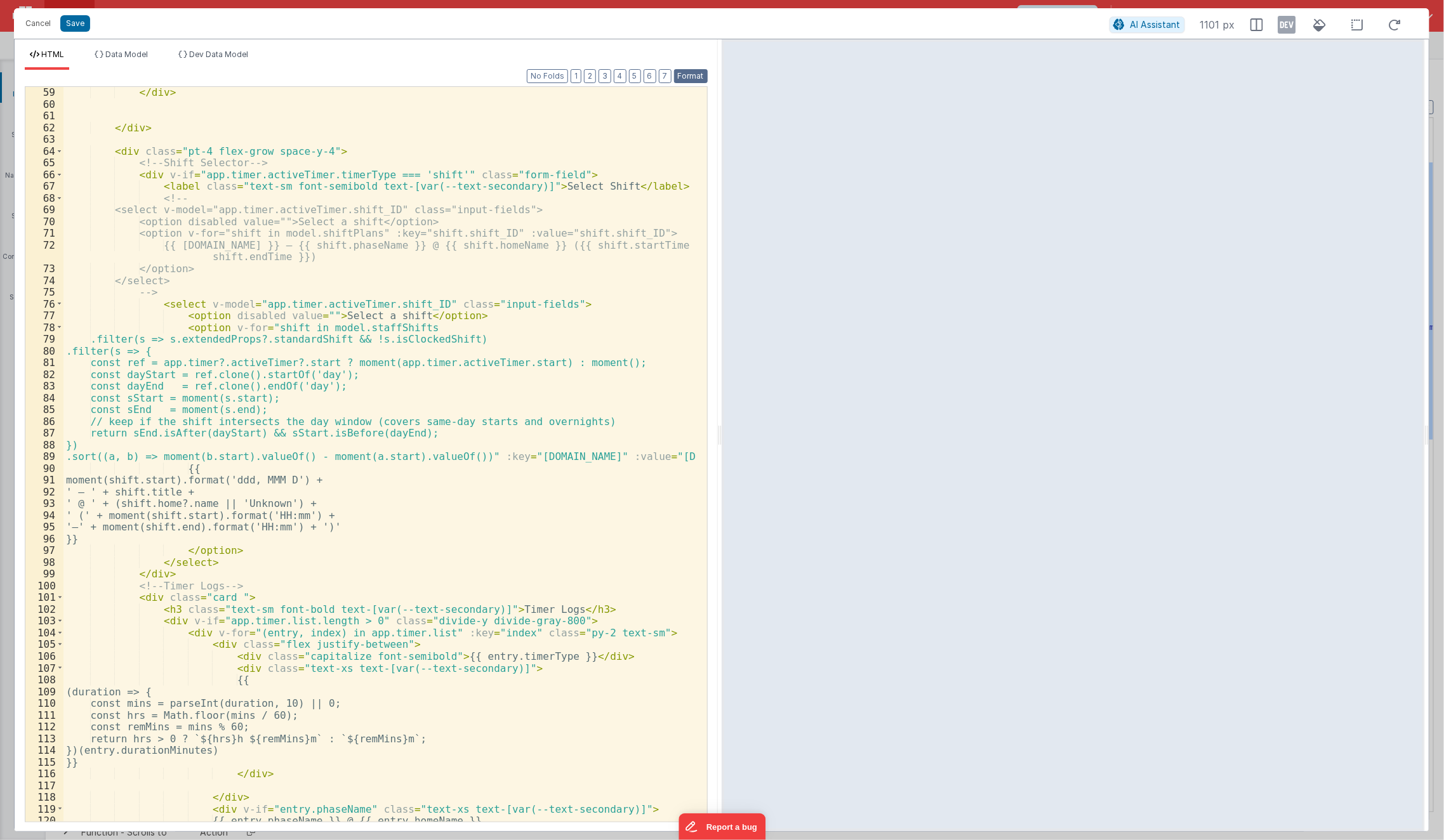
scroll to position [741, 0]
click at [106, 614] on div "</ div > </ div > < div class = "pt-4 flex-grow space-y-4" > <!-- Shift Selecto…" at bounding box center [381, 466] width 634 height 759
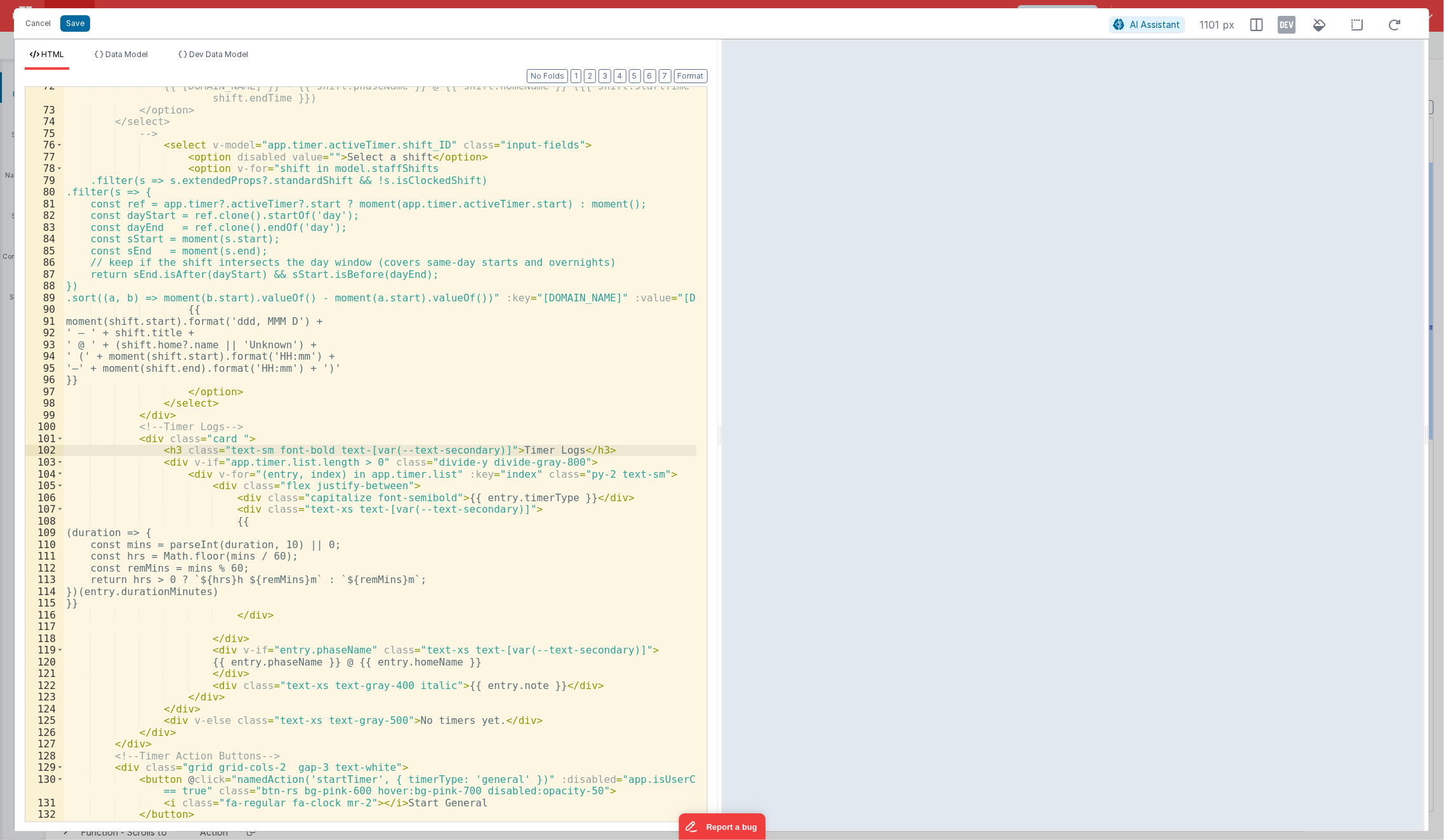
scroll to position [899, 0]
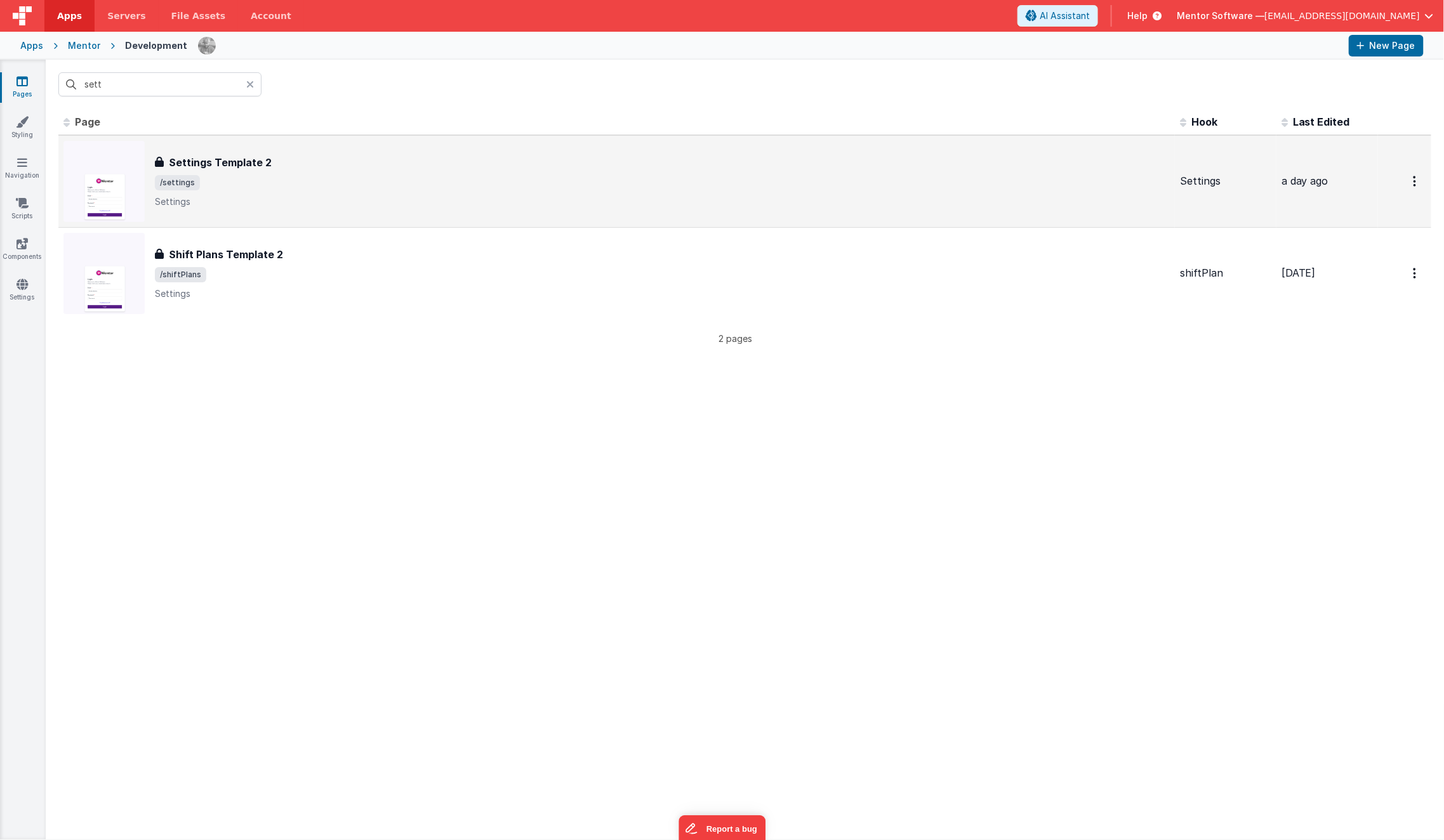
type input "sett"
click at [248, 170] on div "Settings Template 2 Settings Template 2 /settings Settings" at bounding box center [663, 182] width 1015 height 53
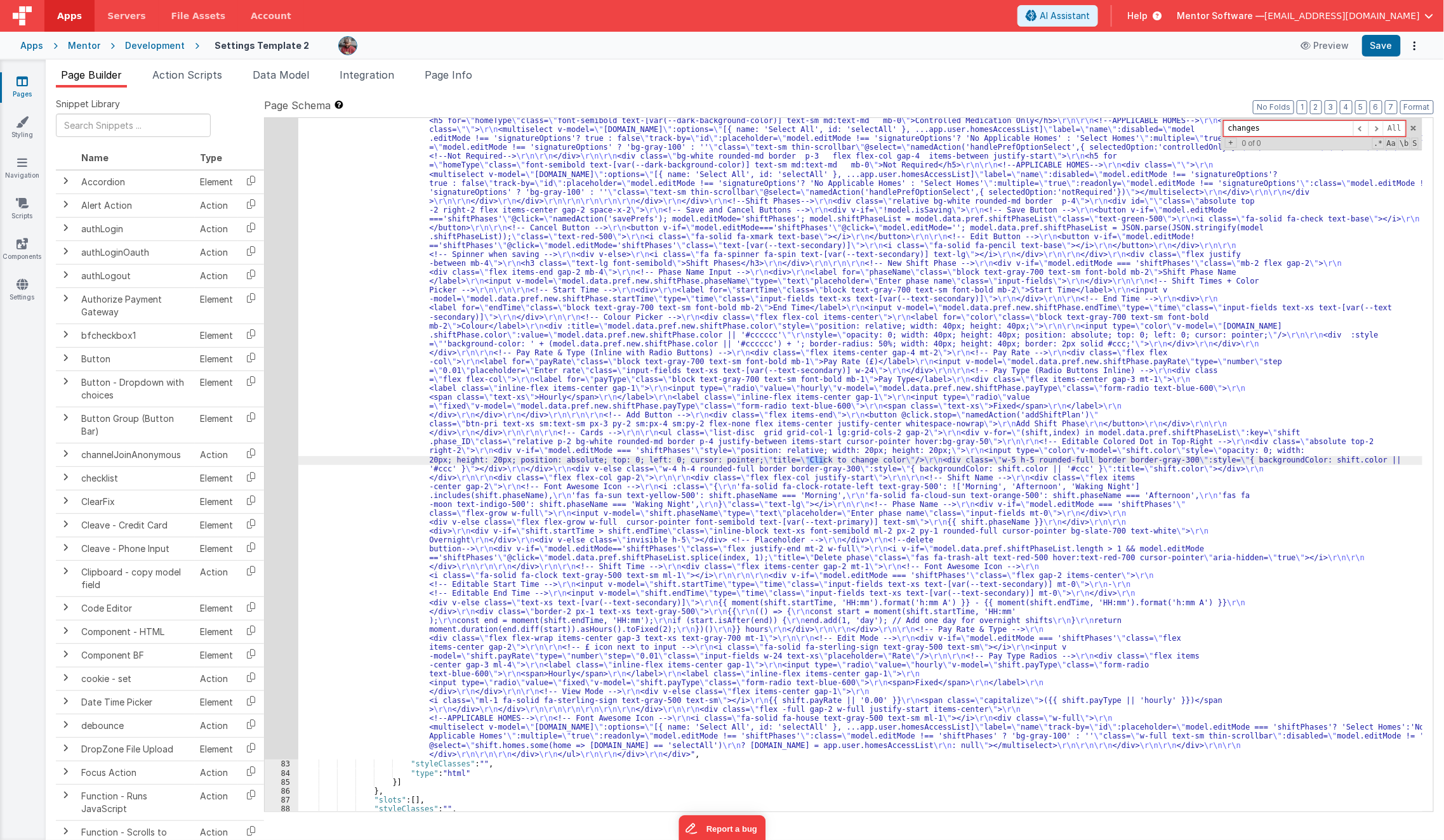
scroll to position [3207, 0]
type input "changes"
click at [27, 239] on icon at bounding box center [22, 244] width 12 height 12
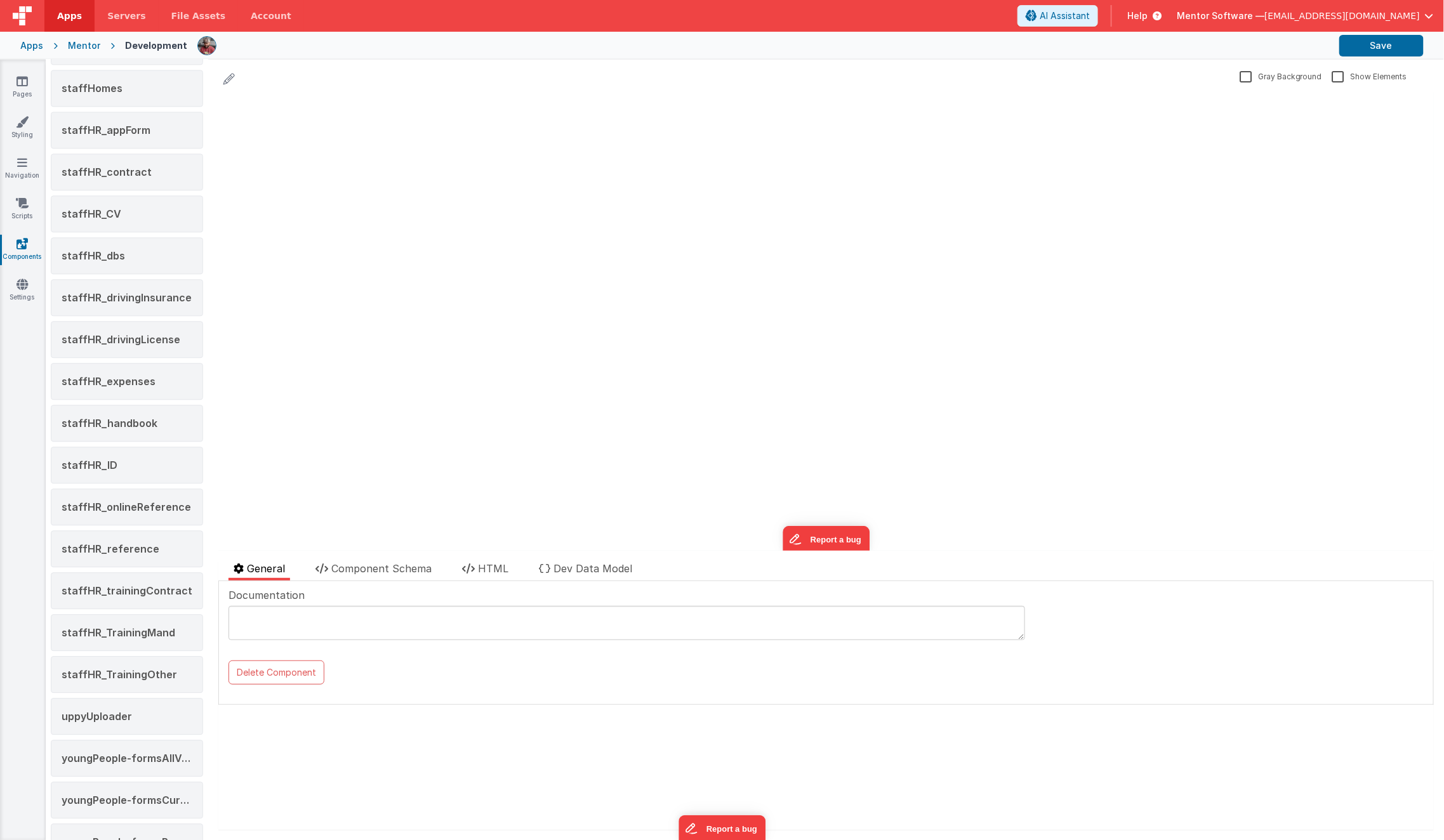
scroll to position [1236, 0]
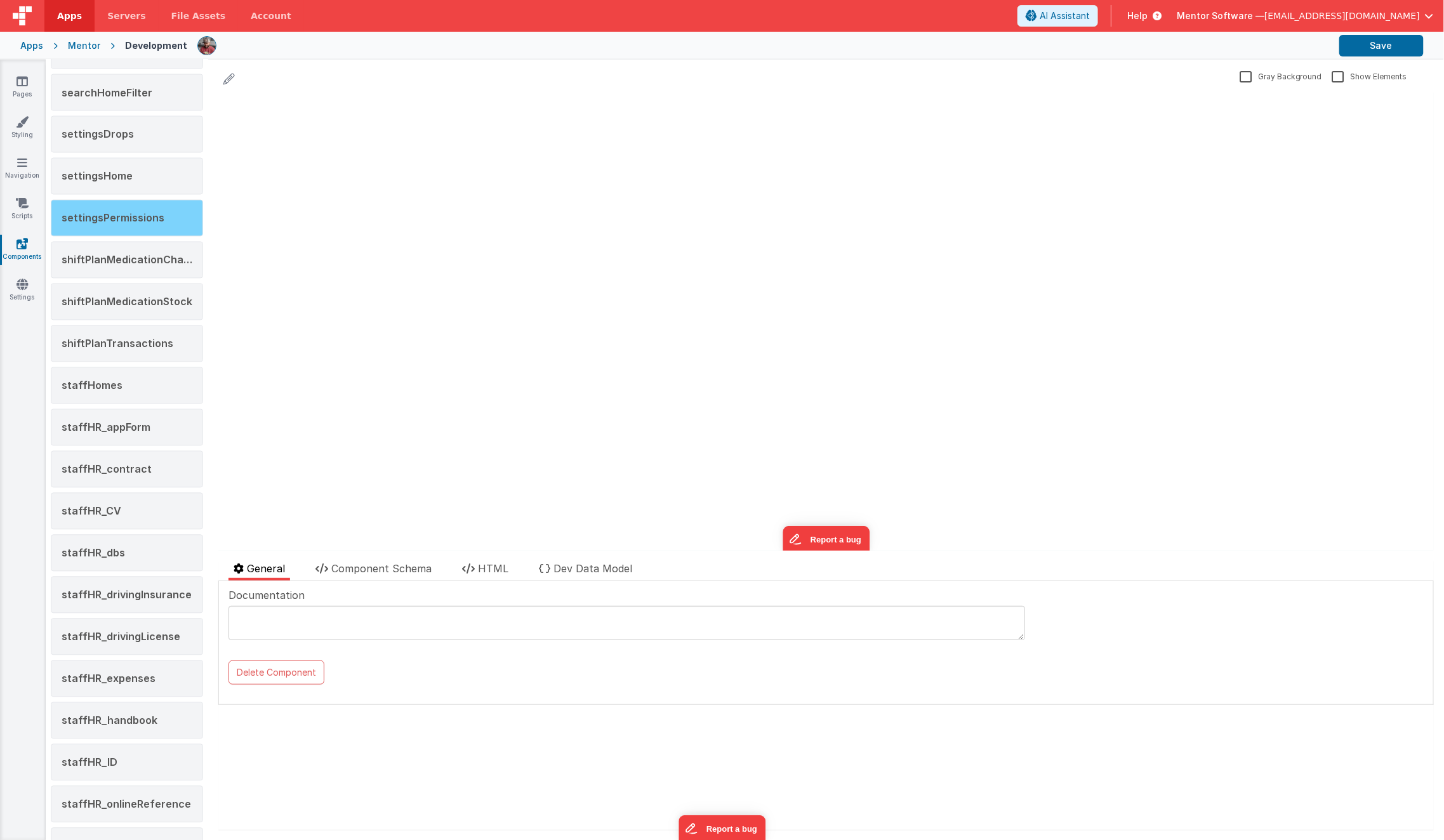
click at [149, 212] on span "settingsPermissions" at bounding box center [113, 218] width 103 height 12
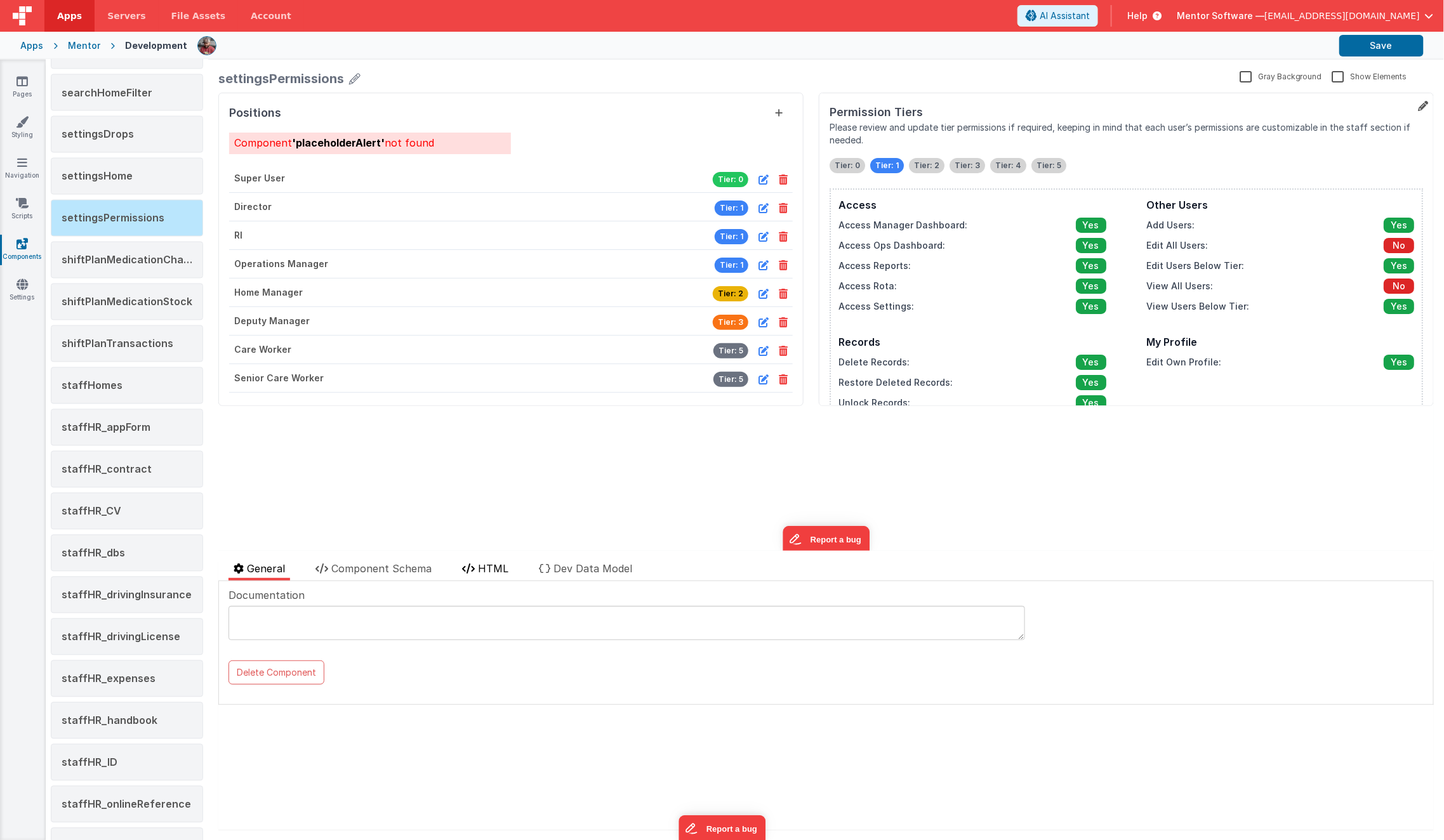
click at [471, 566] on icon at bounding box center [469, 568] width 12 height 10
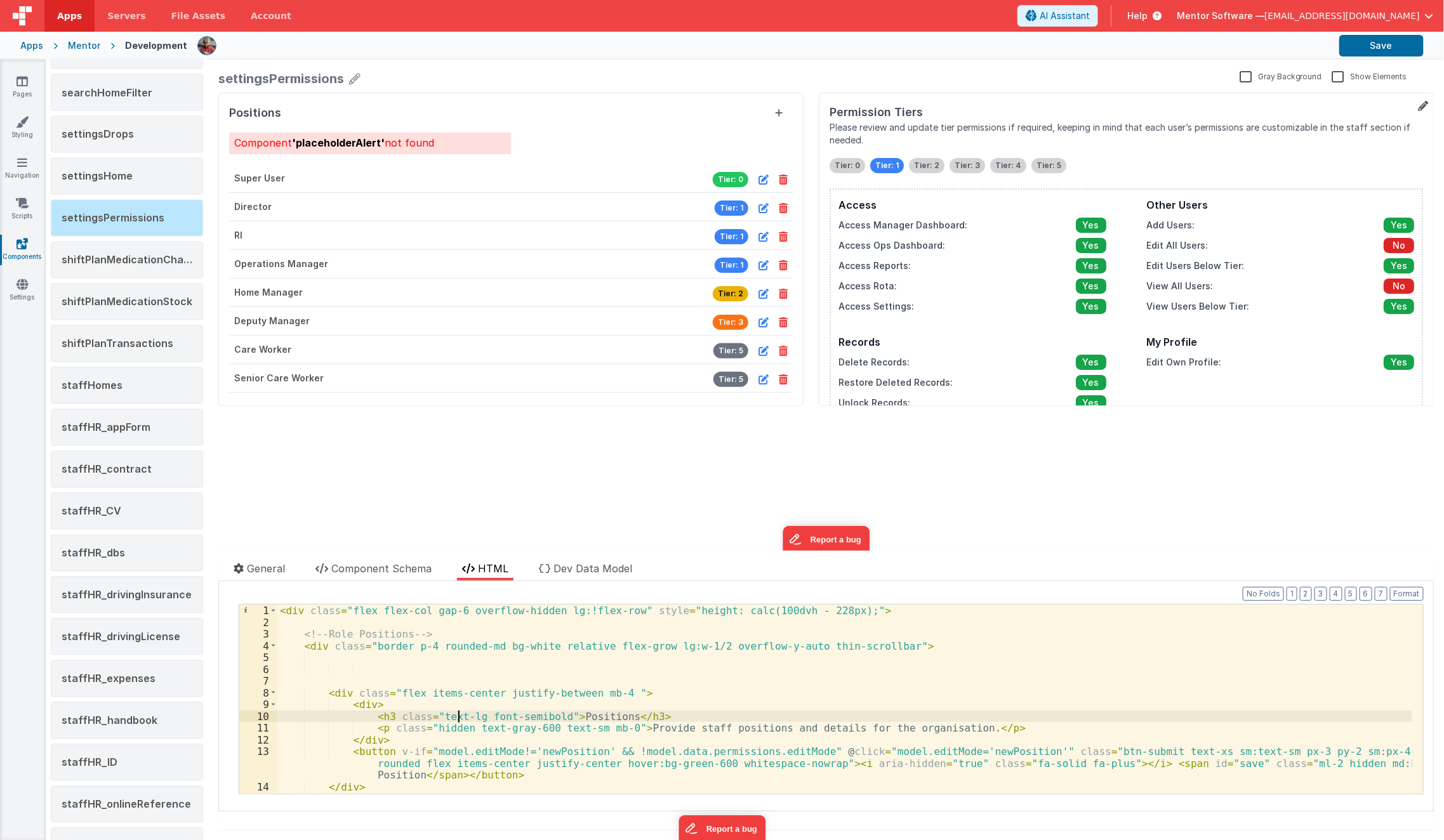
click at [456, 710] on div "< div class = "flex flex-col gap-6 overflow-hidden lg:!flex-row" style = "heigh…" at bounding box center [845, 711] width 1135 height 213
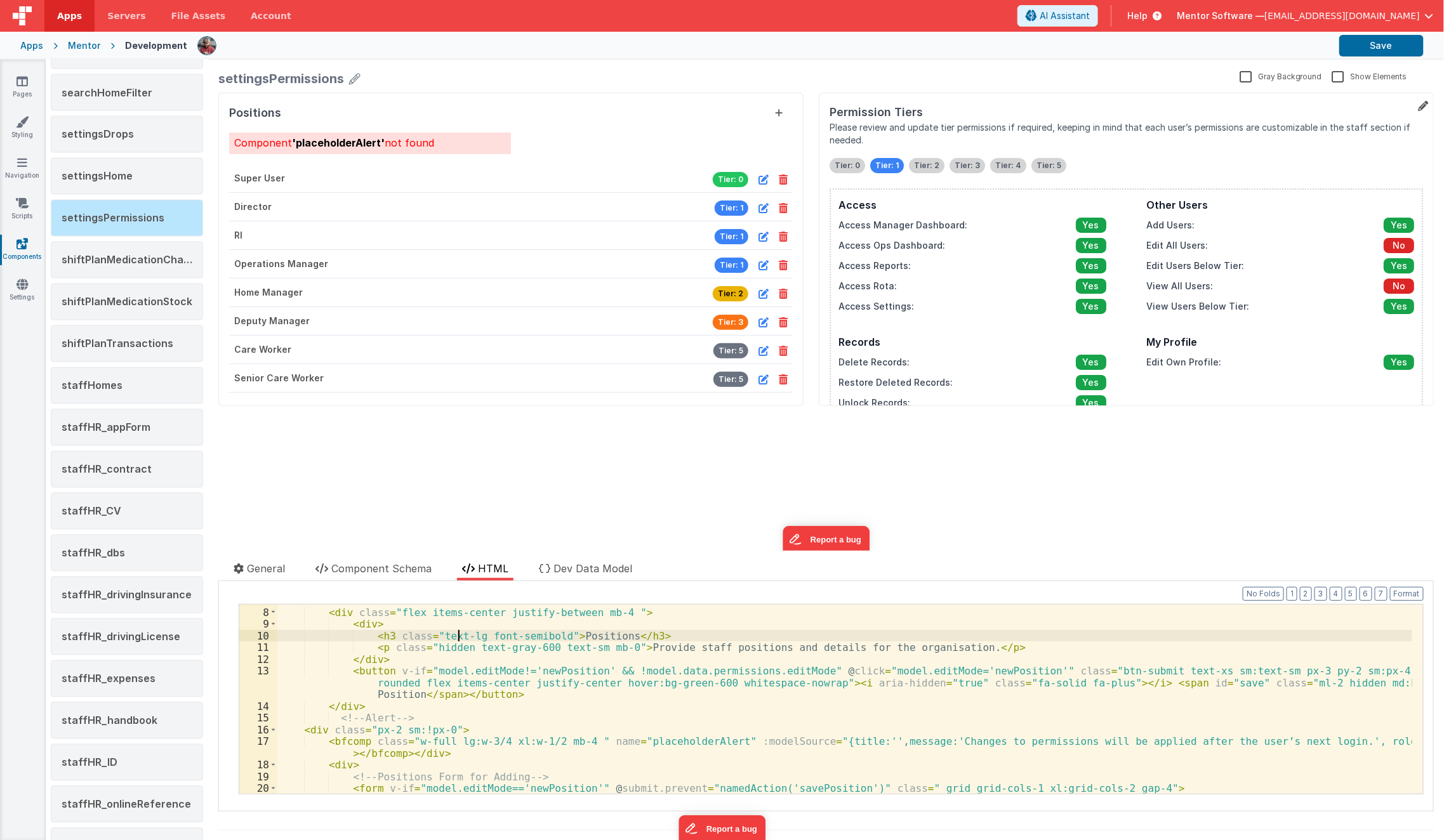
scroll to position [86, 0]
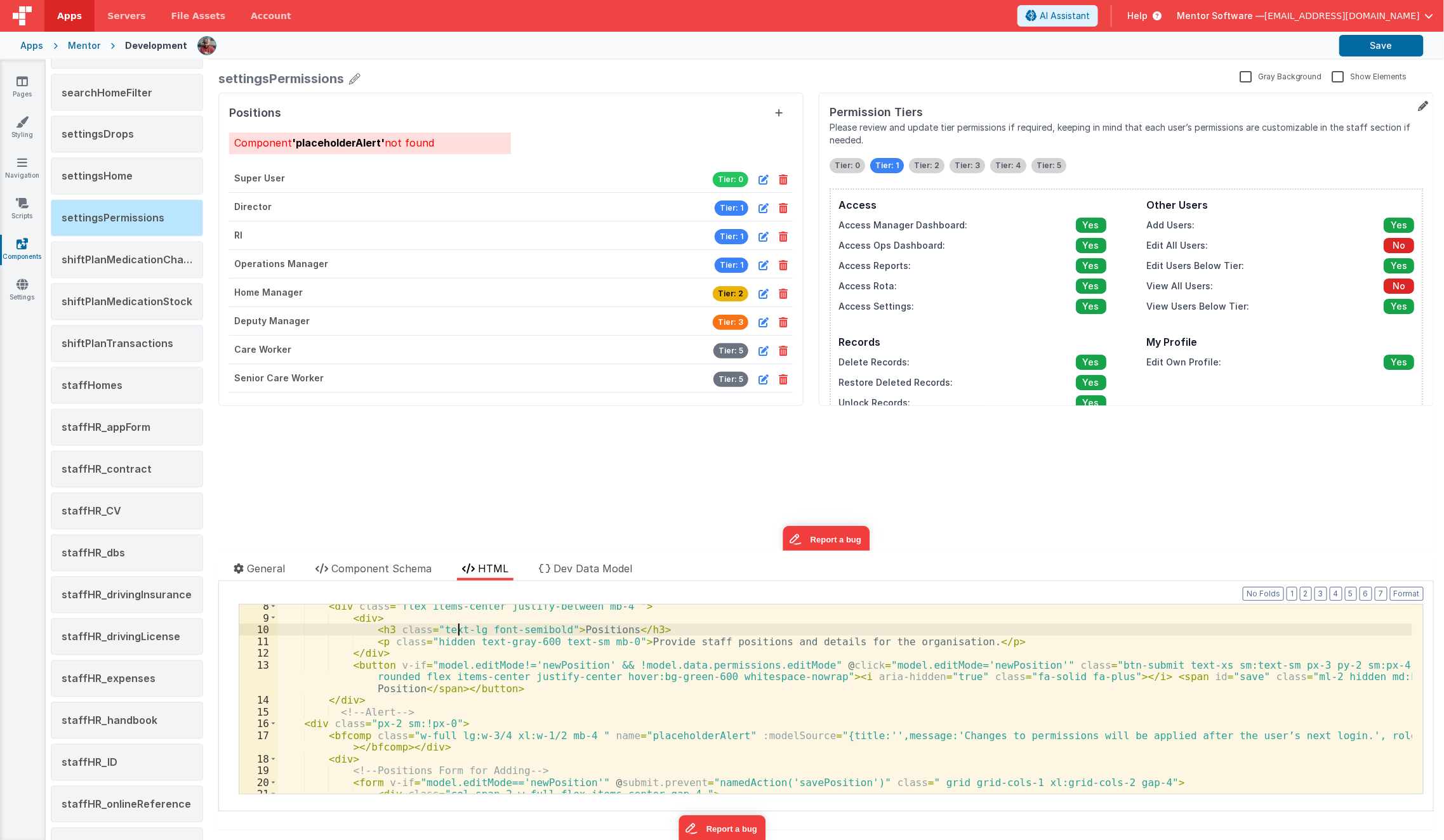
click at [449, 736] on div "< div class = "flex items-center justify-between mb-4 " > < div > < h3 class = …" at bounding box center [845, 707] width 1135 height 213
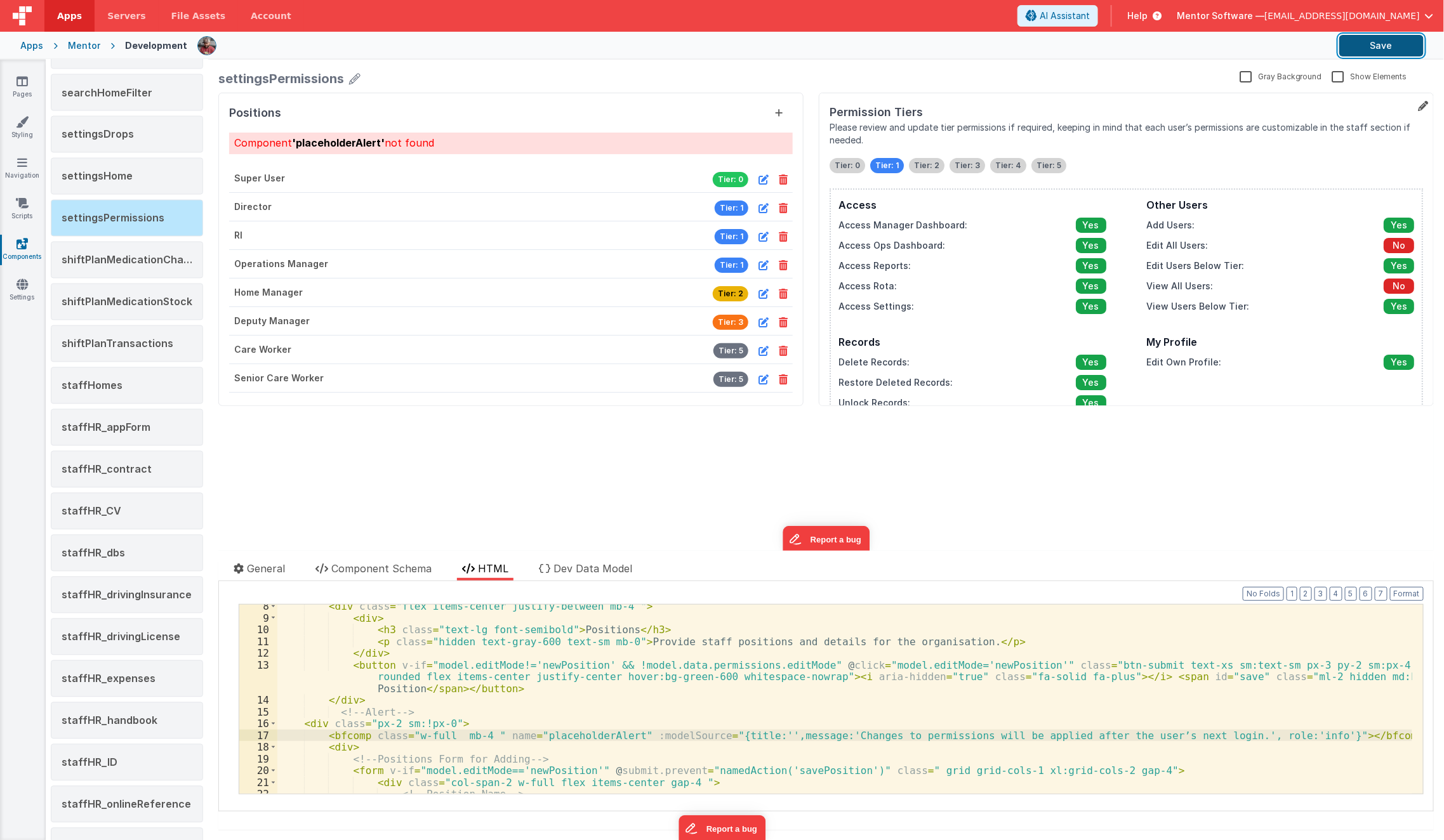
click at [1361, 41] on button "Save" at bounding box center [1381, 45] width 84 height 21
